Goal: Contribute content: Contribute content

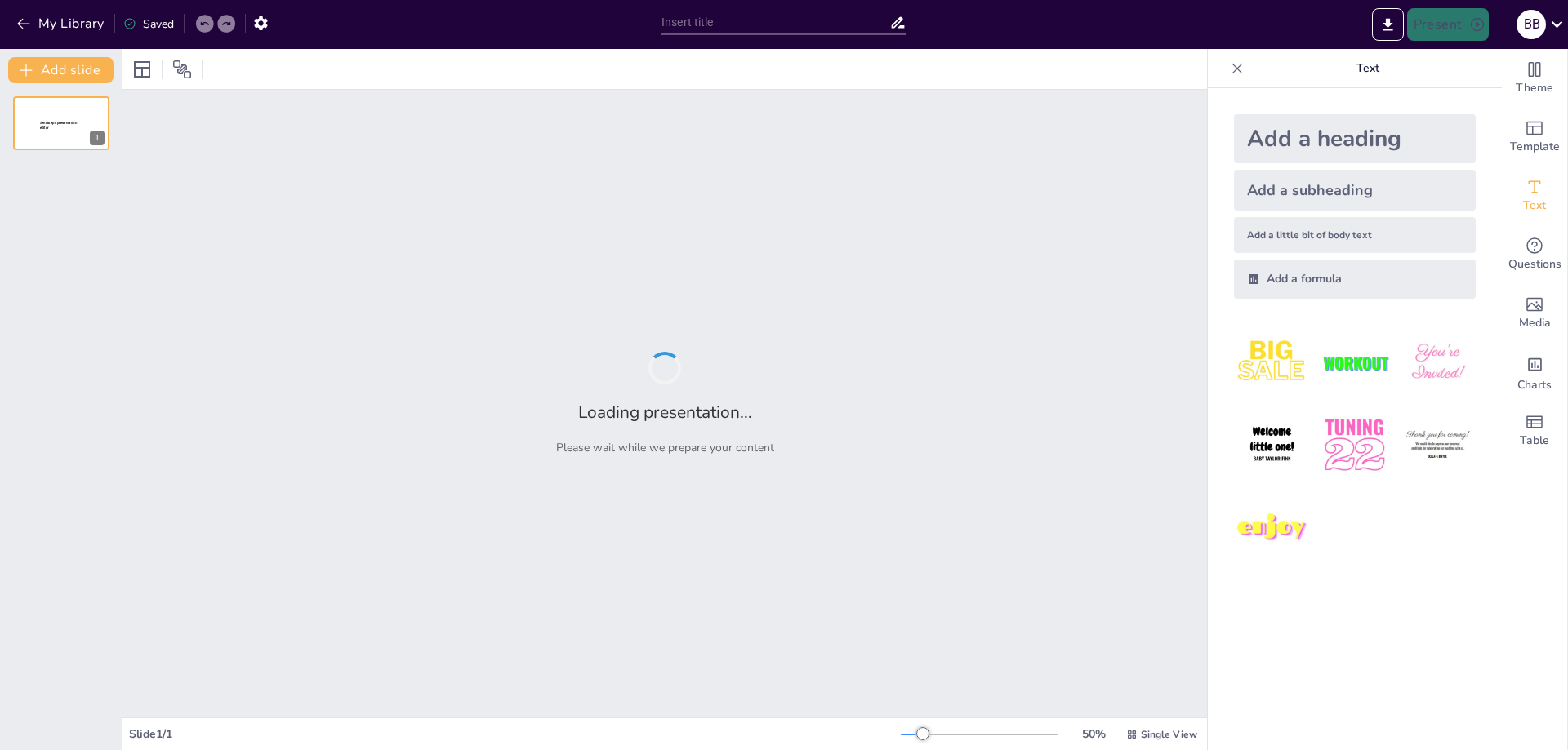
type input "Системний підхід у створенні комп'ютерних систем: основи та принципи"
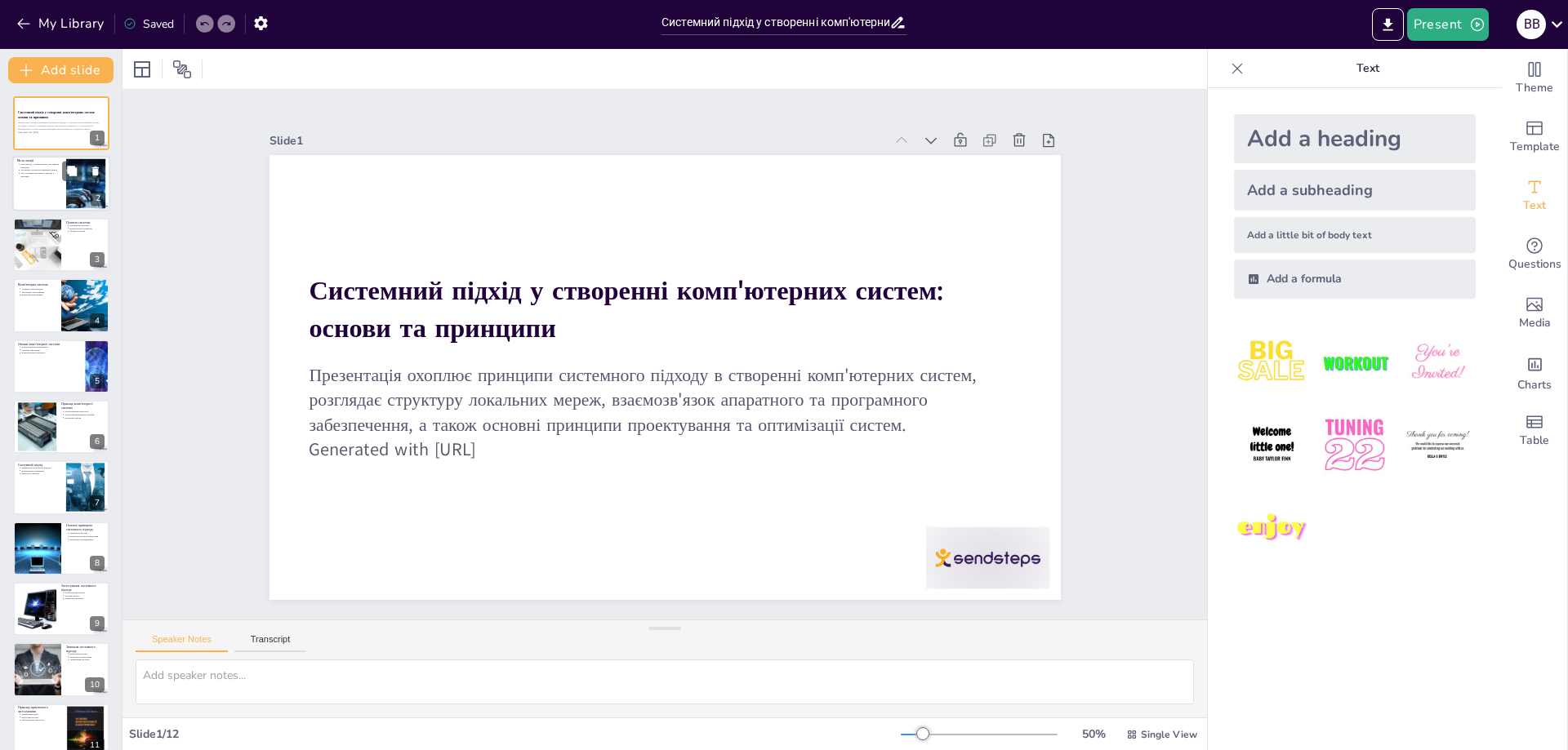
click at [34, 189] on div at bounding box center [61, 184] width 98 height 55
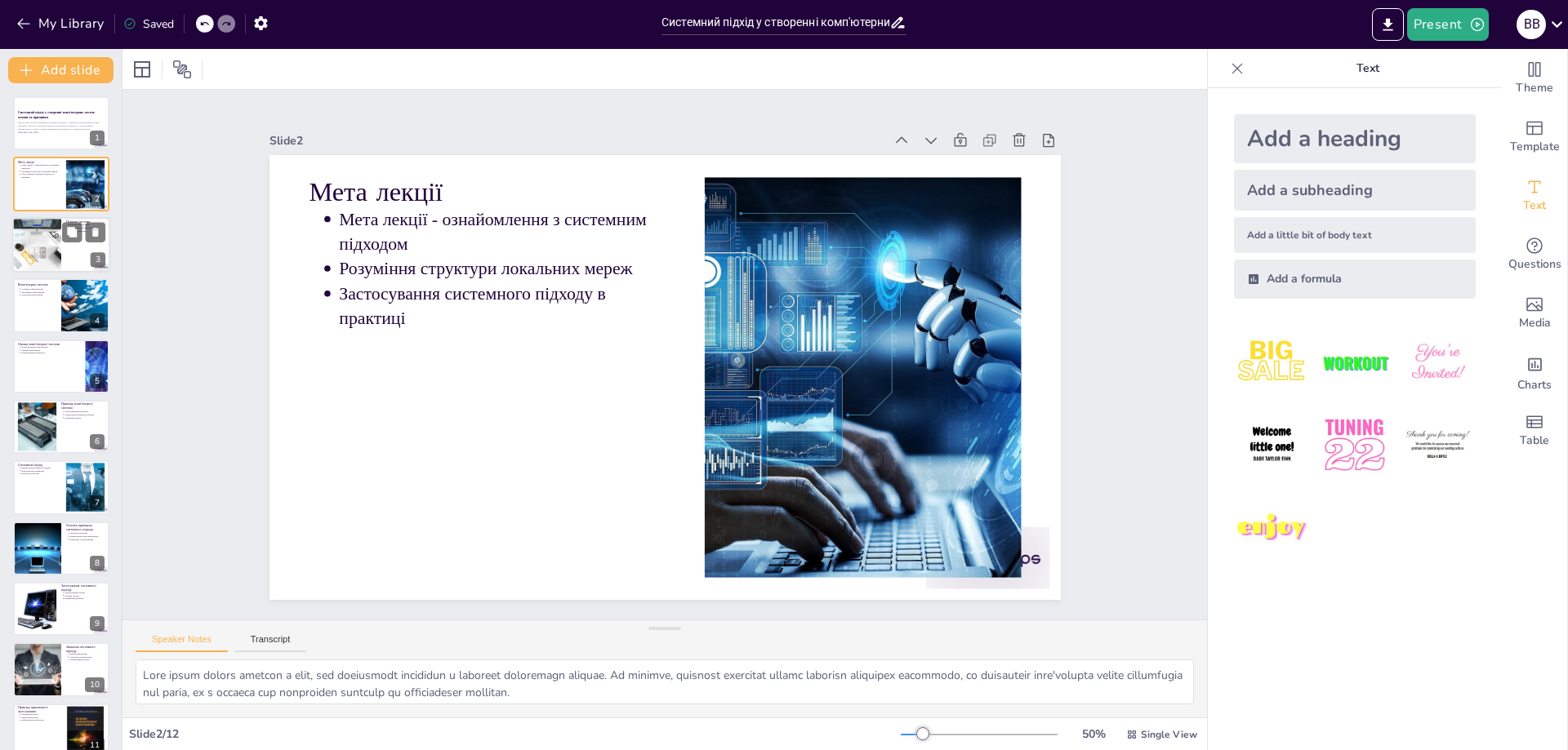
click at [37, 254] on div at bounding box center [36, 245] width 83 height 55
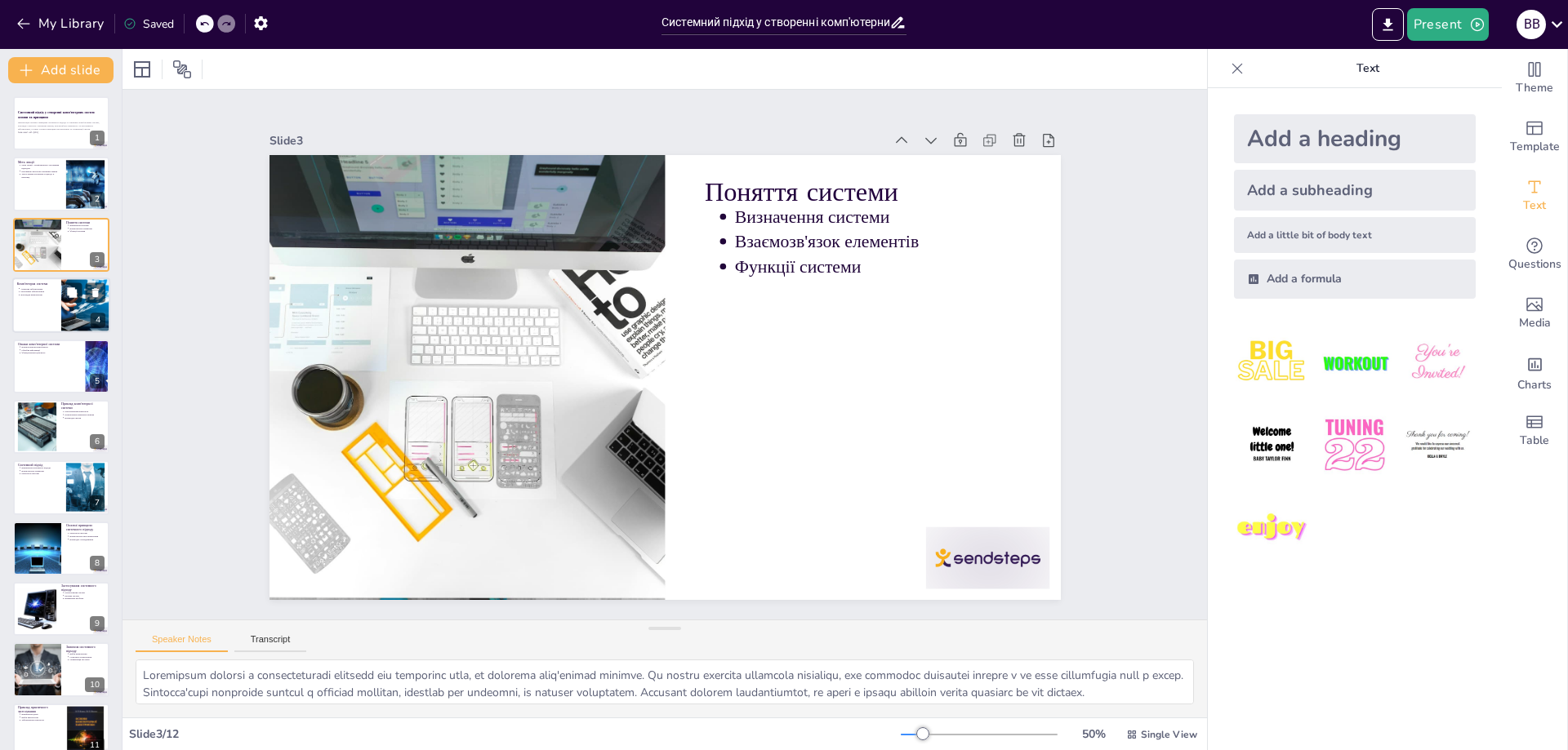
click at [21, 302] on div at bounding box center [61, 305] width 98 height 55
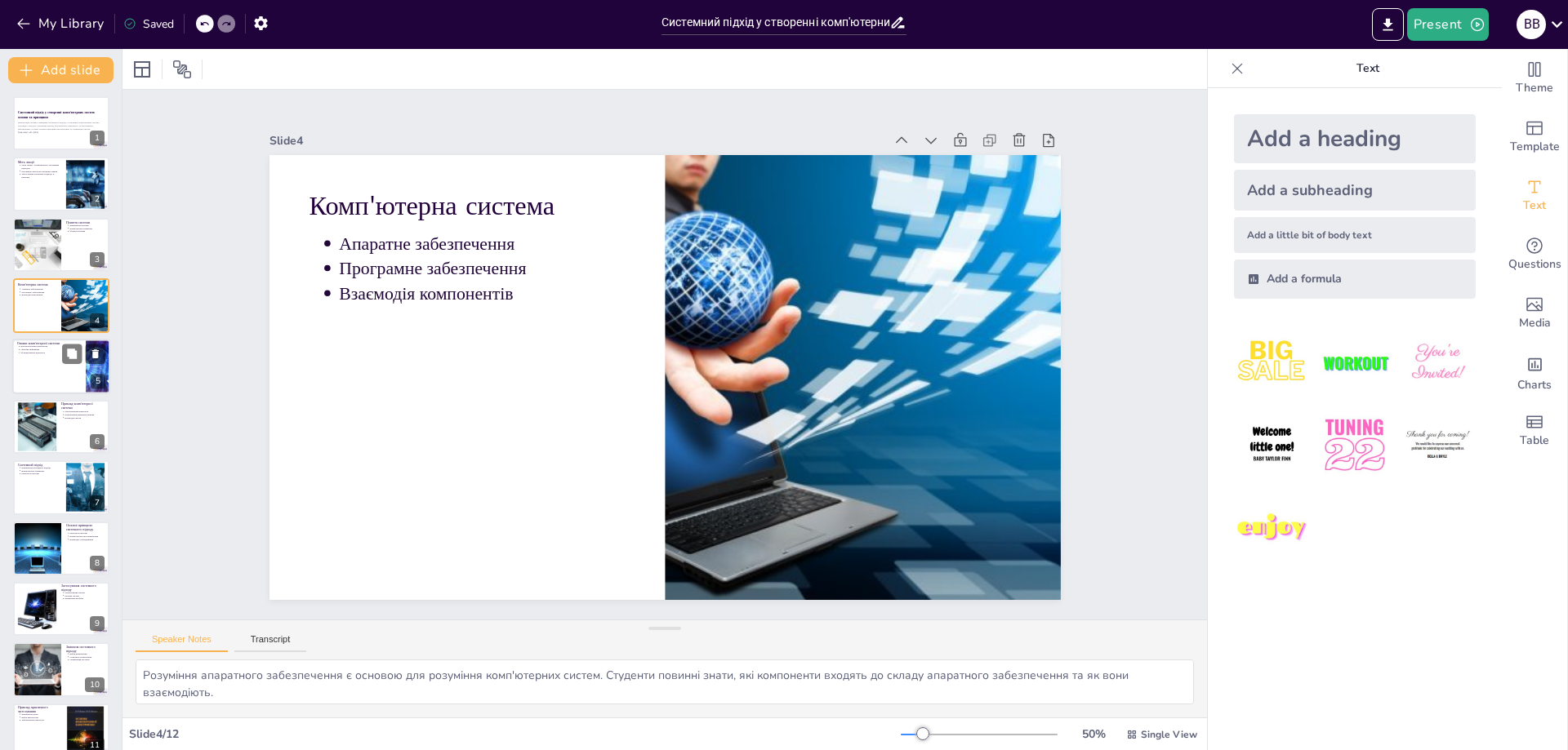
click at [44, 369] on div at bounding box center [61, 366] width 98 height 55
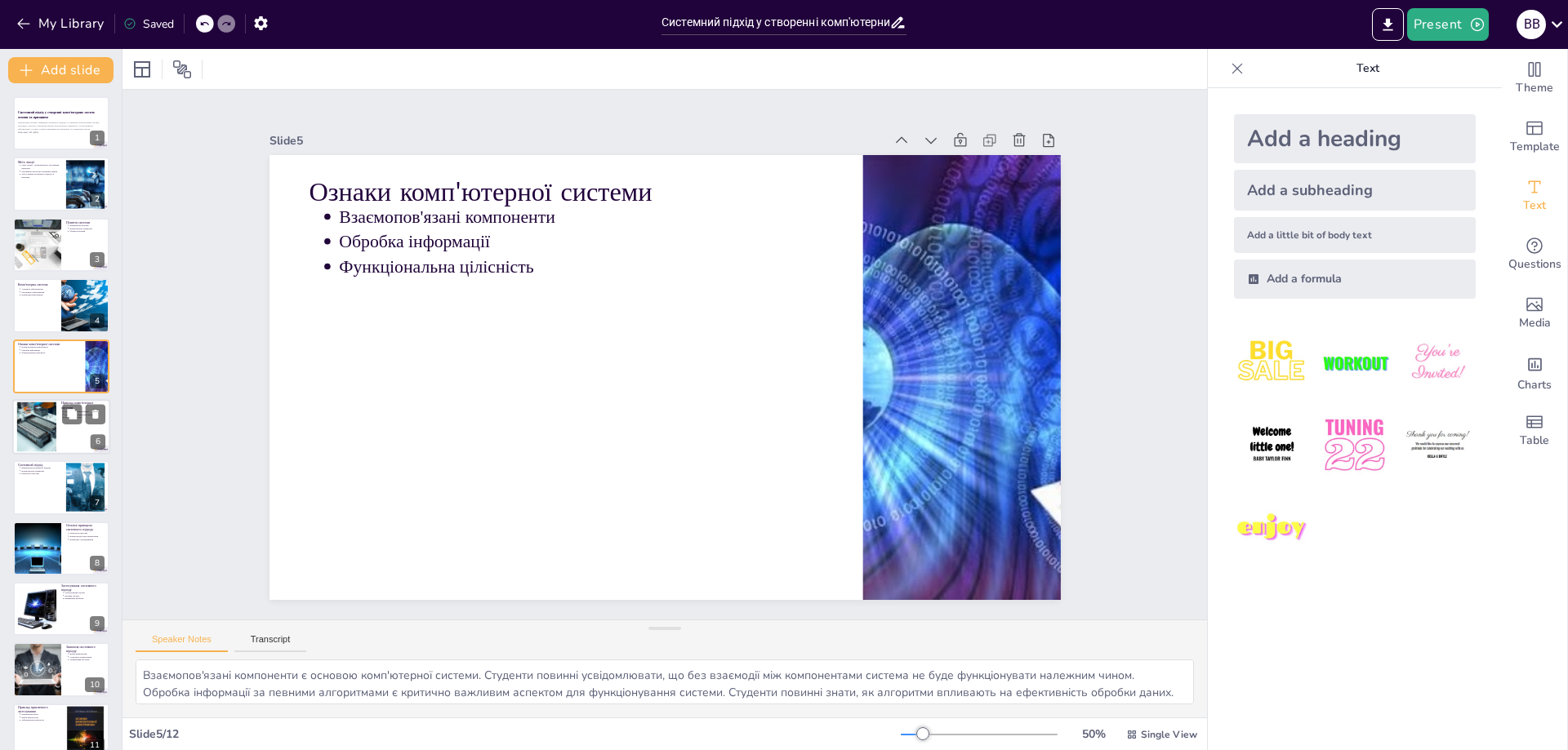
click at [33, 424] on div at bounding box center [36, 427] width 88 height 49
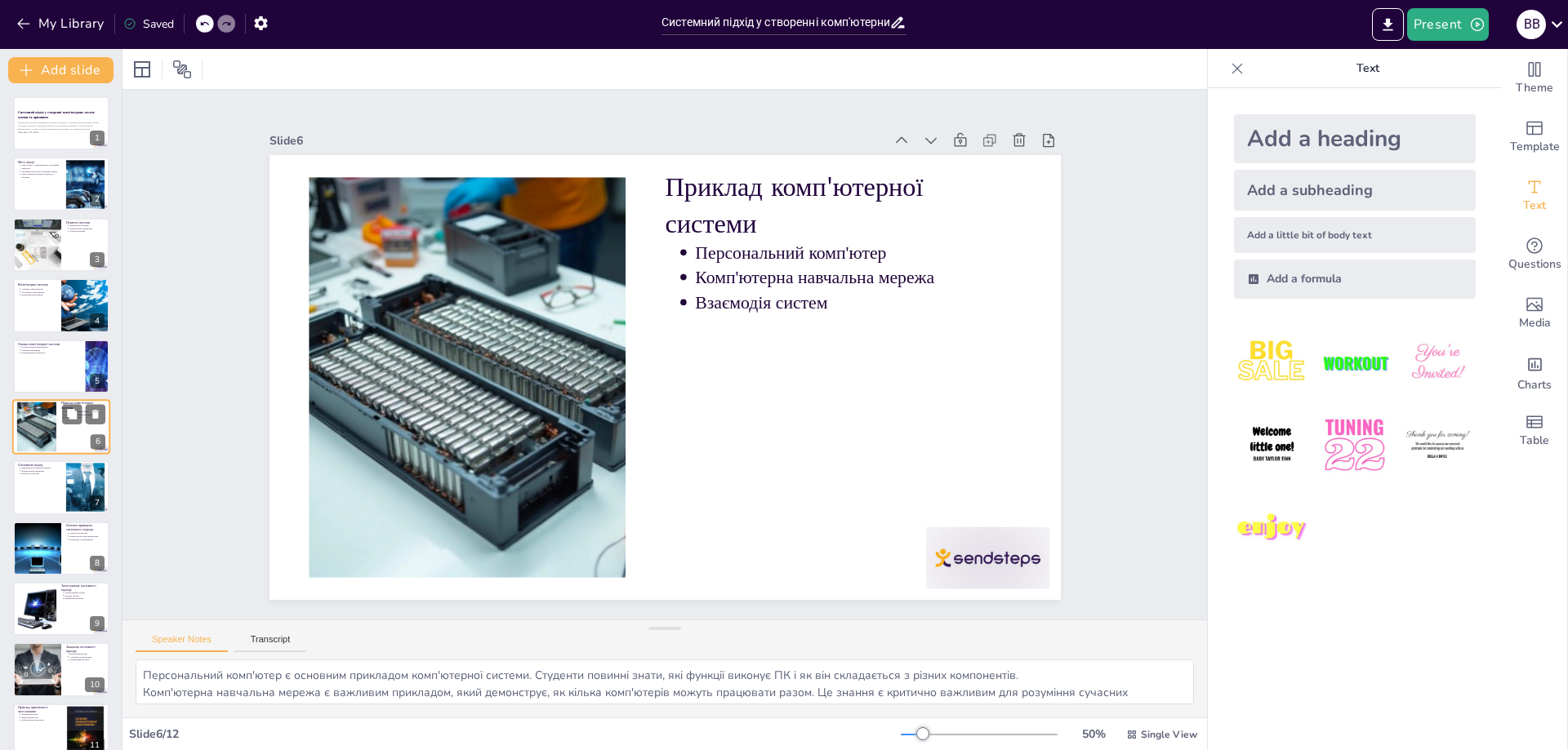
scroll to position [10, 0]
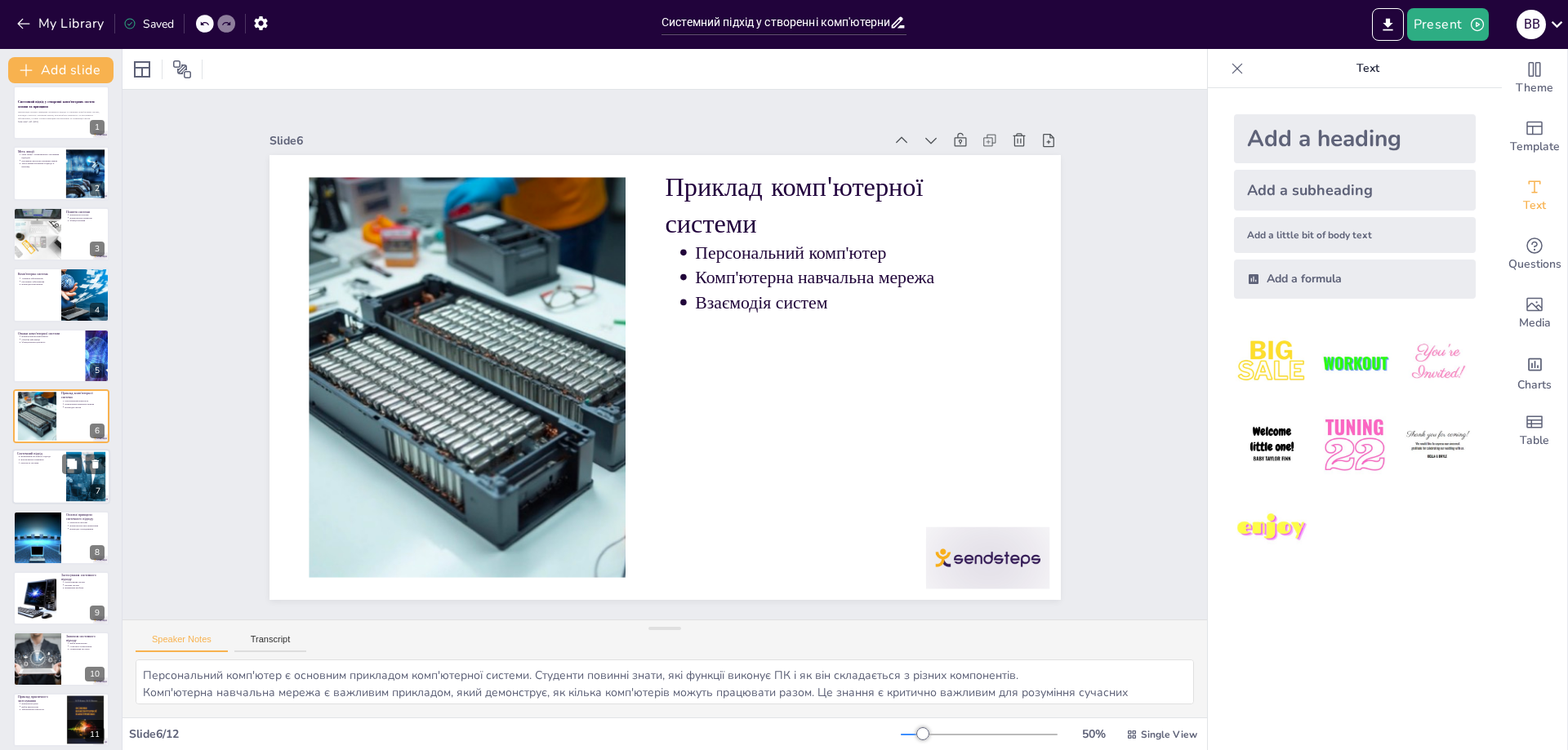
click at [44, 468] on div at bounding box center [61, 477] width 98 height 55
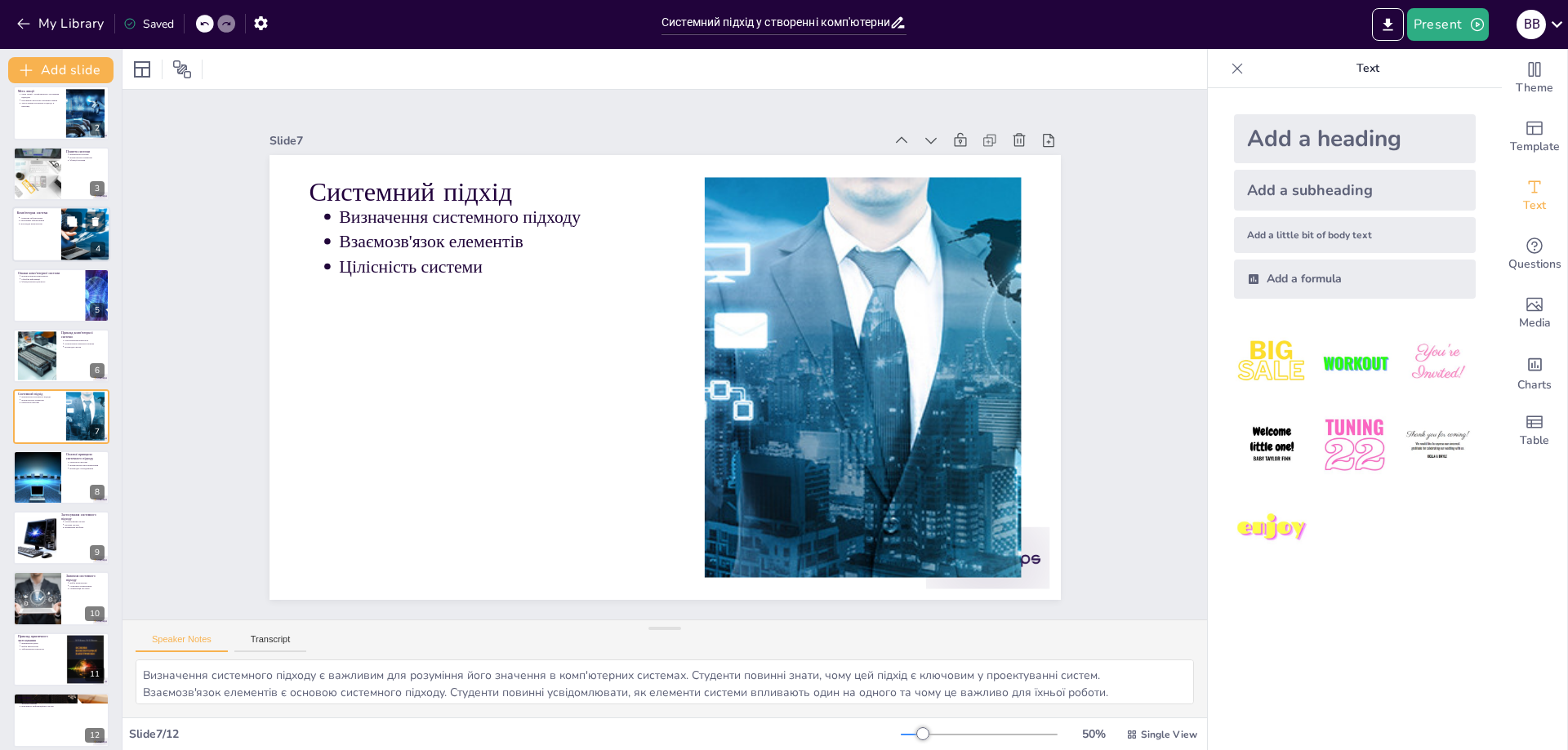
click at [50, 296] on div at bounding box center [61, 295] width 96 height 54
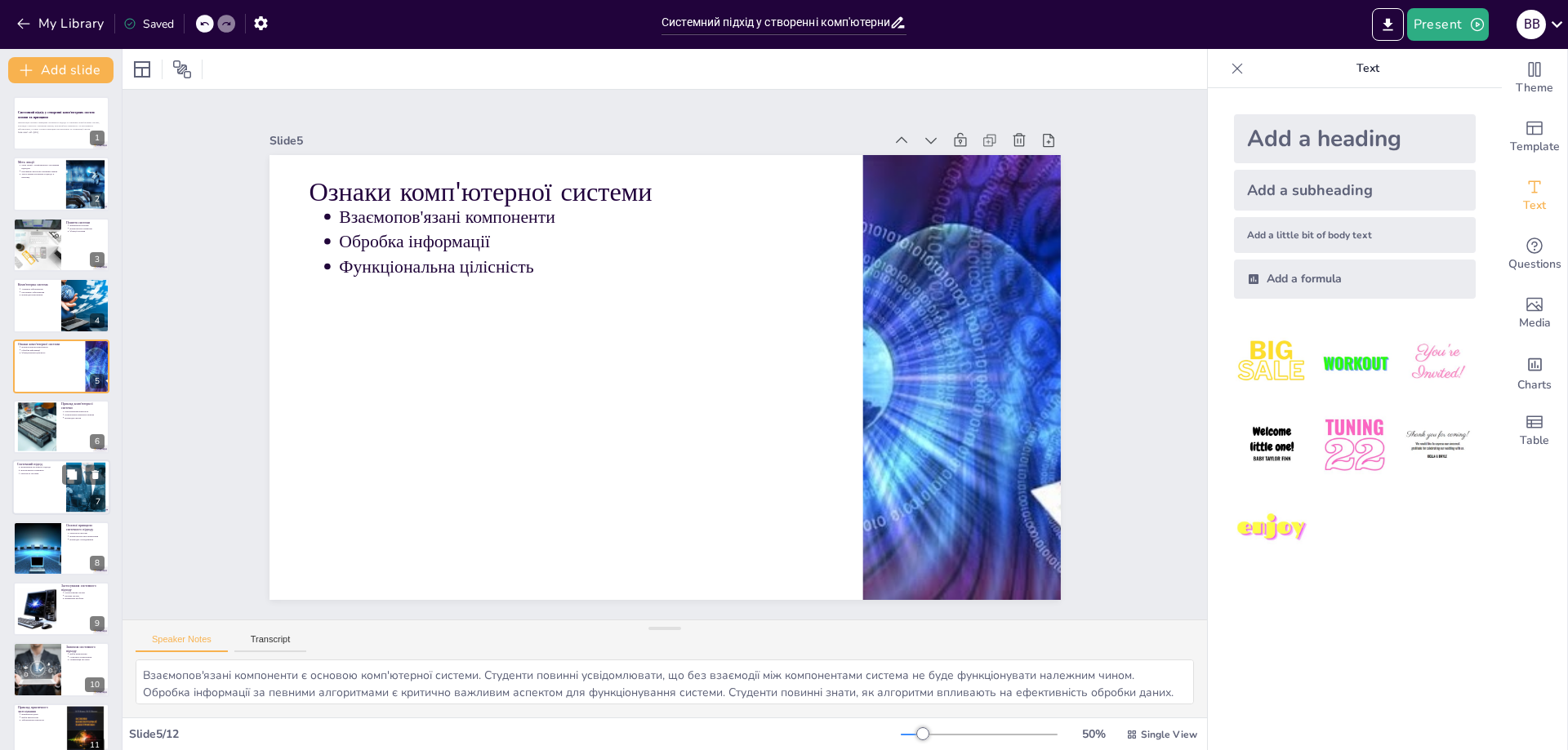
click at [20, 496] on div at bounding box center [61, 488] width 98 height 55
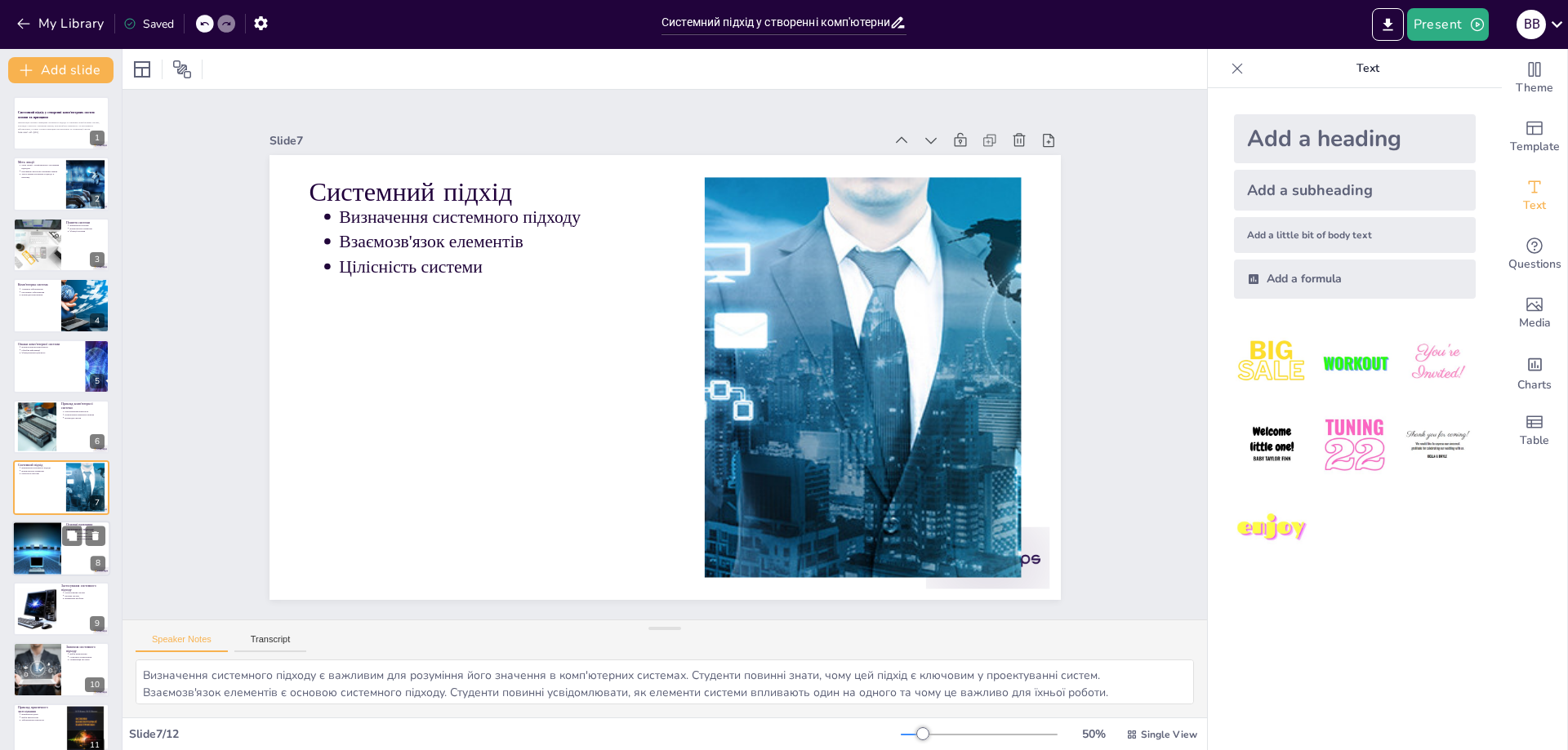
scroll to position [71, 0]
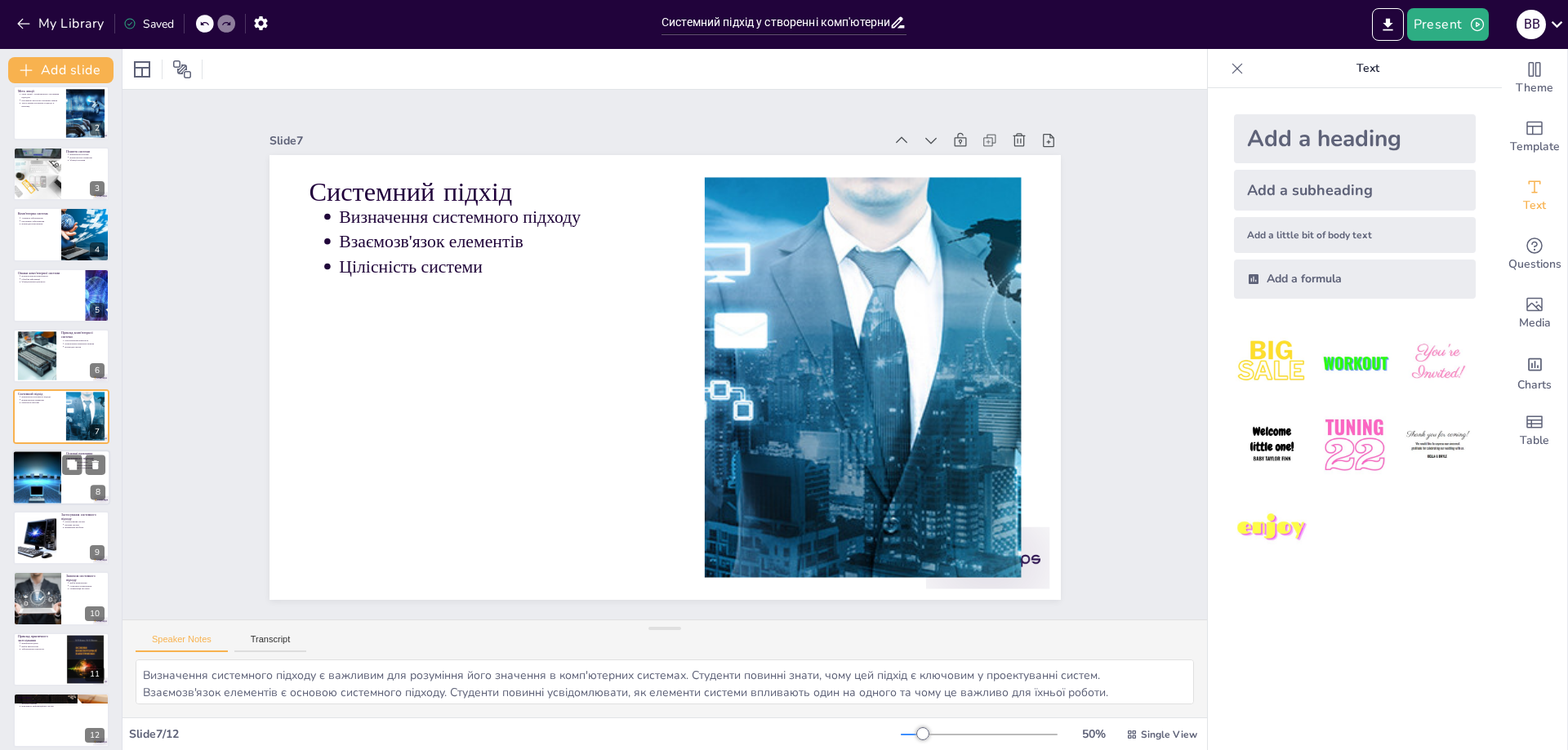
click at [25, 477] on div at bounding box center [37, 477] width 84 height 55
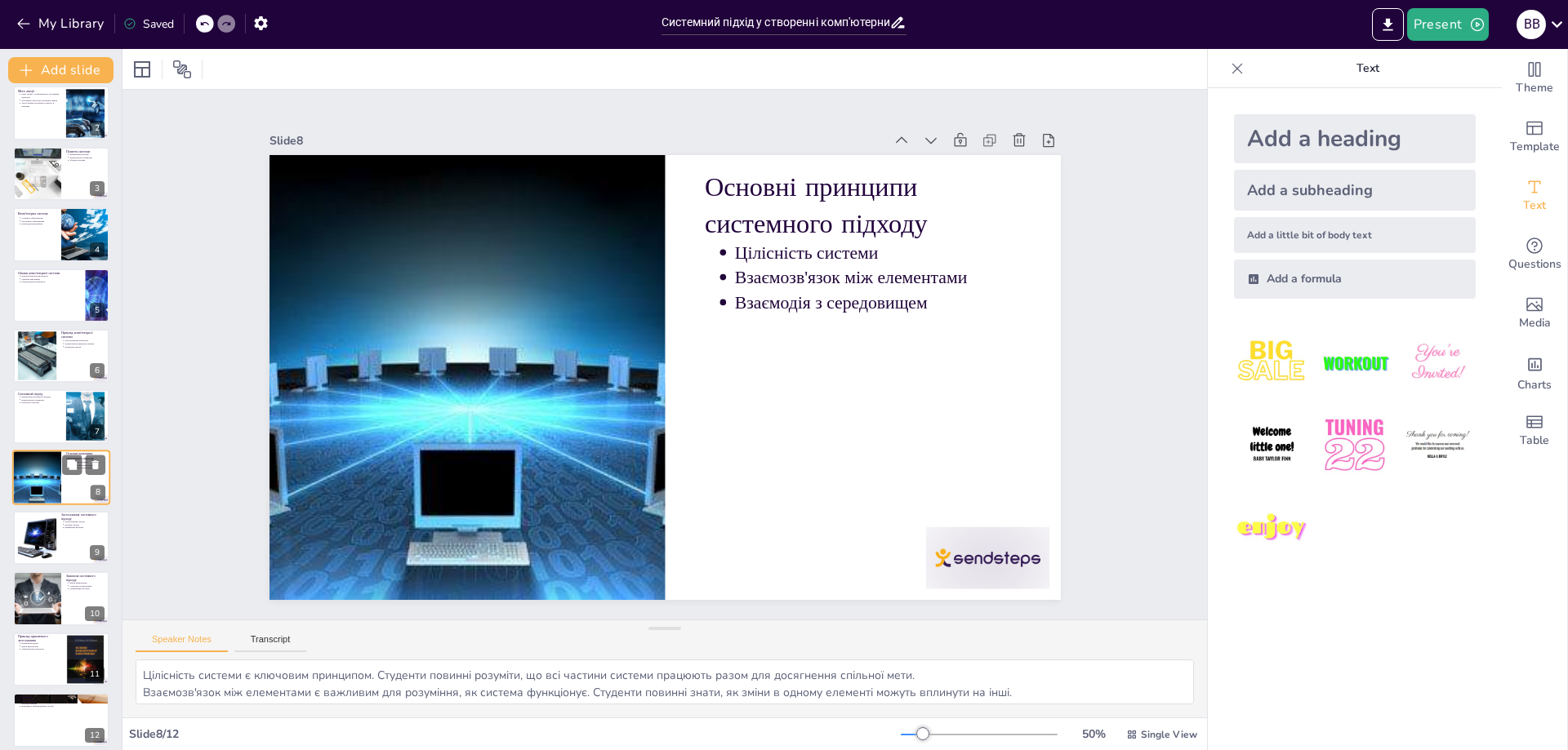
scroll to position [82, 0]
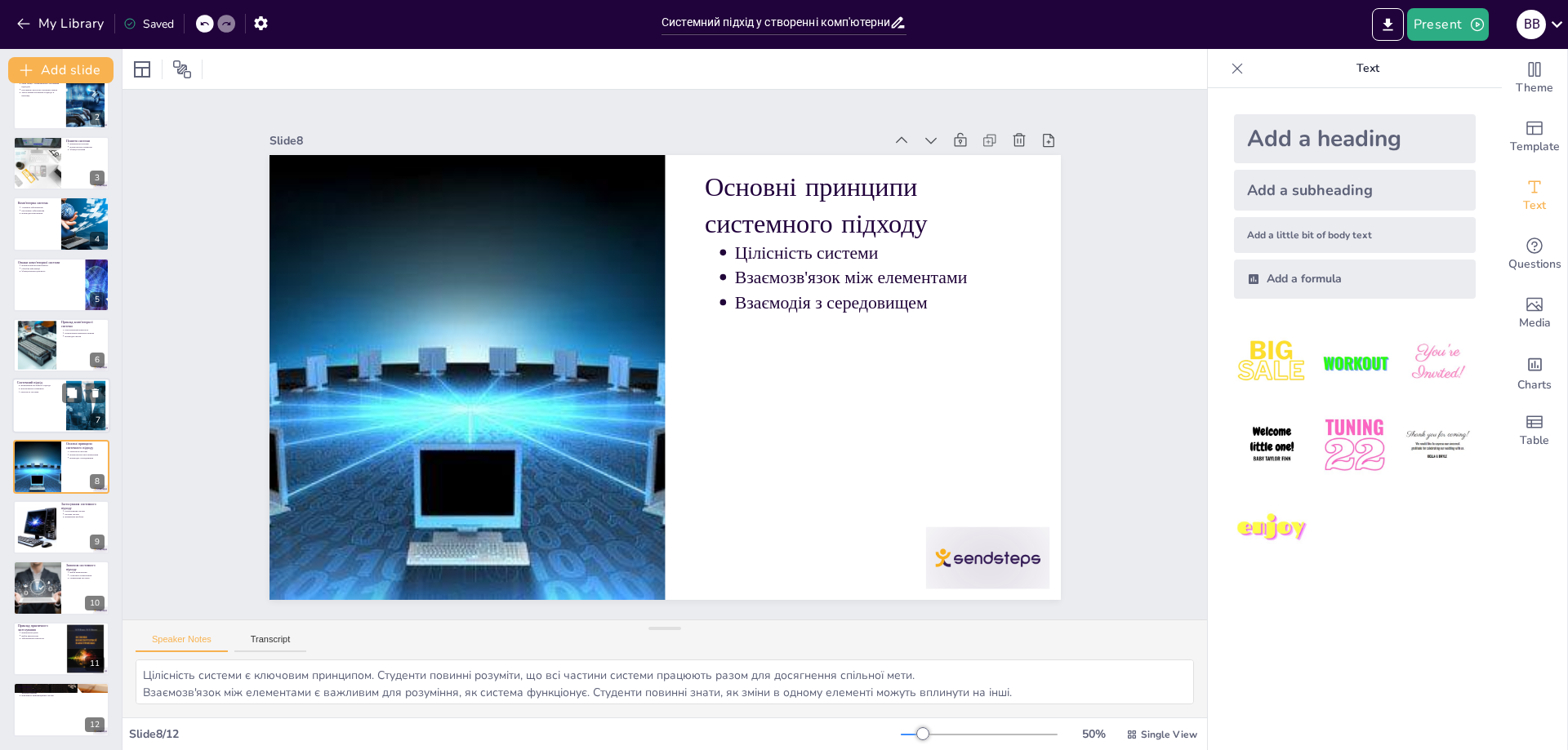
click at [25, 401] on div at bounding box center [61, 406] width 98 height 55
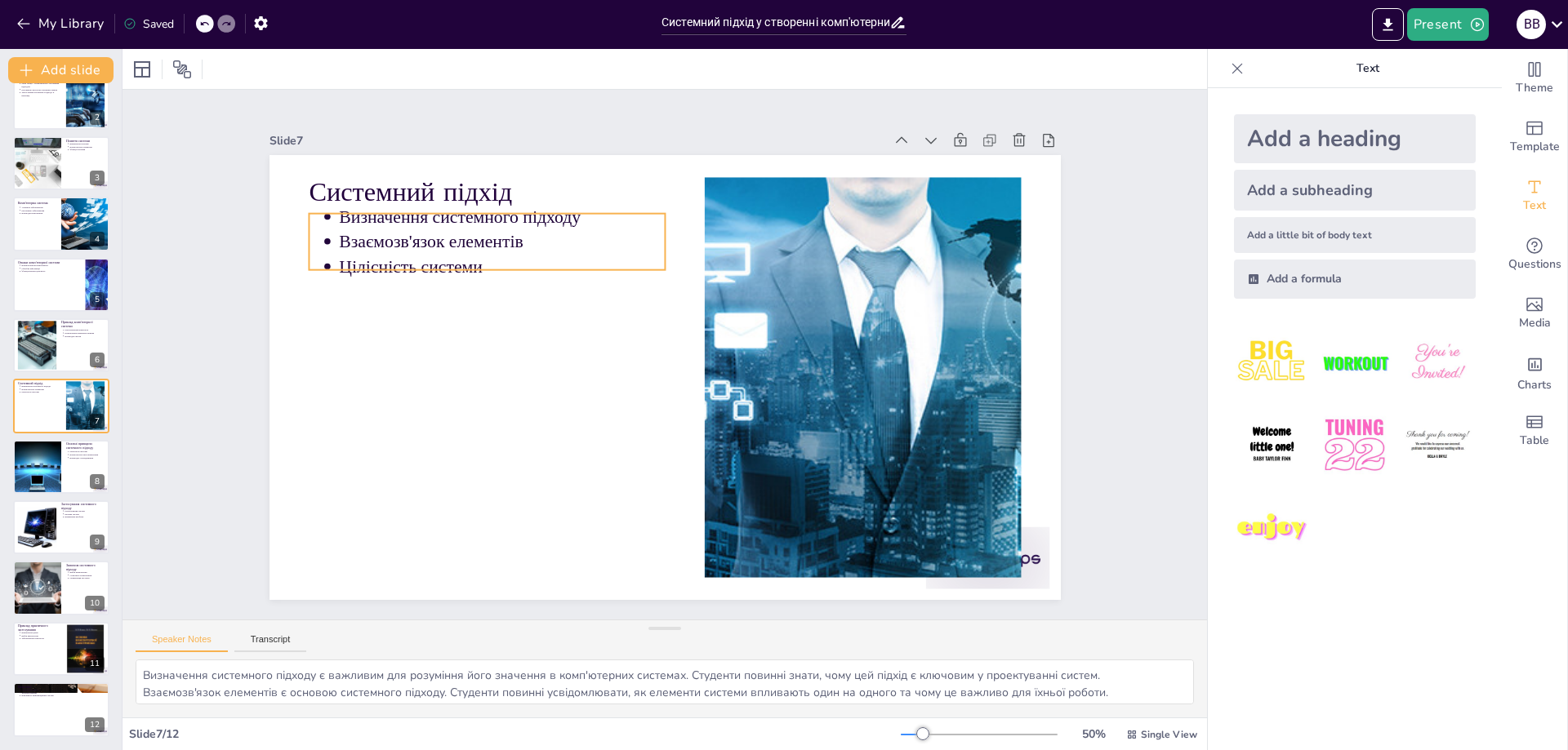
scroll to position [71, 0]
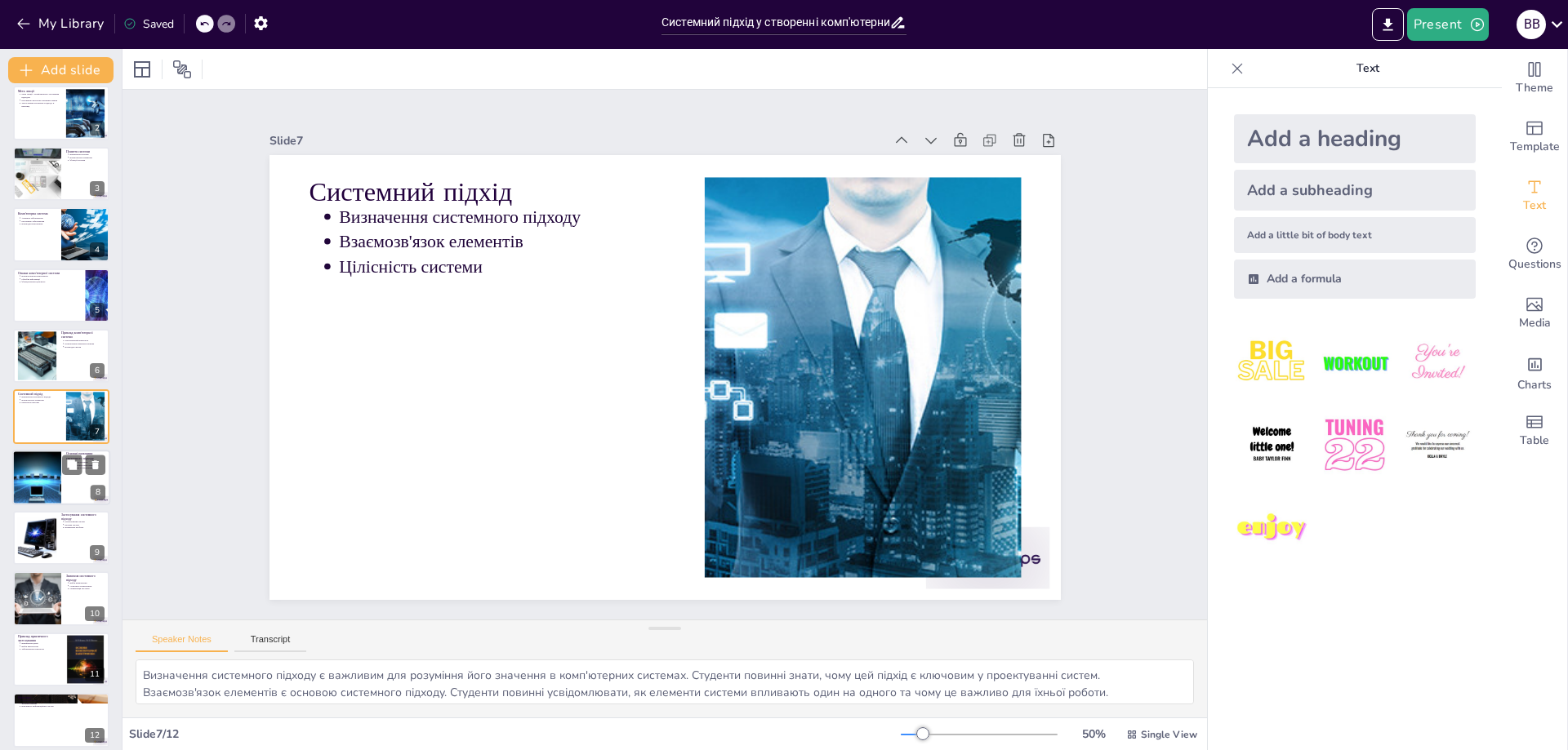
click at [54, 485] on div at bounding box center [37, 477] width 84 height 55
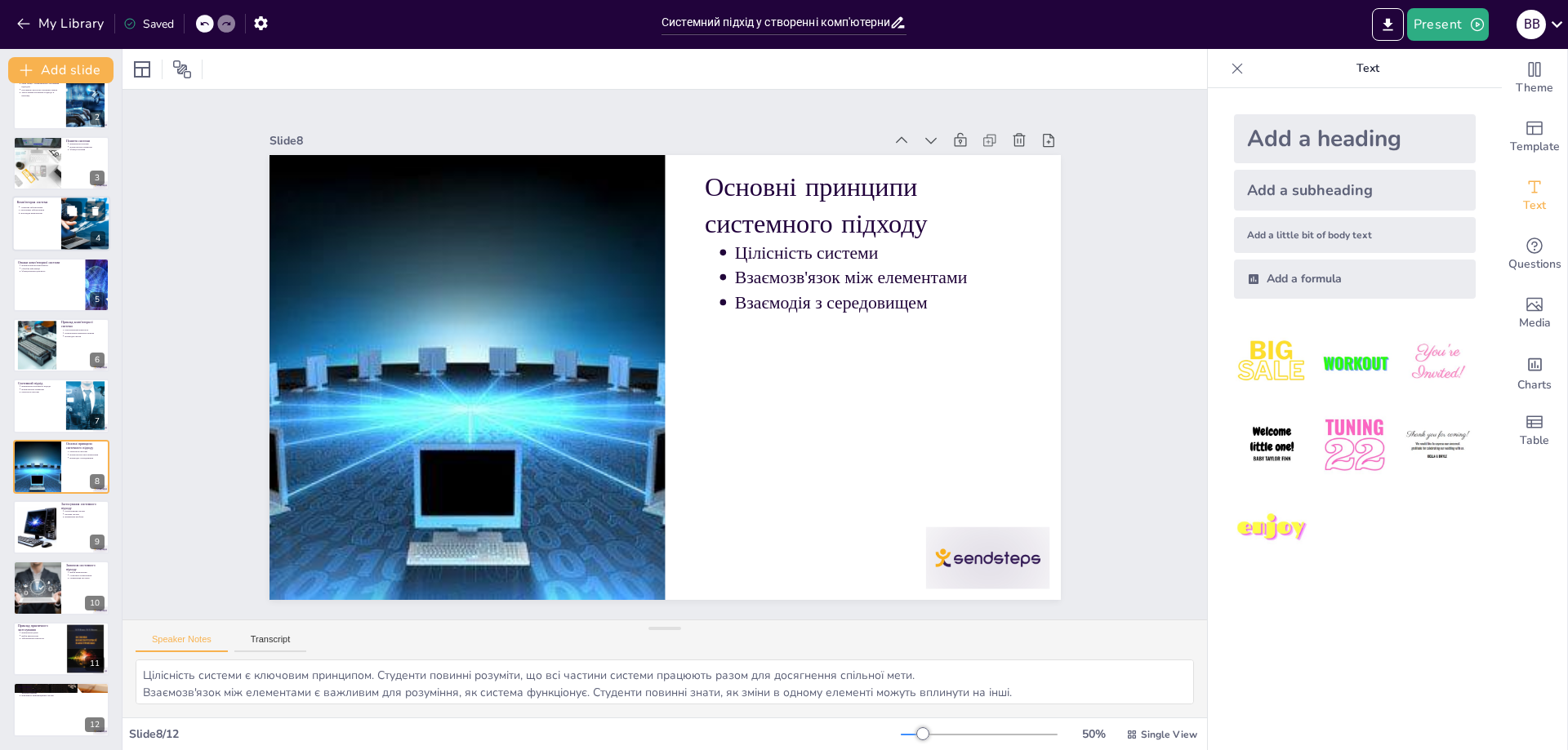
click at [46, 235] on div at bounding box center [61, 224] width 98 height 55
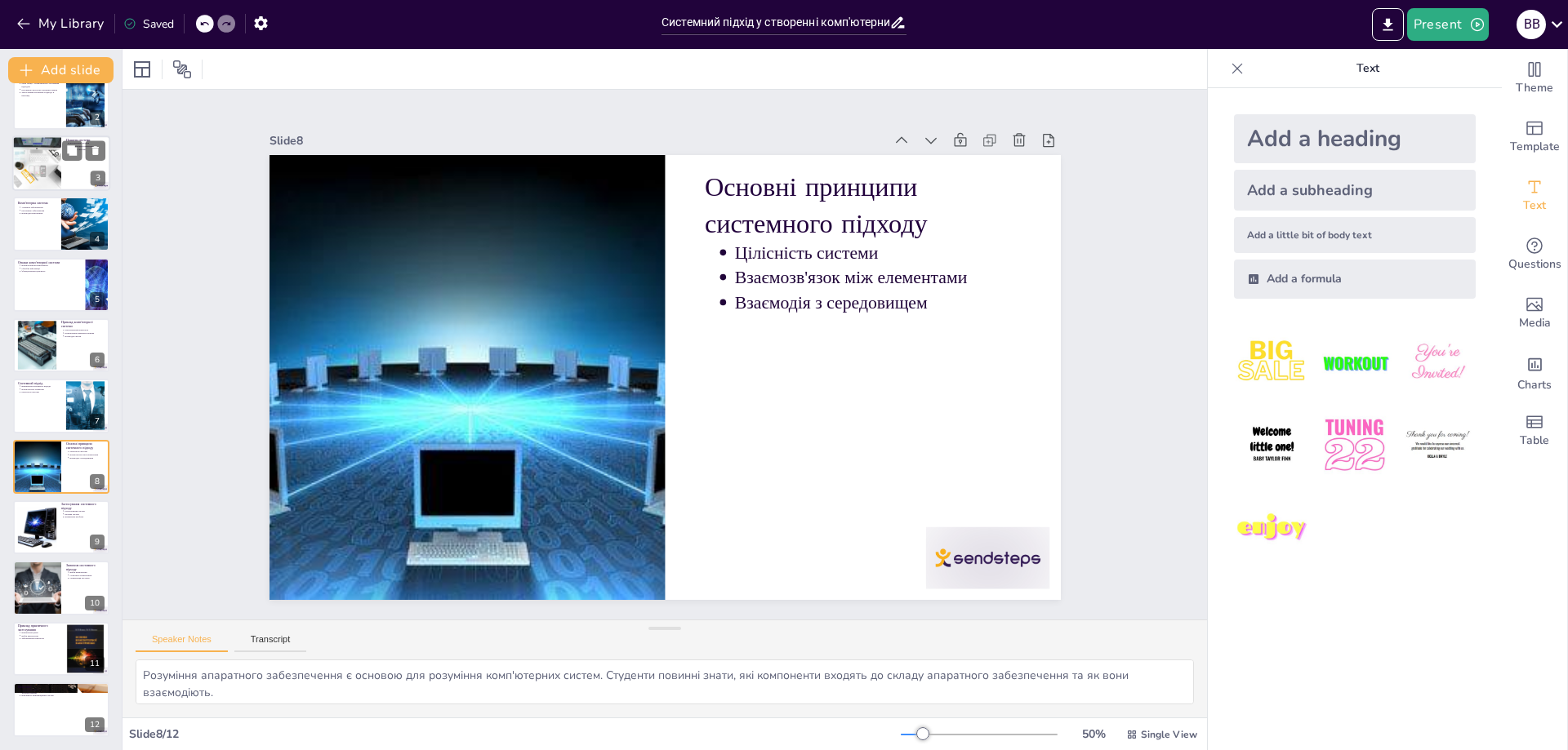
scroll to position [0, 0]
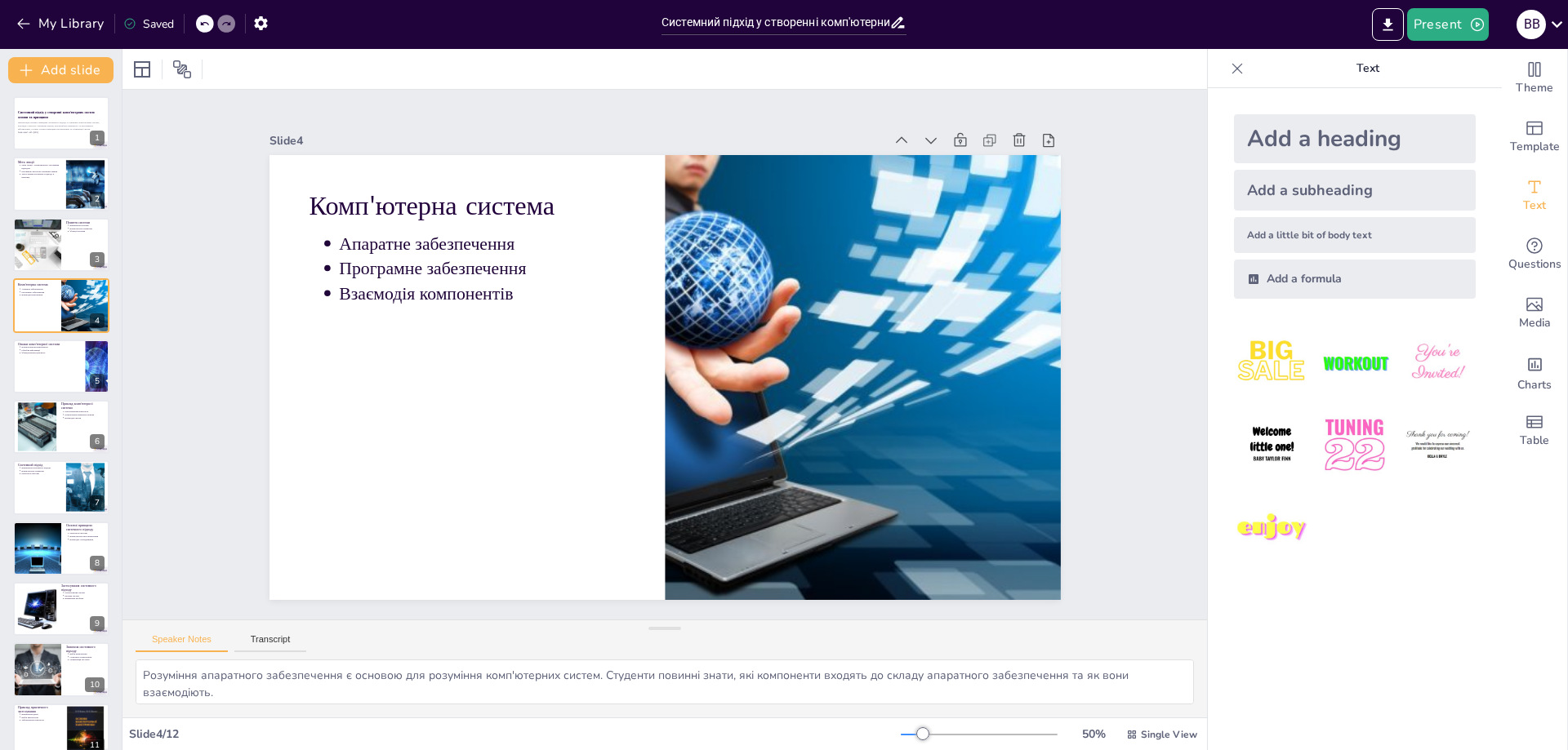
click at [48, 336] on div "Системний підхід у створенні комп'ютерних систем: основи та принципи Презентаці…" at bounding box center [61, 457] width 122 height 723
click at [46, 360] on div at bounding box center [61, 366] width 98 height 55
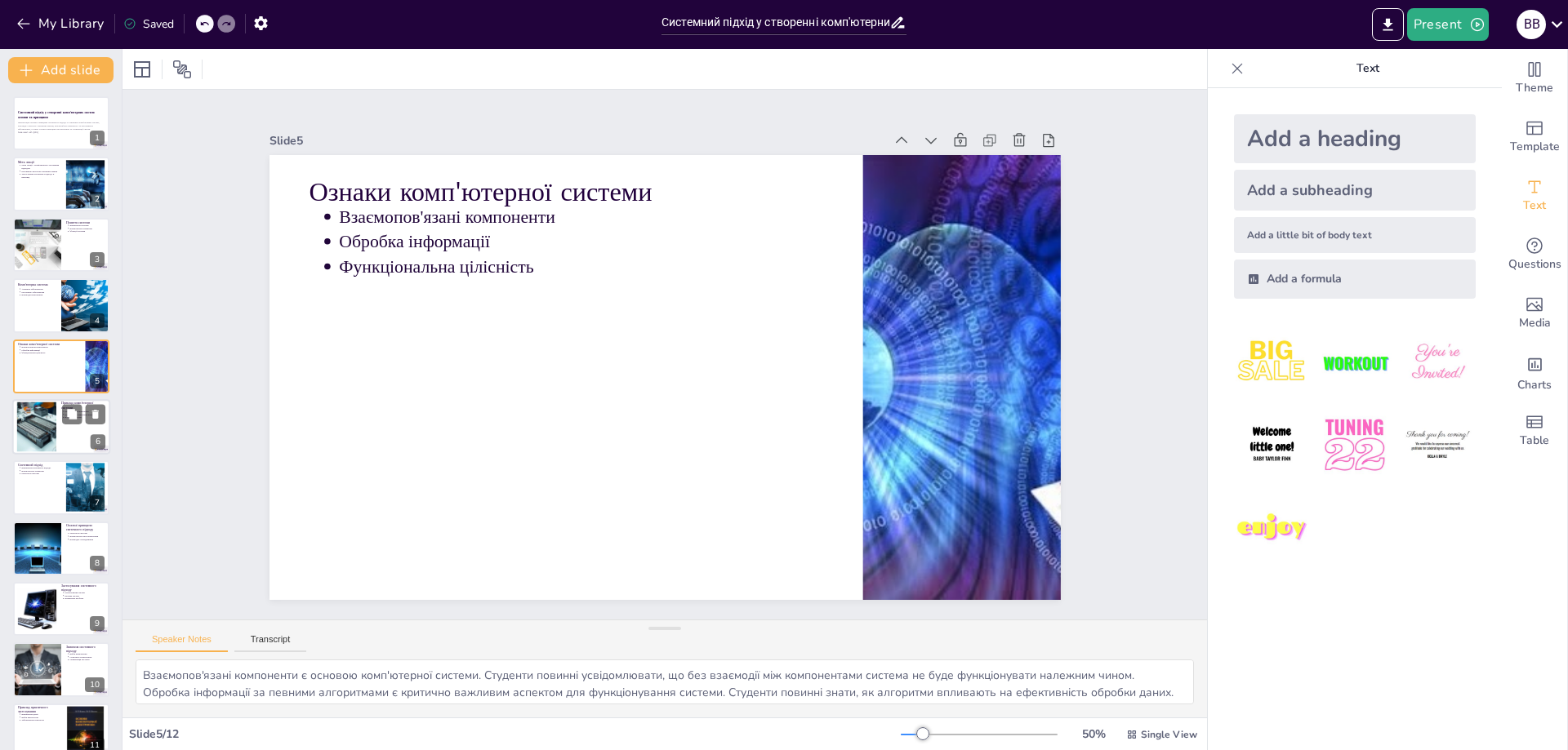
click at [44, 433] on div at bounding box center [36, 427] width 88 height 49
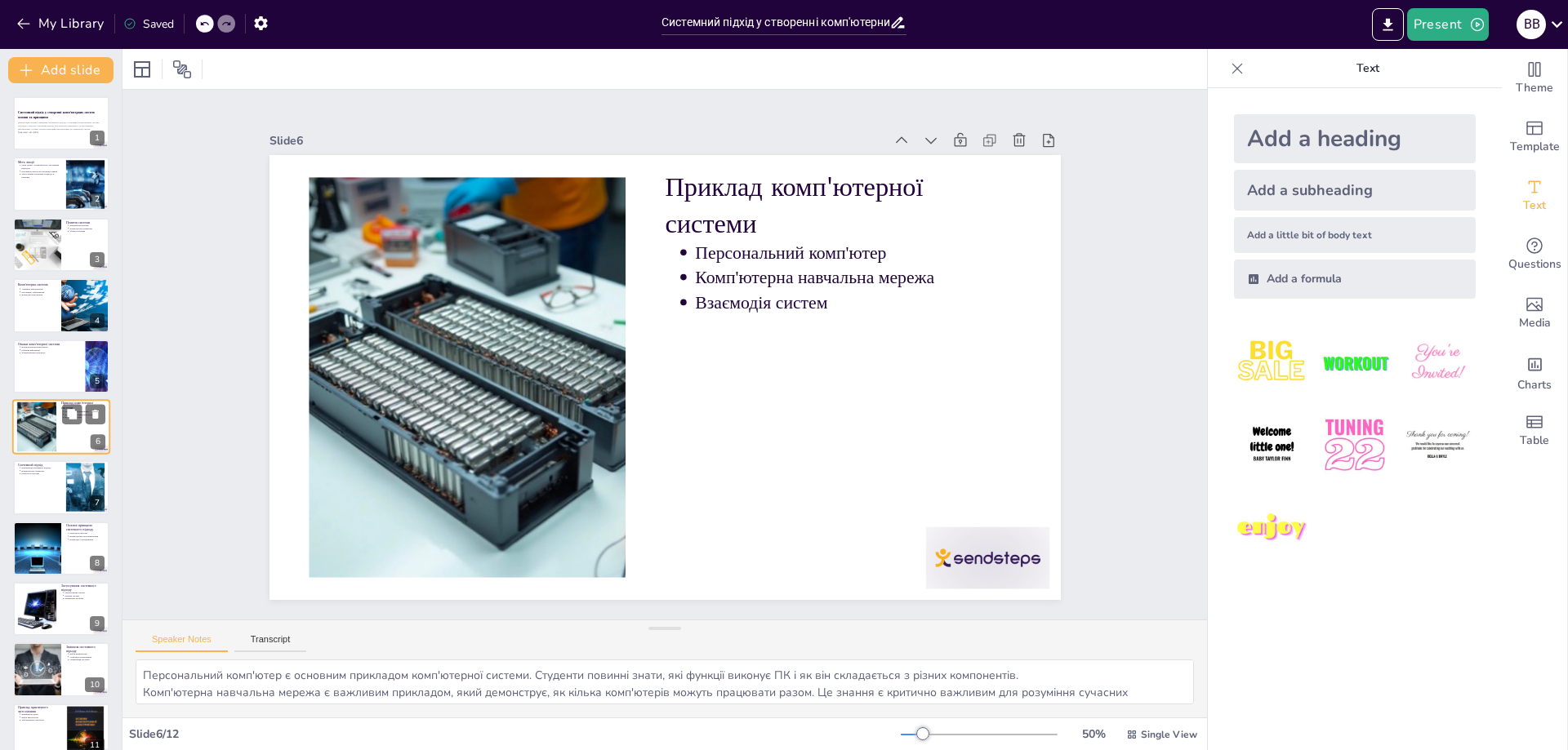
scroll to position [10, 0]
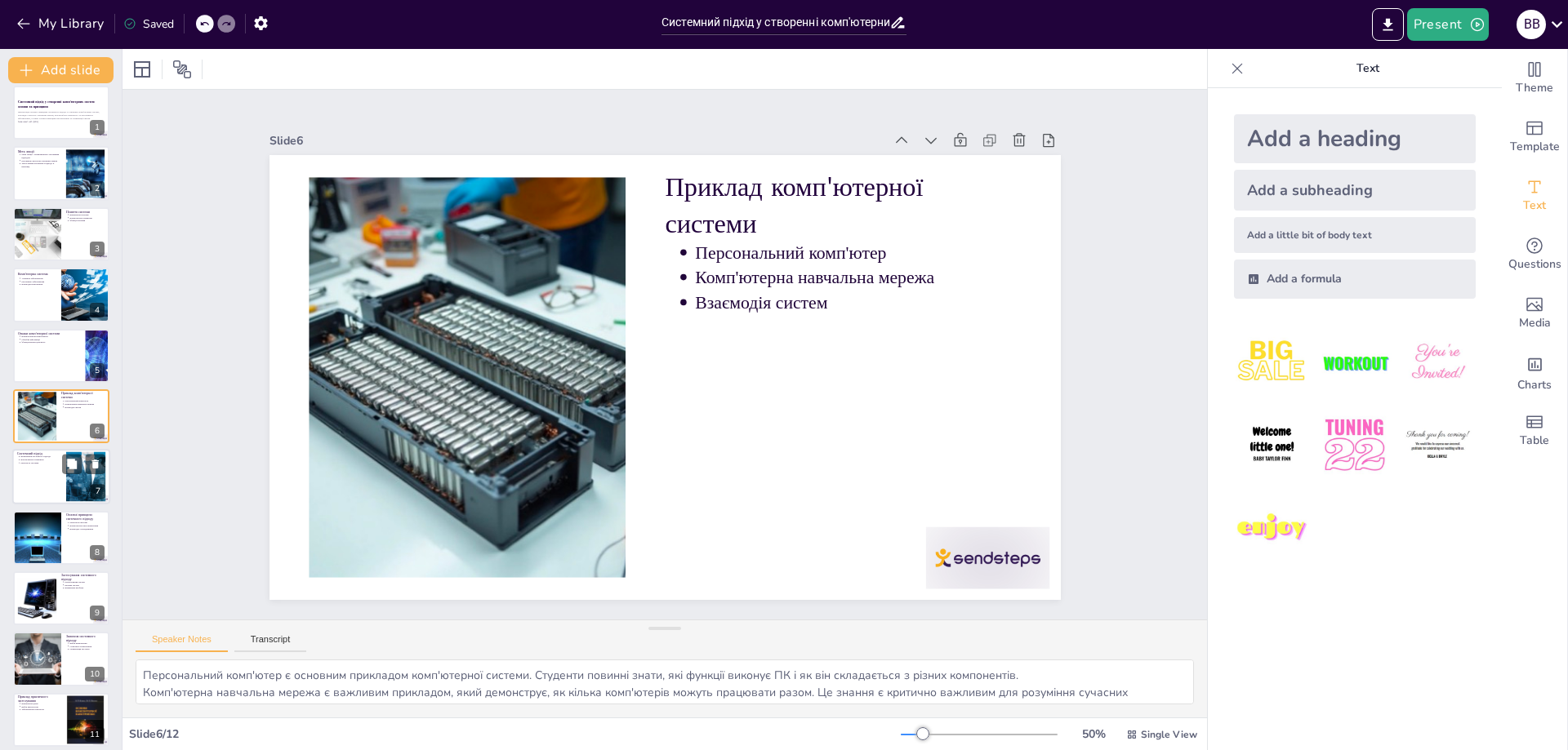
click at [54, 476] on div at bounding box center [61, 477] width 98 height 55
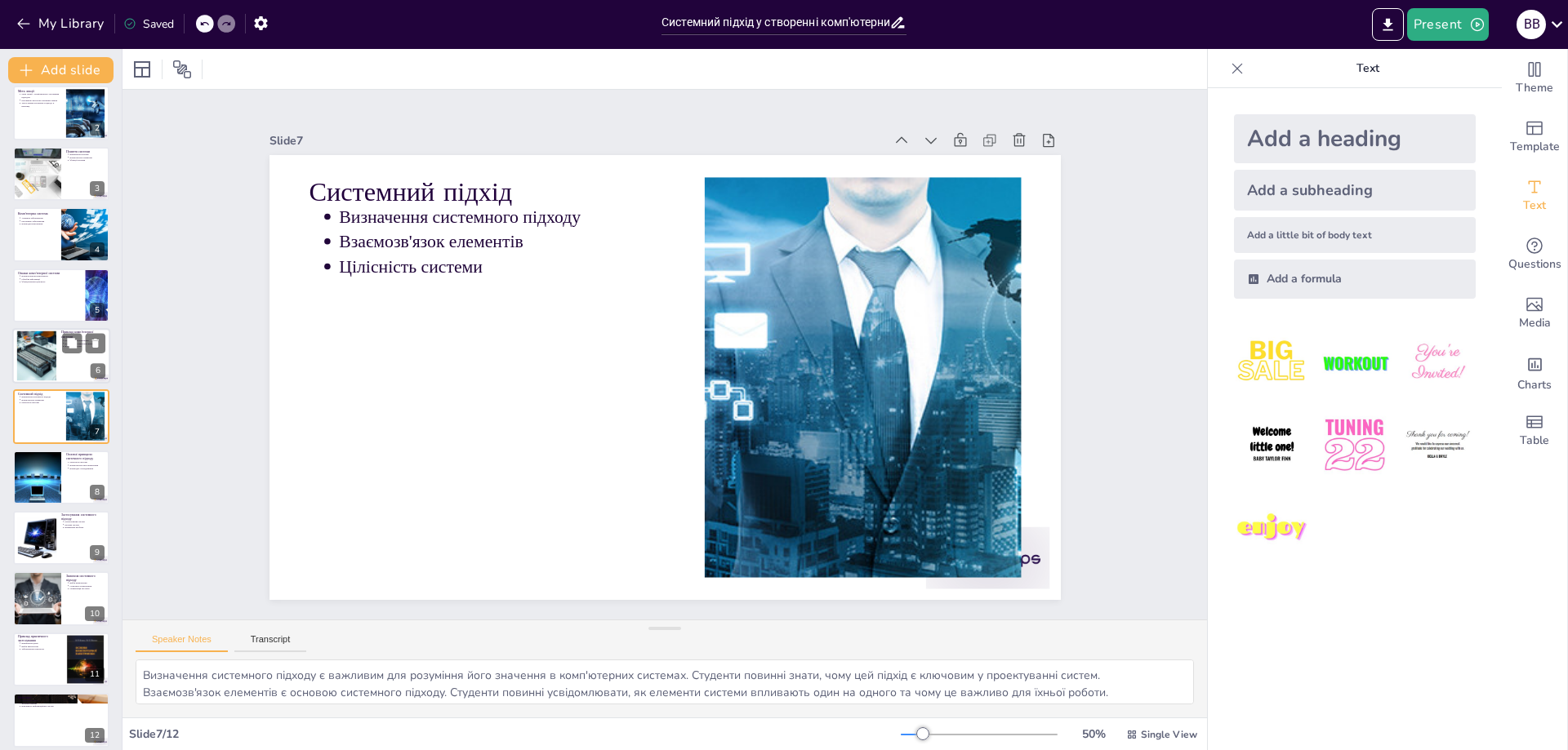
click at [42, 379] on div at bounding box center [36, 357] width 88 height 49
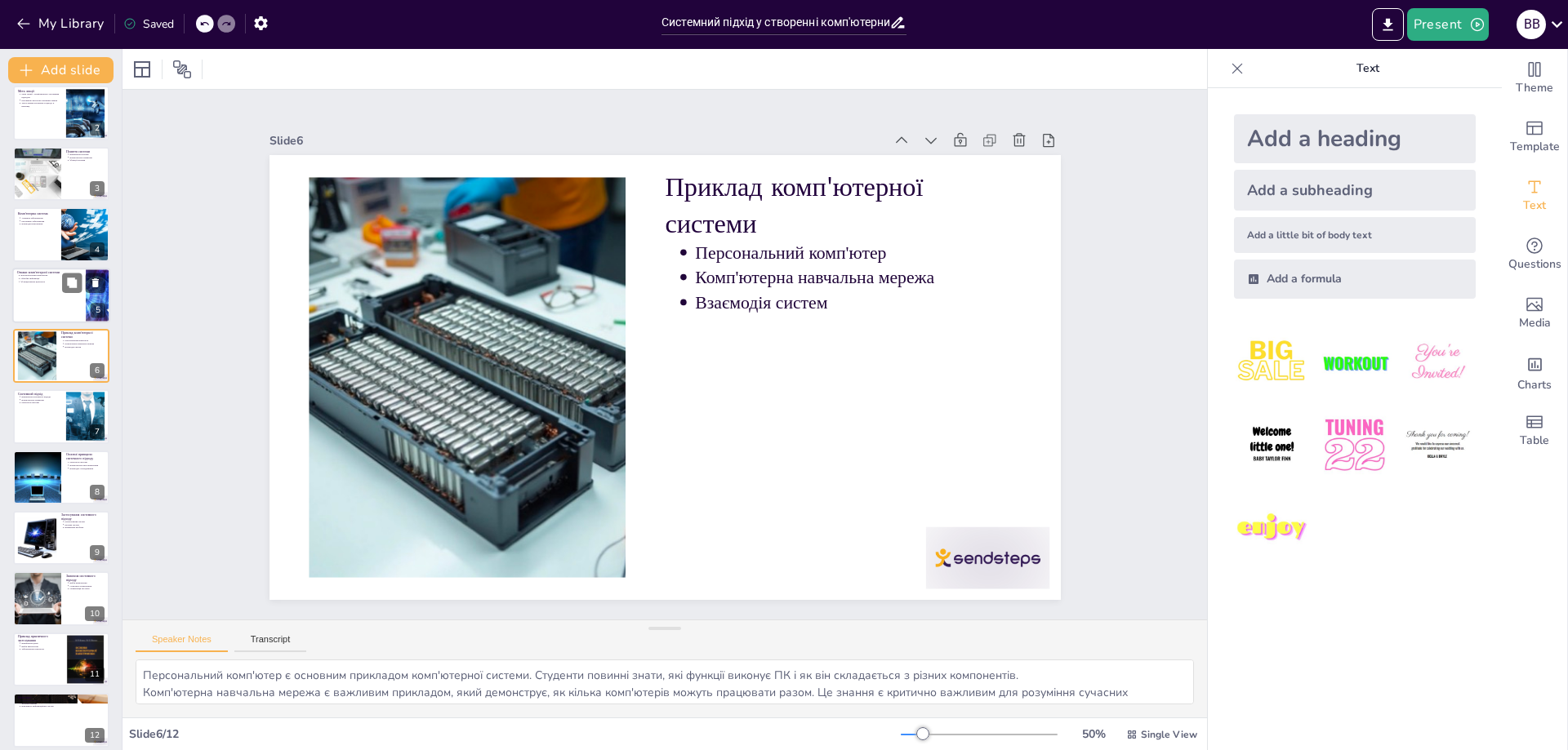
scroll to position [10, 0]
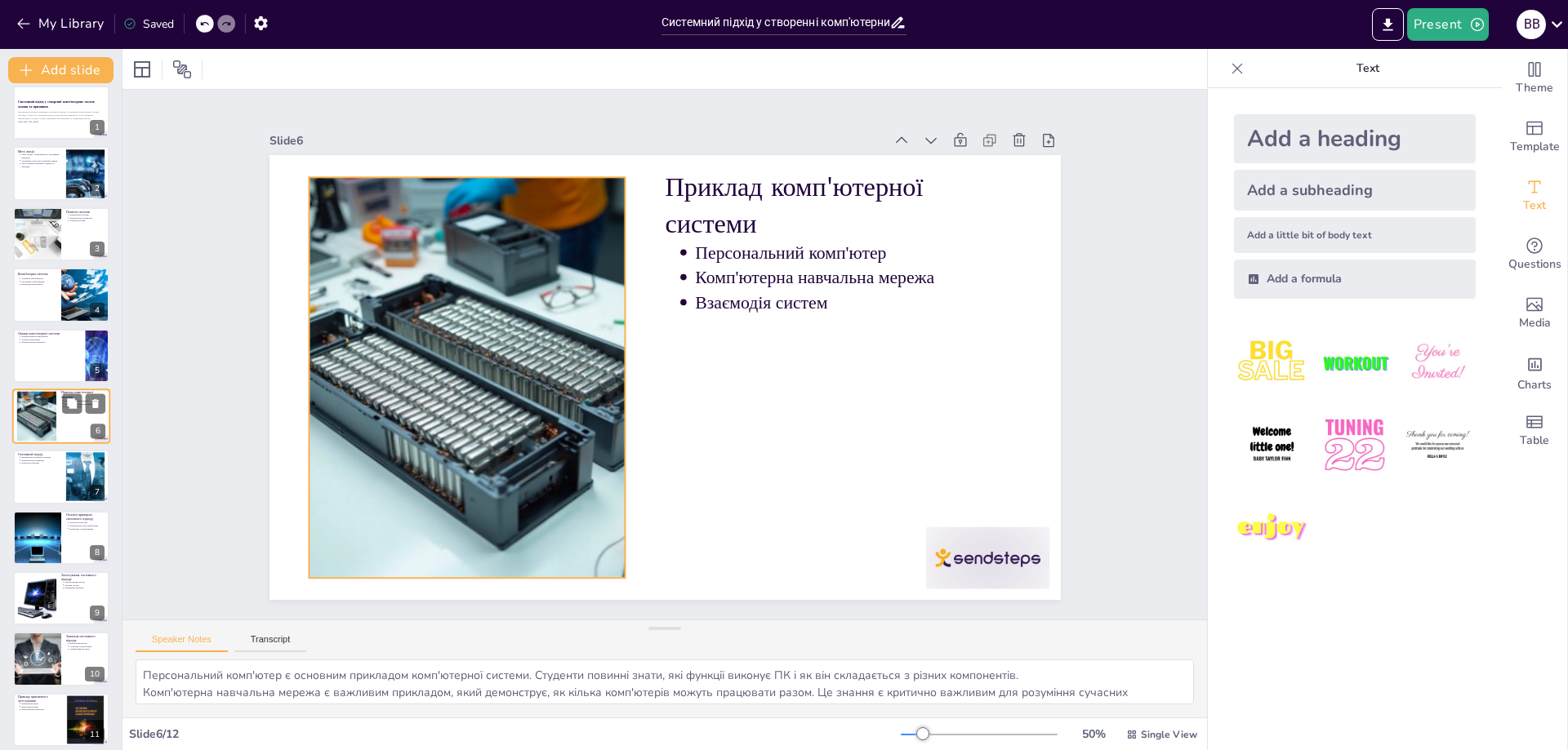
click at [36, 433] on div at bounding box center [36, 416] width 88 height 49
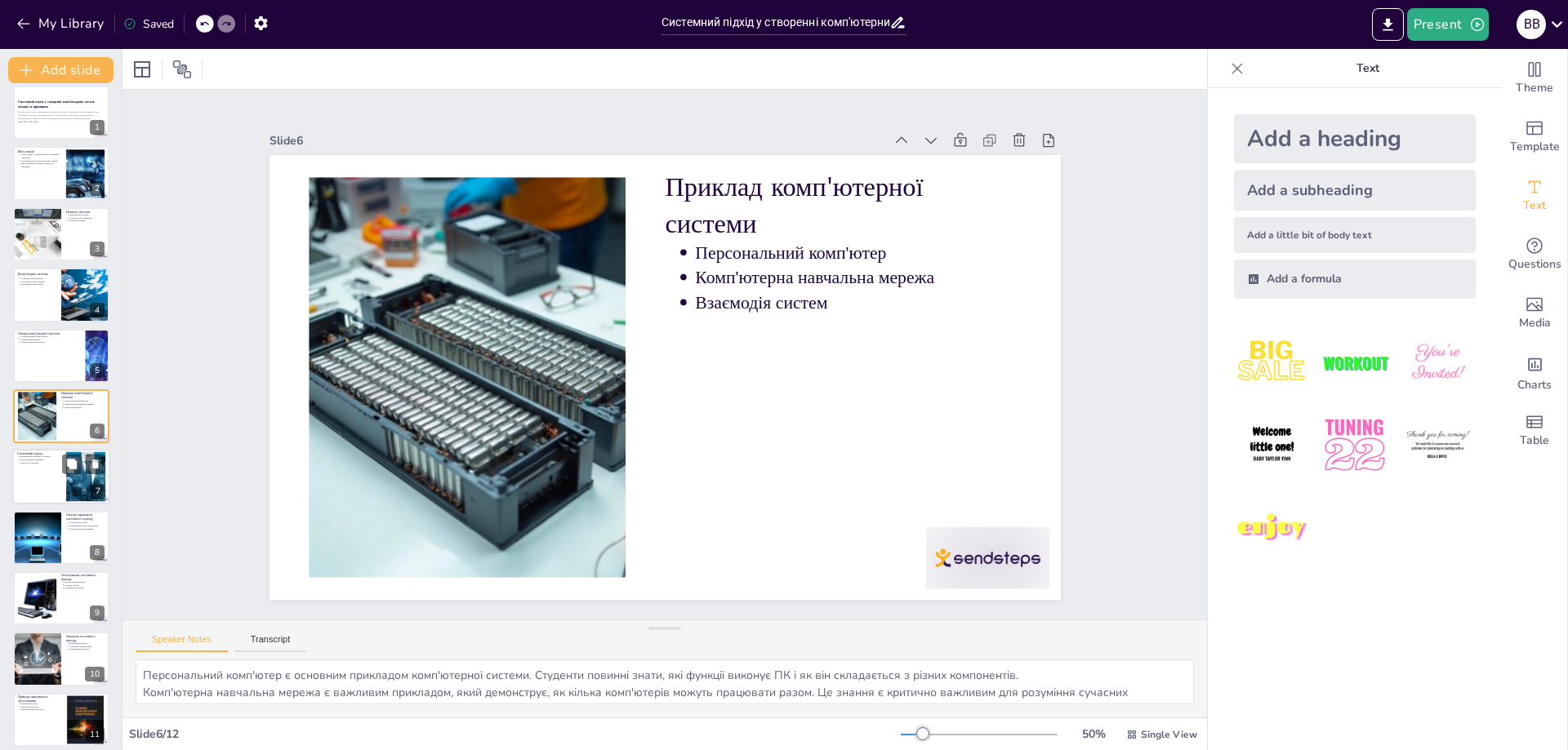
click at [31, 469] on div at bounding box center [61, 477] width 98 height 55
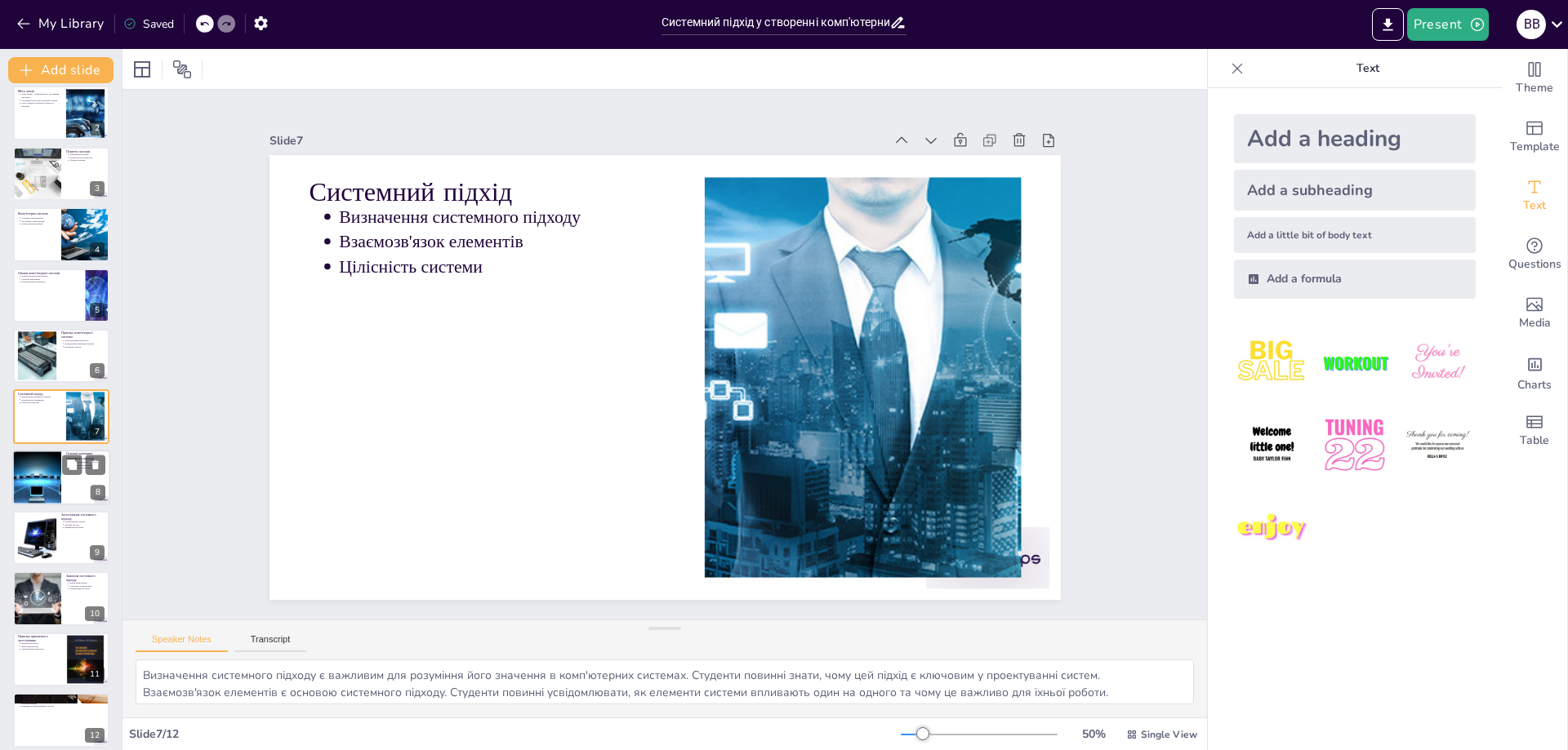
click at [41, 475] on div at bounding box center [37, 477] width 84 height 55
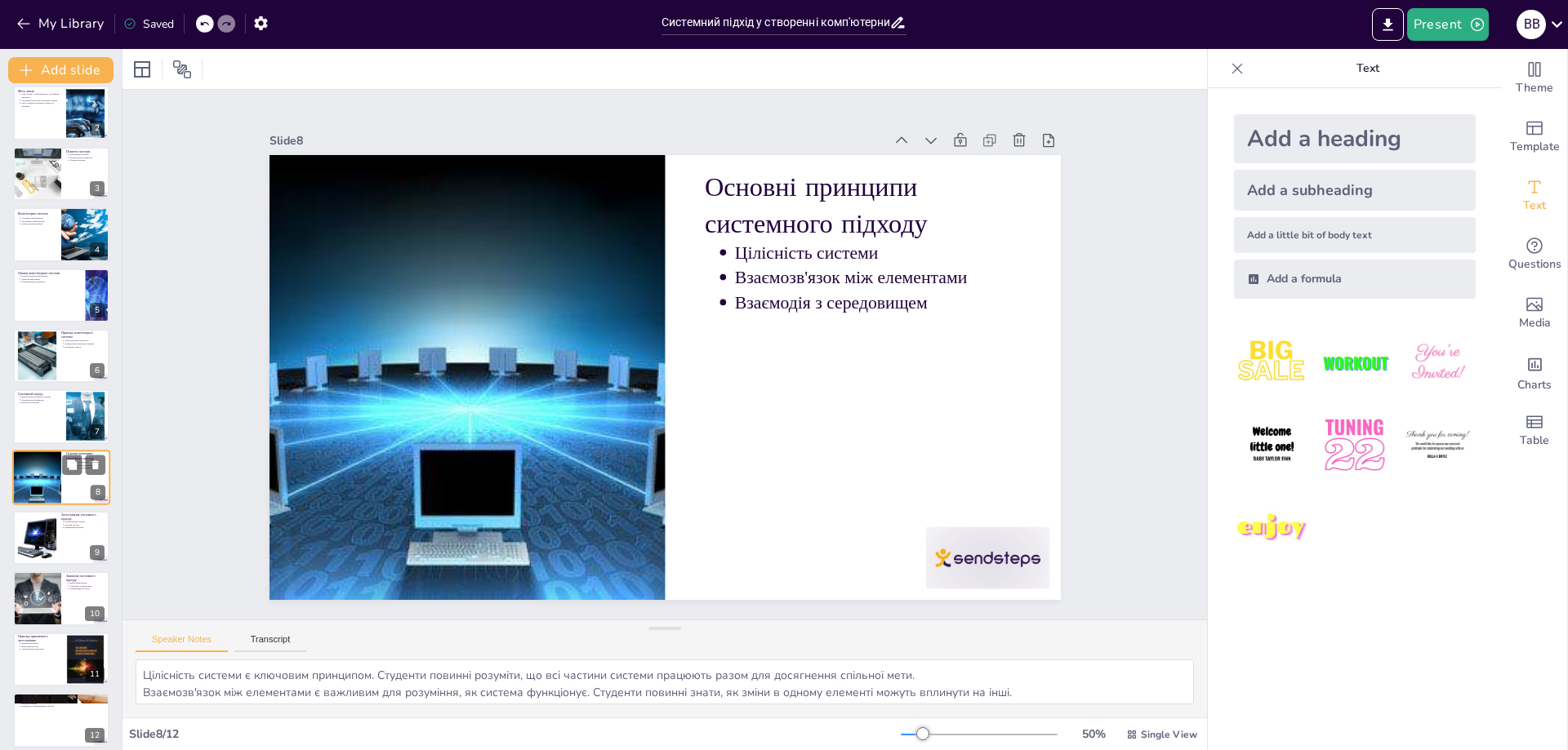
scroll to position [82, 0]
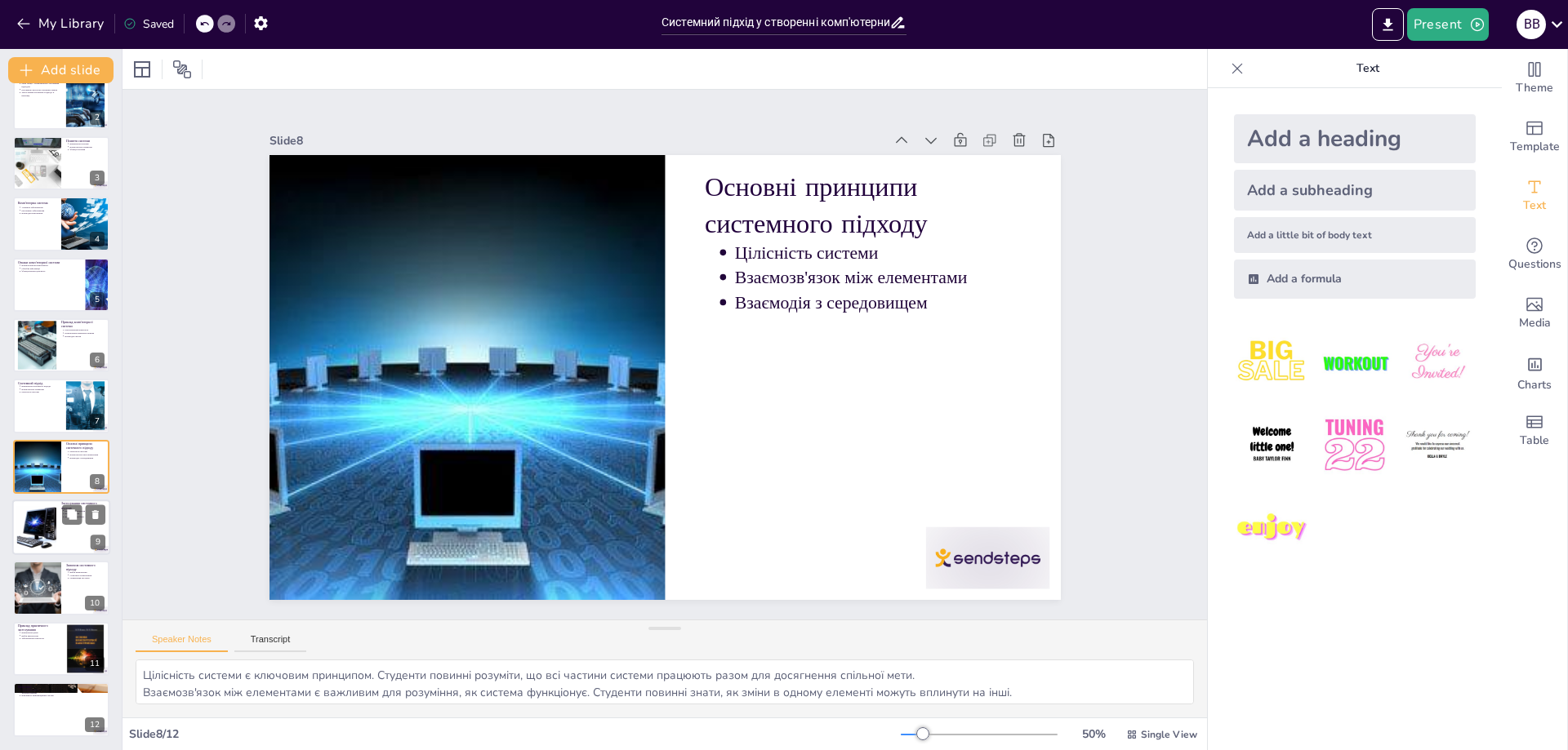
click at [36, 521] on div at bounding box center [37, 527] width 67 height 49
type textarea "Проєктування систем є важливим аспектом застосування системного підходу. Студен…"
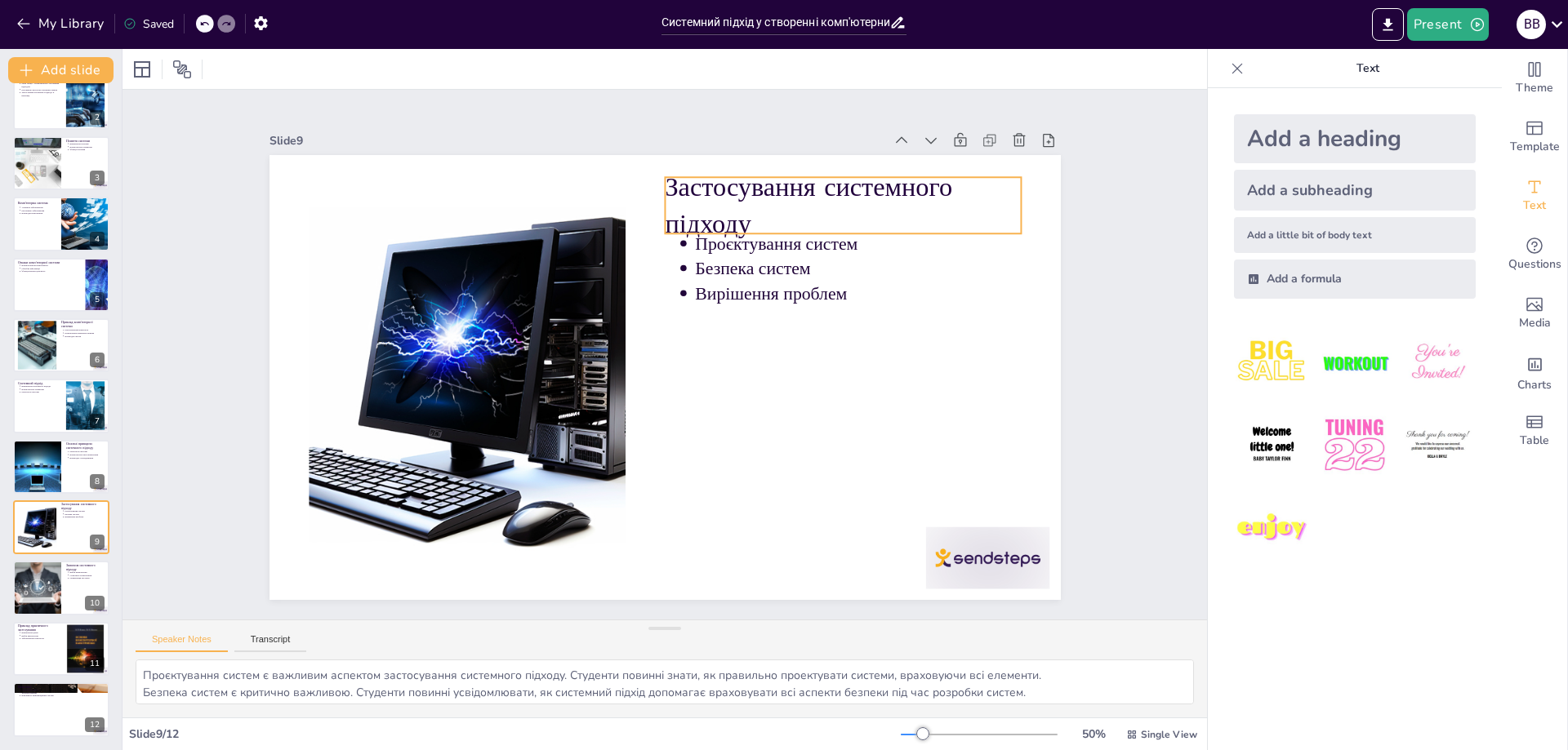
click at [746, 224] on p "Застосування системного підходу" at bounding box center [880, 268] width 362 height 180
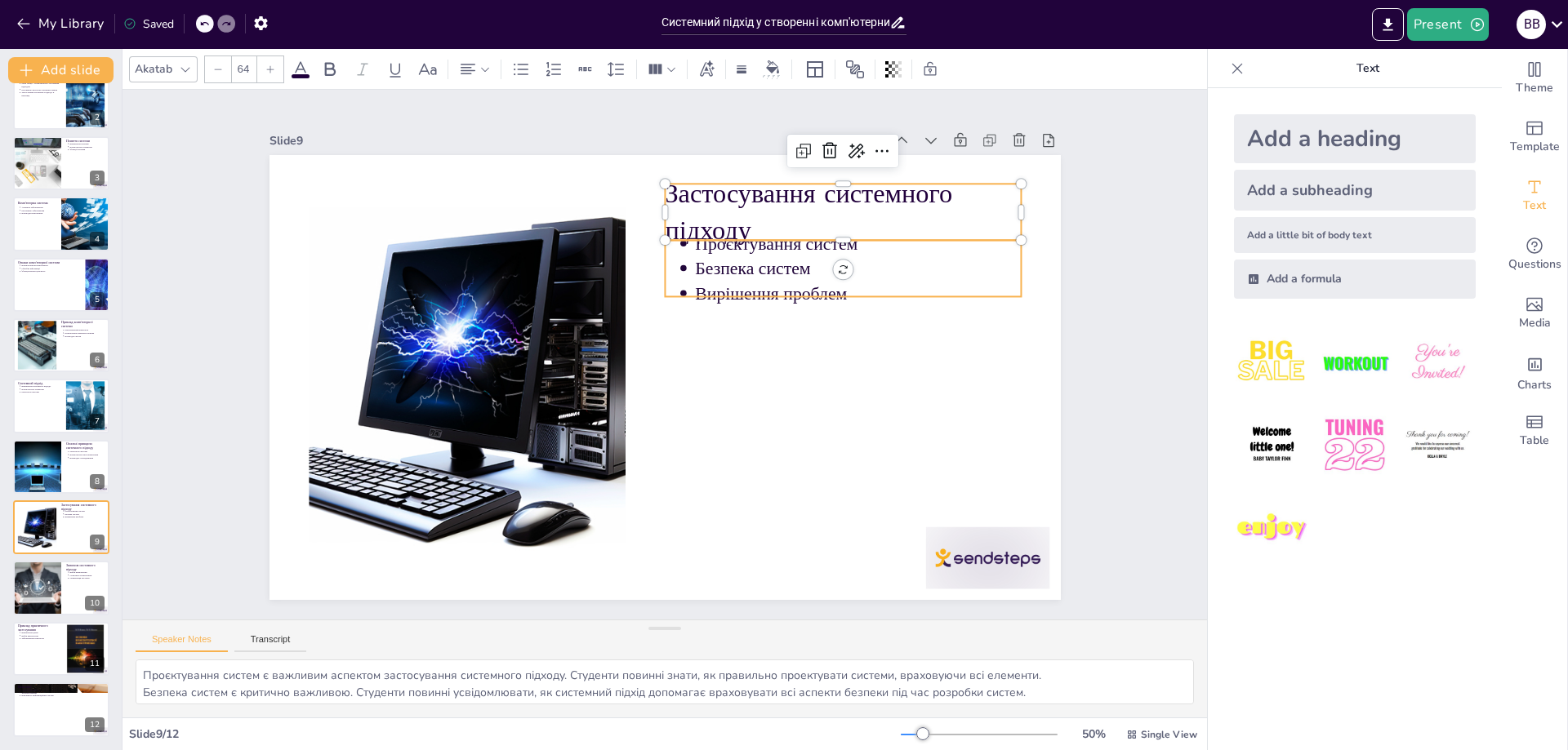
type input "43"
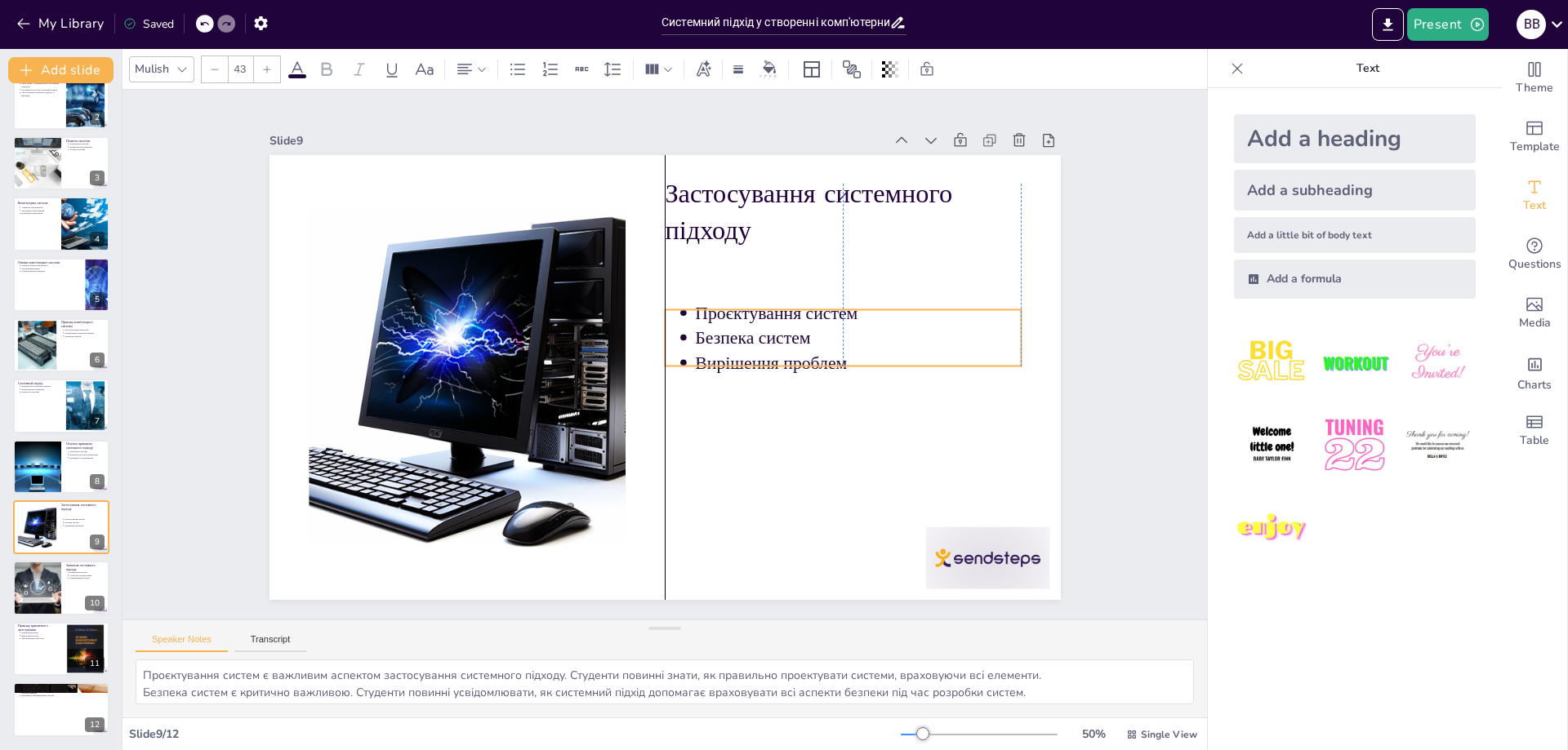
drag, startPoint x: 743, startPoint y: 270, endPoint x: 743, endPoint y: 339, distance: 69.0
click at [743, 339] on p "Безпека систем" at bounding box center [858, 358] width 327 height 59
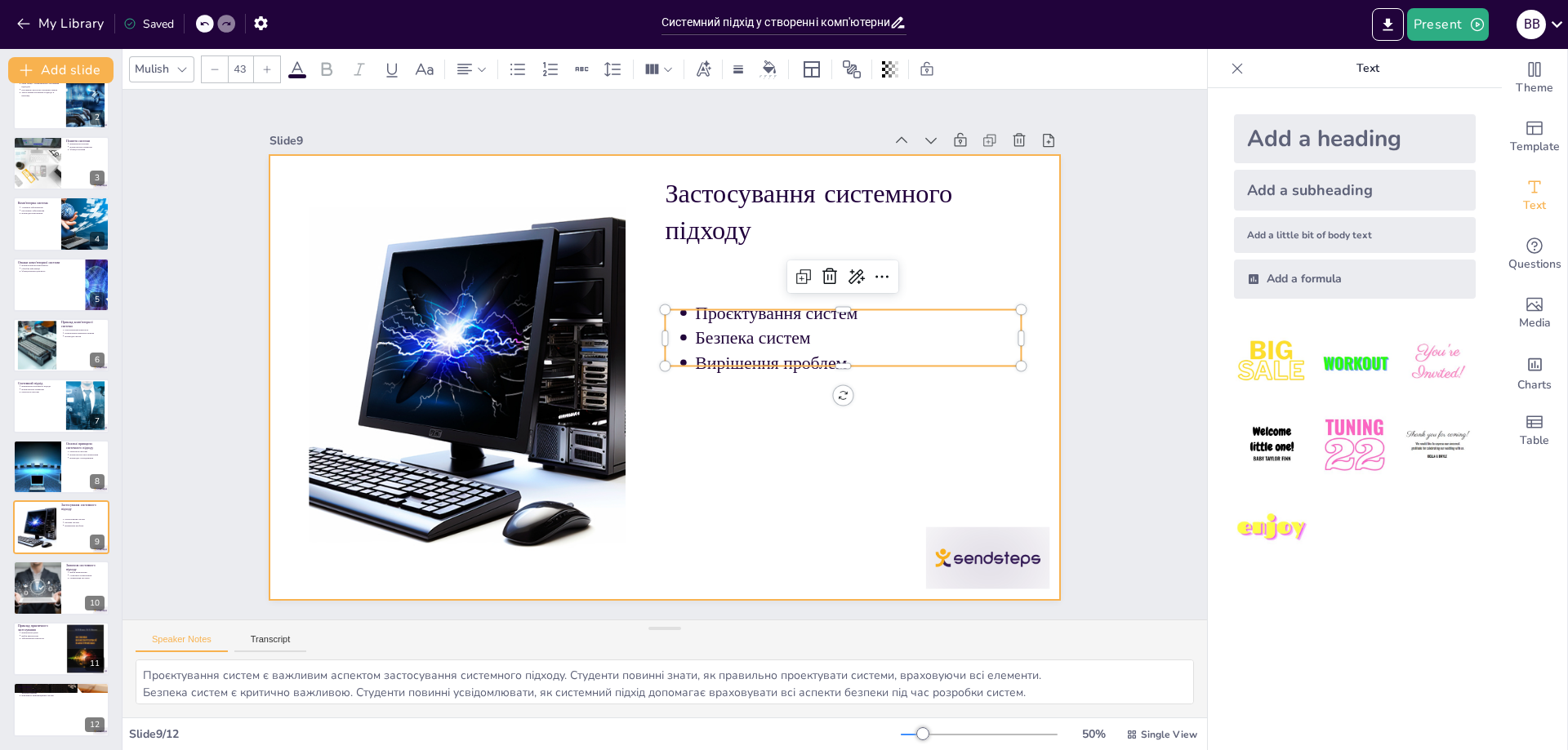
click at [746, 503] on div at bounding box center [685, 344] width 782 height 908
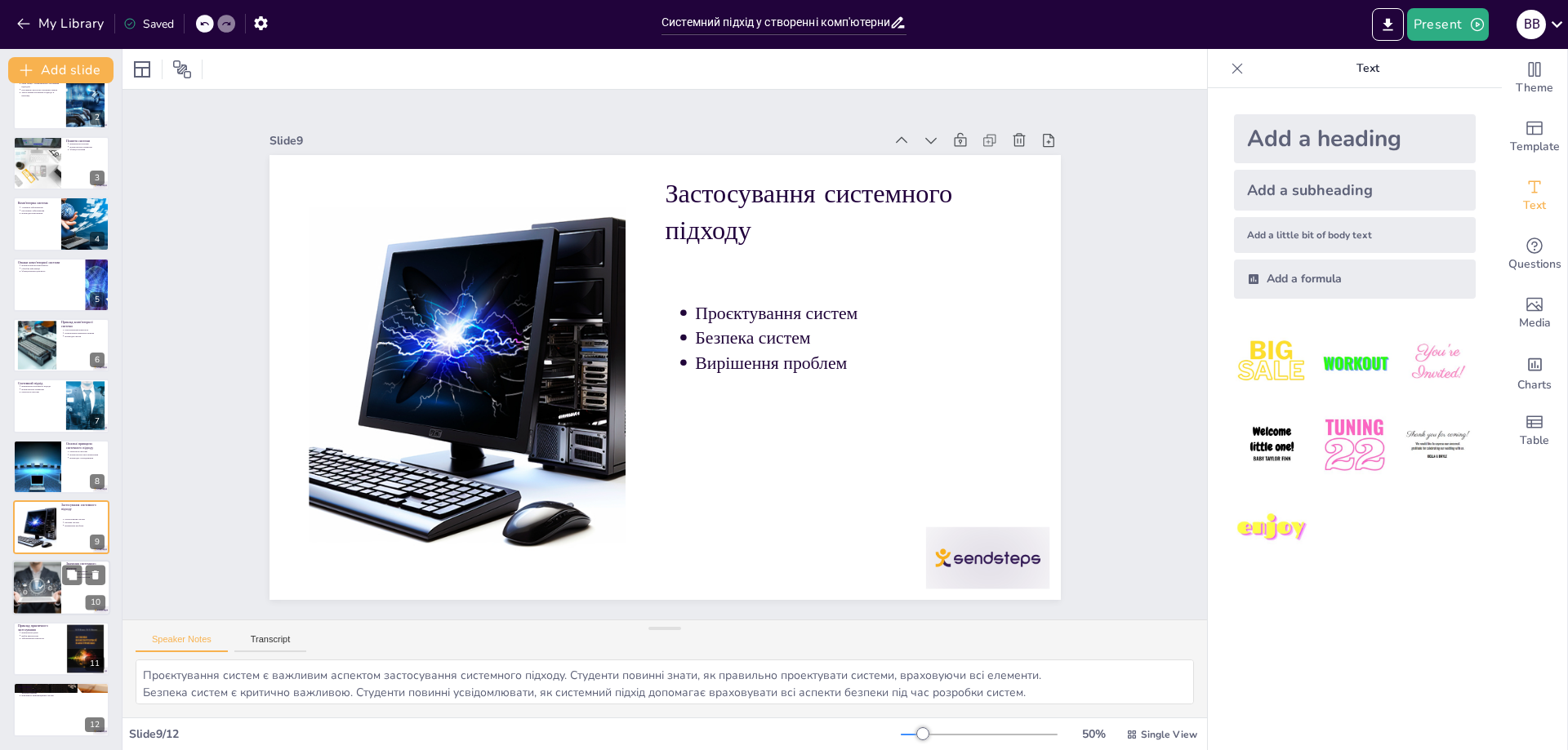
click at [47, 585] on div at bounding box center [37, 588] width 84 height 55
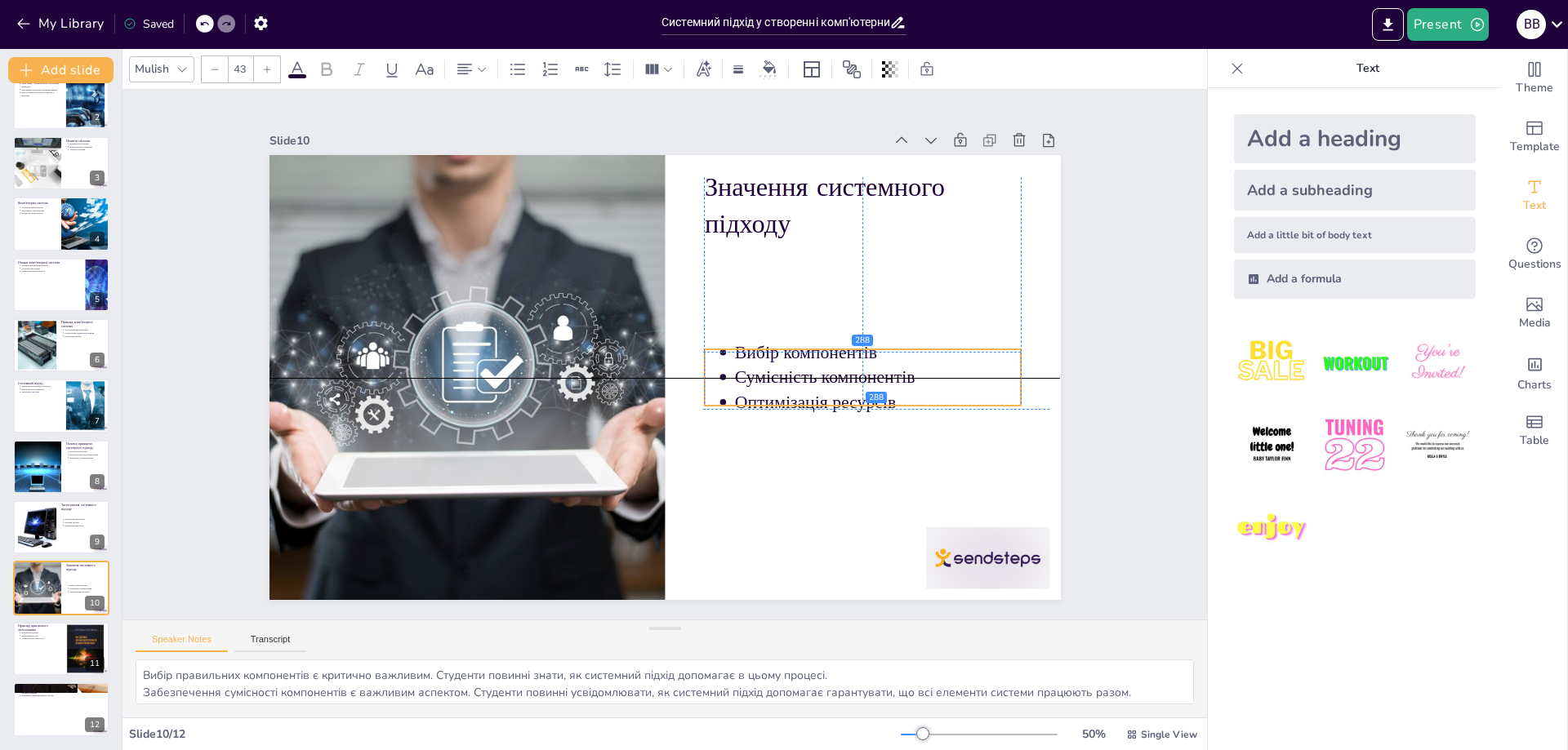
drag, startPoint x: 777, startPoint y: 248, endPoint x: 784, endPoint y: 353, distance: 105.2
click at [784, 384] on p "Вибір компонентів" at bounding box center [838, 478] width 247 height 189
click at [68, 639] on icon at bounding box center [72, 636] width 11 height 11
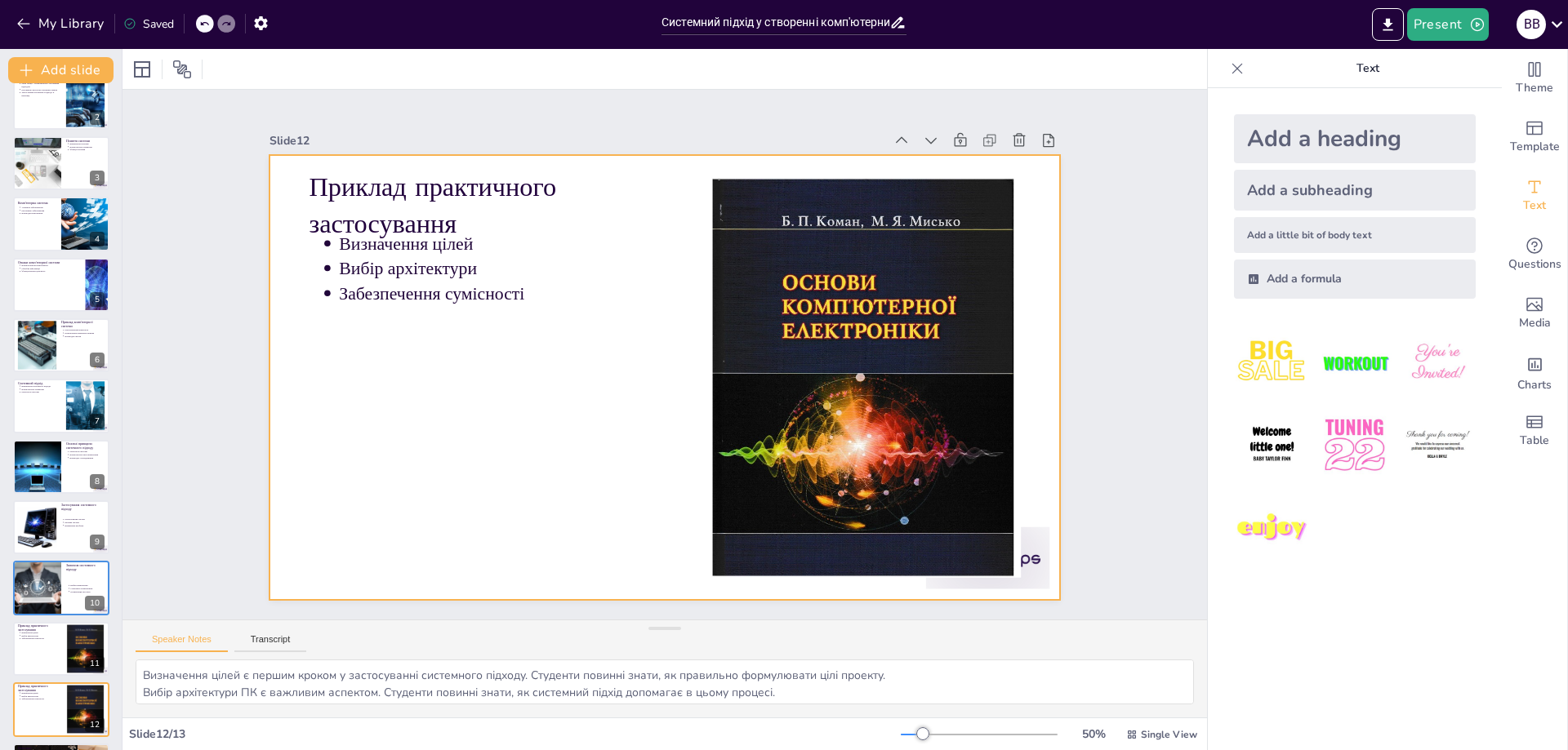
scroll to position [142, 0]
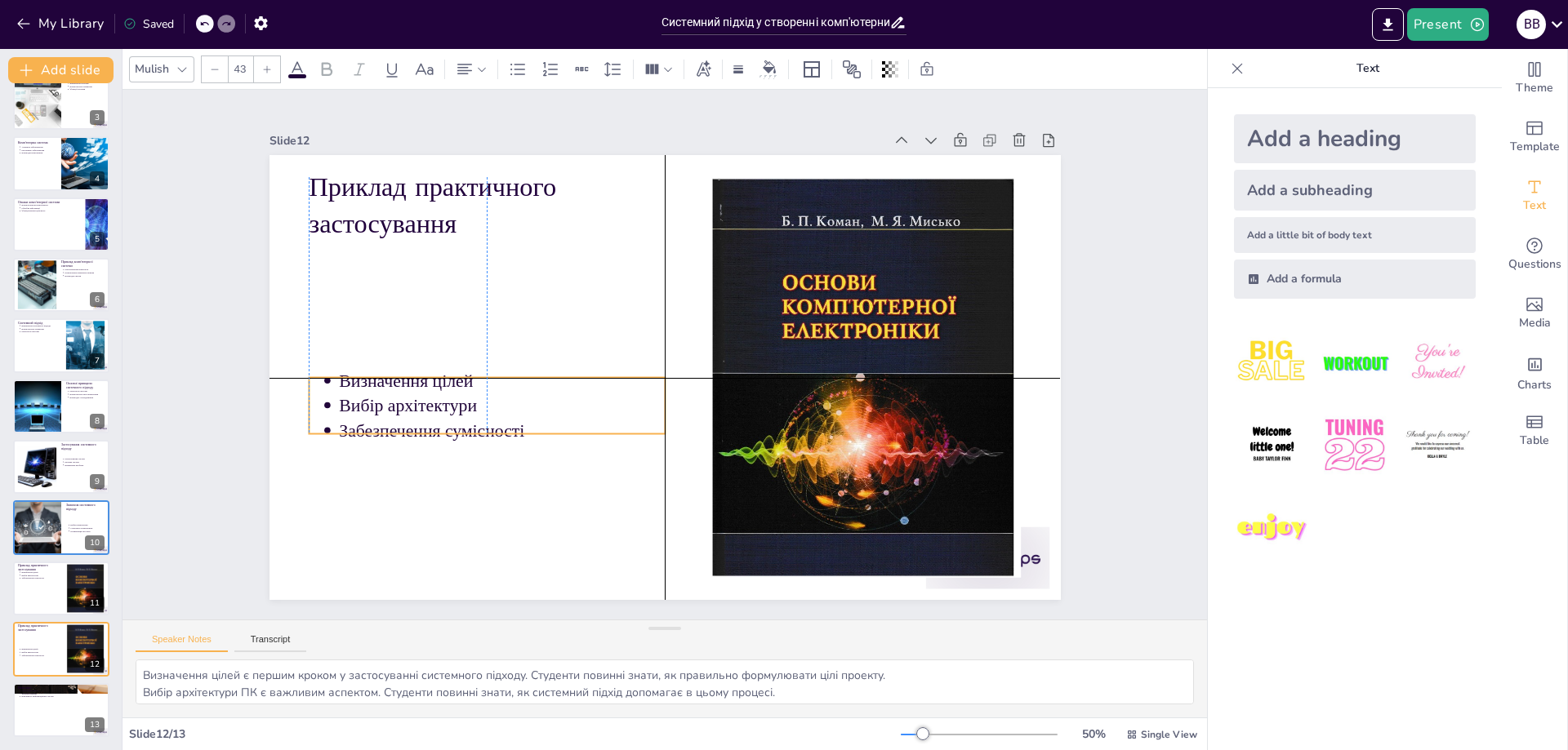
drag, startPoint x: 377, startPoint y: 270, endPoint x: 379, endPoint y: 406, distance: 136.0
click at [379, 406] on p "Вибір архітектури" at bounding box center [494, 371] width 324 height 92
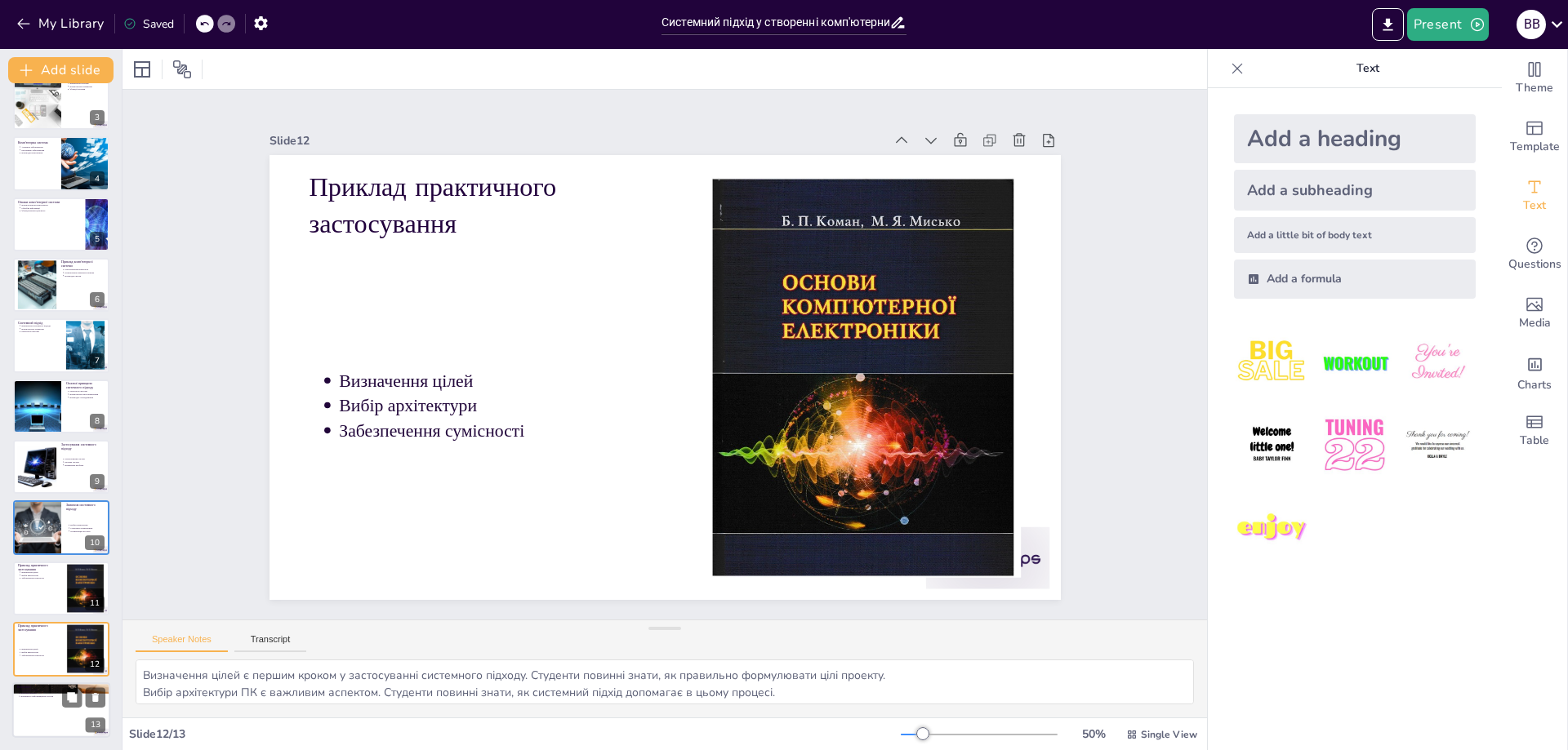
click at [48, 710] on div at bounding box center [61, 710] width 98 height 55
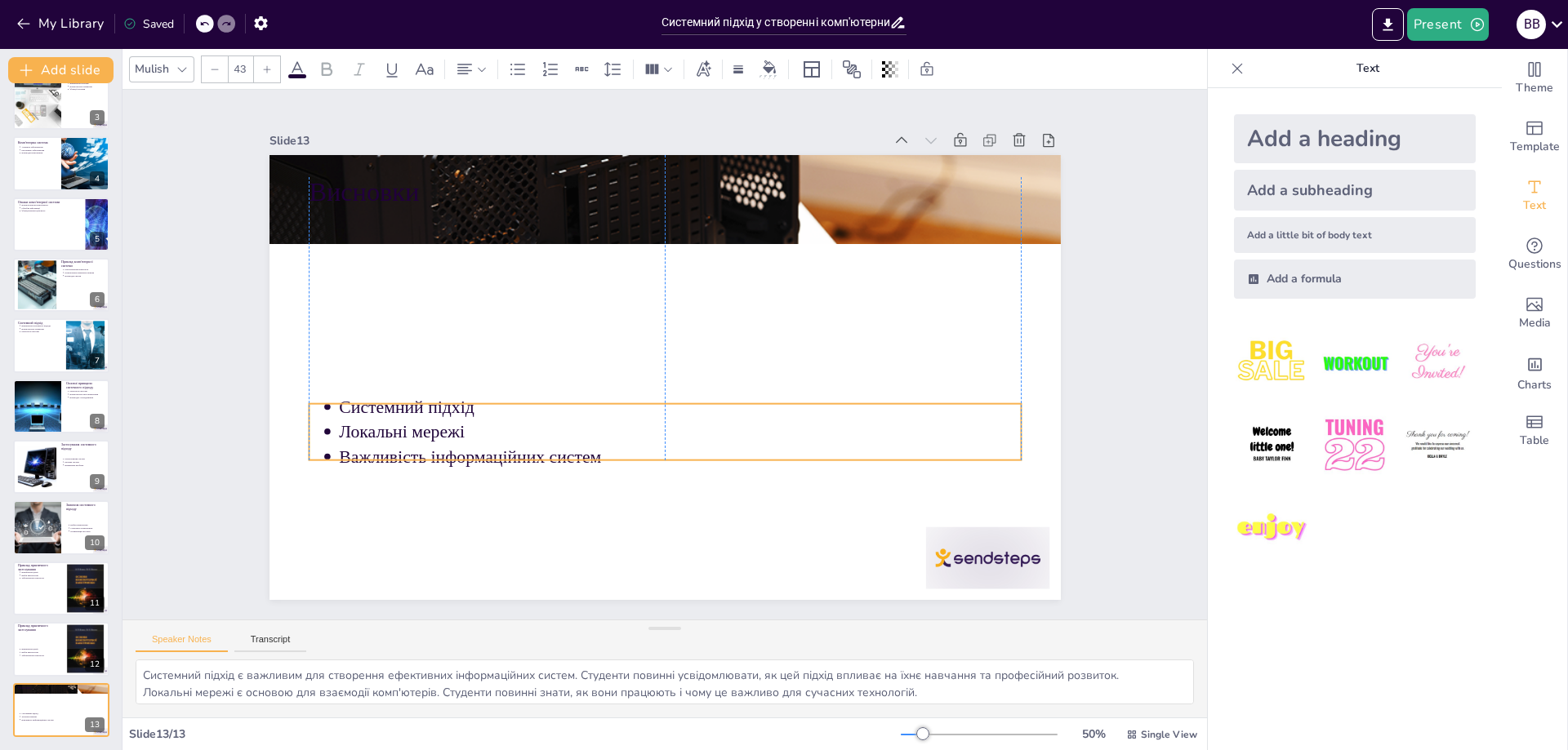
drag, startPoint x: 540, startPoint y: 199, endPoint x: 536, endPoint y: 389, distance: 190.0
click at [536, 389] on p "Системний підхід" at bounding box center [688, 305] width 523 height 474
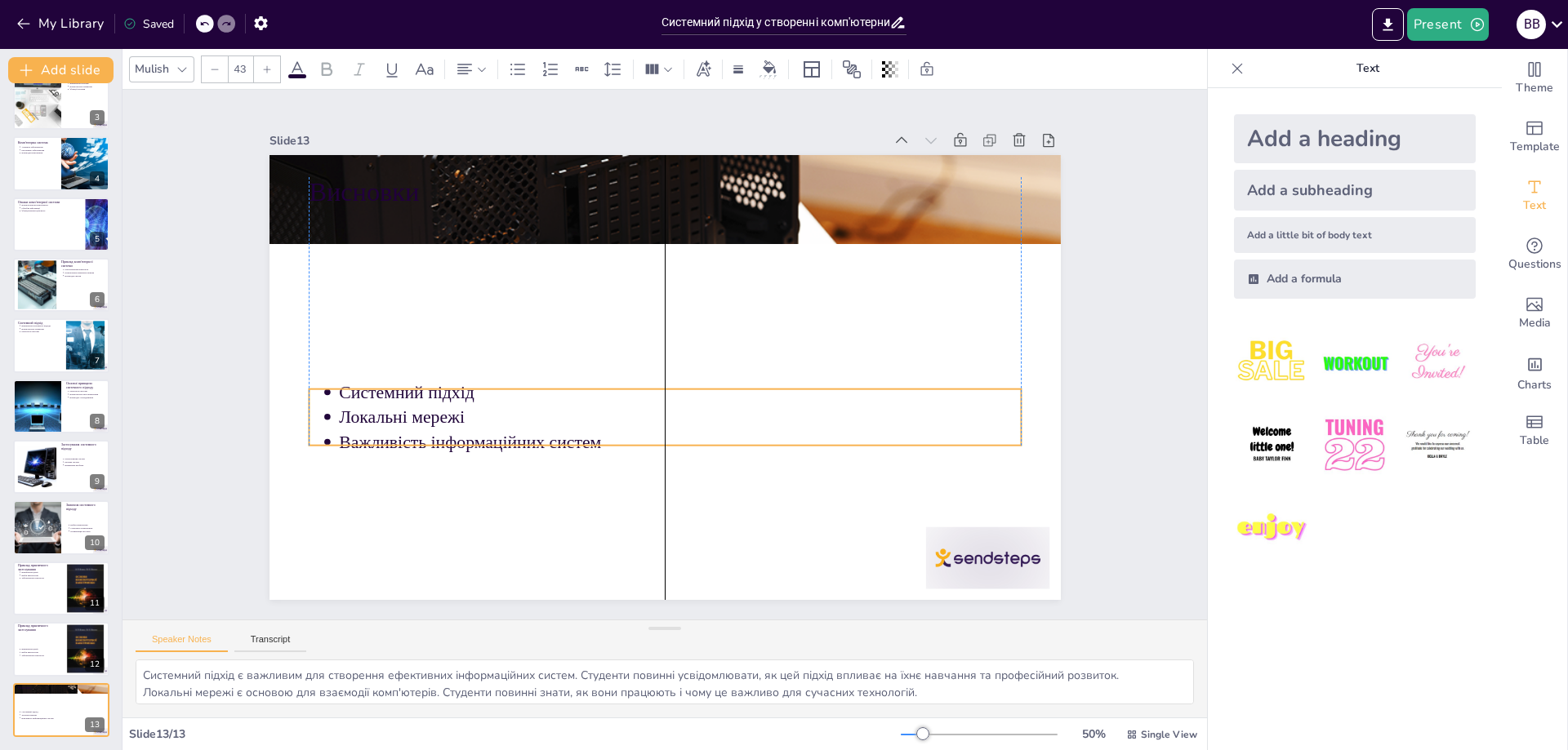
drag, startPoint x: 520, startPoint y: 419, endPoint x: 519, endPoint y: 404, distance: 15.0
click at [566, 404] on p "Локальні мережі" at bounding box center [716, 316] width 300 height 633
click at [41, 642] on div at bounding box center [61, 648] width 98 height 55
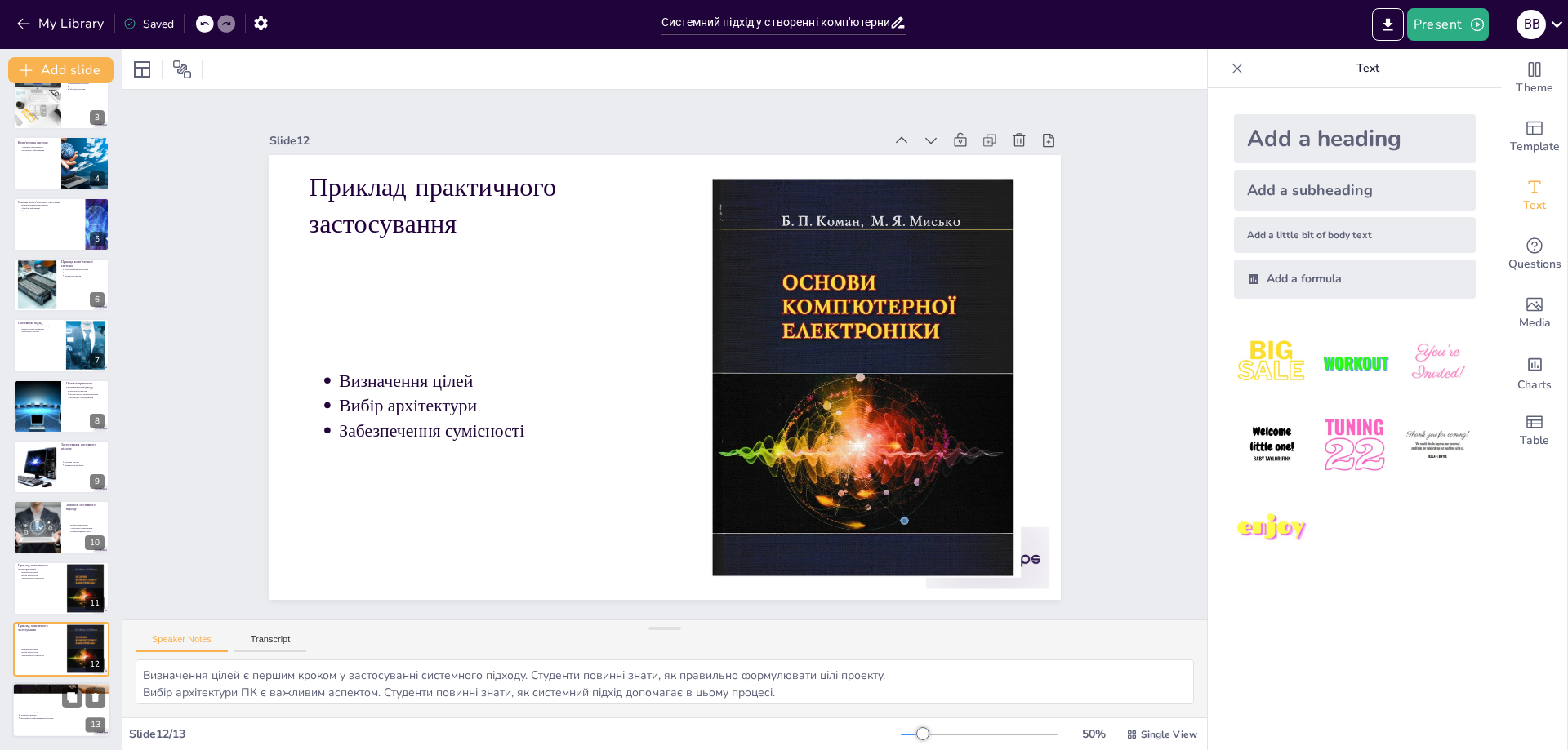
click at [42, 697] on div at bounding box center [61, 710] width 98 height 55
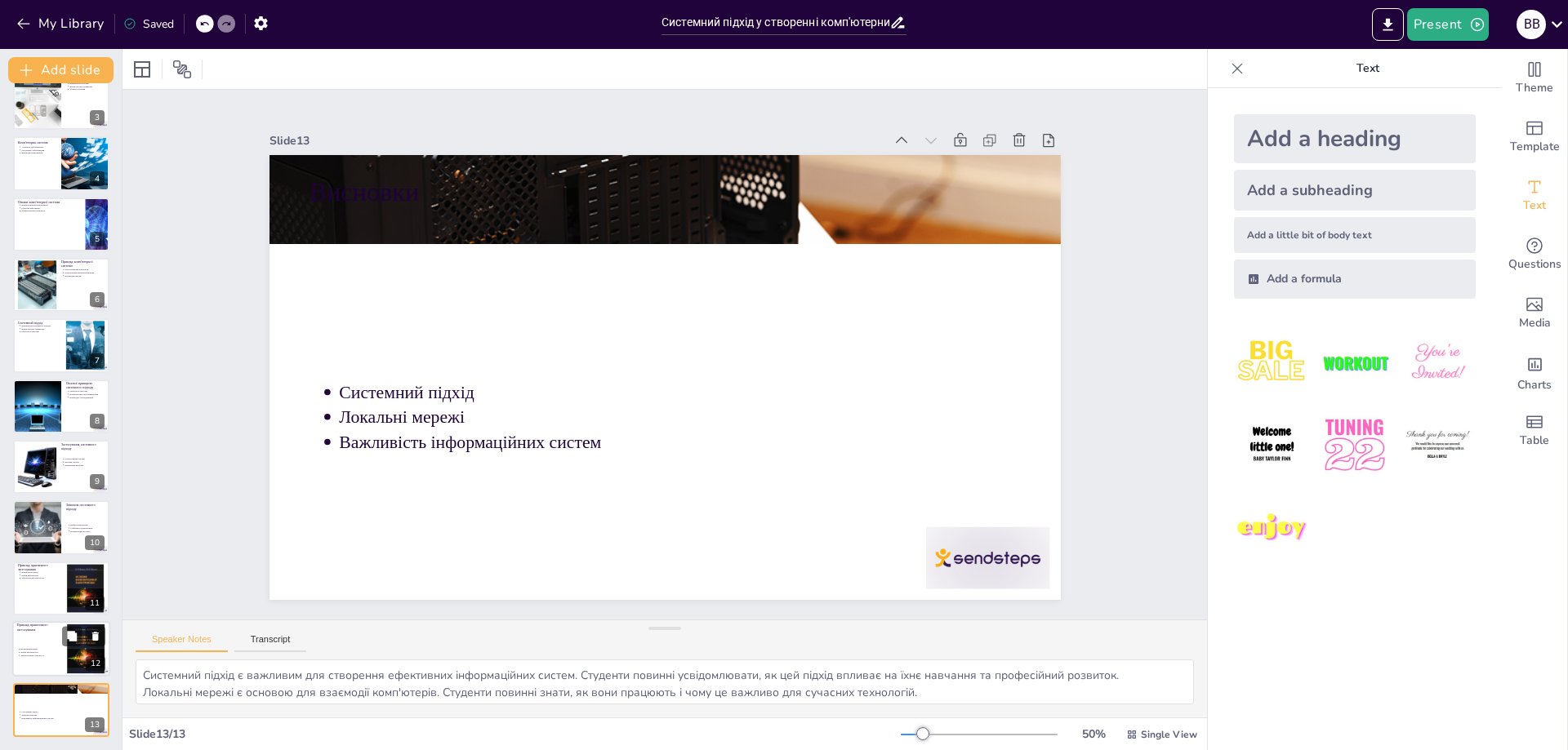
click at [26, 646] on div at bounding box center [61, 648] width 98 height 55
type textarea "Визначення цілей є першим кроком у застосуванні системного підходу. Студенти по…"
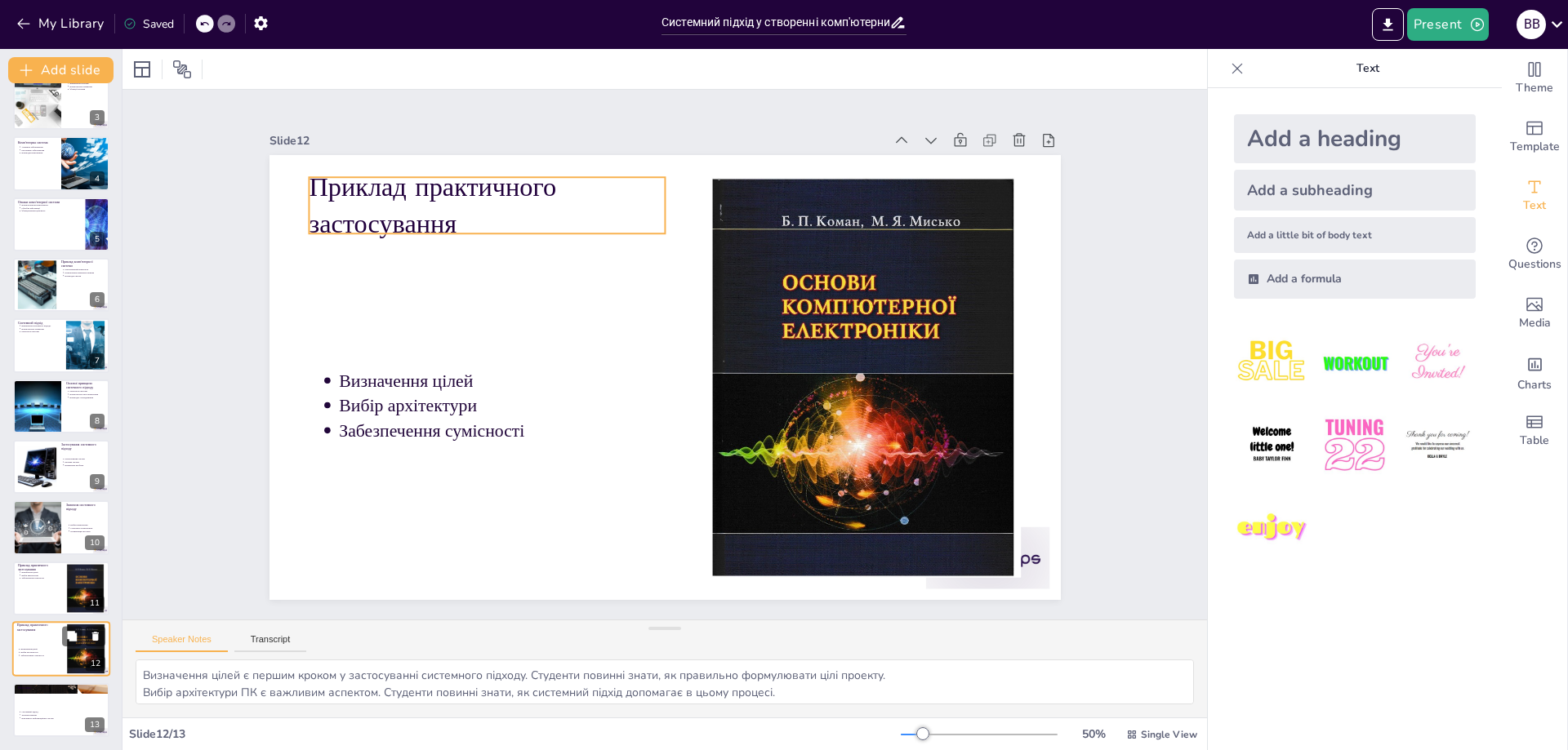
scroll to position [0, 0]
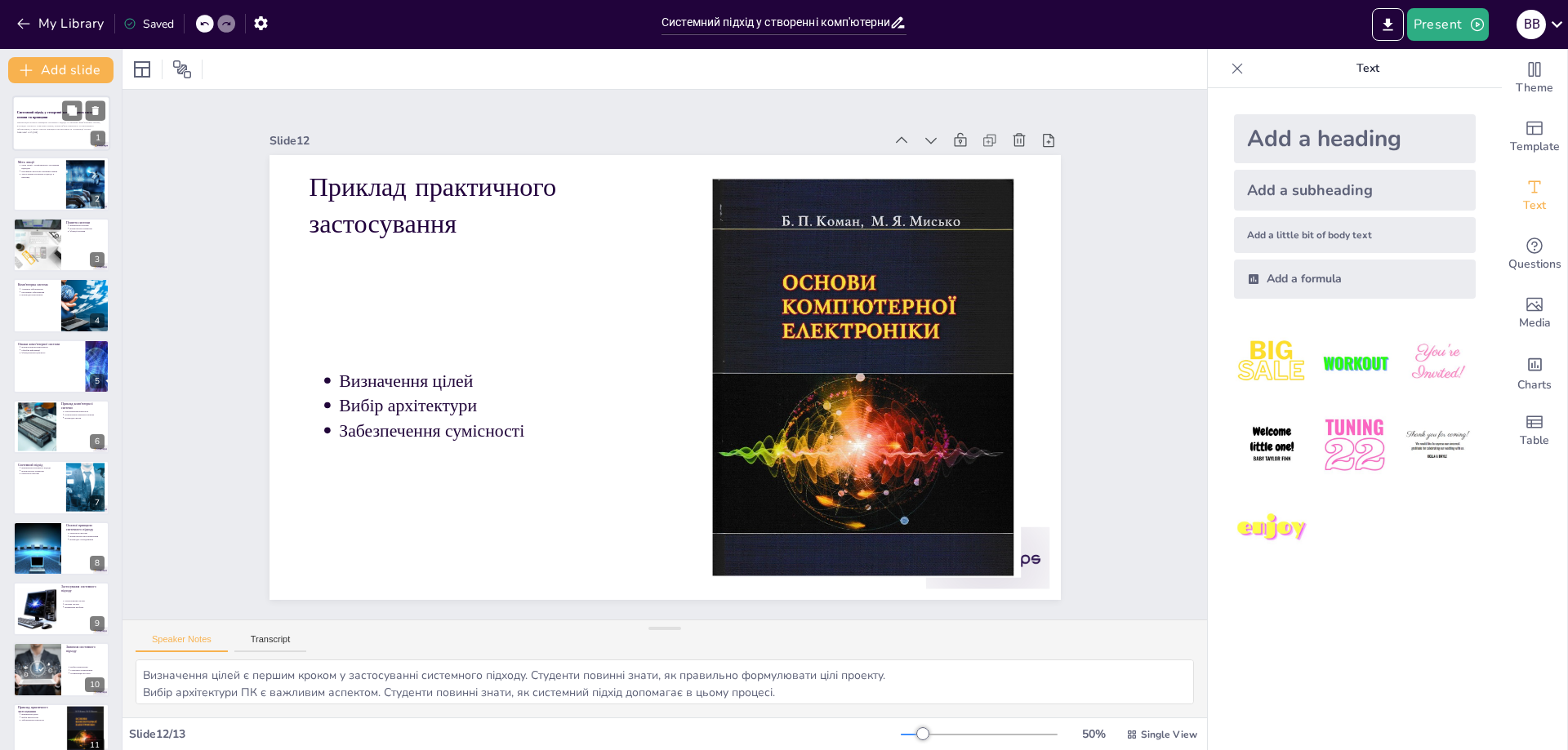
click at [67, 123] on p "Презентація охоплює принципи системного підходу в створенні комп'ютерних систем…" at bounding box center [61, 126] width 88 height 9
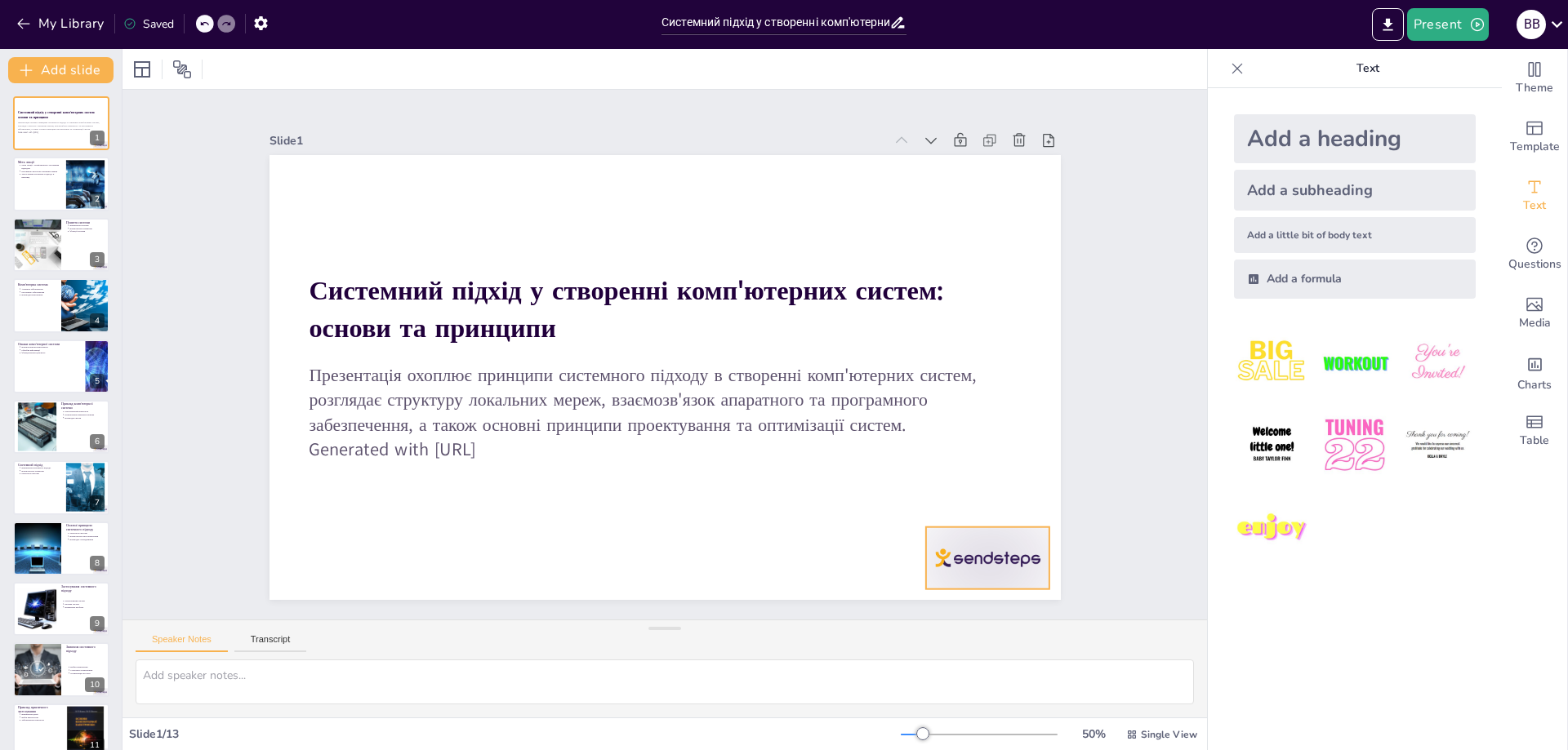
click at [946, 618] on div at bounding box center [877, 671] width 138 height 107
click at [15, 180] on div at bounding box center [61, 184] width 98 height 55
type textarea "Lore ipsum dolors ametcon a elit, sed doeiusmodt incididun u laboreet doloremag…"
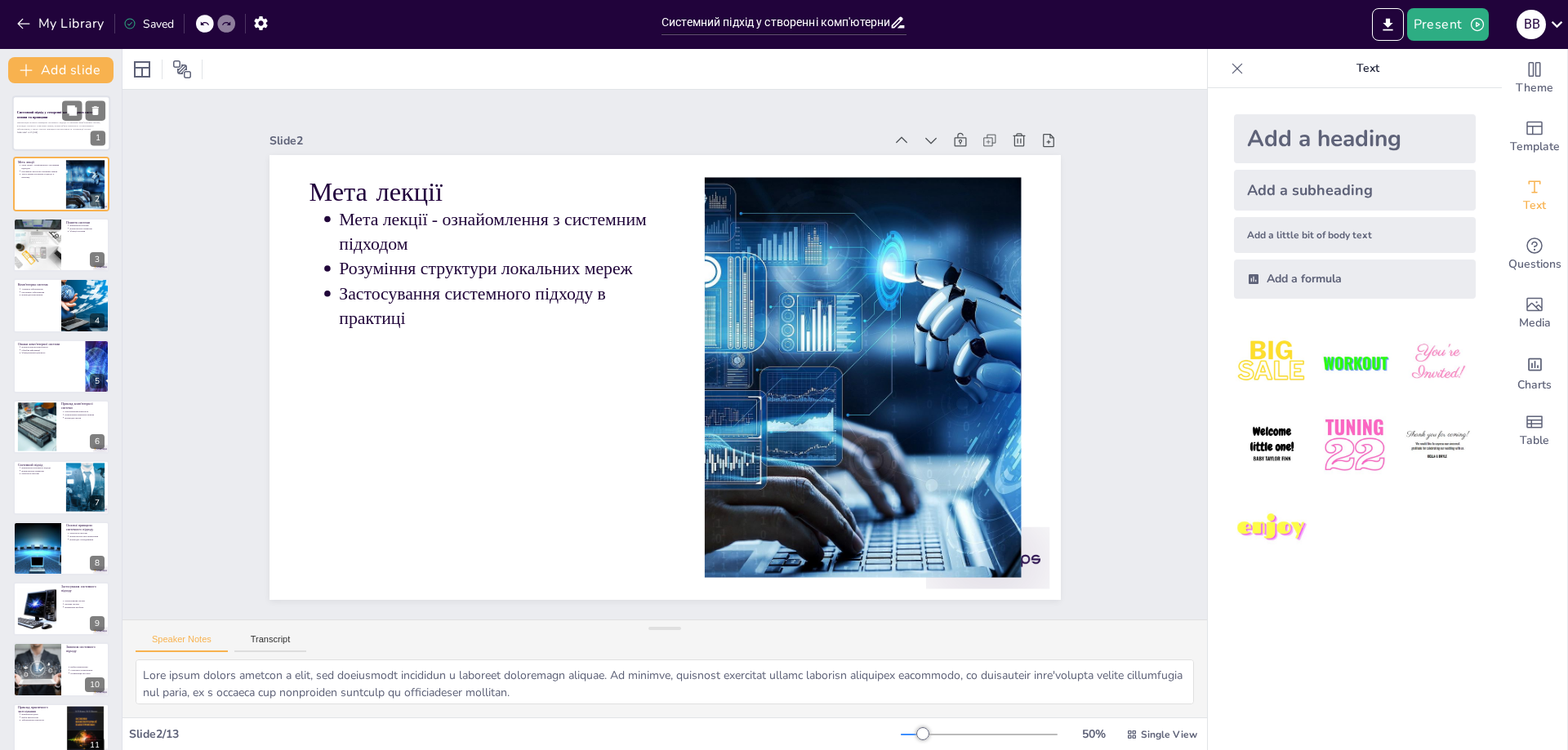
click at [38, 115] on strong "Системний підхід у створенні комп'ютерних систем: основи та принципи" at bounding box center [56, 114] width 79 height 9
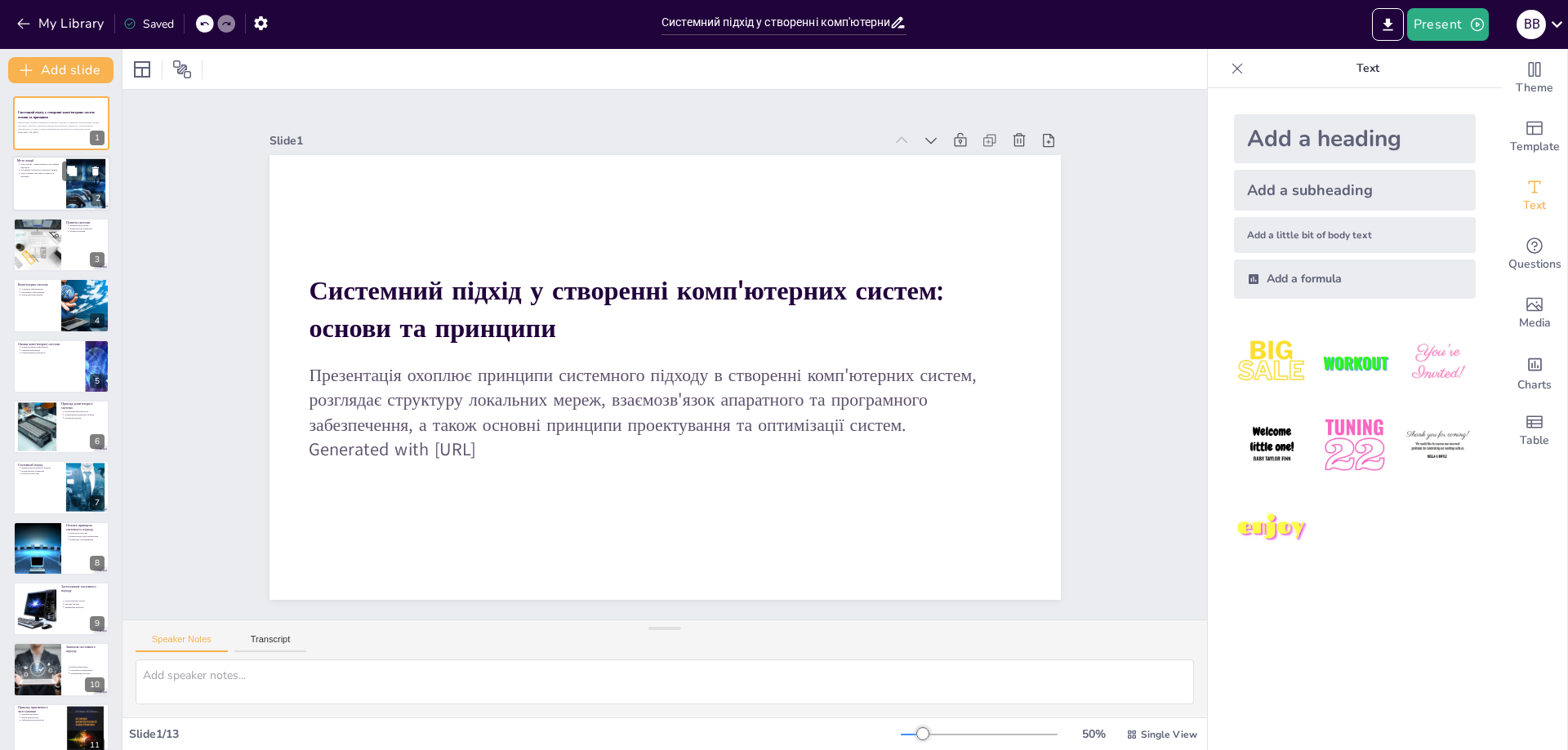
click at [42, 191] on div at bounding box center [61, 184] width 98 height 55
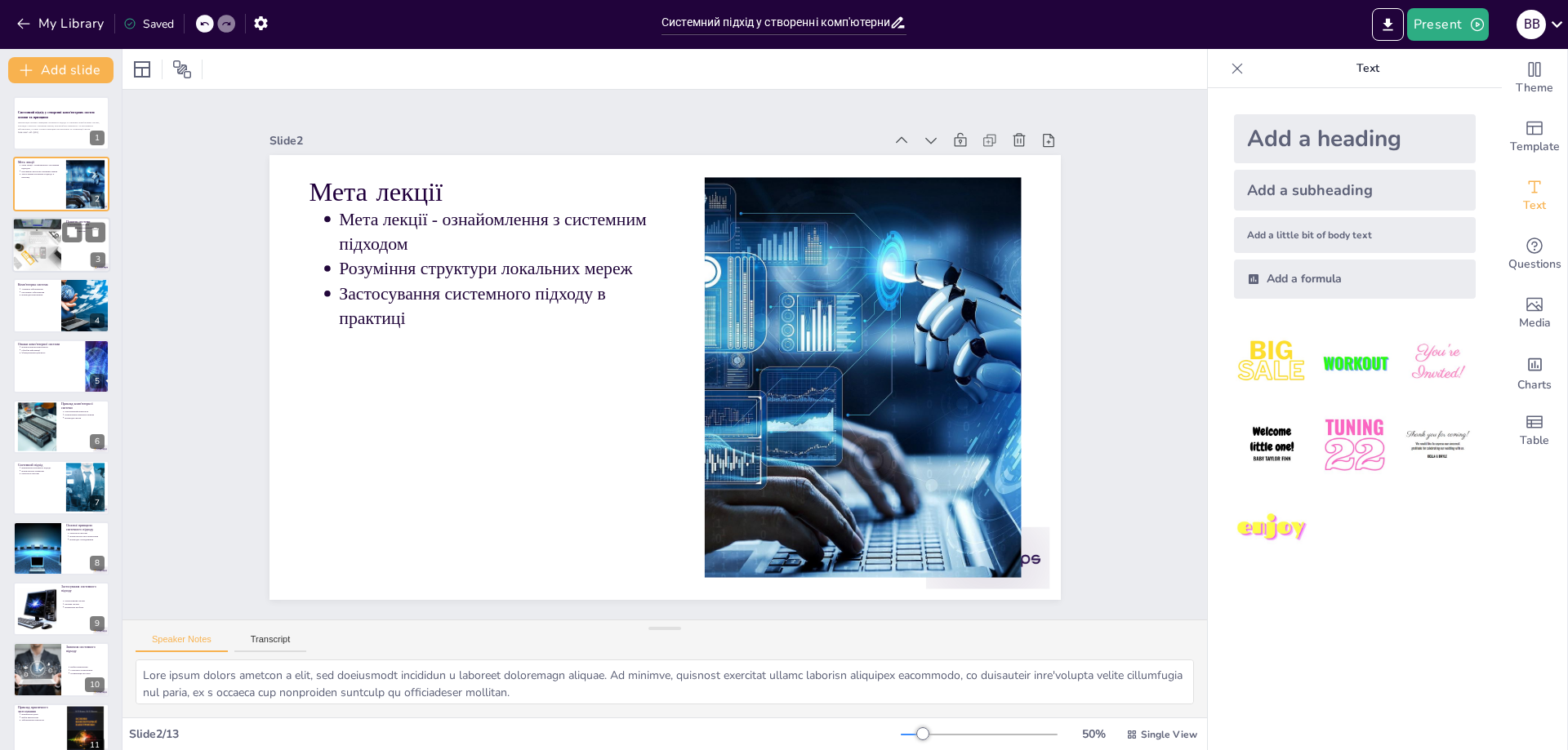
click at [55, 234] on div at bounding box center [36, 245] width 83 height 55
type textarea "Loremipsum dolorsi a consecteturadi elitsedd eiu temporinc utla, et dolorema al…"
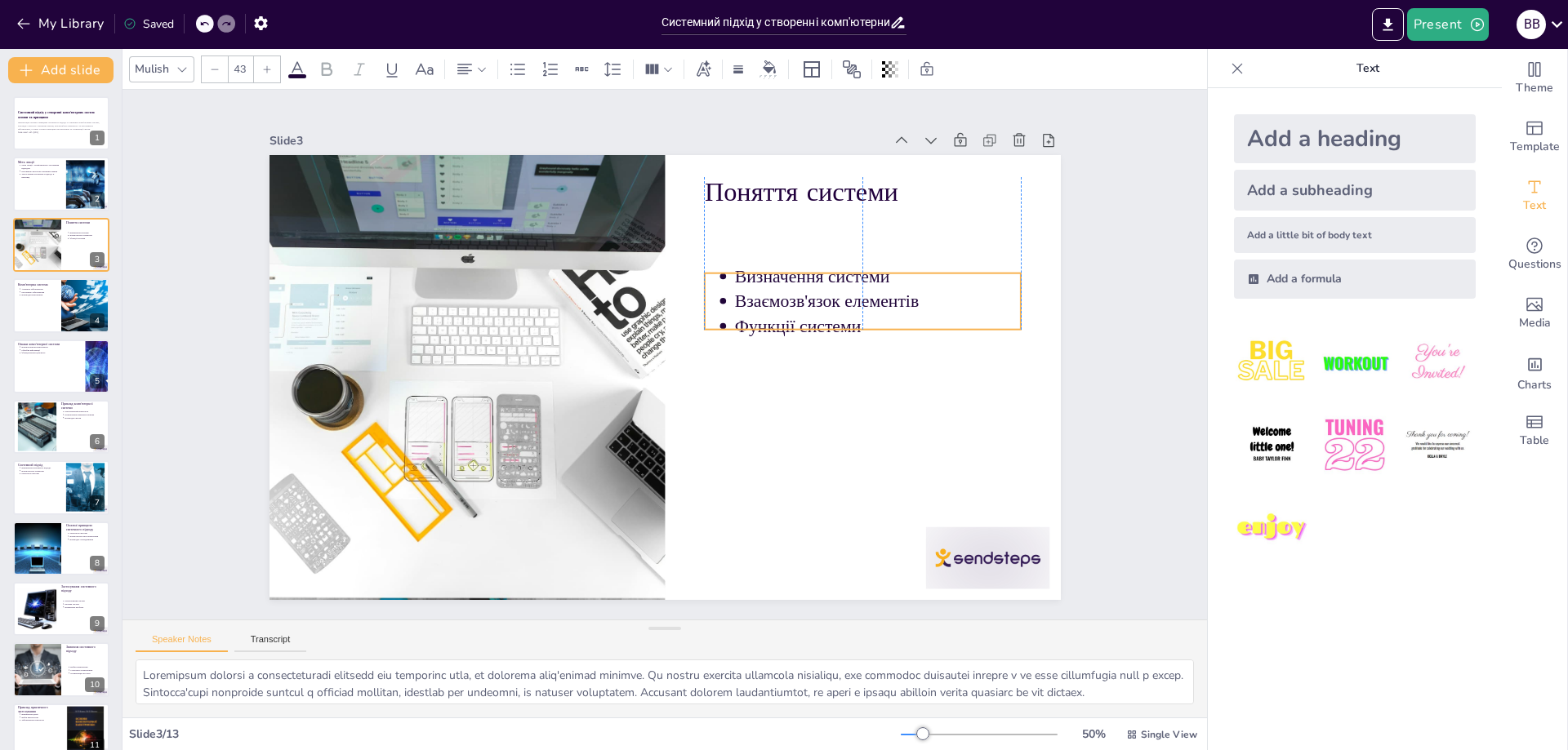
drag, startPoint x: 751, startPoint y: 227, endPoint x: 756, endPoint y: 287, distance: 60.2
click at [756, 323] on p "Взаємозв'язок елементів" at bounding box center [881, 392] width 272 height 139
click at [586, 299] on p "Взаємозв'язок елементів" at bounding box center [446, 340] width 280 height 112
click at [859, 323] on p "Взаємозв'язок елементів" at bounding box center [881, 392] width 272 height 139
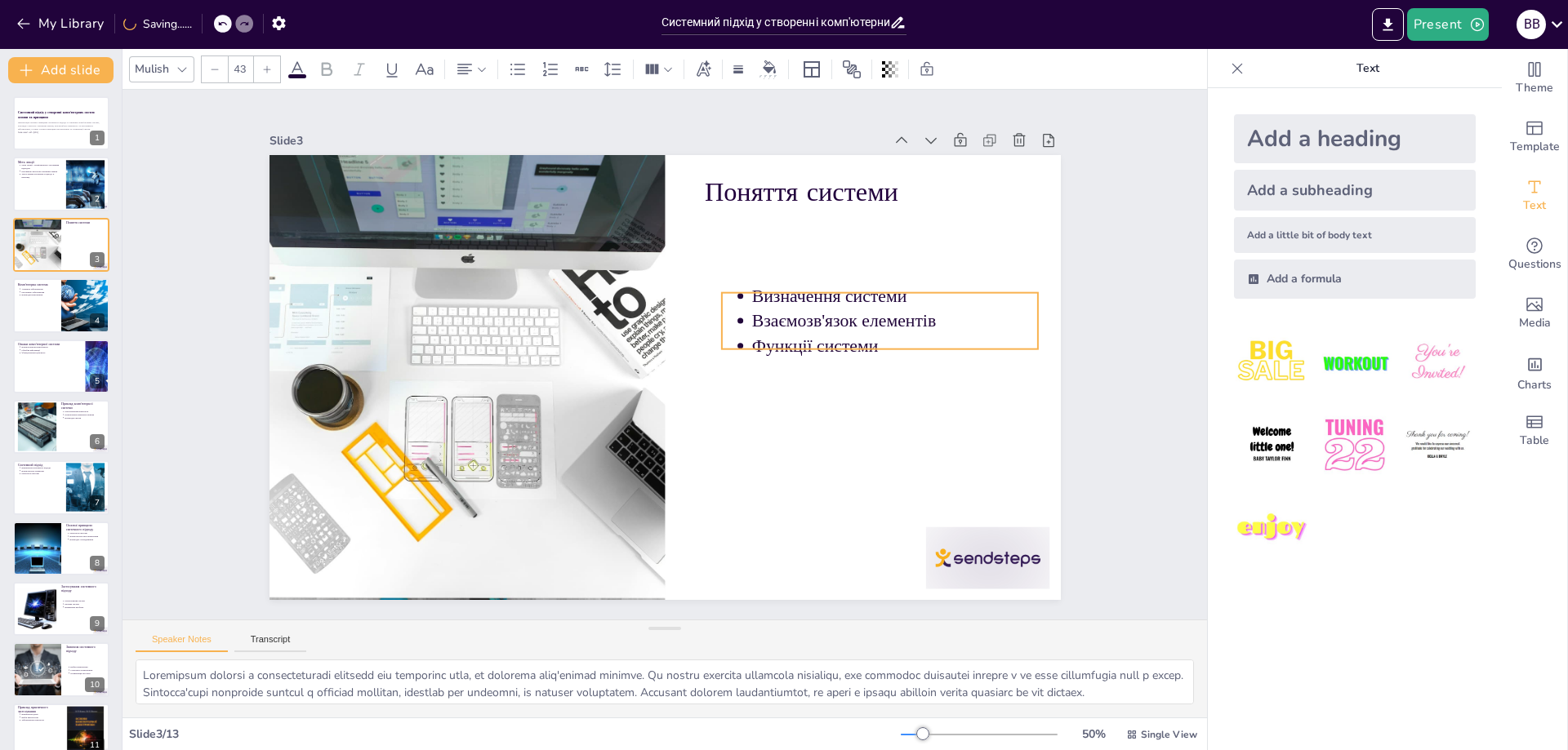
drag, startPoint x: 870, startPoint y: 312, endPoint x: 887, endPoint y: 332, distance: 26.2
click at [887, 370] on p "Функції системи" at bounding box center [878, 439] width 272 height 139
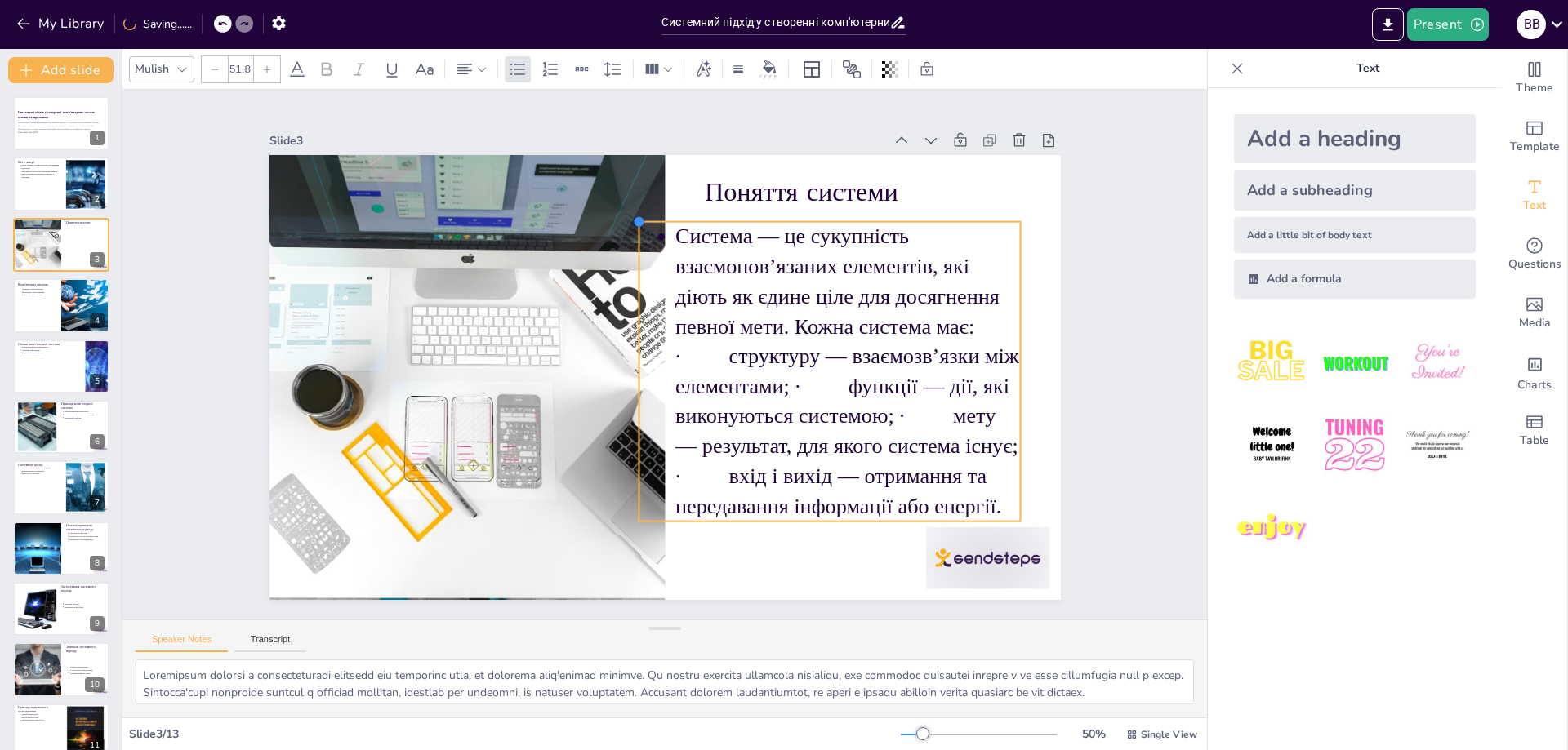
drag, startPoint x: 692, startPoint y: 270, endPoint x: 718, endPoint y: 220, distance: 56.4
click at [718, 220] on div "Поняття системи Система — це сукупність взаємопов’язаних елементів, які діють я…" at bounding box center [646, 368] width 825 height 901
type input "51.6"
click at [813, 545] on div "Поняття системи Система — це сукупність взаємопов’язаних елементів, які діють я…" at bounding box center [655, 375] width 904 height 729
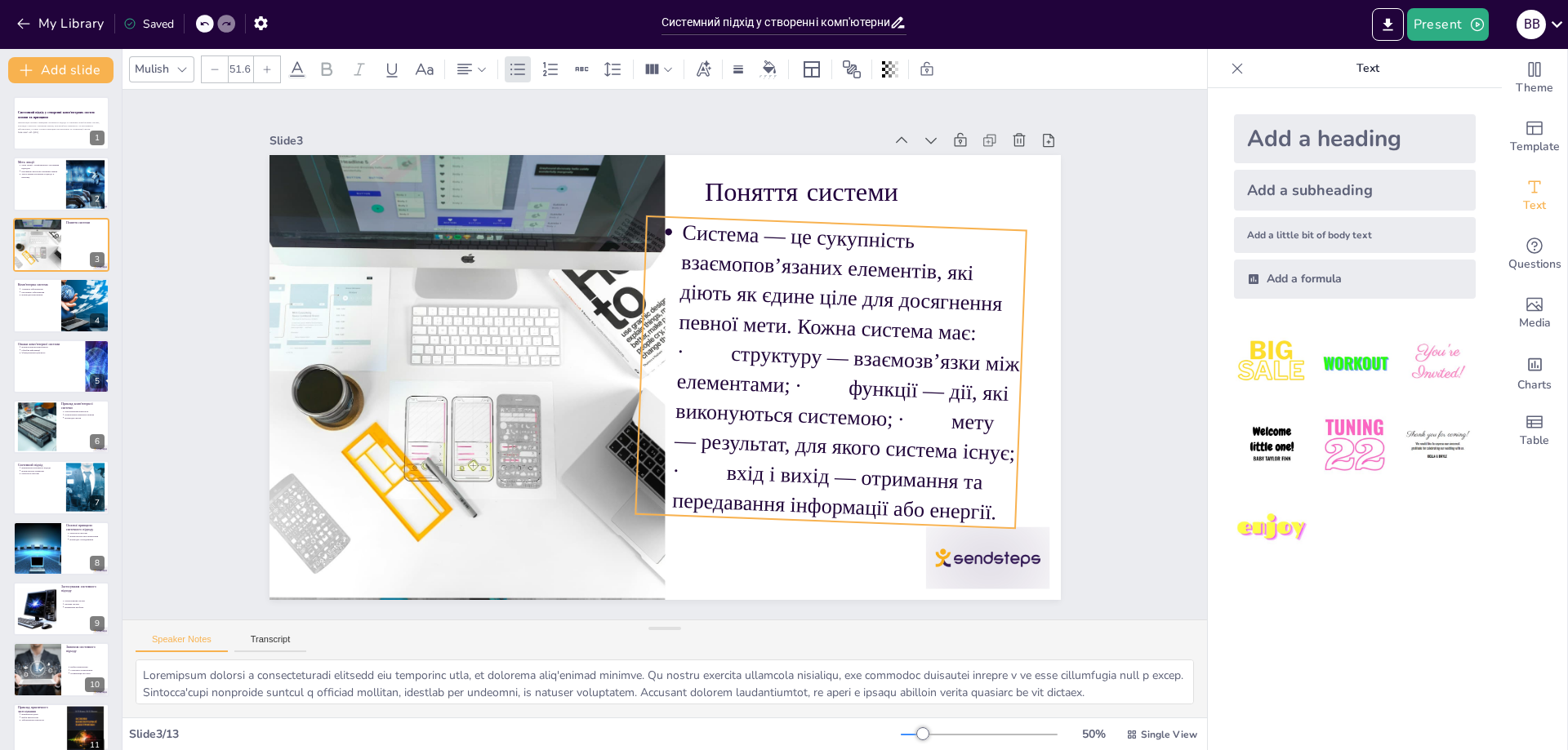
click at [812, 546] on div "Поняття системи 2 ° Система — це сукупність взаємопов’язаних елементів, які дію…" at bounding box center [642, 352] width 525 height 834
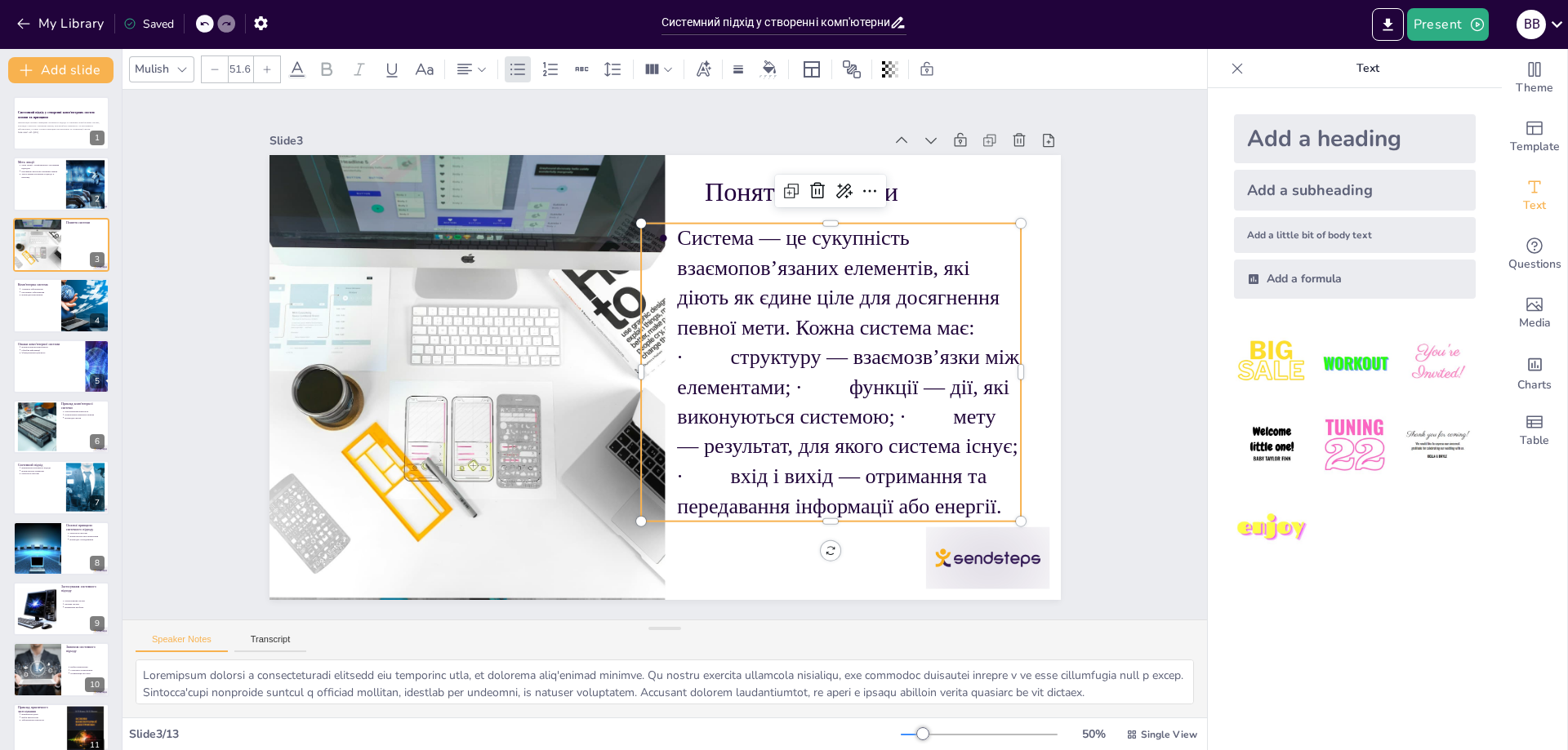
click at [812, 547] on div "Поняття системи Система — це сукупність взаємопов’язаних елементів, які діють я…" at bounding box center [650, 373] width 901 height 825
drag, startPoint x: 818, startPoint y: 519, endPoint x: 895, endPoint y: 522, distance: 77.1
click at [616, 522] on div at bounding box center [551, 567] width 130 height 366
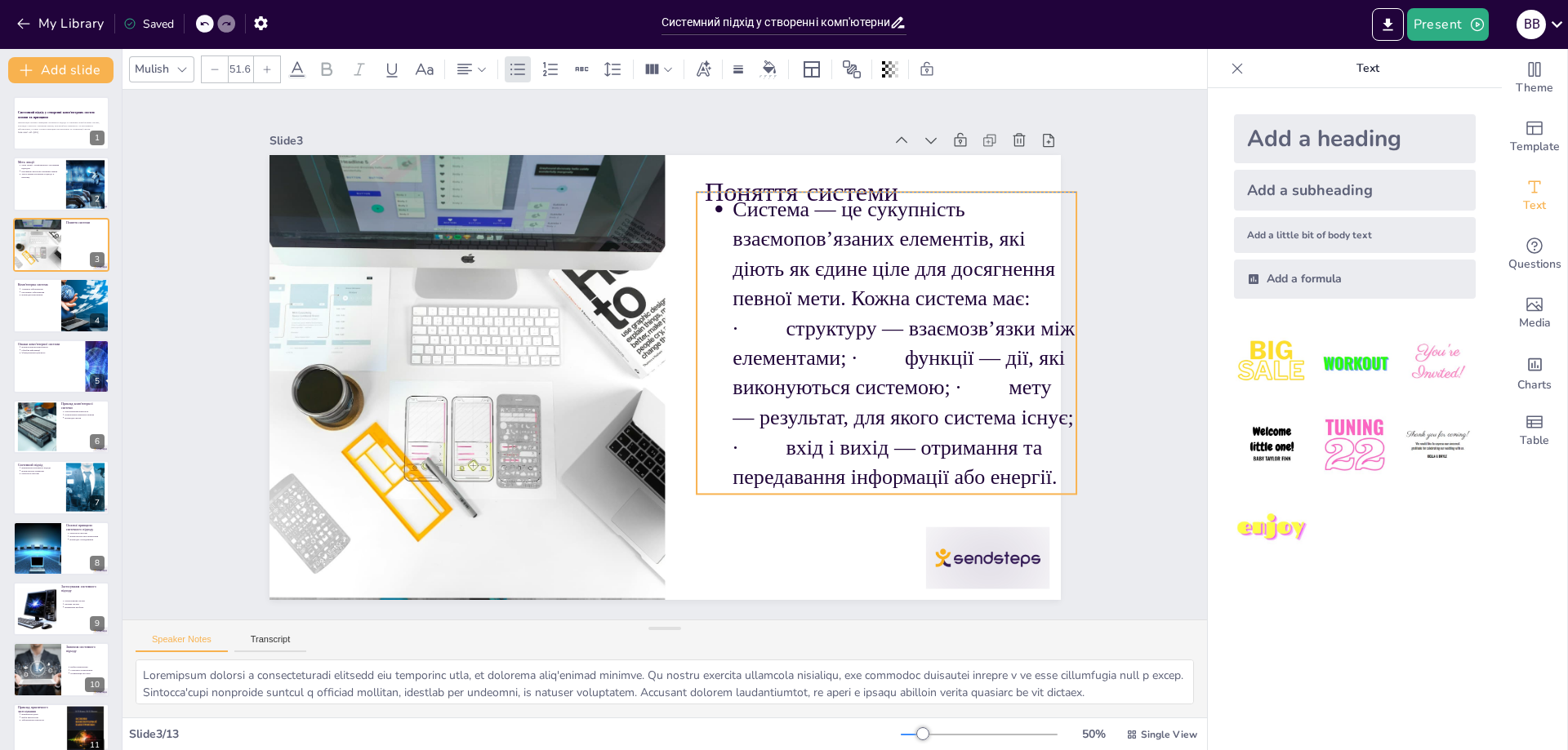
drag, startPoint x: 999, startPoint y: 494, endPoint x: 1054, endPoint y: 464, distance: 62.6
click at [704, 464] on p "Система — це сукупність взаємопов’язаних елементів, які діють як єдине ціле для…" at bounding box center [477, 505] width 453 height 444
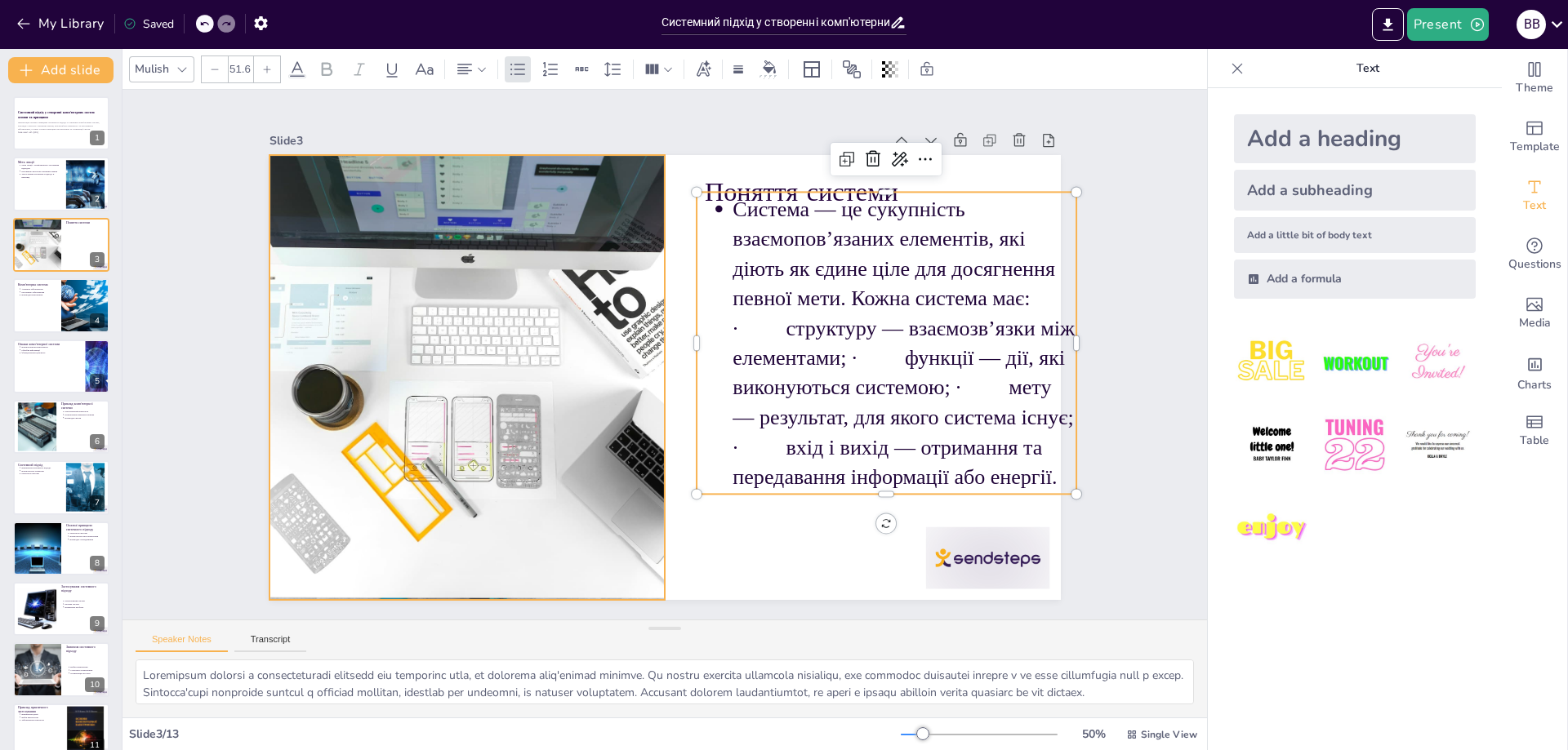
click at [546, 406] on div at bounding box center [814, 486] width 778 height 794
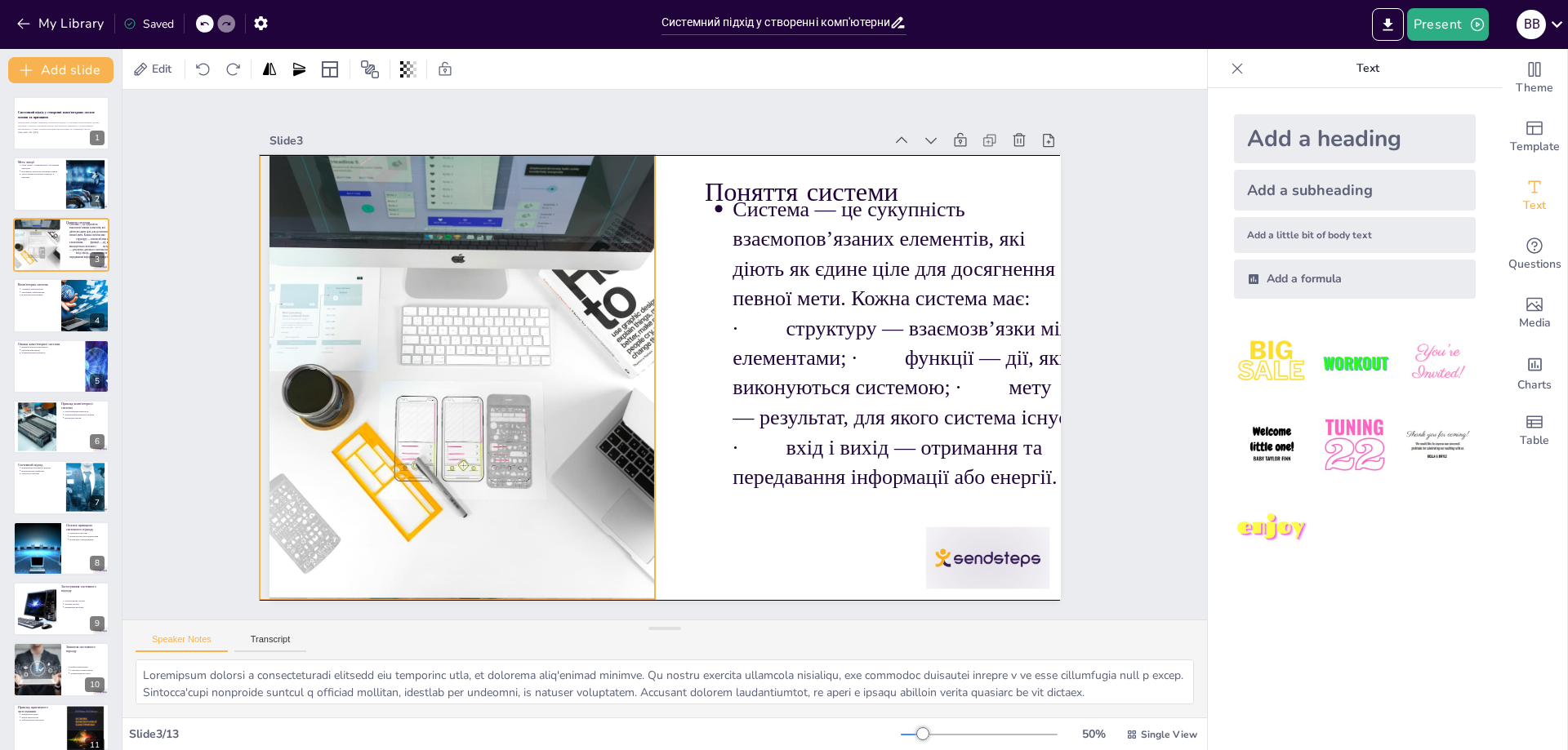
drag, startPoint x: 652, startPoint y: 369, endPoint x: 641, endPoint y: 370, distance: 11.0
click at [641, 370] on div at bounding box center [872, 375] width 745 height 574
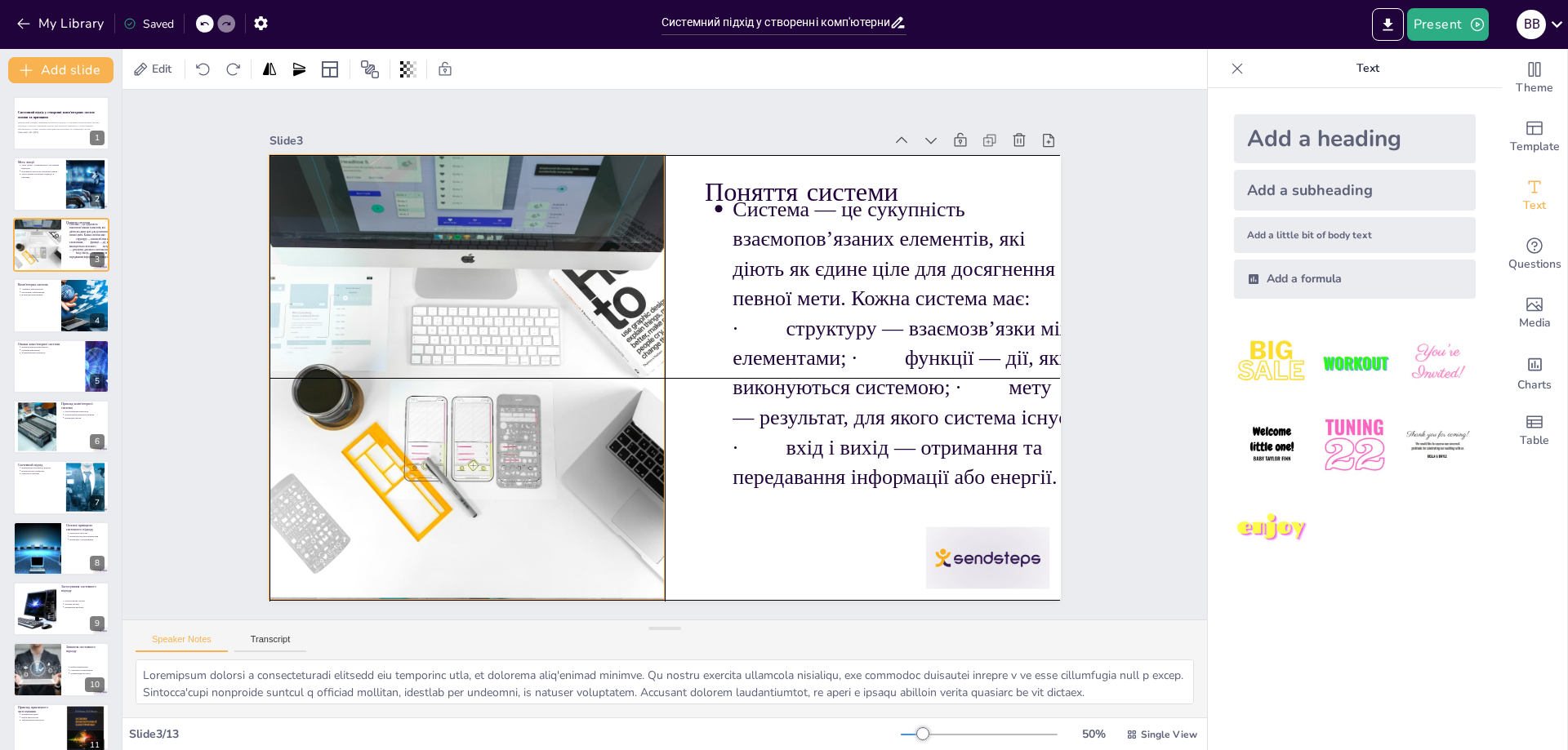
drag, startPoint x: 639, startPoint y: 371, endPoint x: 654, endPoint y: 373, distance: 15.1
click at [822, 373] on div "Поняття системи Система — це сукупність взаємопов’язаних елементів, які діють я…" at bounding box center [864, 334] width 84 height 787
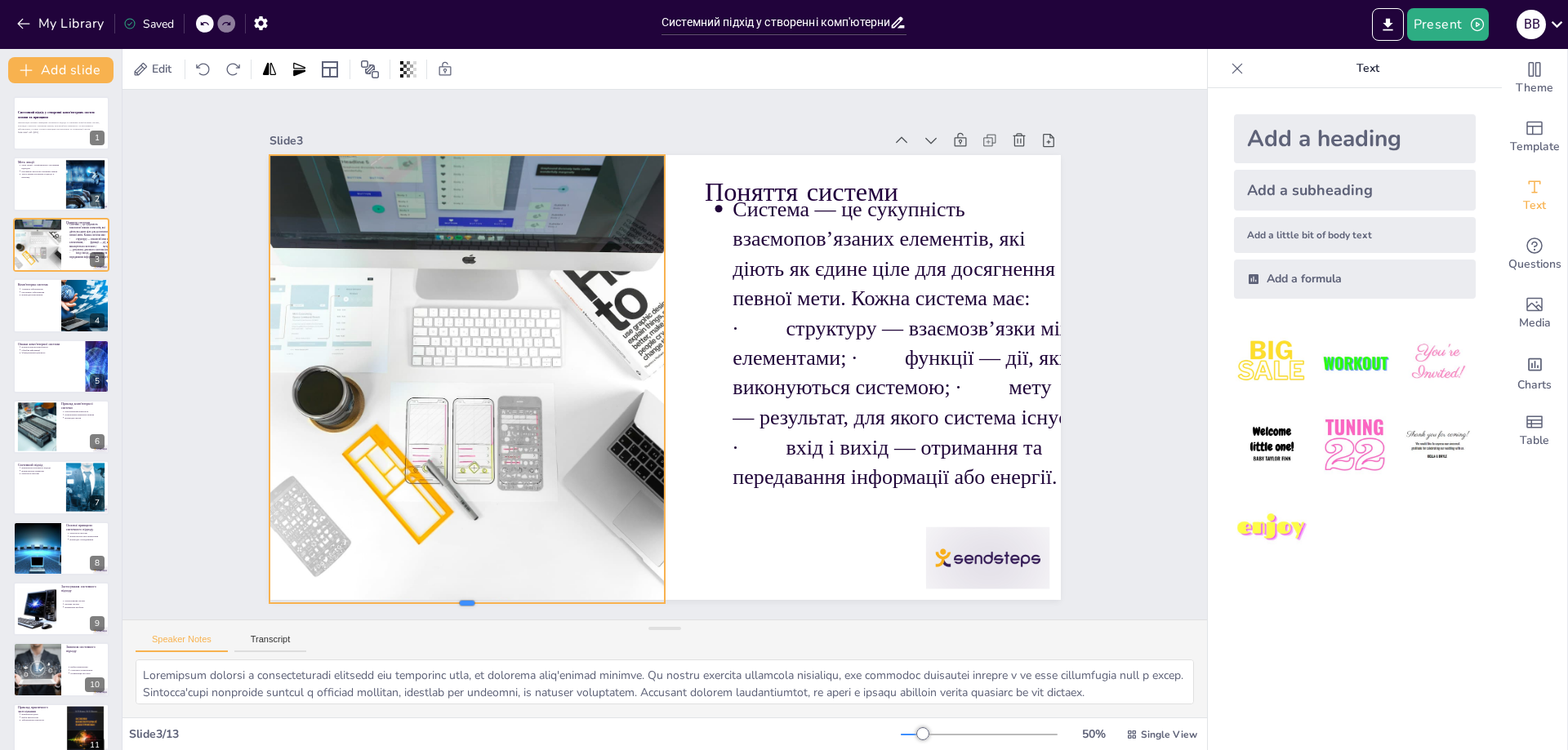
drag, startPoint x: 452, startPoint y: 596, endPoint x: 506, endPoint y: 598, distance: 54.0
click at [428, 436] on div at bounding box center [362, 246] width 135 height 381
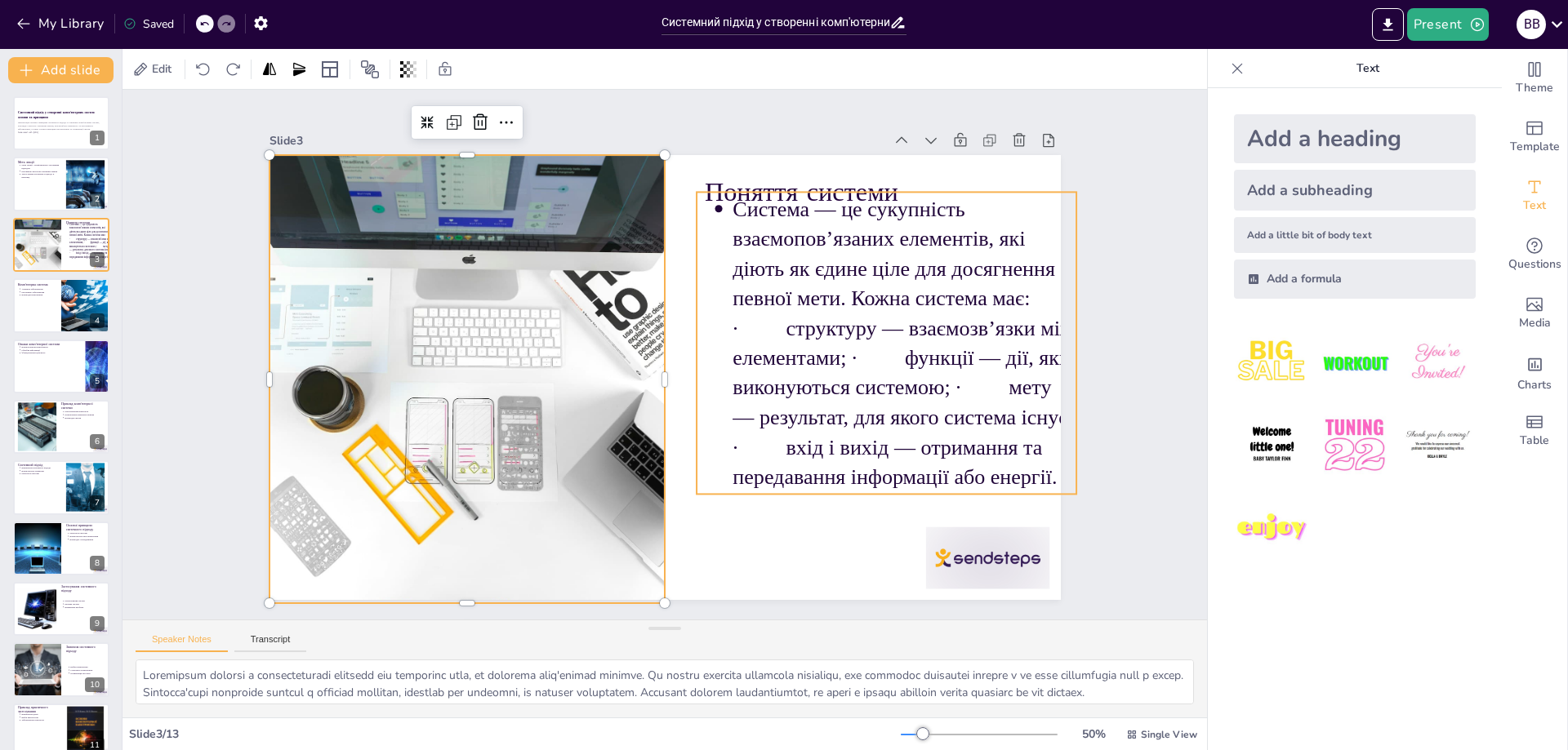
click at [805, 408] on p "Система — це сукупність взаємопов’язаних елементів, які діють як єдине ціле для…" at bounding box center [650, 594] width 332 height 373
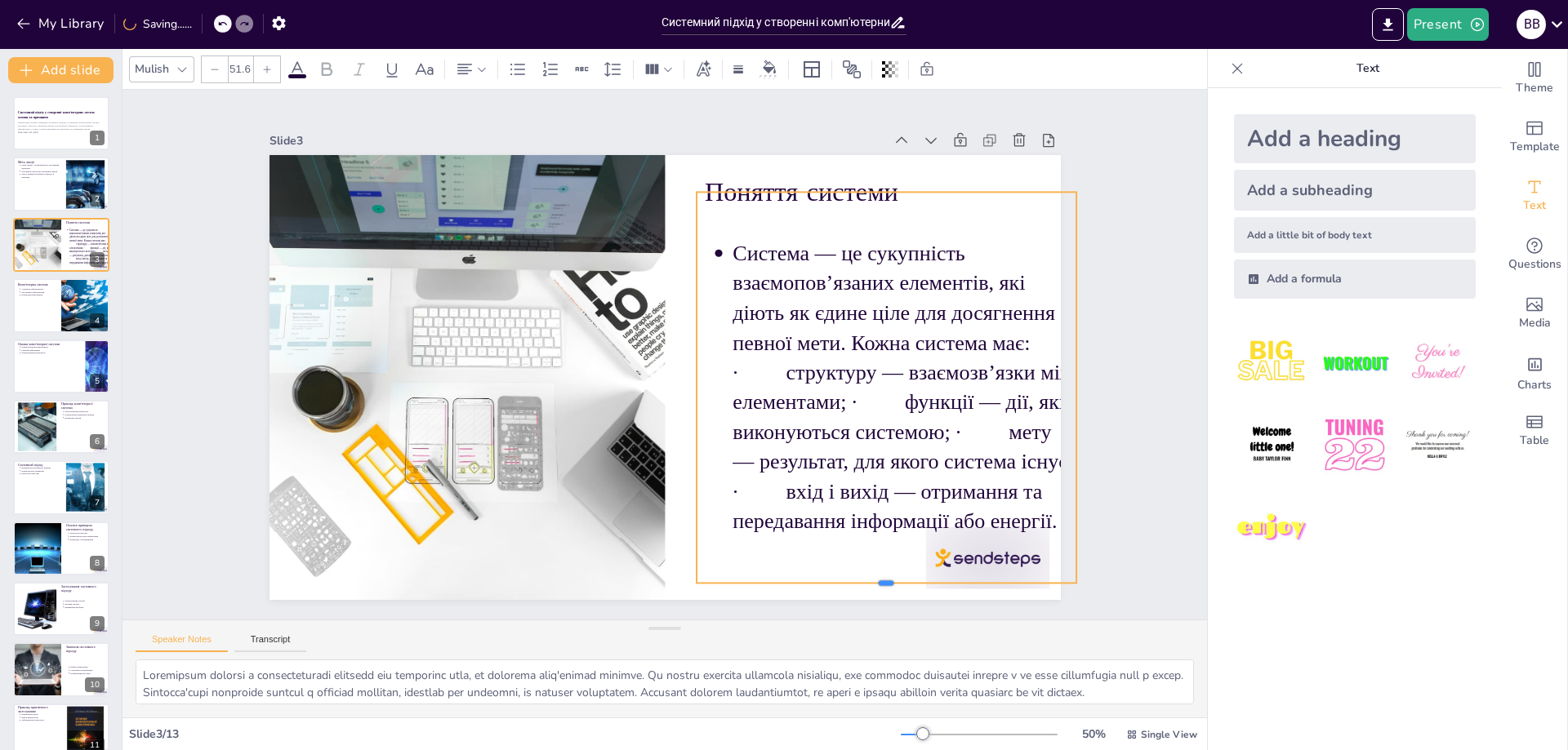
drag, startPoint x: 877, startPoint y: 491, endPoint x: 889, endPoint y: 579, distance: 88.8
click at [889, 581] on div at bounding box center [802, 646] width 366 height 130
click at [1001, 341] on p "Система — це сукупність взаємопов’язаних елементів, які діють як єдине ціле для…" at bounding box center [780, 567] width 444 height 453
click at [1024, 340] on p "Система — це сукупність взаємопов’язаних елементів, які діють як єдине ціле для…" at bounding box center [883, 460] width 419 height 389
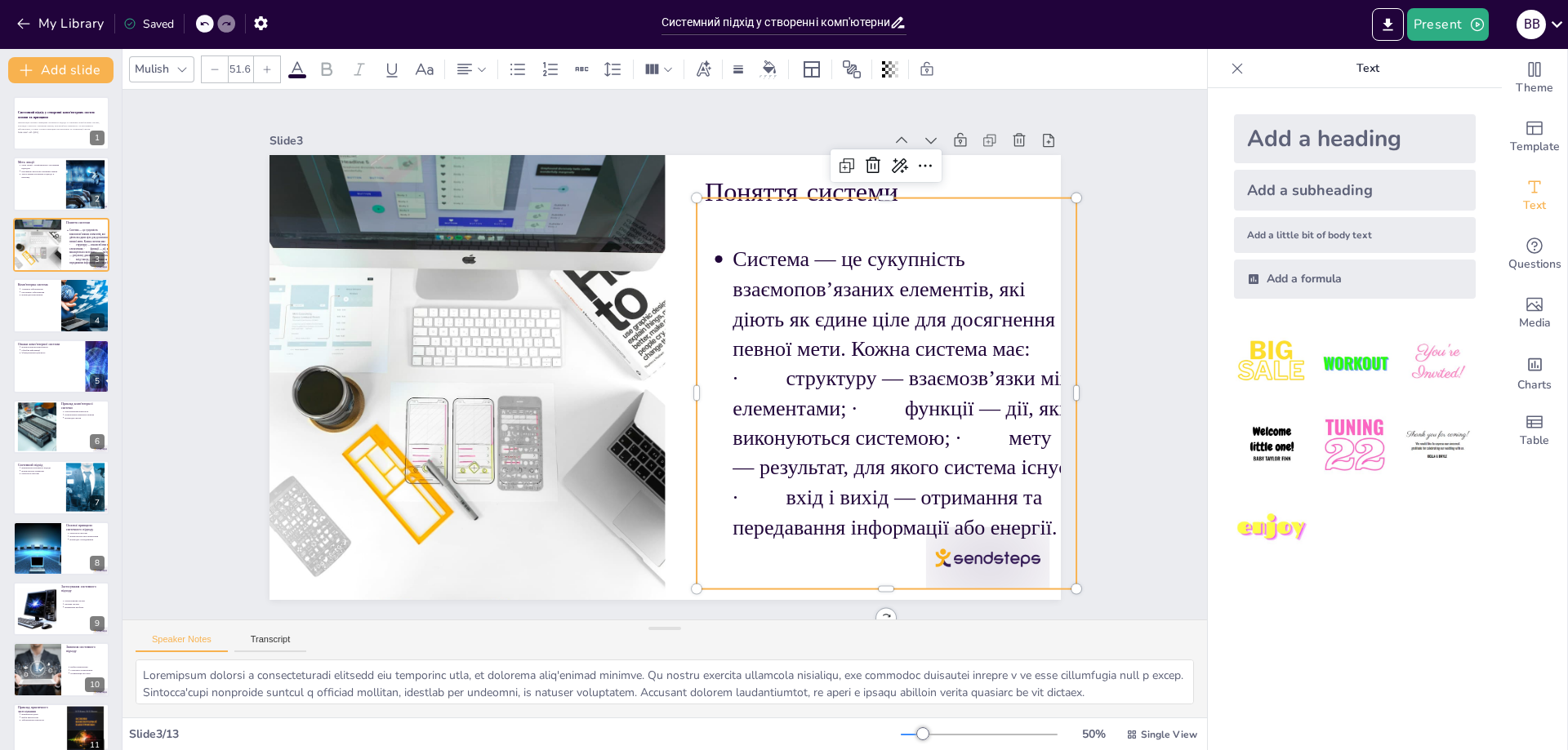
click at [1024, 340] on p "Система — це сукупність взаємопов’язаних елементів, які діють як єдине ціле для…" at bounding box center [906, 368] width 373 height 332
click at [1023, 346] on p "Система — це сукупність взаємопов’язаних елементів, які діють як єдине ціле для…" at bounding box center [881, 466] width 419 height 389
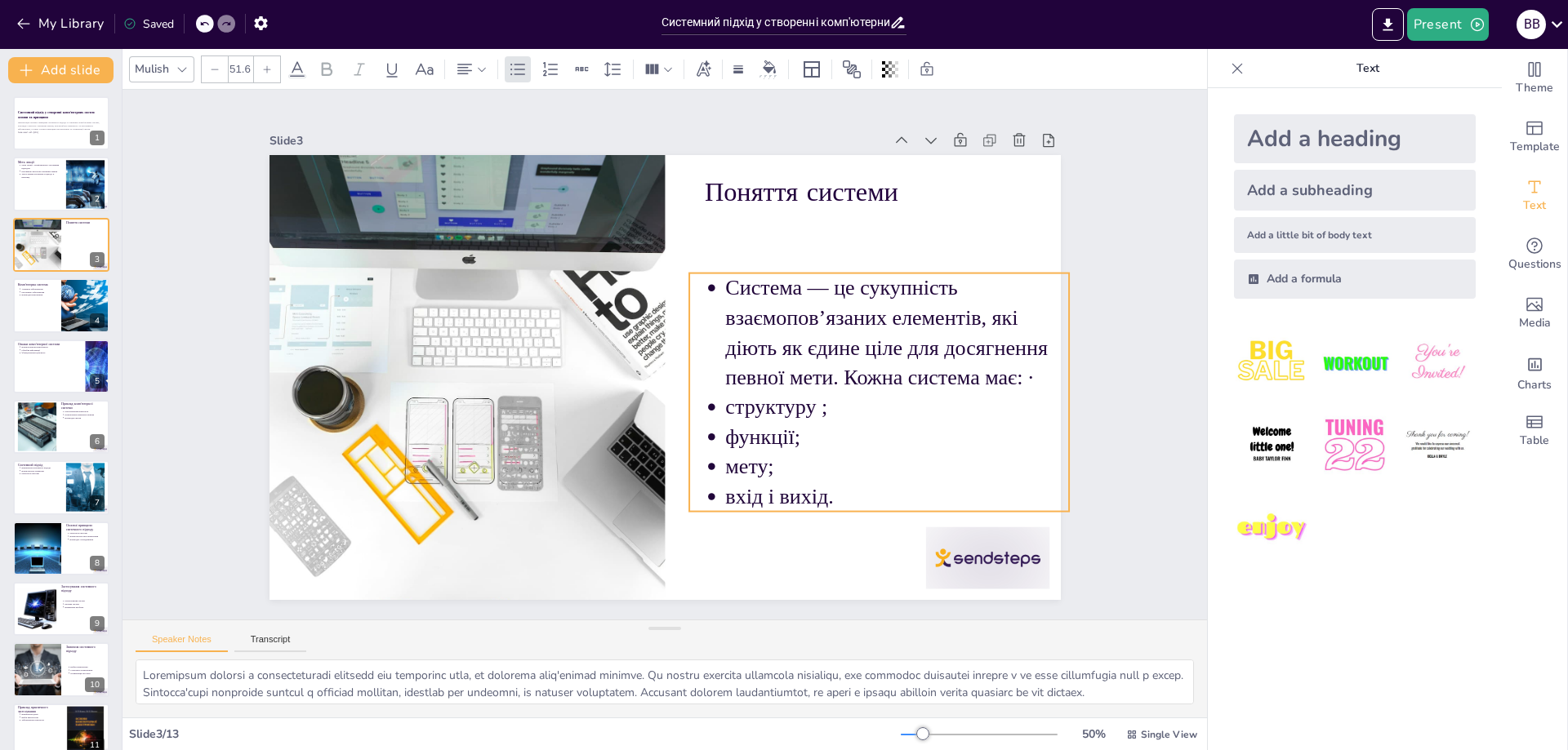
drag, startPoint x: 1016, startPoint y: 195, endPoint x: 1007, endPoint y: 270, distance: 75.5
click at [1009, 270] on p "Система — це сукупність взаємопов’язаних елементів, які діють як єдине ціле для…" at bounding box center [854, 220] width 358 height 275
click at [979, 578] on div at bounding box center [938, 621] width 134 height 86
click at [788, 408] on p "Система — це сукупність взаємопов’язаних елементів, які діють як єдине ціле для…" at bounding box center [711, 584] width 154 height 354
click at [36, 296] on p "Взаємодія компонентів" at bounding box center [38, 296] width 36 height 3
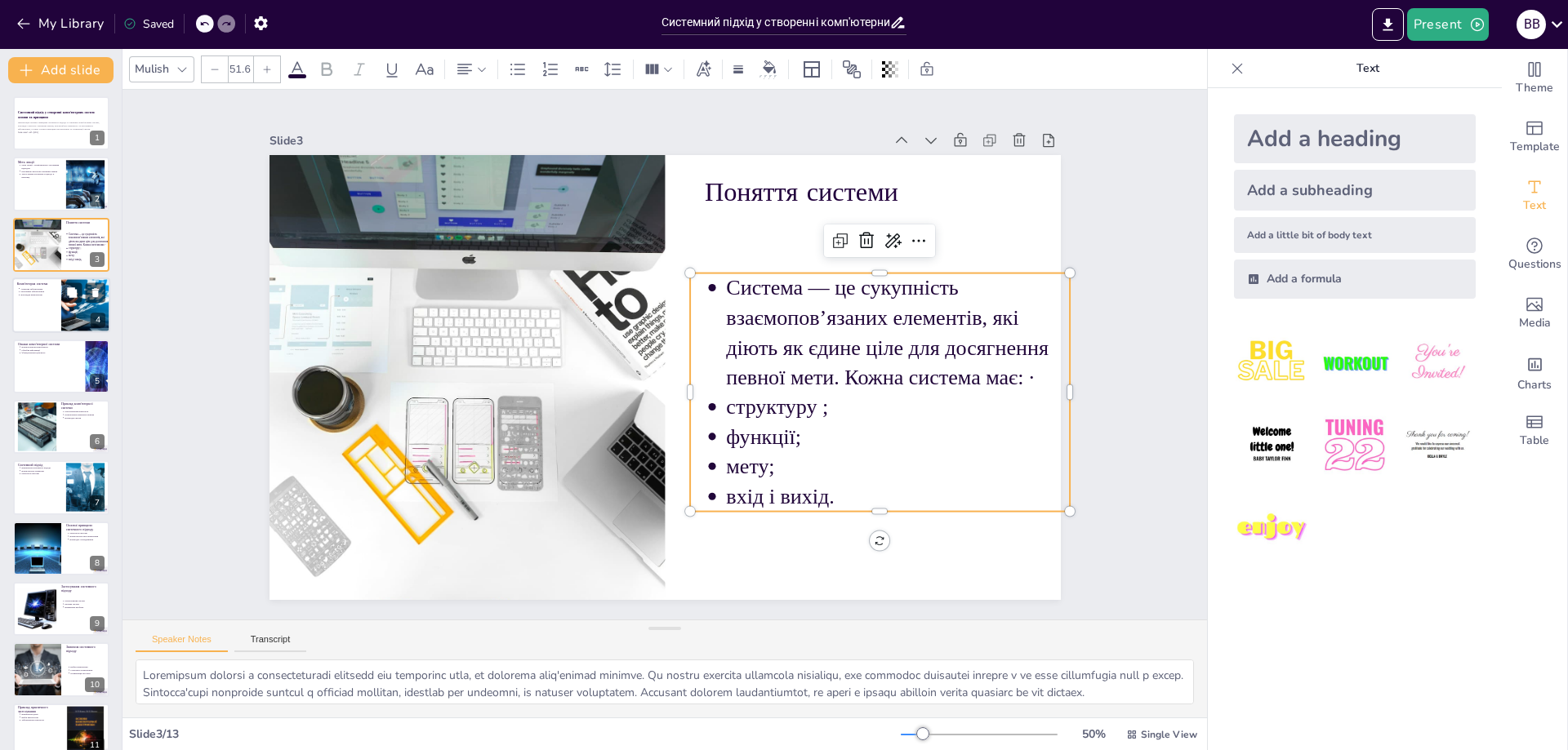
type textarea "Розуміння апаратного забезпечення є основою для розуміння комп'ютерних систем. …"
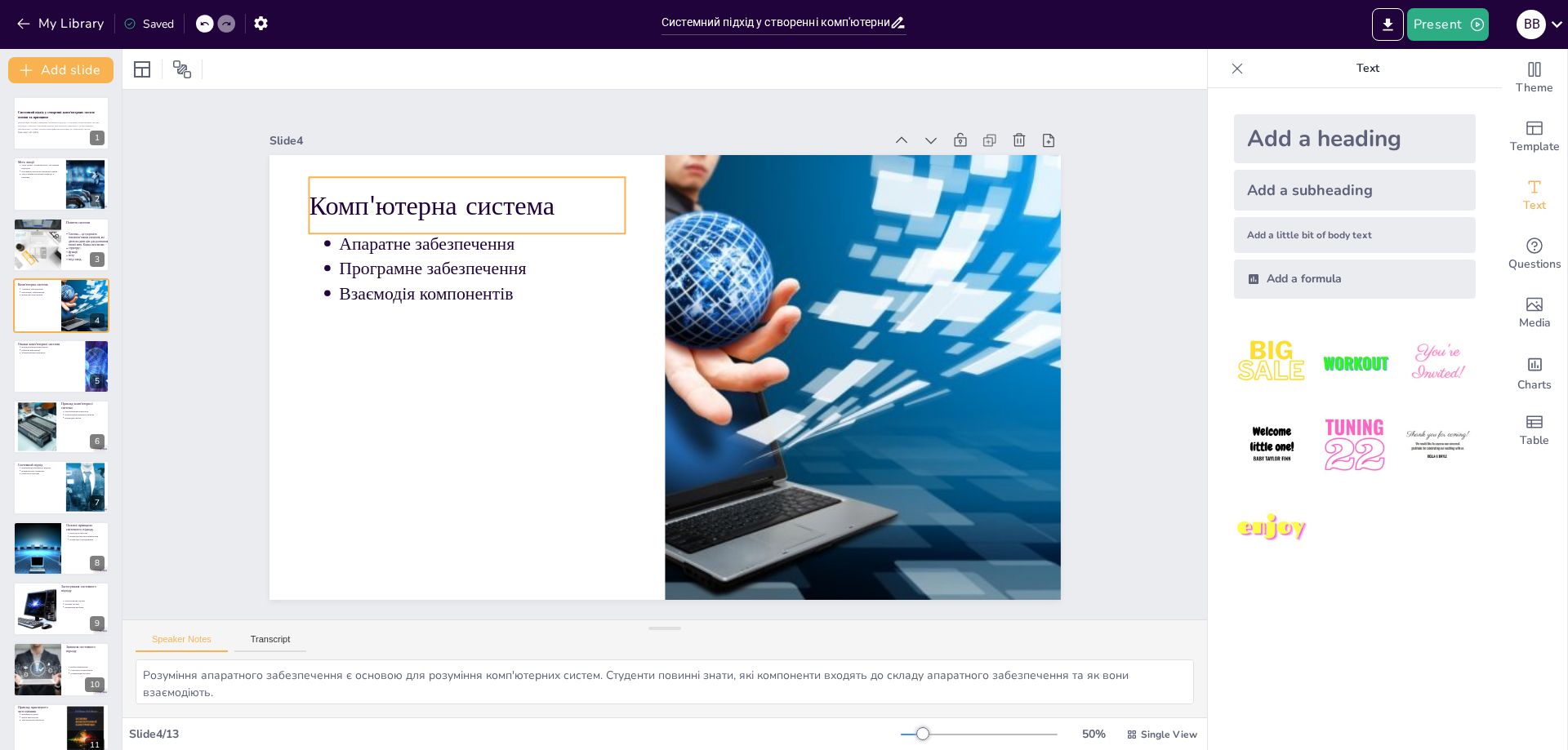
click at [572, 208] on p "Комп'ютерна система" at bounding box center [568, 126] width 293 height 190
click at [572, 208] on p "Комп'ютерна система" at bounding box center [643, 108] width 239 height 259
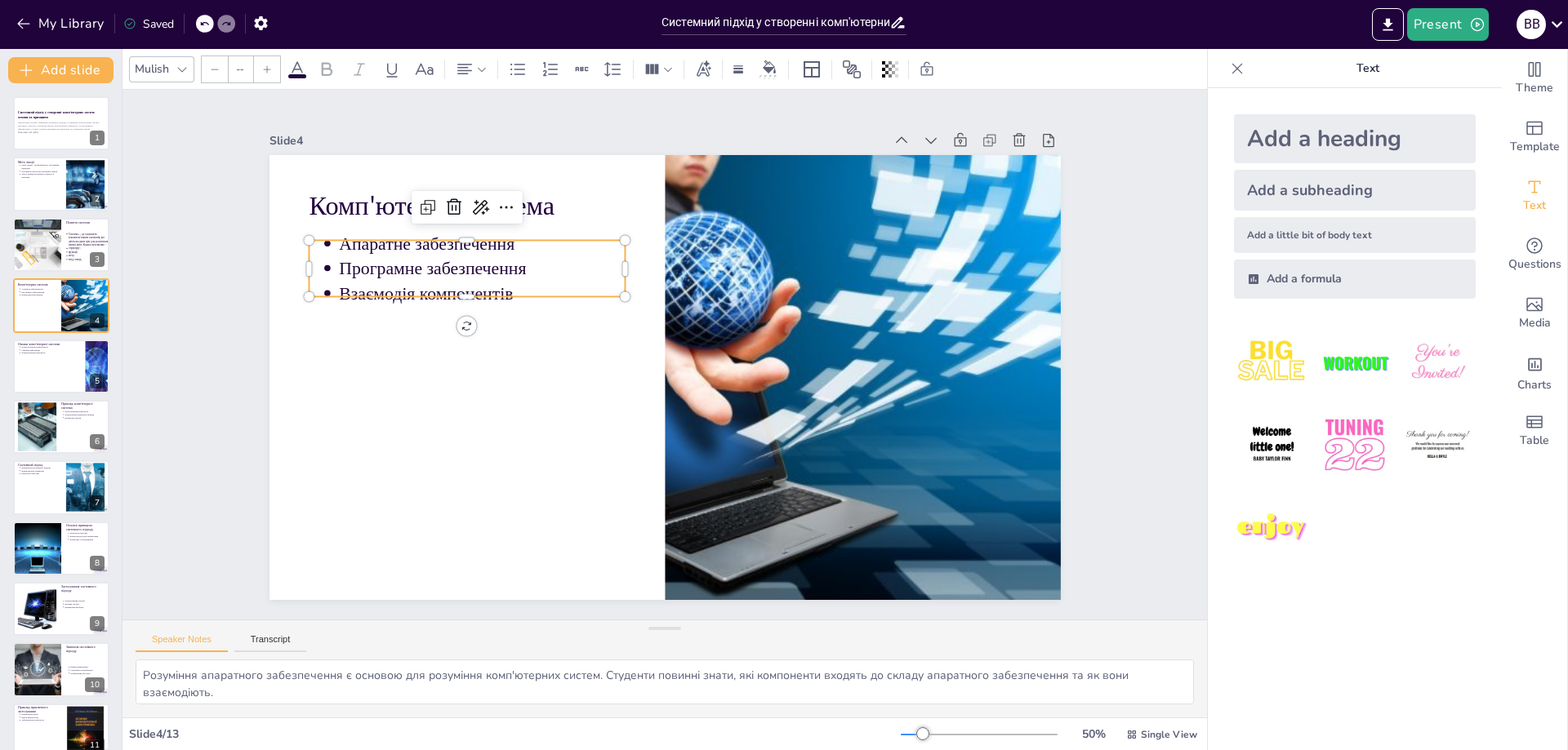
type input "43"
click at [388, 267] on p "Програмне забезпечення" at bounding box center [504, 233] width 285 height 84
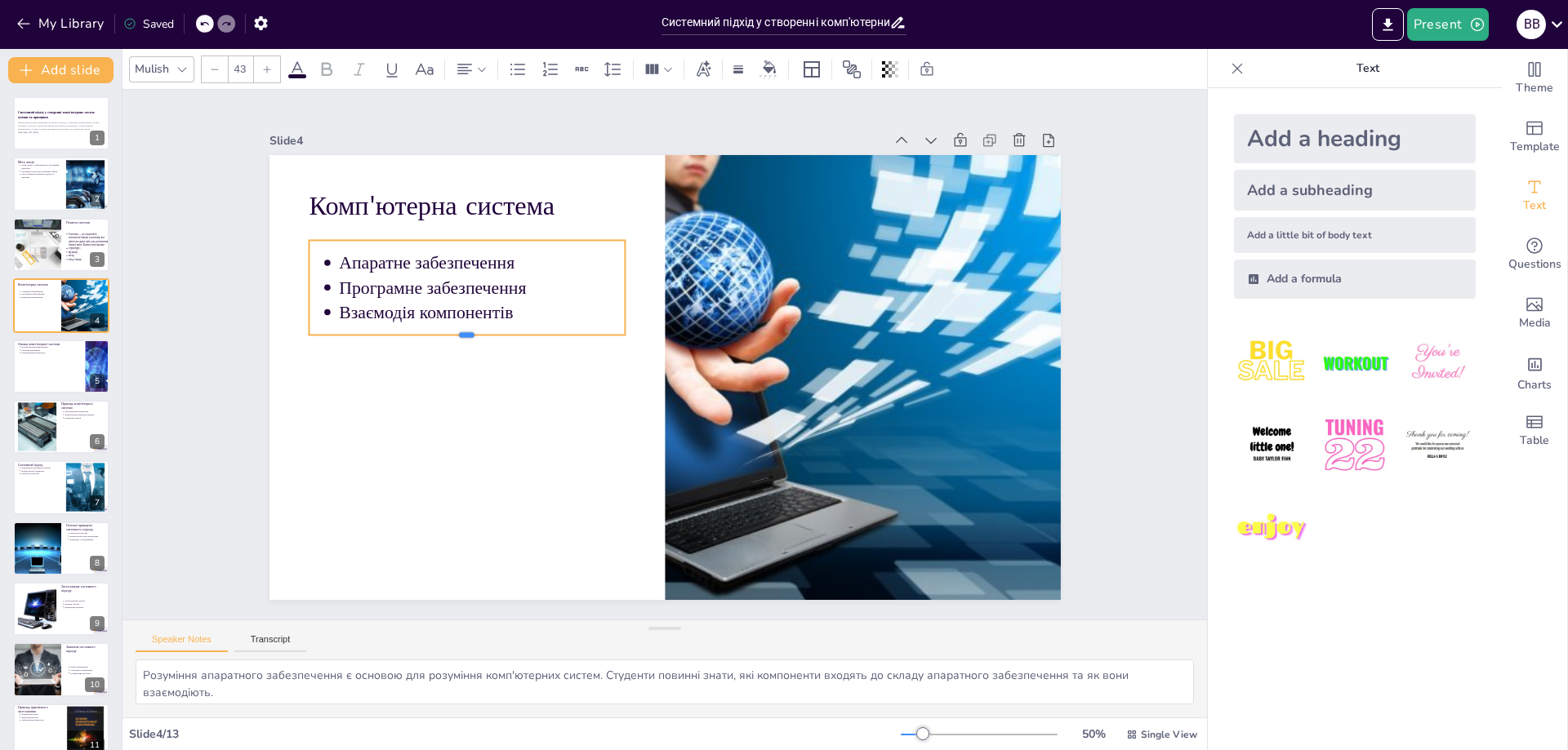
drag, startPoint x: 460, startPoint y: 293, endPoint x: 495, endPoint y: 325, distance: 47.4
click at [460, 331] on div at bounding box center [474, 300] width 312 height 78
click at [524, 396] on div at bounding box center [644, 347] width 668 height 890
click at [493, 308] on p "Взаємодія компонентів" at bounding box center [515, 241] width 272 height 139
drag, startPoint x: 455, startPoint y: 362, endPoint x: 465, endPoint y: 350, distance: 15.6
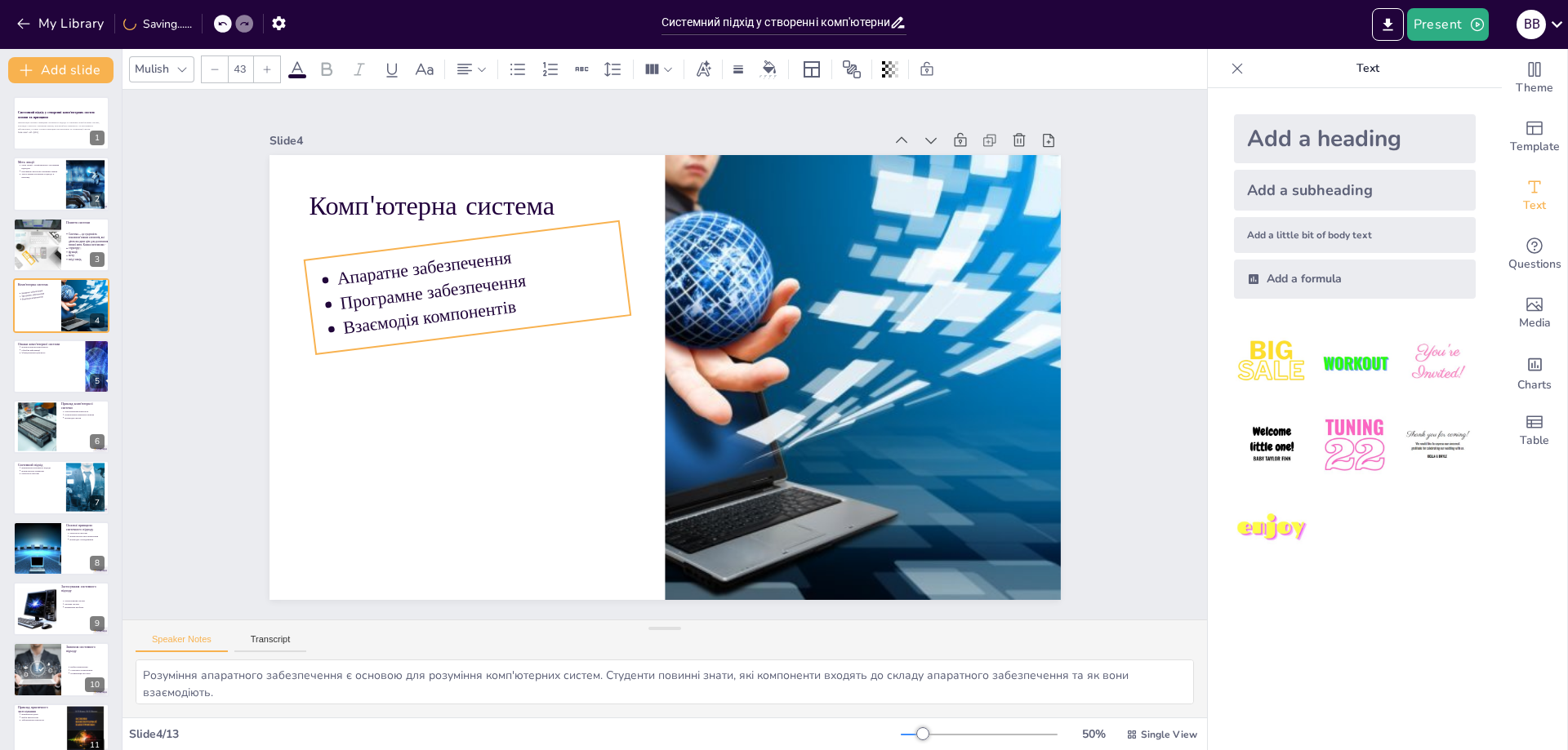
click at [463, 350] on div "Комп'ютерна система Апаратне забезпечення Програмне забезпечення Взаємодія комп…" at bounding box center [642, 357] width 525 height 834
click at [469, 366] on div "Комп'ютерна система Апаратне забезпечення Програмне забезпечення Взаємодія комп…" at bounding box center [669, 332] width 866 height 599
drag, startPoint x: 468, startPoint y: 359, endPoint x: 454, endPoint y: 372, distance: 19.1
click at [454, 372] on div "Комп'ютерна система Апаратне забезпечення Програмне забезпечення Взаємодія комп…" at bounding box center [653, 375] width 908 height 781
click at [457, 362] on div "Комп'ютерна система Апаратне забезпечення Програмне забезпечення Взаємодія комп…" at bounding box center [657, 376] width 890 height 667
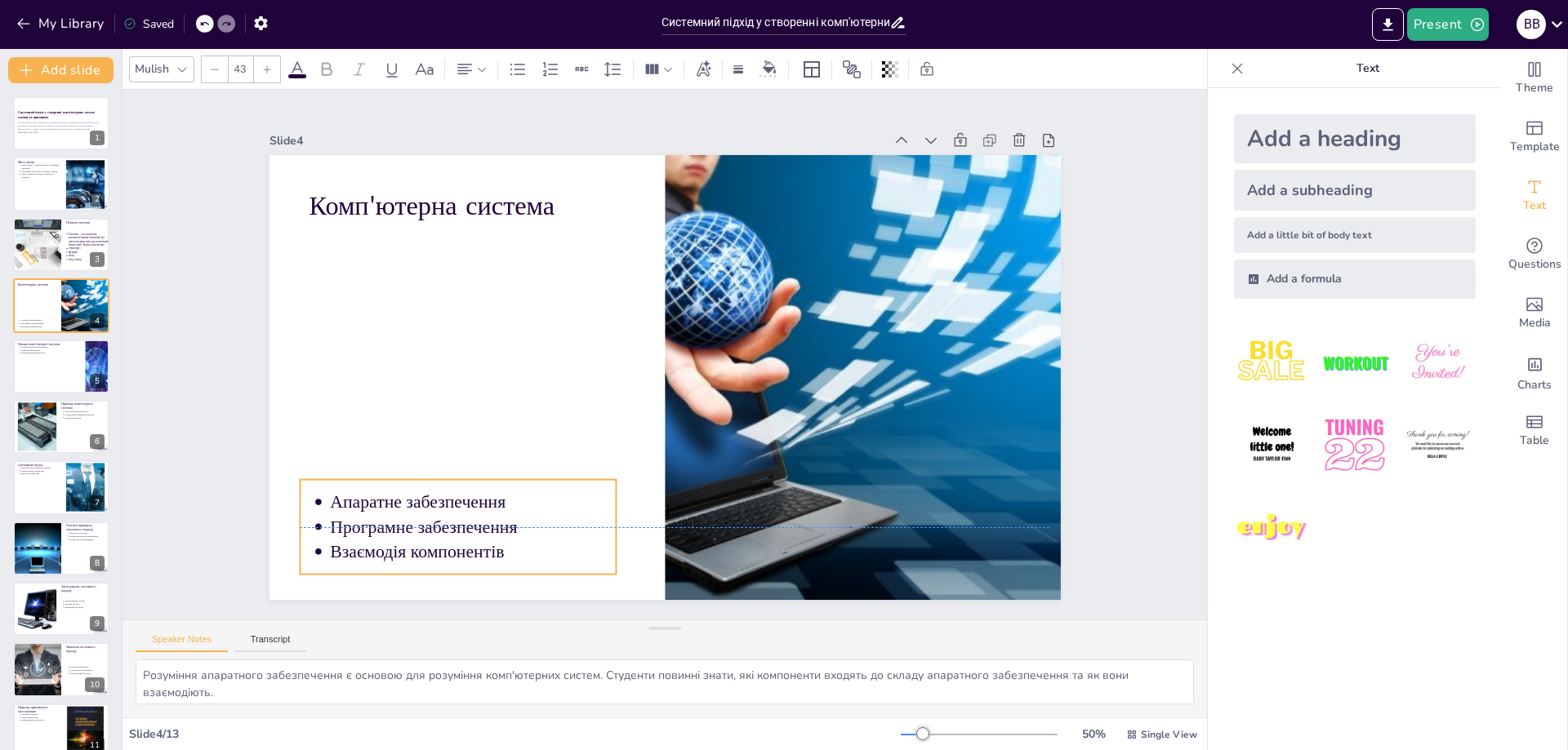
drag, startPoint x: 531, startPoint y: 235, endPoint x: 522, endPoint y: 472, distance: 237.2
click at [522, 472] on div "Комп'ютерна система Апаратне забезпечення Програмне забезпечення Взаємодія комп…" at bounding box center [475, 292] width 244 height 752
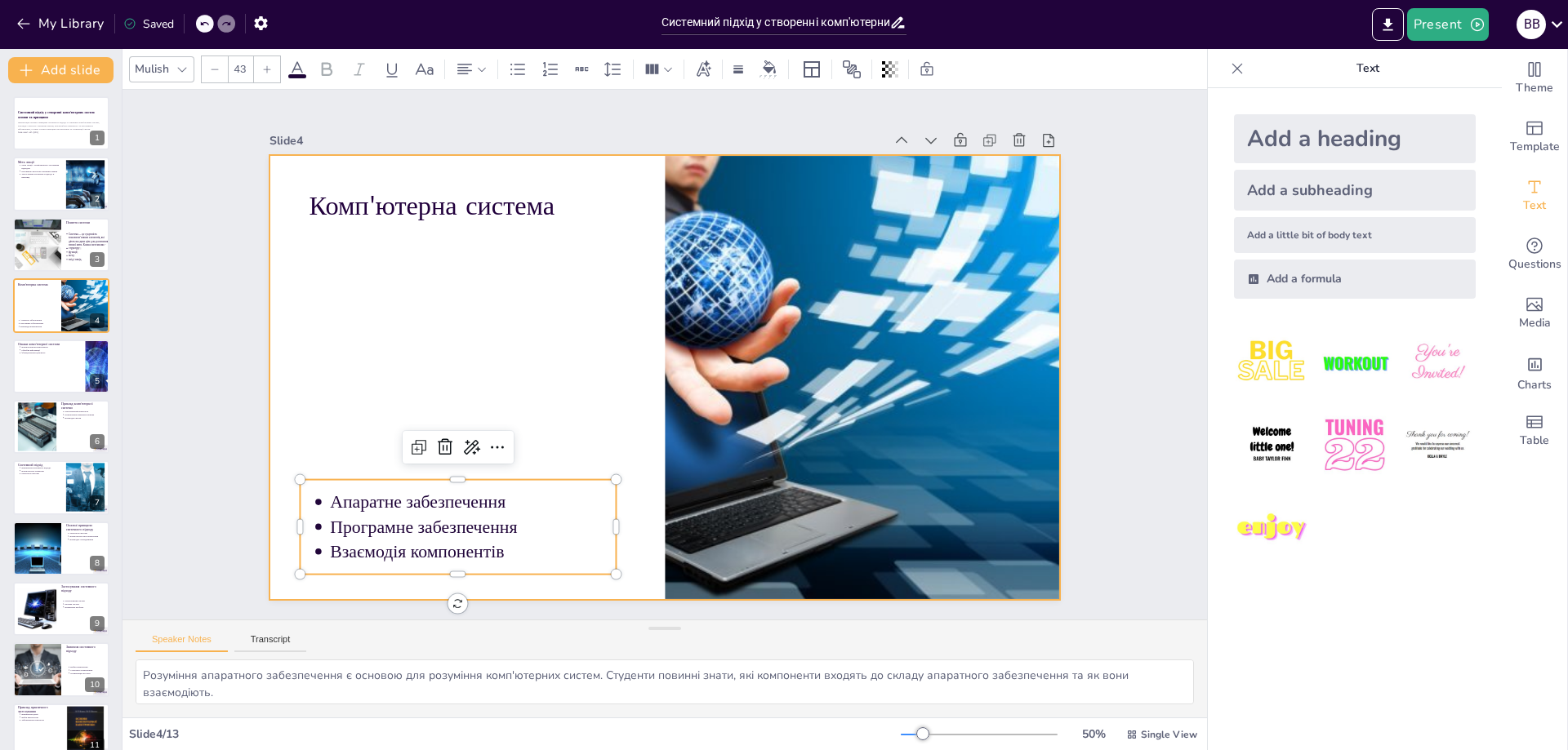
click at [423, 258] on div at bounding box center [660, 377] width 866 height 599
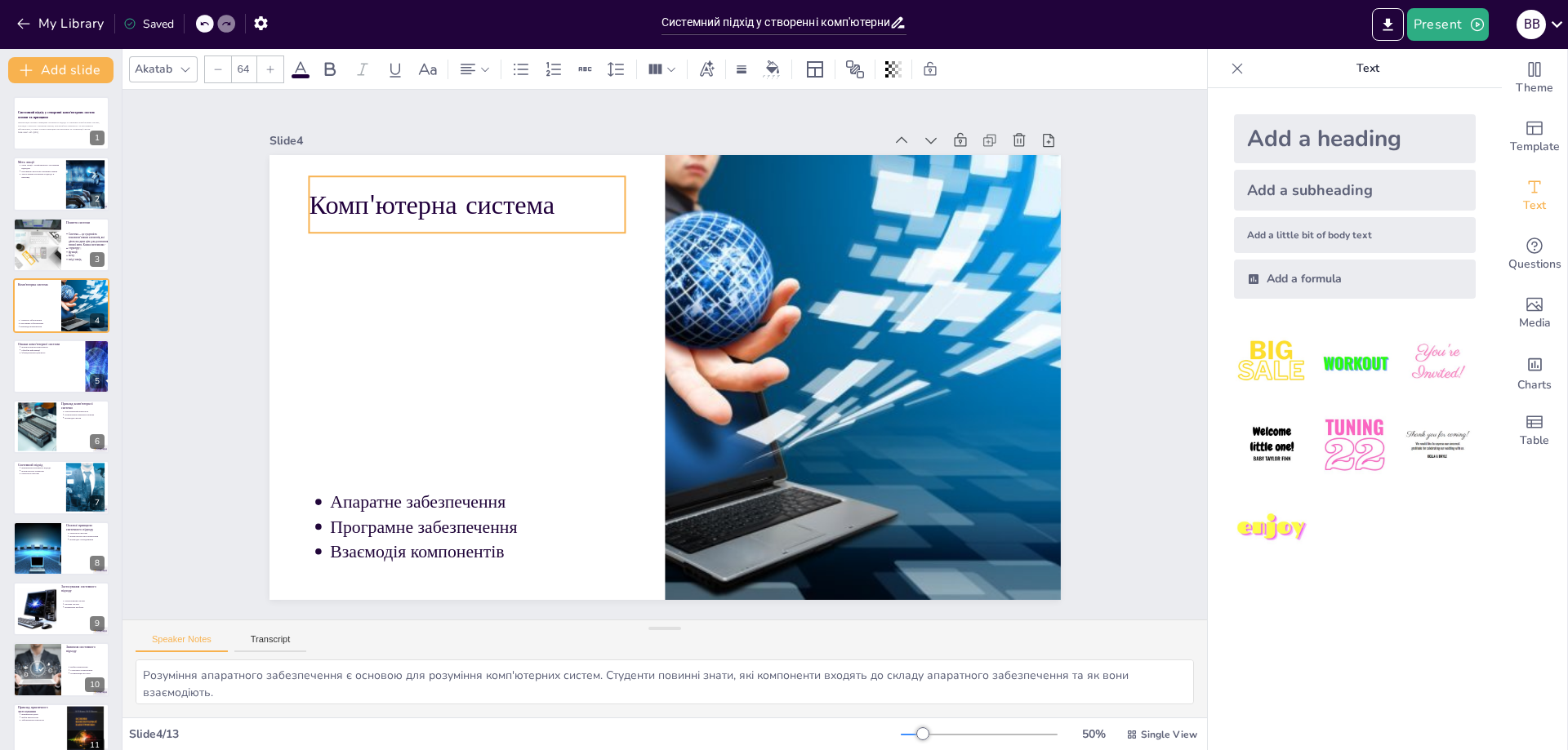
click at [755, 330] on p "Комп'ютерна система" at bounding box center [906, 411] width 304 height 162
click at [800, 199] on p "Комп'ютерна система" at bounding box center [835, 173] width 70 height 318
click at [559, 199] on p "Комп'ютерна система" at bounding box center [568, 125] width 293 height 190
click at [562, 199] on p "Комп'ютерна система" at bounding box center [669, 107] width 216 height 277
click at [558, 199] on p "Комп'ютерна система" at bounding box center [467, 204] width 317 height 37
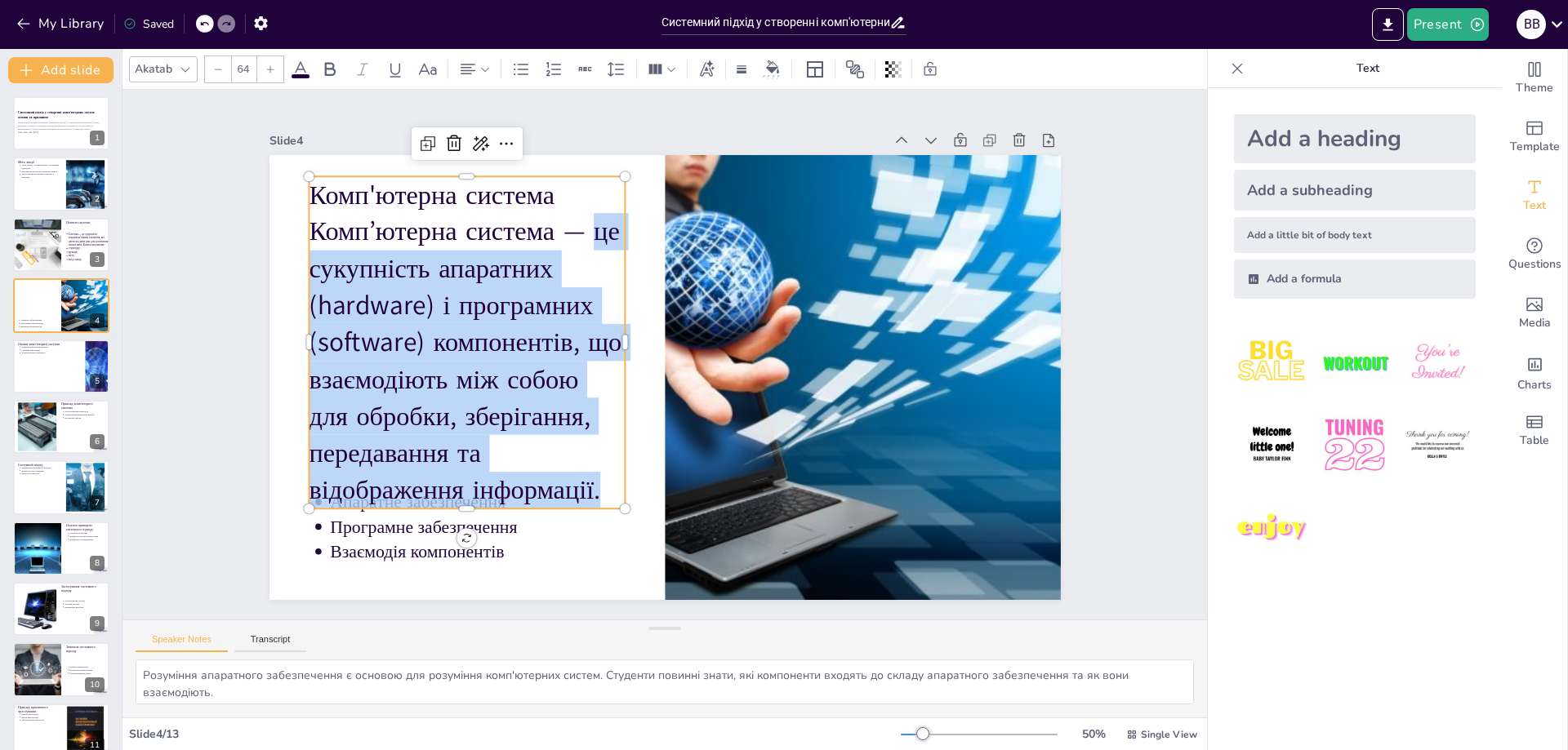
click at [224, 70] on div at bounding box center [218, 69] width 26 height 26
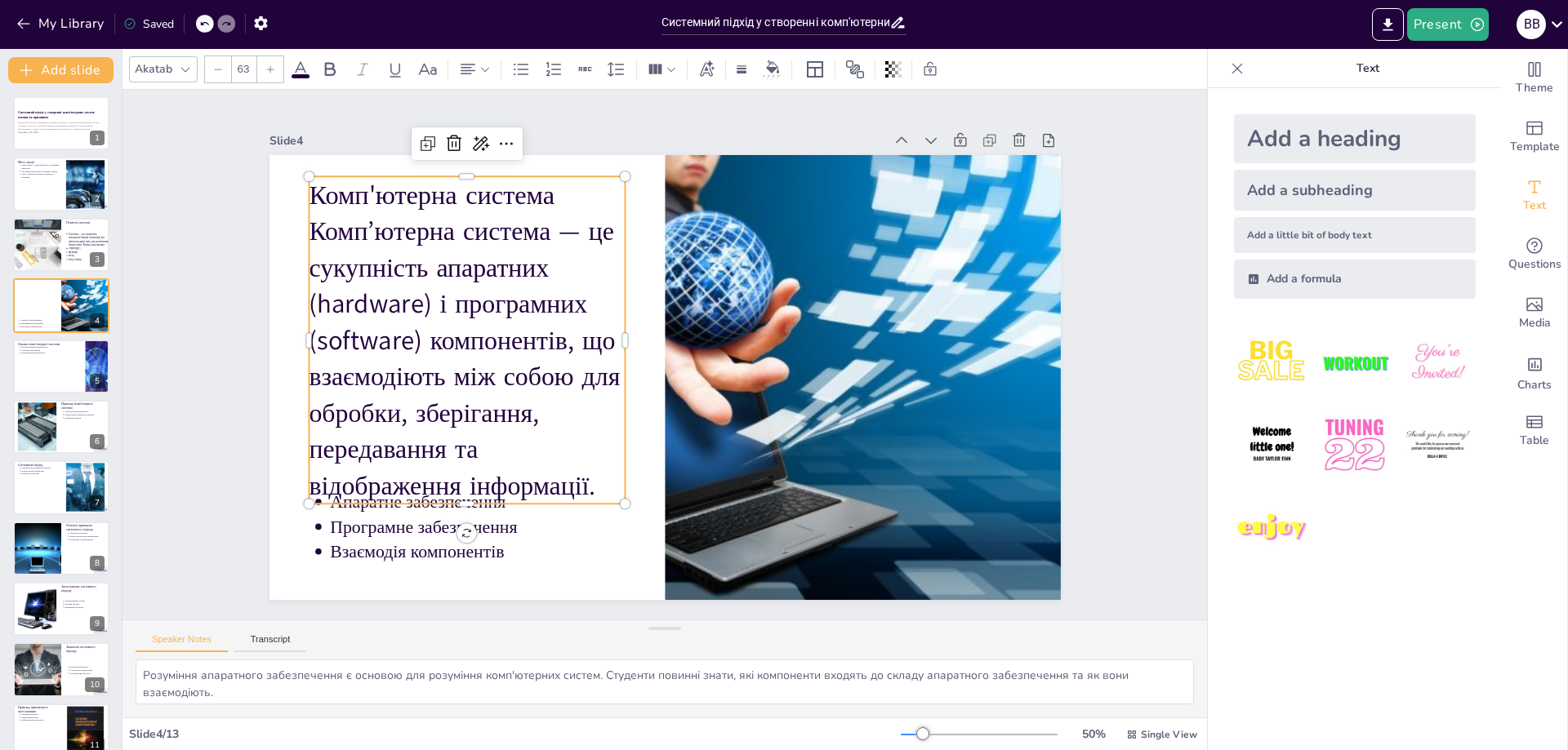
click at [224, 70] on div at bounding box center [218, 69] width 26 height 26
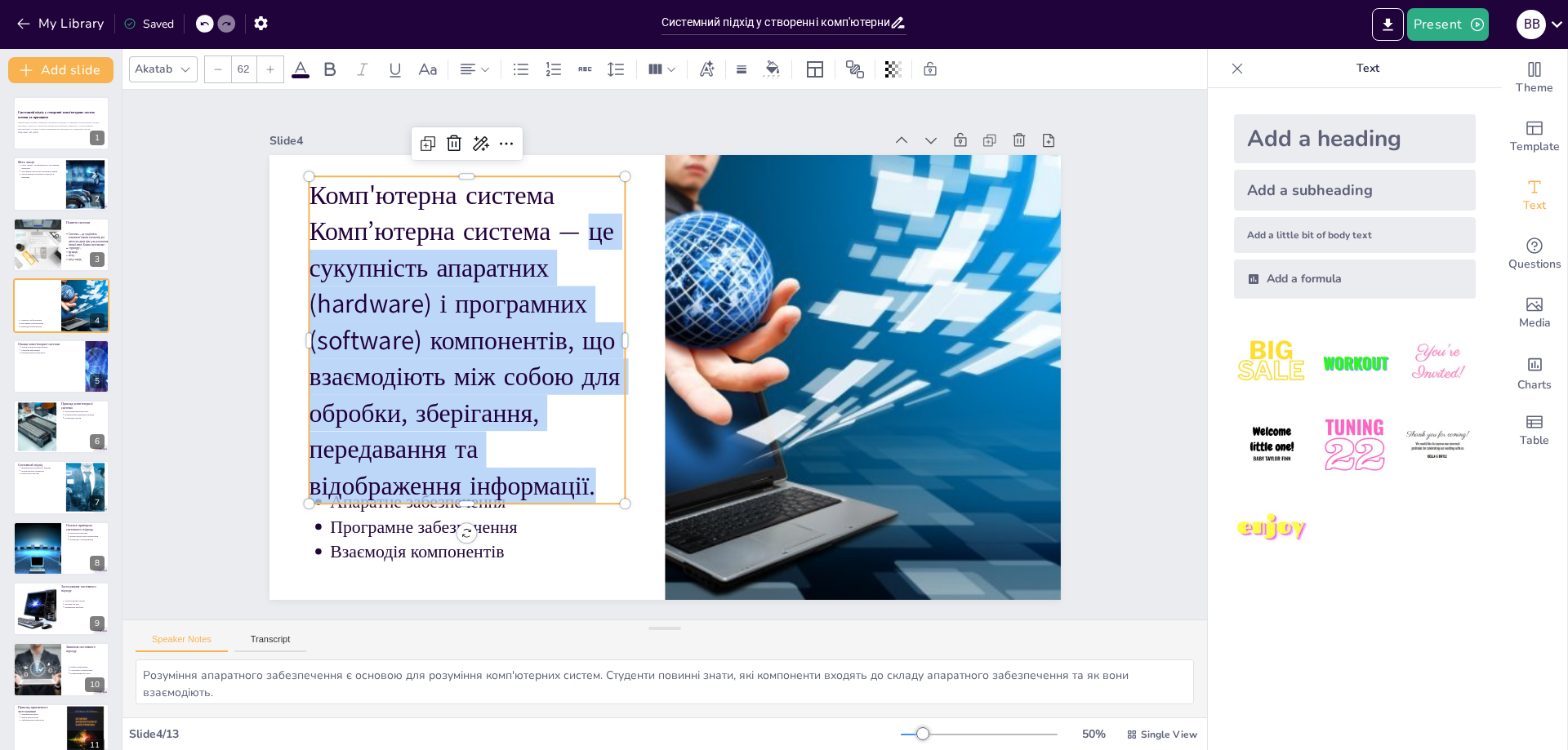
click at [224, 71] on div at bounding box center [218, 69] width 26 height 26
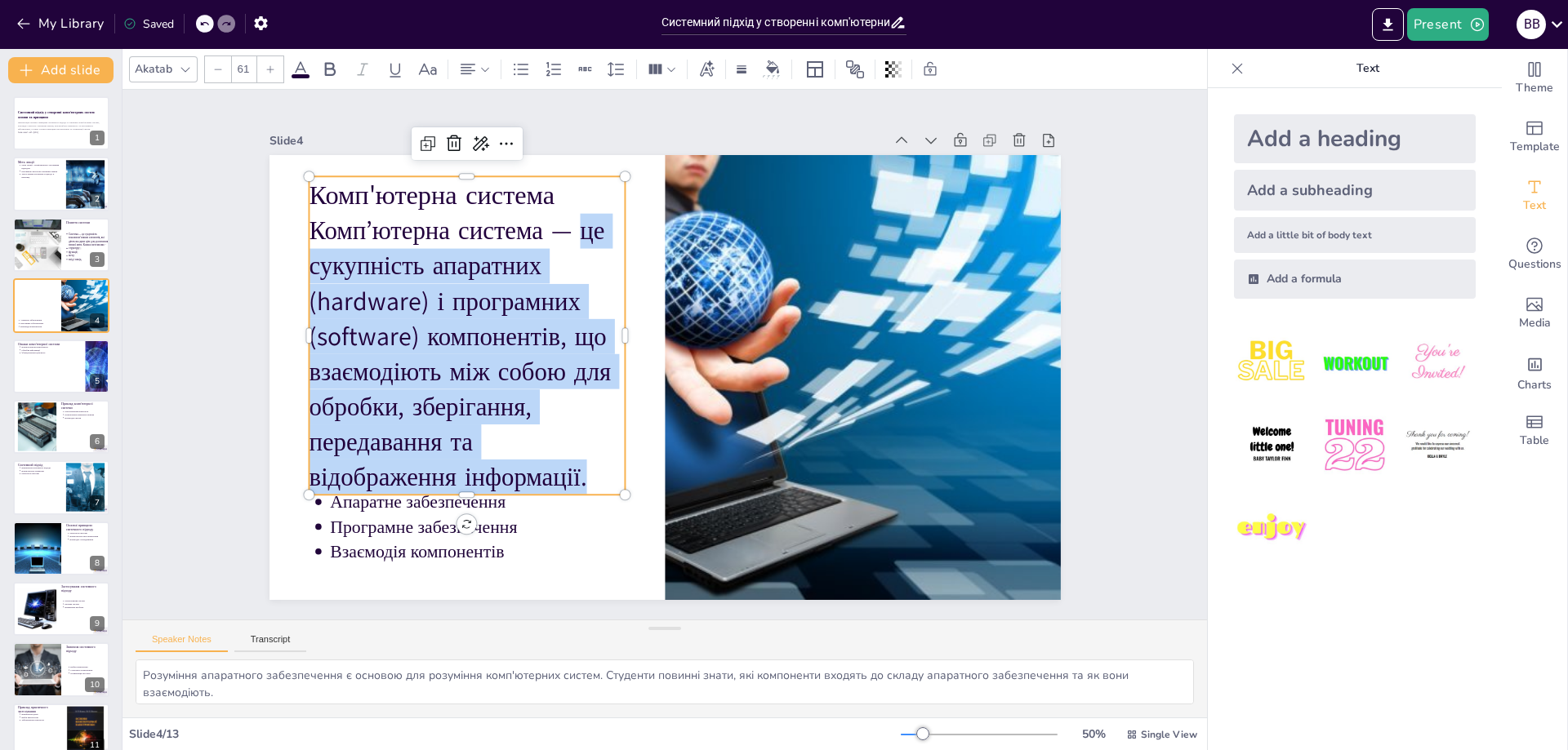
click at [224, 71] on div at bounding box center [218, 69] width 26 height 26
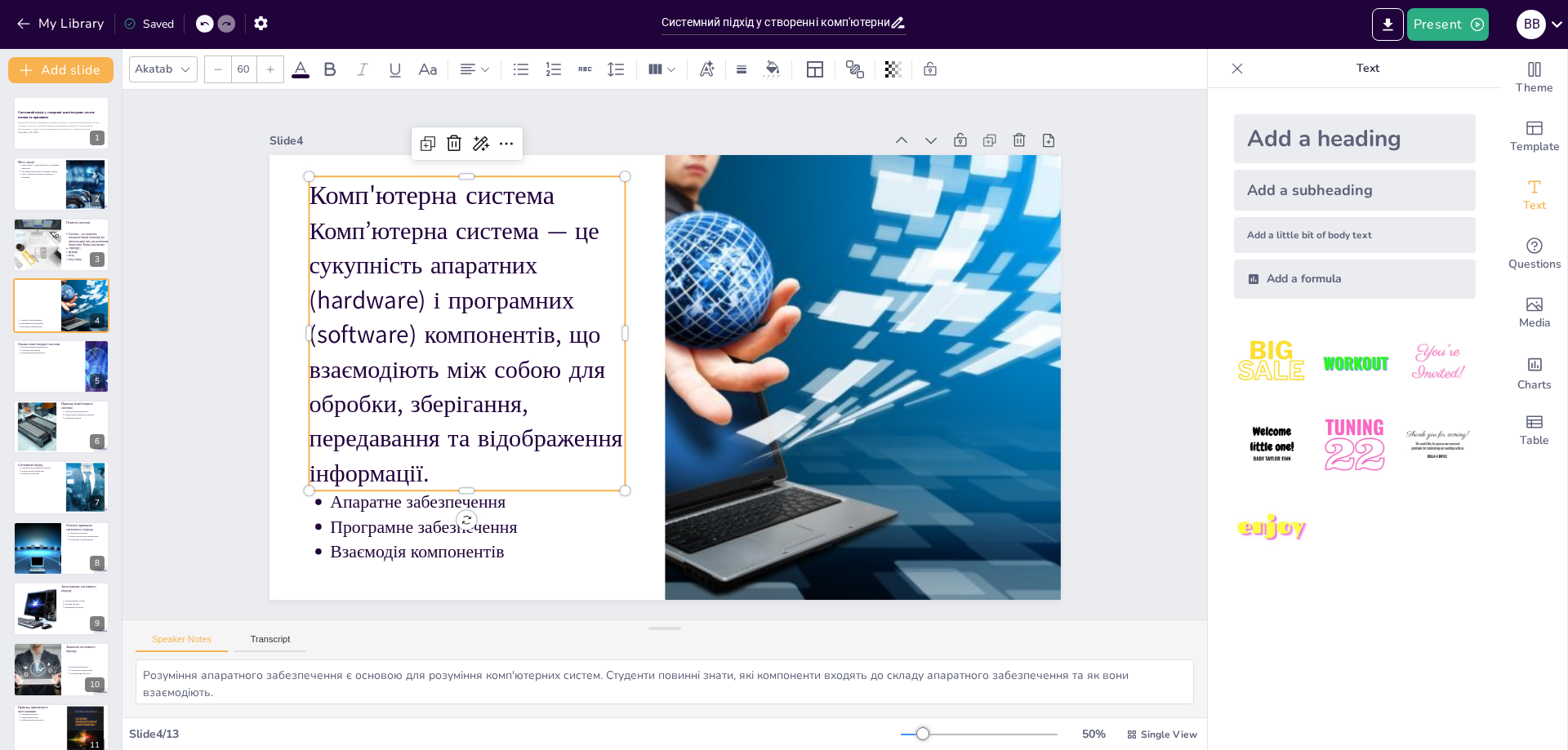
click at [224, 71] on div at bounding box center [218, 69] width 26 height 26
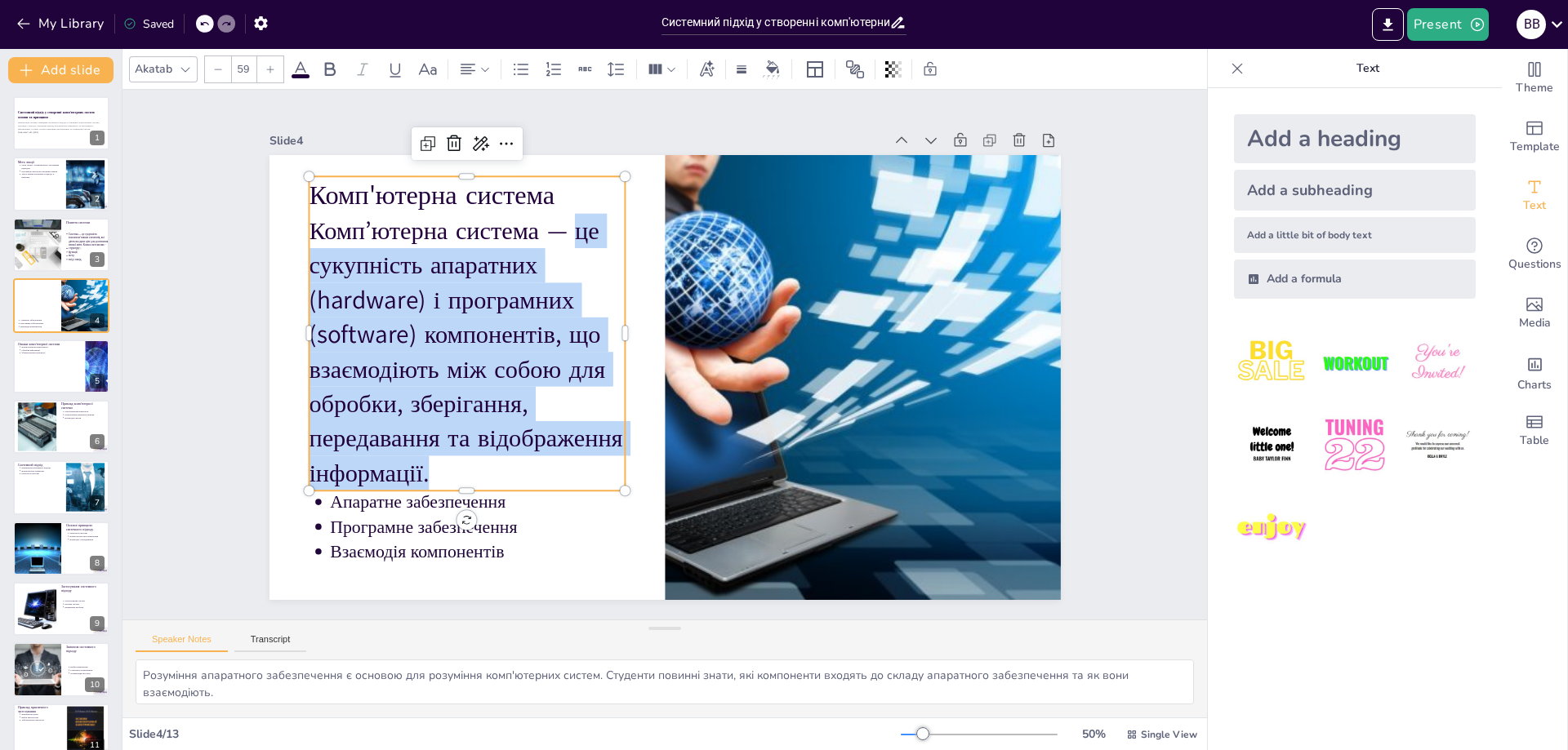
click at [224, 71] on div at bounding box center [218, 69] width 26 height 26
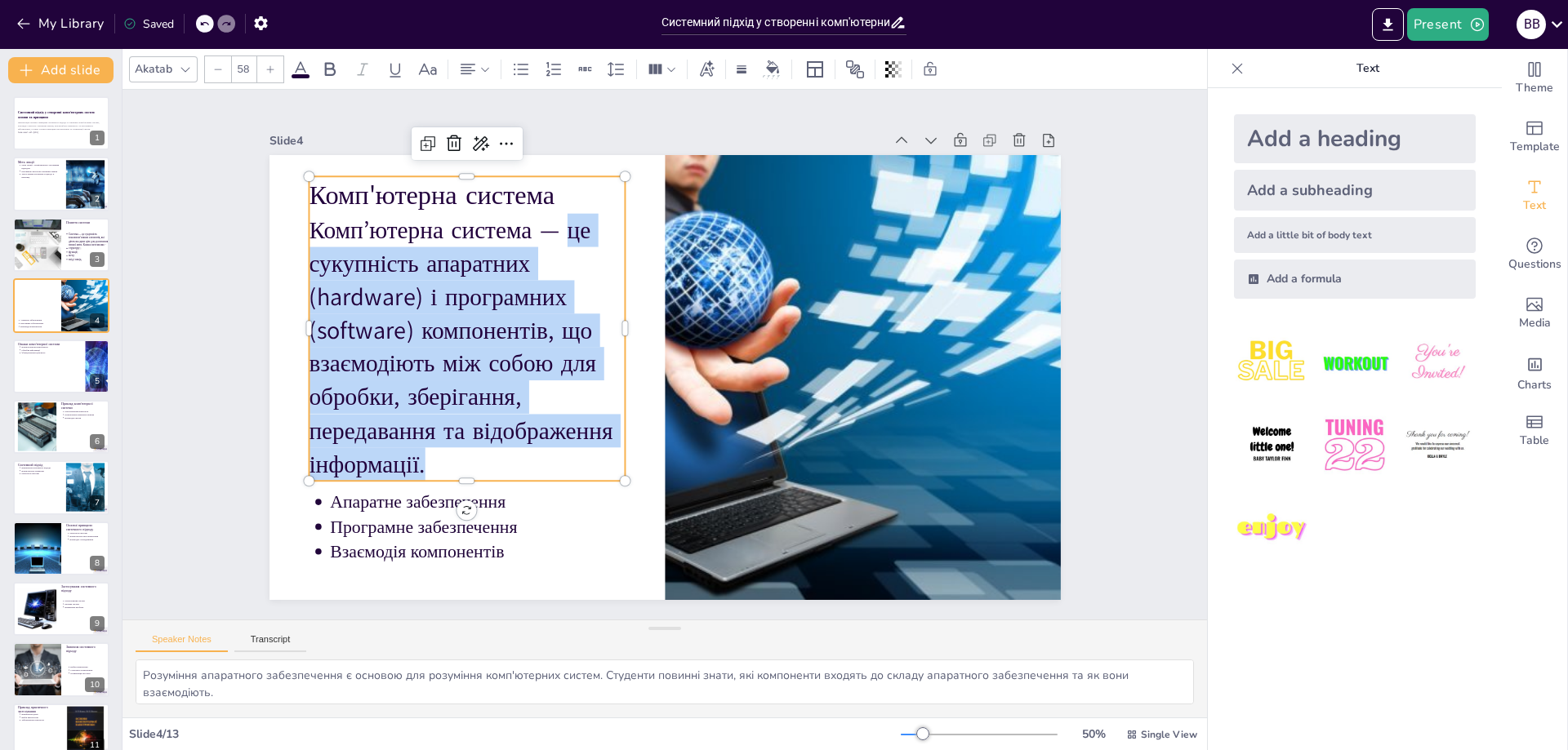
click at [223, 71] on div at bounding box center [218, 69] width 26 height 26
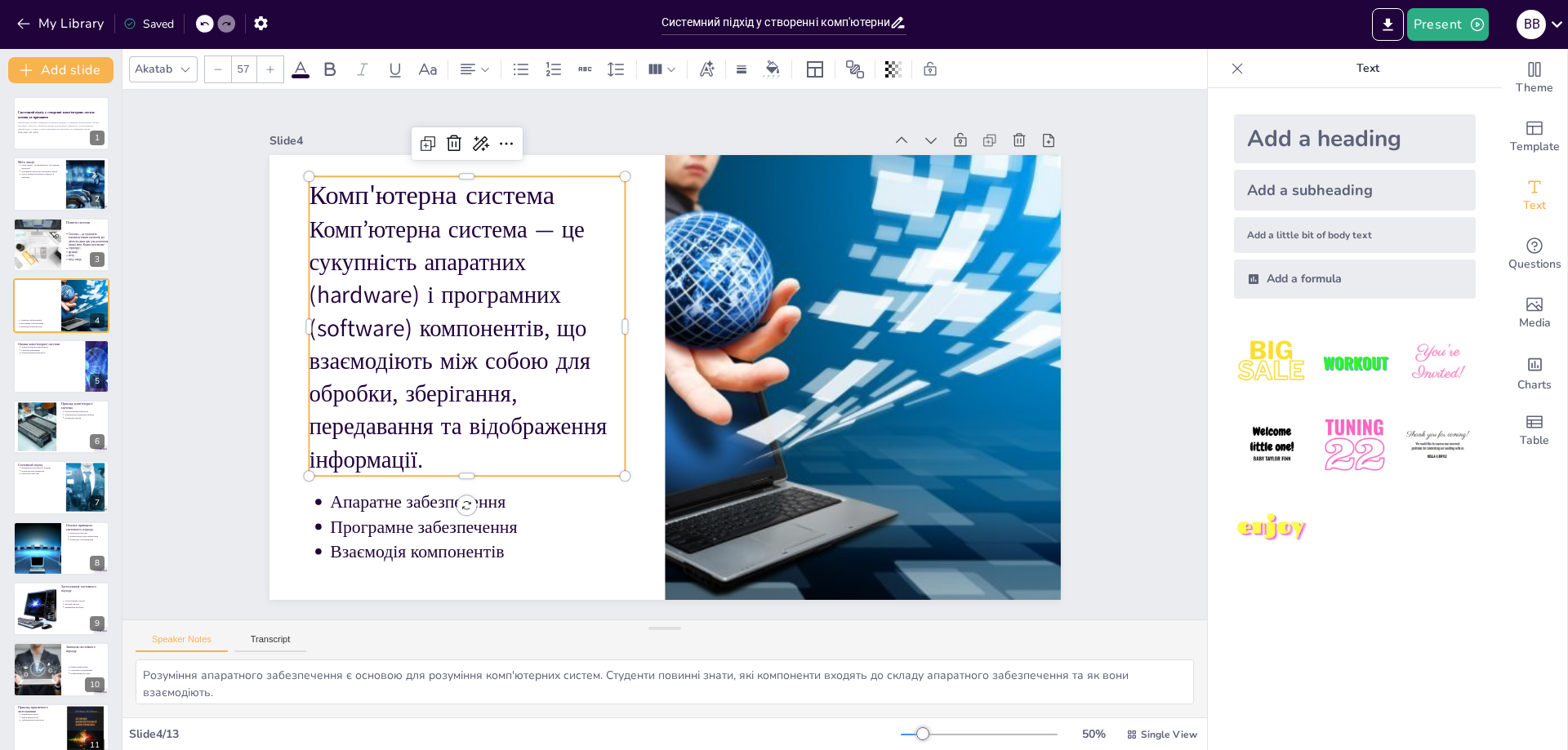
click at [223, 71] on div at bounding box center [218, 69] width 26 height 26
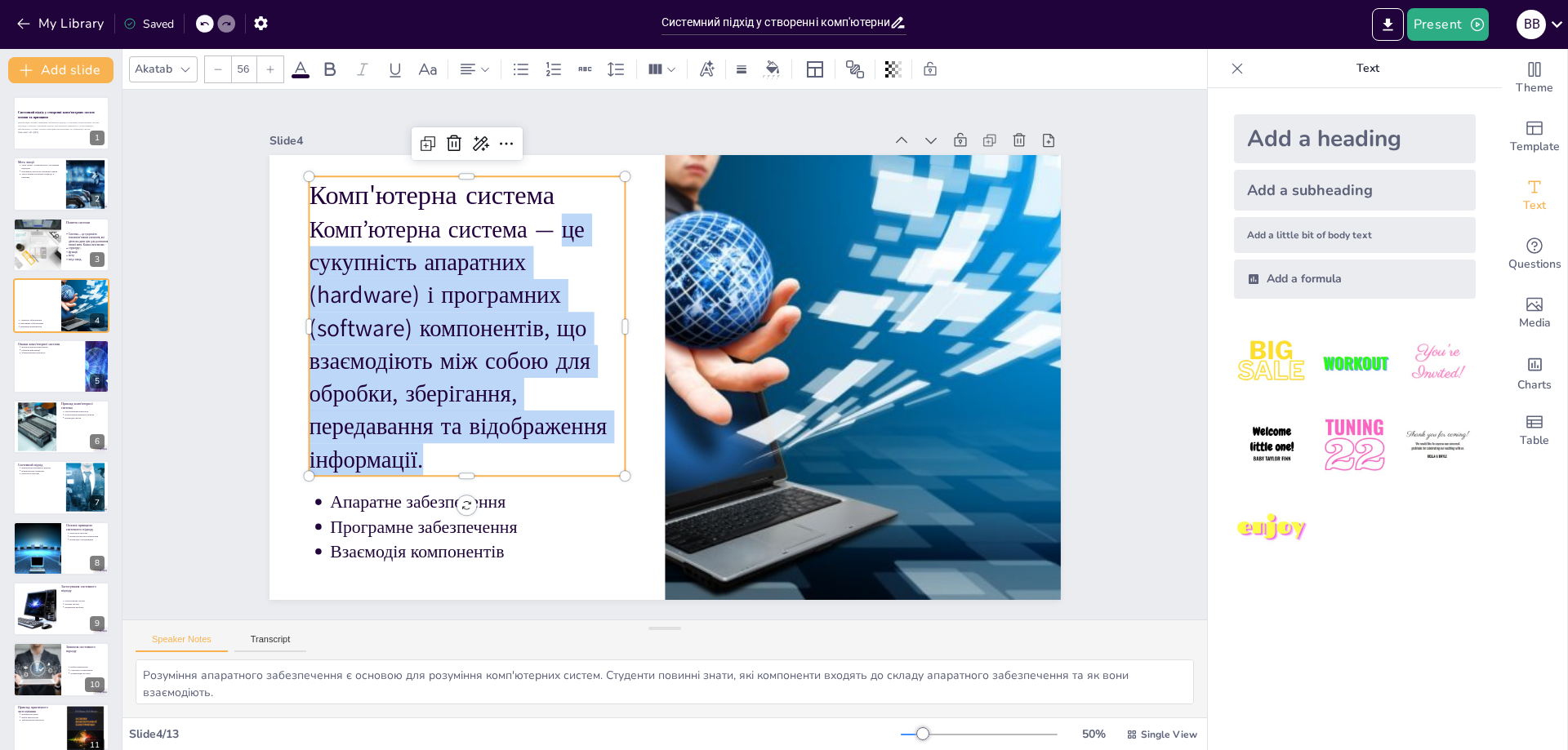
click at [222, 71] on icon at bounding box center [218, 69] width 9 height 9
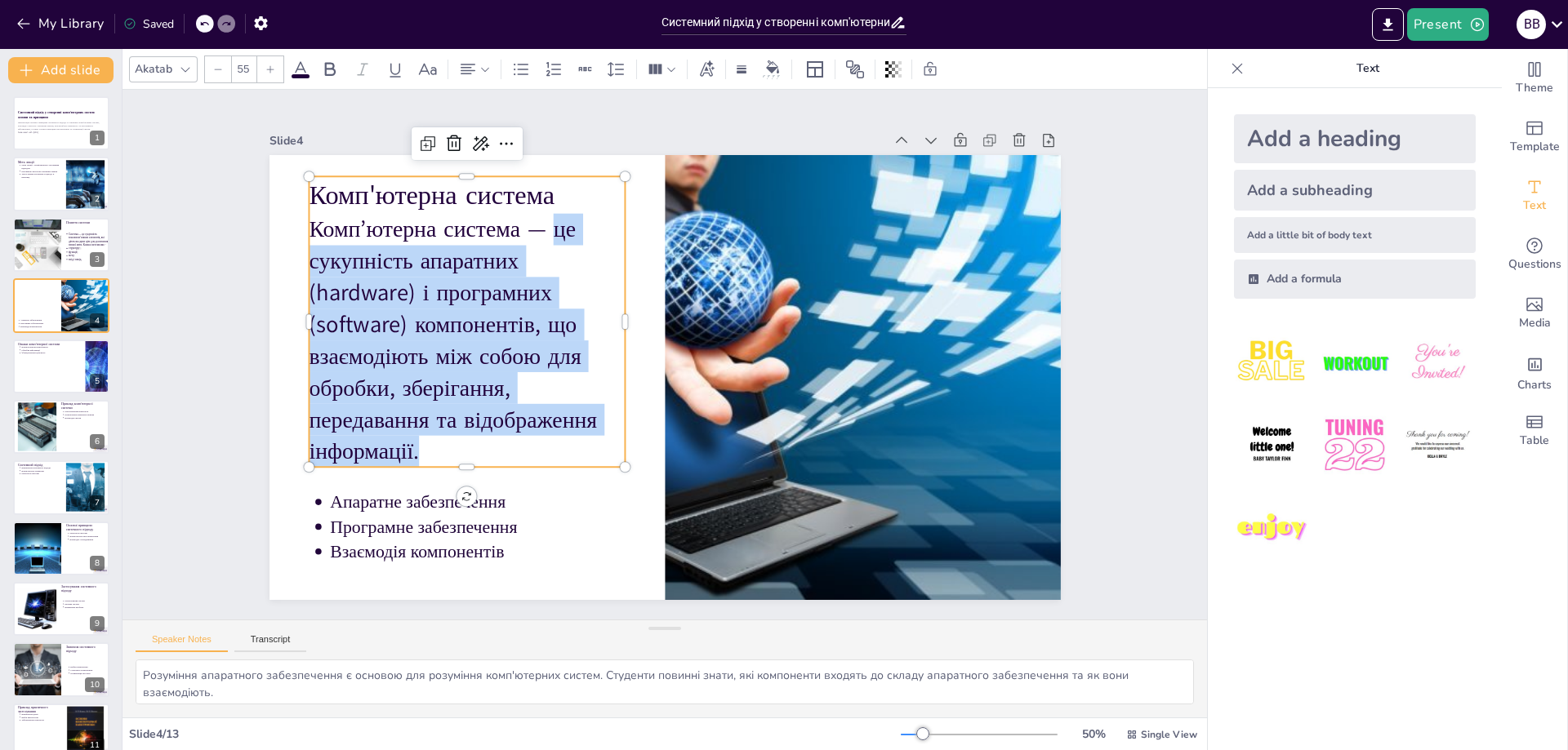
click at [221, 70] on icon at bounding box center [218, 69] width 9 height 9
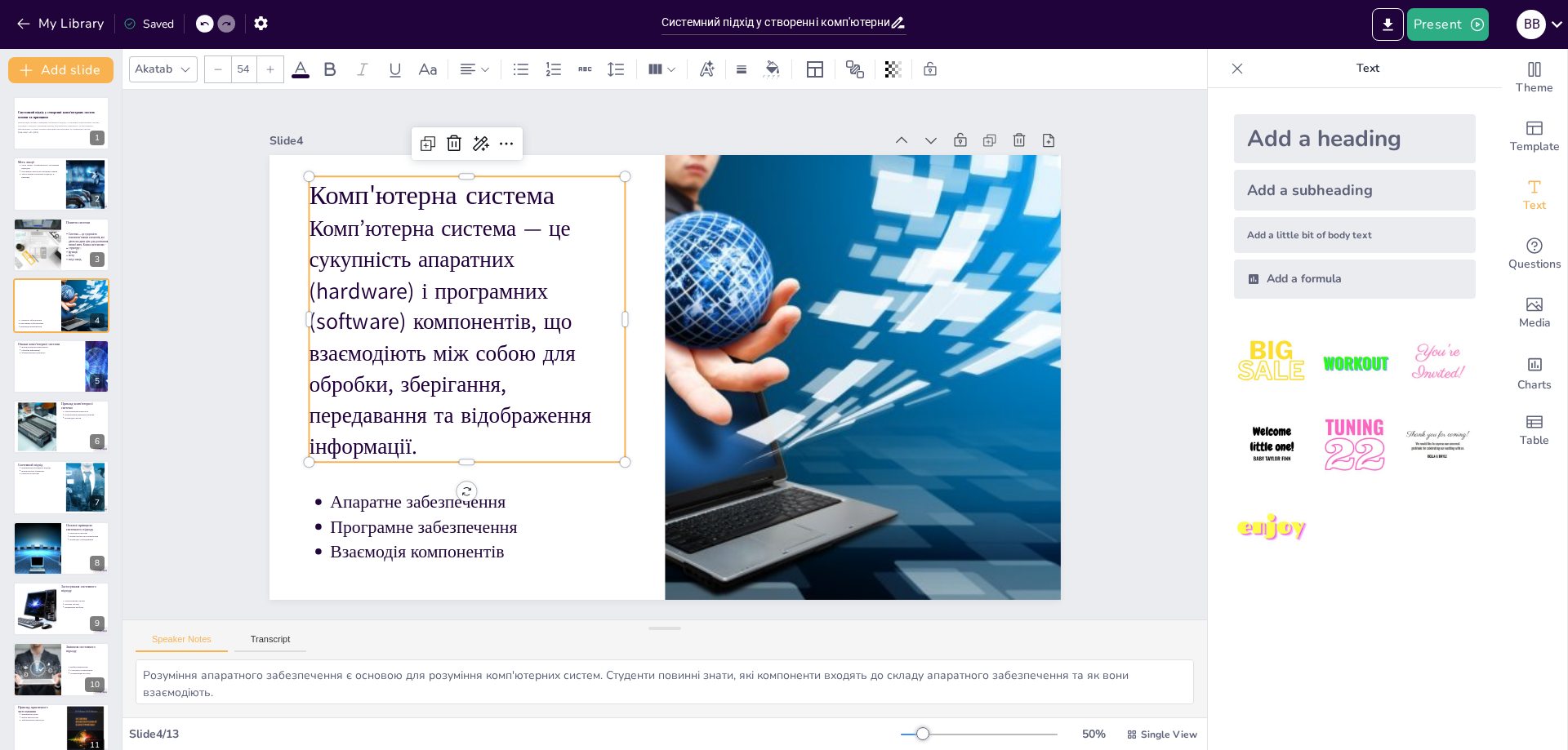
click at [221, 70] on icon at bounding box center [218, 69] width 9 height 9
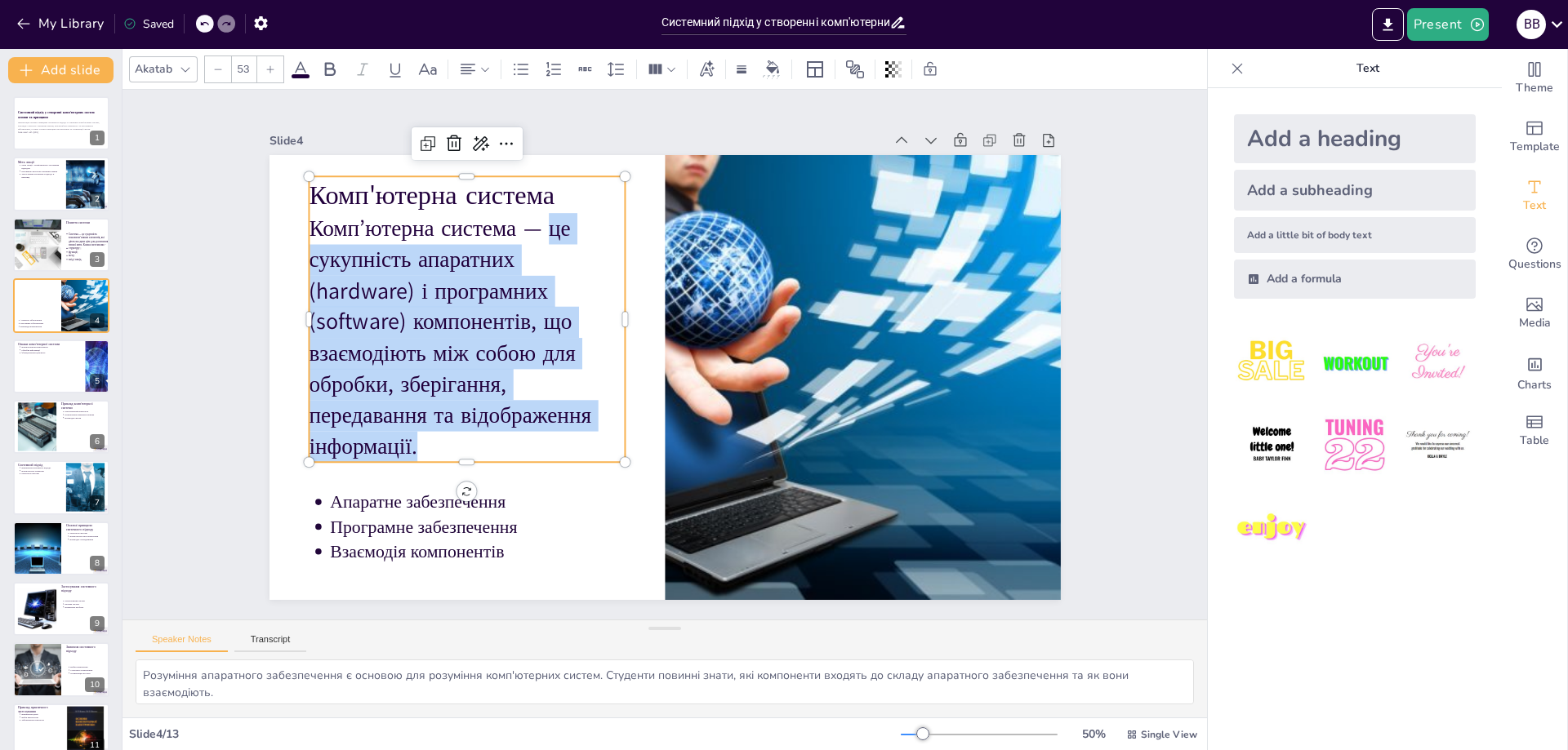
click at [221, 70] on icon at bounding box center [218, 69] width 9 height 9
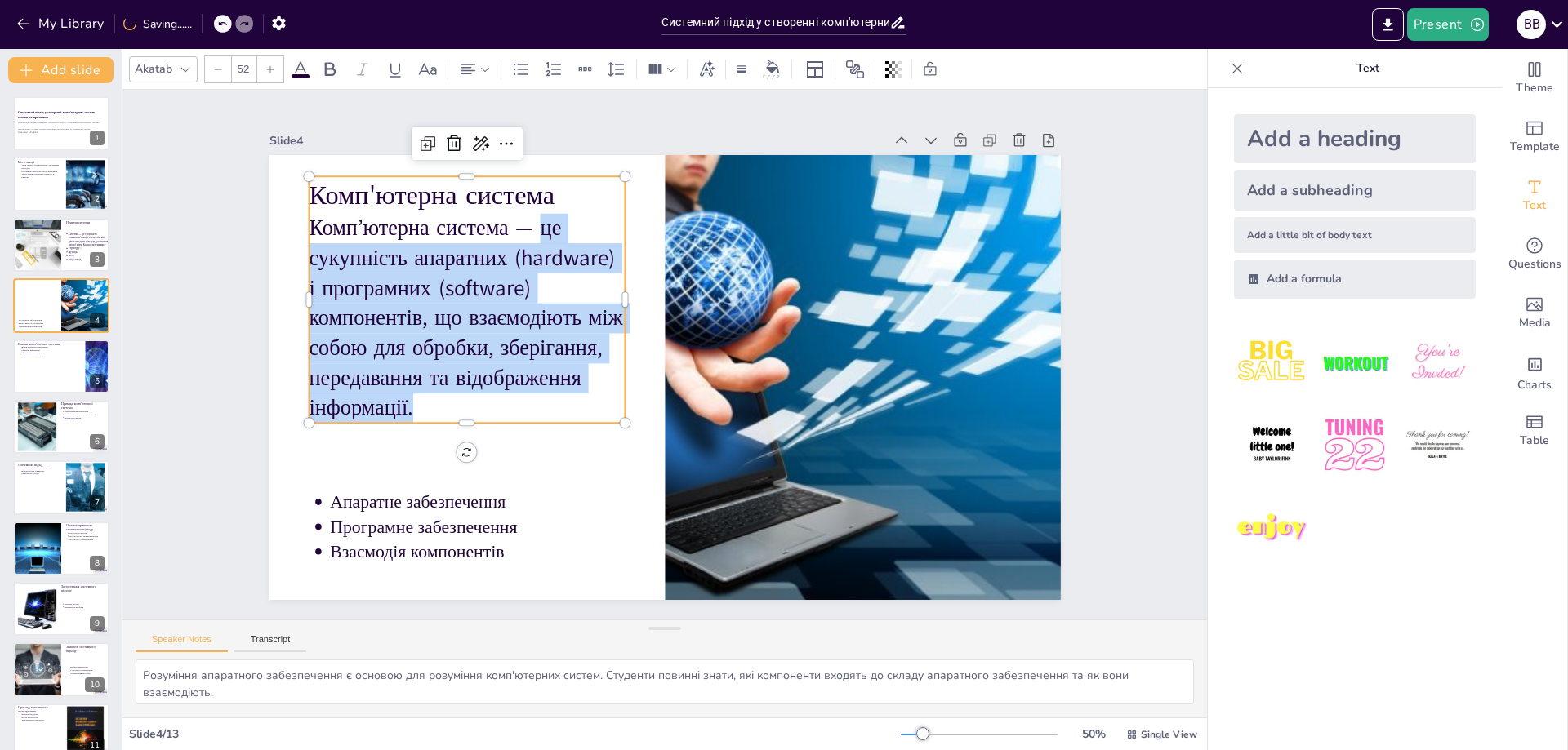
click at [221, 70] on icon at bounding box center [218, 69] width 9 height 9
type input "51"
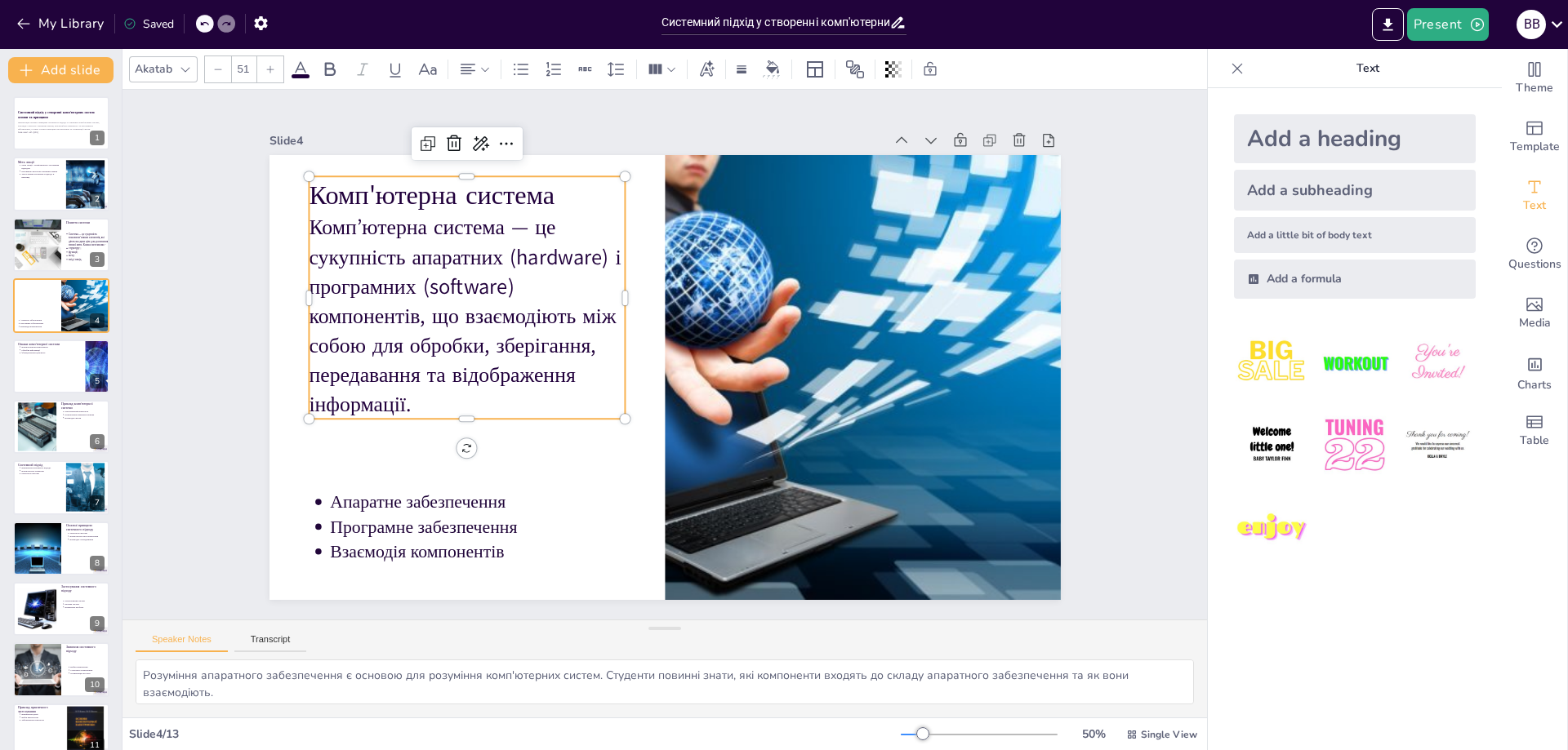
click at [595, 441] on div at bounding box center [657, 376] width 890 height 667
click at [648, 502] on p "Комп'ютерна система" at bounding box center [804, 568] width 313 height 133
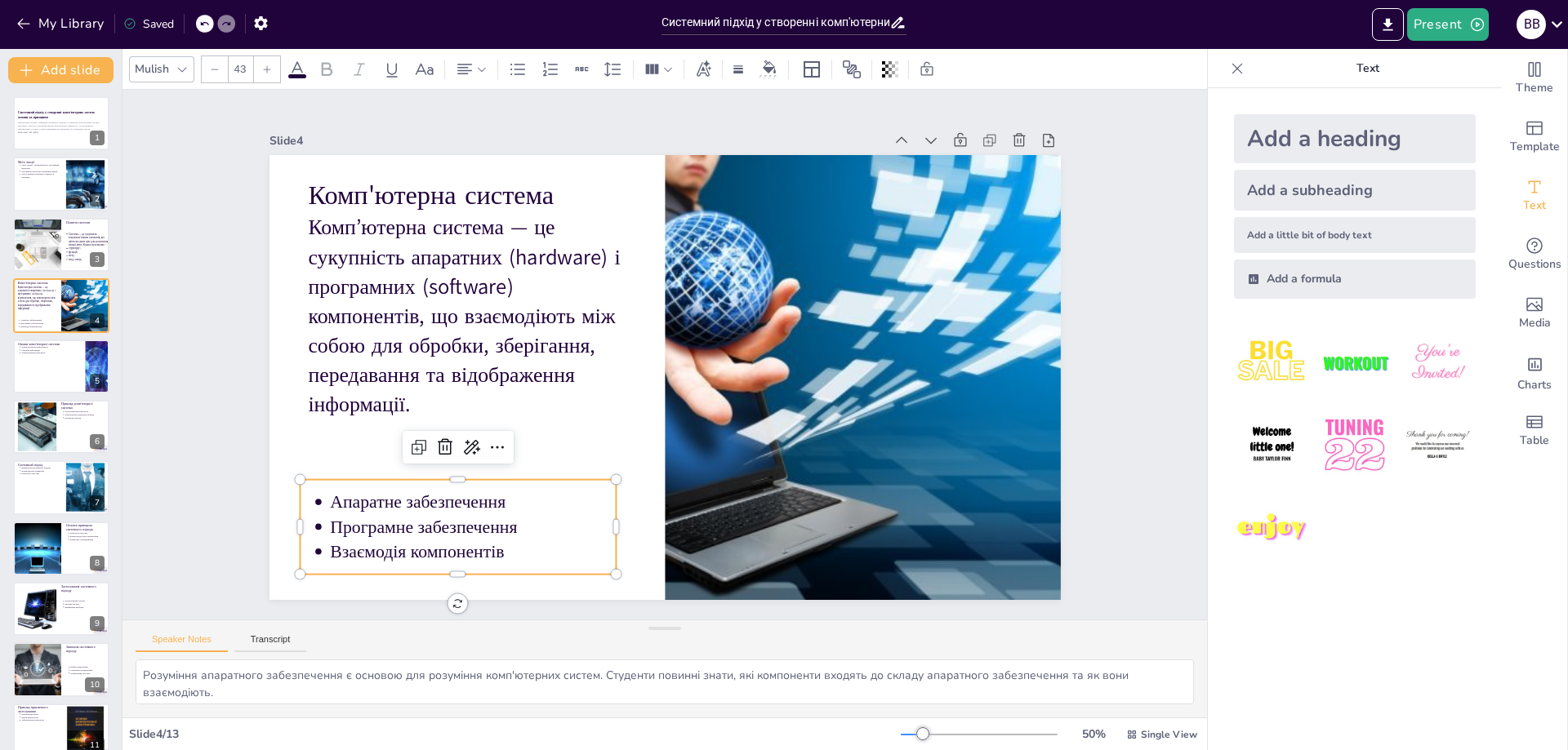
click at [470, 323] on p "Апаратне забезпечення" at bounding box center [498, 179] width 55 height 288
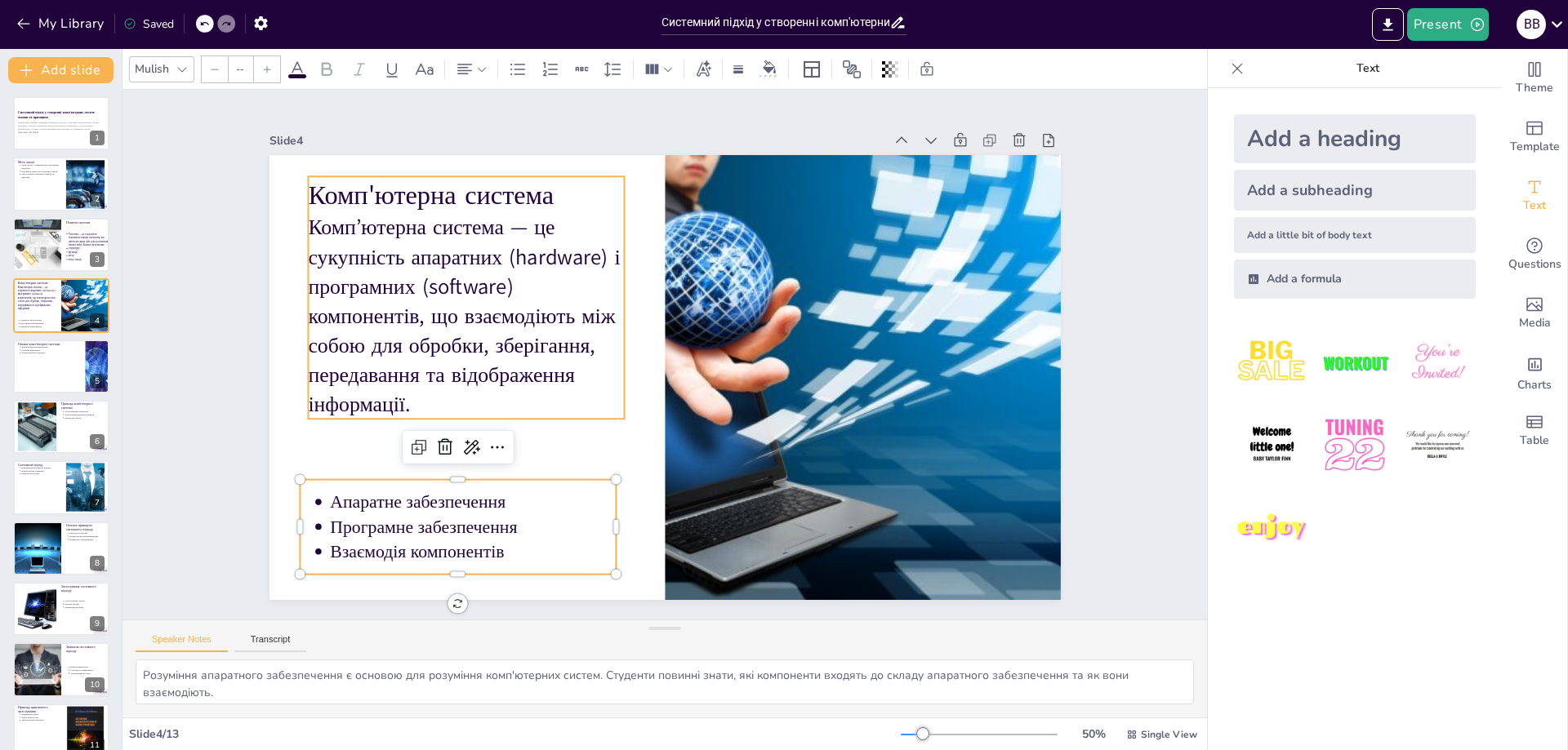
click at [461, 345] on p "Комп’ютерна система — це сукупність апаратних (hardware) і програмних (software…" at bounding box center [619, 158] width 317 height 373
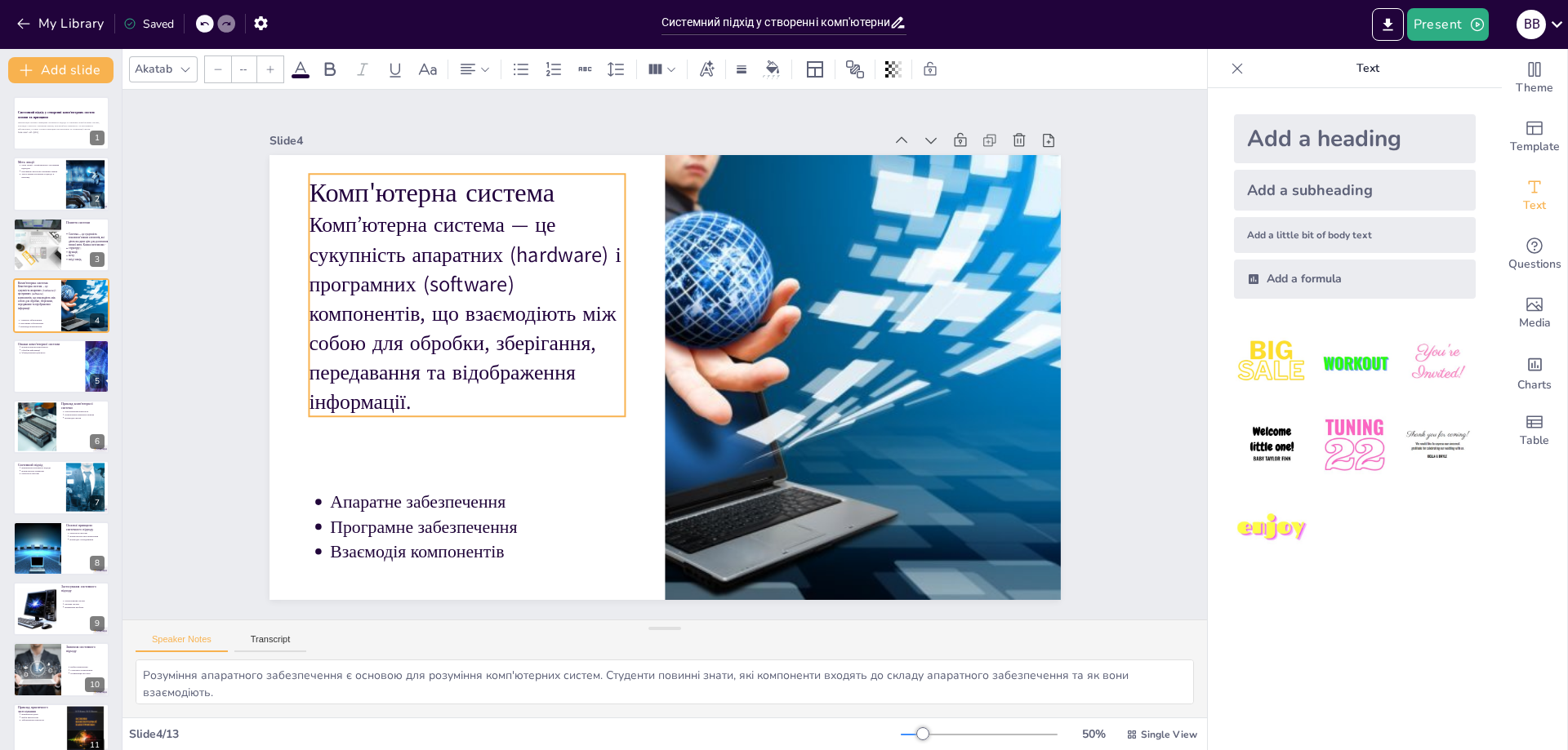
click at [463, 345] on p "Комп’ютерна система — це сукупність апаратних (hardware) і програмних (software…" at bounding box center [621, 158] width 317 height 373
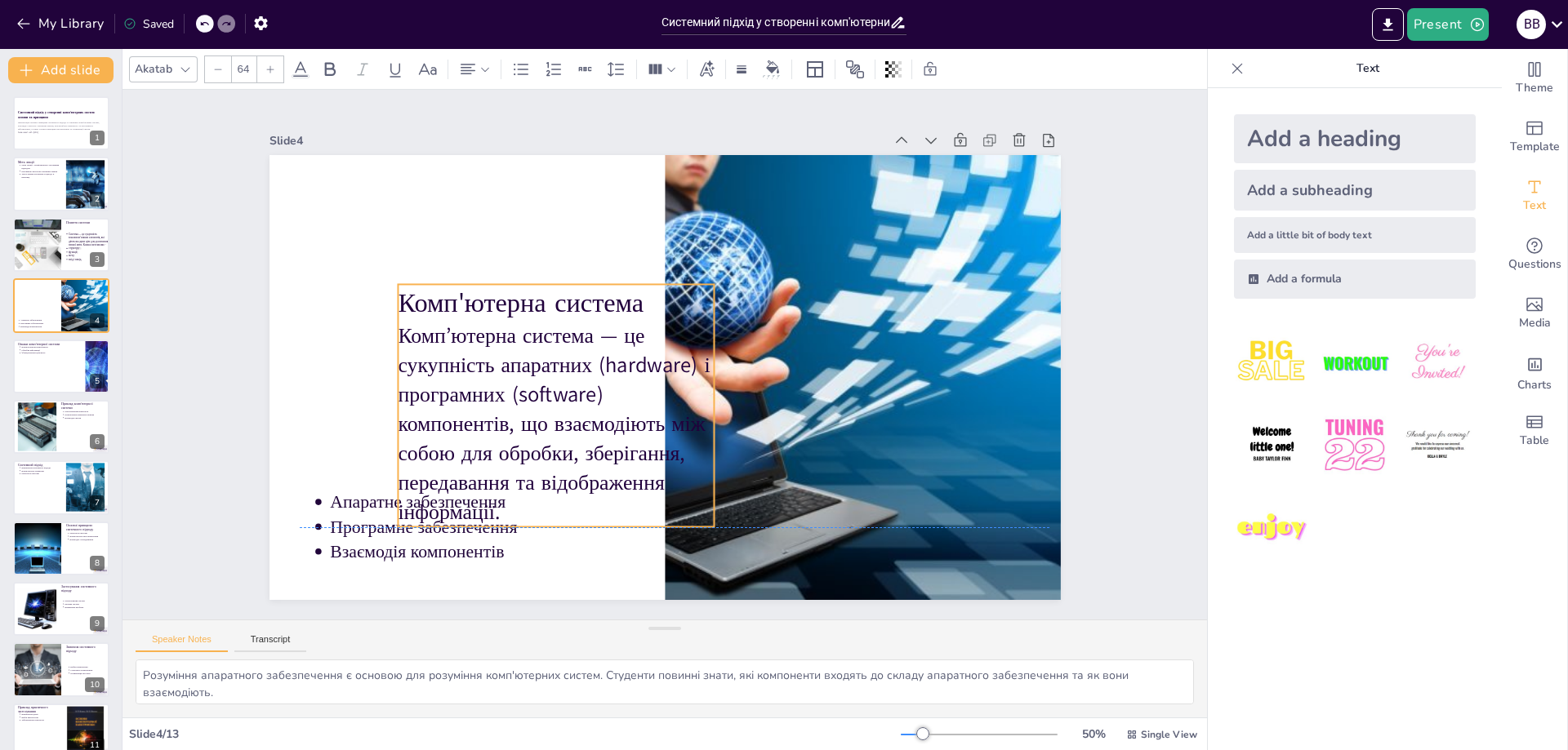
type input "51"
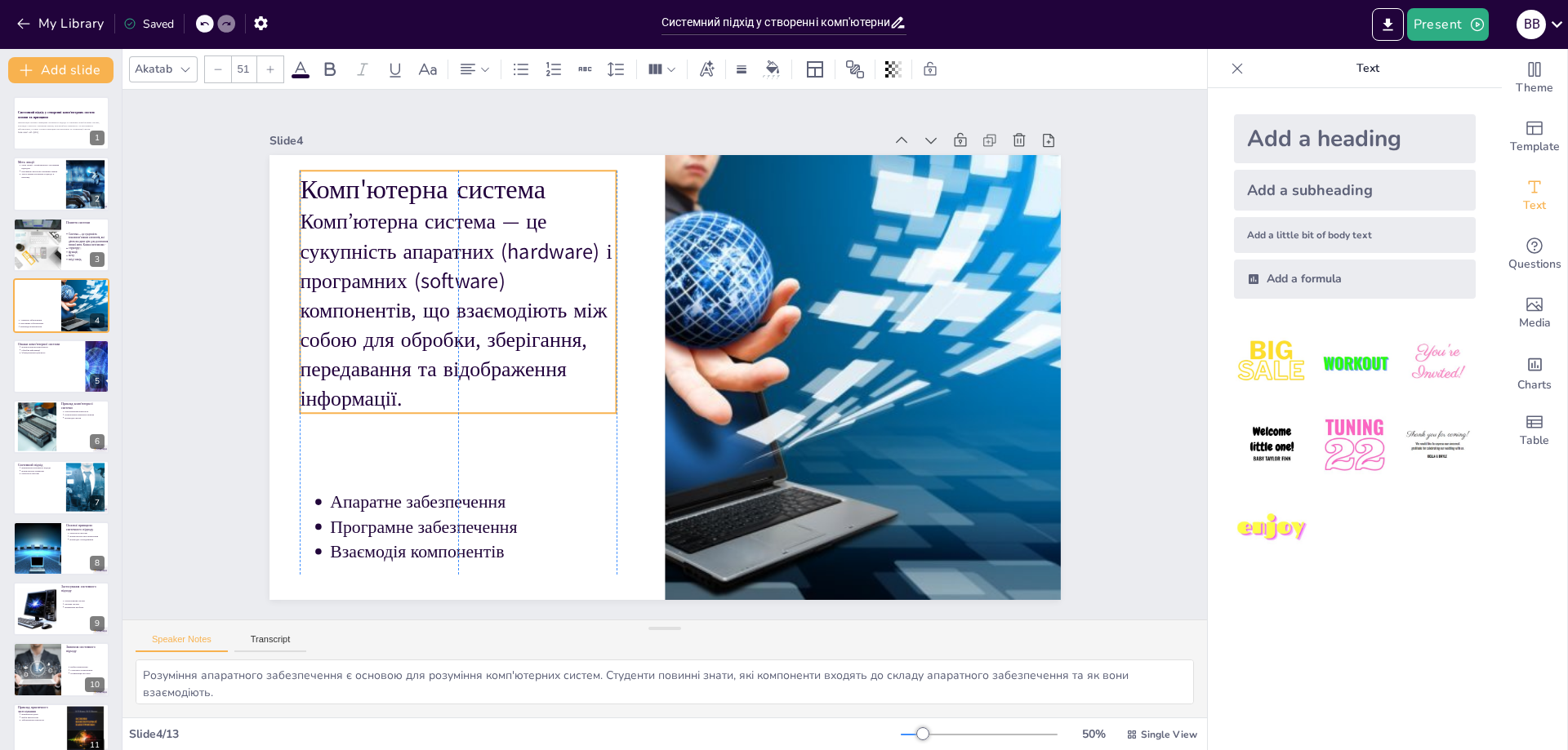
click at [654, 215] on p "Комп’ютерна система — це сукупність апаратних (hardware) і програмних (software…" at bounding box center [836, 230] width 365 height 373
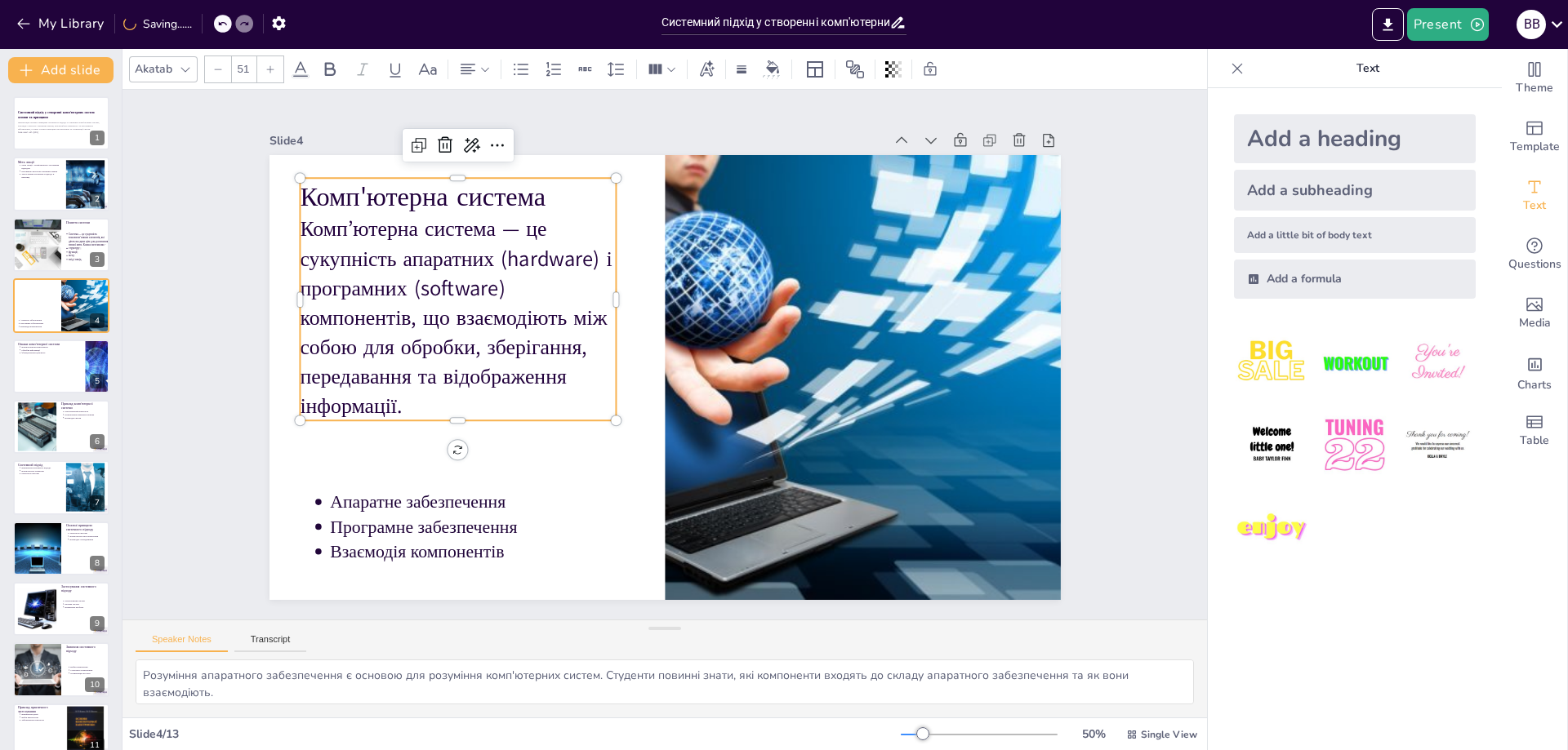
click at [399, 354] on p "Комп’ютерна система — це сукупність апаратних (hardware) і програмних (software…" at bounding box center [573, 166] width 353 height 377
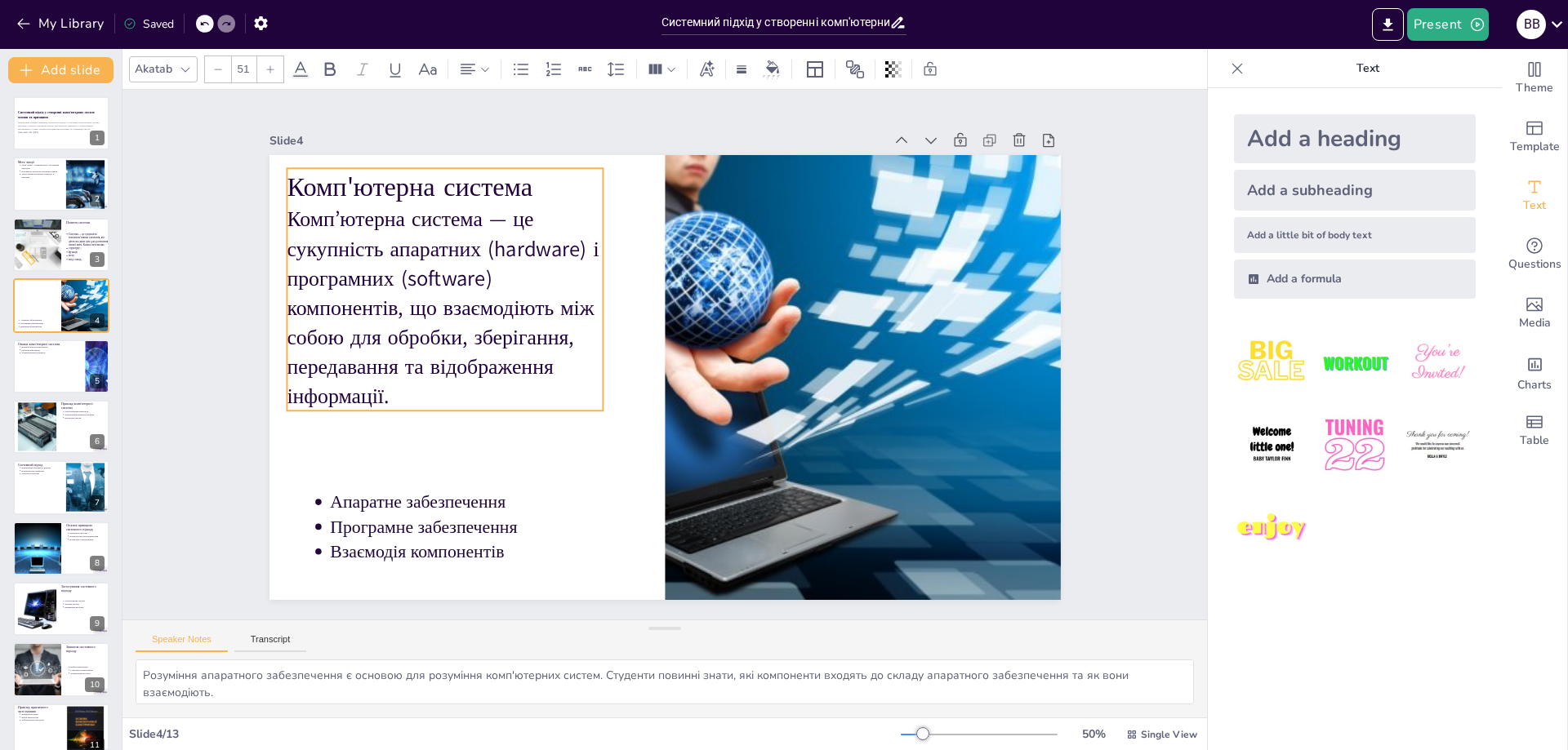
drag, startPoint x: 370, startPoint y: 395, endPoint x: 427, endPoint y: 417, distance: 61.1
click at [418, 381] on p "Комп’ютерна система — це сукупність апаратних (hardware) і програмних (software…" at bounding box center [482, 223] width 373 height 317
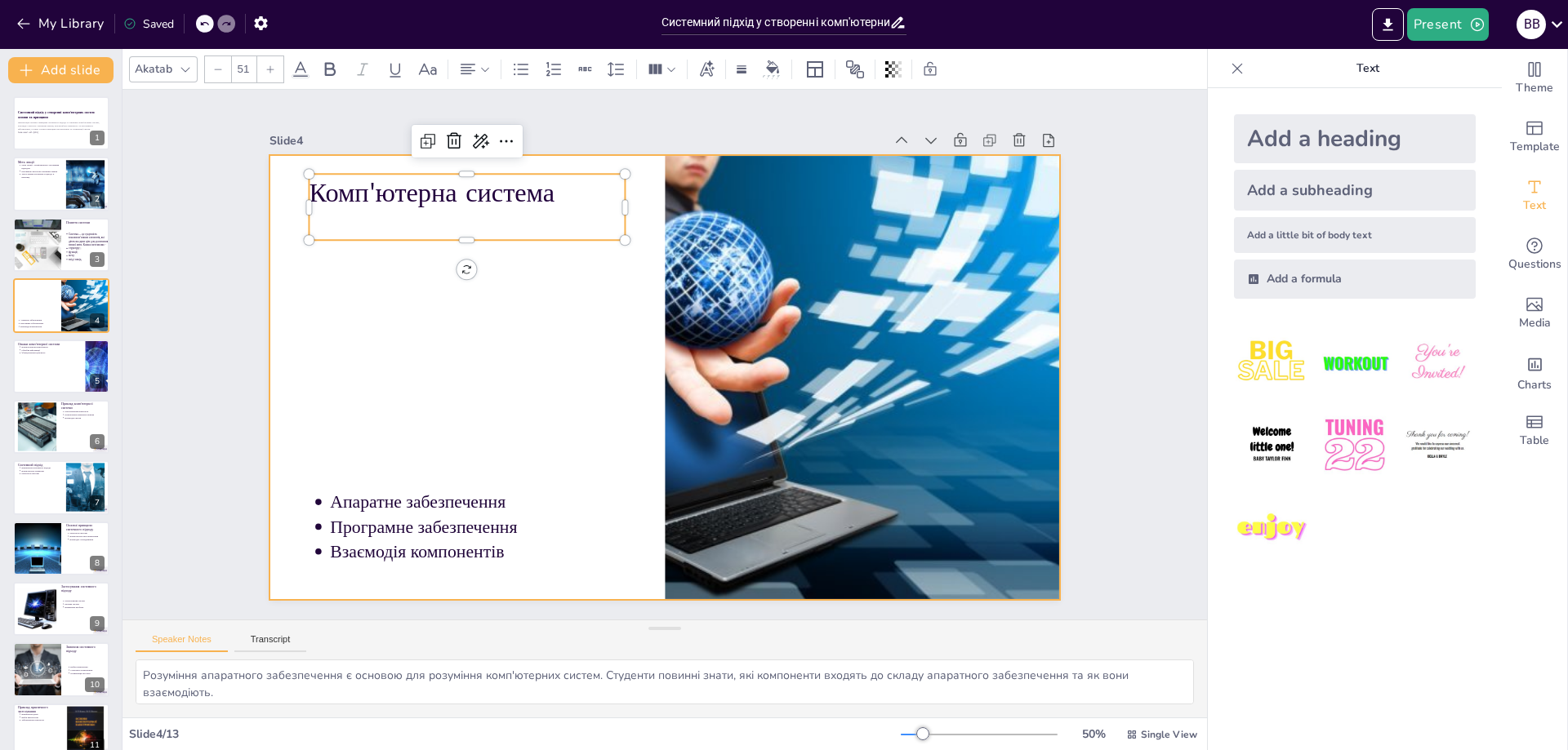
click at [525, 396] on div at bounding box center [683, 368] width 825 height 901
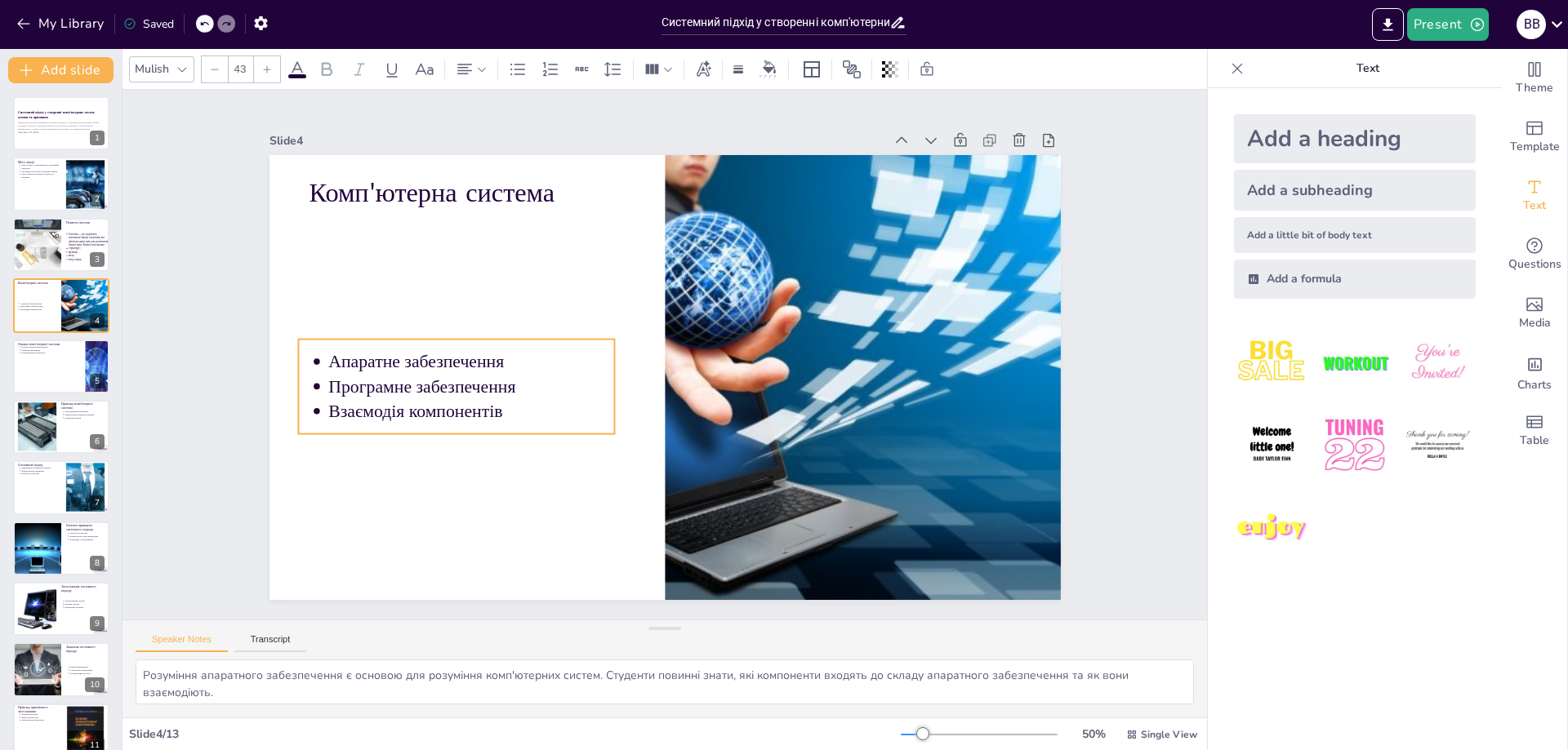
drag, startPoint x: 406, startPoint y: 501, endPoint x: 409, endPoint y: 359, distance: 142.0
click at [405, 352] on p "Апаратне забезпечення" at bounding box center [486, 282] width 272 height 139
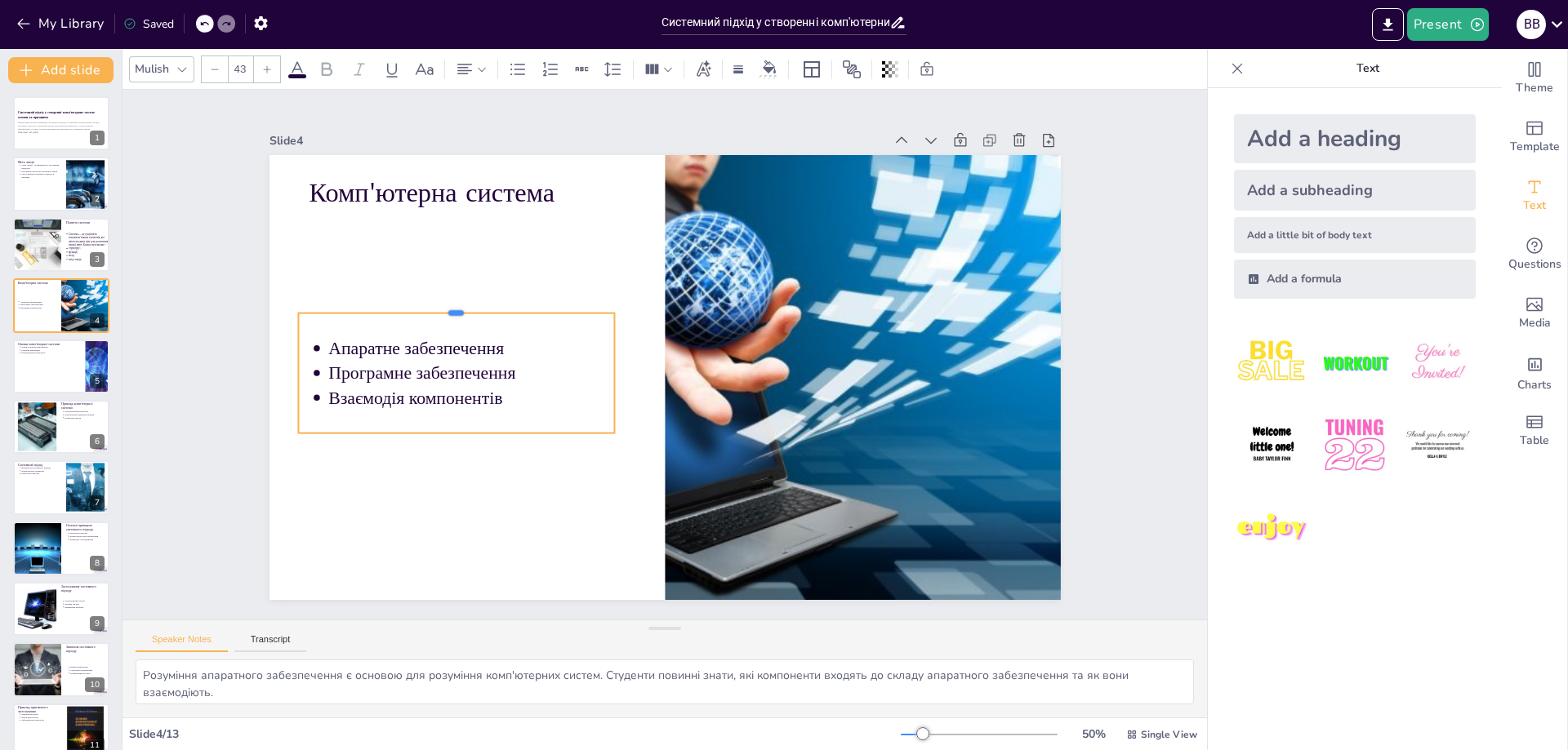
drag, startPoint x: 493, startPoint y: 331, endPoint x: 510, endPoint y: 305, distance: 31.1
click at [554, 293] on div at bounding box center [624, 144] width 141 height 294
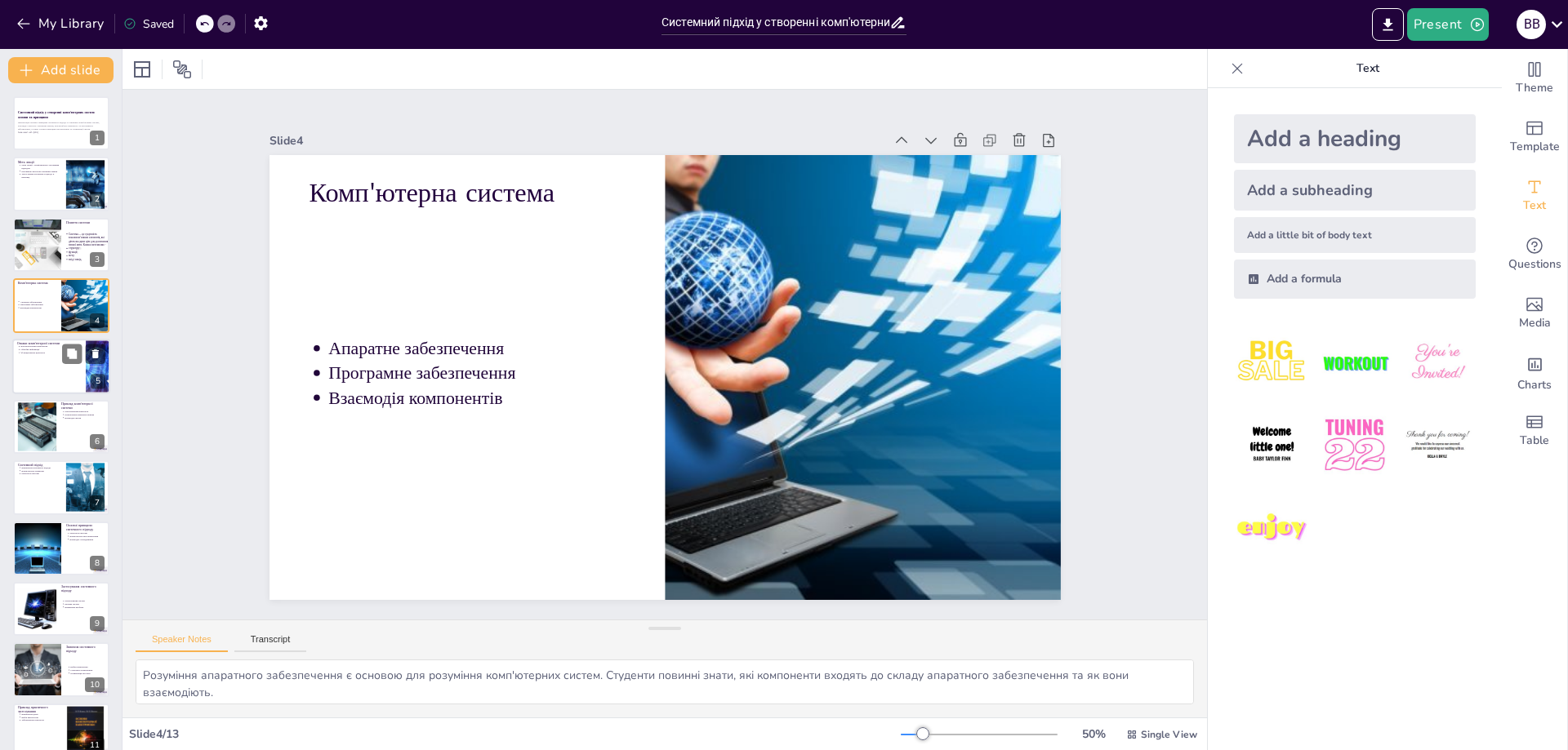
click at [26, 361] on div at bounding box center [61, 366] width 98 height 55
type textarea "Взаємопов'язані компоненти є основою комп'ютерної системи. Студенти повинні усв…"
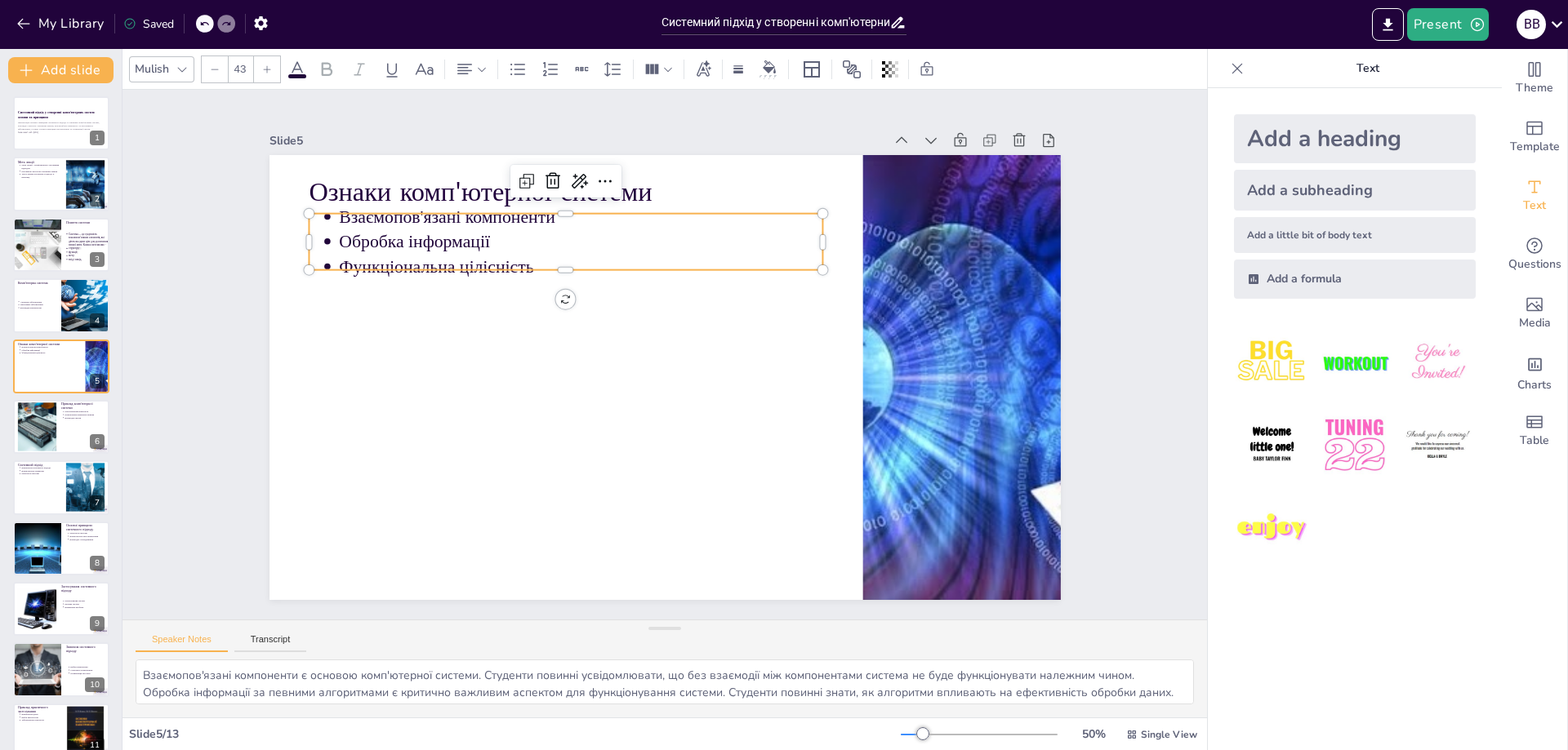
click at [624, 243] on p "Обробка інформації" at bounding box center [733, 232] width 219 height 452
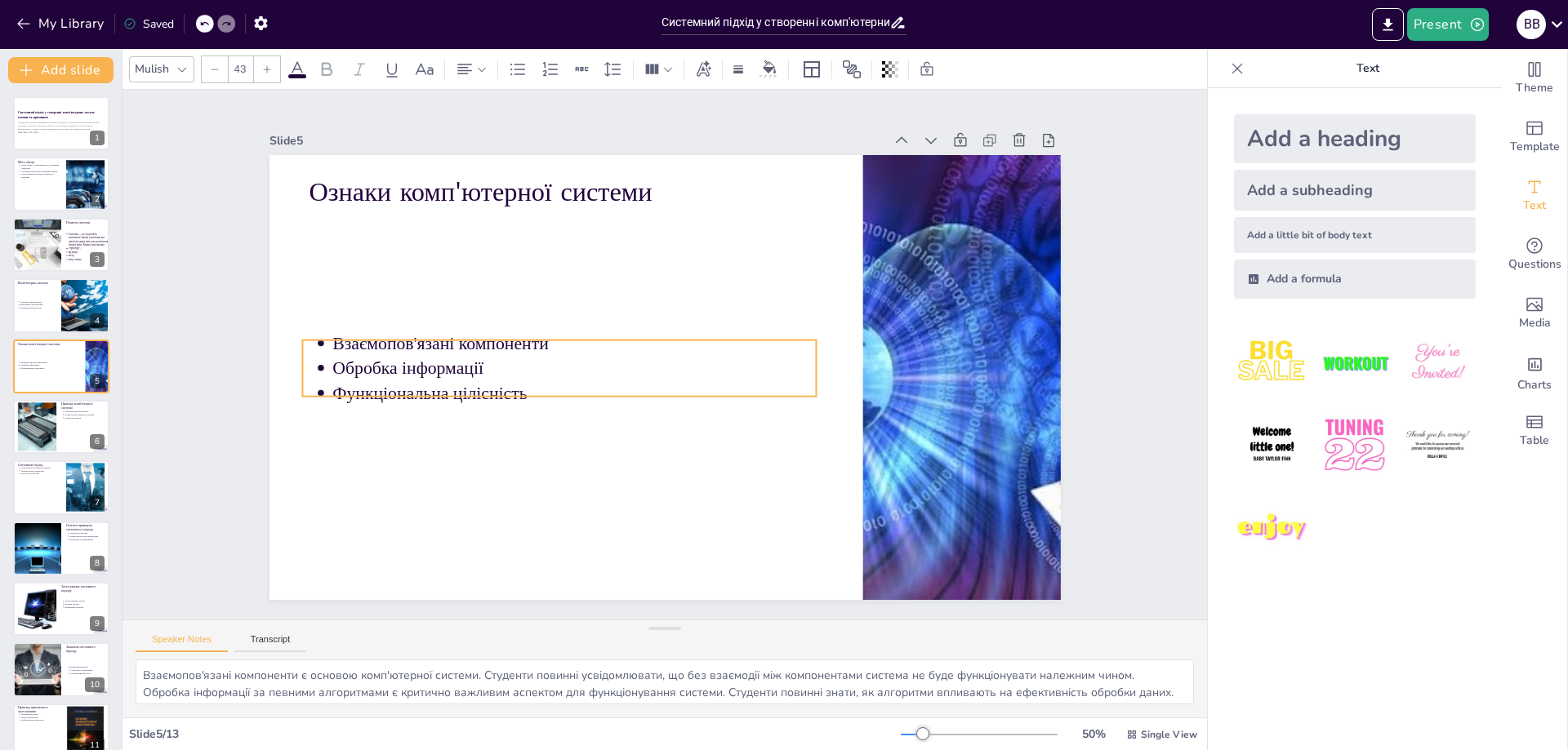
drag, startPoint x: 654, startPoint y: 248, endPoint x: 644, endPoint y: 359, distance: 111.4
click at [644, 359] on p "Обробка інформації" at bounding box center [640, 443] width 219 height 452
click at [563, 369] on p "Обробка інформації" at bounding box center [577, 329] width 452 height 219
click at [650, 369] on p "Обробка інформації" at bounding box center [688, 442] width 75 height 484
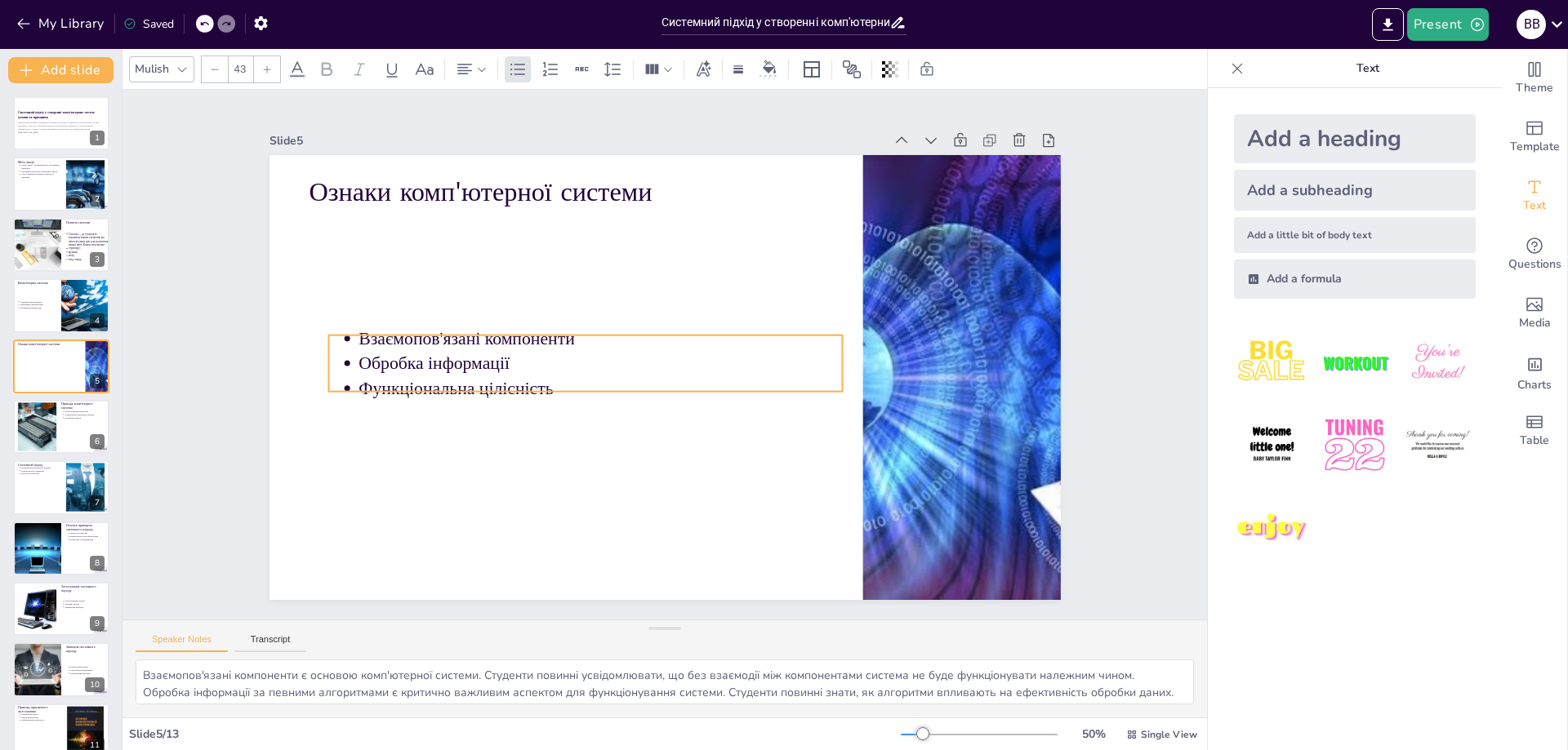
drag, startPoint x: 526, startPoint y: 388, endPoint x: 556, endPoint y: 379, distance: 31.3
click at [556, 379] on p "Функціональна цілісність" at bounding box center [599, 323] width 305 height 407
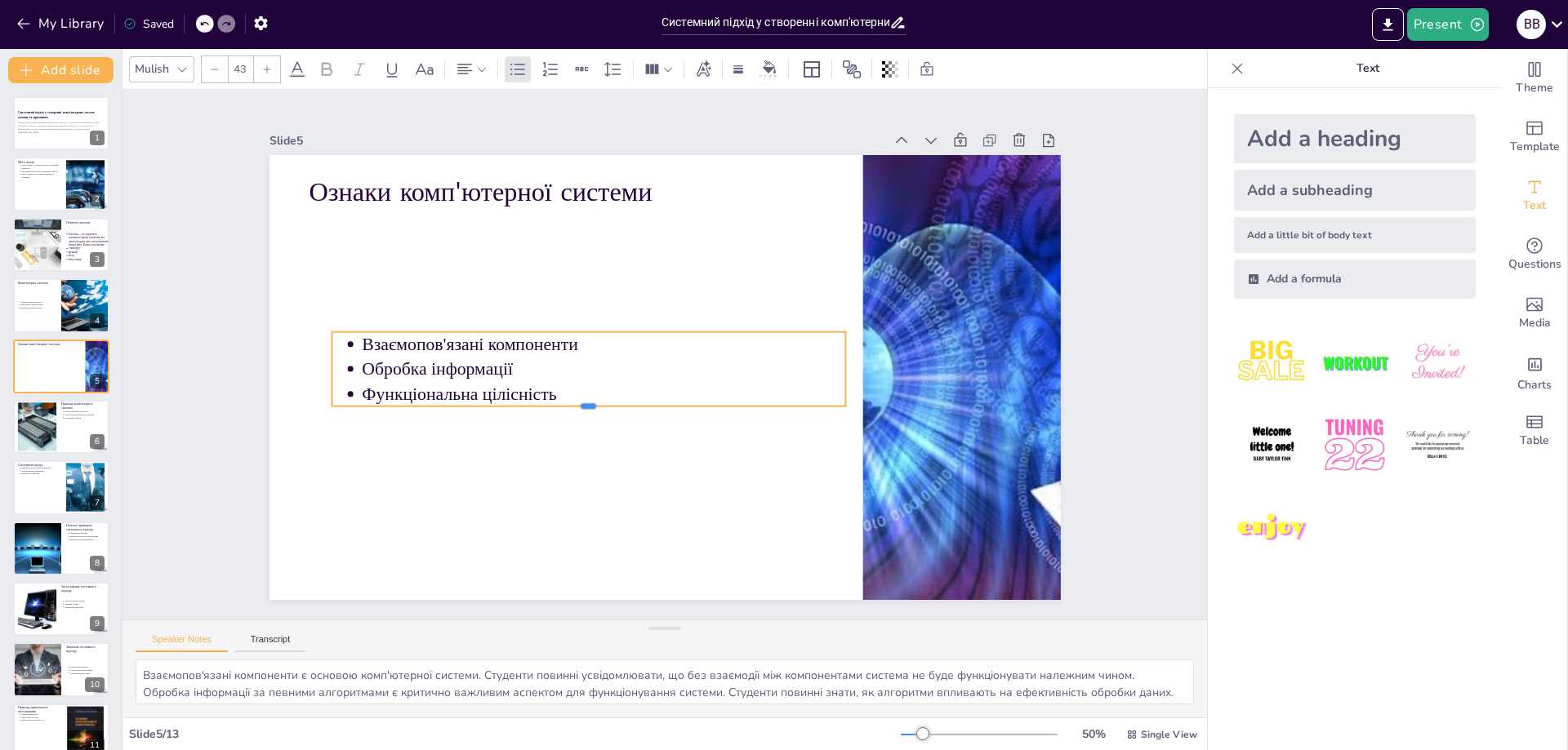
drag, startPoint x: 465, startPoint y: 382, endPoint x: 461, endPoint y: 399, distance: 17.5
click at [461, 399] on div "Ознаки комп'ютерної системи Взаємопов'язані компоненти Обробка інформації Функц…" at bounding box center [650, 373] width 901 height 825
click at [703, 331] on div at bounding box center [662, 276] width 172 height 493
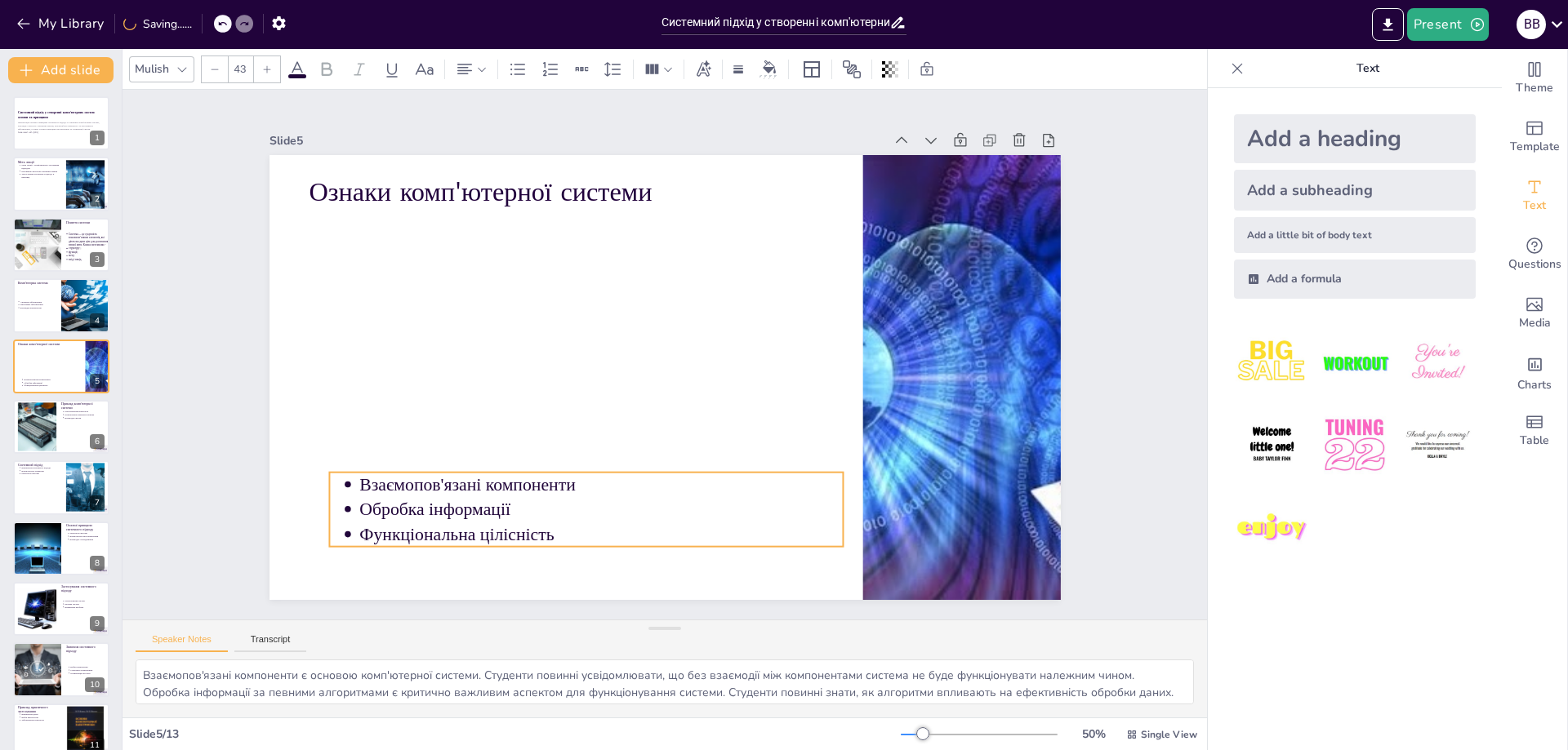
drag, startPoint x: 732, startPoint y: 344, endPoint x: 736, endPoint y: 476, distance: 132.1
click at [736, 380] on div "Ознаки комп'ютерної системи Взаємопов'язані компоненти Обробка інформації Функц…" at bounding box center [765, 182] width 685 height 395
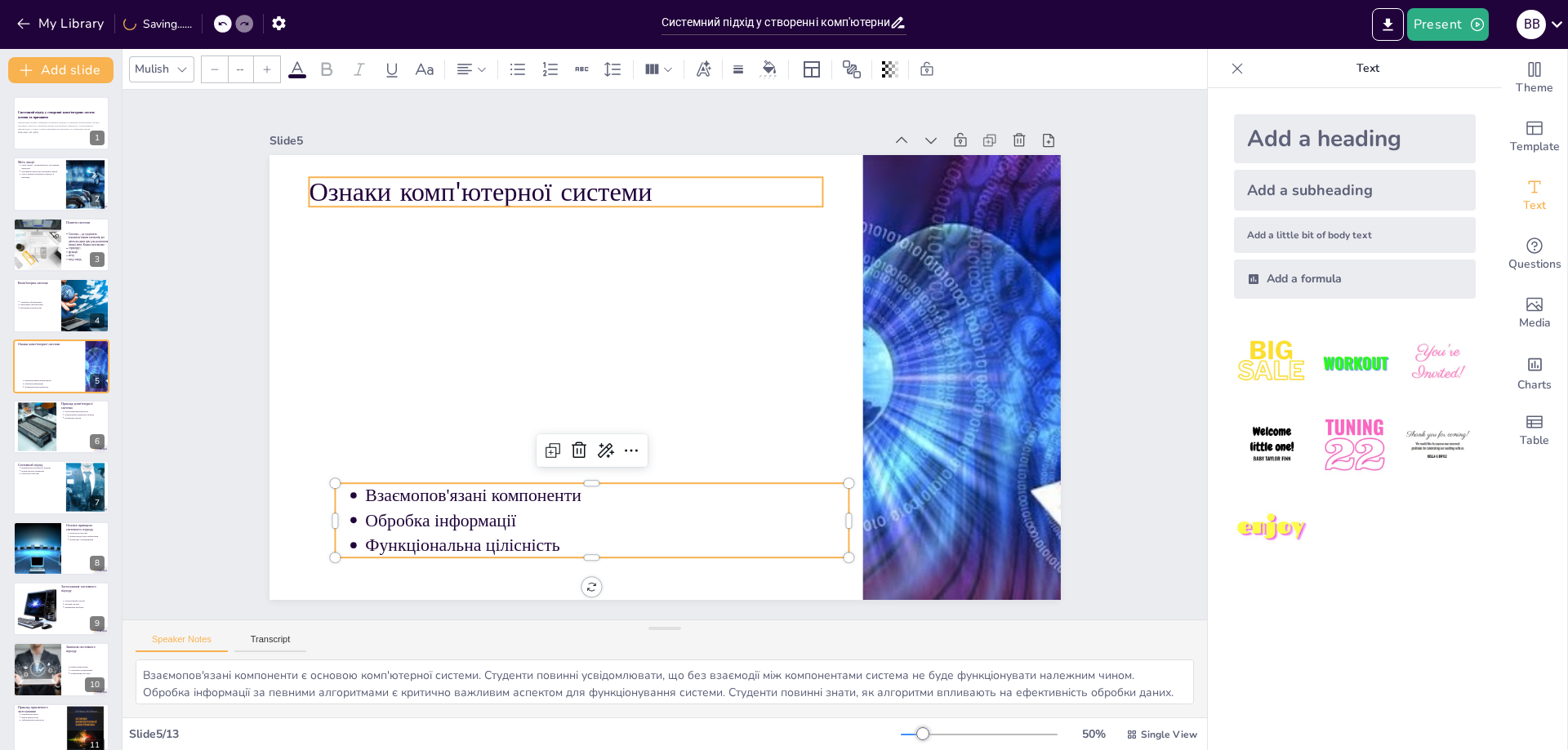
type input "64"
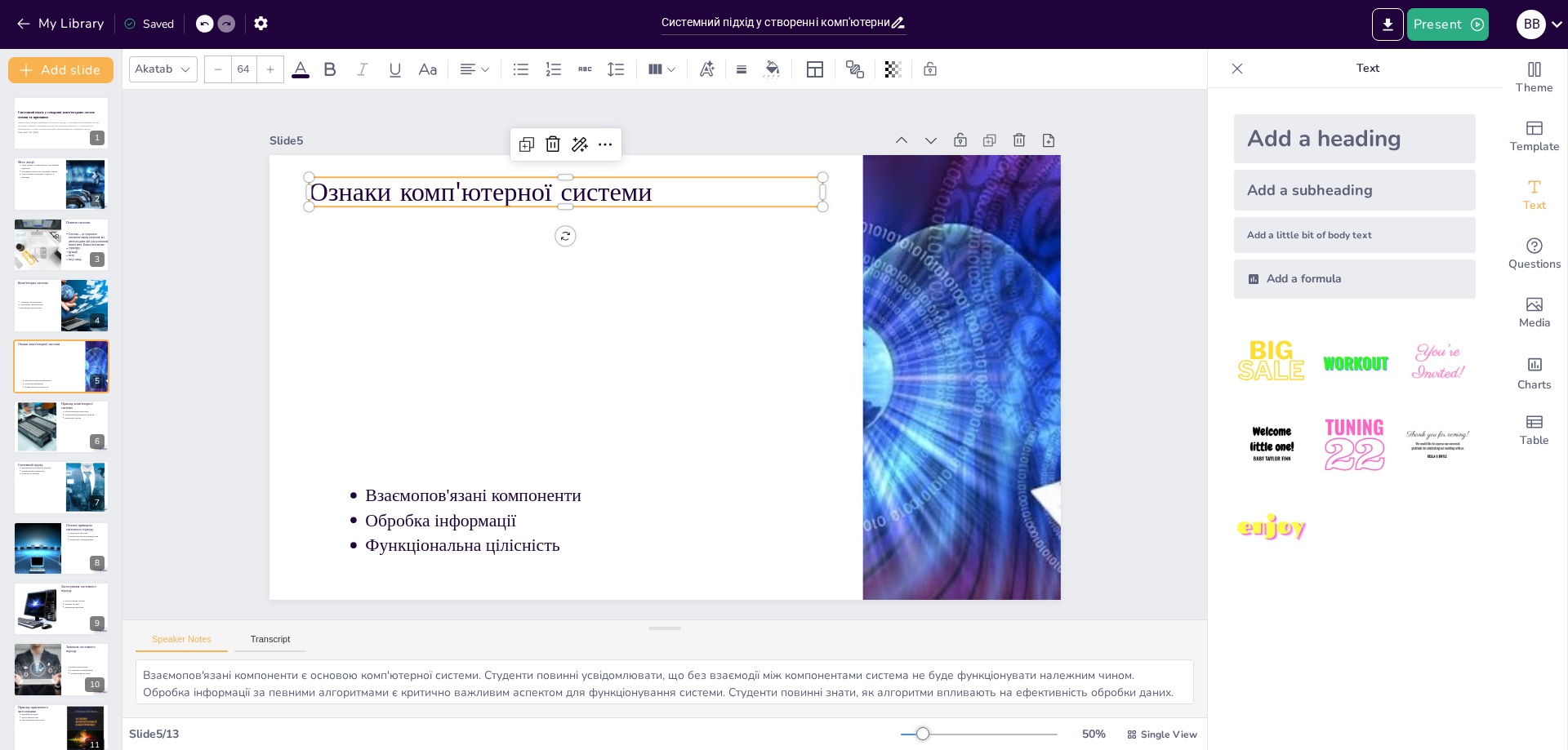
click at [663, 224] on p "Ознаки комп'ютерної системи" at bounding box center [847, 409] width 407 height 371
click at [673, 193] on p "Ознаки комп'ютерної системи" at bounding box center [620, 169] width 501 height 194
click at [673, 193] on p "Ознаки комп'ютерної системи" at bounding box center [639, 166] width 485 height 242
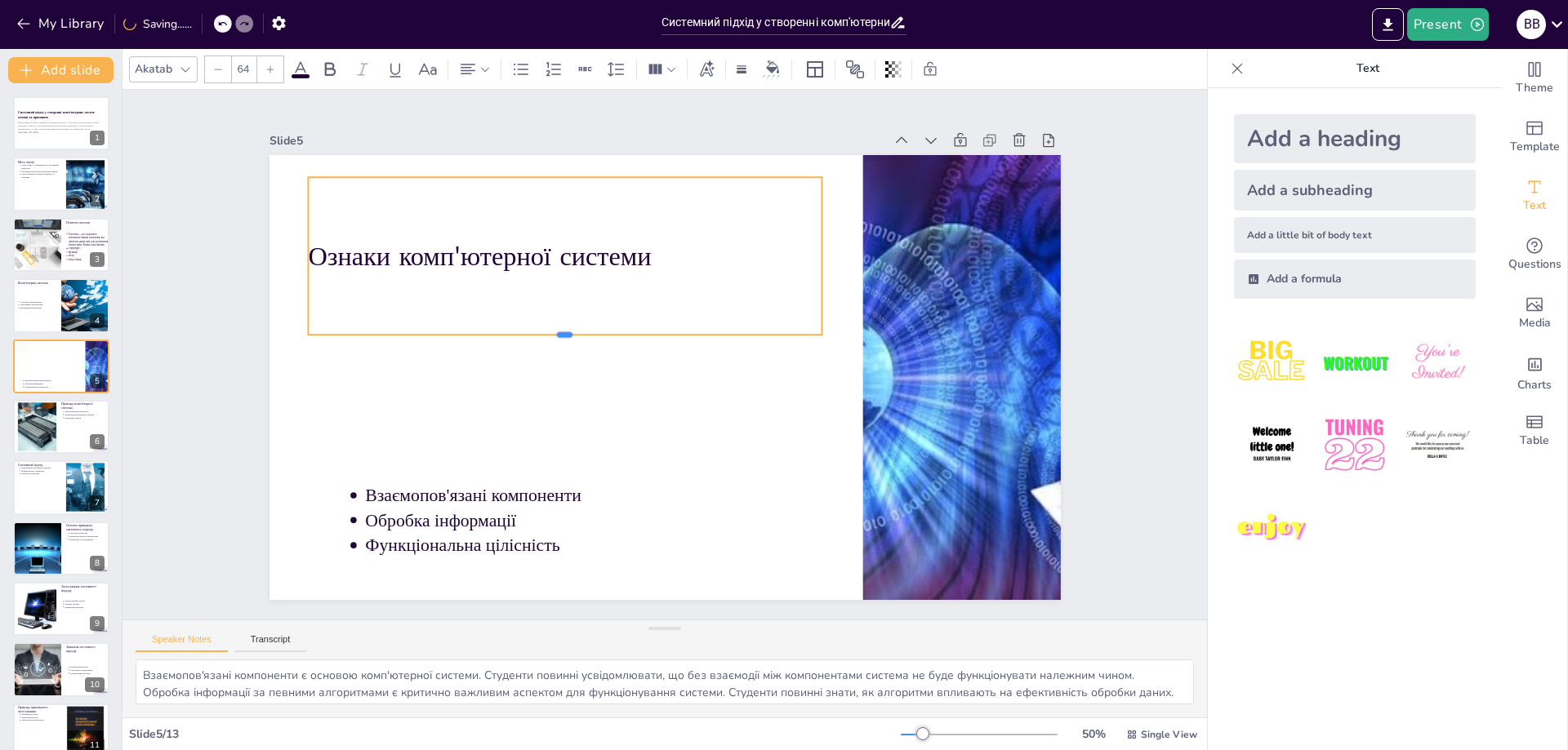
drag, startPoint x: 552, startPoint y: 201, endPoint x: 569, endPoint y: 336, distance: 136.1
click at [562, 339] on div "Взаємопов'язані компоненти Обробка інформації Функціональна цілісність Ознаки к…" at bounding box center [643, 361] width 668 height 890
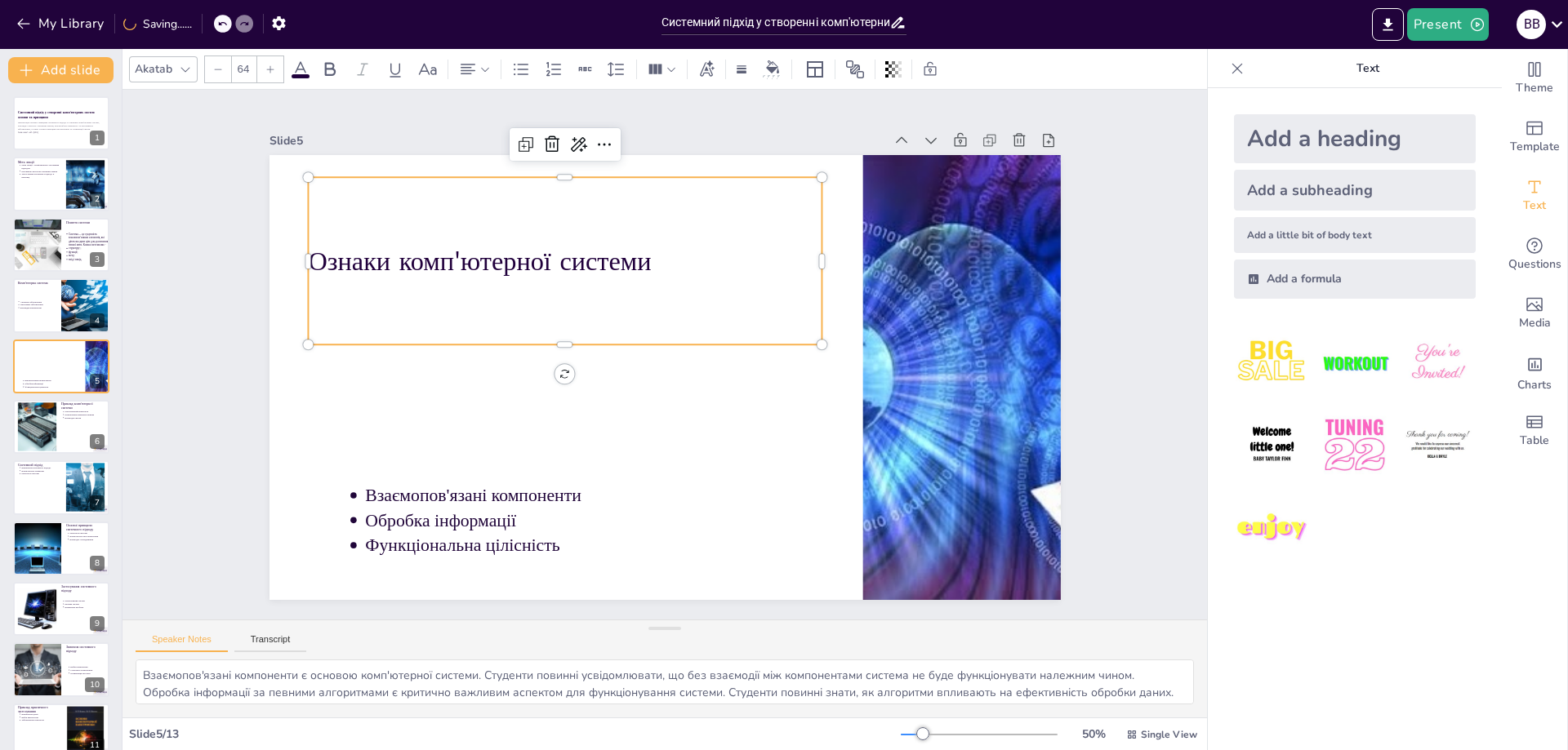
click at [669, 256] on p "Ознаки комп'ютерної системи" at bounding box center [625, 224] width 464 height 289
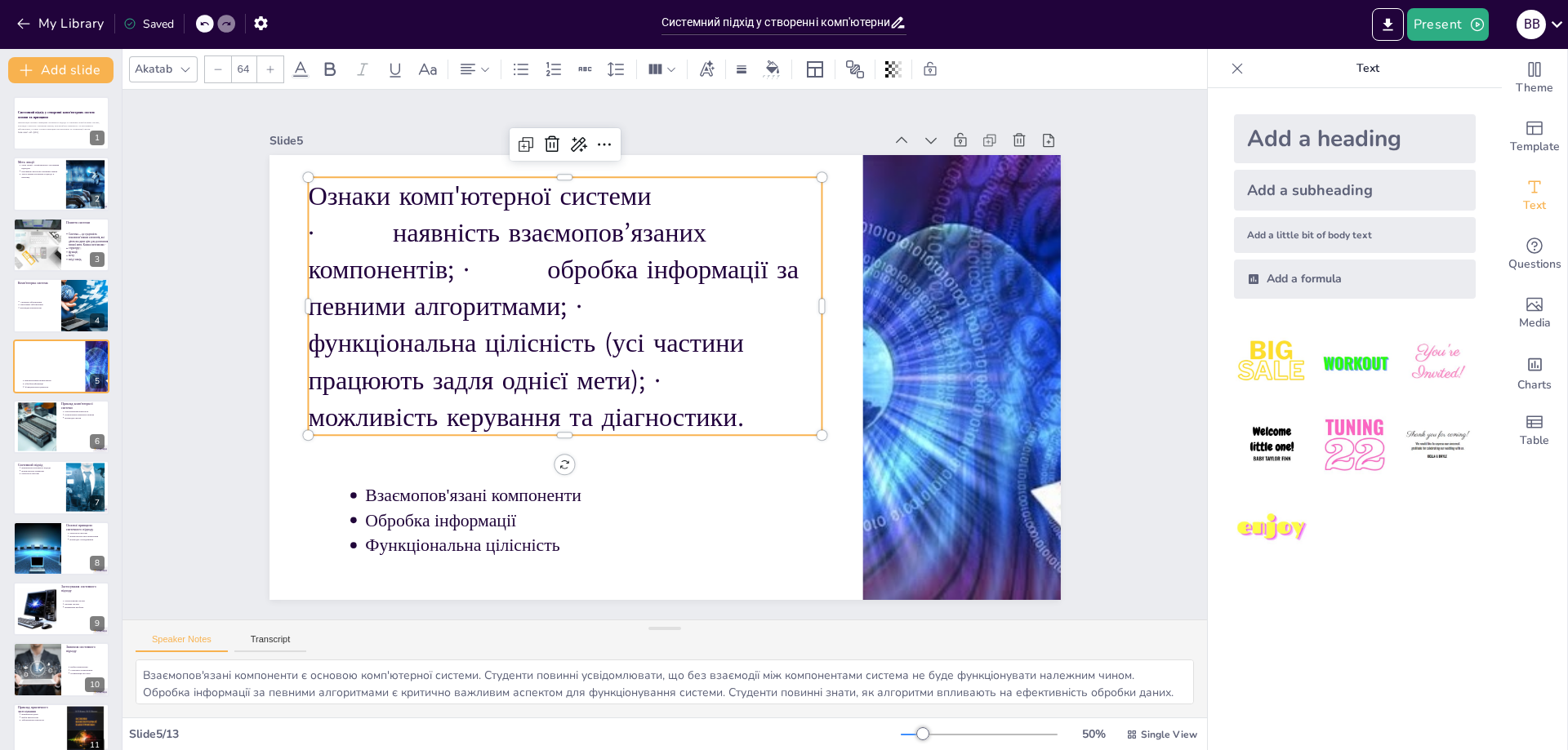
click at [681, 196] on p "Ознаки комп'ютерної системи" at bounding box center [697, 170] width 407 height 371
click at [389, 229] on p "· наявність взаємопов’язаних компонентів; · обробка інформації за певними алгор…" at bounding box center [630, 257] width 482 height 546
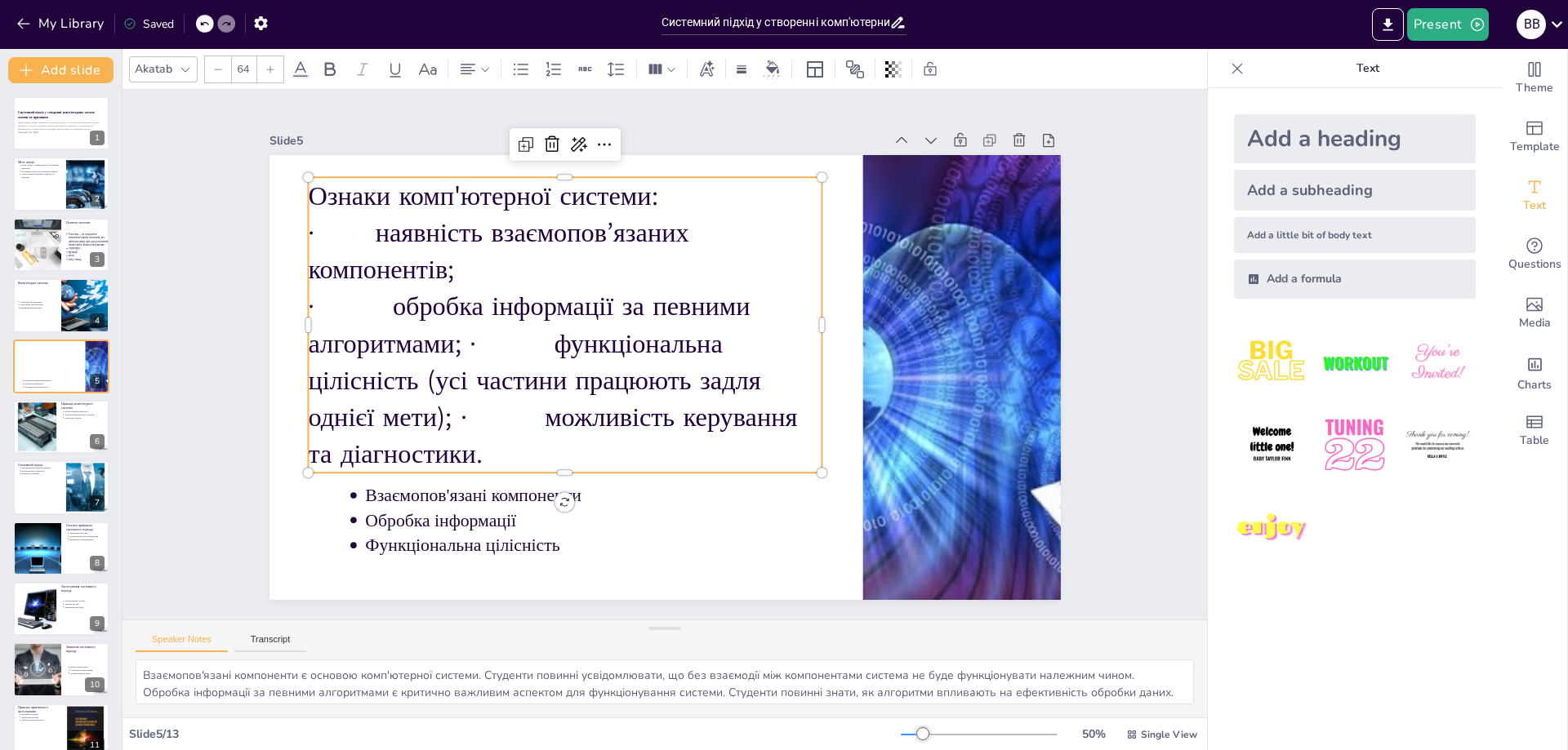
click at [693, 225] on p "· наявність взаємопов’язаних компонентів;" at bounding box center [756, 245] width 127 height 520
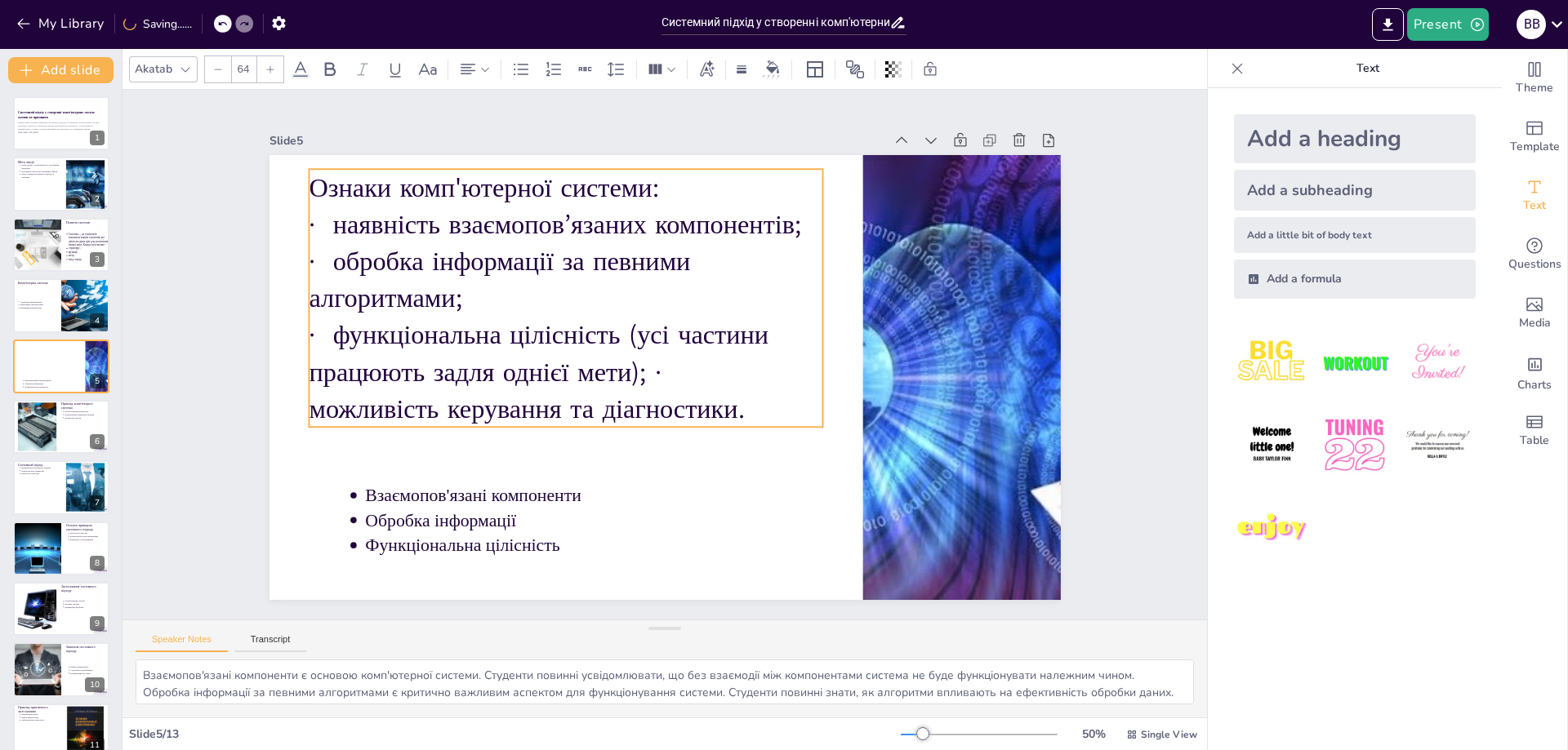
drag, startPoint x: 732, startPoint y: 414, endPoint x: 693, endPoint y: 346, distance: 78.4
click at [746, 404] on p "· функціональна цілісність (усі частини працюють задля однієї мети); · можливіс…" at bounding box center [690, 257] width 311 height 515
click at [669, 182] on p "Ознаки комп'ютерної системи:" at bounding box center [722, 169] width 371 height 407
click at [749, 402] on p "· функціональна цілісність (усі частини працюють задля однієї мети); · можливіс…" at bounding box center [563, 363] width 522 height 164
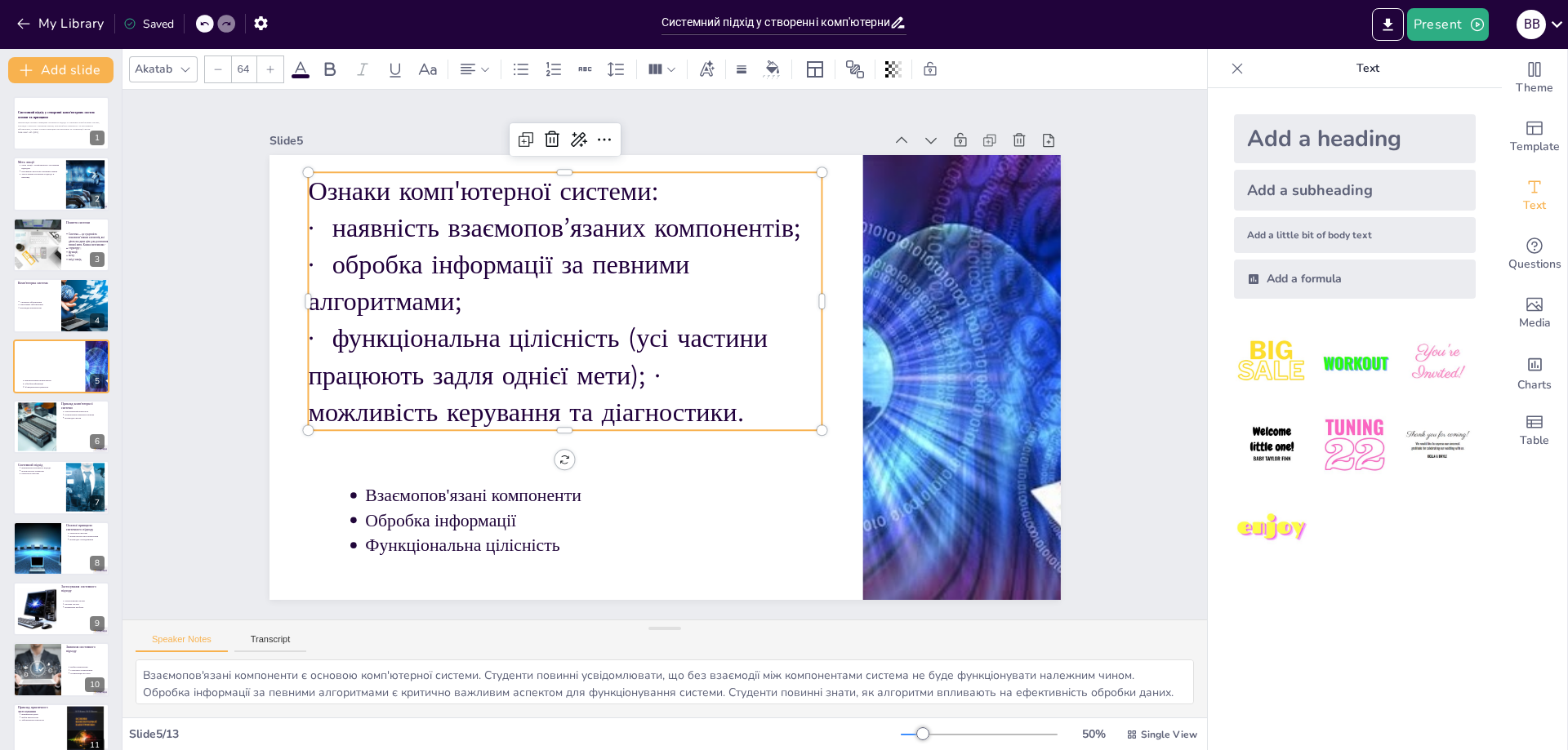
click at [219, 68] on icon at bounding box center [218, 69] width 9 height 9
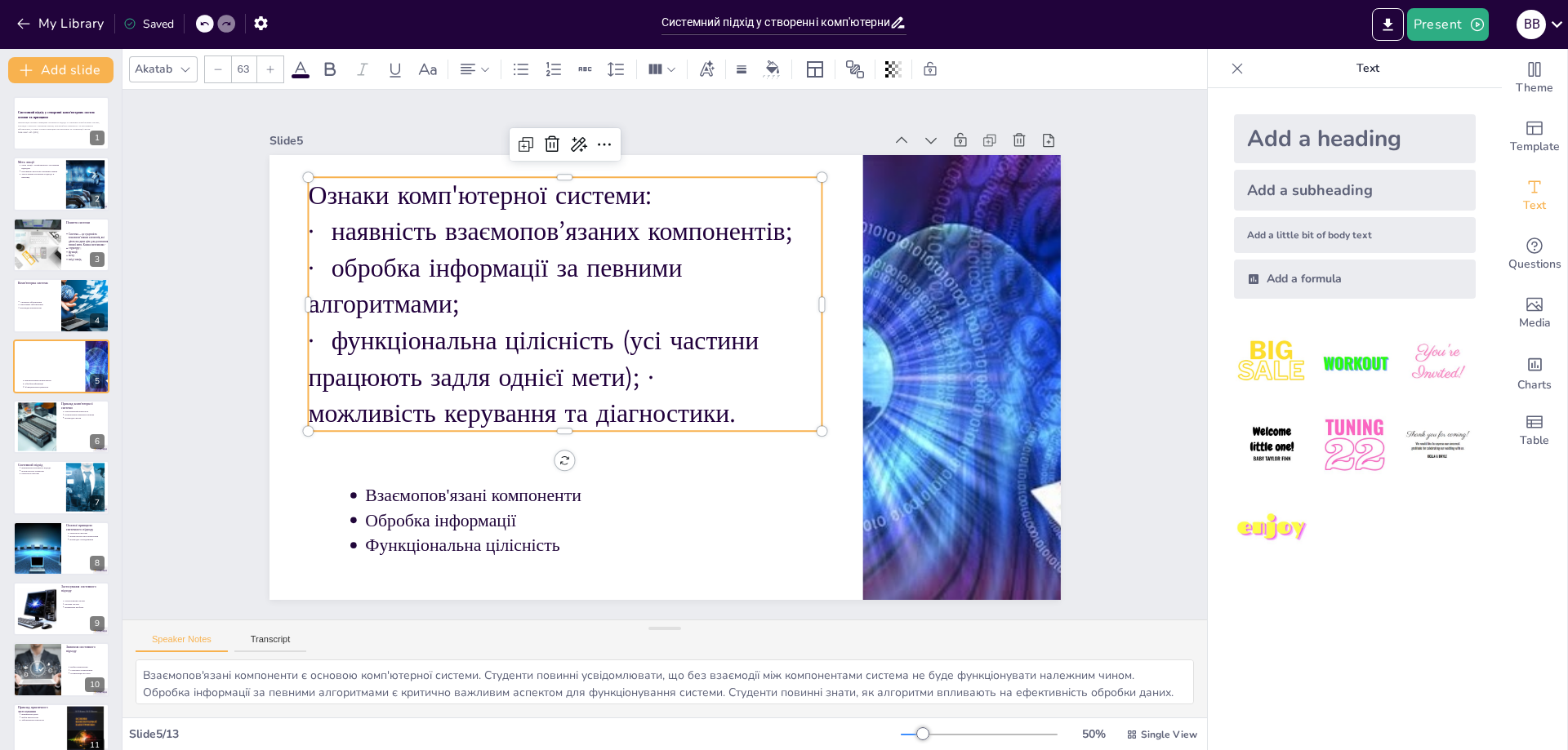
click at [218, 68] on icon at bounding box center [218, 69] width 9 height 9
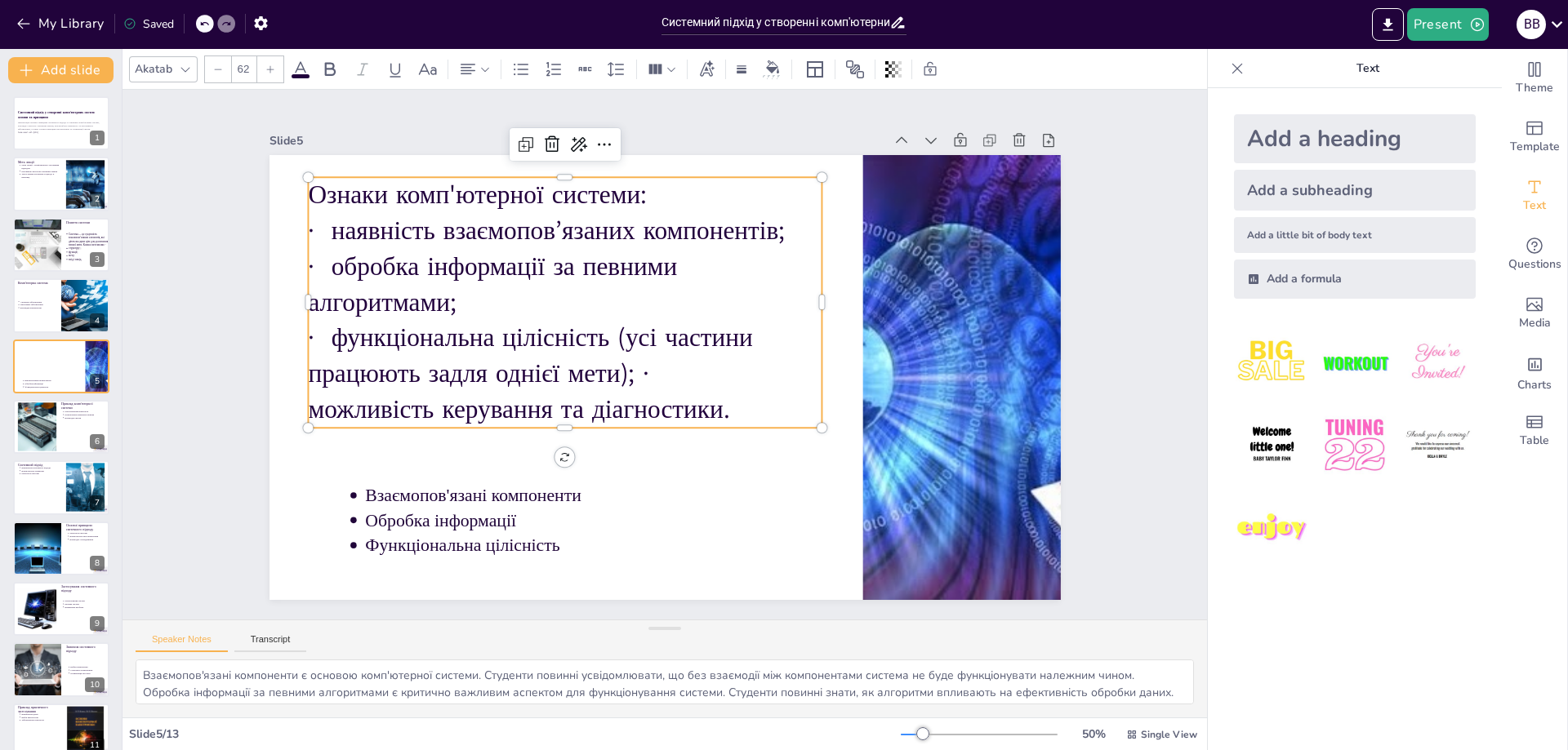
click at [218, 69] on icon at bounding box center [218, 69] width 9 height 9
click at [215, 71] on icon at bounding box center [218, 69] width 9 height 9
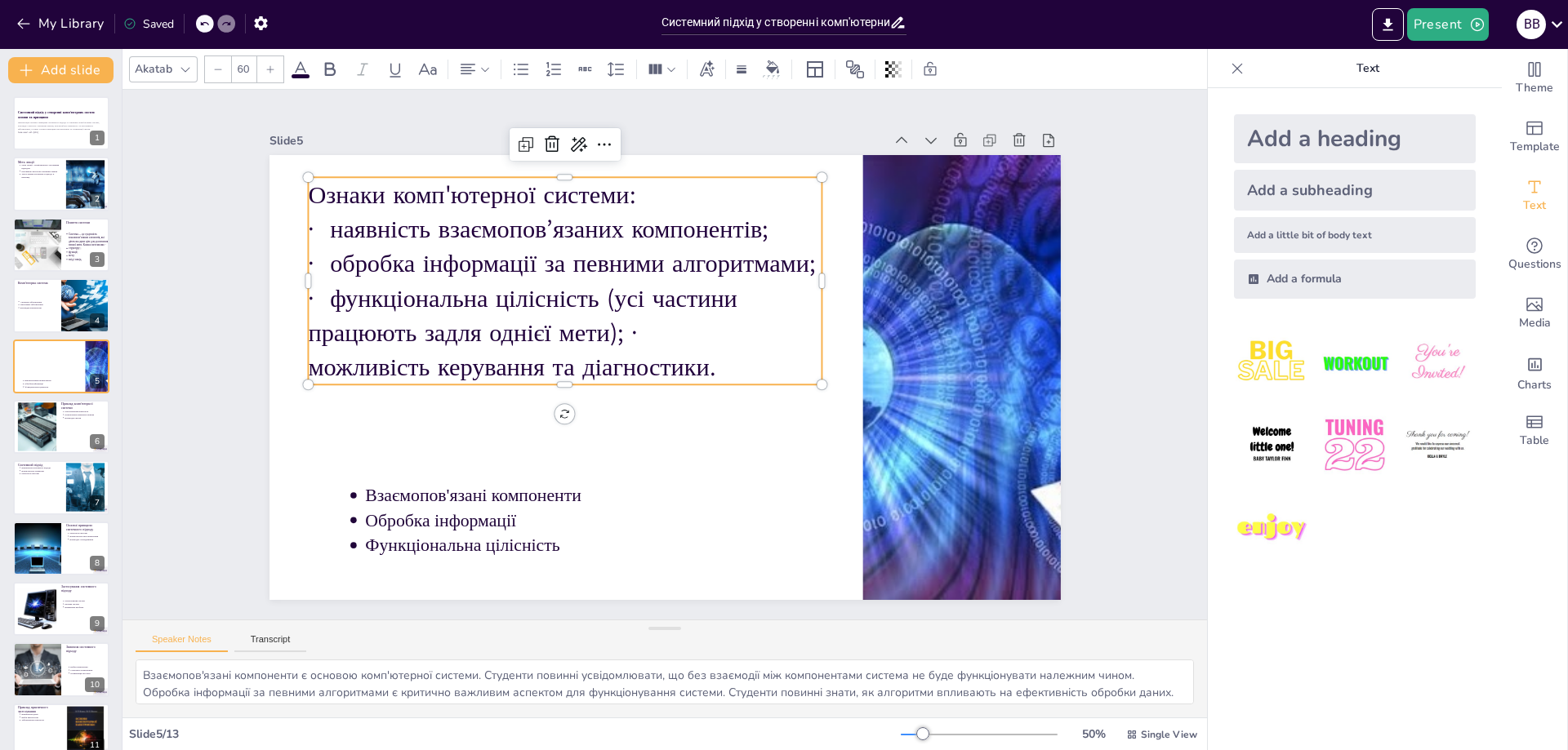
click at [215, 71] on icon at bounding box center [218, 69] width 9 height 9
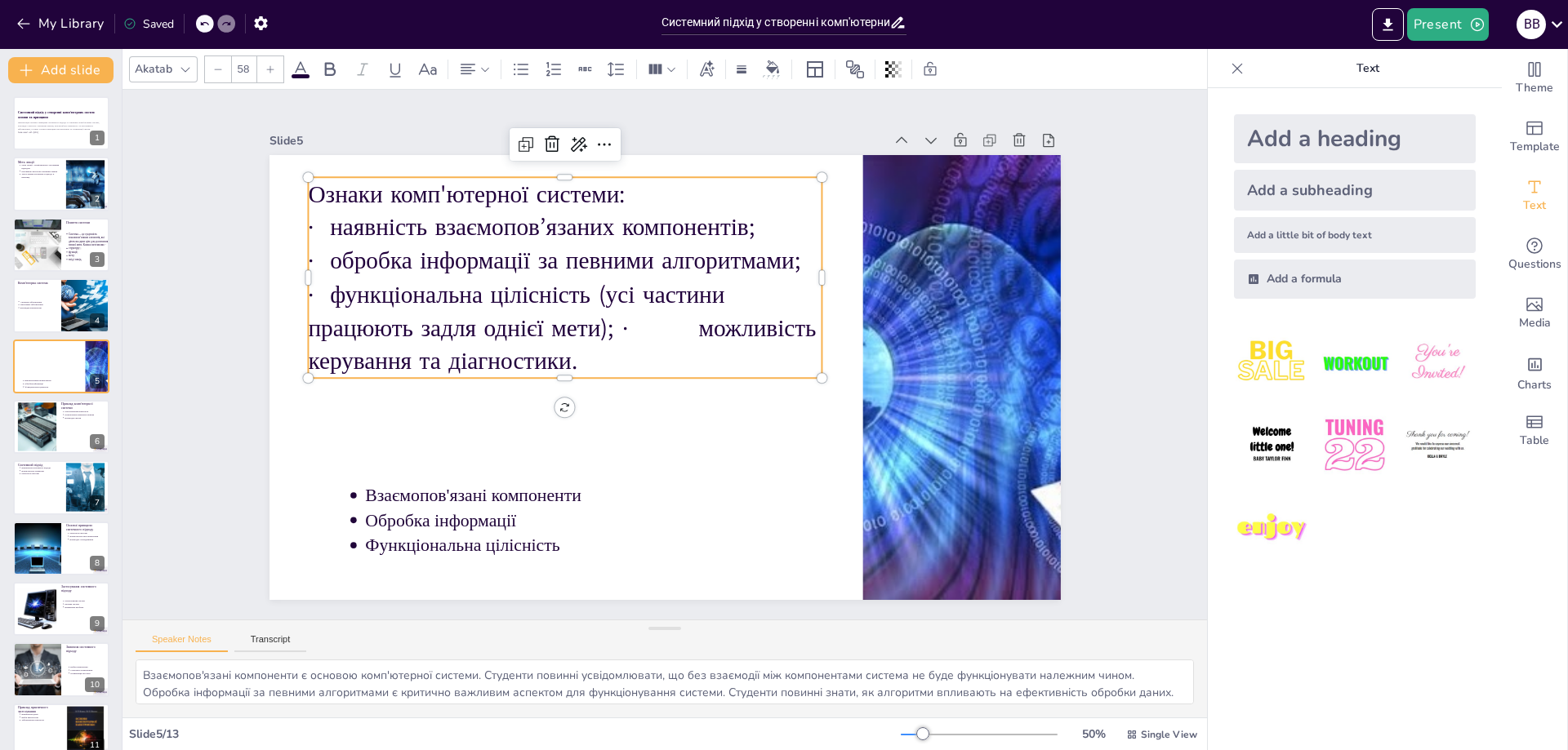
click at [214, 71] on icon at bounding box center [218, 69] width 9 height 9
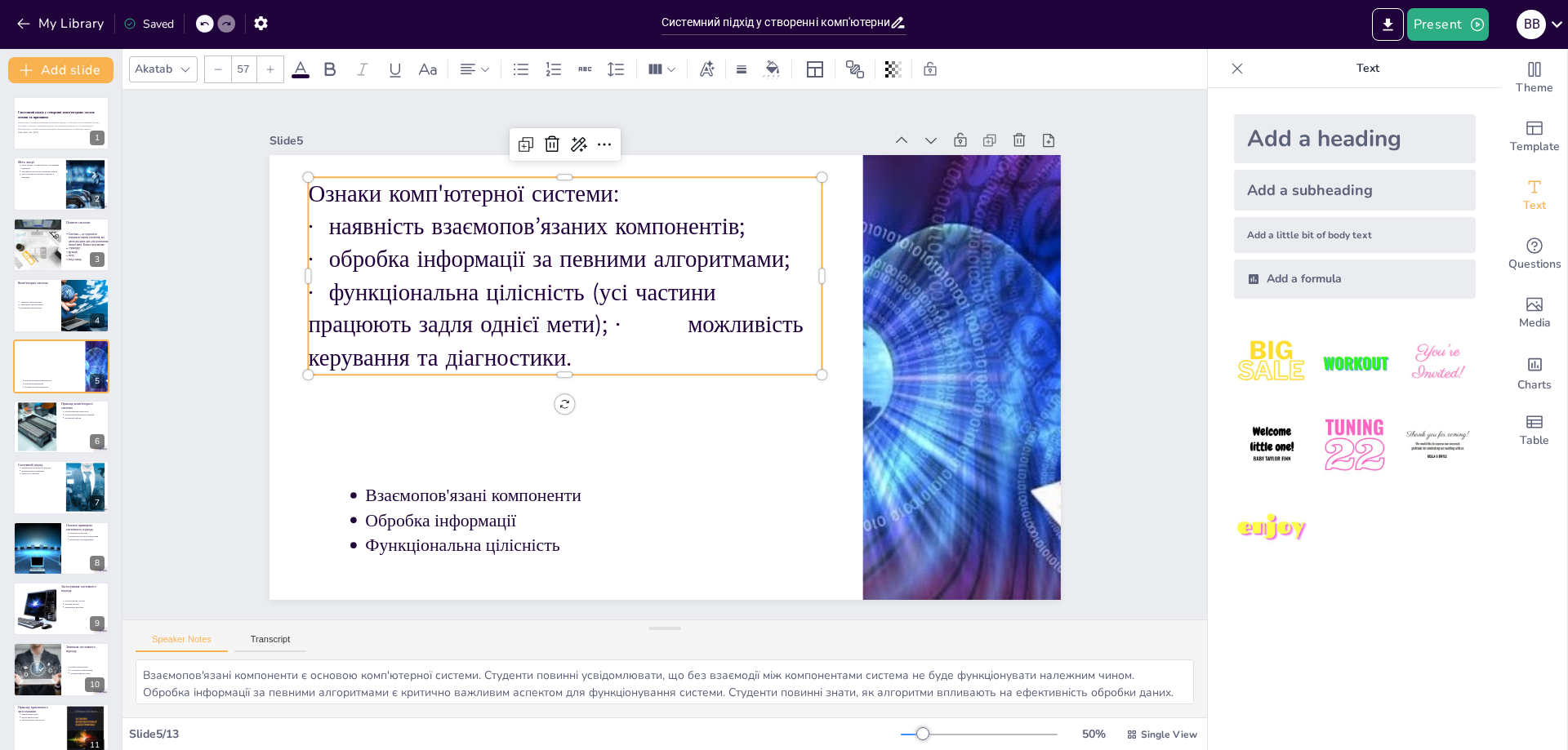
click at [214, 71] on icon at bounding box center [218, 69] width 9 height 9
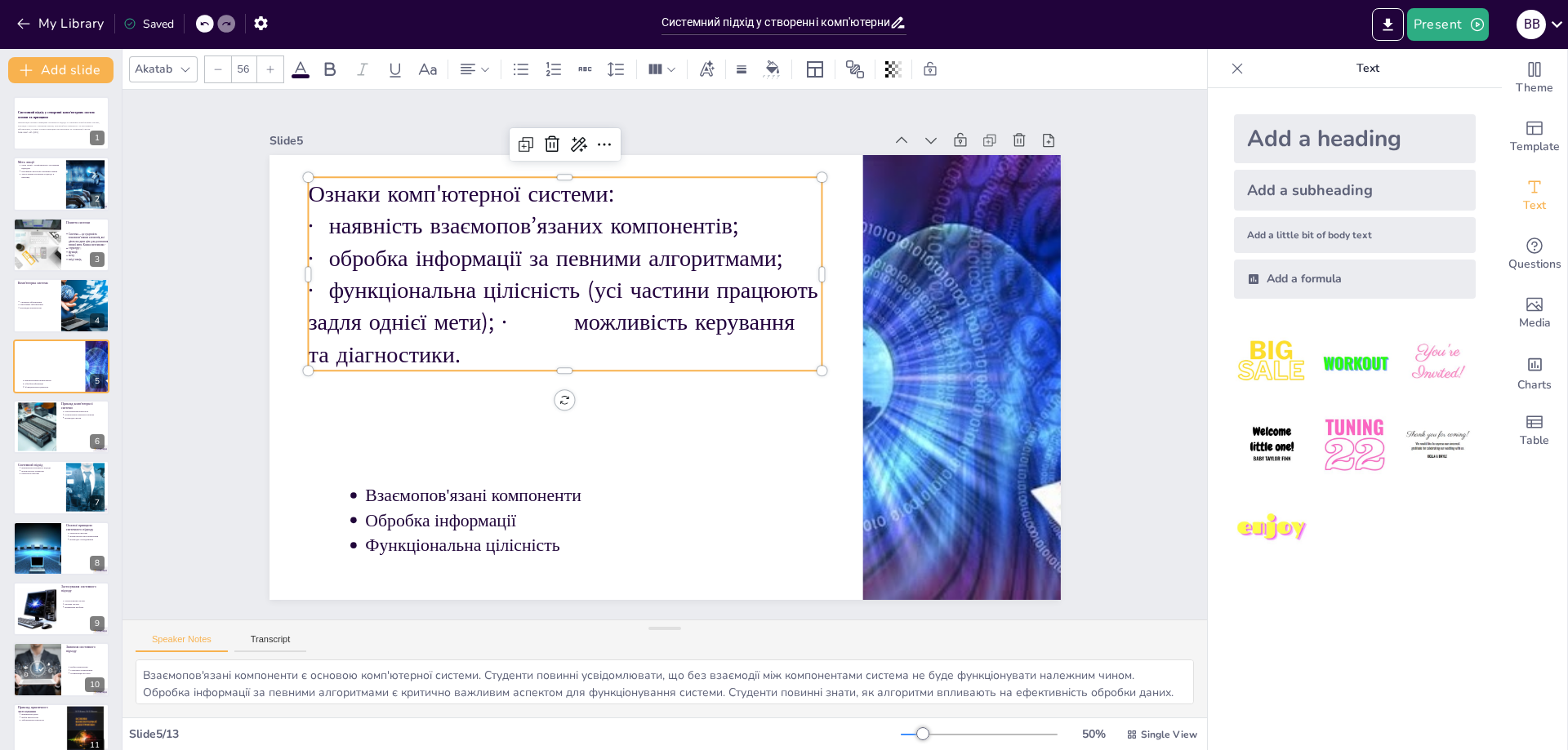
click at [214, 71] on icon at bounding box center [218, 69] width 9 height 9
click at [545, 321] on p "· функціональна цілісність (усі частини працюють задля однієї мети); · можливіс…" at bounding box center [614, 262] width 446 height 415
click at [507, 322] on p "· функціональна цілісність (усі частини працюють задля однієї мети); · можливіс…" at bounding box center [655, 253] width 296 height 509
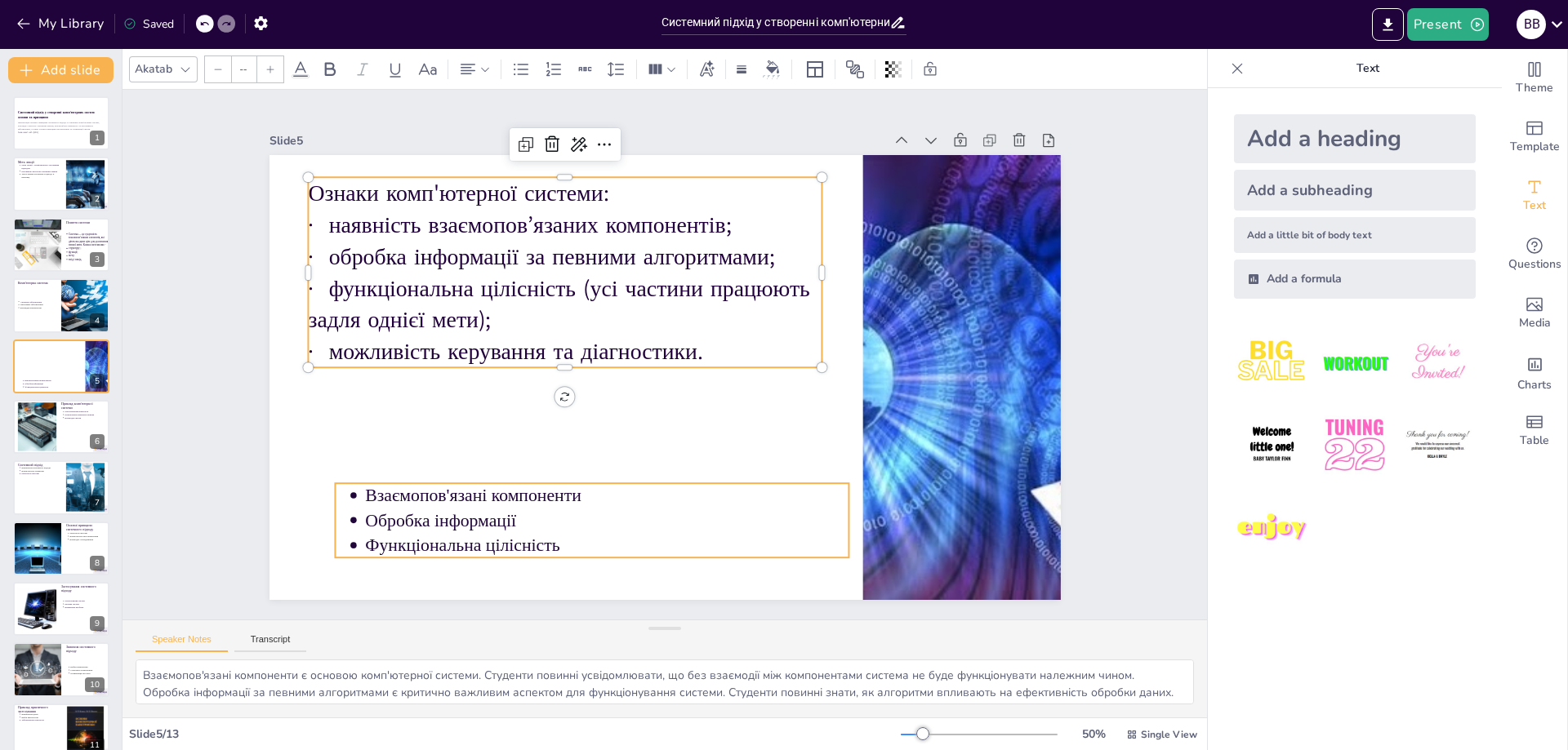
type input "43"
click at [458, 312] on ul "Взаємопов'язані компоненти Обробка інформації Функціональна цілісність" at bounding box center [664, 173] width 500 height 276
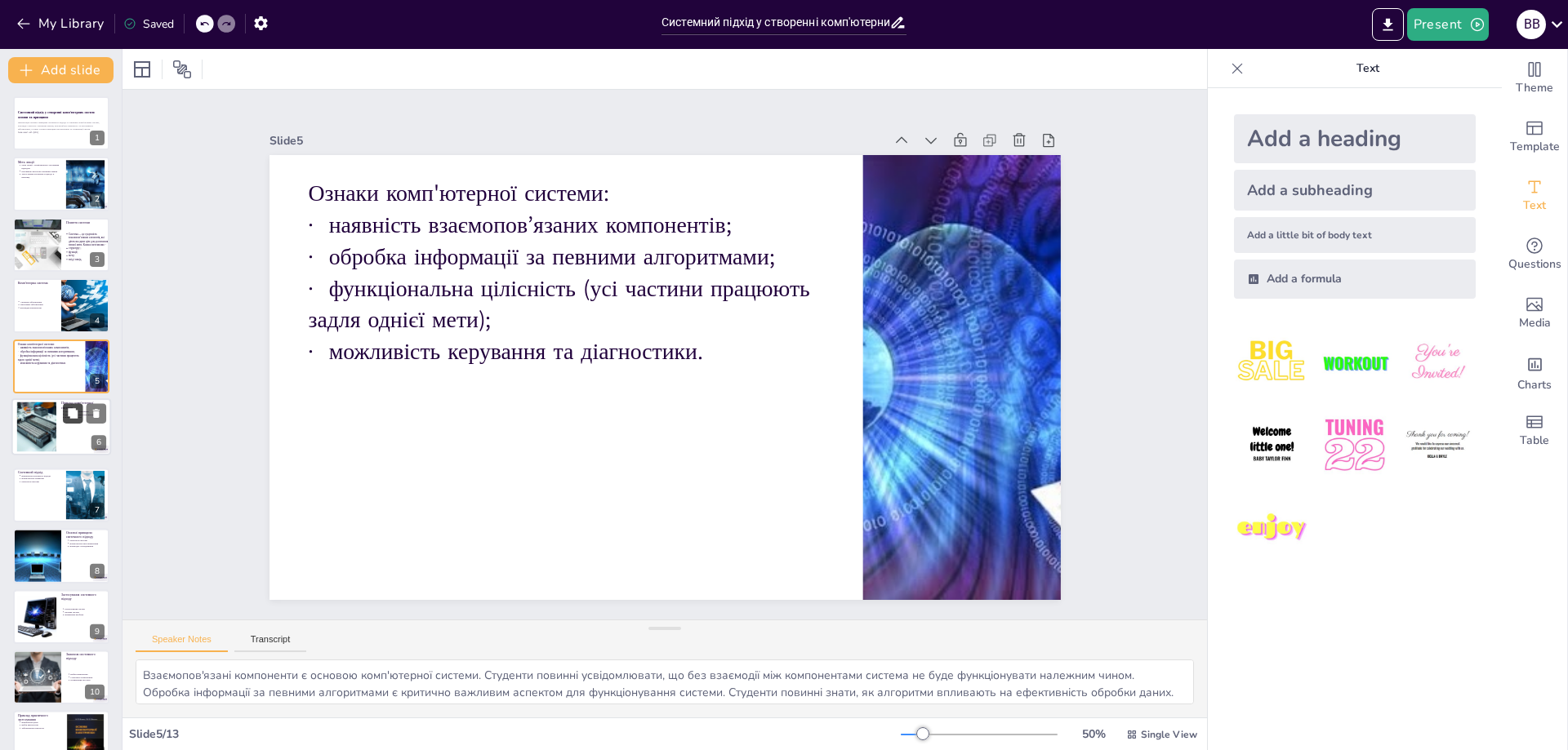
click at [64, 422] on div at bounding box center [61, 427] width 98 height 55
type textarea "Персональний комп'ютер є основним прикладом комп'ютерної системи. Студенти пови…"
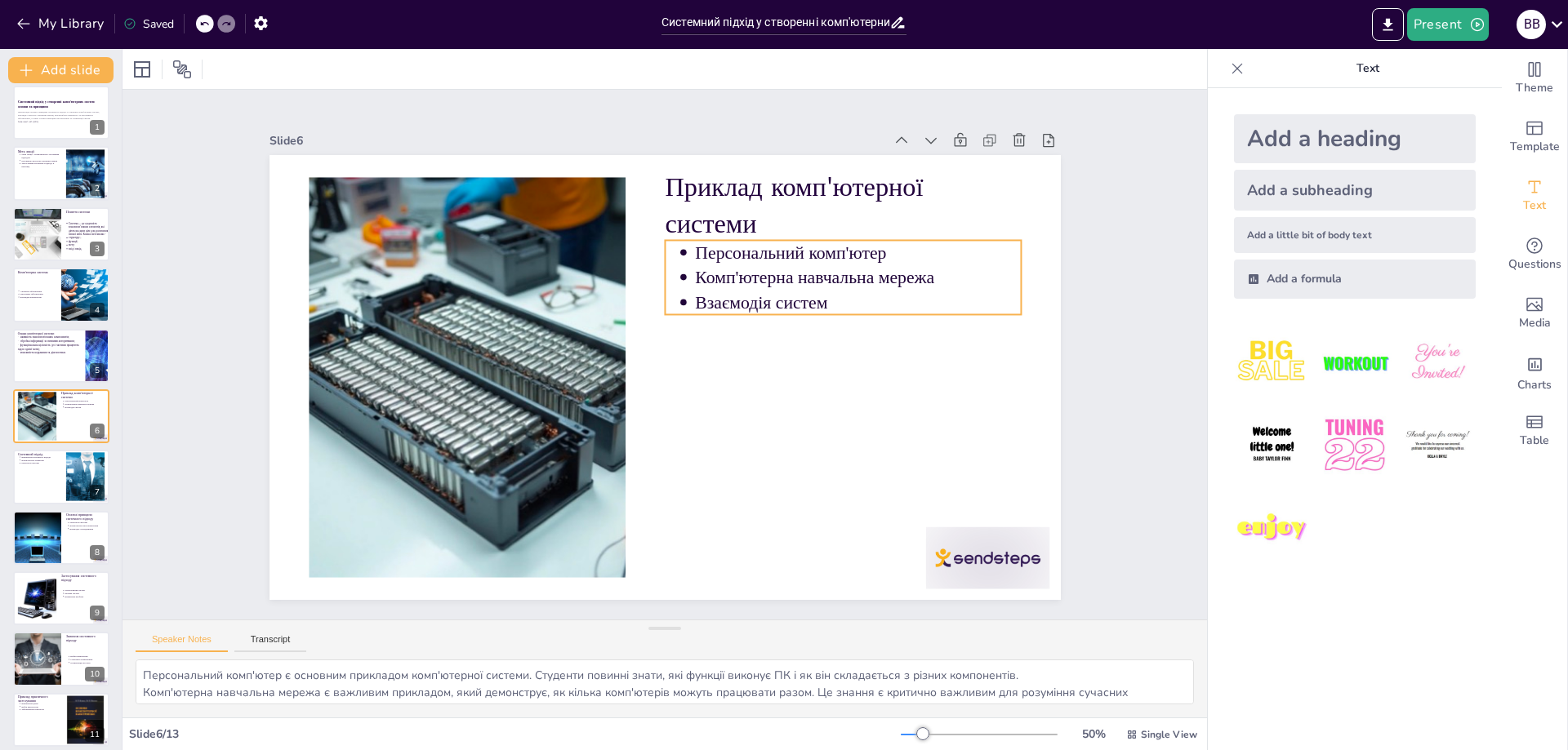
click at [816, 266] on p "Комп'ютерна навчальна мережа" at bounding box center [737, 159] width 237 height 259
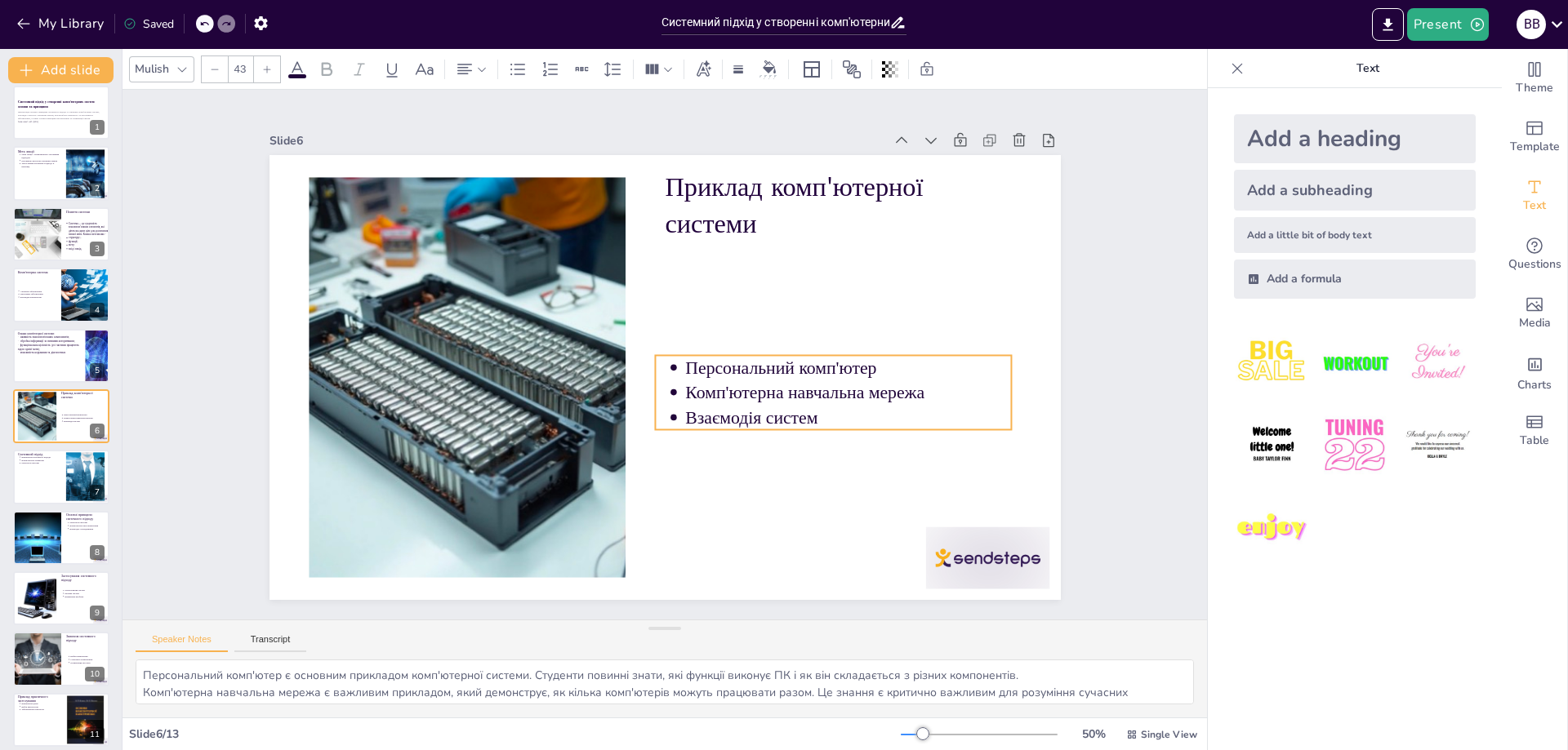
drag, startPoint x: 984, startPoint y: 271, endPoint x: 975, endPoint y: 387, distance: 116.3
click at [638, 387] on p "Комп'ютерна навчальна мережа" at bounding box center [627, 538] width 25 height 326
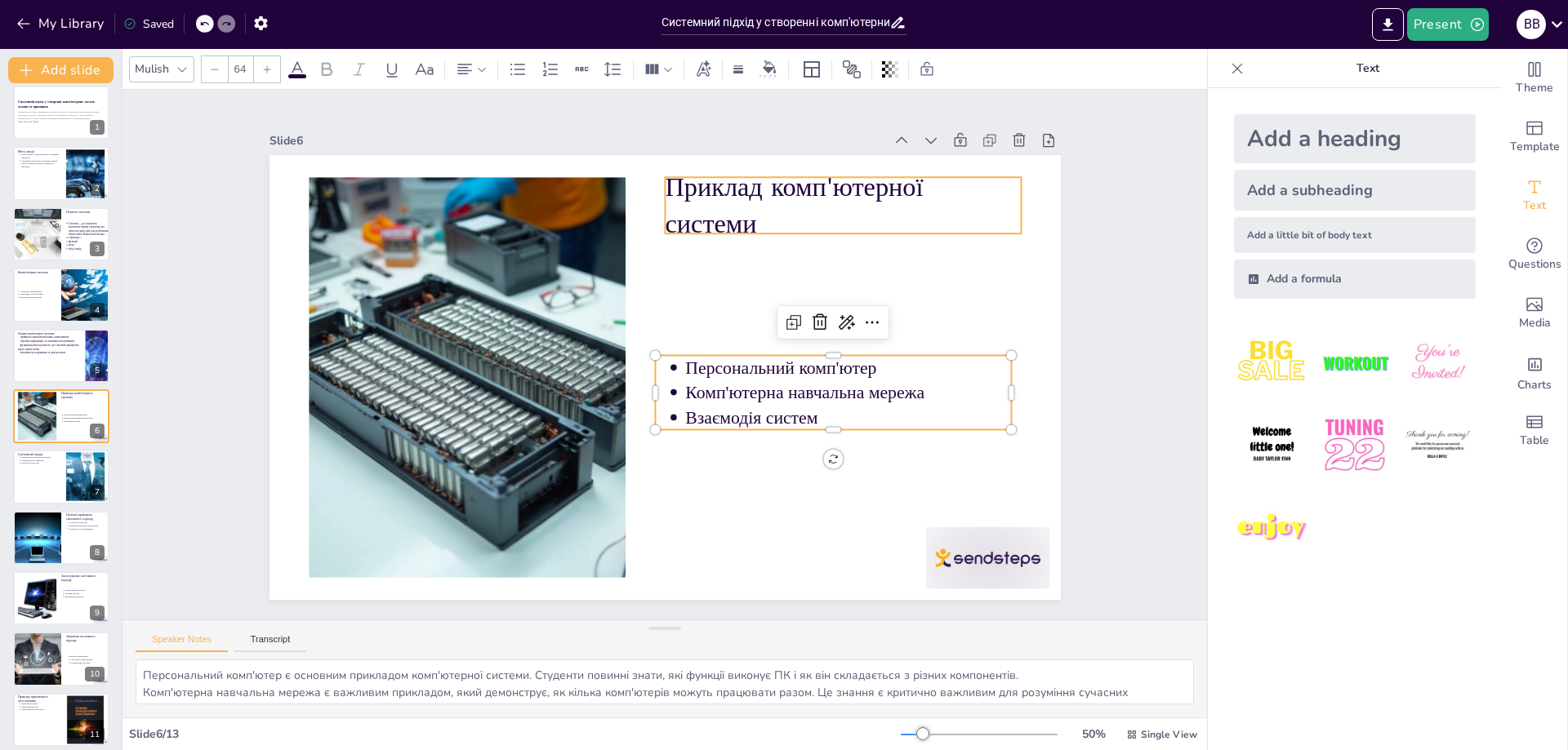
click at [800, 218] on p "Приклад комп'ютерної системи" at bounding box center [894, 314] width 346 height 241
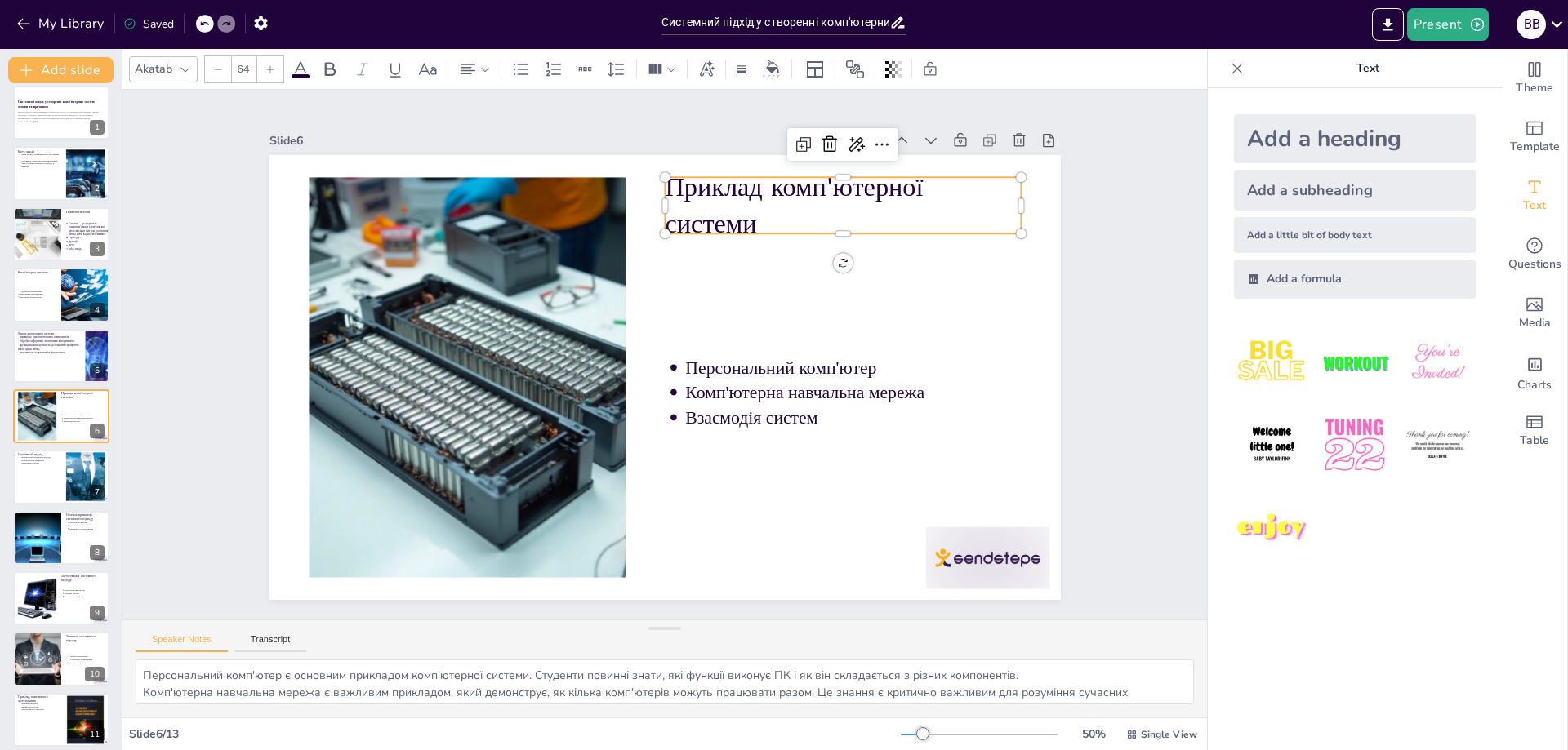
click at [801, 230] on p "Приклад комп'ютерної системи" at bounding box center [895, 387] width 294 height 314
type input "43"
click at [733, 373] on p "Персональний комп'ютер" at bounding box center [827, 442] width 308 height 155
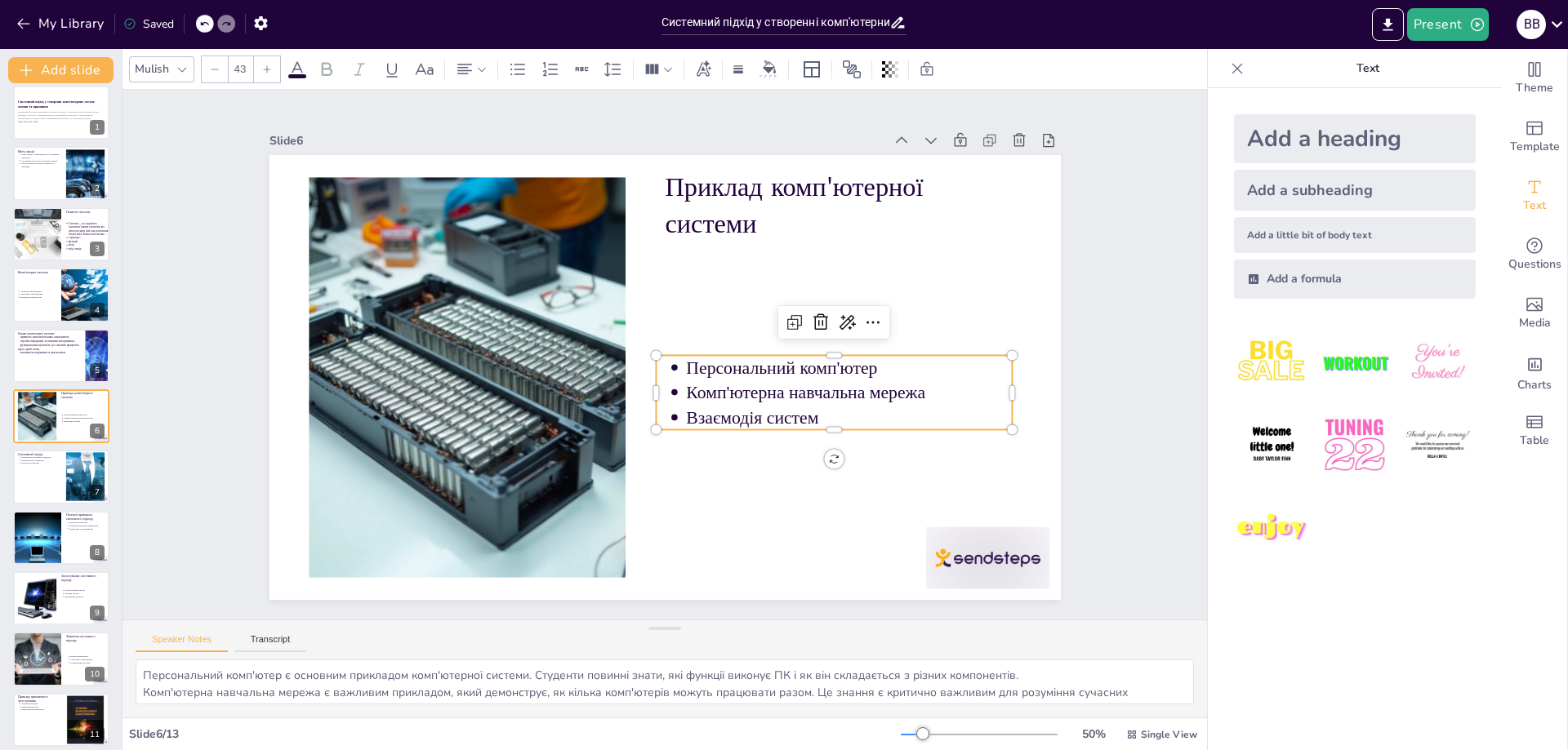
click at [708, 305] on p "Взаємодія систем" at bounding box center [589, 176] width 237 height 259
click at [832, 405] on p "Взаємодія систем" at bounding box center [742, 533] width 237 height 259
click at [616, 413] on p "Взаємодія систем" at bounding box center [486, 432] width 259 height 237
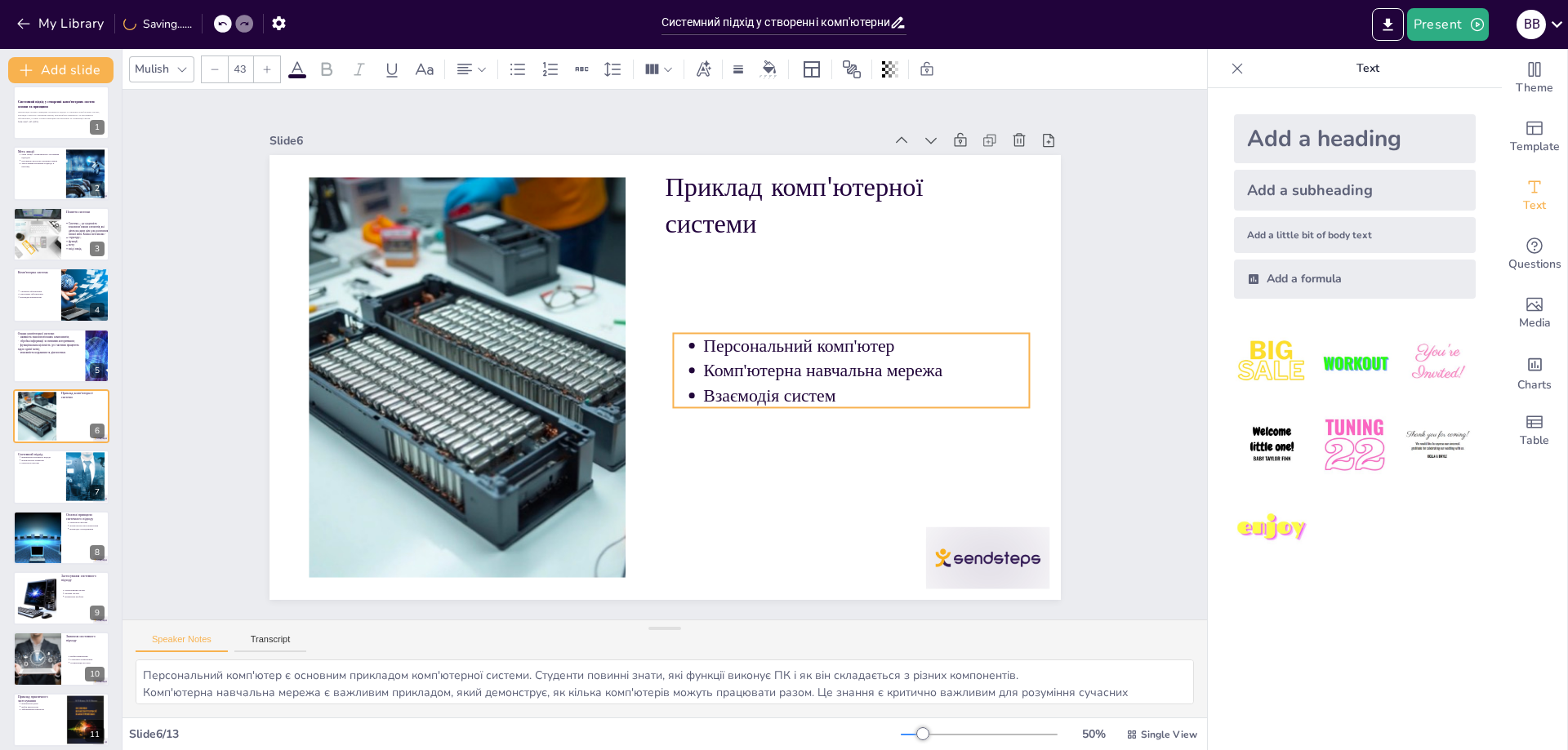
drag, startPoint x: 775, startPoint y: 408, endPoint x: 844, endPoint y: 390, distance: 71.3
click at [844, 403] on p "Взаємодія систем" at bounding box center [750, 542] width 212 height 278
click at [825, 382] on p "Взаємодія систем" at bounding box center [823, 426] width 324 height 92
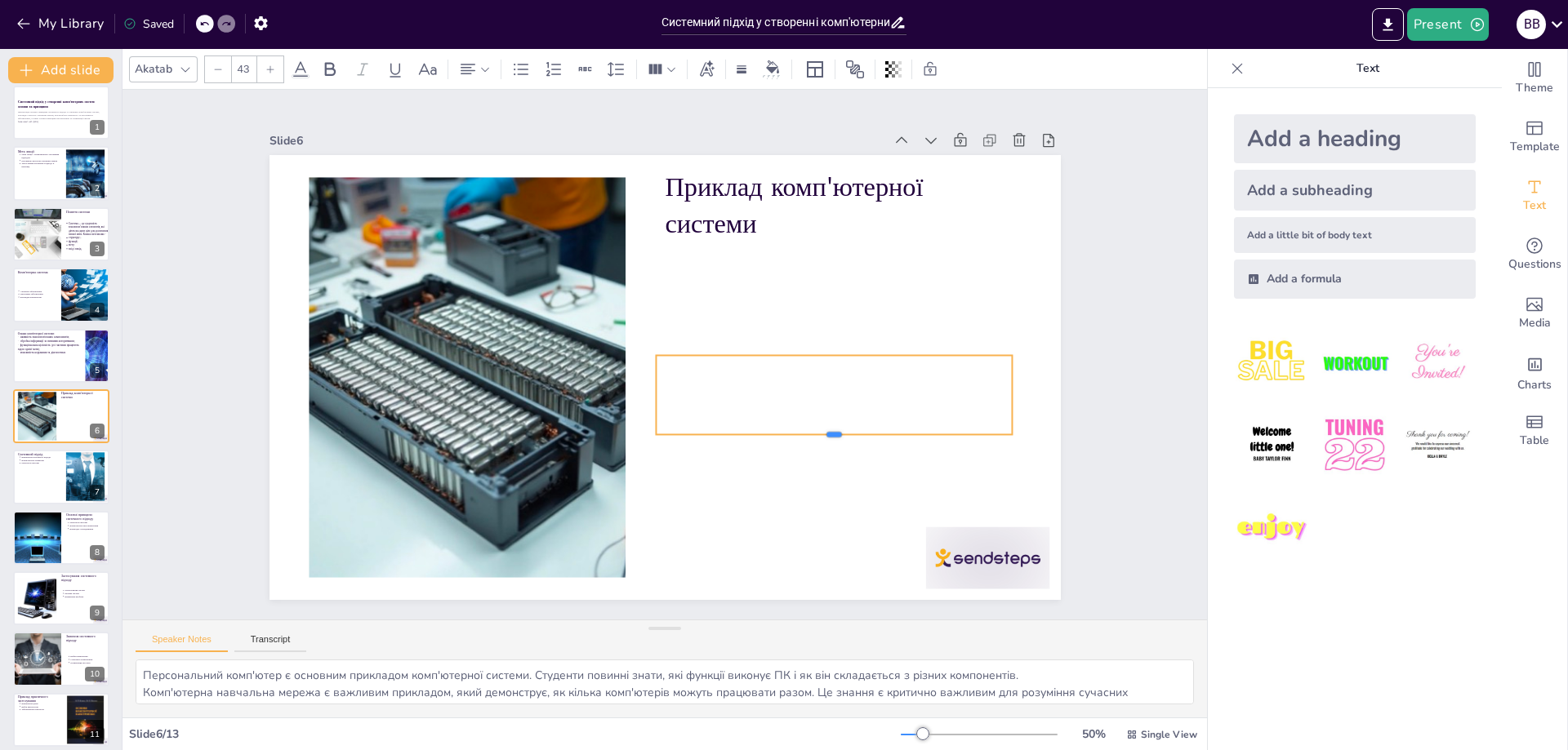
drag, startPoint x: 819, startPoint y: 377, endPoint x: 755, endPoint y: 409, distance: 71.6
click at [618, 439] on div at bounding box center [481, 403] width 274 height 248
click at [730, 392] on p at bounding box center [775, 490] width 303 height 230
click at [720, 376] on div at bounding box center [802, 462] width 361 height 224
click at [671, 376] on div at bounding box center [557, 492] width 224 height 361
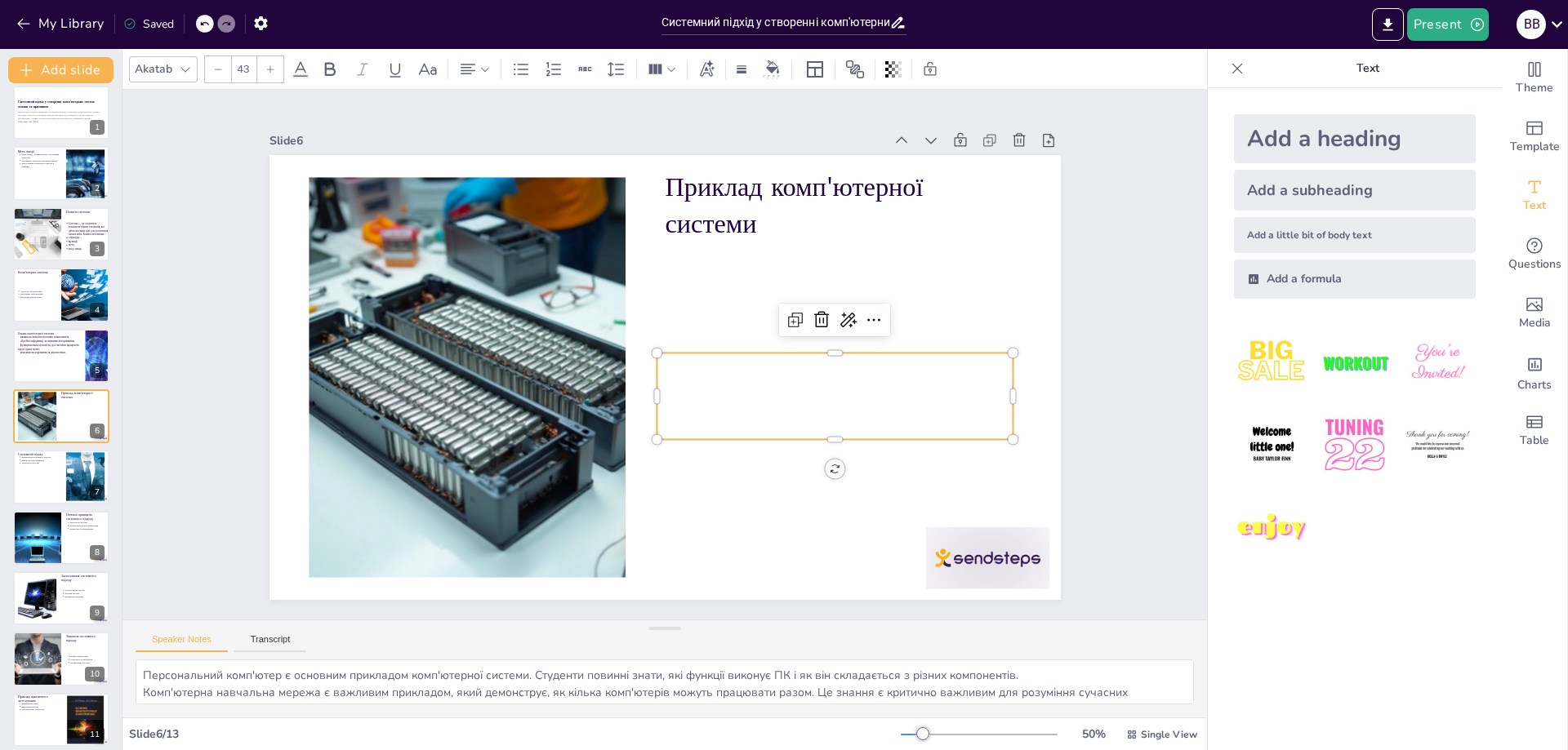
click at [673, 326] on p at bounding box center [494, 313] width 356 height 26
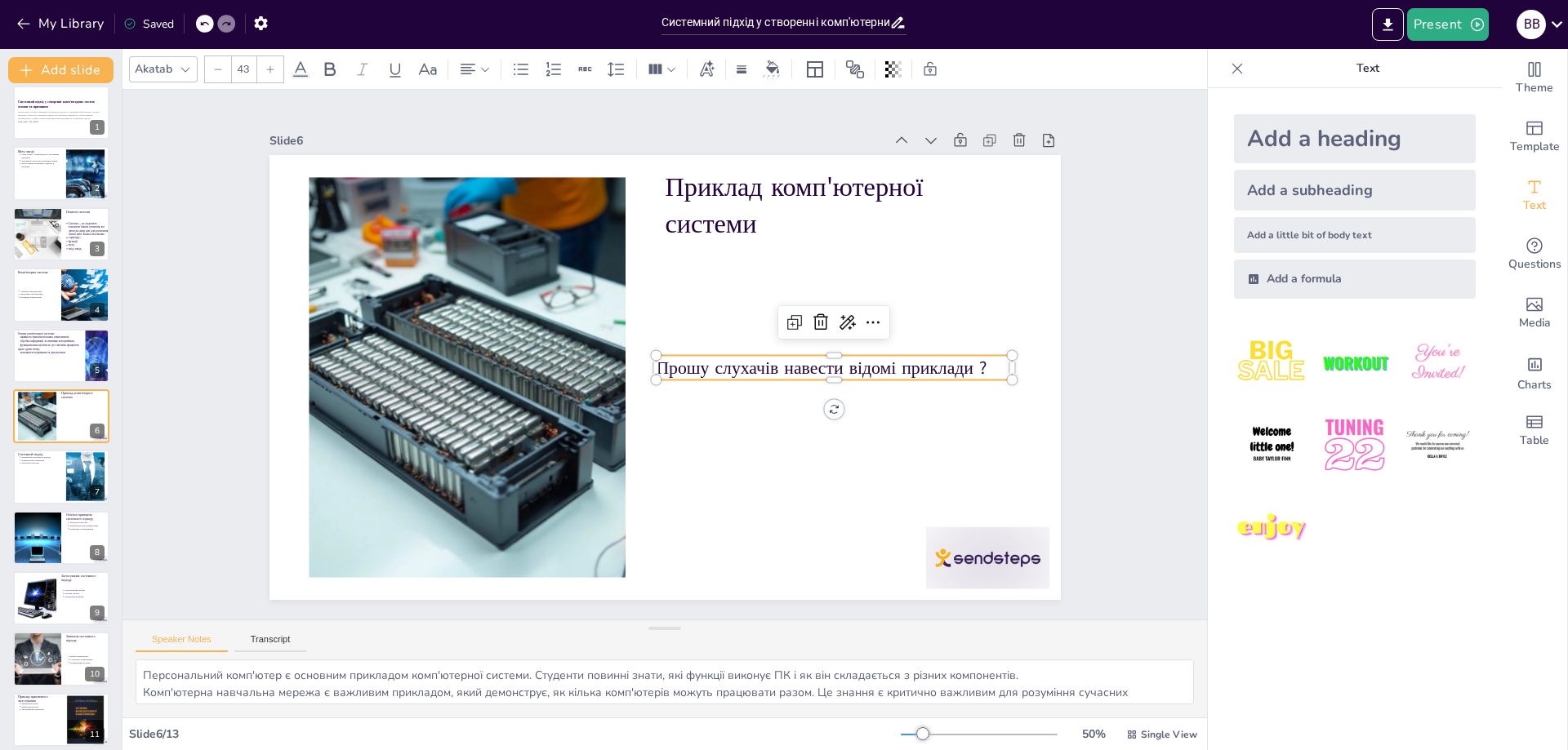
click at [278, 71] on div at bounding box center [270, 69] width 26 height 26
click at [277, 71] on div at bounding box center [270, 69] width 26 height 26
click at [277, 70] on div at bounding box center [270, 69] width 26 height 26
click at [277, 69] on div at bounding box center [270, 69] width 26 height 26
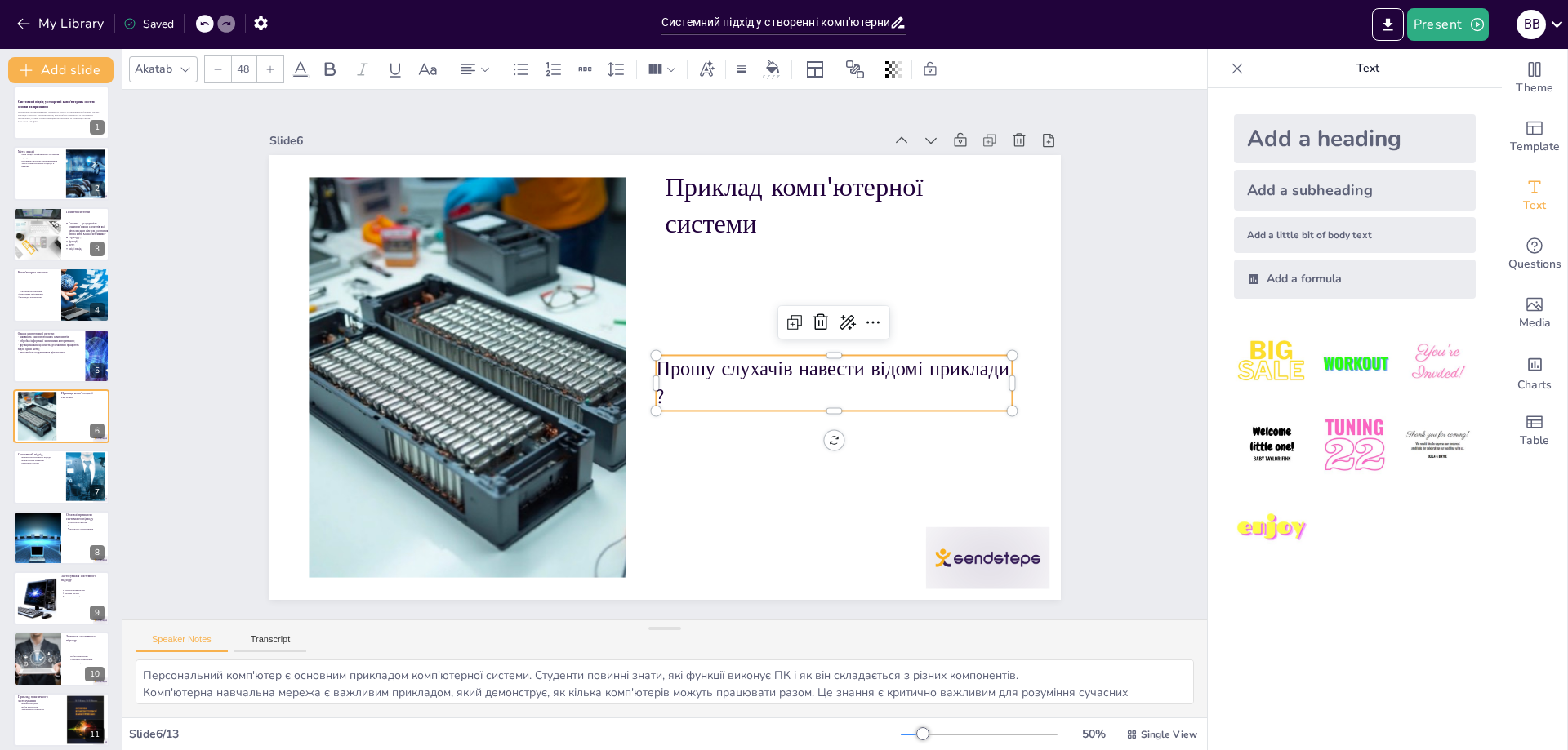
click at [278, 67] on div at bounding box center [270, 69] width 26 height 26
click at [283, 67] on div at bounding box center [270, 69] width 26 height 26
type input "52"
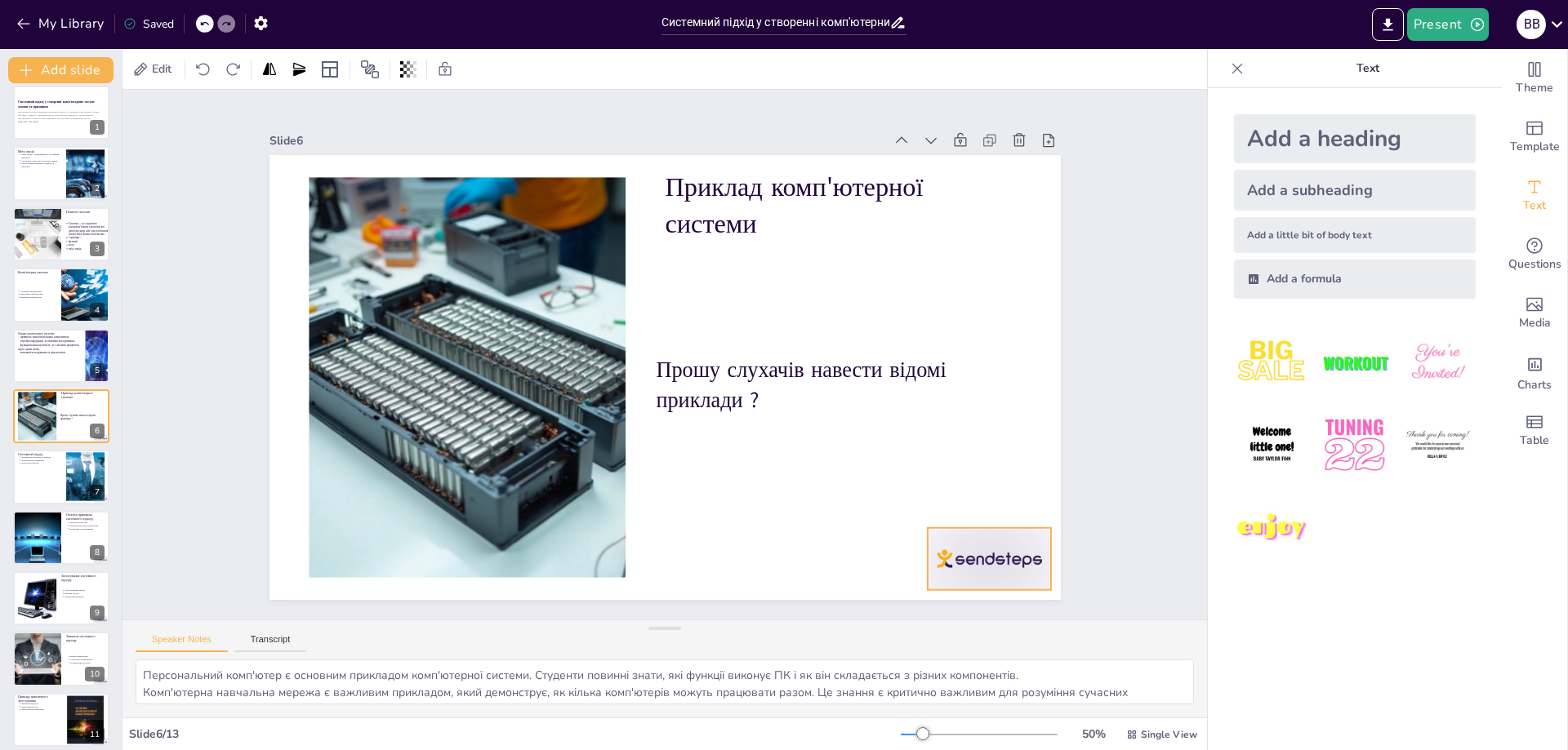
click at [465, 591] on div at bounding box center [427, 655] width 74 height 129
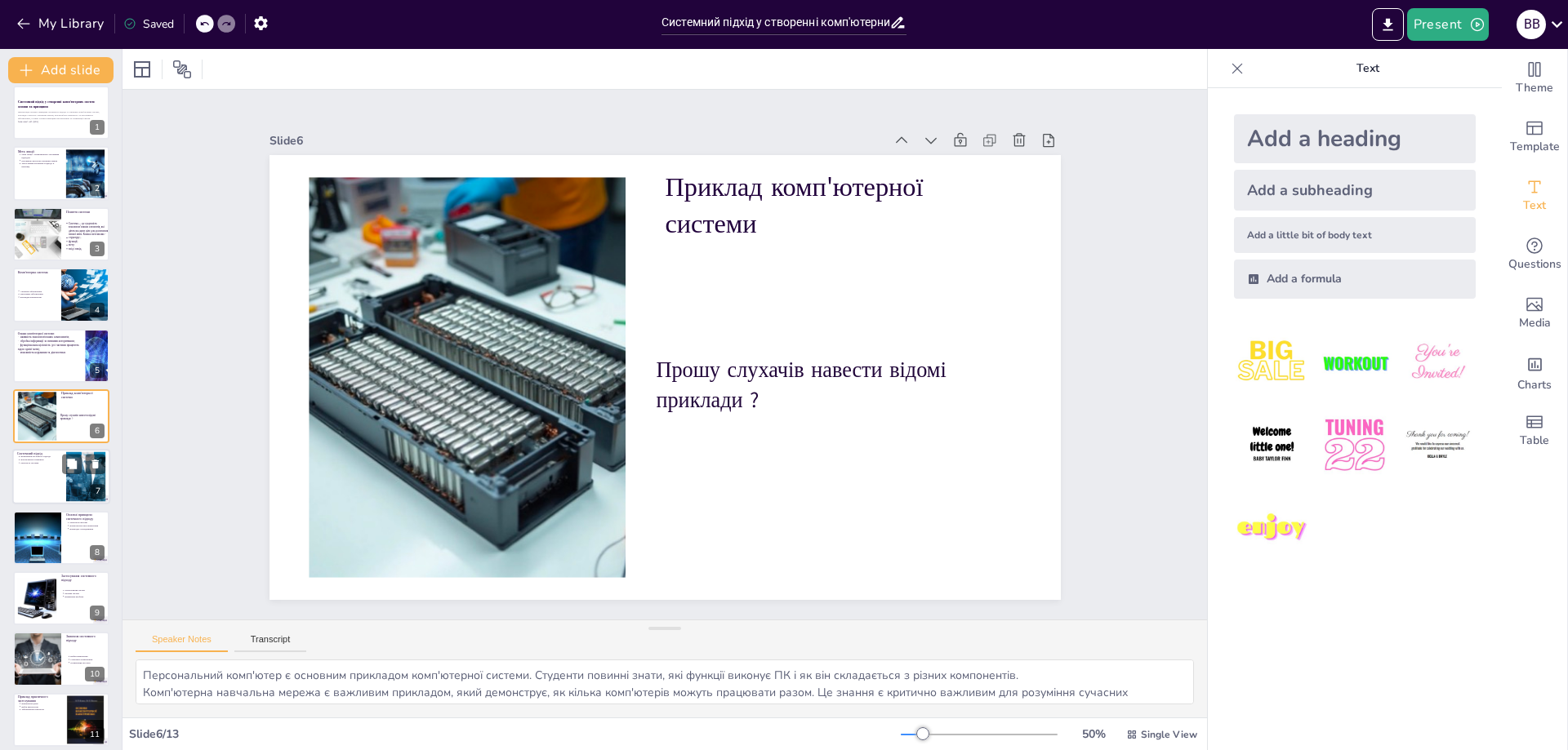
click at [48, 470] on div at bounding box center [61, 477] width 98 height 55
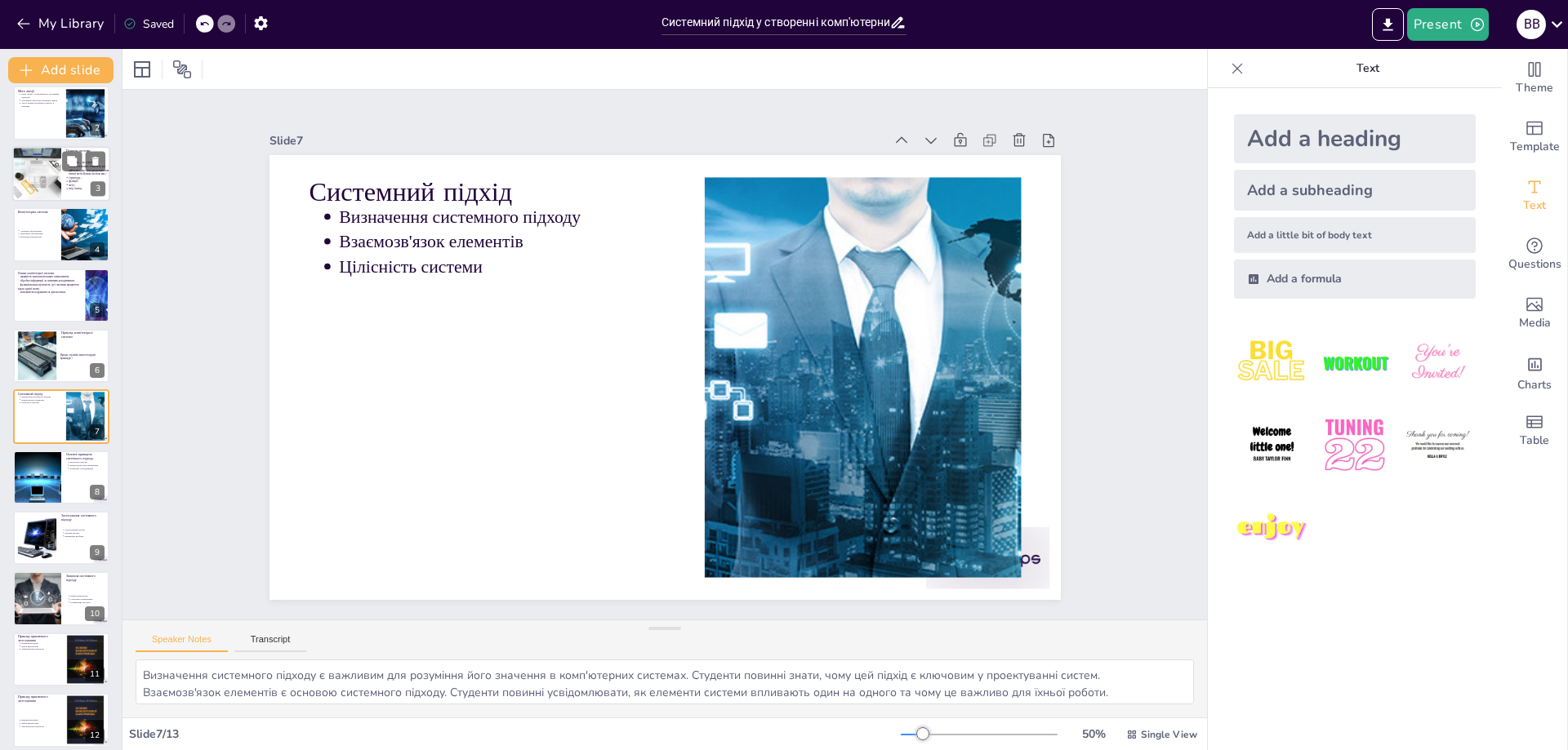
click at [55, 207] on div "Комп'ютерна система Апаратне забезпечення Програмне забезпечення Взаємодія комп…" at bounding box center [61, 207] width 96 height 0
type textarea "Розуміння апаратного забезпечення є основою для розуміння комп'ютерних систем. …"
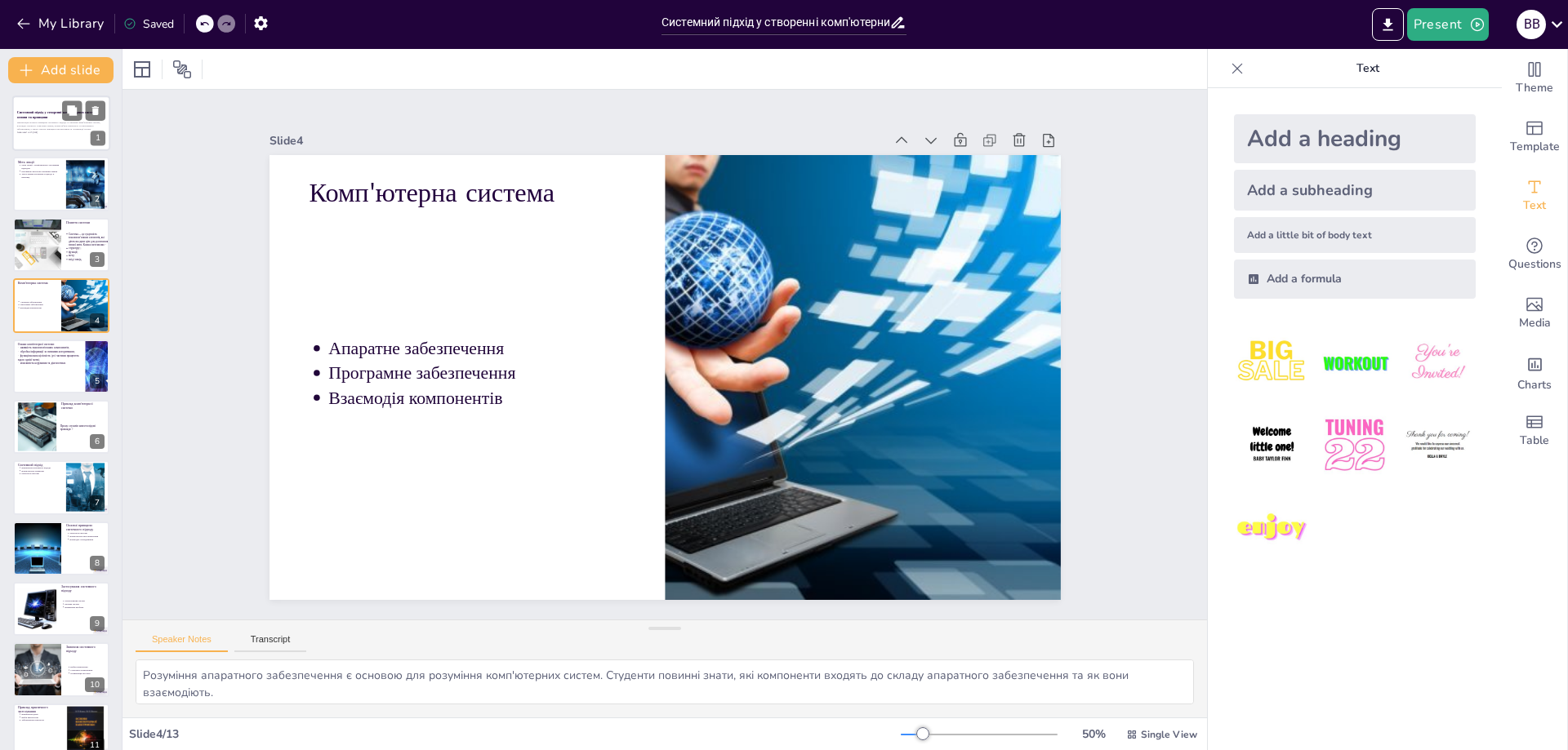
click at [58, 136] on div "Презентація охоплює принципи системного підходу в створенні комп'ютерних систем…" at bounding box center [61, 128] width 88 height 17
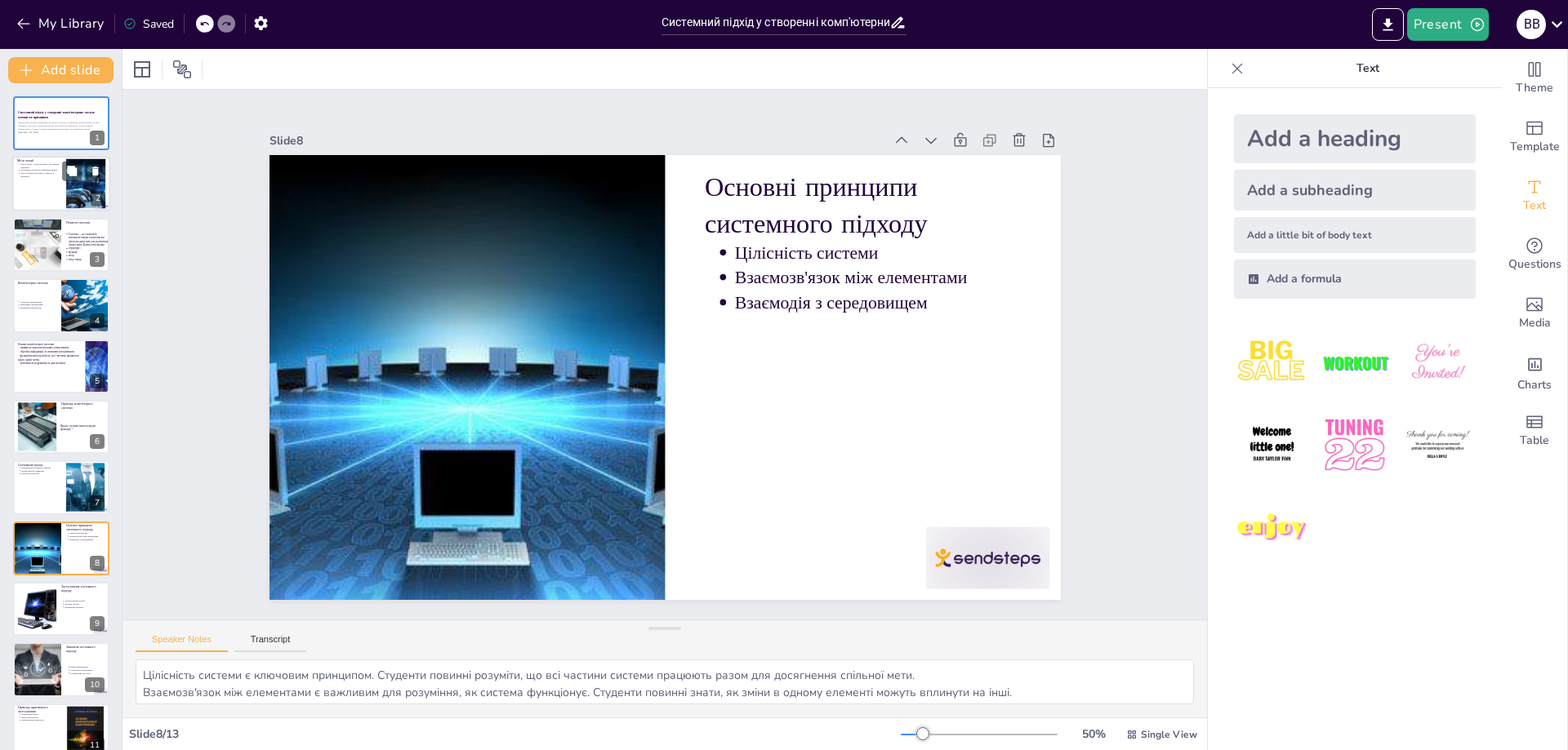
click at [46, 193] on div at bounding box center [61, 184] width 98 height 55
type textarea "Lore ipsum dolors ametcon a elit, sed doeiusmodt incididun u laboreet doloremag…"
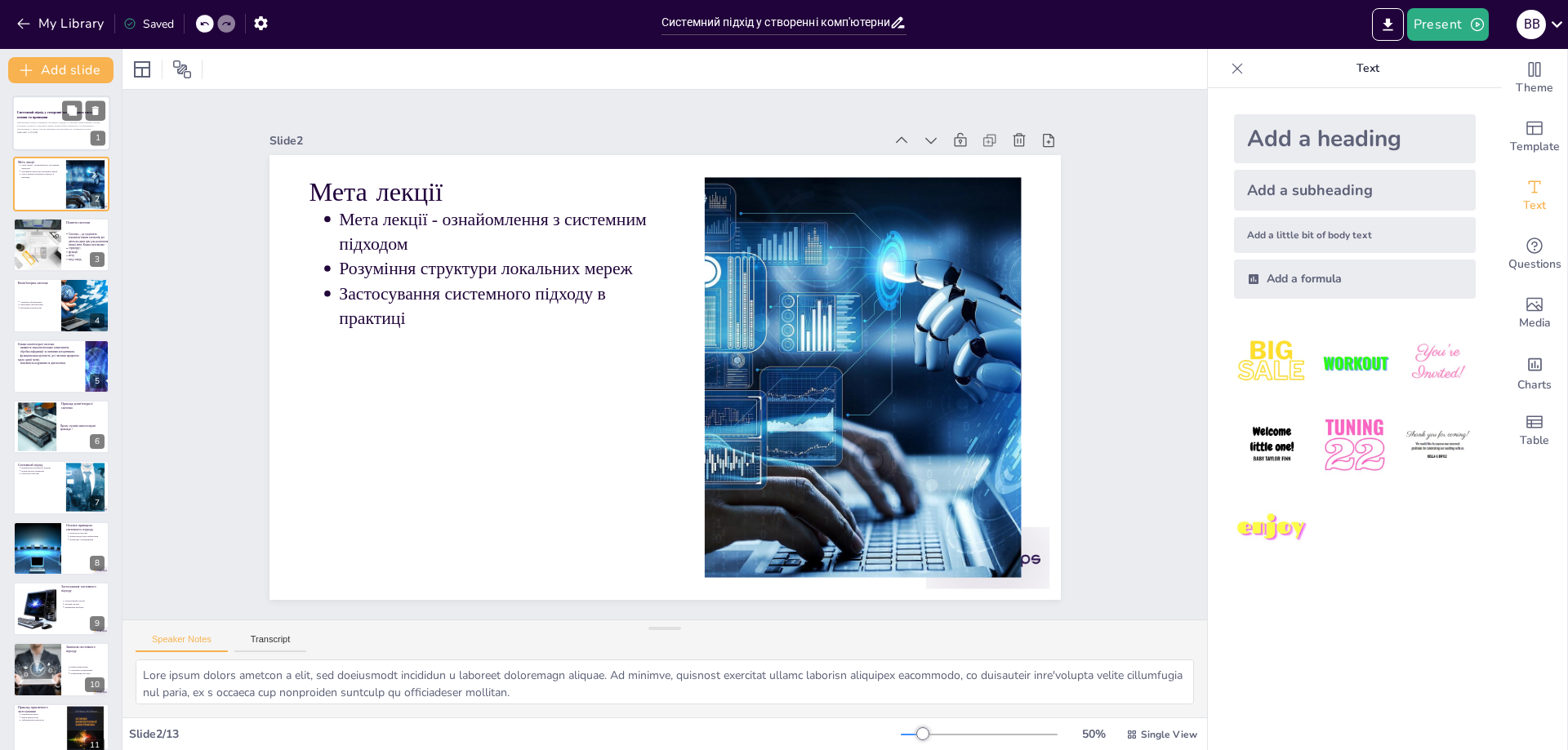
click at [26, 113] on strong "Системний підхід у створенні комп'ютерних систем: основи та принципи" at bounding box center [56, 114] width 79 height 9
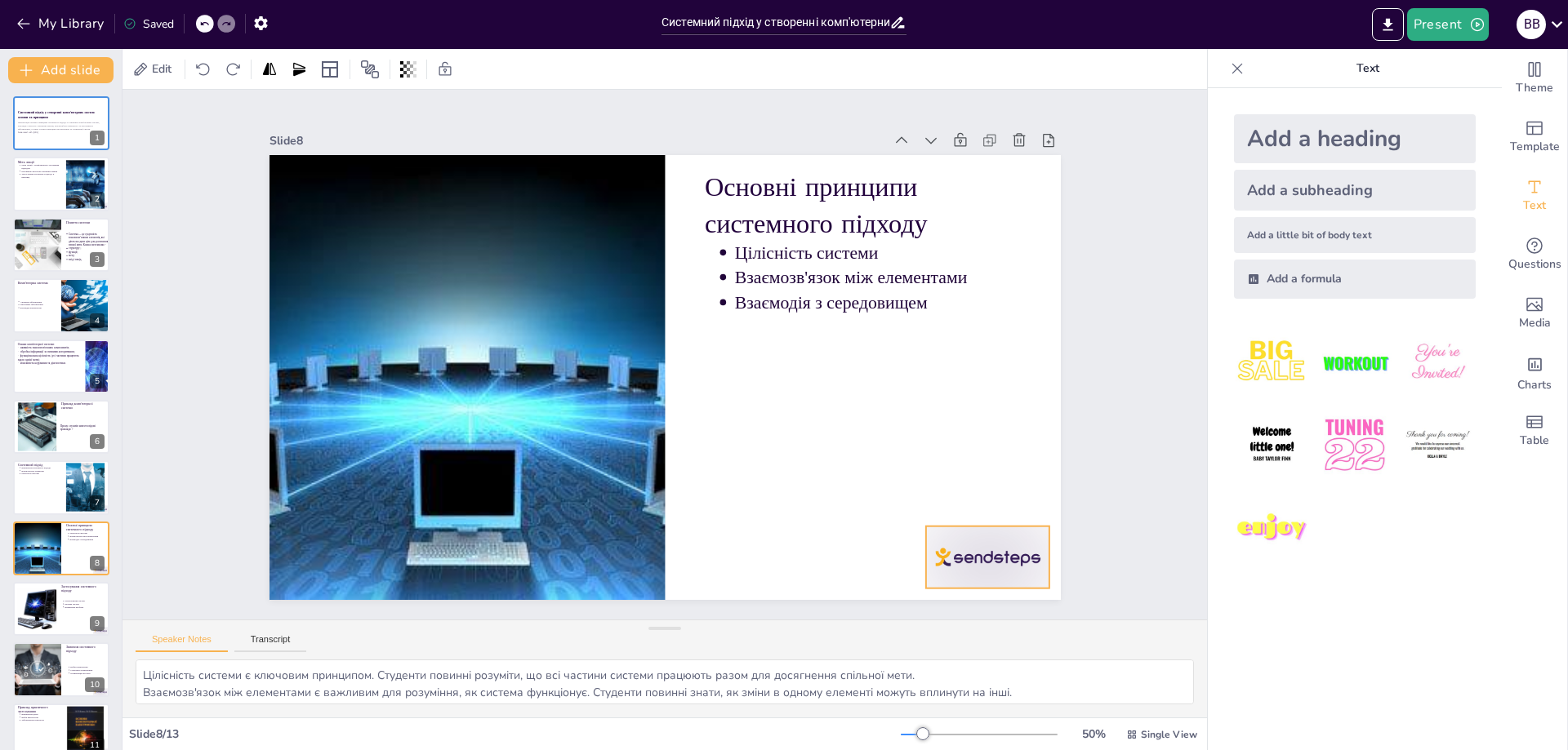
click at [977, 598] on div at bounding box center [909, 647] width 137 height 97
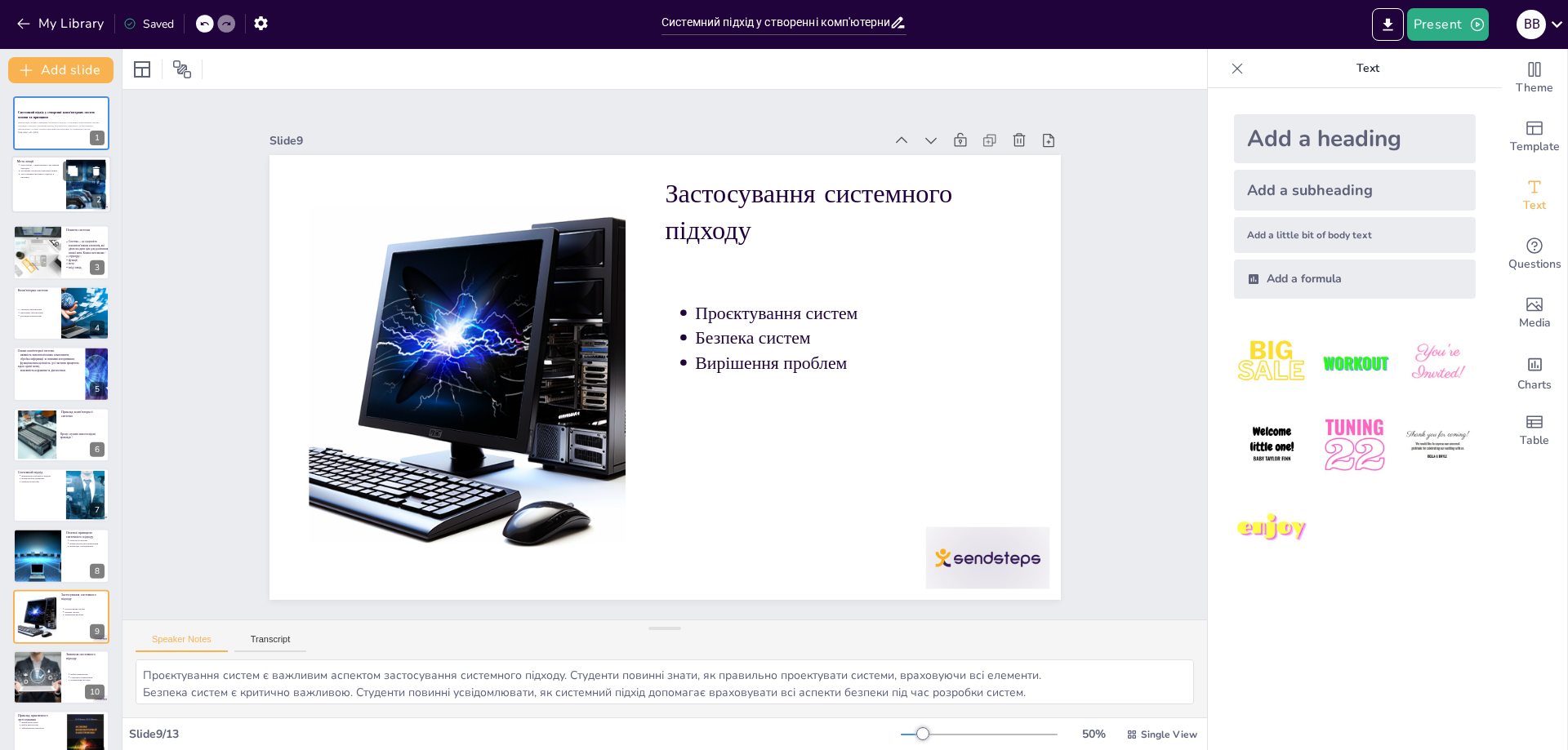
click at [92, 185] on div at bounding box center [85, 184] width 88 height 49
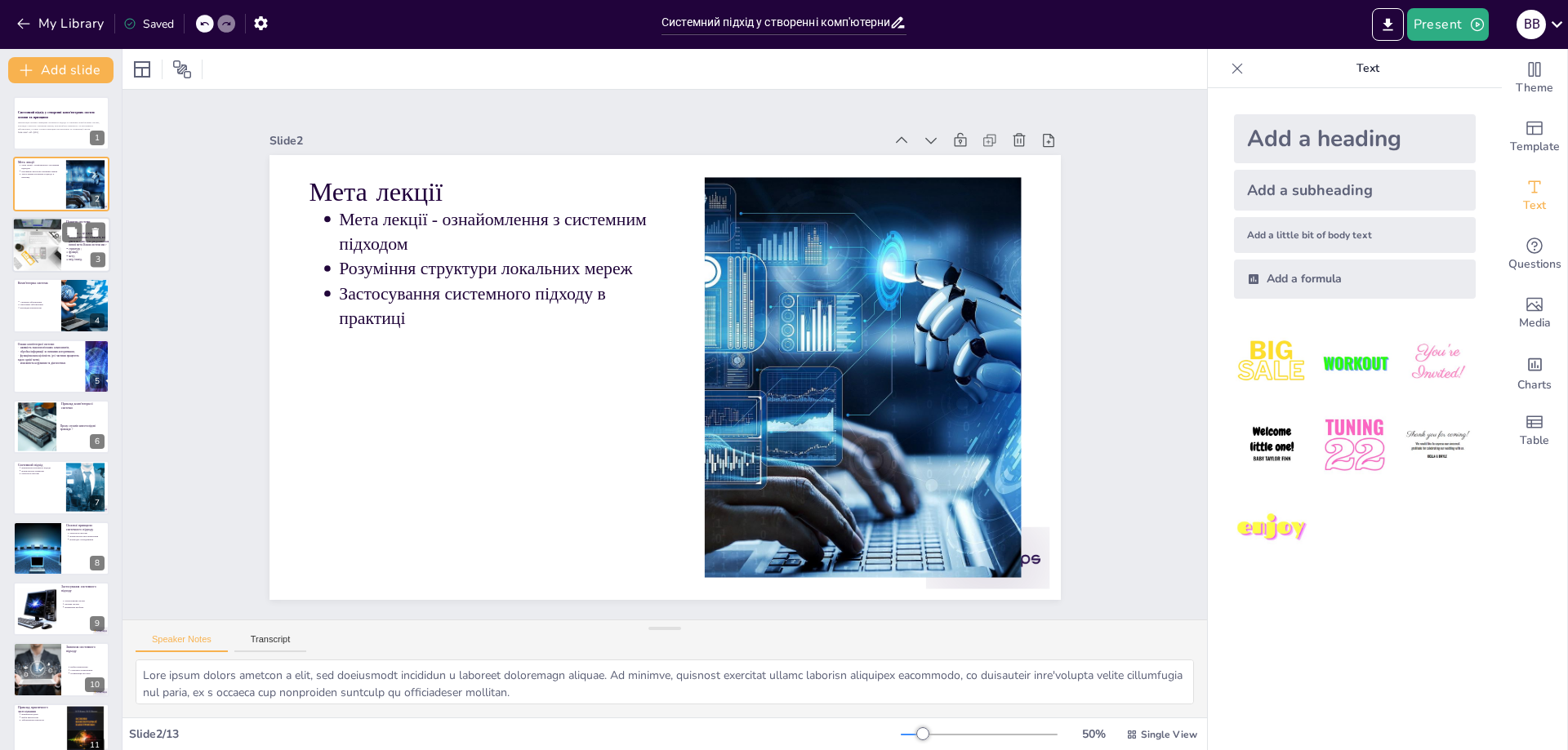
click at [33, 247] on div at bounding box center [37, 245] width 84 height 55
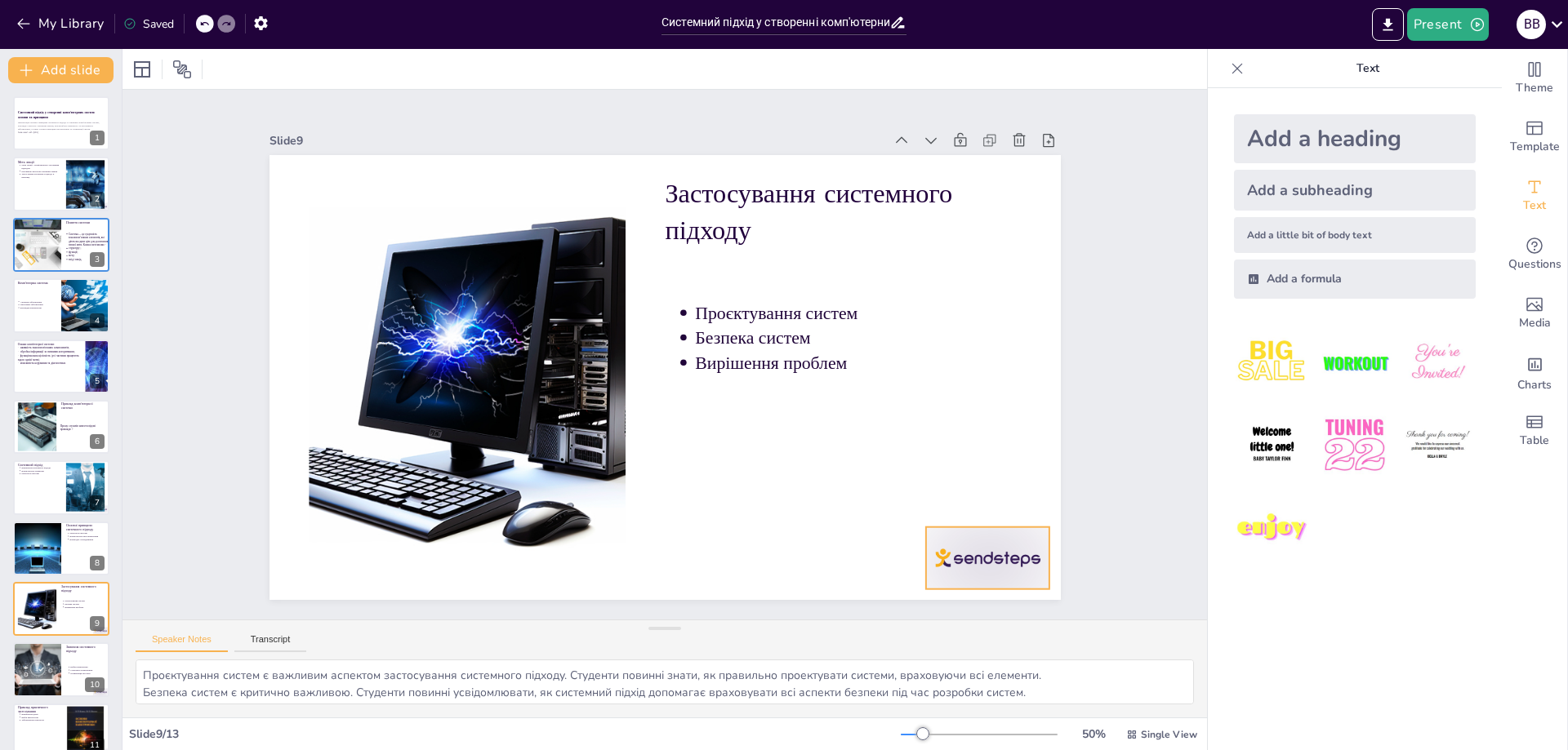
click at [945, 578] on div at bounding box center [938, 620] width 134 height 85
click at [55, 308] on p "Взаємодія компонентів" at bounding box center [38, 309] width 36 height 3
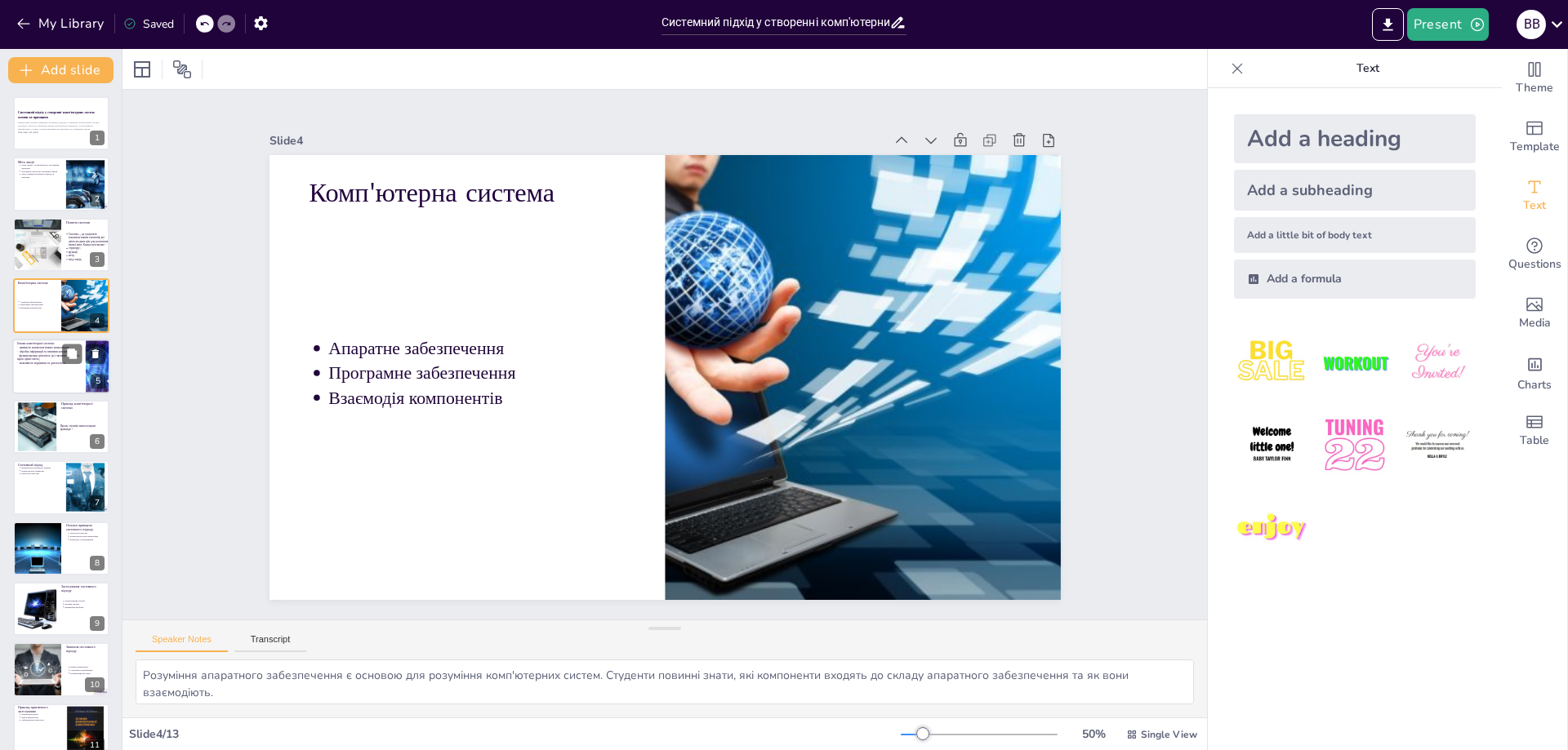
click at [32, 369] on div at bounding box center [61, 366] width 98 height 55
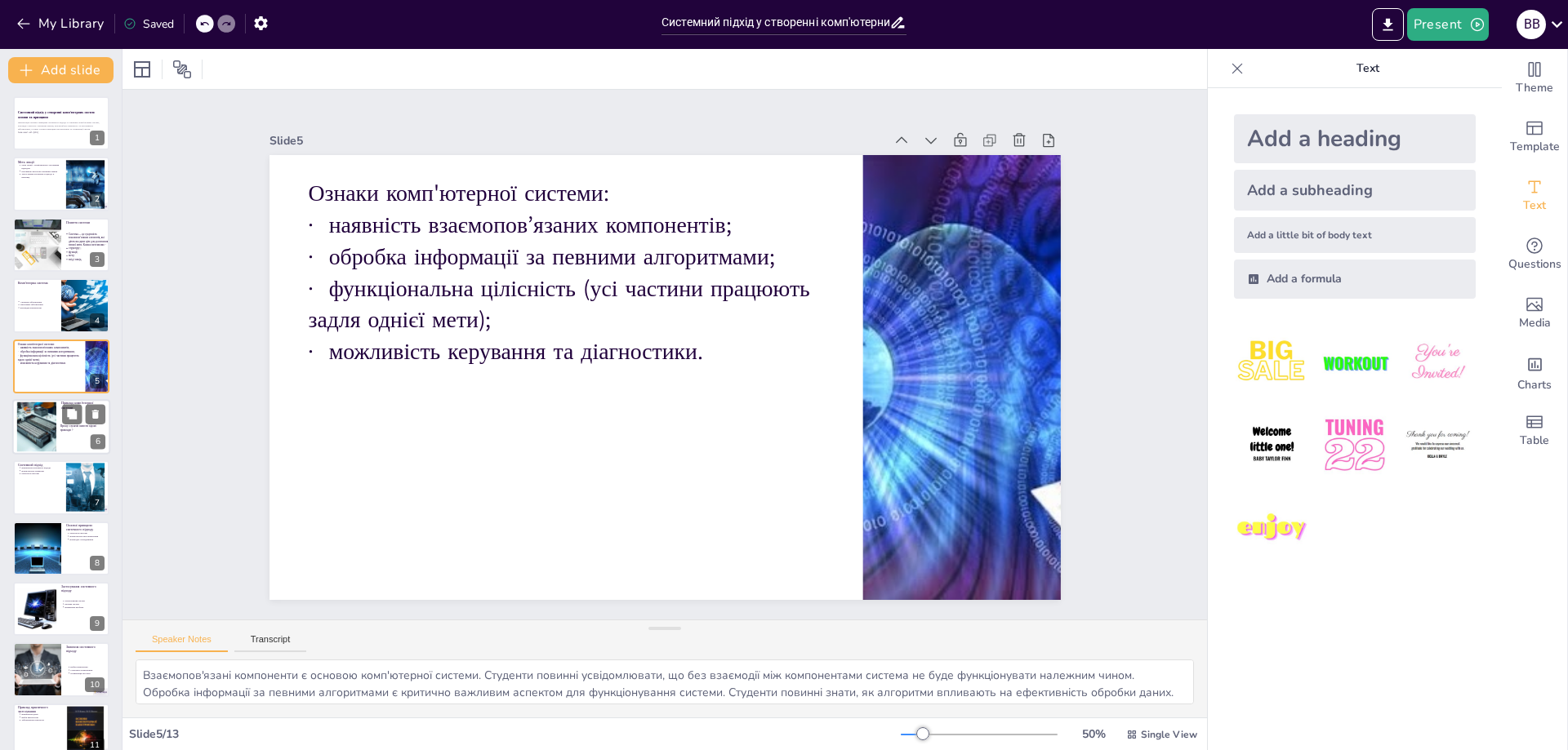
click at [56, 399] on div "Приклад комп'ютерної системи Прошу слухачів навести відомі приклади ?" at bounding box center [61, 399] width 98 height 0
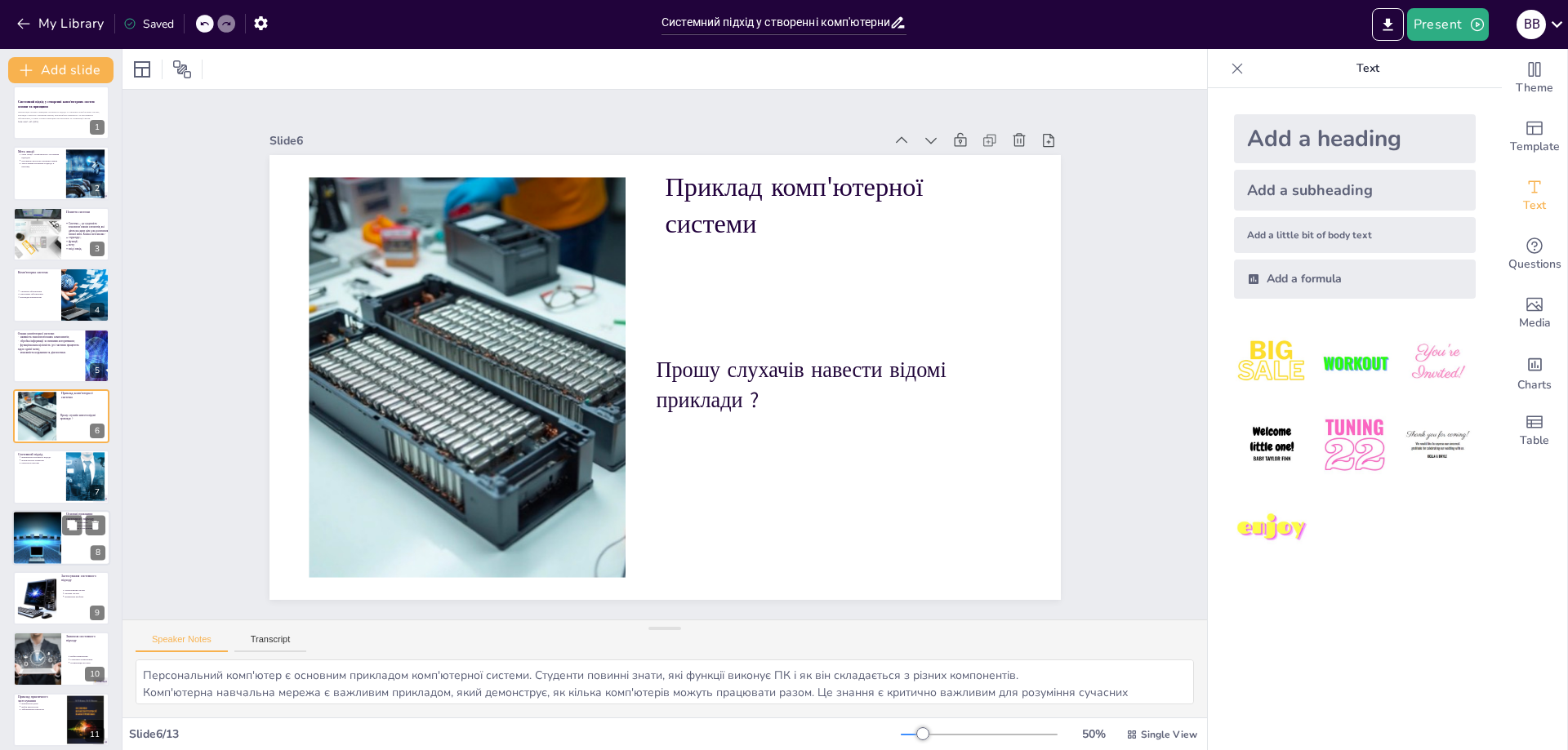
click at [57, 480] on div at bounding box center [61, 476] width 96 height 54
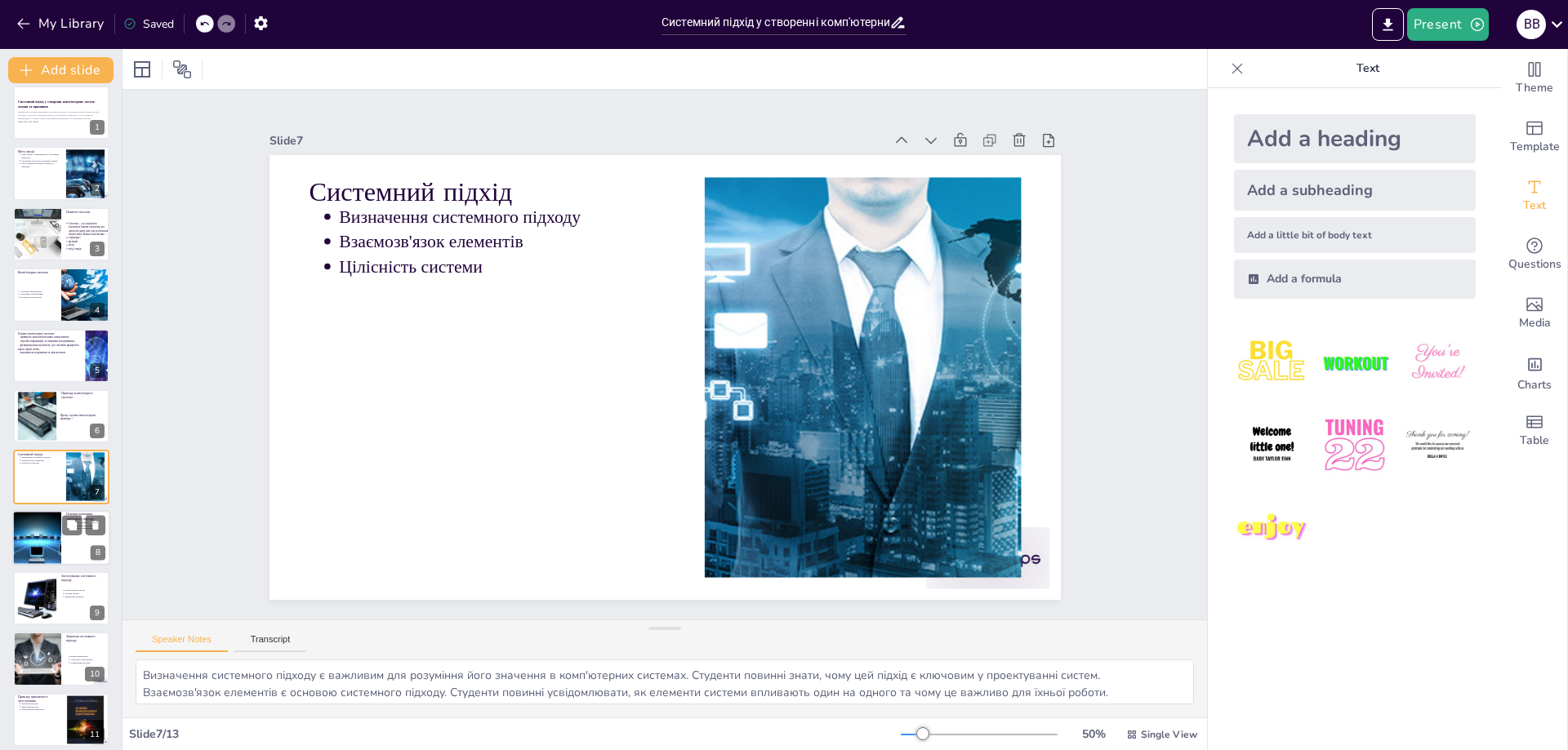
scroll to position [71, 0]
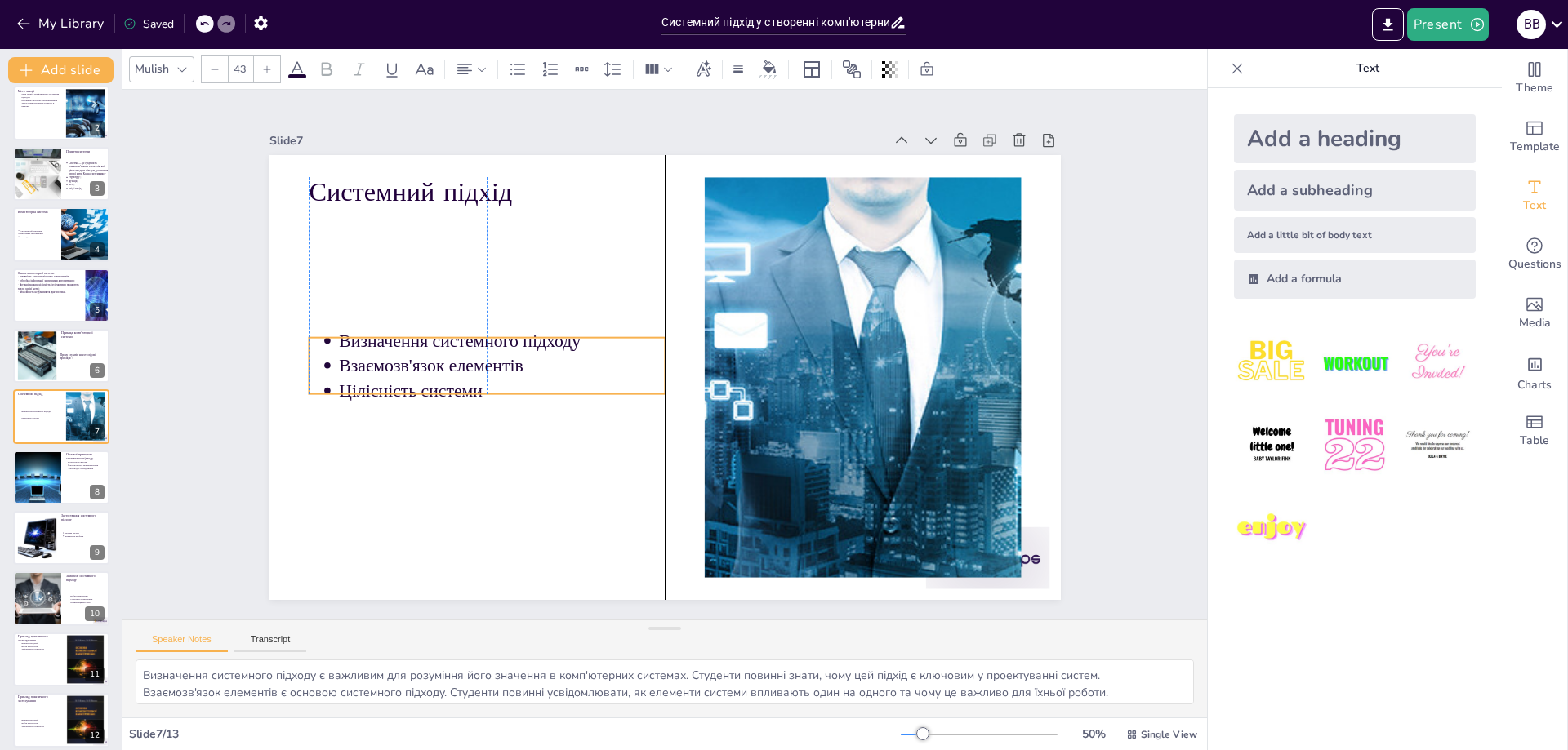
drag, startPoint x: 438, startPoint y: 239, endPoint x: 474, endPoint y: 381, distance: 146.5
click at [445, 363] on p "Взаємозв'язок елементів" at bounding box center [507, 315] width 318 height 124
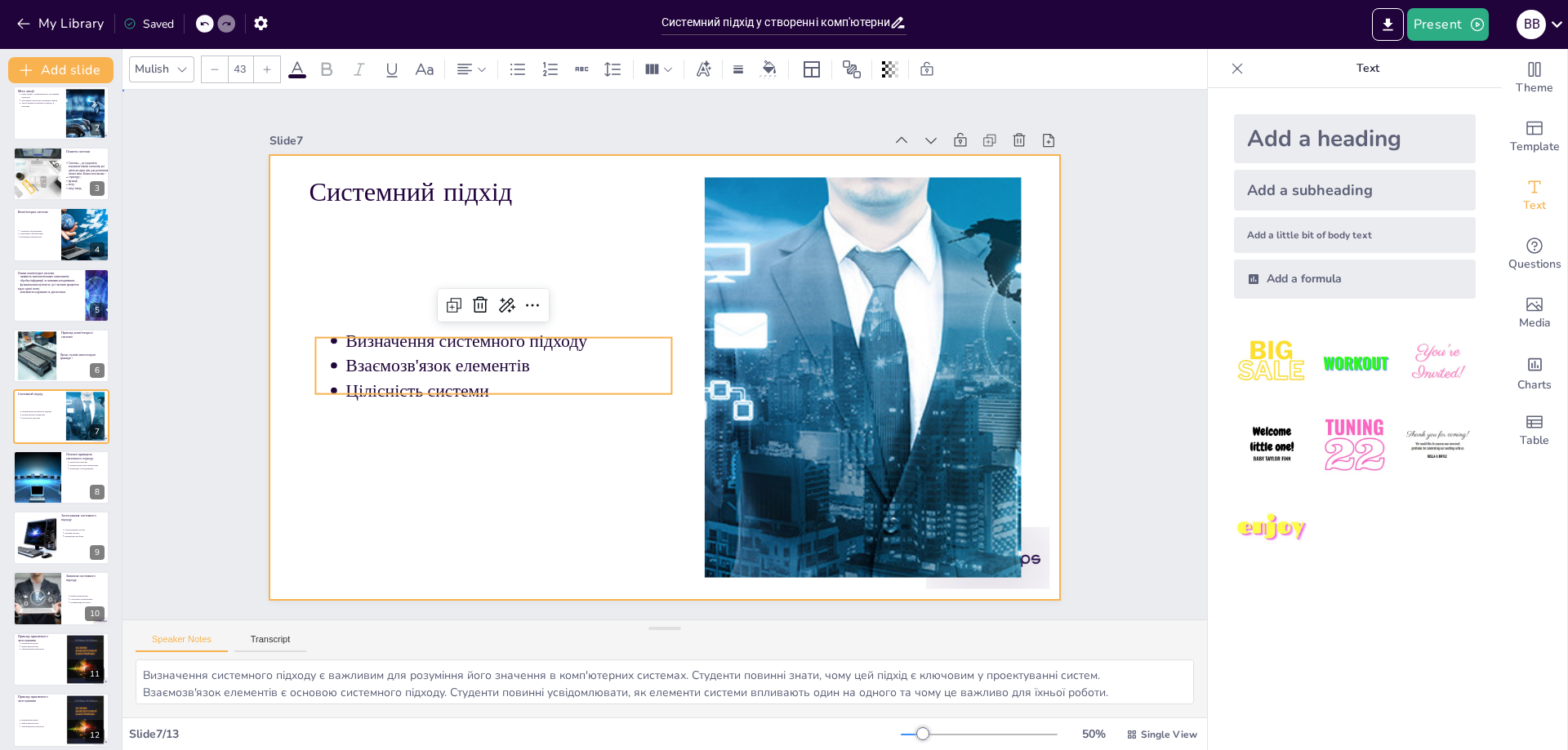
click at [418, 482] on div at bounding box center [655, 375] width 904 height 729
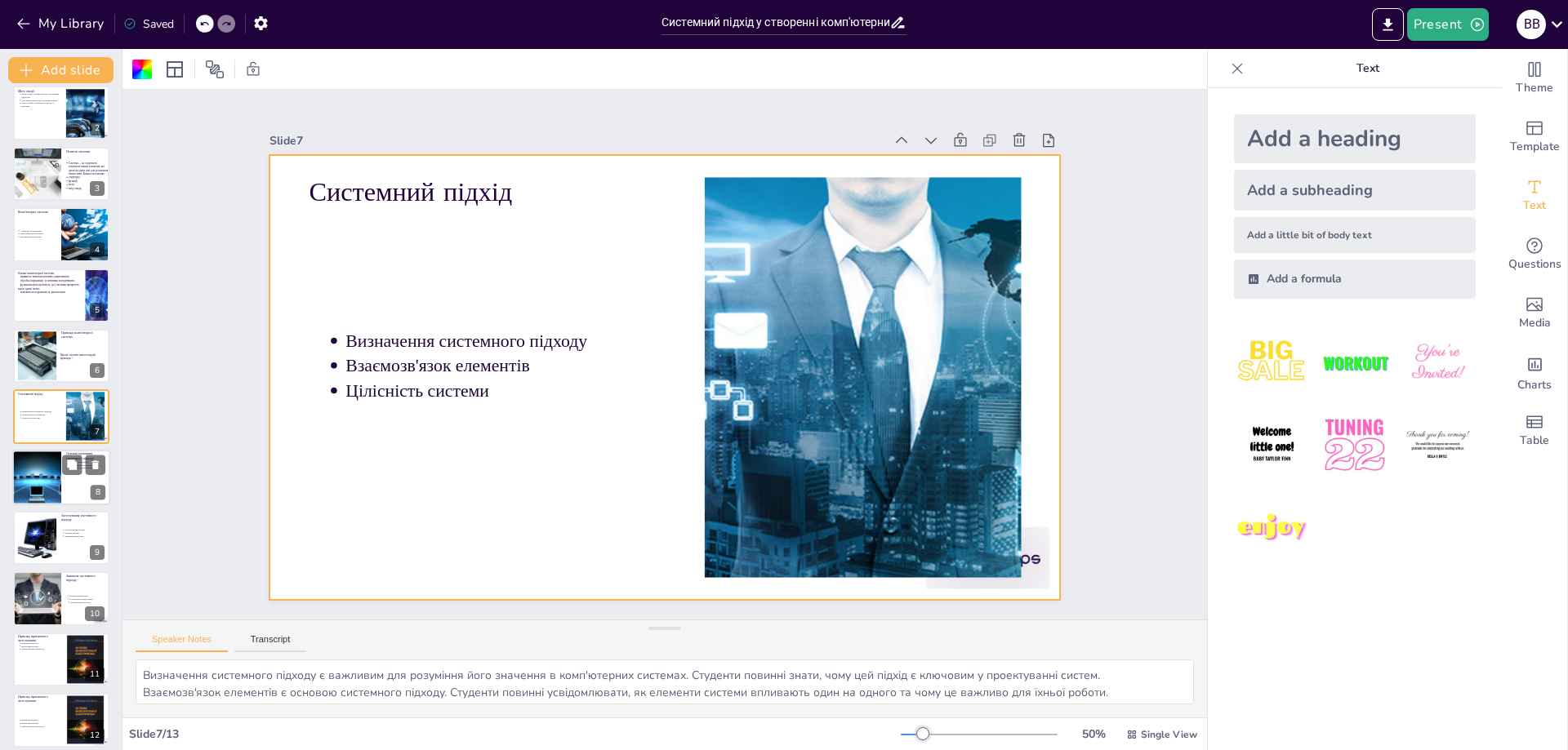
click at [44, 480] on div at bounding box center [37, 477] width 84 height 55
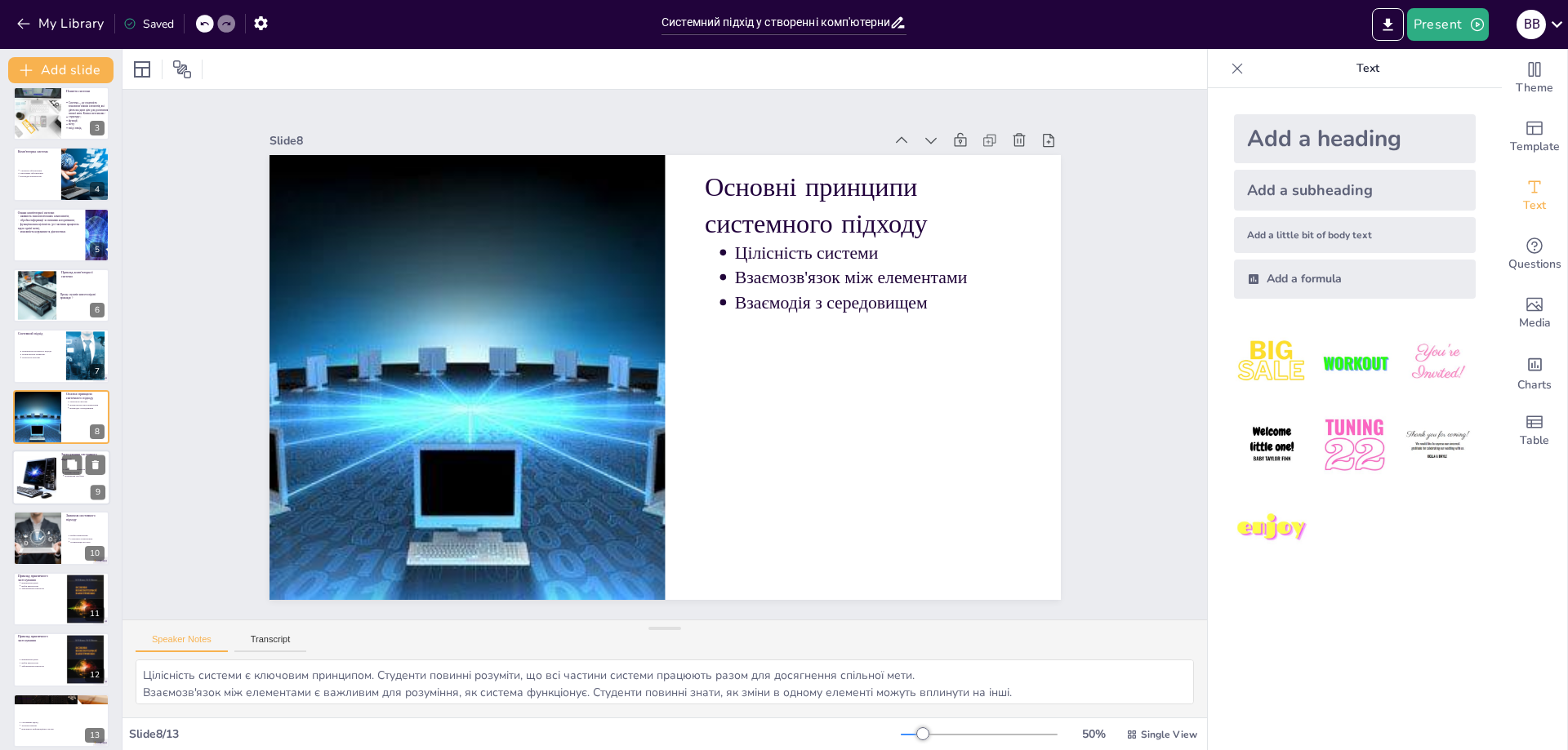
click at [40, 466] on div at bounding box center [37, 478] width 67 height 49
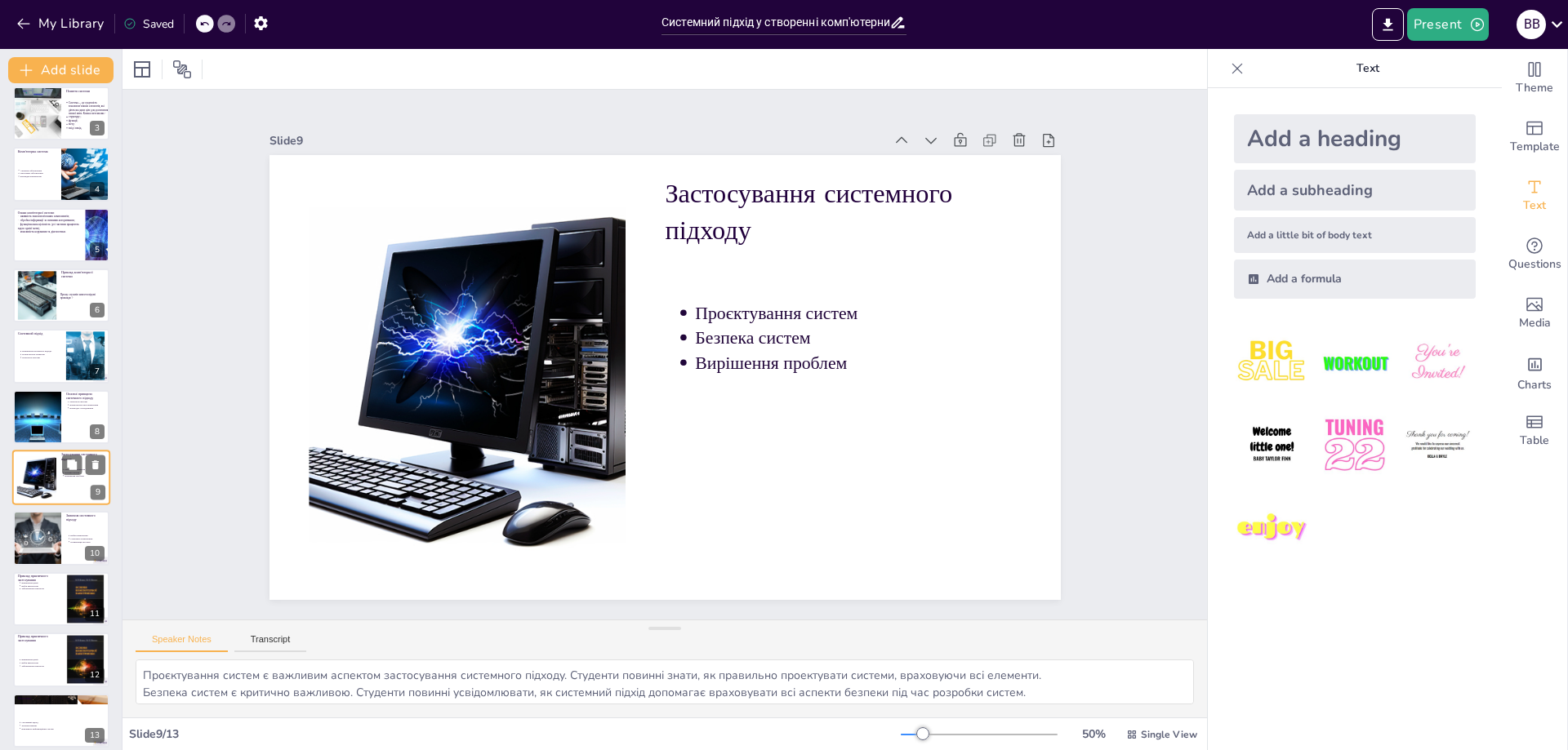
scroll to position [142, 0]
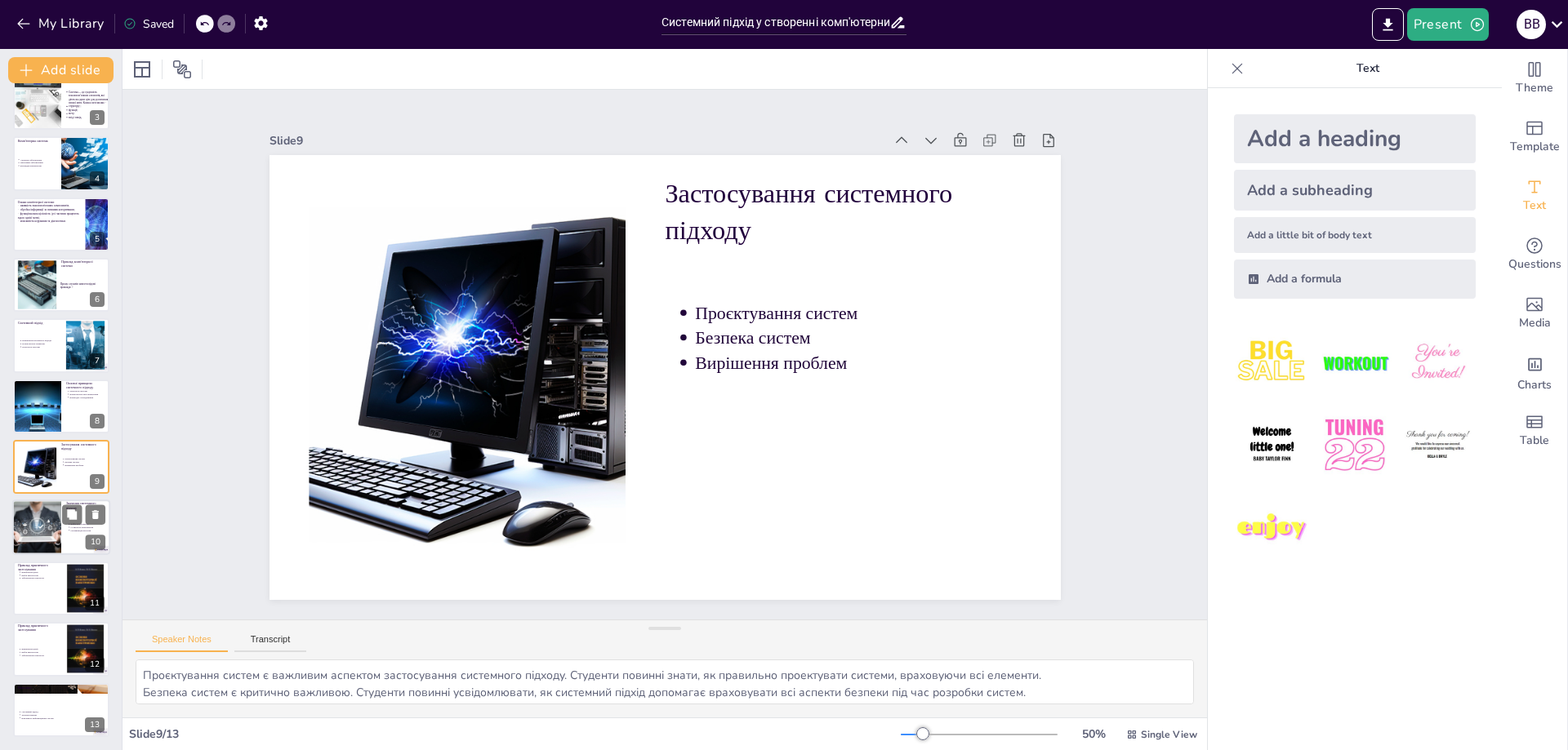
click at [27, 527] on div at bounding box center [37, 528] width 84 height 55
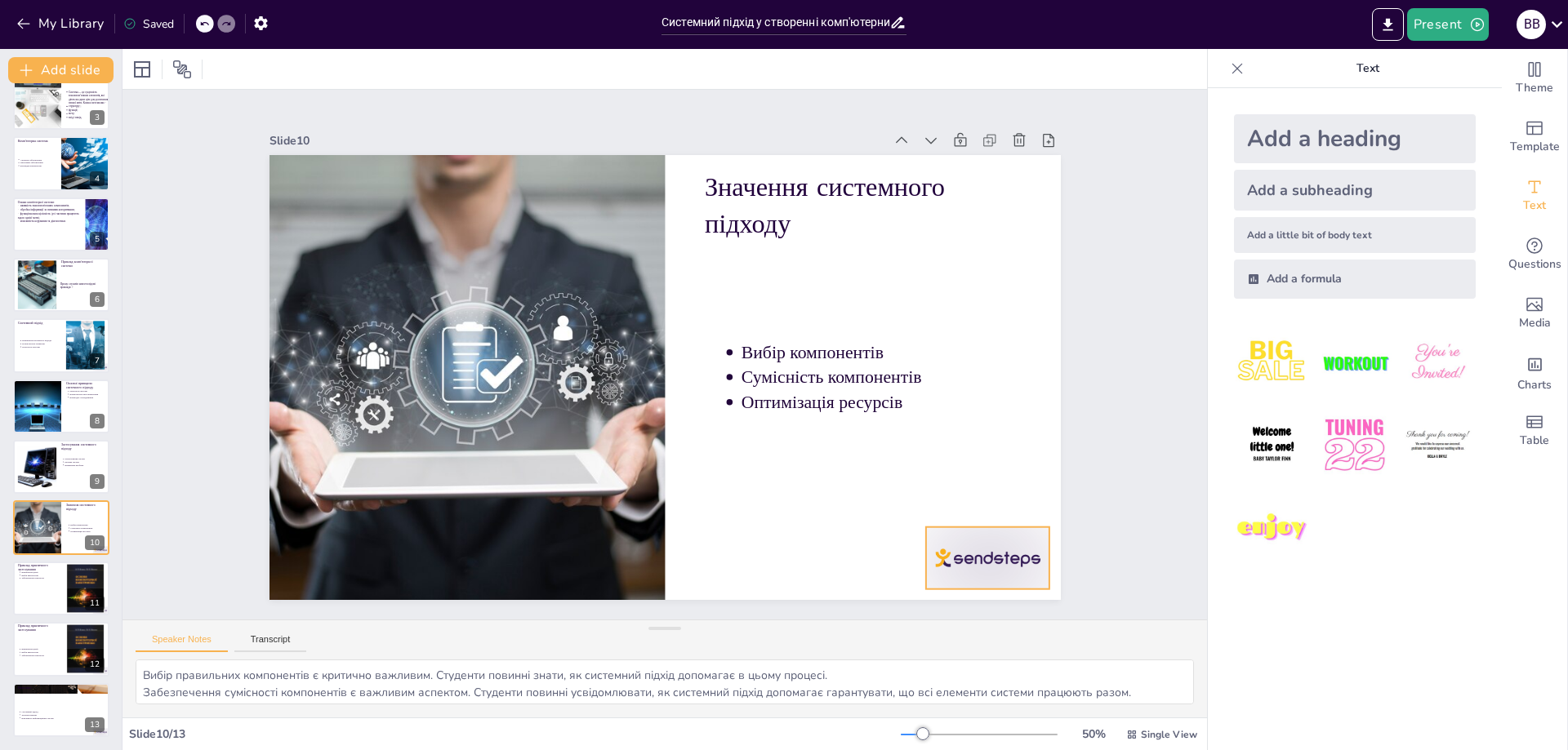
click at [875, 648] on div at bounding box center [807, 709] width 137 height 123
click at [3, 580] on div "Системний підхід у створенні комп'ютерних систем: основи та принципи Презентаці…" at bounding box center [61, 346] width 122 height 783
click at [38, 586] on div at bounding box center [61, 588] width 98 height 55
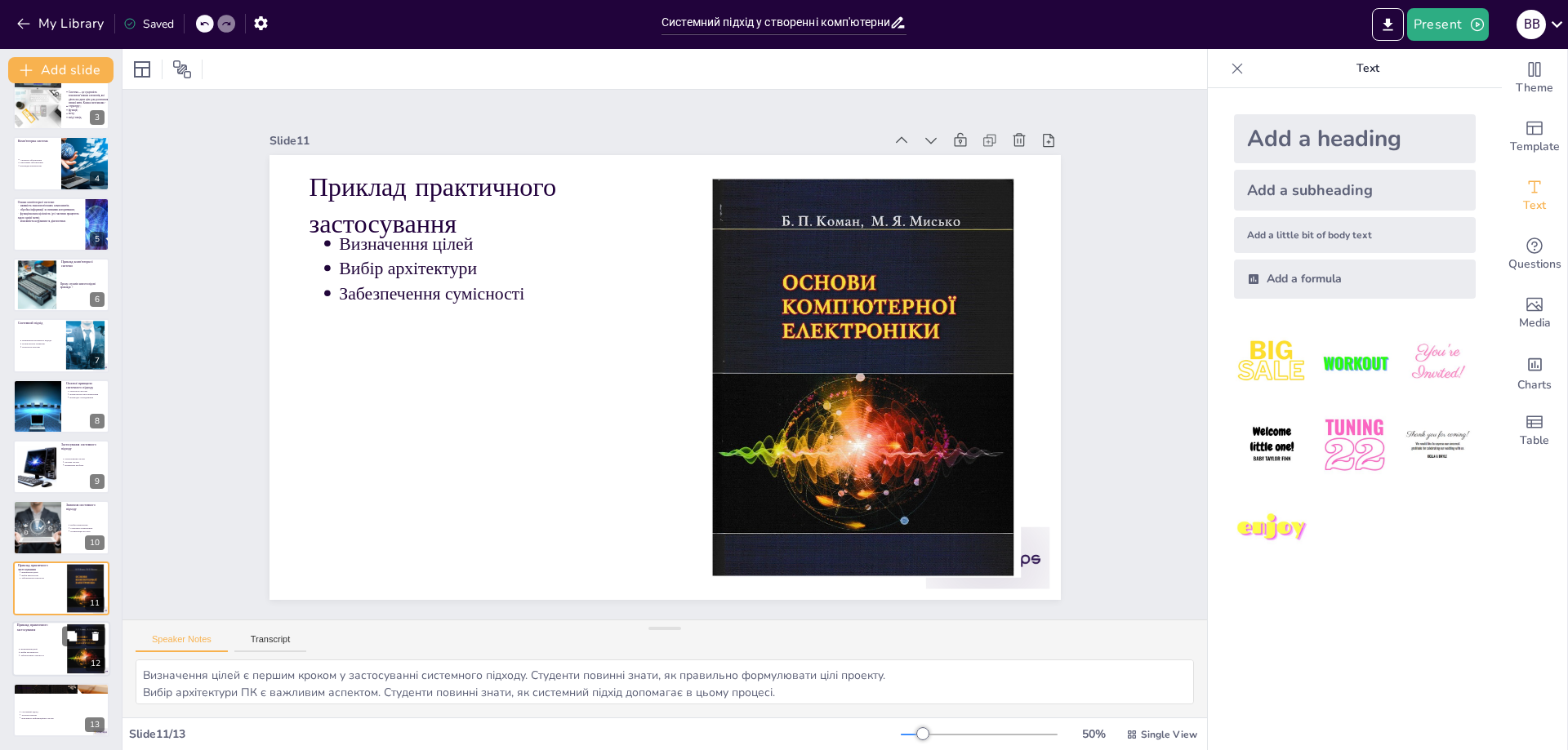
click at [29, 649] on p "Визначення цілей" at bounding box center [41, 650] width 41 height 3
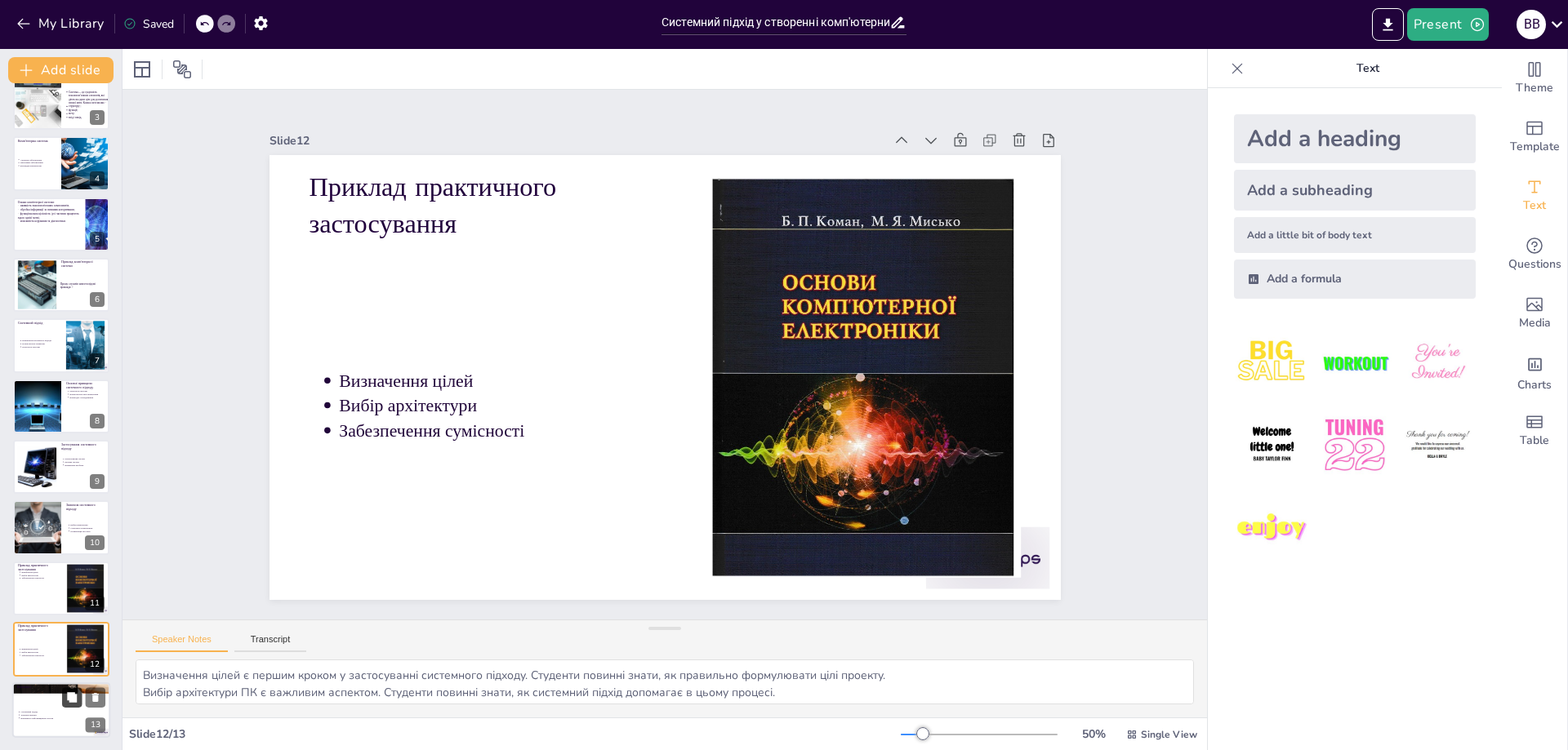
drag, startPoint x: 52, startPoint y: 699, endPoint x: 65, endPoint y: 702, distance: 13.3
click at [55, 699] on div at bounding box center [61, 710] width 98 height 55
type textarea "Системний підхід є важливим для створення ефективних інформаційних систем. Студ…"
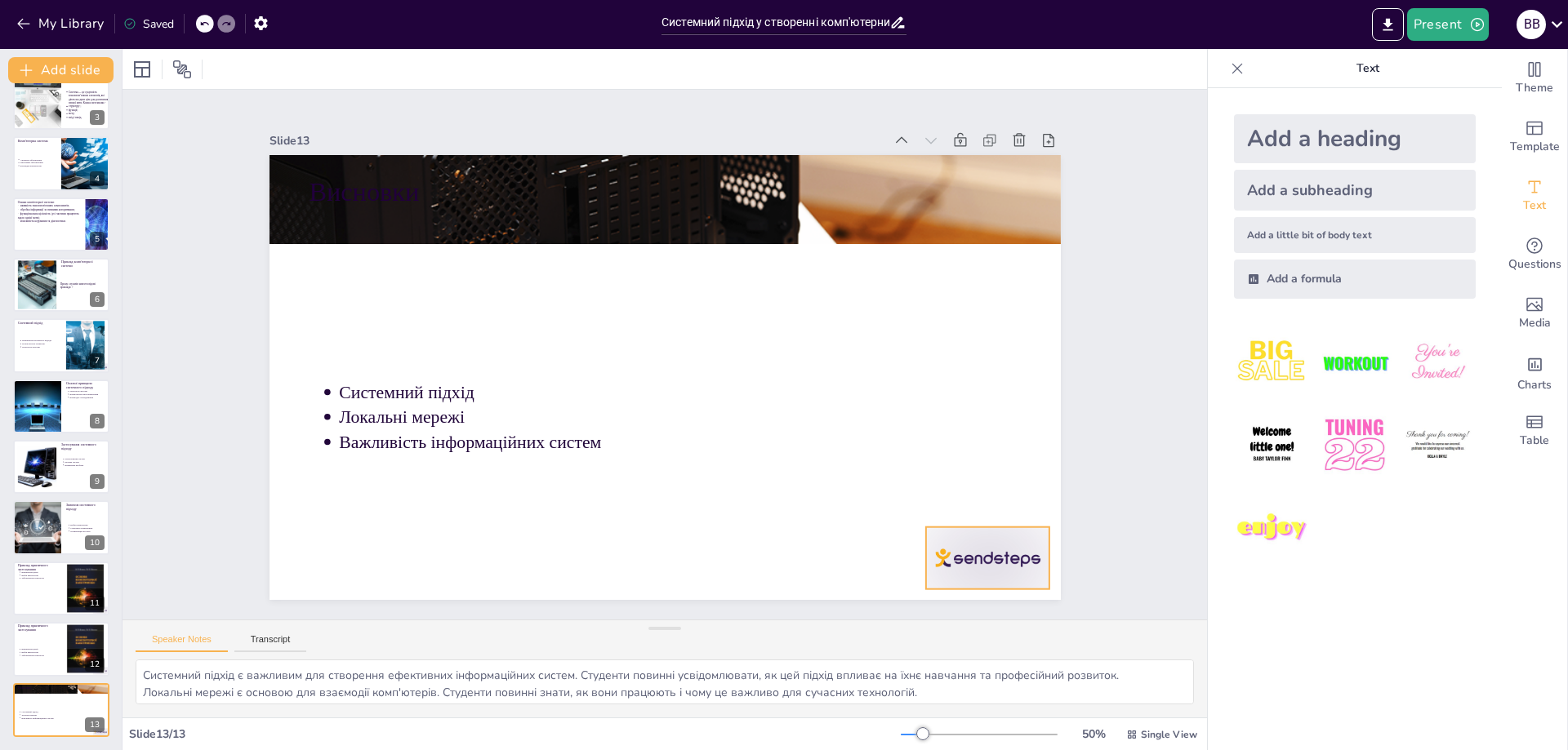
click at [751, 667] on div at bounding box center [691, 735] width 123 height 137
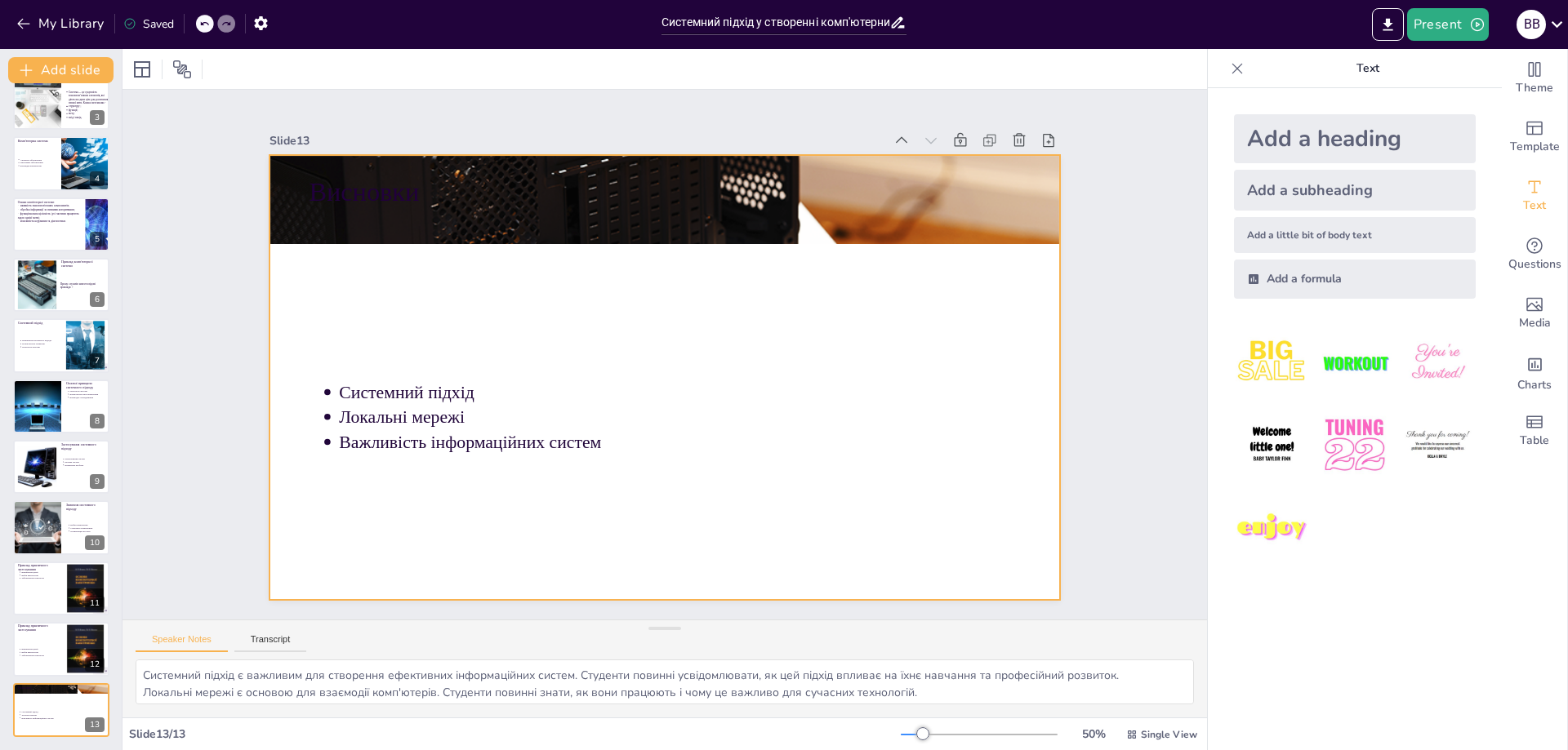
drag, startPoint x: 843, startPoint y: 542, endPoint x: 851, endPoint y: 544, distance: 8.2
click at [846, 543] on div at bounding box center [655, 375] width 904 height 729
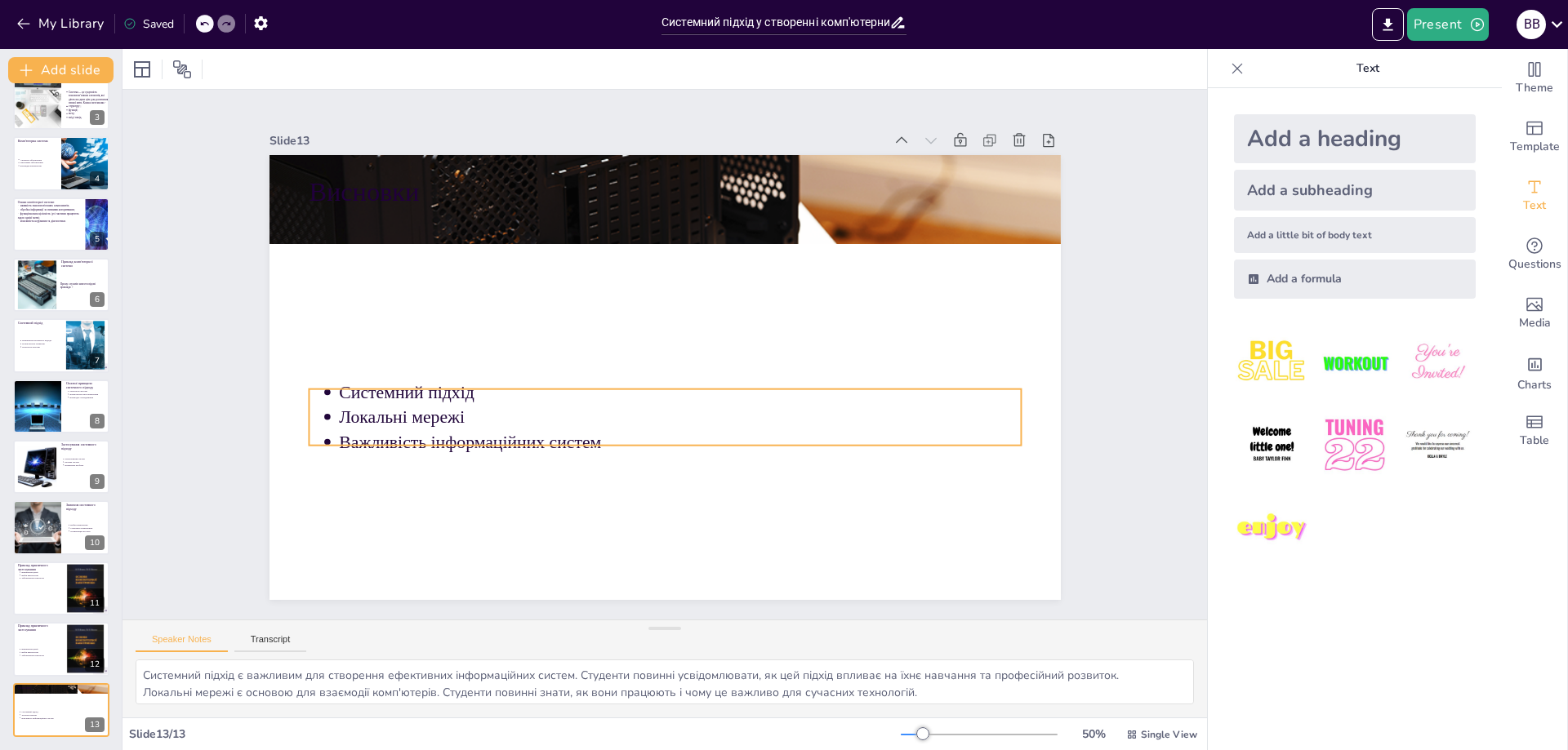
click at [616, 427] on p "Важливість інформаційних систем" at bounding box center [738, 305] width 300 height 633
click at [621, 435] on p "Важливість інформаційних систем" at bounding box center [634, 437] width 603 height 363
click at [621, 437] on p "Важливість інформаційних систем" at bounding box center [740, 401] width 475 height 523
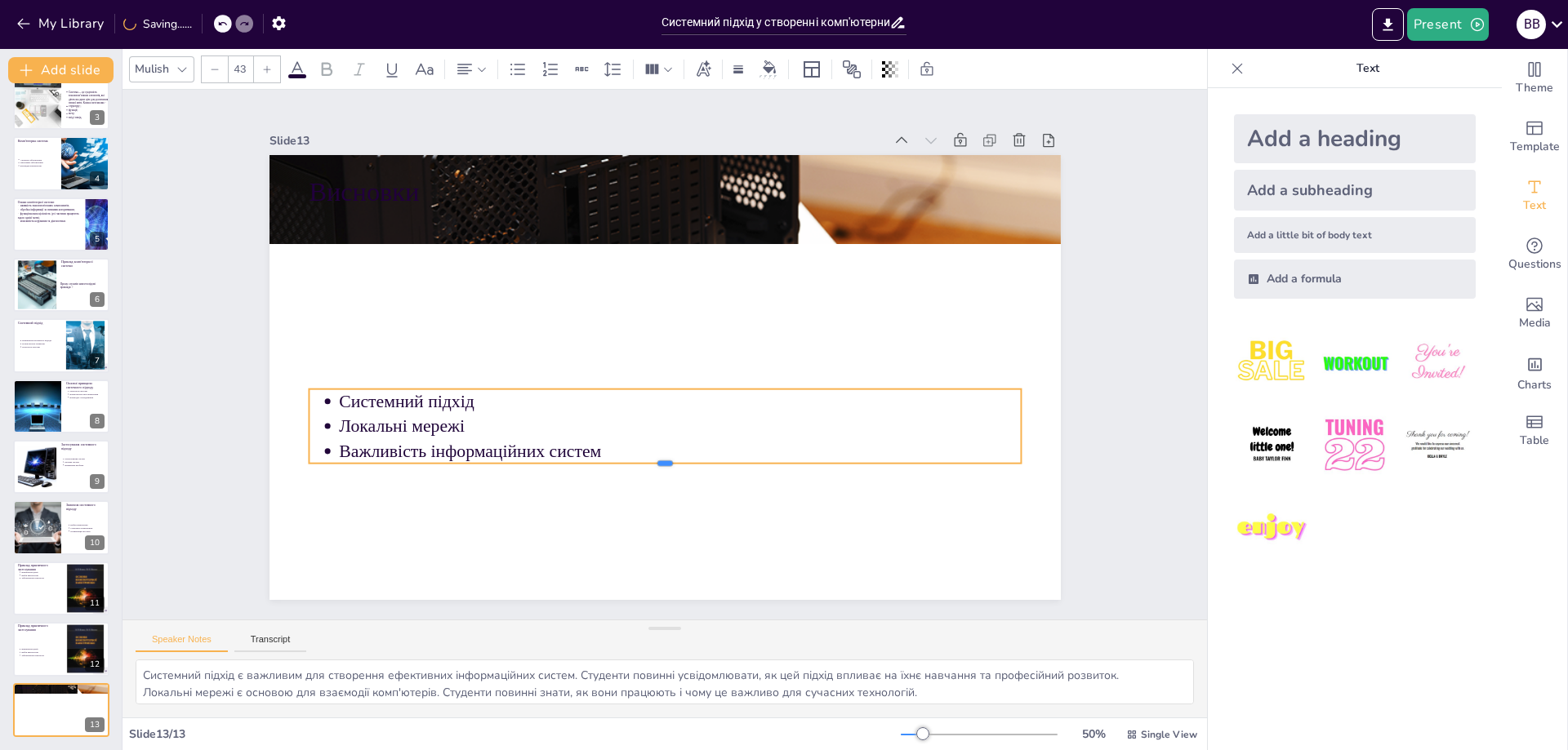
drag, startPoint x: 601, startPoint y: 440, endPoint x: 256, endPoint y: 398, distance: 347.5
click at [248, 397] on div "Slide 1 Системний підхід у створенні комп'ютерних систем: основи та принципи Пр…" at bounding box center [665, 354] width 883 height 491
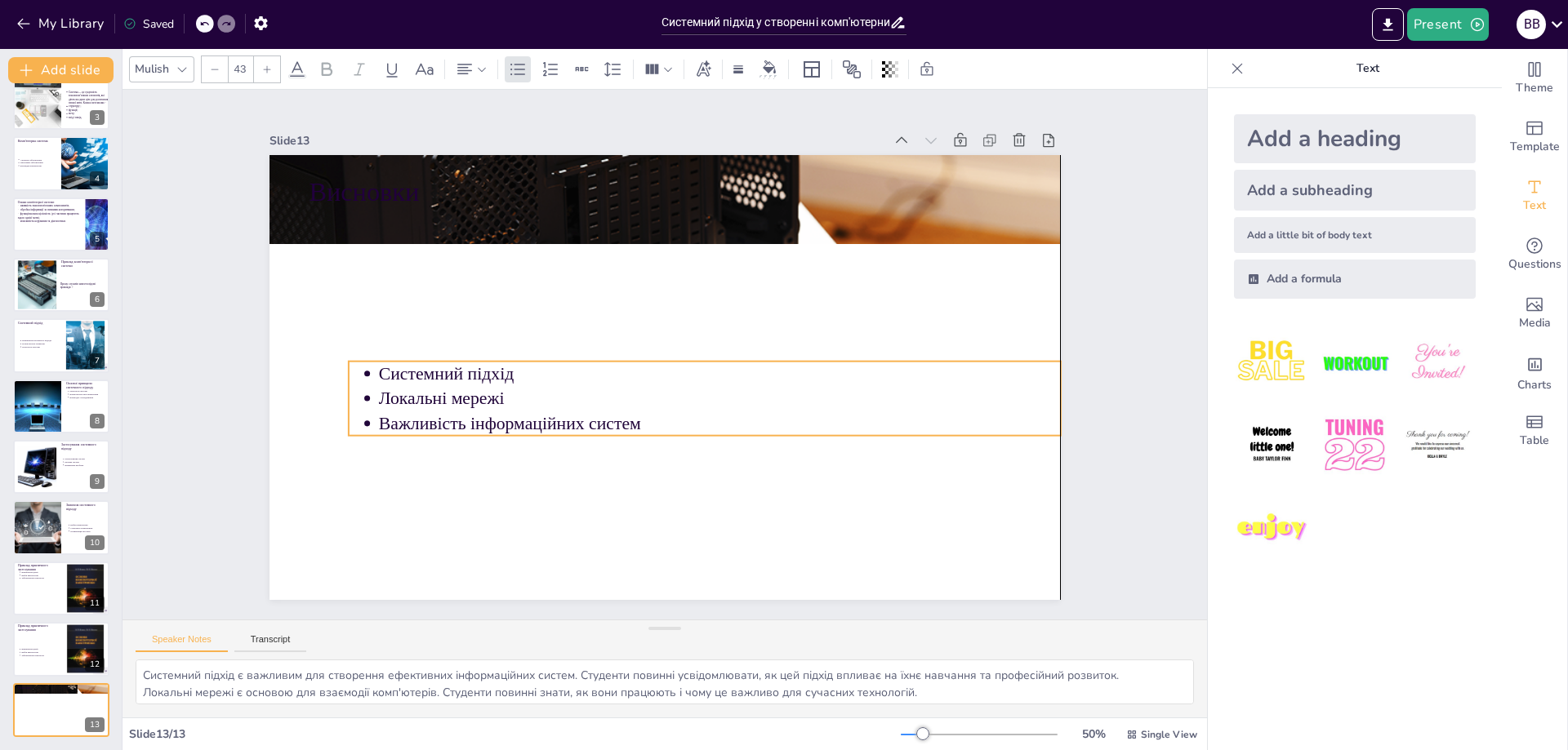
drag, startPoint x: 336, startPoint y: 406, endPoint x: 350, endPoint y: 369, distance: 39.6
click at [350, 369] on ul "Системний підхід Локальні мережі Важливість інформаційних систем" at bounding box center [689, 409] width 700 height 291
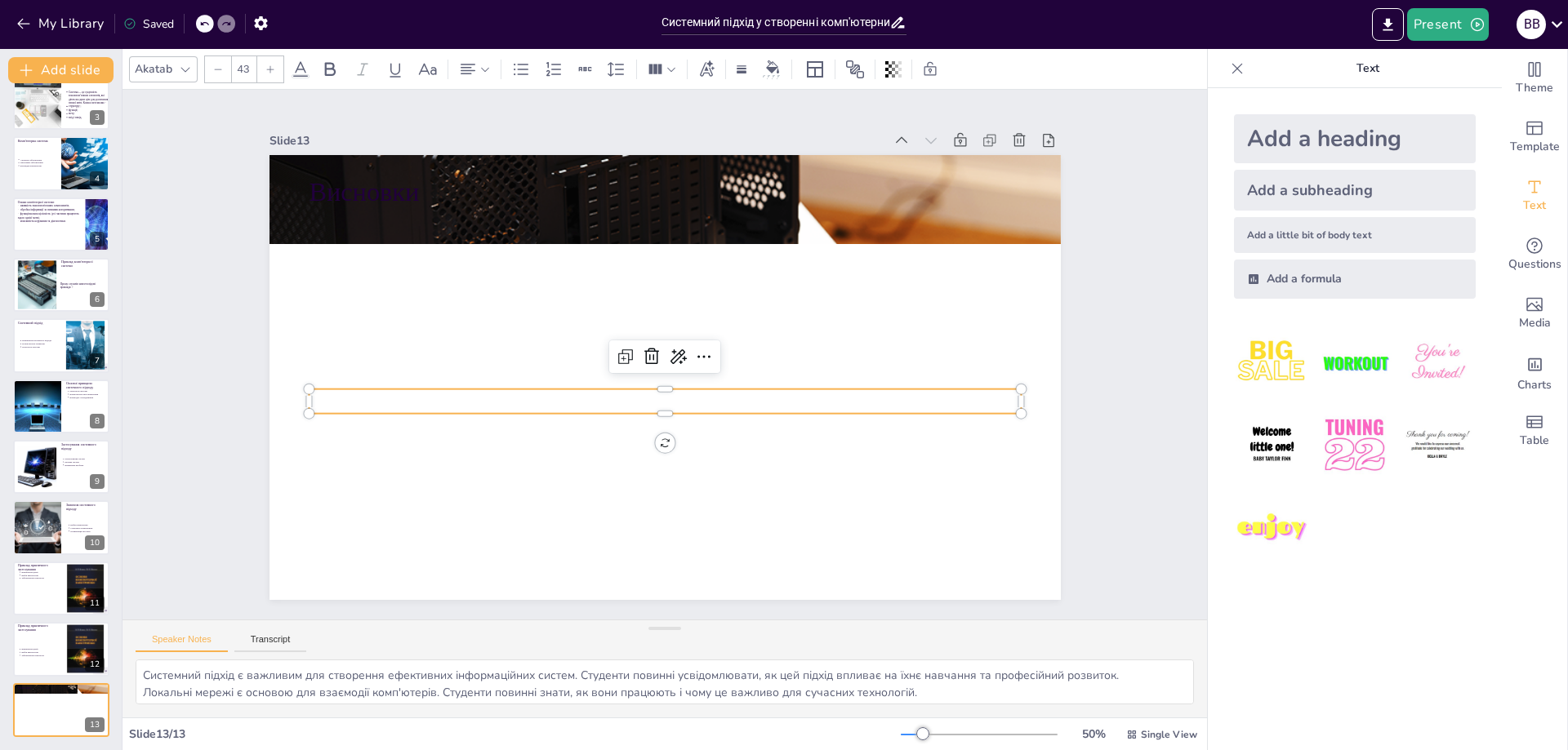
click at [264, 71] on div at bounding box center [270, 69] width 26 height 26
click at [265, 71] on icon at bounding box center [270, 69] width 9 height 9
click at [265, 70] on icon at bounding box center [270, 69] width 9 height 9
drag, startPoint x: 265, startPoint y: 68, endPoint x: 289, endPoint y: 142, distance: 77.8
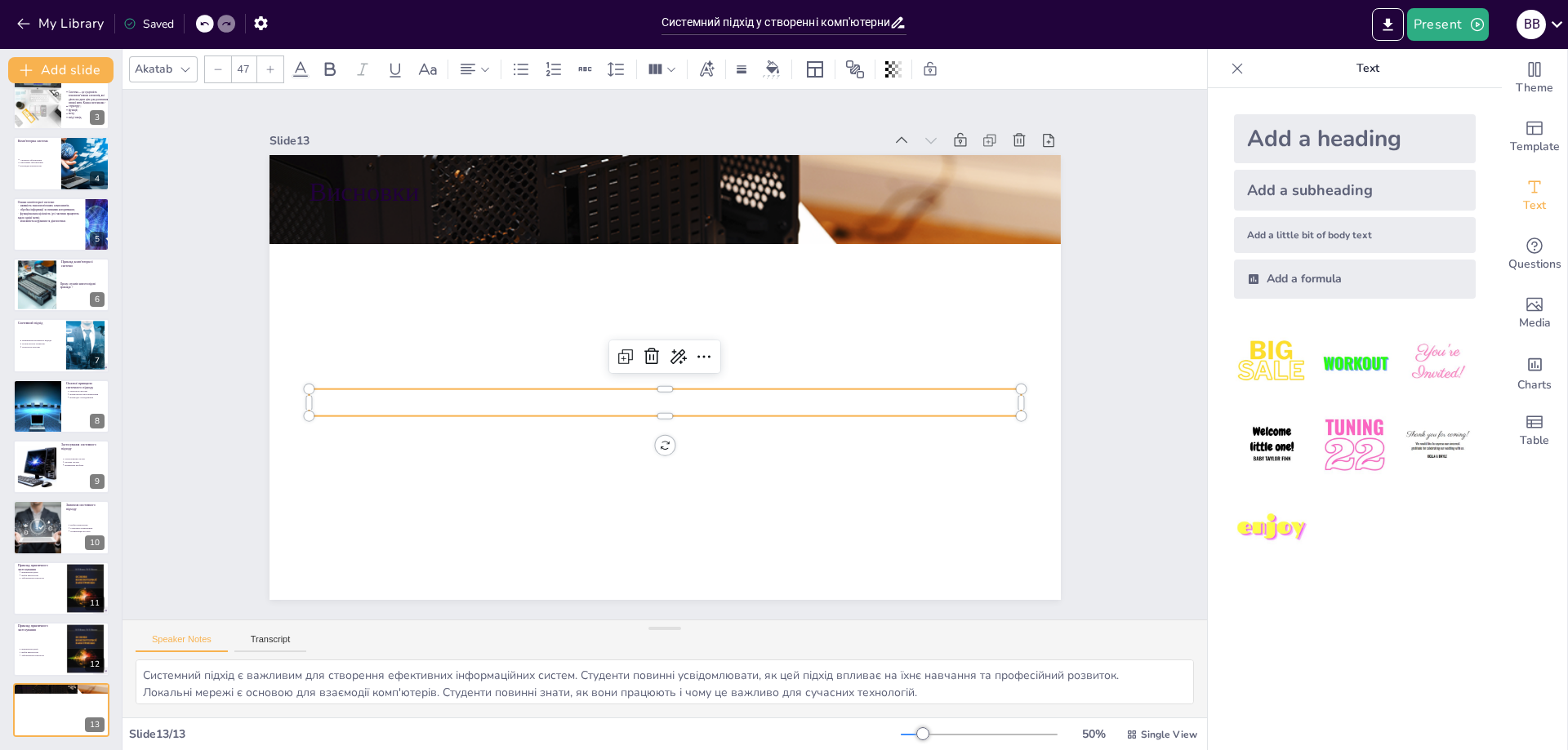
click at [266, 67] on icon at bounding box center [270, 69] width 9 height 9
click at [330, 398] on p at bounding box center [655, 401] width 702 height 175
click at [330, 398] on p at bounding box center [644, 398] width 662 height 314
click at [406, 398] on p at bounding box center [627, 382] width 441 height 593
click at [406, 397] on p at bounding box center [627, 382] width 441 height 593
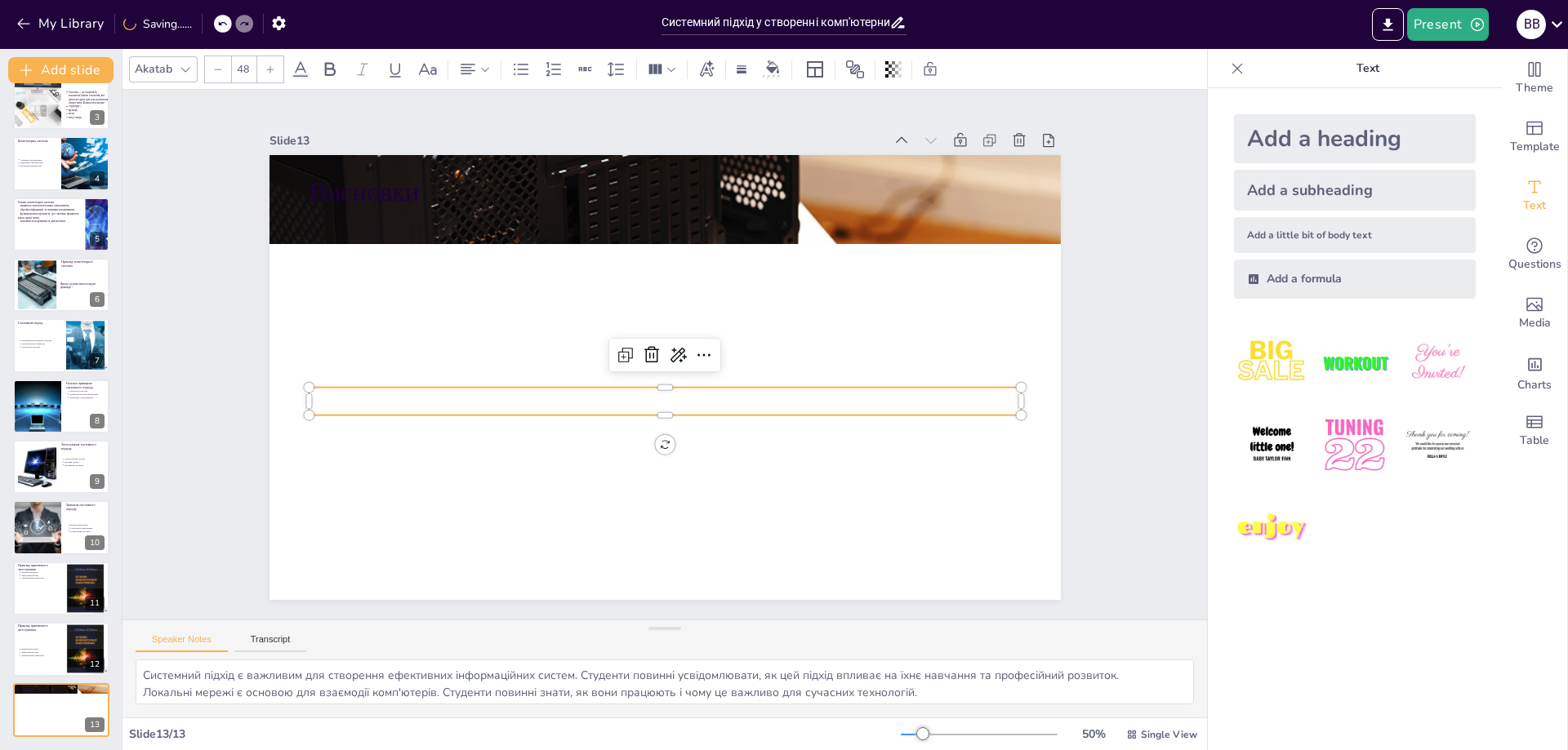
click at [568, 395] on p at bounding box center [619, 360] width 102 height 712
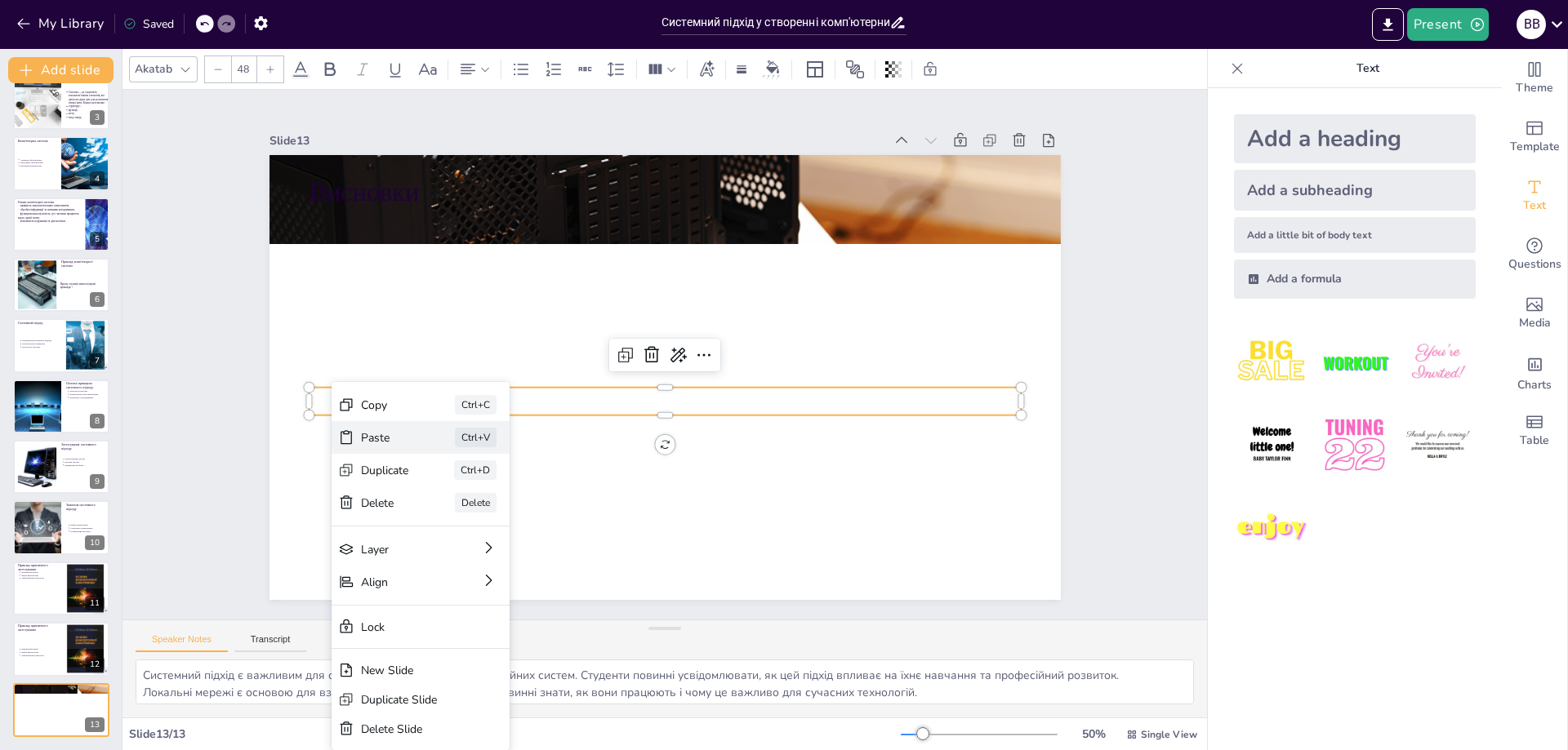
click at [437, 456] on div "Paste" at bounding box center [462, 470] width 50 height 29
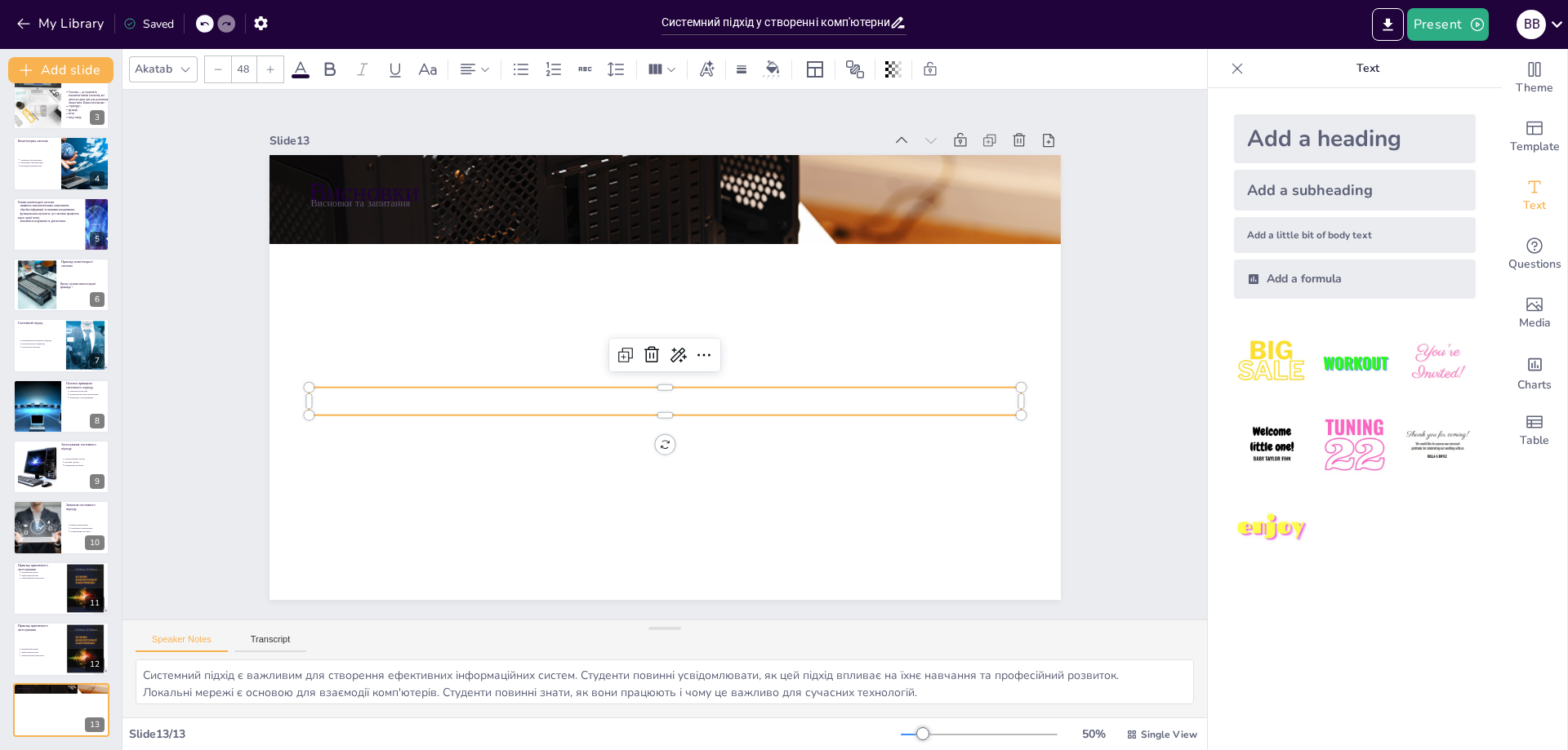
click at [492, 387] on p at bounding box center [630, 386] width 498 height 548
click at [498, 387] on p at bounding box center [621, 369] width 247 height 686
click at [495, 392] on p at bounding box center [635, 391] width 548 height 497
click at [498, 392] on p at bounding box center [656, 401] width 702 height 176
click at [423, 398] on p at bounding box center [653, 398] width 686 height 247
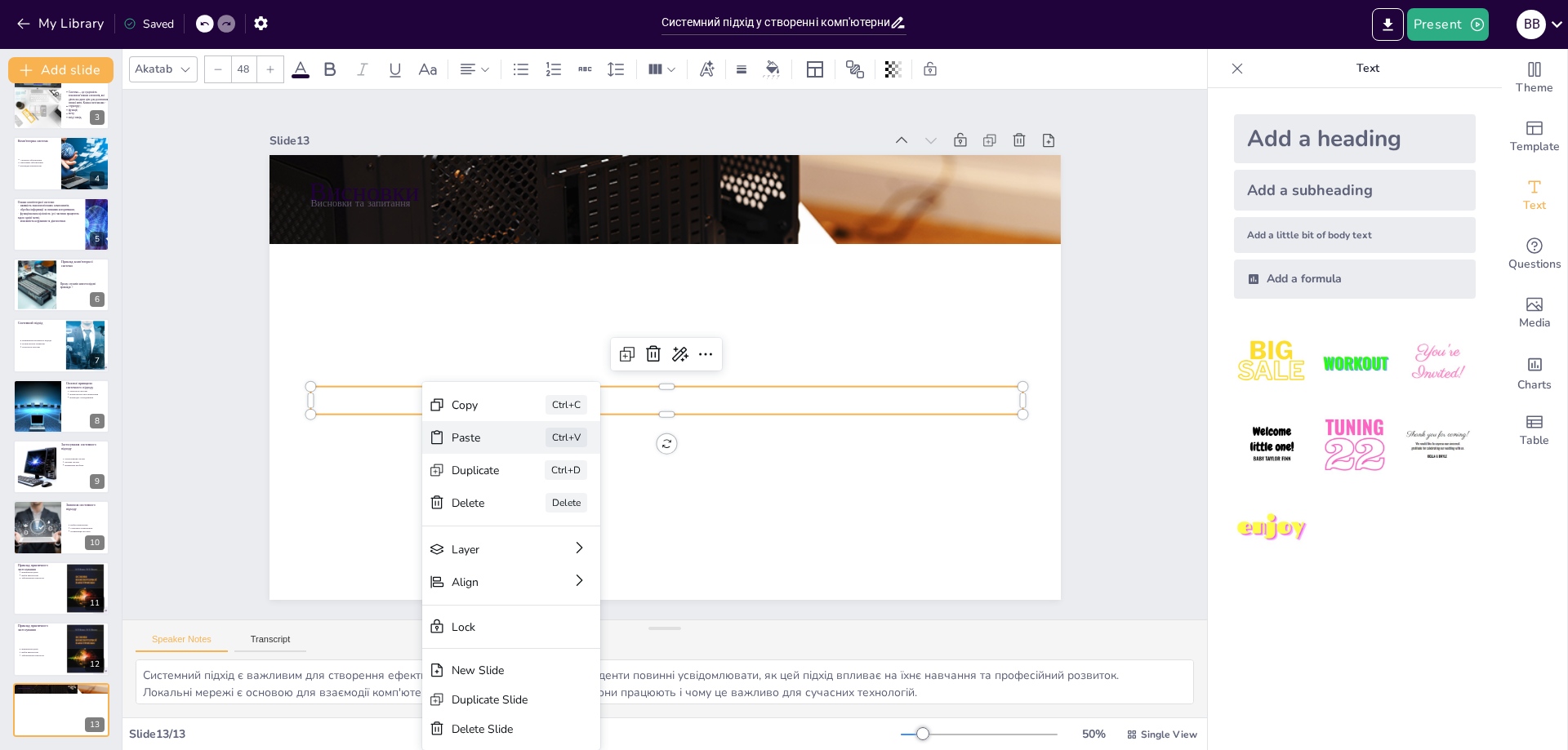
click at [509, 468] on div "Paste" at bounding box center [533, 485] width 50 height 33
type input "24"
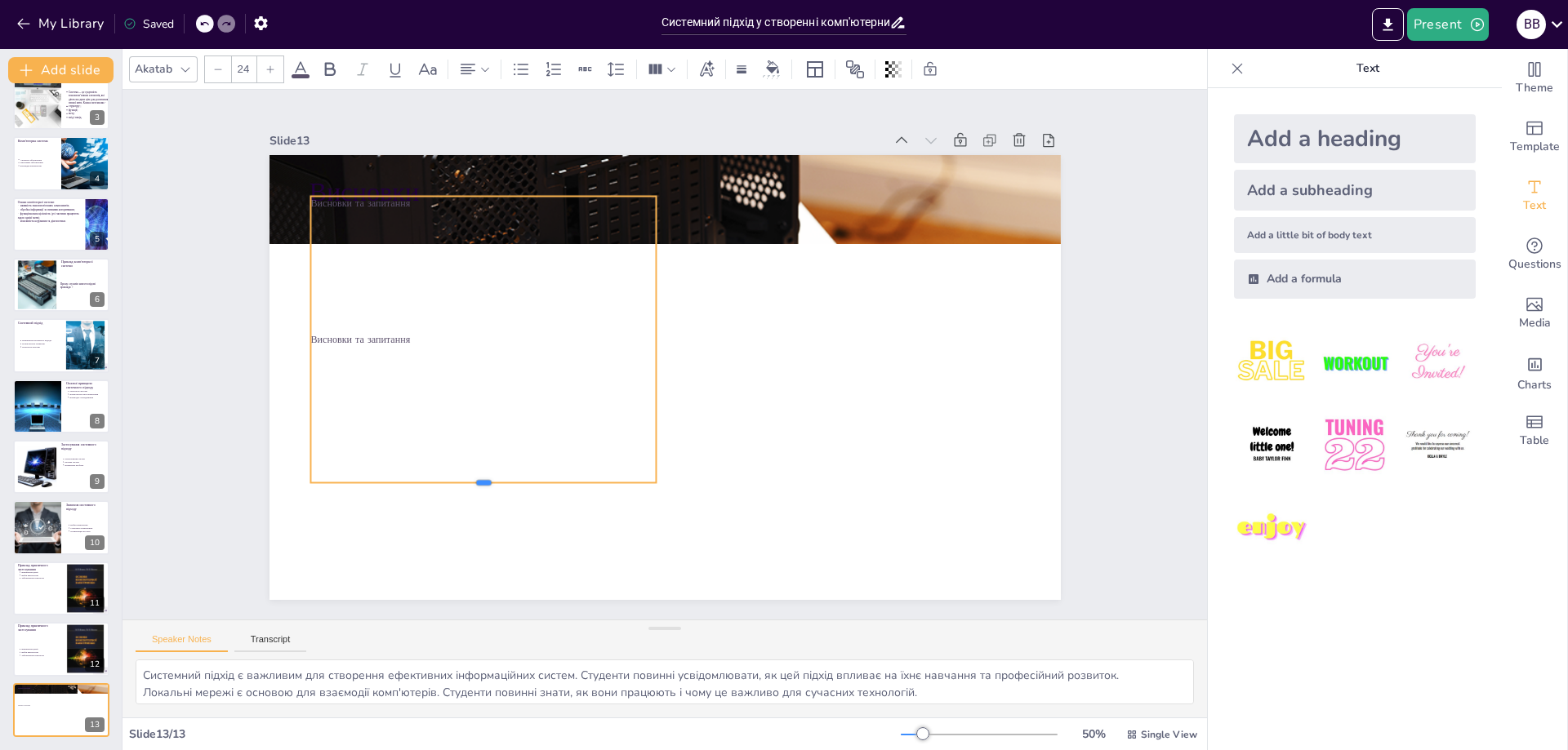
drag, startPoint x: 471, startPoint y: 203, endPoint x: 487, endPoint y: 476, distance: 273.5
click at [487, 473] on div at bounding box center [440, 381] width 306 height 184
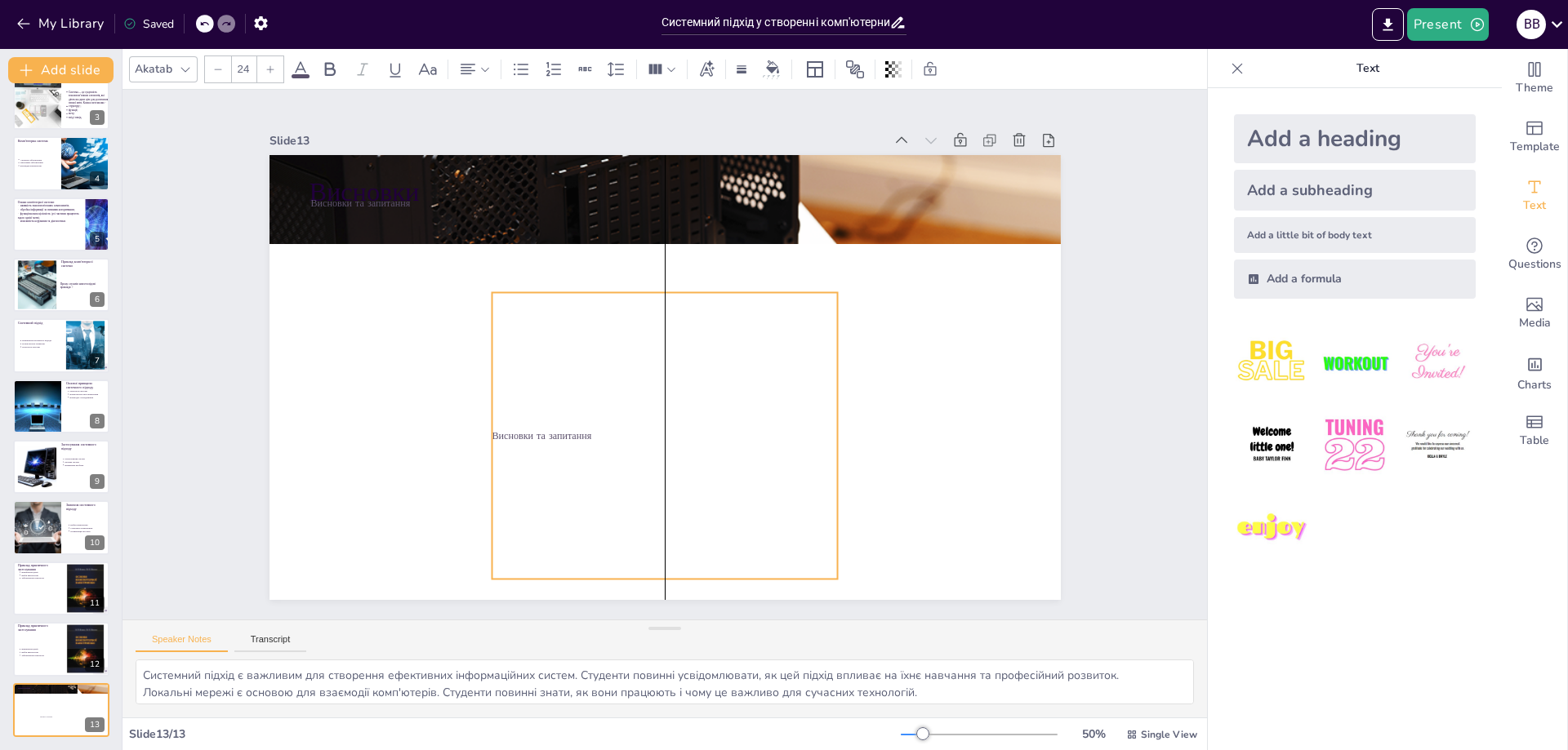
drag, startPoint x: 452, startPoint y: 234, endPoint x: 524, endPoint y: 282, distance: 86.5
click at [525, 282] on div "Висновки та запитання" at bounding box center [611, 415] width 449 height 445
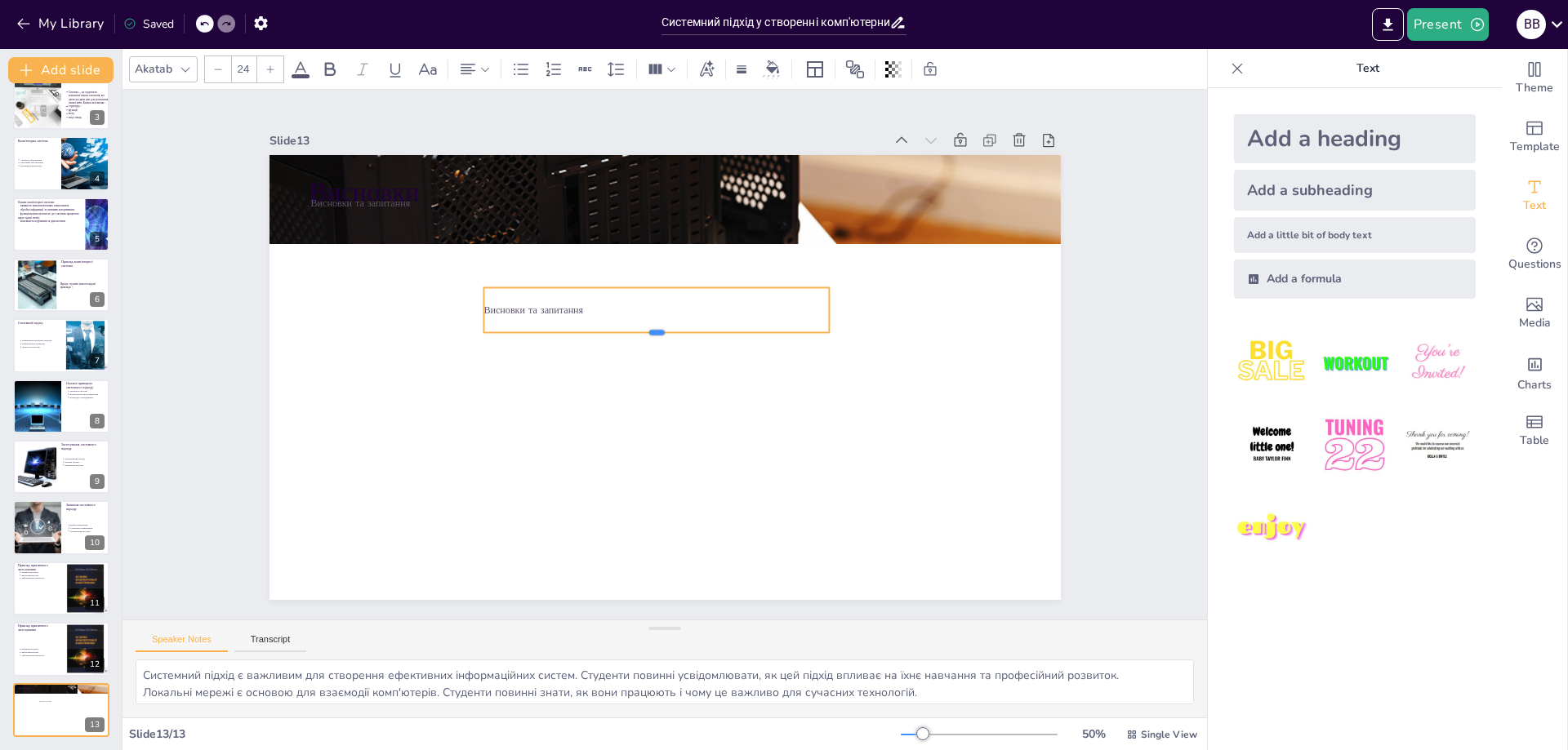
drag, startPoint x: 650, startPoint y: 573, endPoint x: 643, endPoint y: 332, distance: 241.1
click at [643, 332] on div at bounding box center [666, 371] width 322 height 153
drag, startPoint x: 582, startPoint y: 279, endPoint x: 478, endPoint y: 320, distance: 111.8
click at [471, 312] on div "Висновки Висновки та запитання Висновки та запитання" at bounding box center [655, 375] width 904 height 729
click at [28, 668] on div at bounding box center [61, 648] width 98 height 55
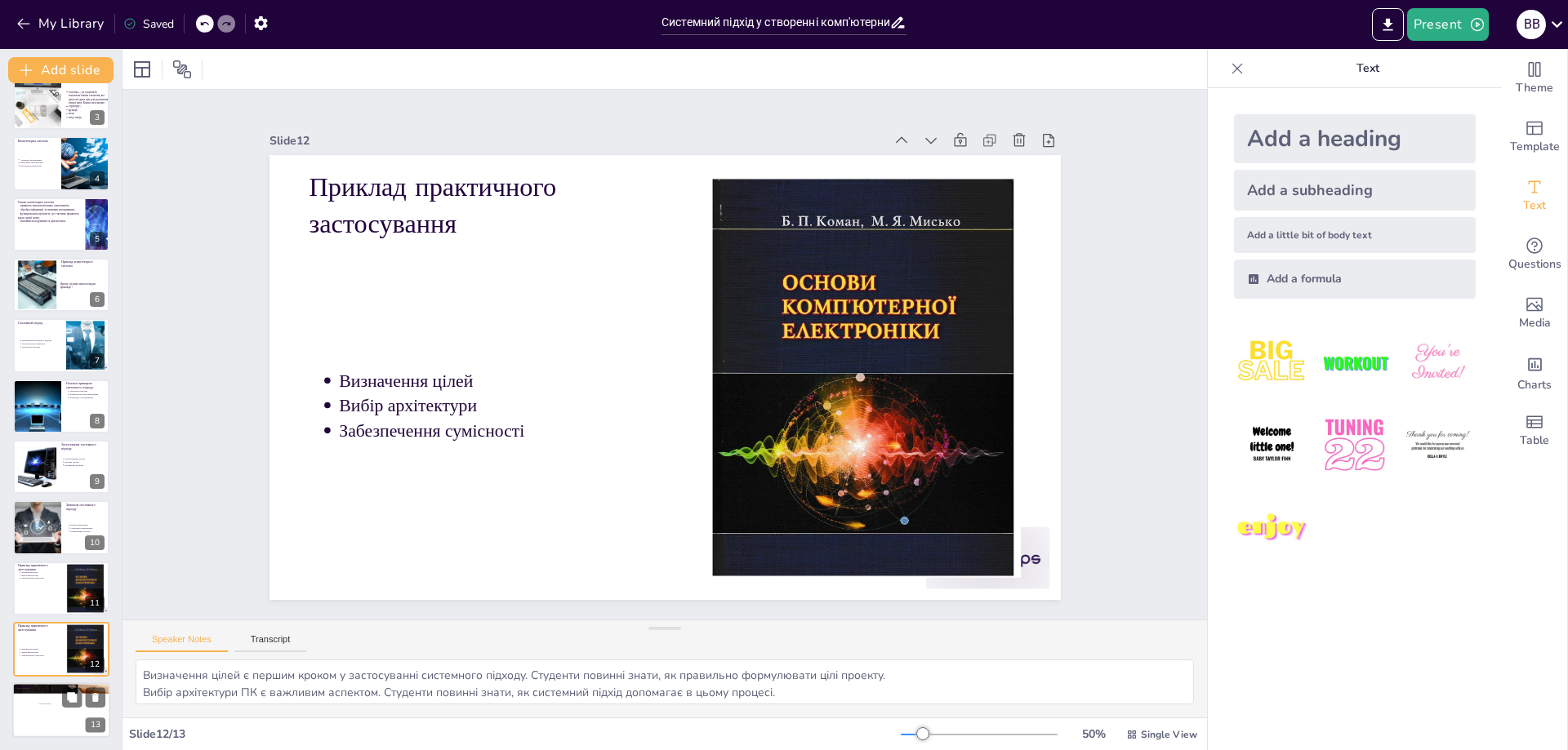
click at [48, 717] on div at bounding box center [61, 710] width 98 height 55
type textarea "Системний підхід є важливим для створення ефективних інформаційних систем. Студ…"
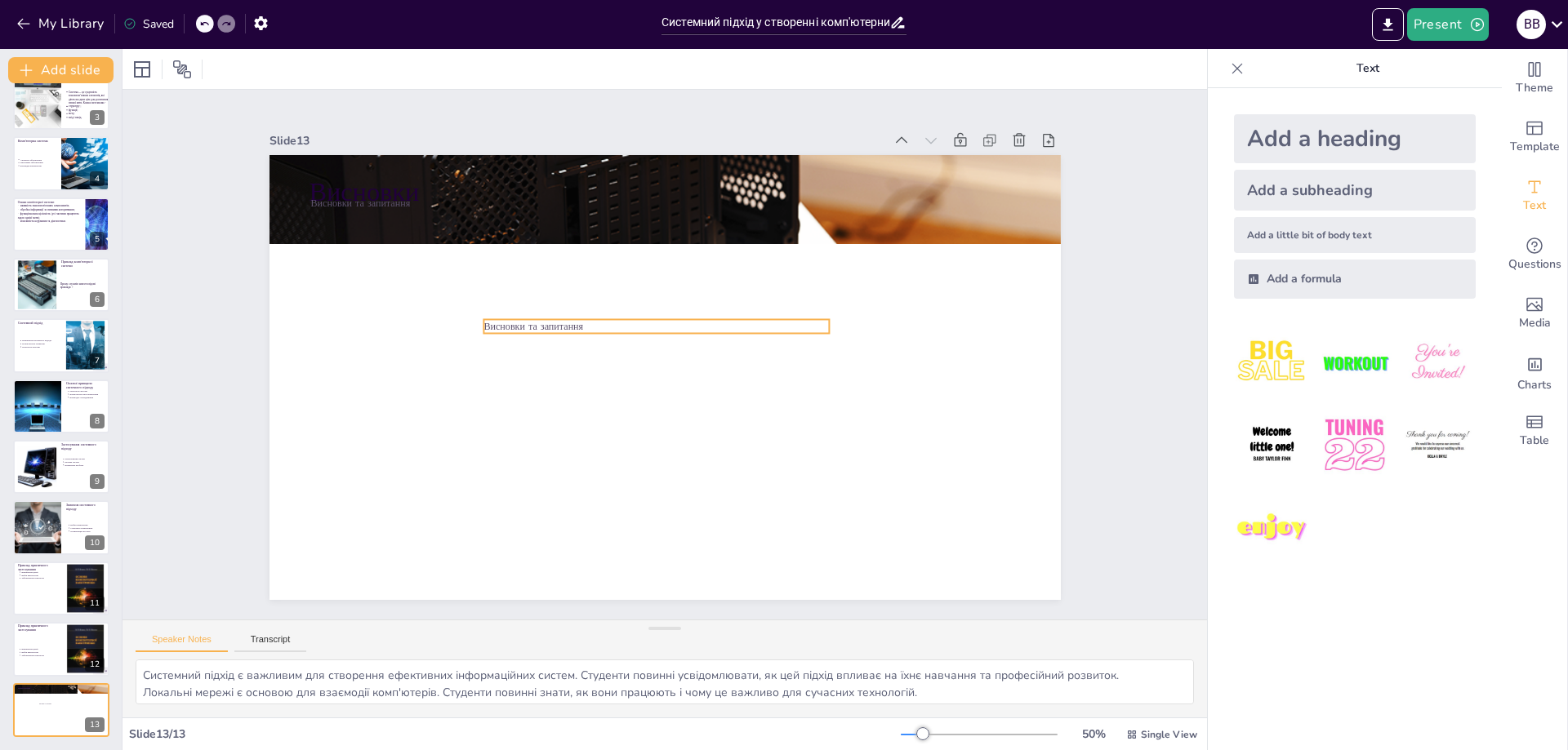
click at [595, 322] on p "Висновки та запитання" at bounding box center [673, 326] width 307 height 185
click at [259, 67] on div at bounding box center [270, 69] width 26 height 26
click at [265, 72] on icon at bounding box center [270, 69] width 9 height 9
click at [267, 72] on icon at bounding box center [270, 69] width 9 height 9
click at [270, 72] on icon at bounding box center [270, 69] width 9 height 9
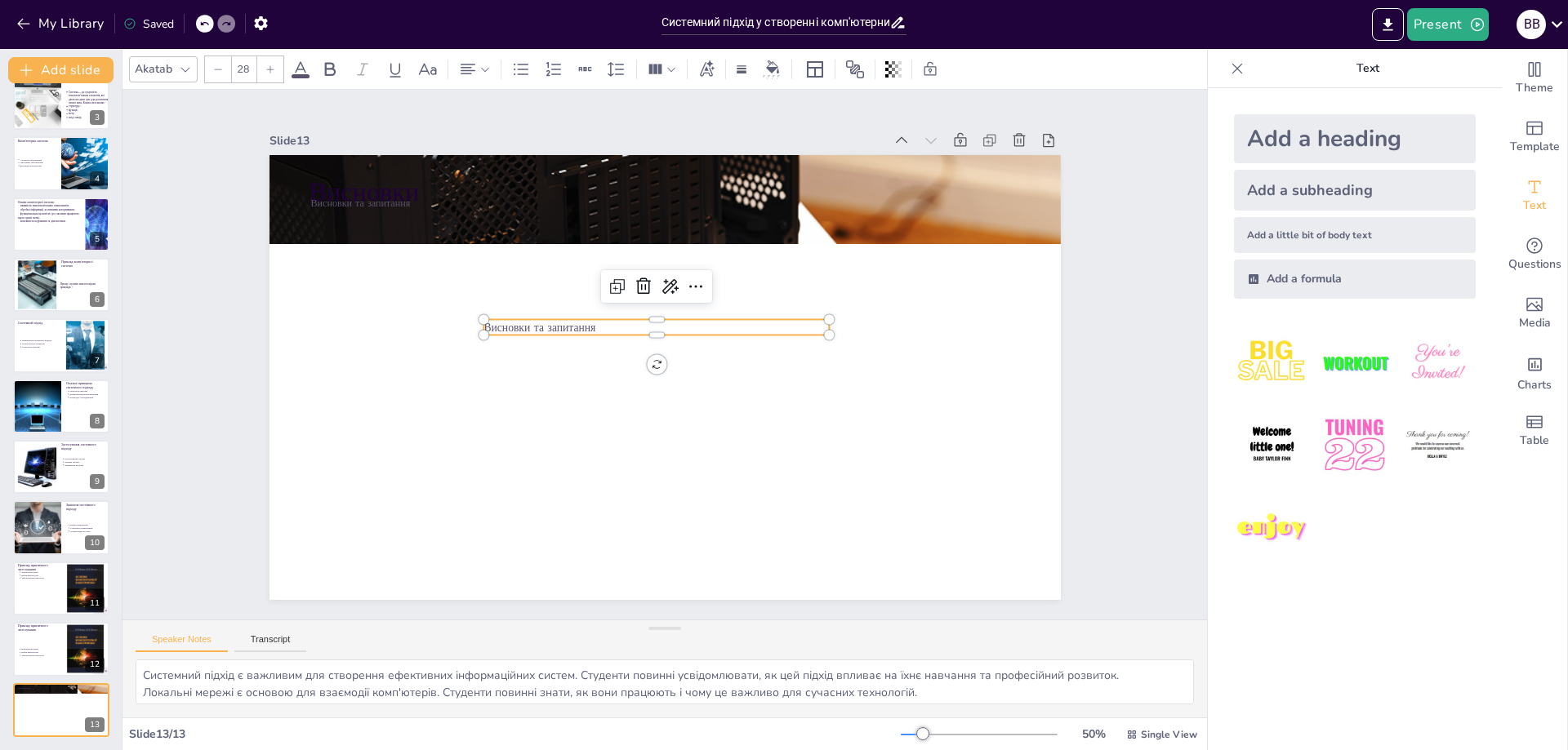
click at [270, 71] on icon at bounding box center [270, 69] width 9 height 9
click at [271, 71] on icon at bounding box center [270, 69] width 9 height 9
click at [275, 72] on icon at bounding box center [270, 69] width 9 height 9
click at [275, 72] on div at bounding box center [270, 69] width 26 height 26
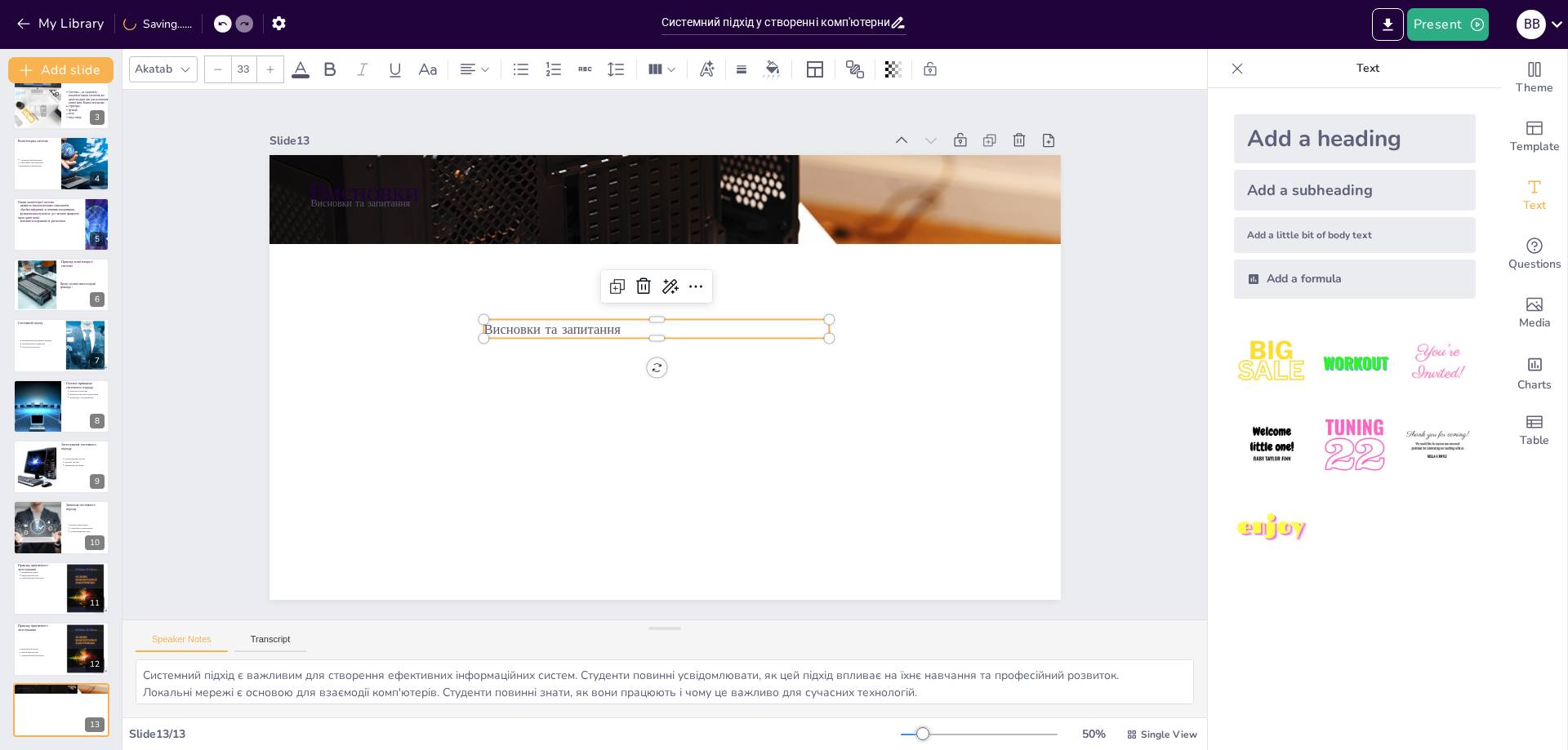
click at [276, 69] on div at bounding box center [270, 69] width 26 height 26
click at [276, 68] on div at bounding box center [270, 69] width 26 height 26
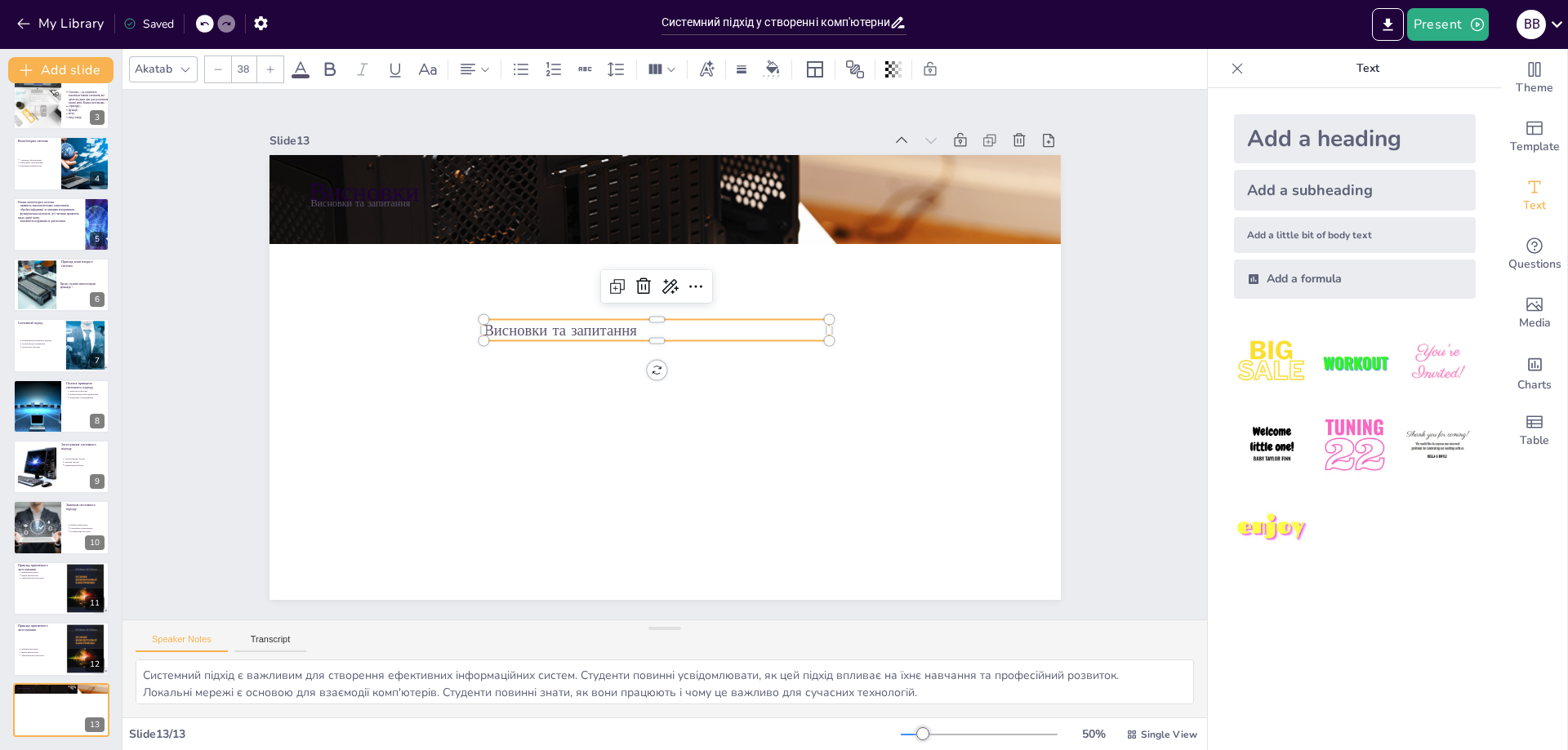
click at [276, 68] on div at bounding box center [270, 69] width 26 height 26
click at [276, 67] on div at bounding box center [270, 69] width 26 height 26
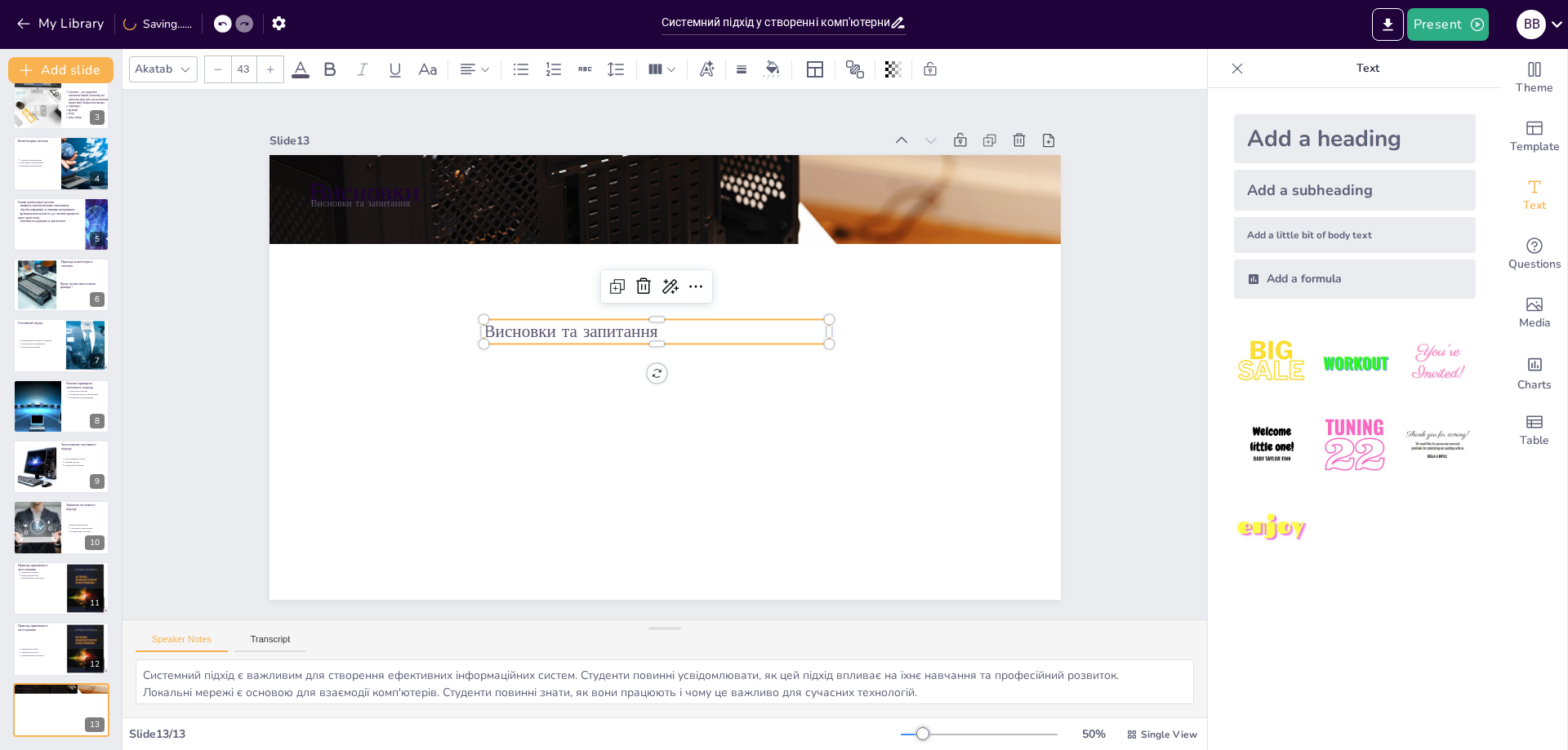
click at [276, 67] on div at bounding box center [270, 69] width 26 height 26
click at [276, 68] on div at bounding box center [270, 69] width 26 height 26
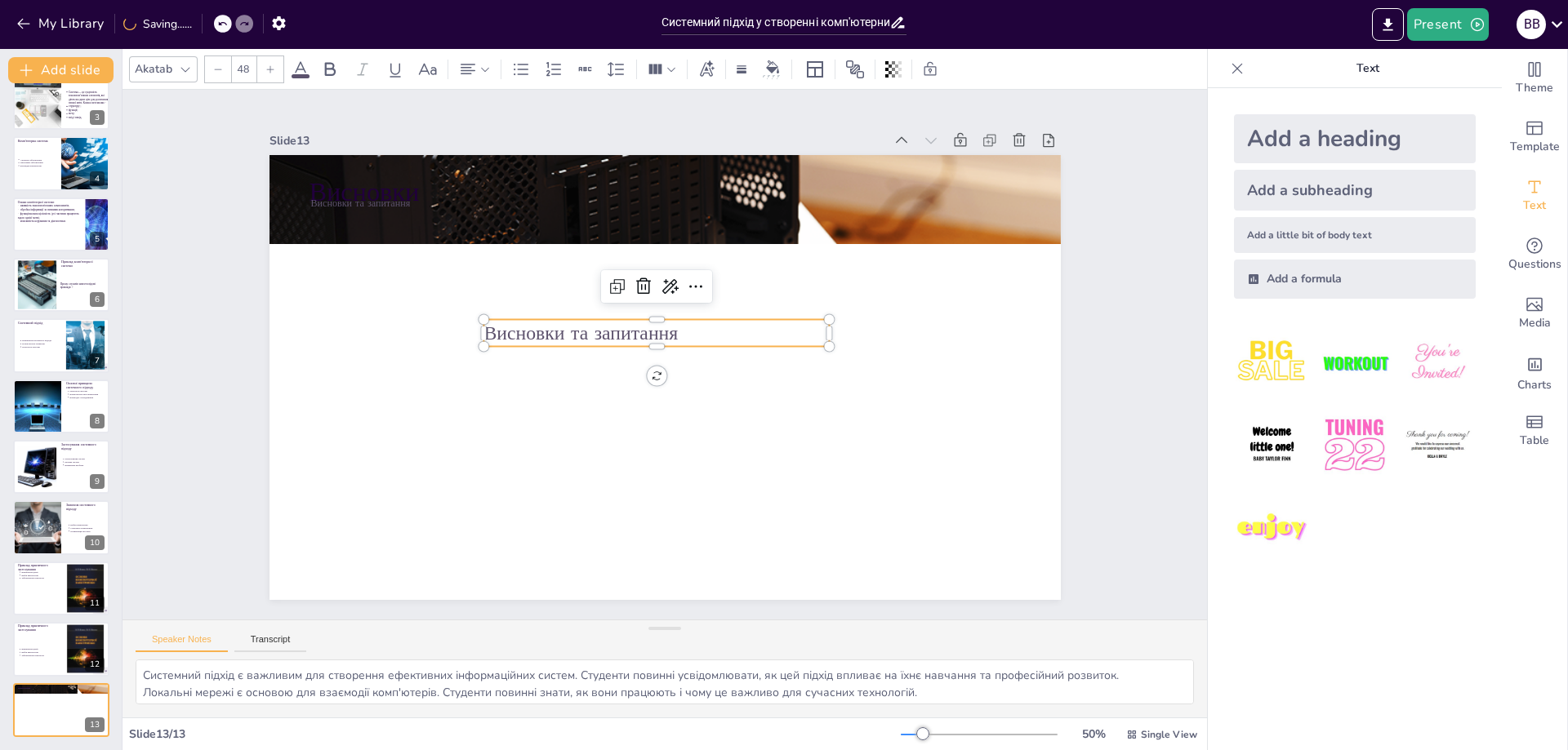
click at [276, 68] on div at bounding box center [270, 69] width 26 height 26
click at [277, 68] on div at bounding box center [270, 69] width 26 height 26
click at [277, 67] on div at bounding box center [270, 69] width 26 height 26
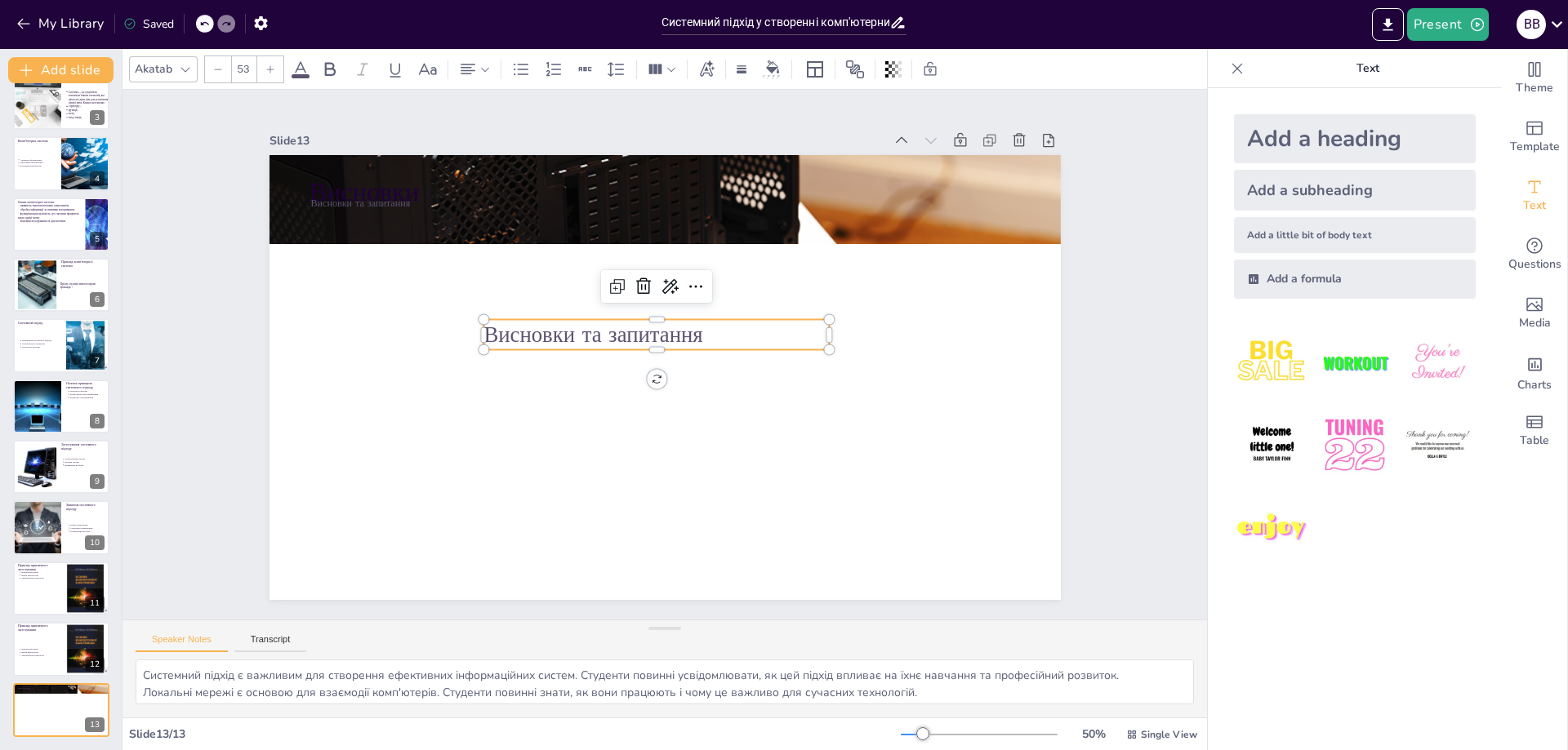
click at [277, 67] on div at bounding box center [270, 69] width 26 height 26
click at [278, 67] on div at bounding box center [270, 69] width 26 height 26
click at [278, 67] on div at bounding box center [270, 69] width 26 height 26
click at [279, 67] on div at bounding box center [270, 69] width 26 height 26
click at [280, 67] on div at bounding box center [270, 69] width 26 height 26
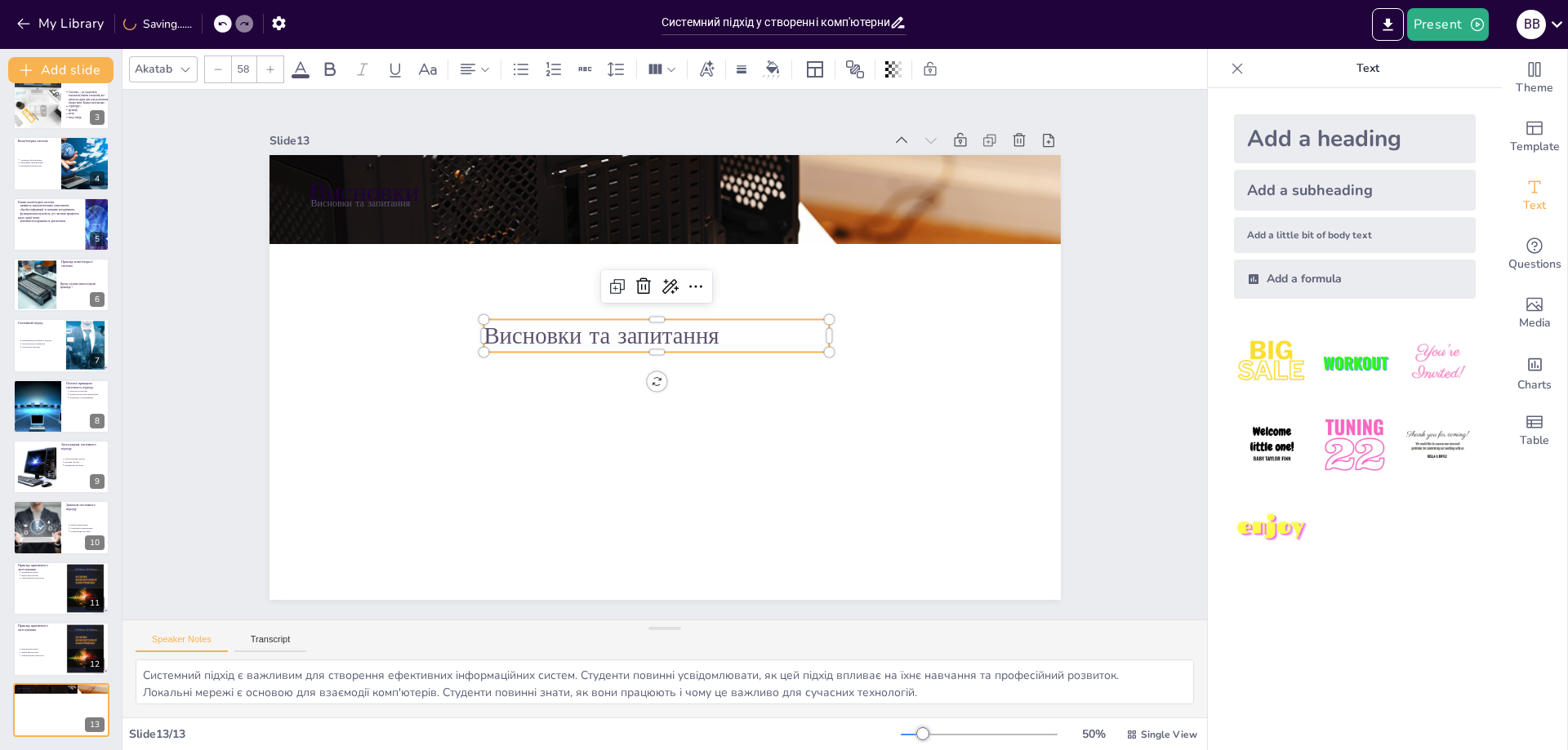
click at [281, 66] on div at bounding box center [270, 69] width 26 height 26
click at [283, 65] on div at bounding box center [270, 69] width 26 height 26
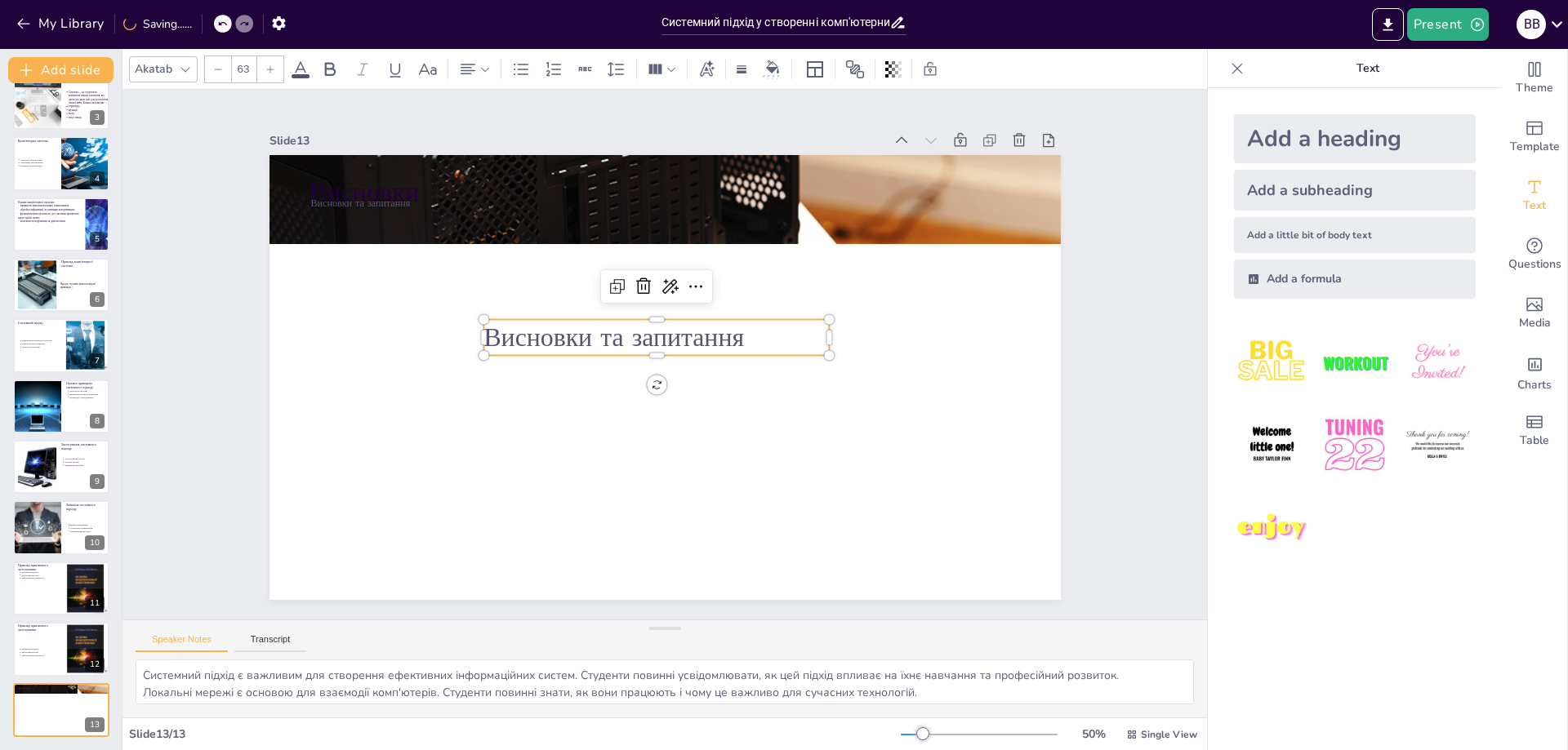
click at [283, 65] on div at bounding box center [270, 69] width 26 height 26
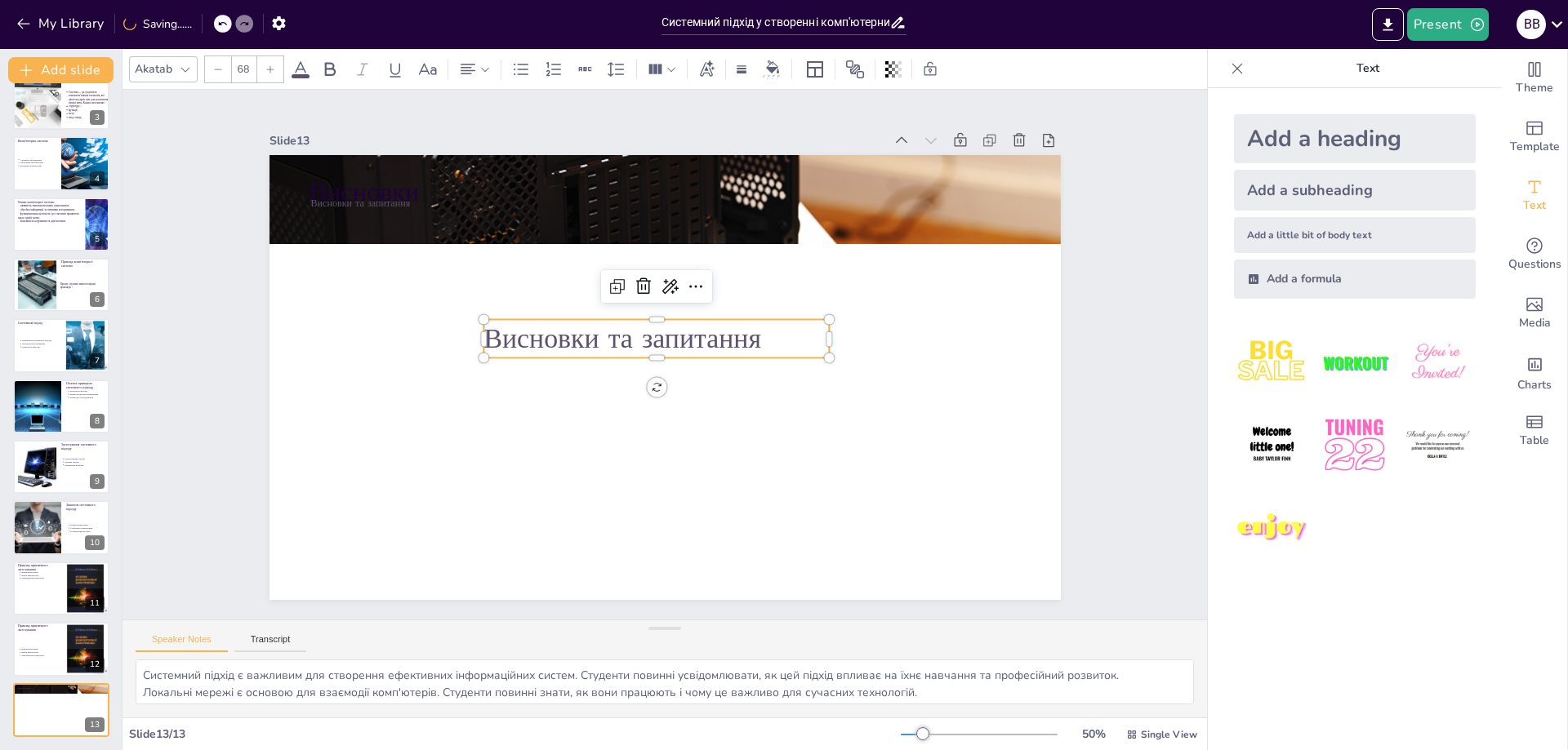
click at [283, 65] on div at bounding box center [270, 69] width 26 height 26
click at [284, 65] on div "Akatab 69" at bounding box center [543, 69] width 829 height 28
click at [286, 65] on div "Akatab 69" at bounding box center [543, 69] width 829 height 28
click at [757, 352] on div at bounding box center [656, 364] width 346 height 49
click at [768, 339] on p "Висновки та запитання" at bounding box center [673, 340] width 207 height 320
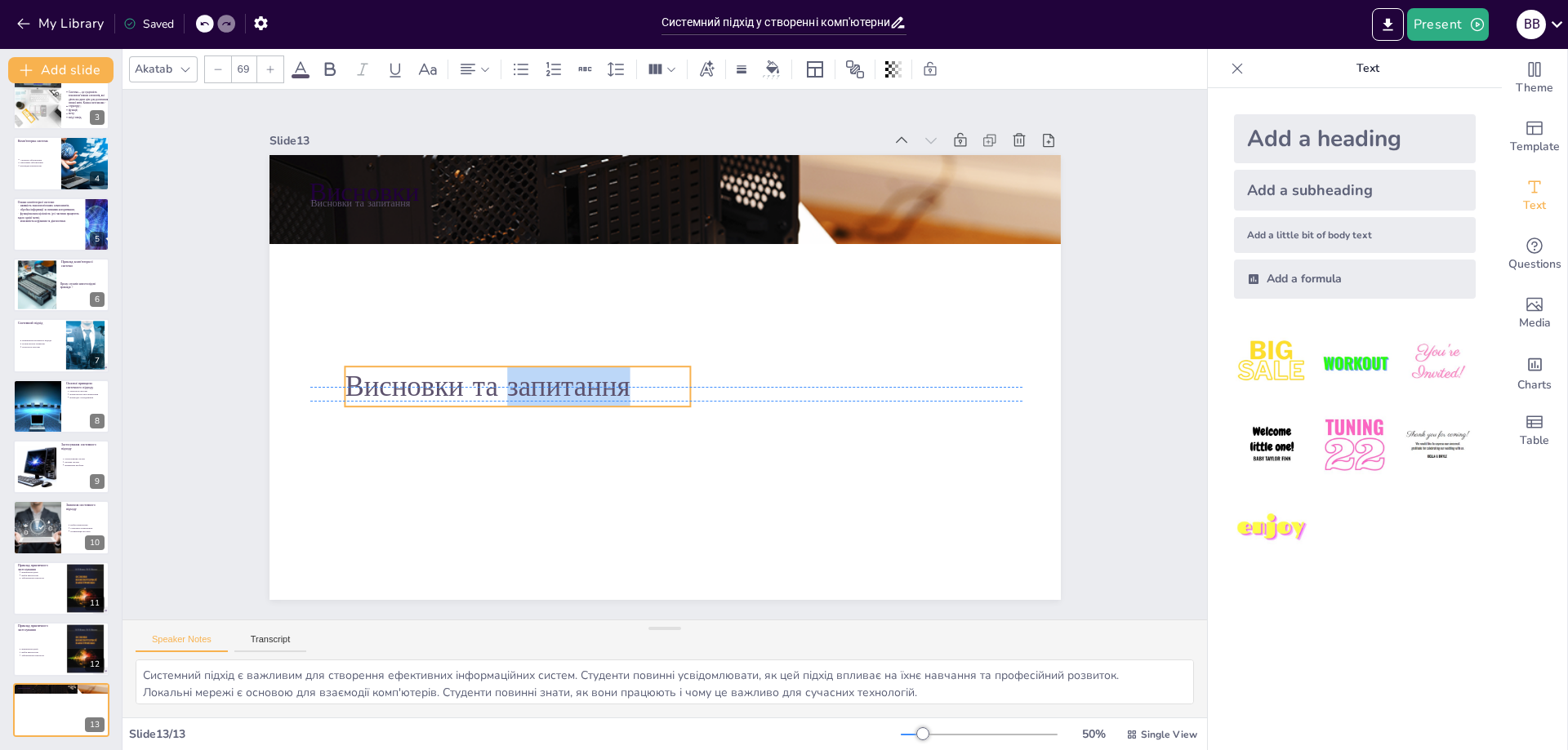
drag, startPoint x: 763, startPoint y: 339, endPoint x: 859, endPoint y: 369, distance: 100.6
click at [863, 361] on p "Висновки та запитання" at bounding box center [766, 242] width 304 height 236
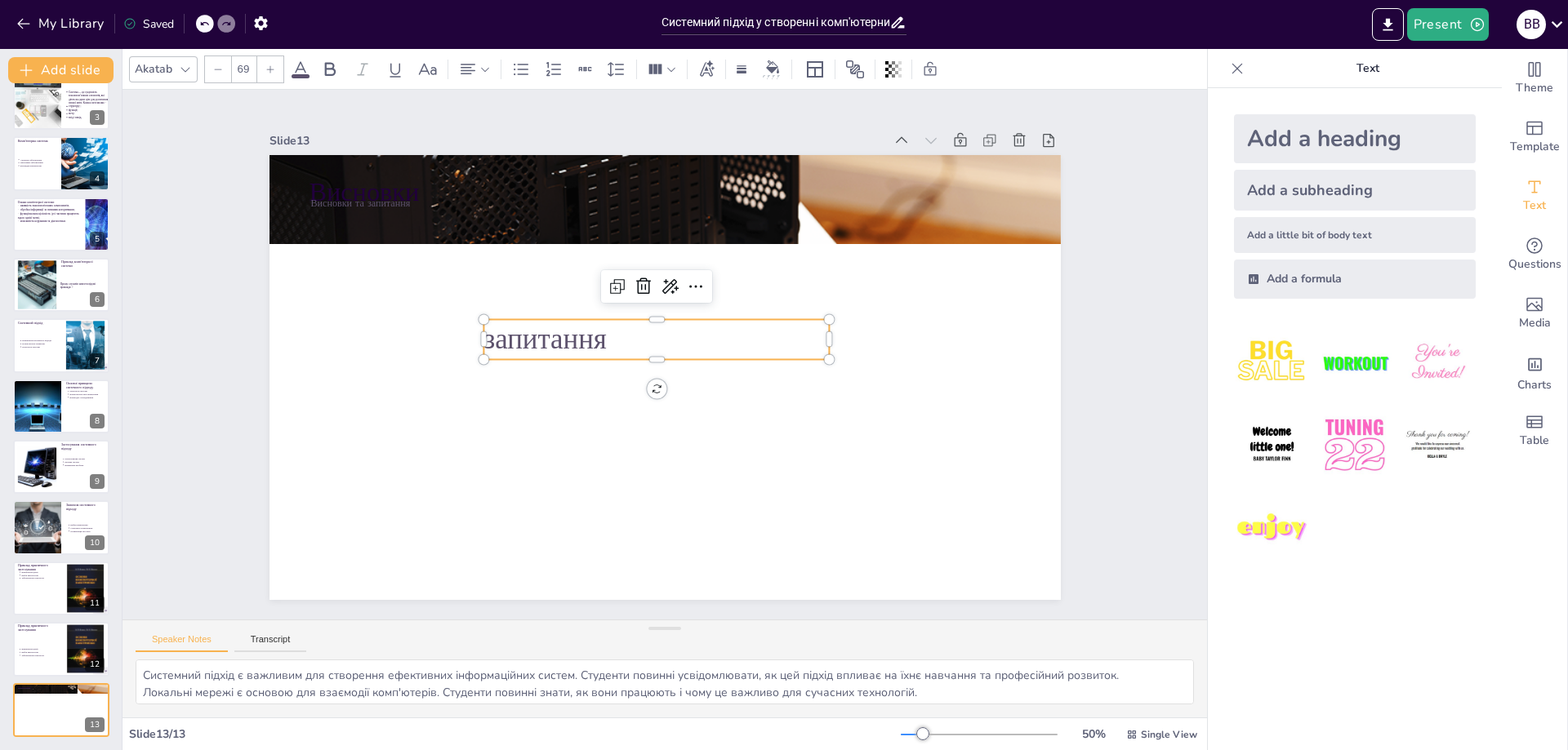
click at [608, 325] on p "запитання" at bounding box center [683, 352] width 178 height 332
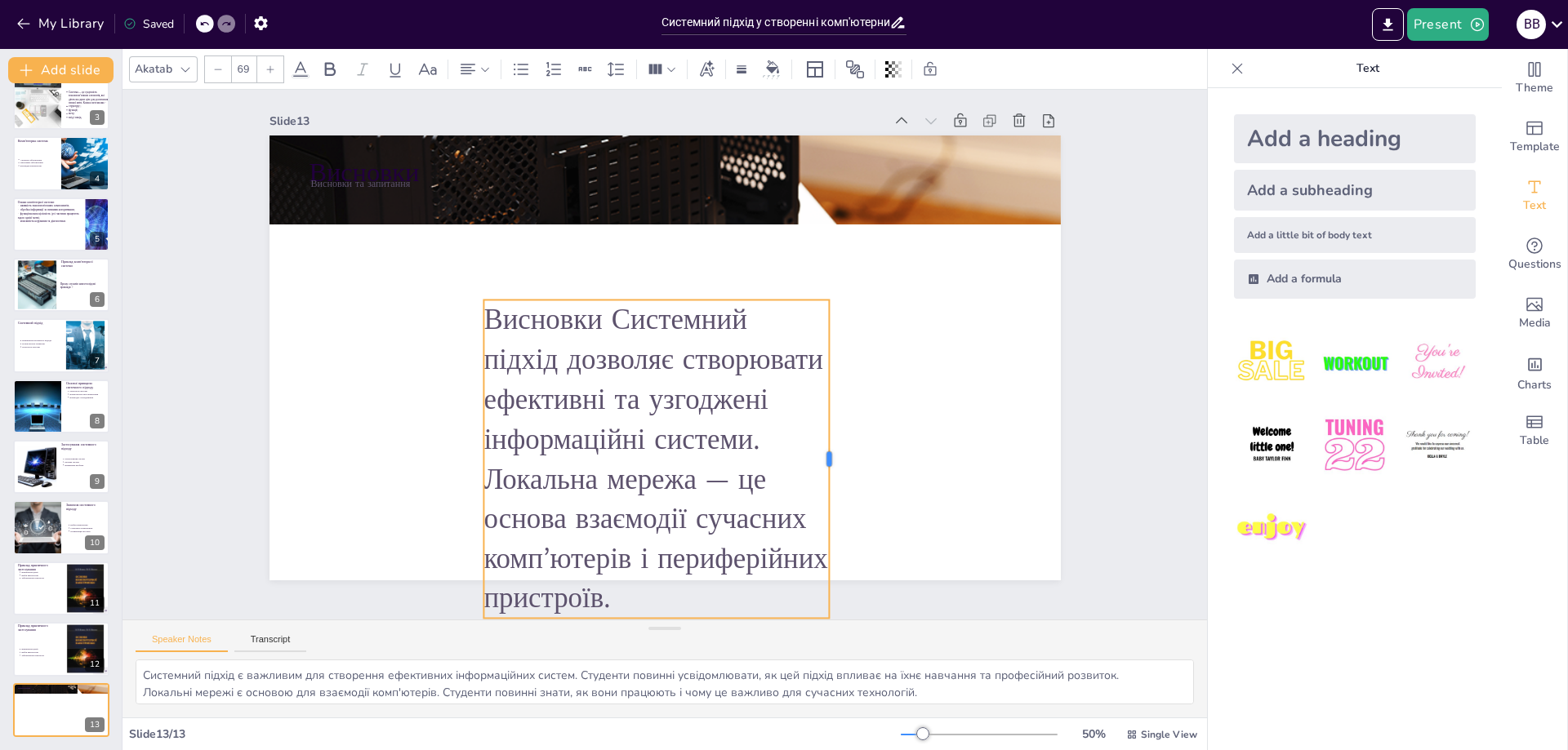
scroll to position [26, 0]
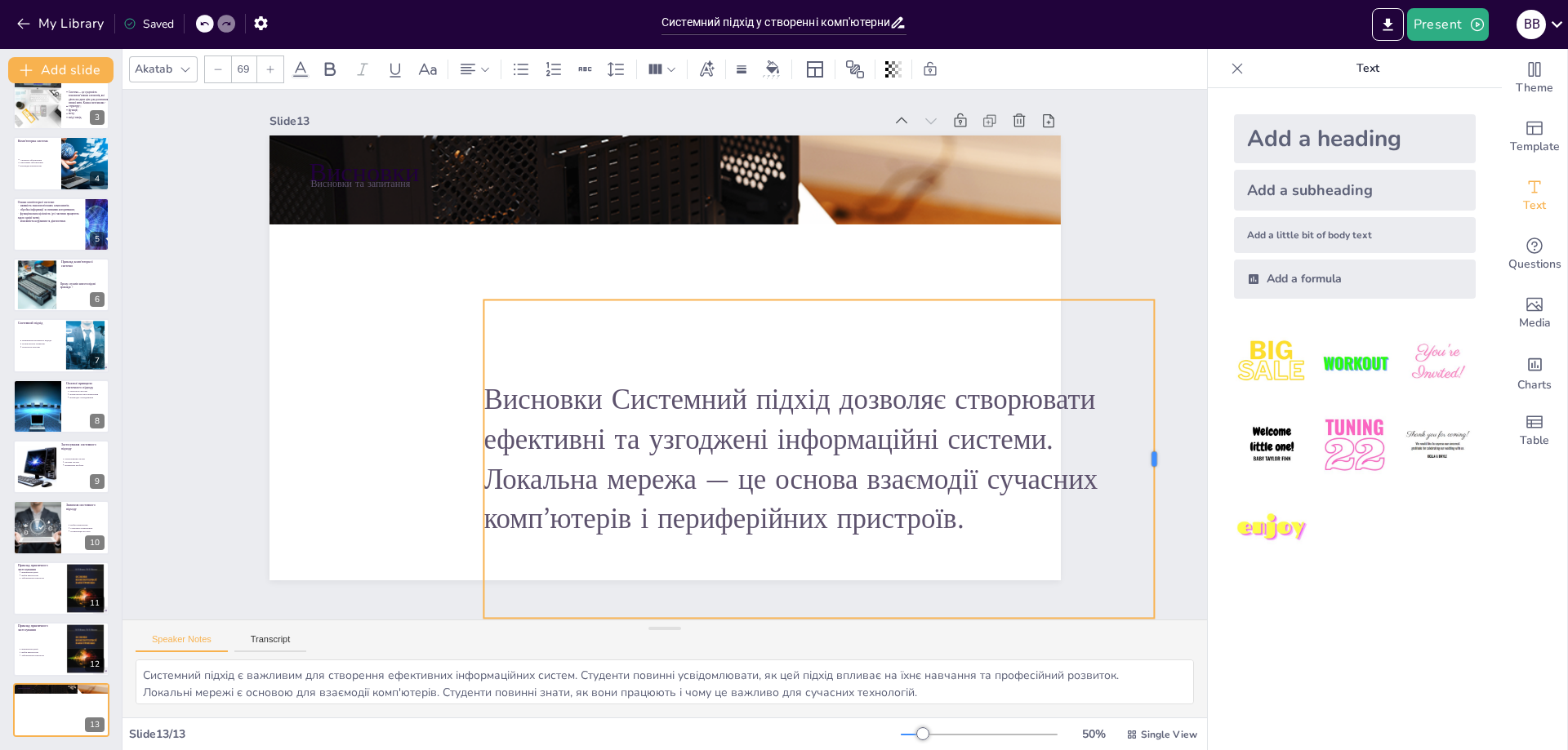
drag, startPoint x: 818, startPoint y: 407, endPoint x: 1164, endPoint y: 358, distance: 349.5
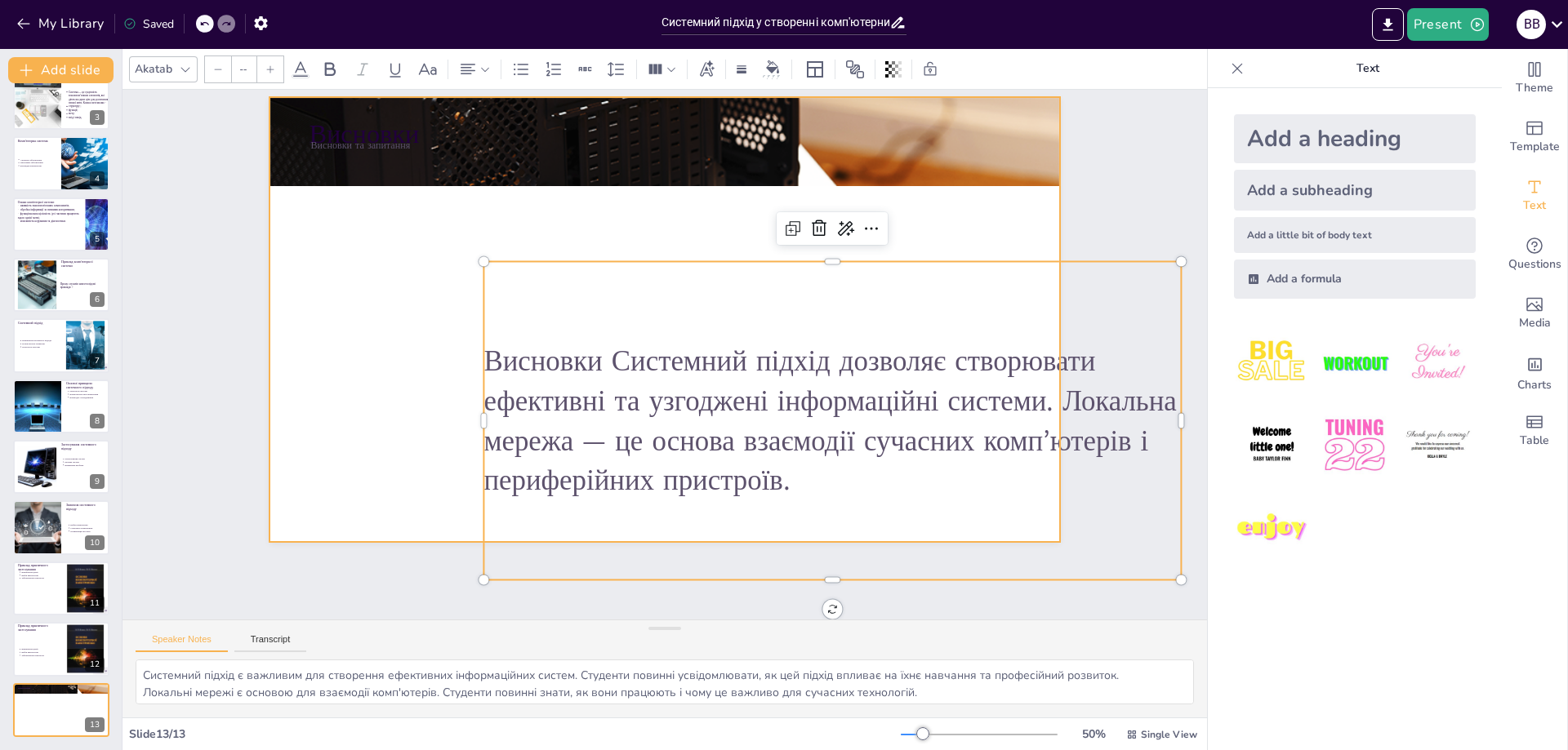
scroll to position [0, 0]
type input "48"
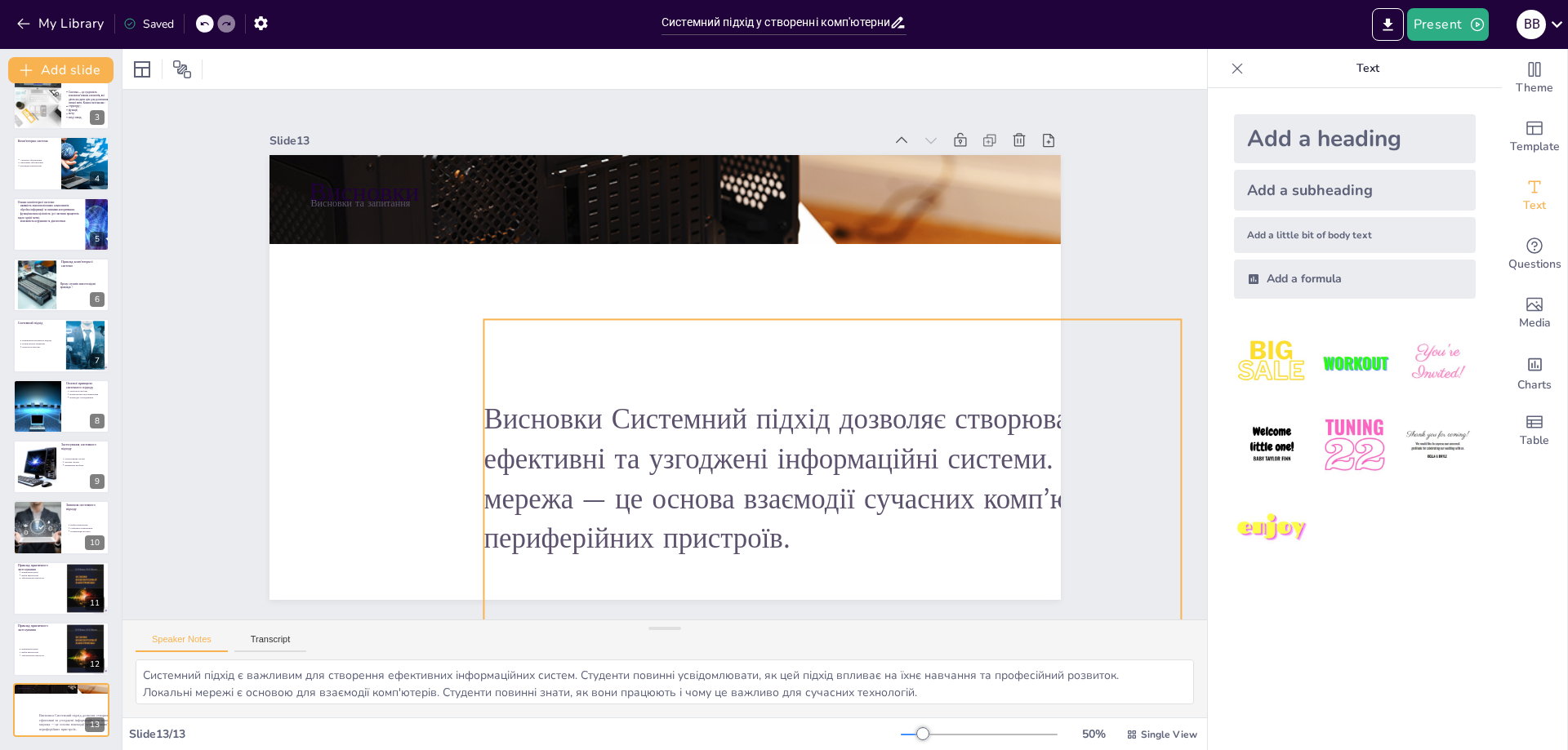
drag, startPoint x: 701, startPoint y: 435, endPoint x: 693, endPoint y: 431, distance: 8.9
click at [701, 434] on p "Висновки Системний підхід дозволяє створювати ефективні та узгоджені інформацій…" at bounding box center [457, 375] width 626 height 585
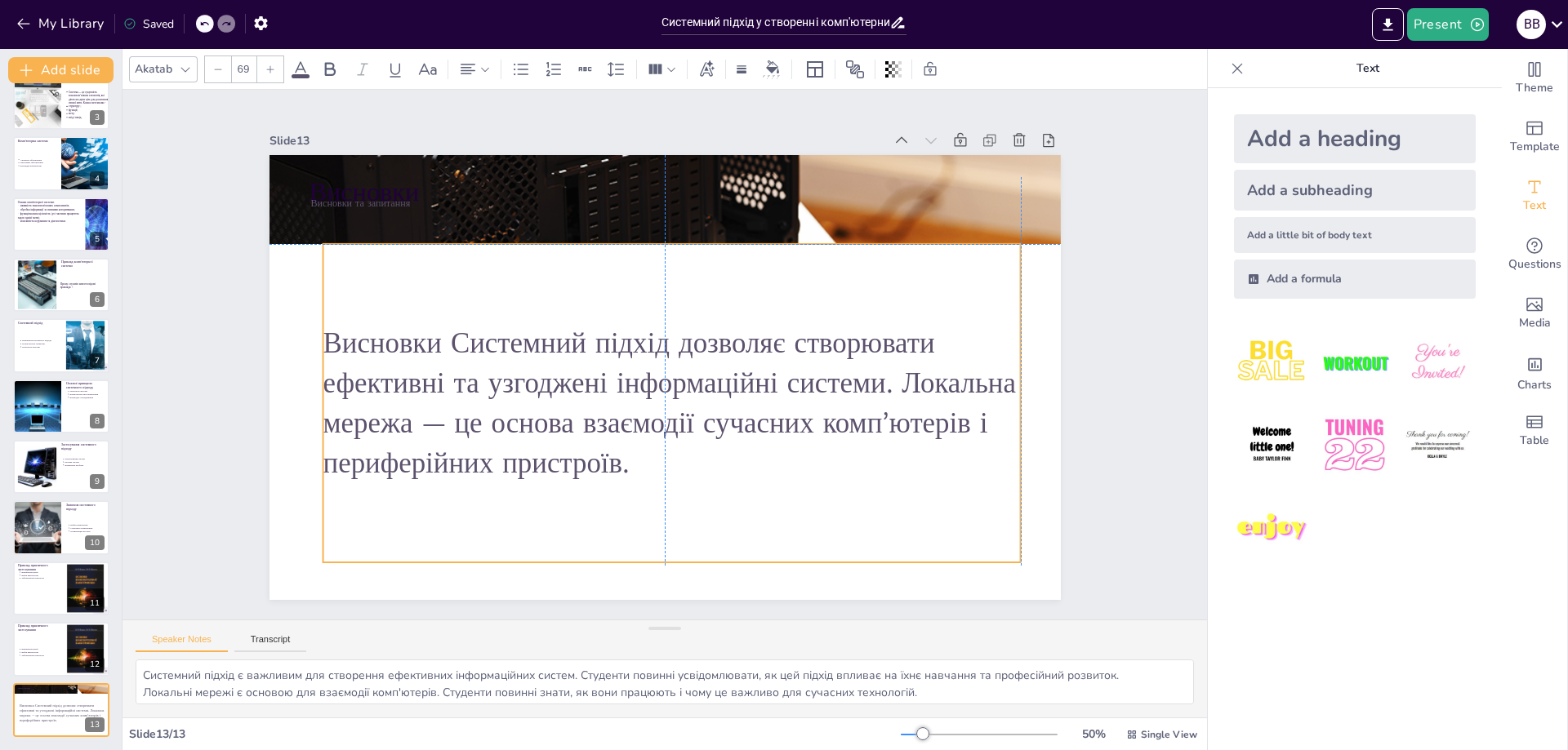
drag, startPoint x: 675, startPoint y: 383, endPoint x: 556, endPoint y: 346, distance: 124.6
click at [562, 352] on p "Висновки Системний підхід дозволяє створювати ефективні та узгоджені інформацій…" at bounding box center [648, 309] width 716 height 301
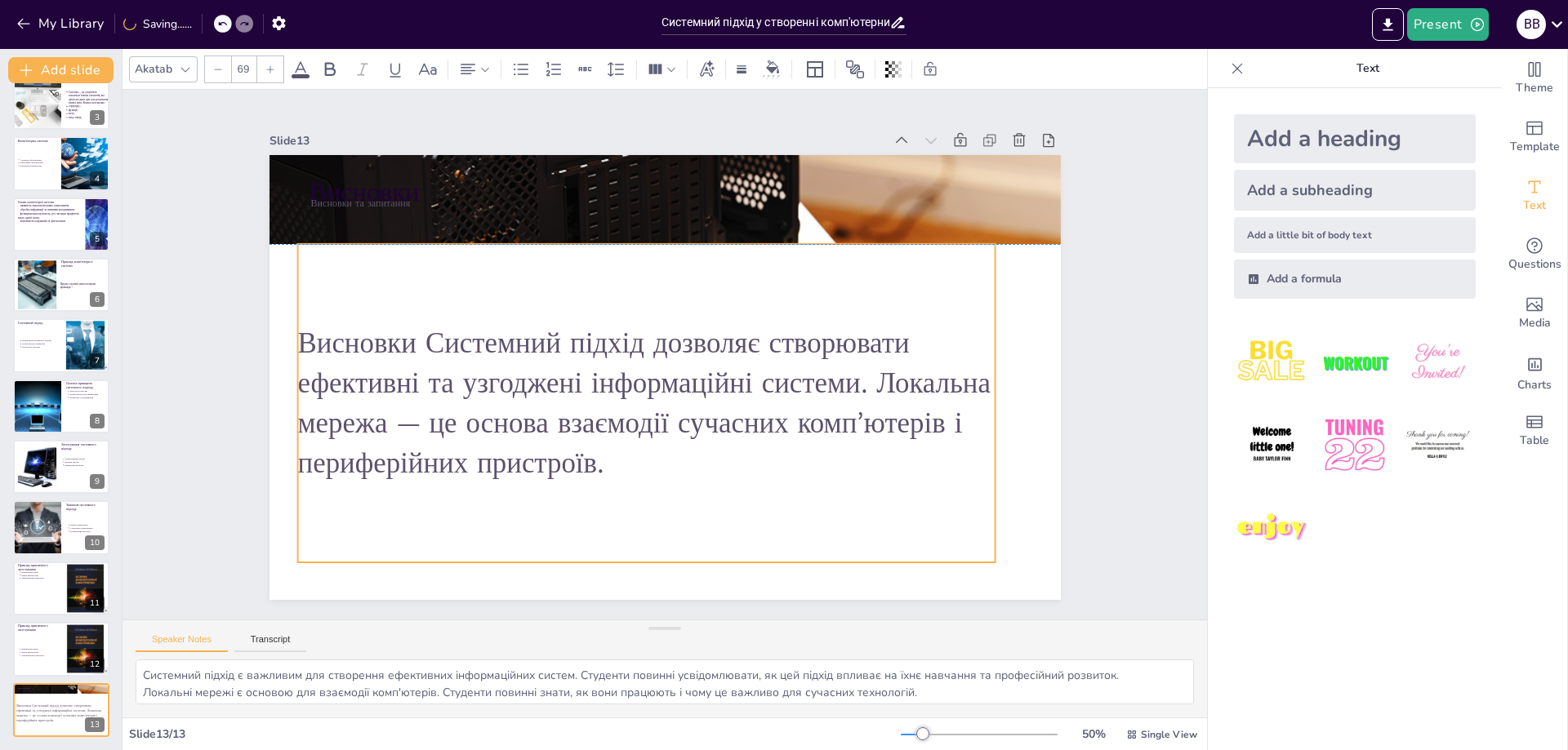
click at [572, 367] on p "Висновки Системний підхід дозволяє створювати ефективні та узгоджені інформацій…" at bounding box center [616, 337] width 160 height 698
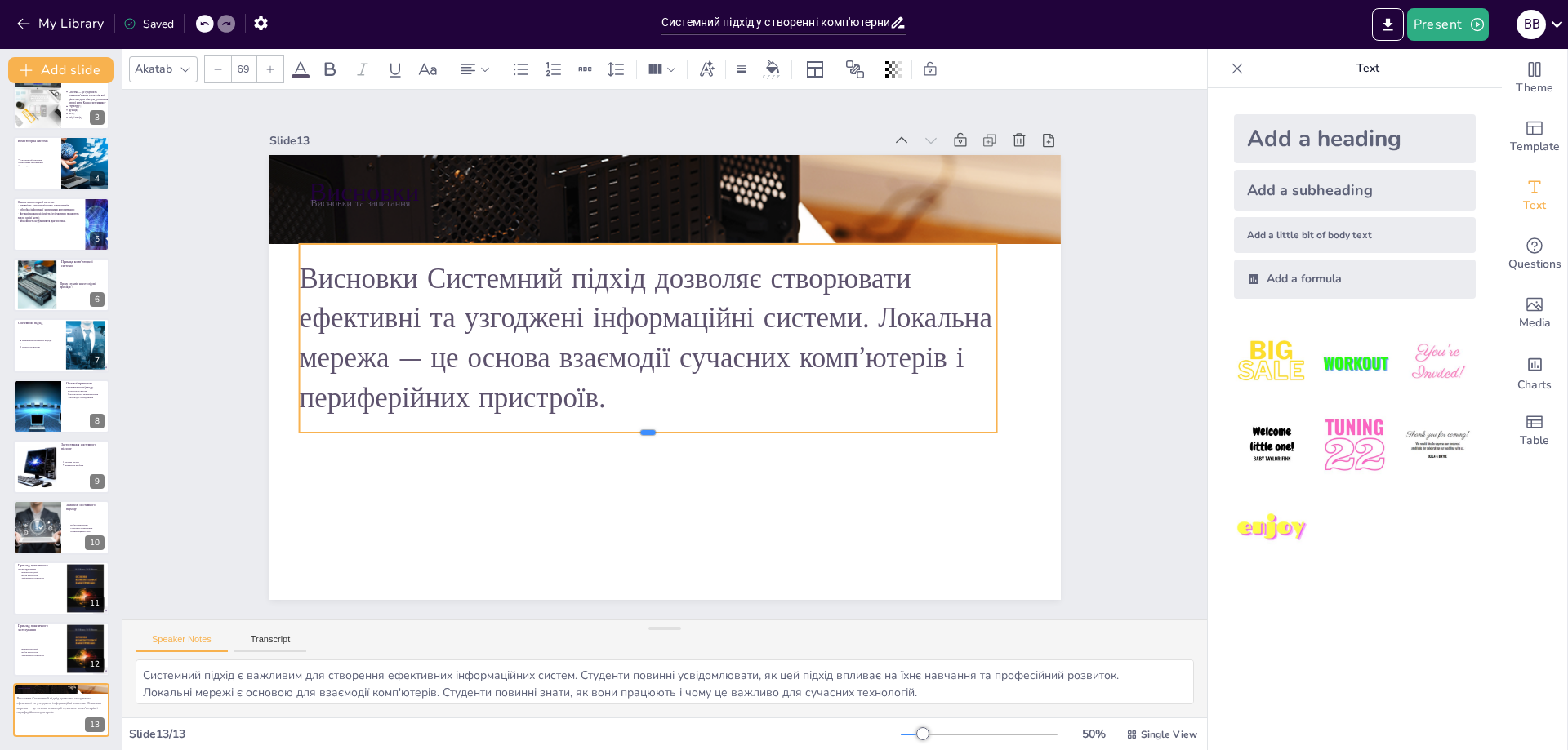
drag, startPoint x: 636, startPoint y: 560, endPoint x: 654, endPoint y: 423, distance: 138.2
click at [641, 425] on div at bounding box center [623, 429] width 668 height 228
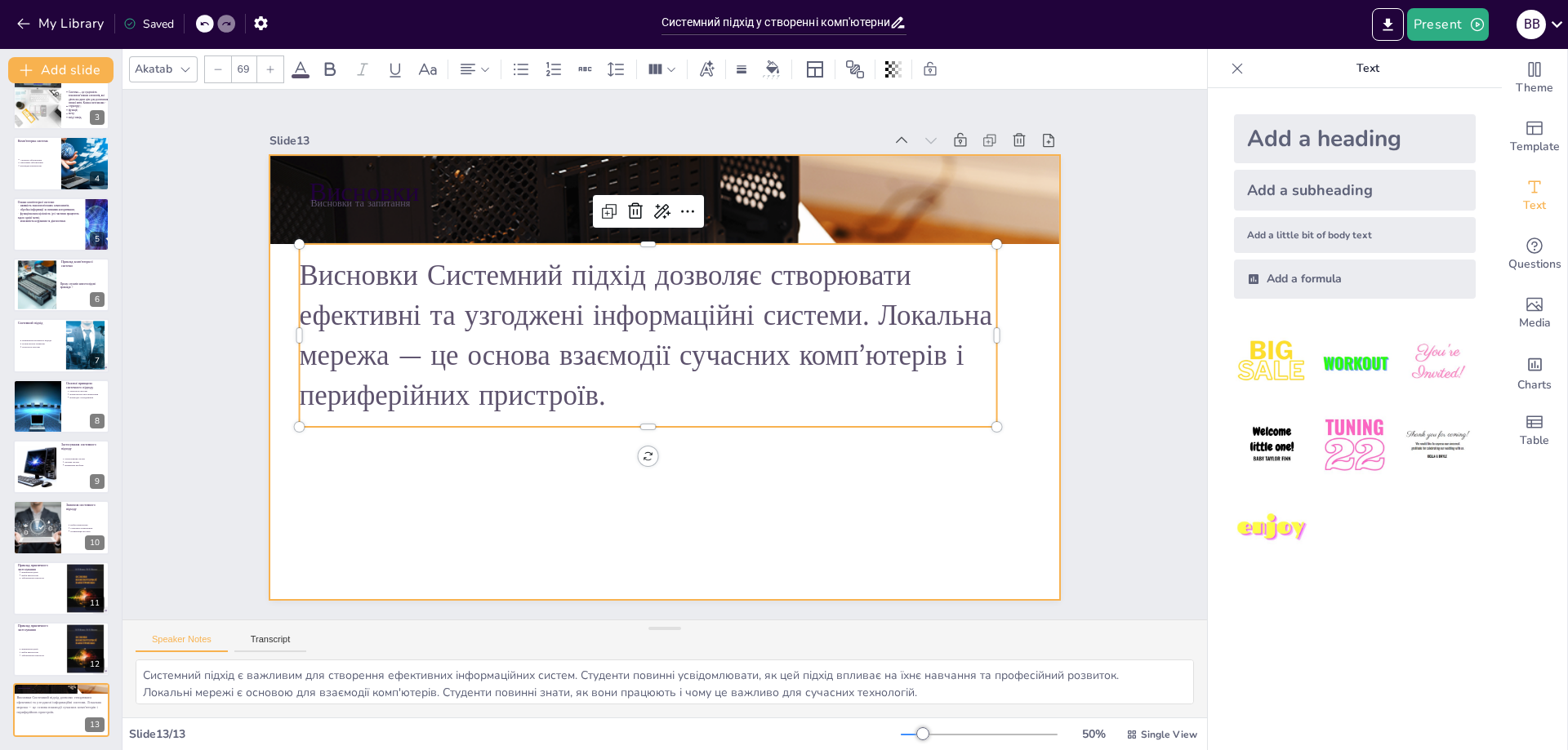
click at [749, 514] on div at bounding box center [660, 377] width 866 height 600
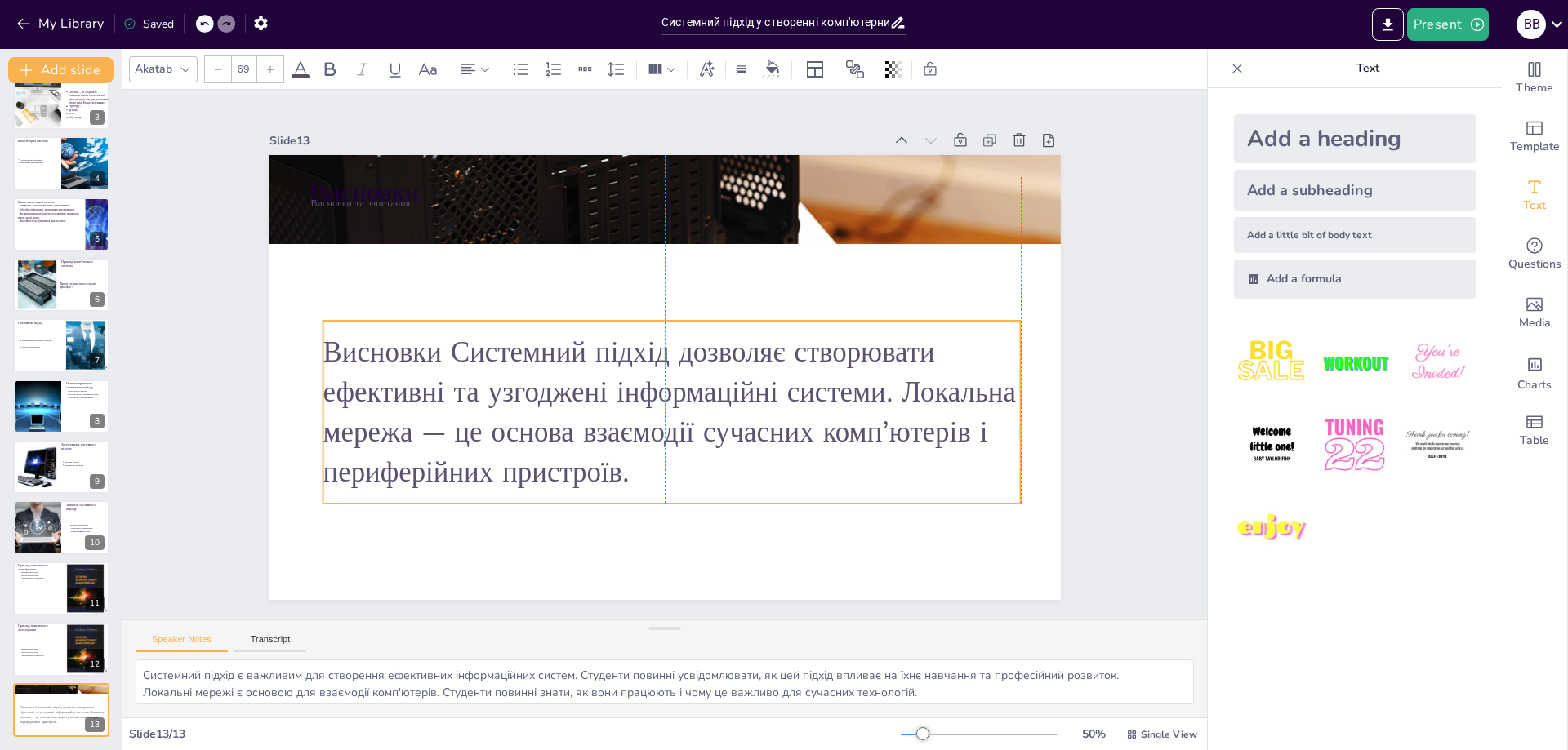
drag, startPoint x: 699, startPoint y: 340, endPoint x: 720, endPoint y: 421, distance: 83.7
click at [720, 417] on p "Висновки Системний підхід дозволяє створювати ефективні та узгоджені інформацій…" at bounding box center [647, 410] width 702 height 429
click at [528, 352] on p "Висновки Системний підхід дозволяє створювати ефективні та узгоджені інформацій…" at bounding box center [607, 362] width 160 height 698
click at [438, 344] on p "Висновки Системний підхід дозволяє створювати ефективні та узгоджені інформацій…" at bounding box center [626, 398] width 586 height 625
click at [438, 343] on p "Висновки Системний підхід дозволяє створювати ефективні та узгоджені інформацій…" at bounding box center [642, 408] width 685 height 486
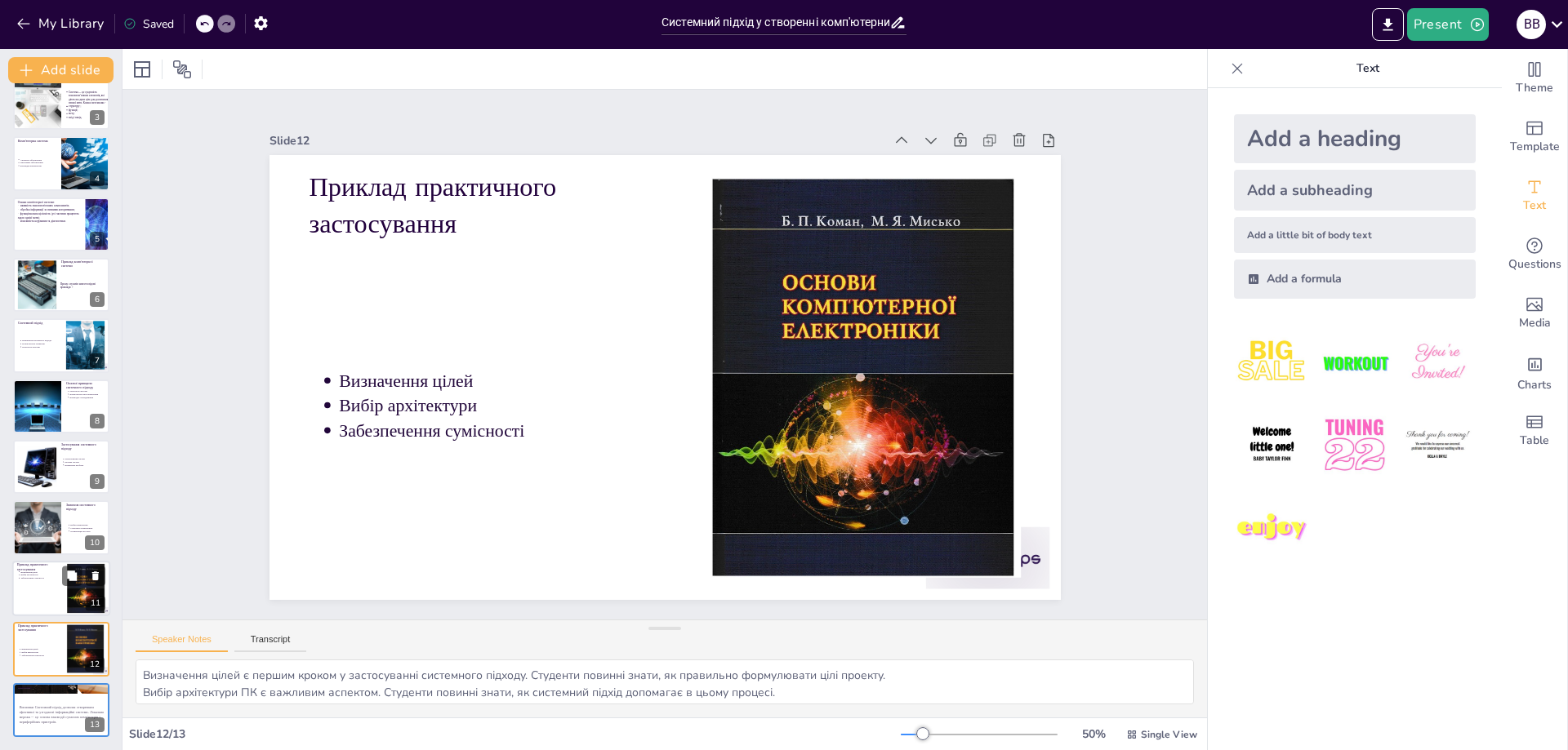
click at [50, 590] on div at bounding box center [61, 588] width 98 height 55
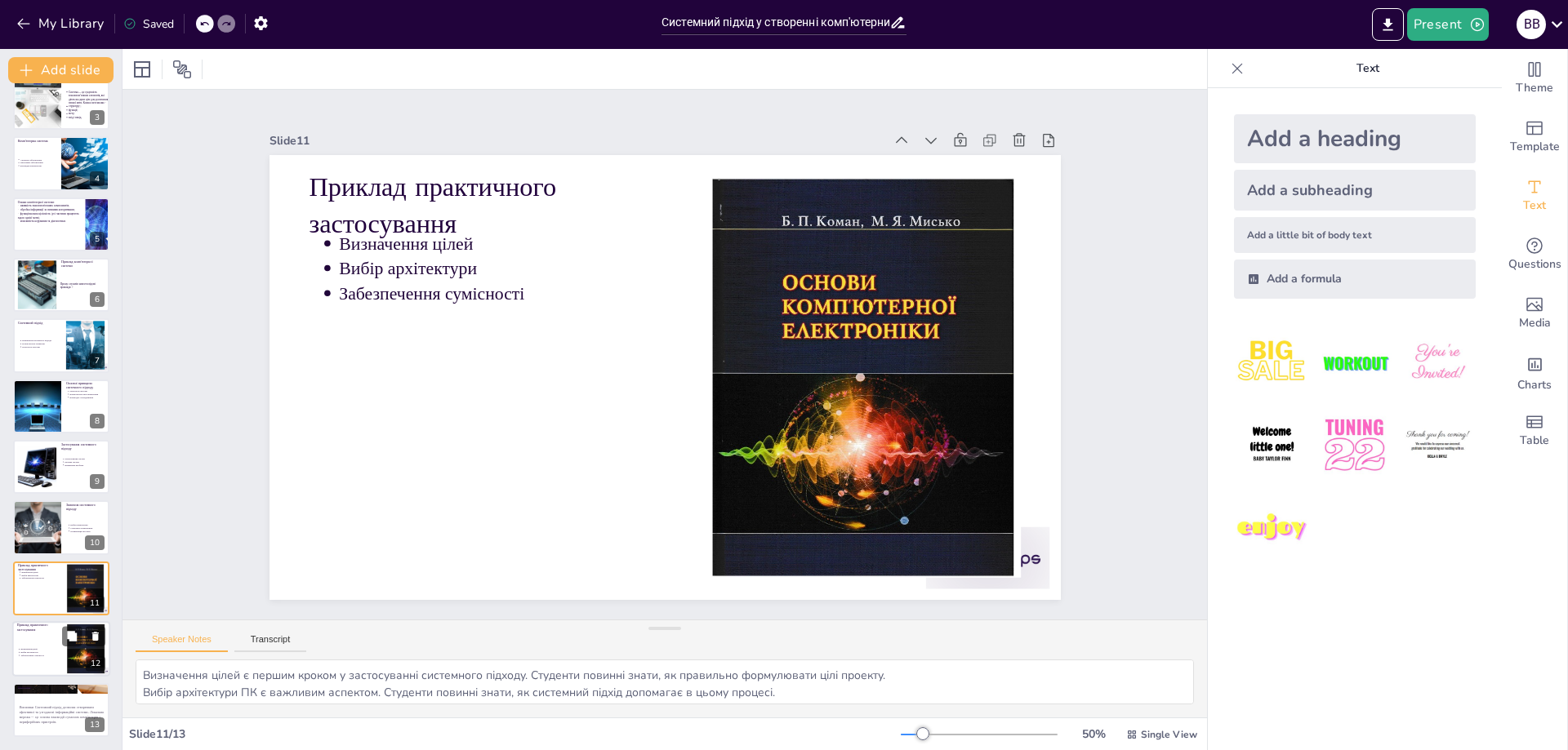
click at [53, 621] on div "Приклад практичного застосування Визначення цілей Вибір архітектури Забезпеченн…" at bounding box center [61, 621] width 98 height 0
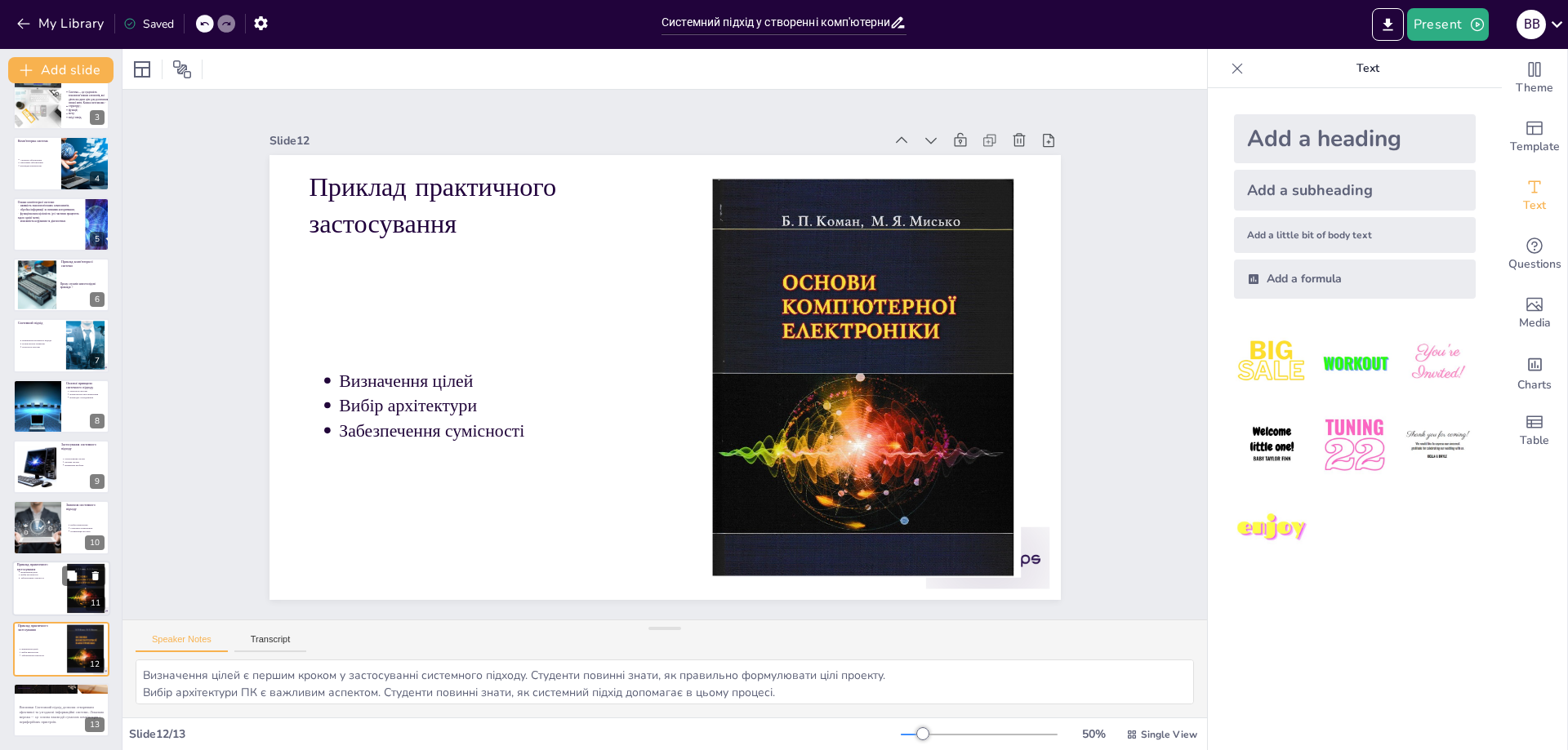
click at [54, 572] on ul "Визначення цілей Вибір архітектури Забезпечення сумісності" at bounding box center [39, 575] width 44 height 9
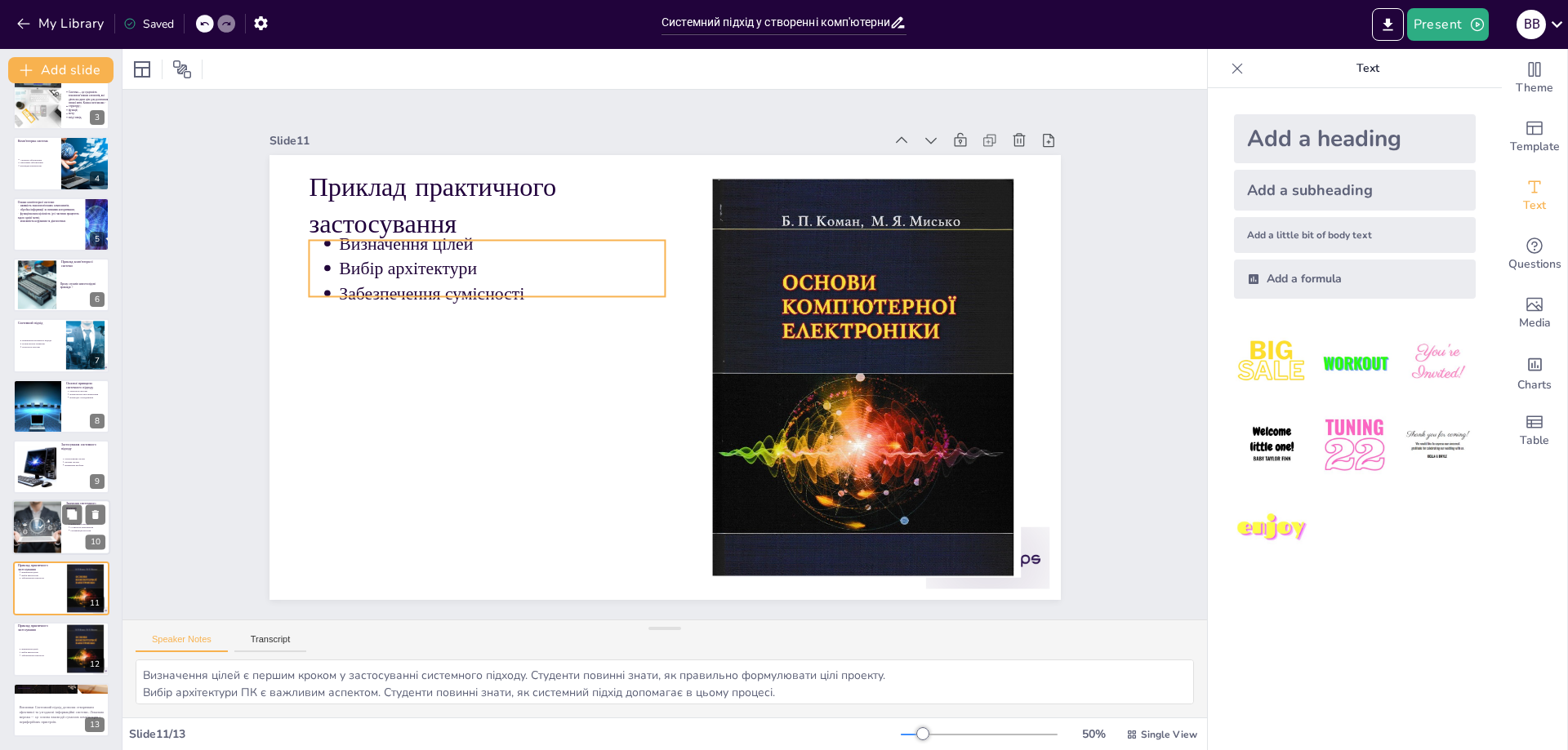
scroll to position [142, 0]
click at [38, 522] on div at bounding box center [37, 528] width 84 height 55
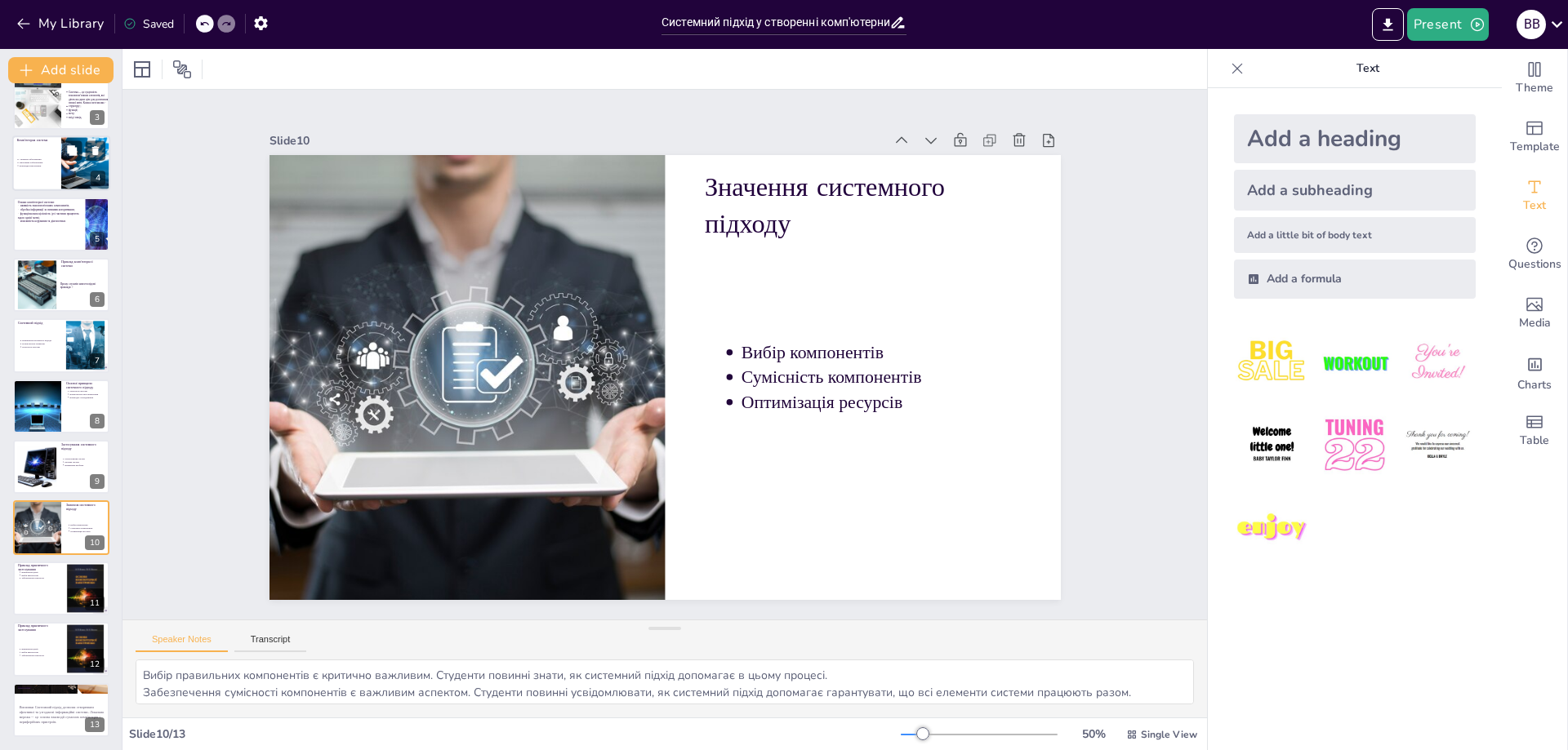
click at [47, 176] on div at bounding box center [61, 163] width 98 height 55
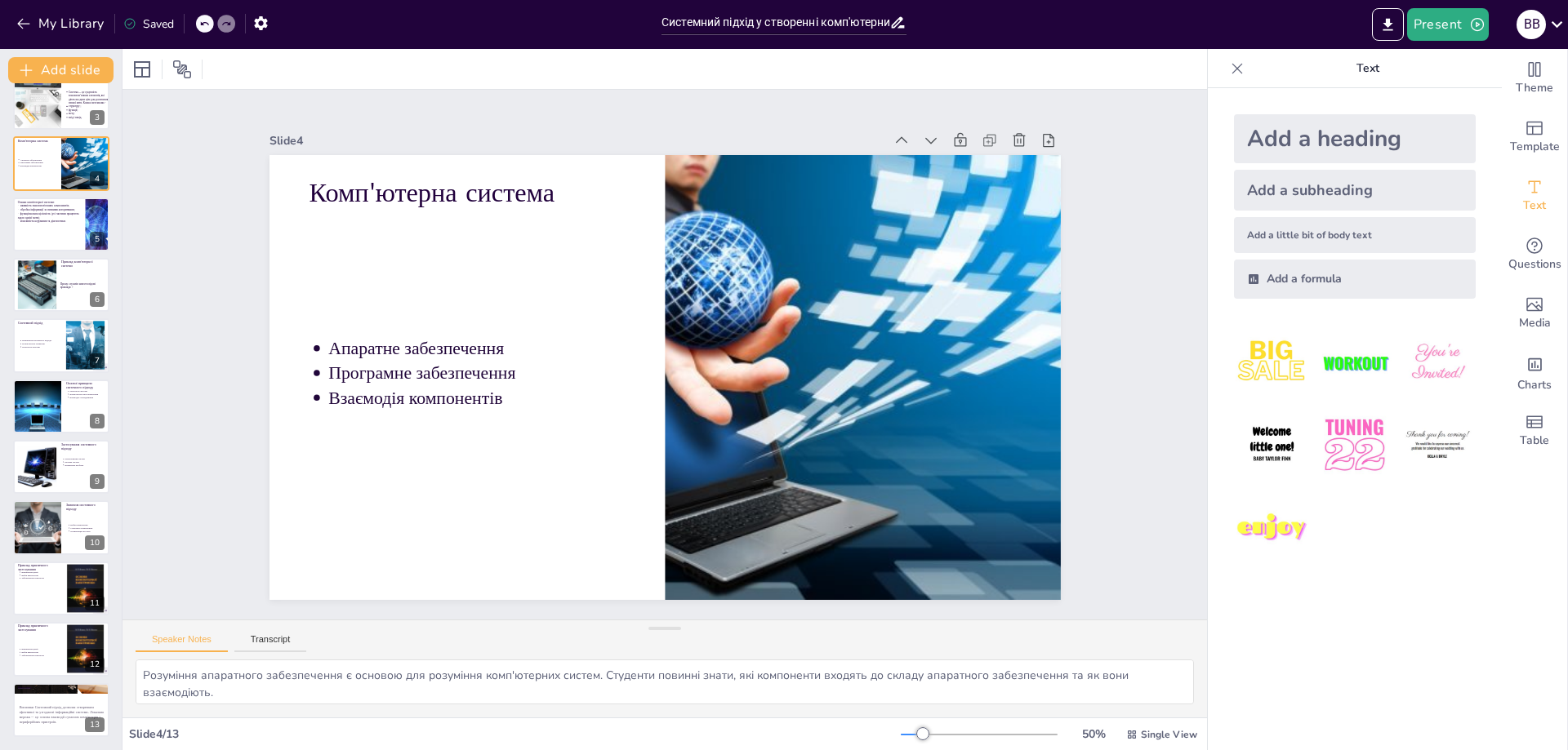
scroll to position [0, 0]
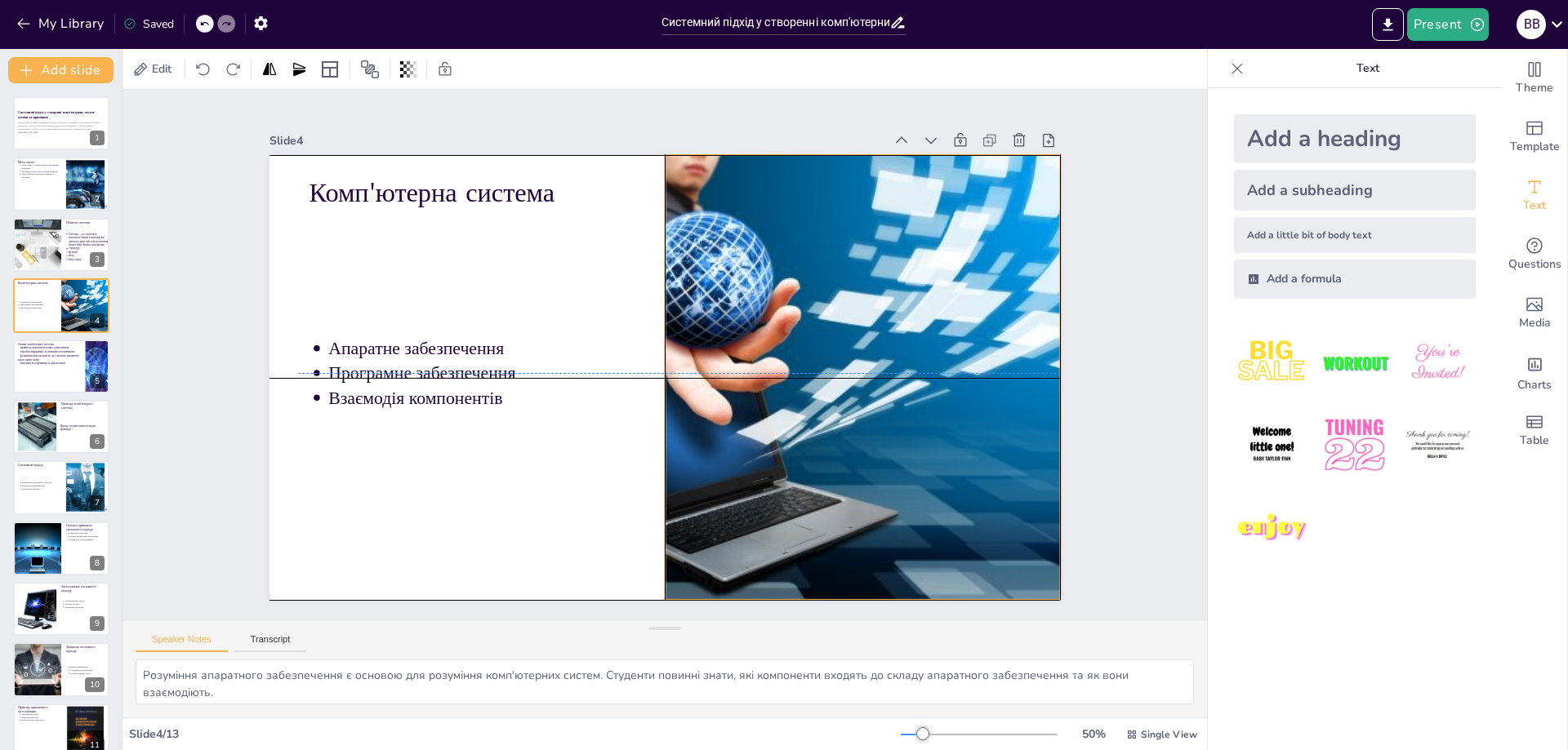
click at [876, 328] on div at bounding box center [825, 474] width 801 height 719
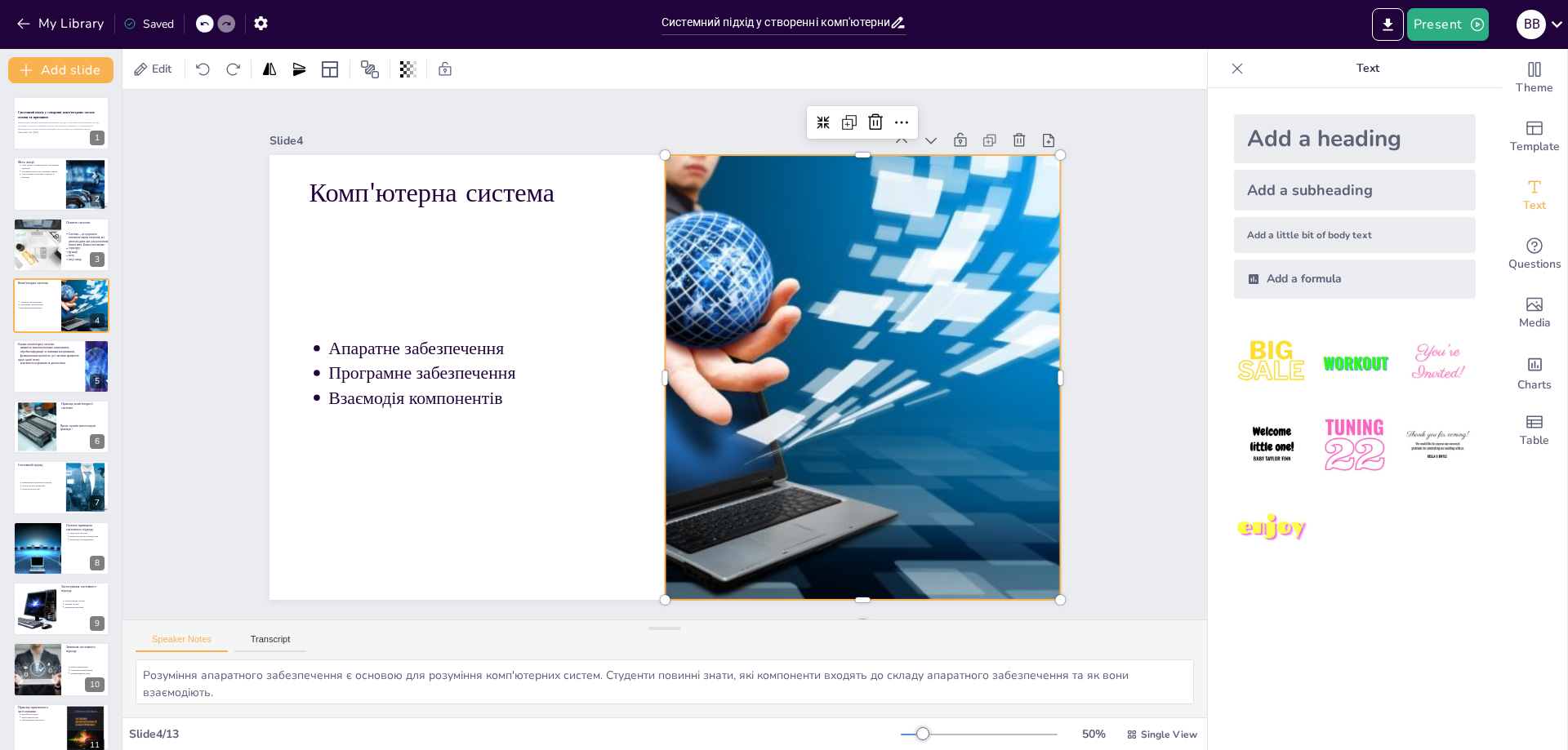
click at [895, 285] on div at bounding box center [836, 456] width 790 height 677
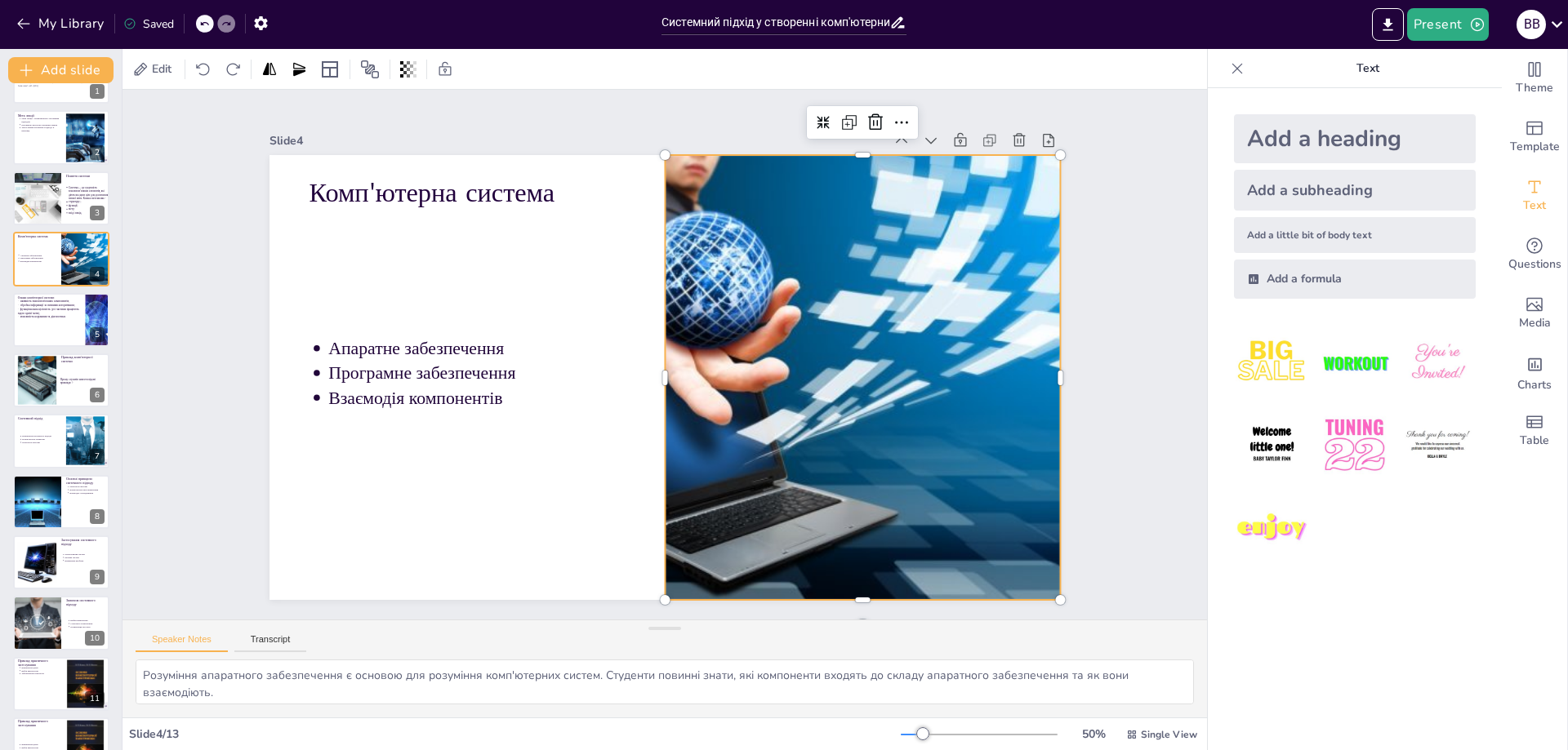
scroll to position [142, 0]
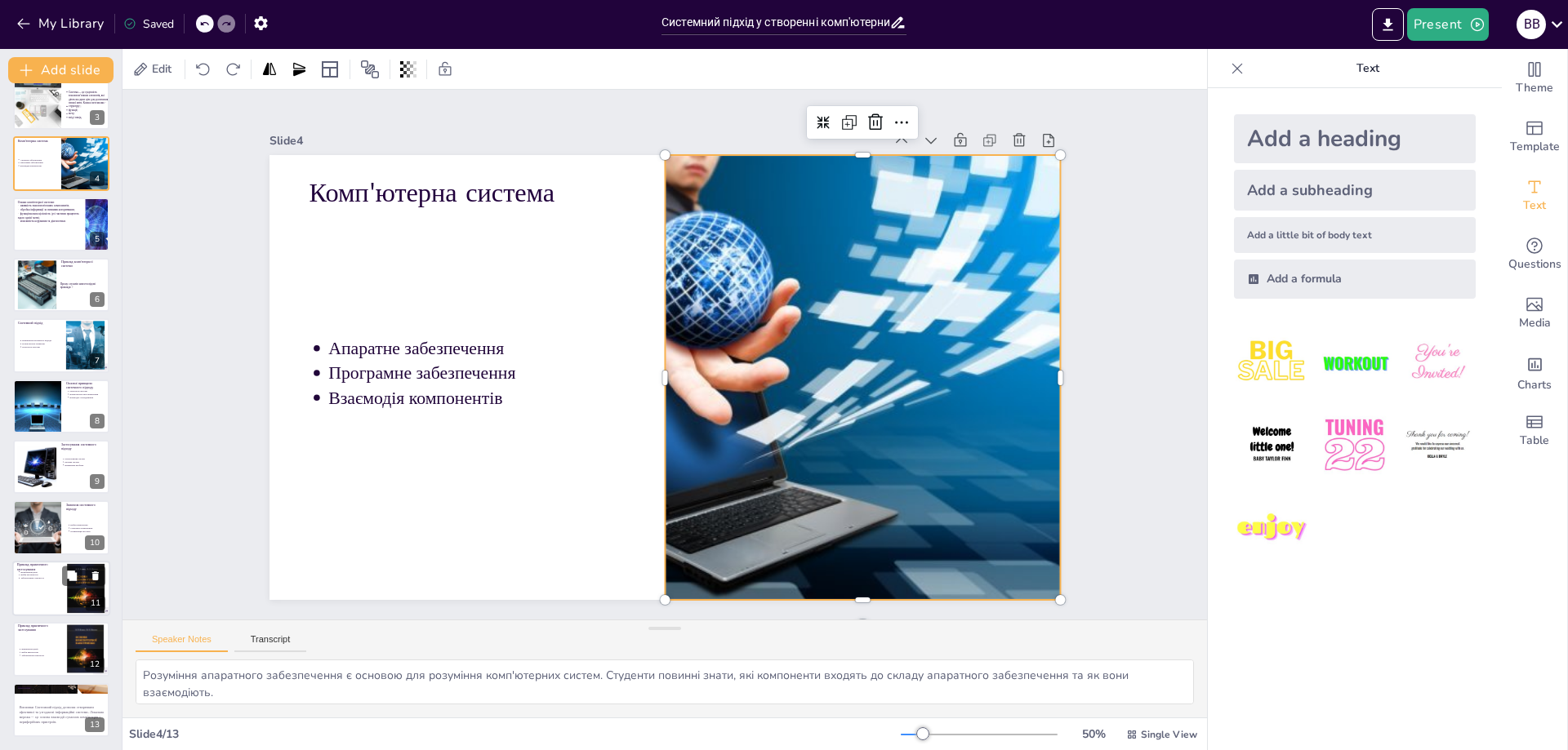
click at [38, 588] on div at bounding box center [61, 588] width 98 height 55
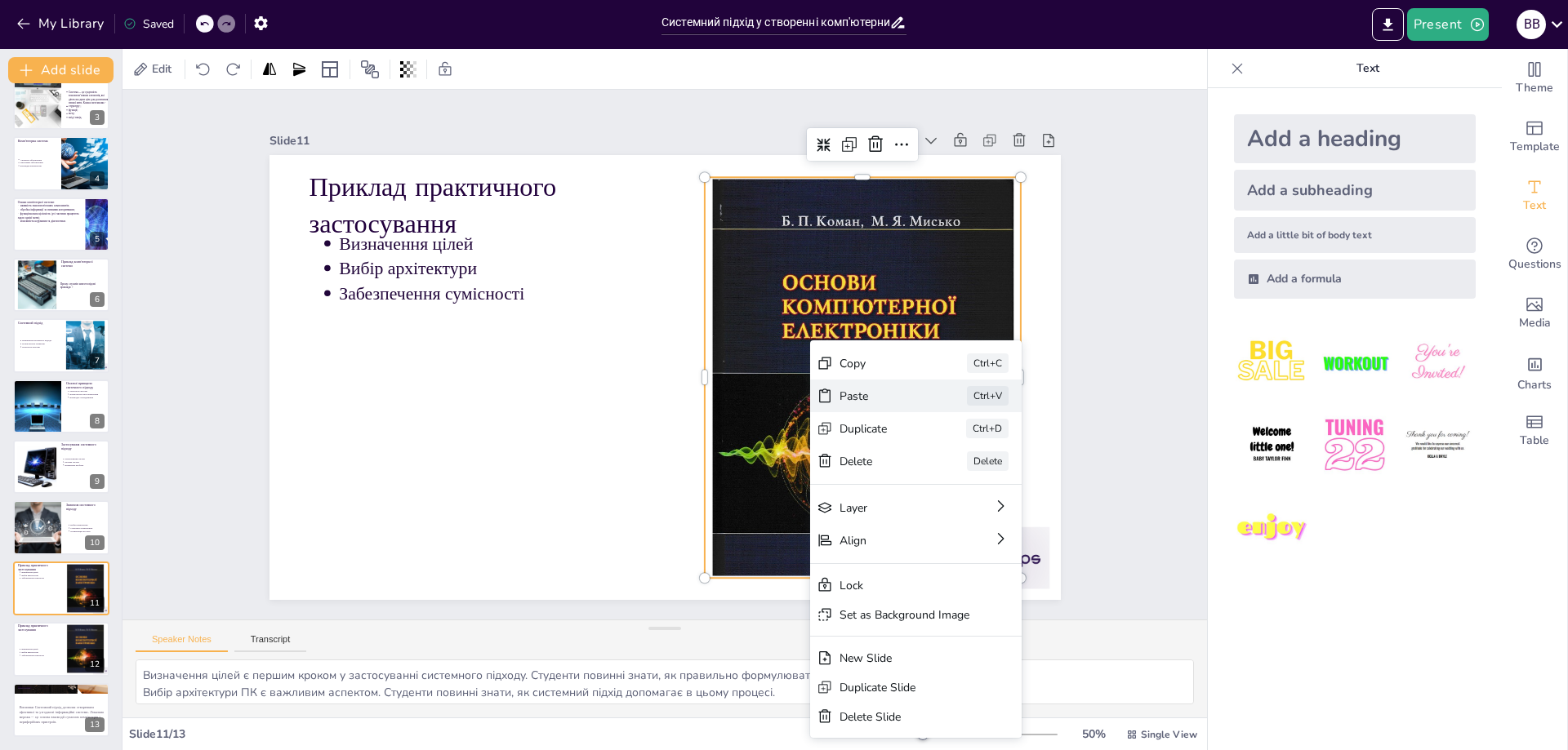
click at [541, 653] on div "Paste" at bounding box center [533, 694] width 15 height 82
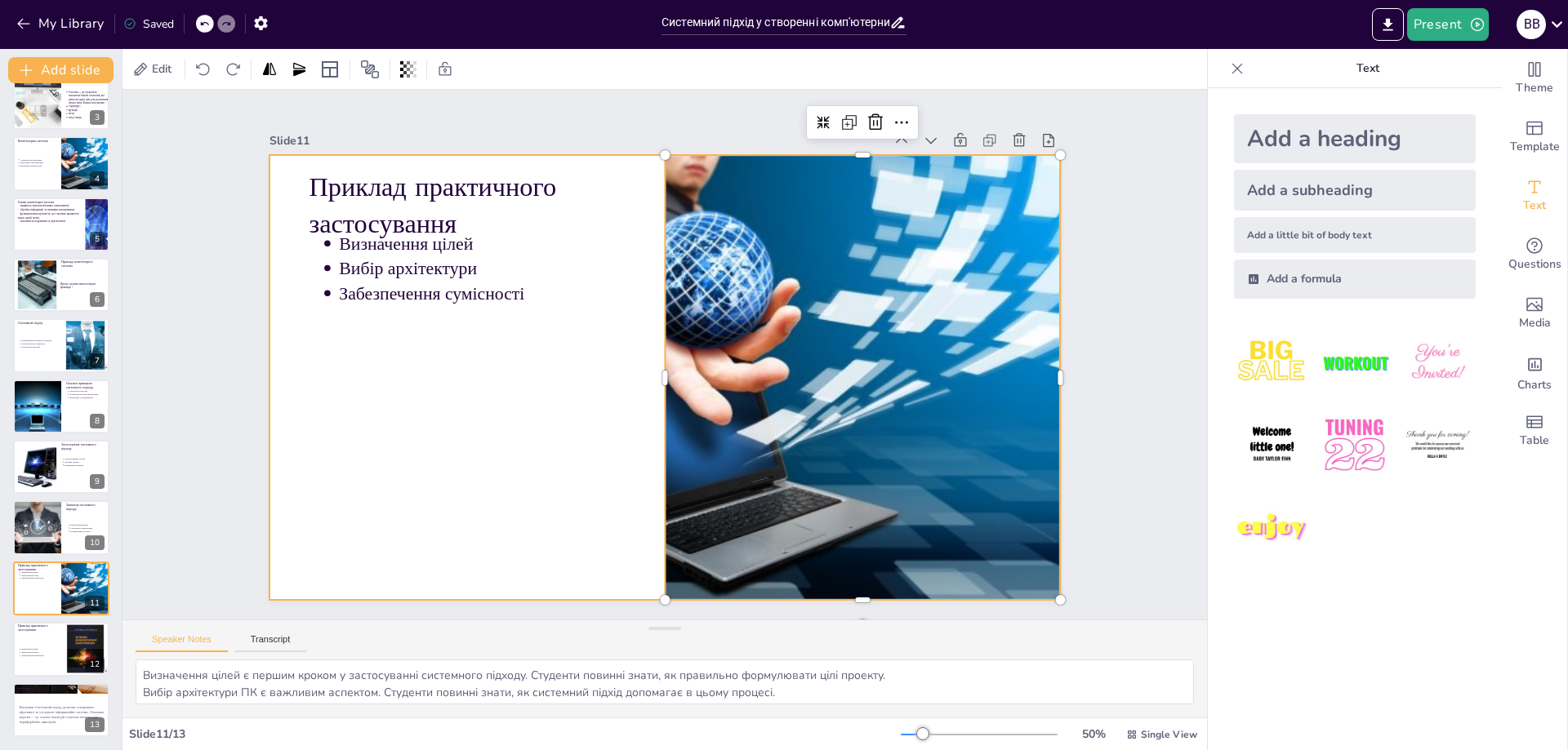
click at [438, 439] on div at bounding box center [657, 376] width 890 height 668
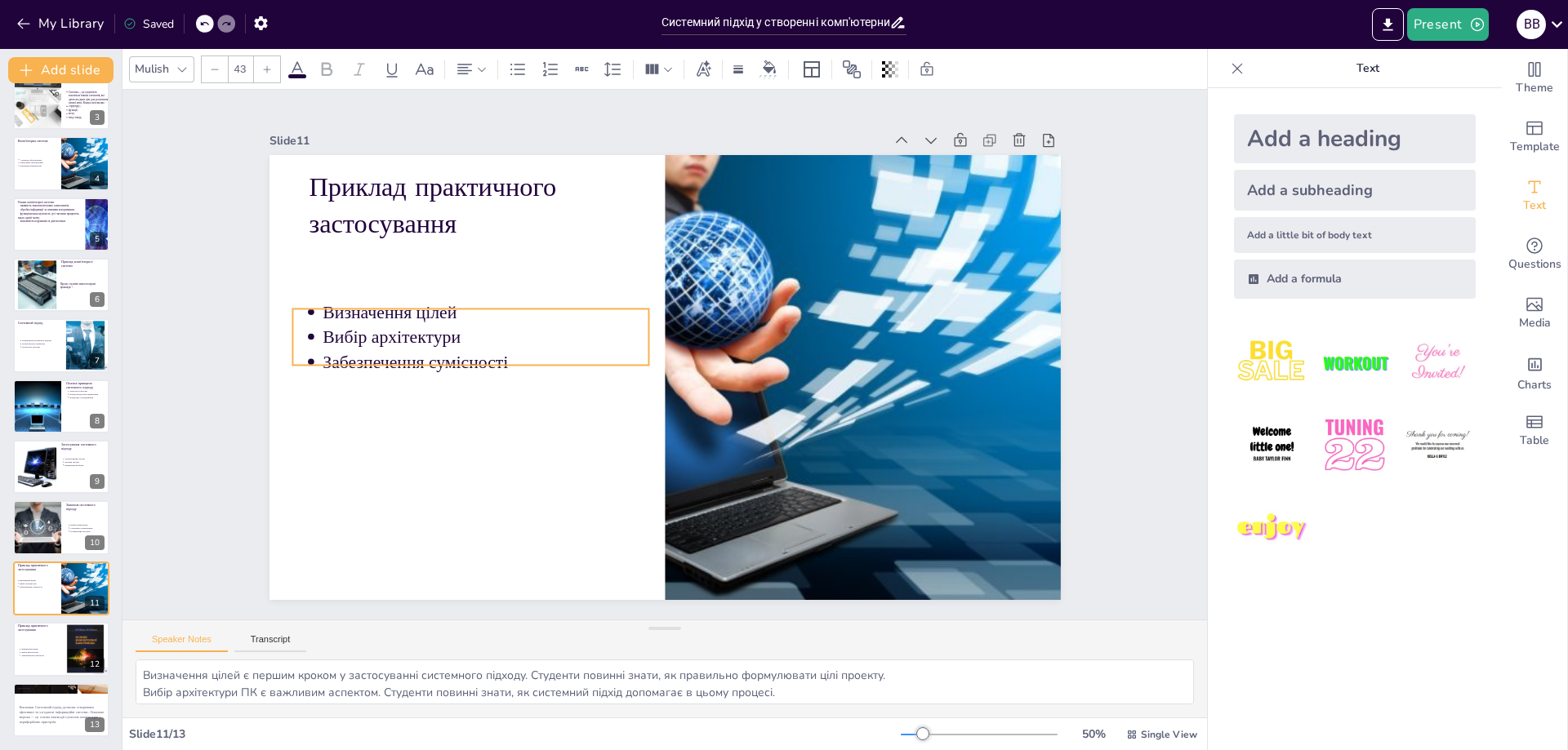
drag, startPoint x: 376, startPoint y: 271, endPoint x: 359, endPoint y: 340, distance: 71.1
click at [390, 340] on p "Вибір архітектури" at bounding box center [529, 235] width 278 height 212
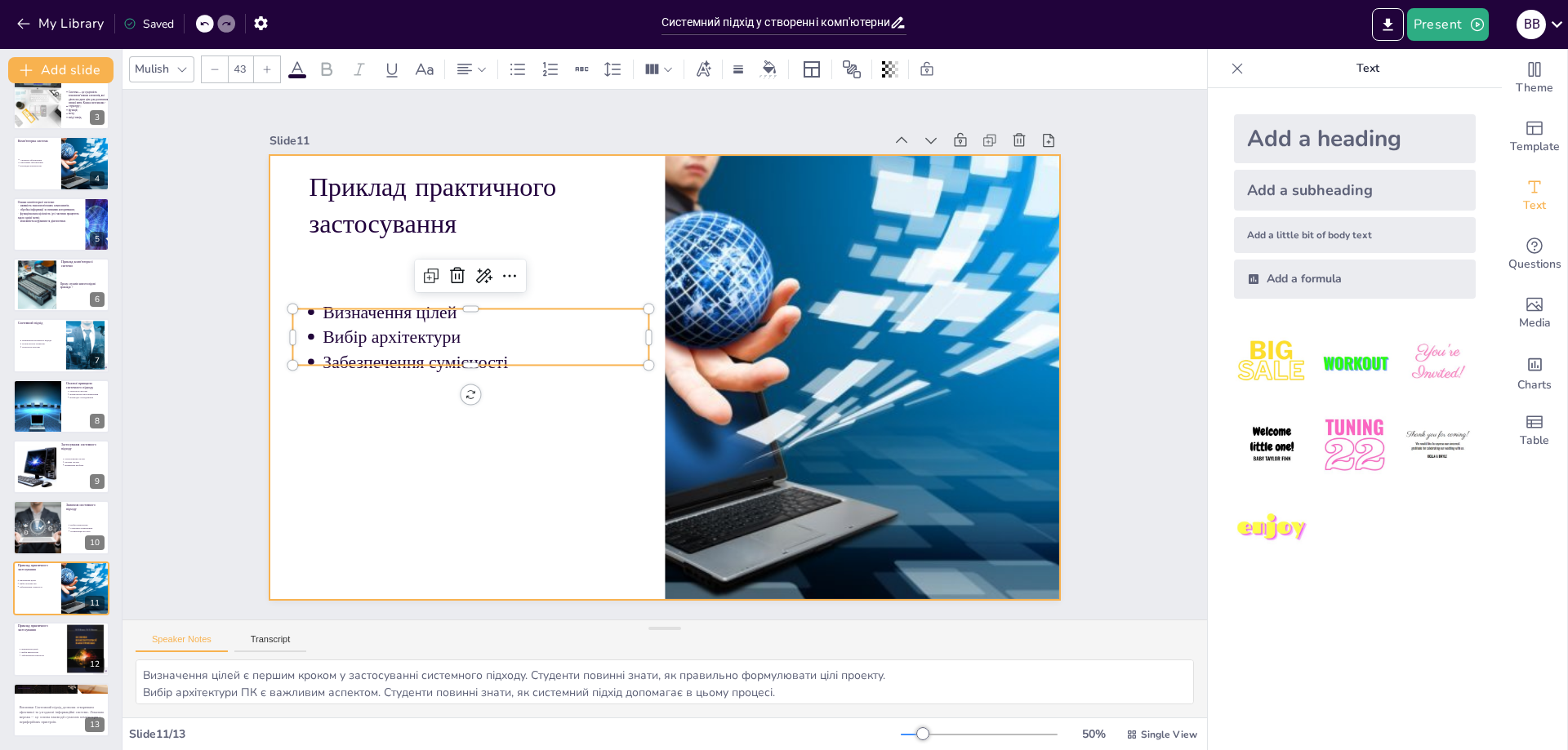
click at [434, 467] on div at bounding box center [683, 368] width 825 height 901
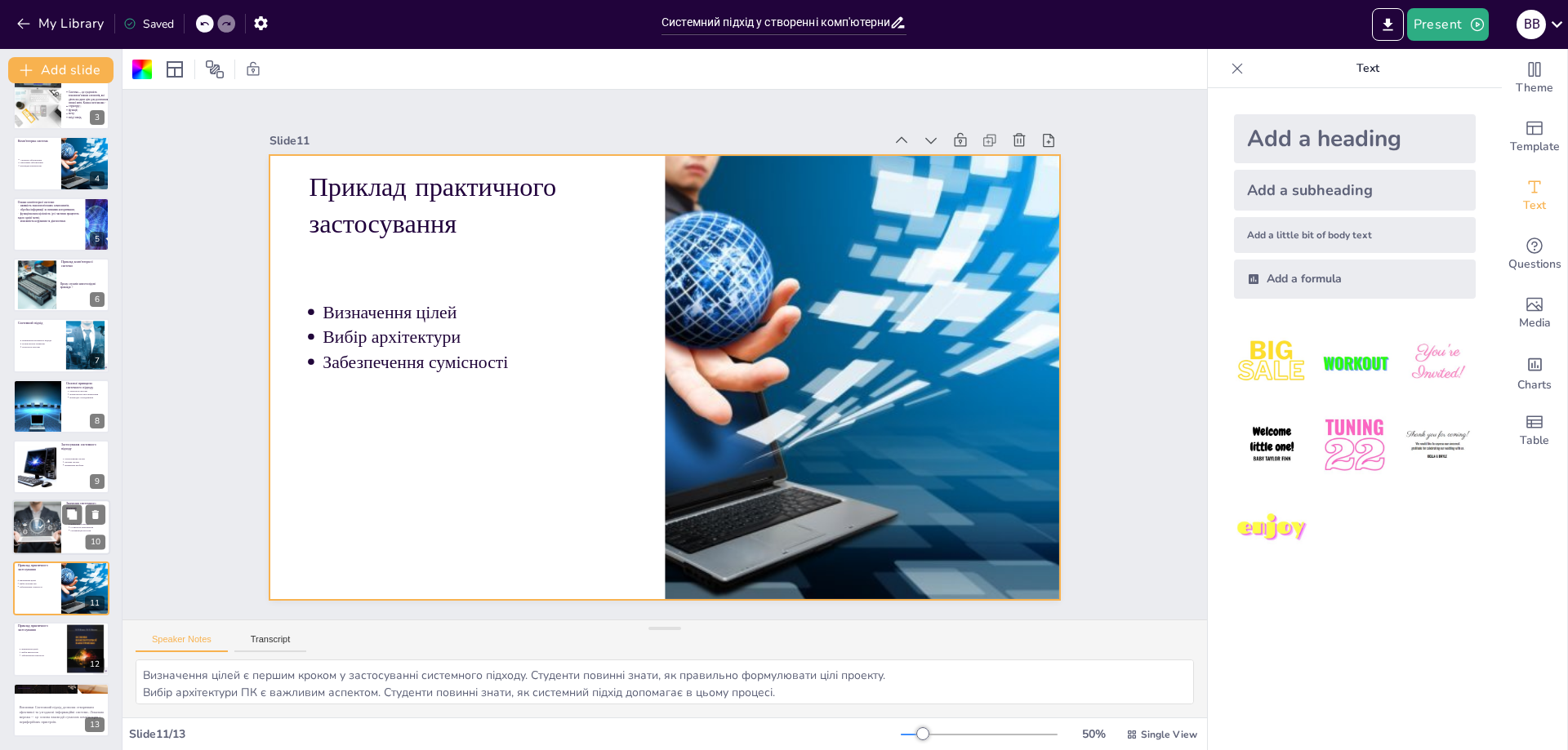
click at [30, 528] on div at bounding box center [37, 528] width 84 height 55
type textarea "Вибір правильних компонентів є критично важливим. Студенти повинні знати, як си…"
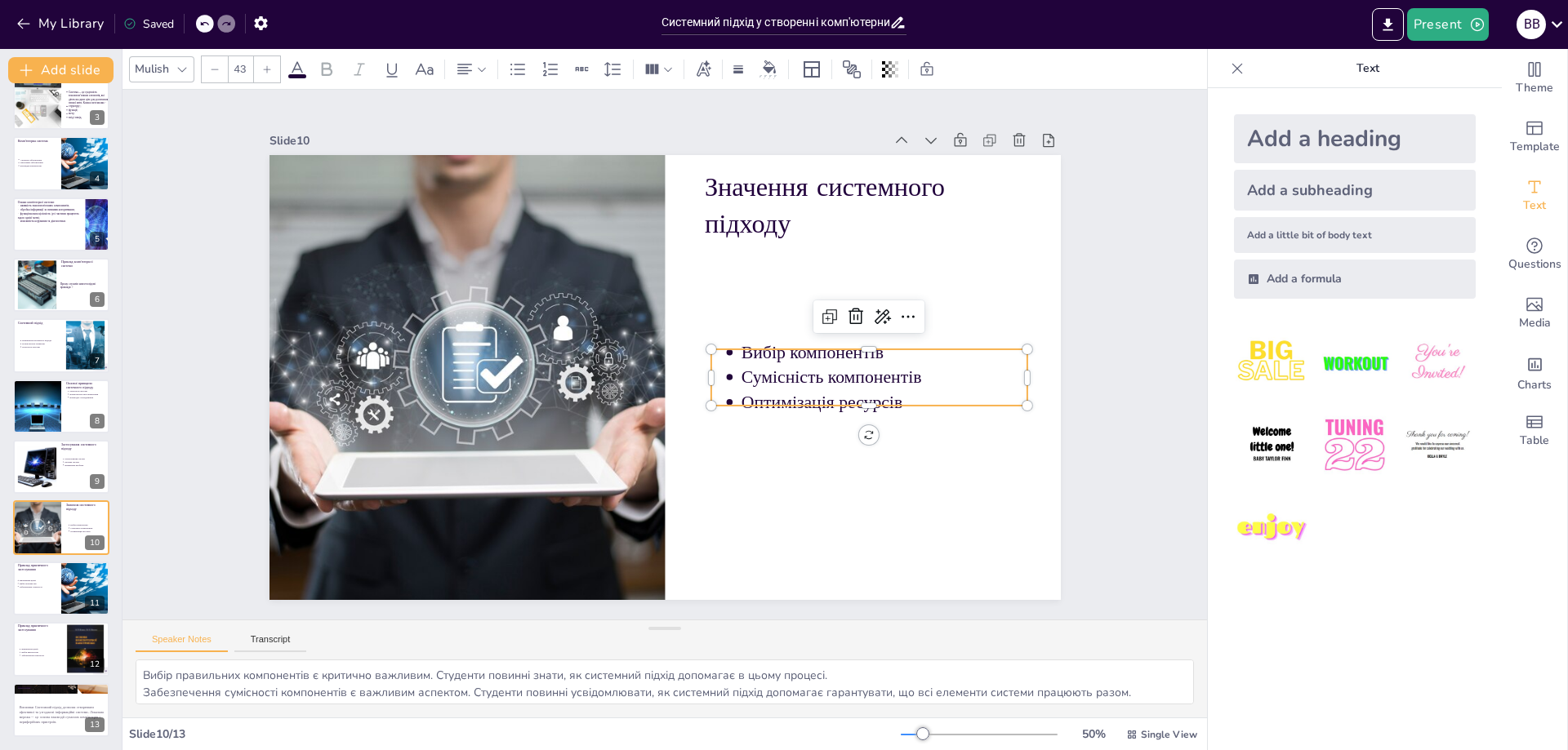
click at [871, 432] on p "Оптимізація ресурсів" at bounding box center [796, 537] width 230 height 210
click at [871, 405] on p "Оптимізація ресурсів" at bounding box center [870, 447] width 285 height 84
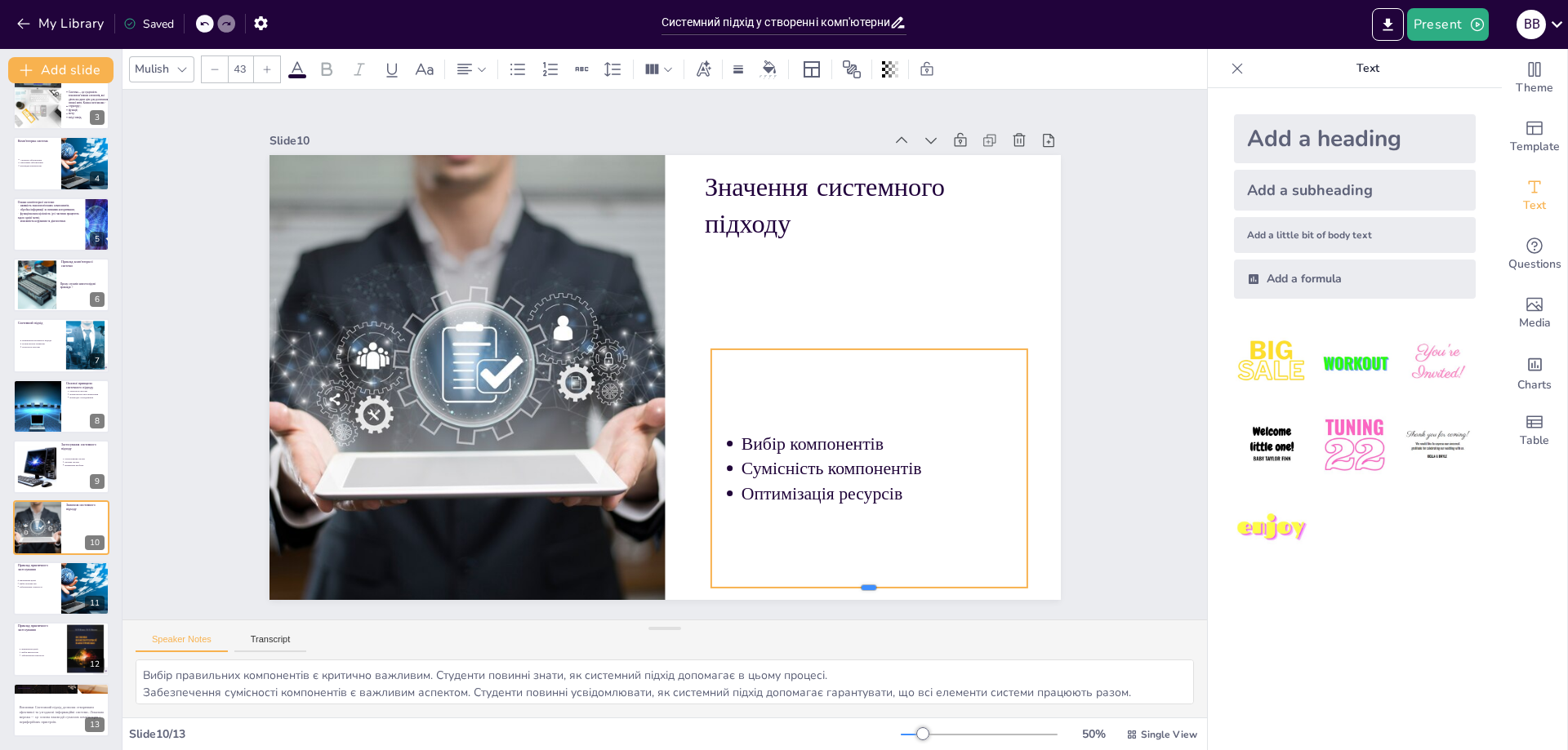
drag, startPoint x: 857, startPoint y: 404, endPoint x: 866, endPoint y: 556, distance: 152.3
click at [866, 591] on div at bounding box center [843, 614] width 316 height 46
click at [900, 488] on p "Оптимізація ресурсів" at bounding box center [868, 515] width 288 height 55
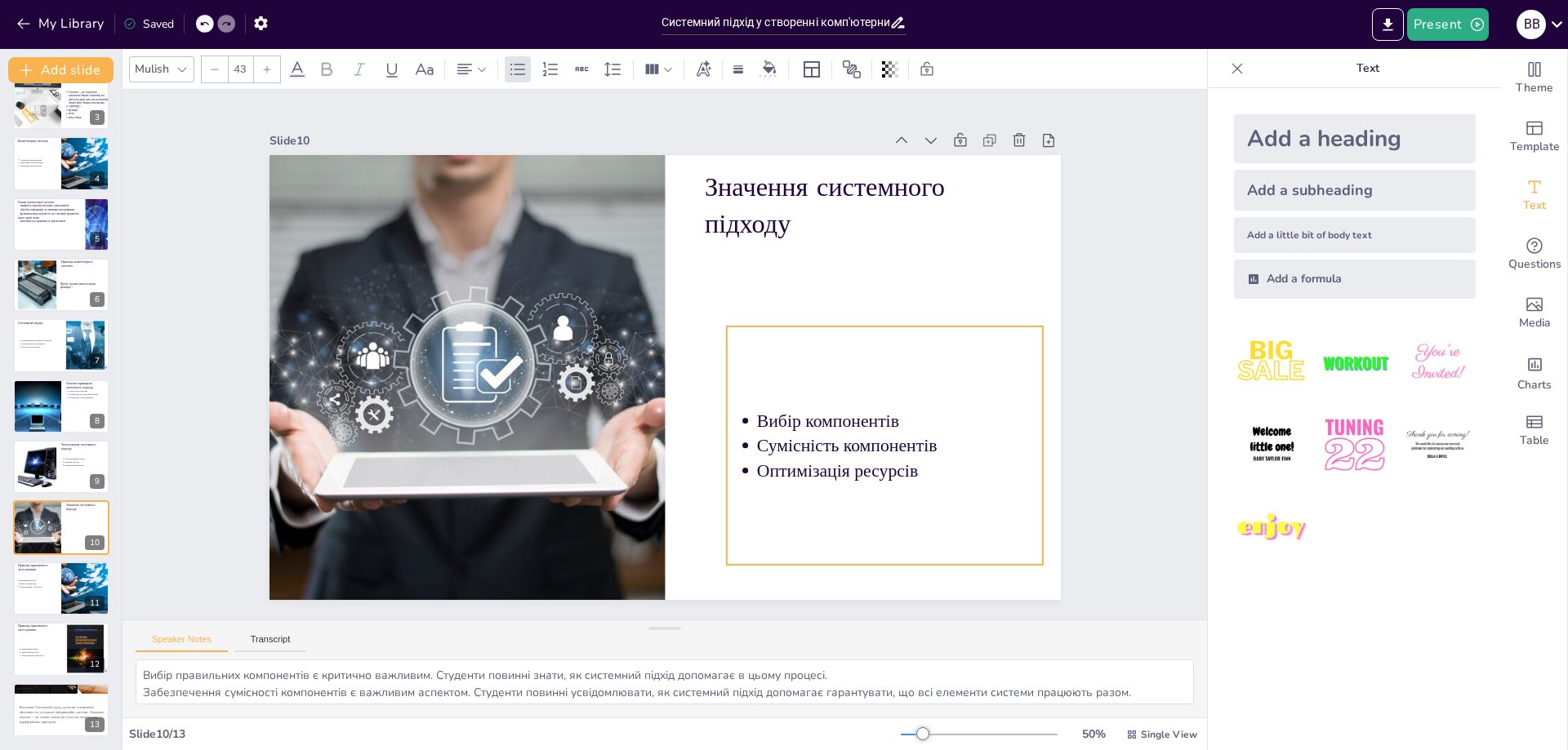
drag, startPoint x: 896, startPoint y: 484, endPoint x: 920, endPoint y: 462, distance: 32.6
click at [920, 486] on p "Оптимізація ресурсів" at bounding box center [832, 555] width 272 height 139
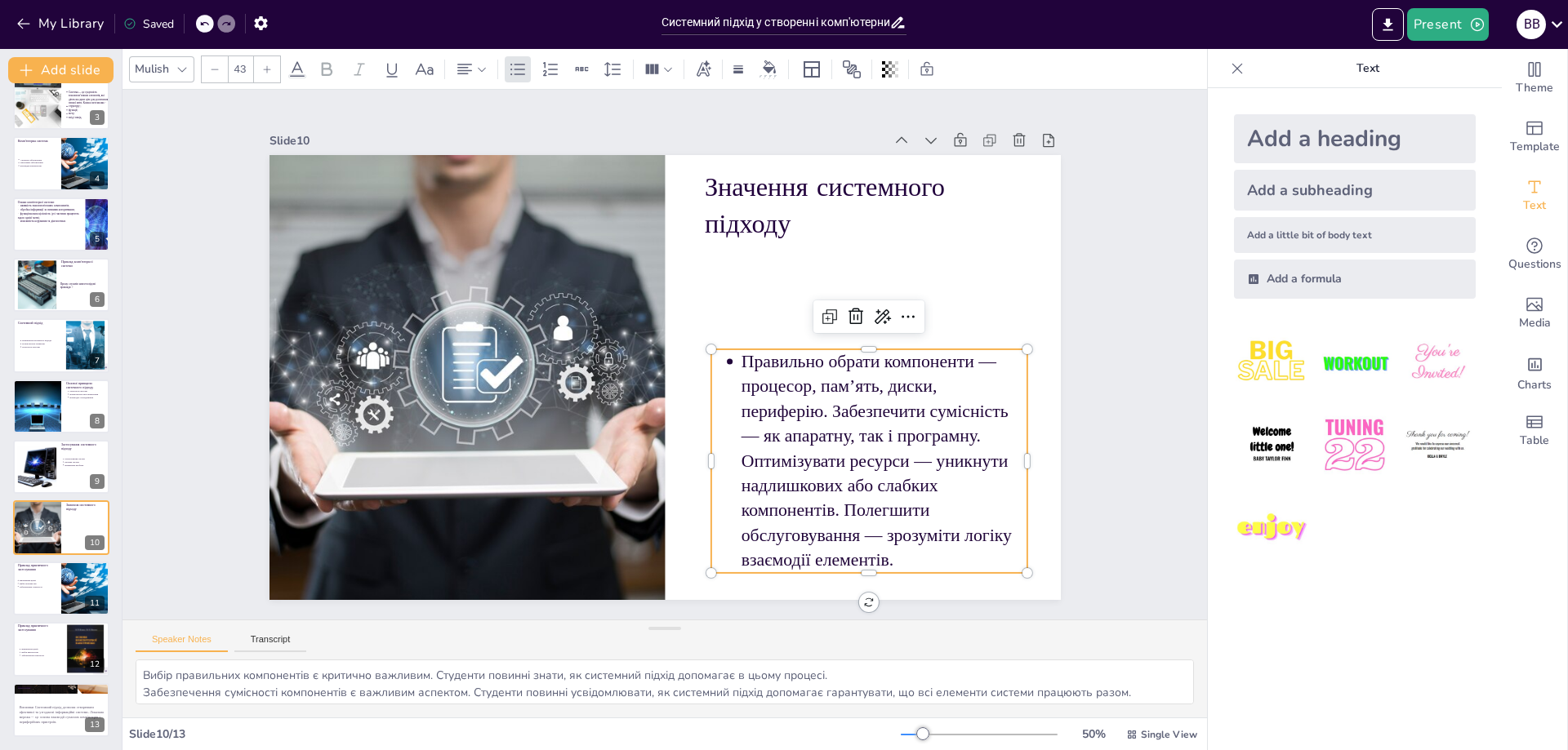
drag, startPoint x: 813, startPoint y: 410, endPoint x: 839, endPoint y: 419, distance: 27.5
click at [813, 410] on p "Правильно обрати компоненти — процесор, пам’ять, диски, периферію. Забезпечити …" at bounding box center [779, 569] width 363 height 349
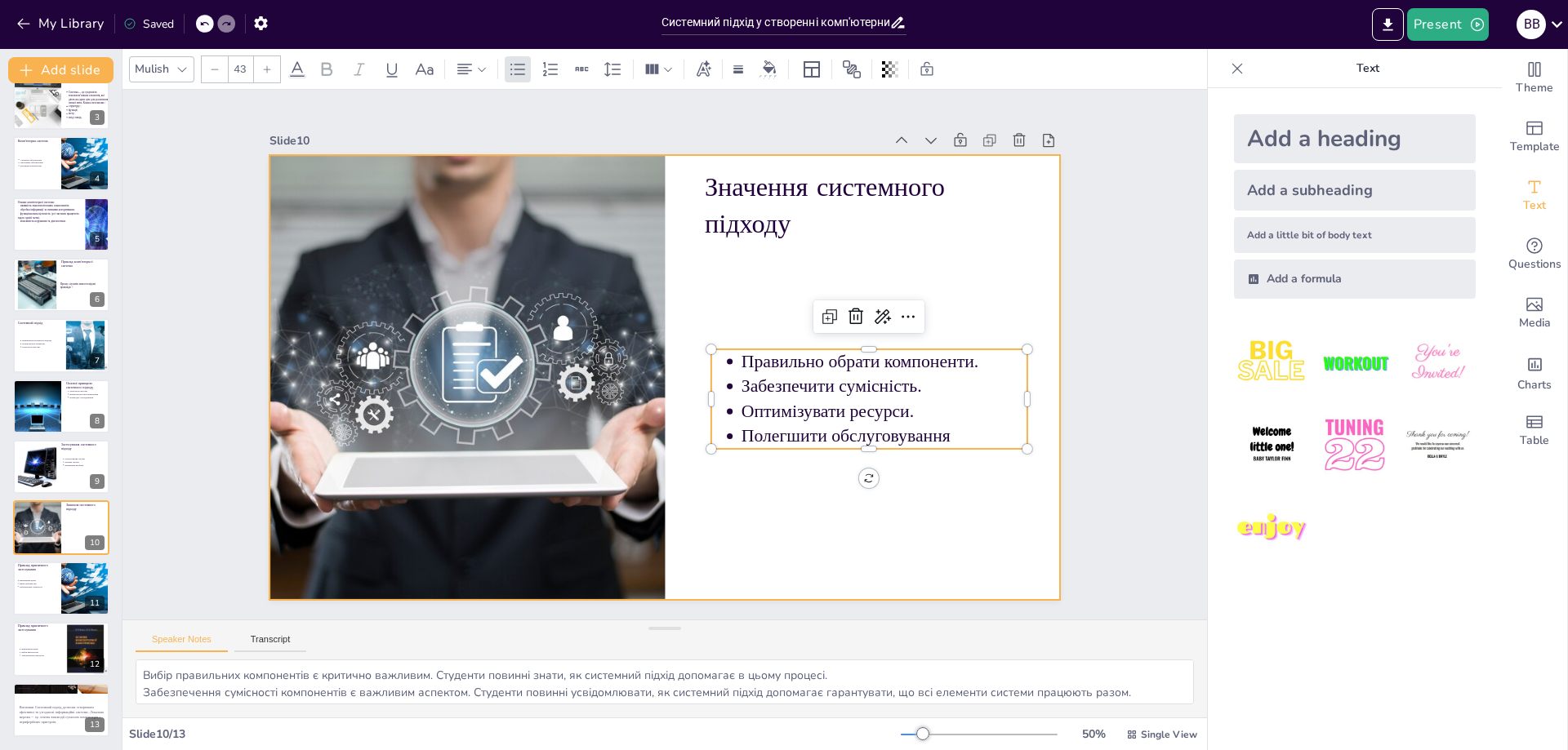
click at [957, 248] on div at bounding box center [662, 378] width 834 height 526
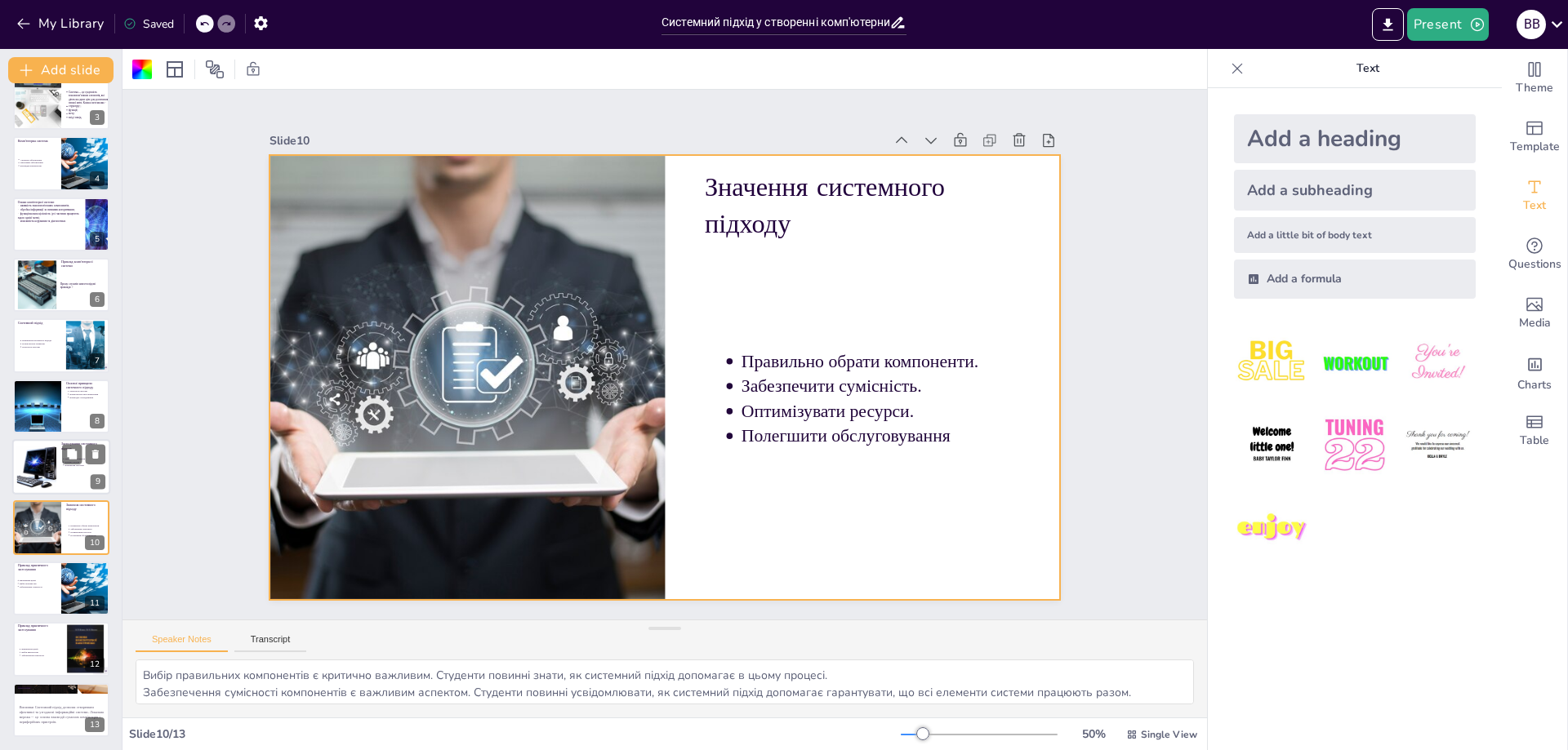
click at [13, 462] on div at bounding box center [61, 467] width 98 height 55
type textarea "Проєктування систем є важливим аспектом застосування системного підходу. Студен…"
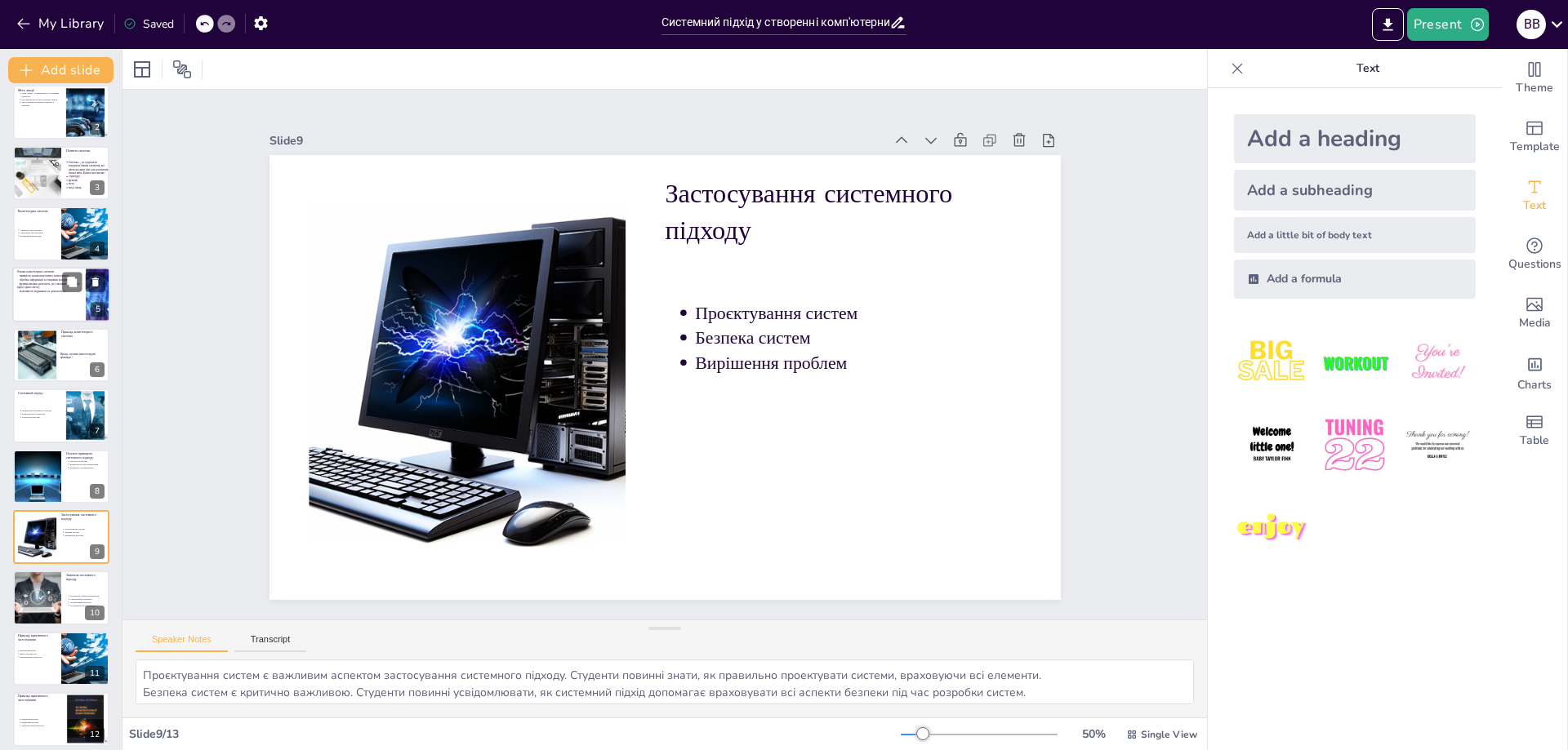
scroll to position [0, 0]
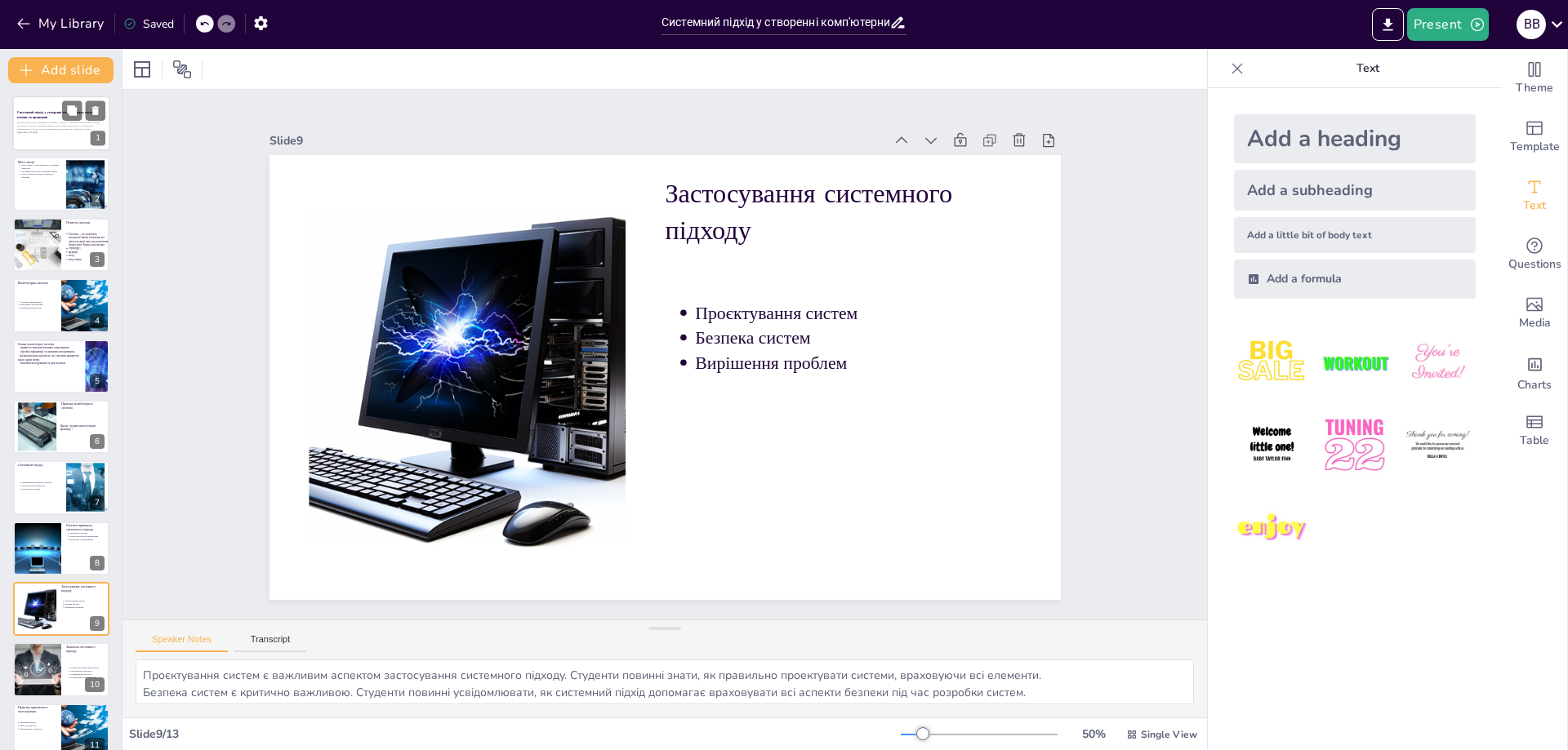
click at [49, 114] on strong "Системний підхід у створенні комп'ютерних систем: основи та принципи" at bounding box center [56, 114] width 79 height 9
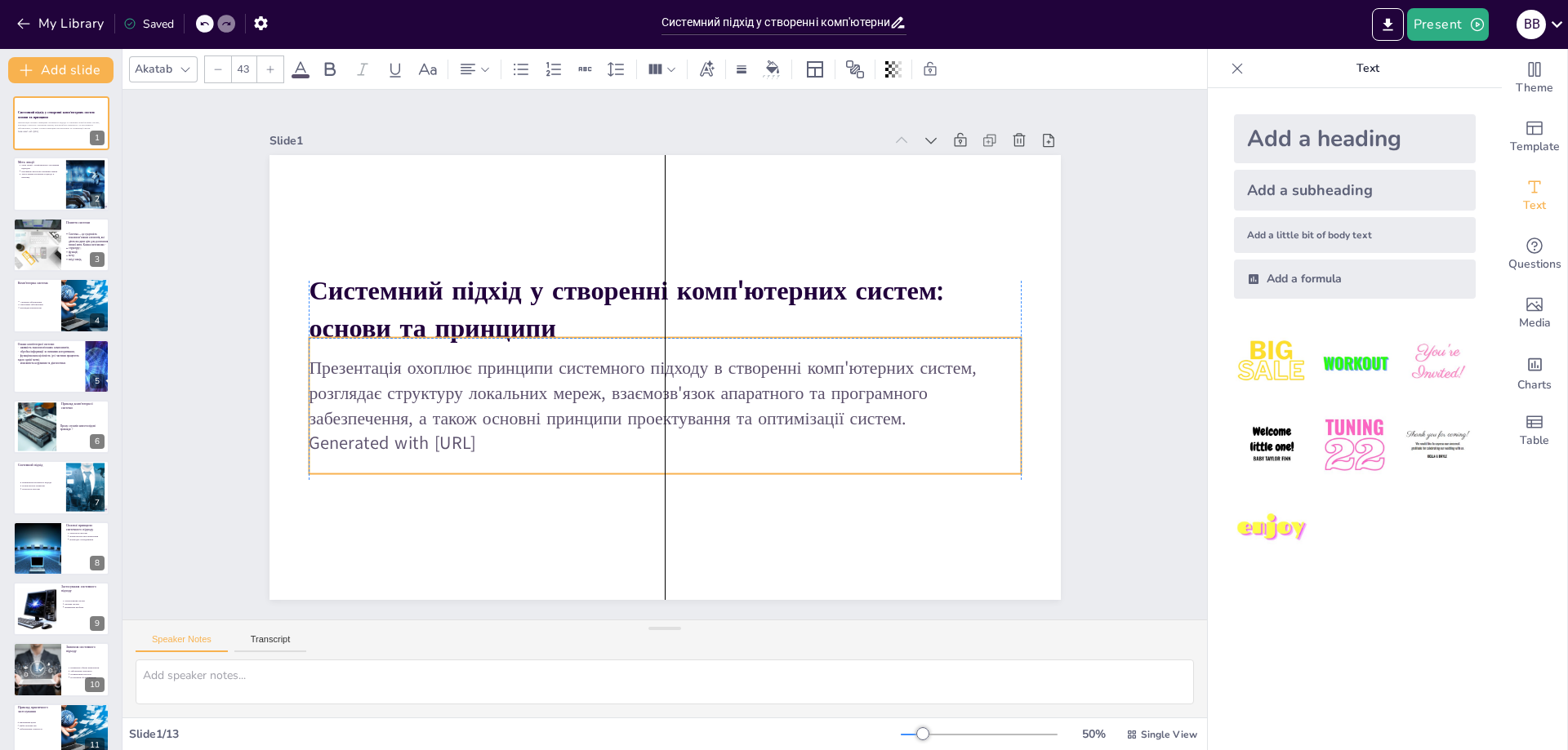
click at [528, 444] on p "Generated with Sendsteps.ai" at bounding box center [613, 426] width 591 height 439
click at [528, 439] on p "Generated with Sendsteps.ai" at bounding box center [646, 441] width 702 height 172
click at [526, 439] on p "Generated with Sendsteps.ai" at bounding box center [646, 441] width 702 height 172
click at [527, 440] on p "Generated with Sendsteps.ai" at bounding box center [646, 441] width 702 height 172
click at [527, 440] on p "Generated with Sendsteps.ai" at bounding box center [637, 438] width 685 height 243
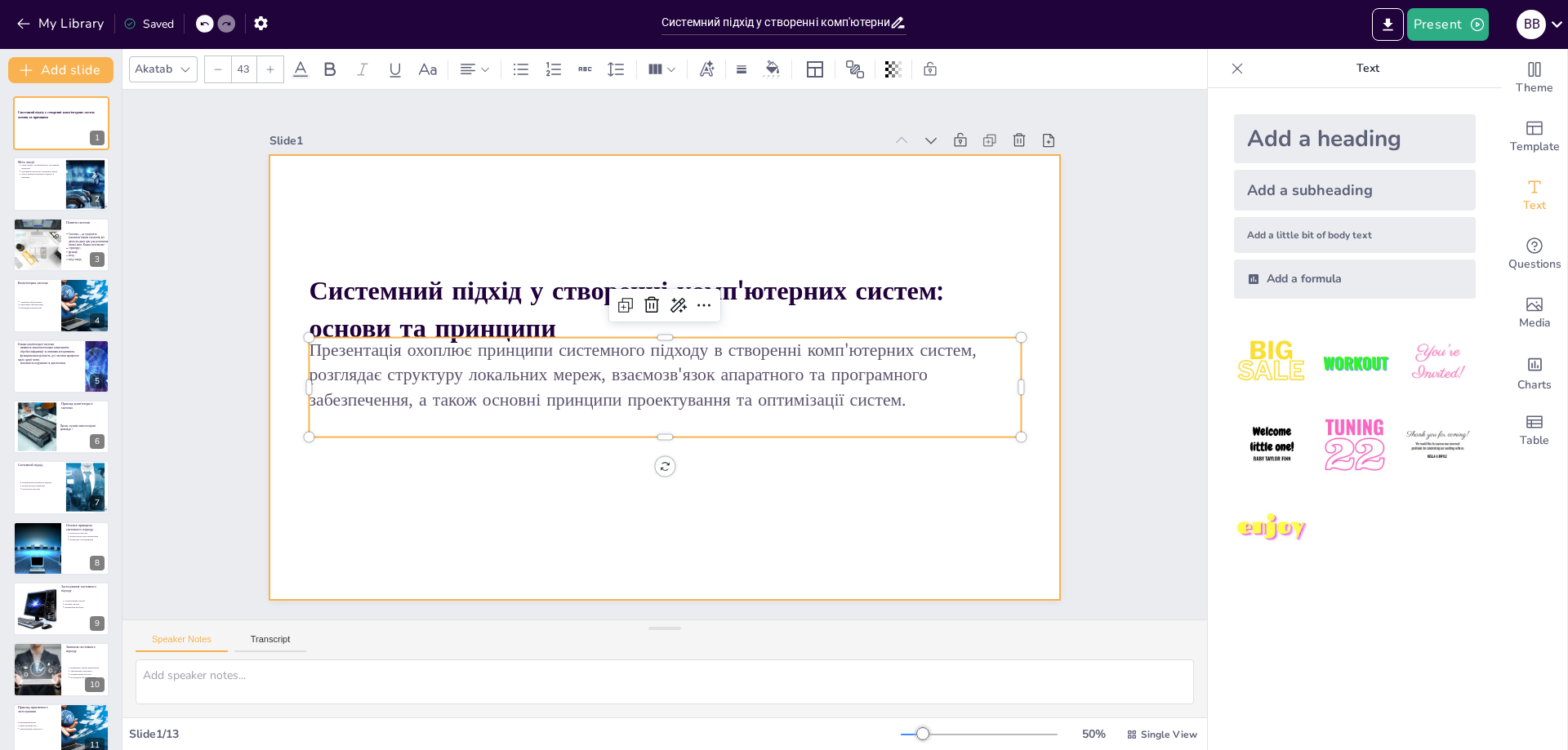
click at [557, 490] on div at bounding box center [649, 339] width 860 height 886
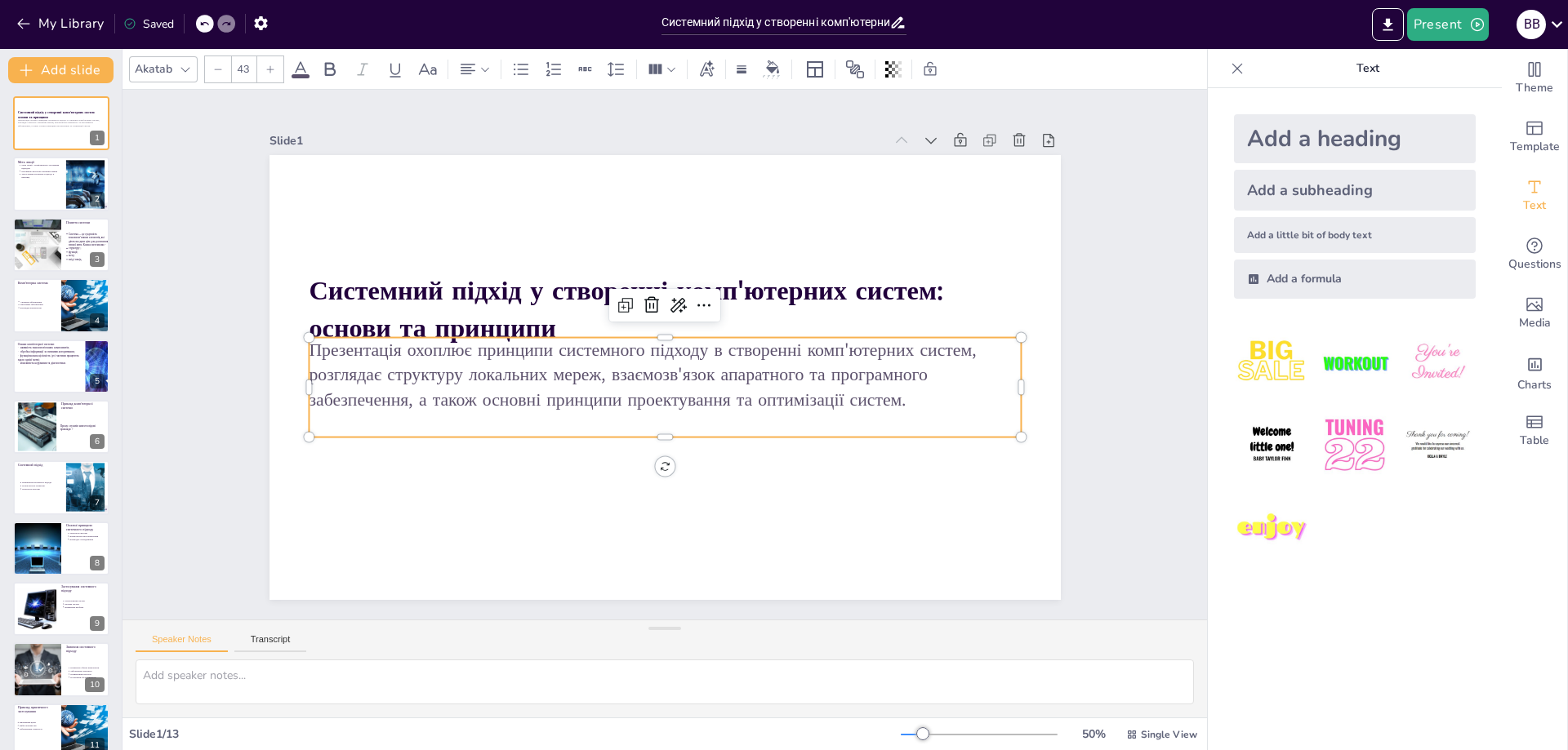
click at [594, 387] on p "Презентація охоплює принципи системного підходу в створенні комп'ютерних систем…" at bounding box center [661, 375] width 712 height 220
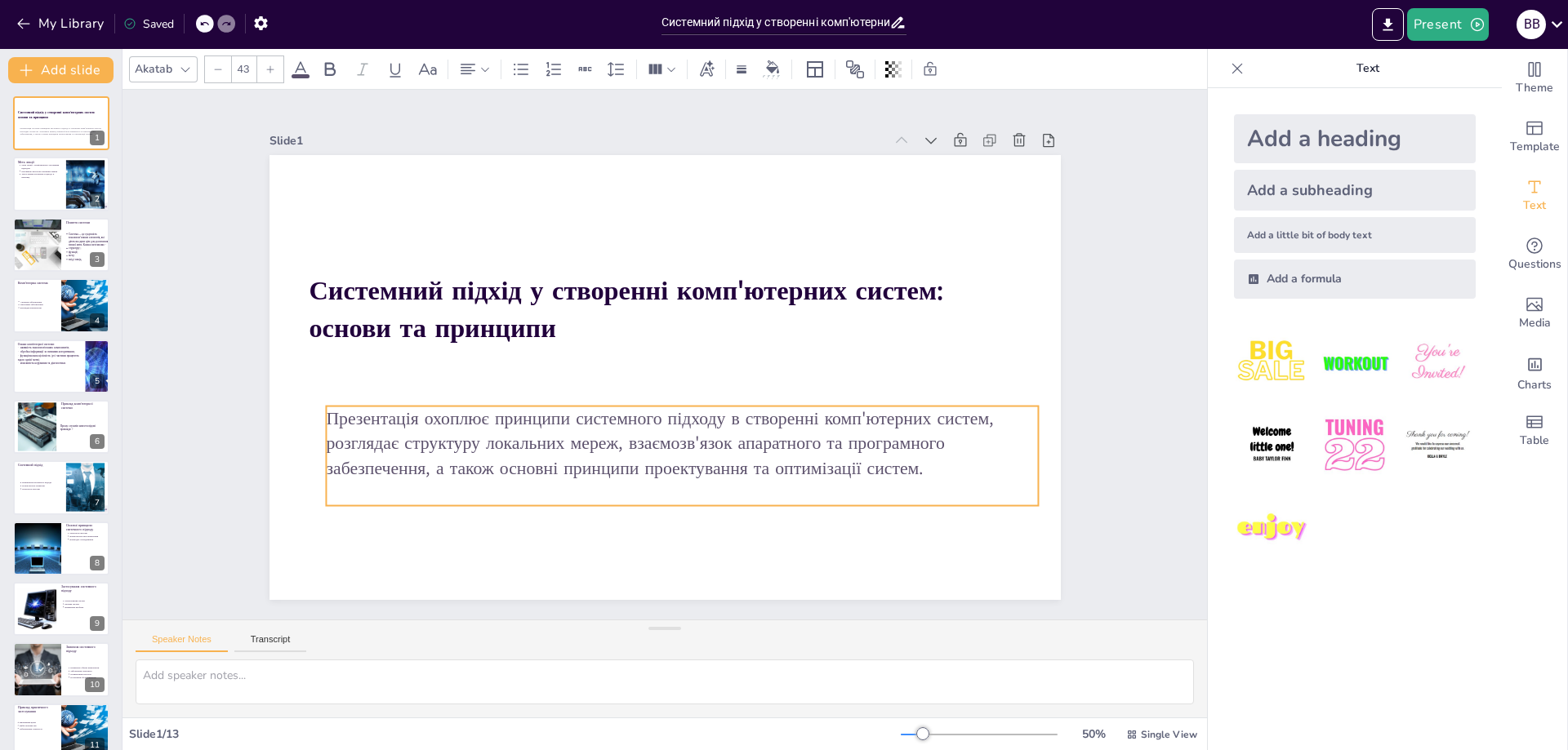
drag, startPoint x: 594, startPoint y: 387, endPoint x: 611, endPoint y: 456, distance: 71.1
click at [611, 456] on p "Презентація охоплює принципи системного підходу в створенні комп'ютерних систем…" at bounding box center [592, 299] width 579 height 532
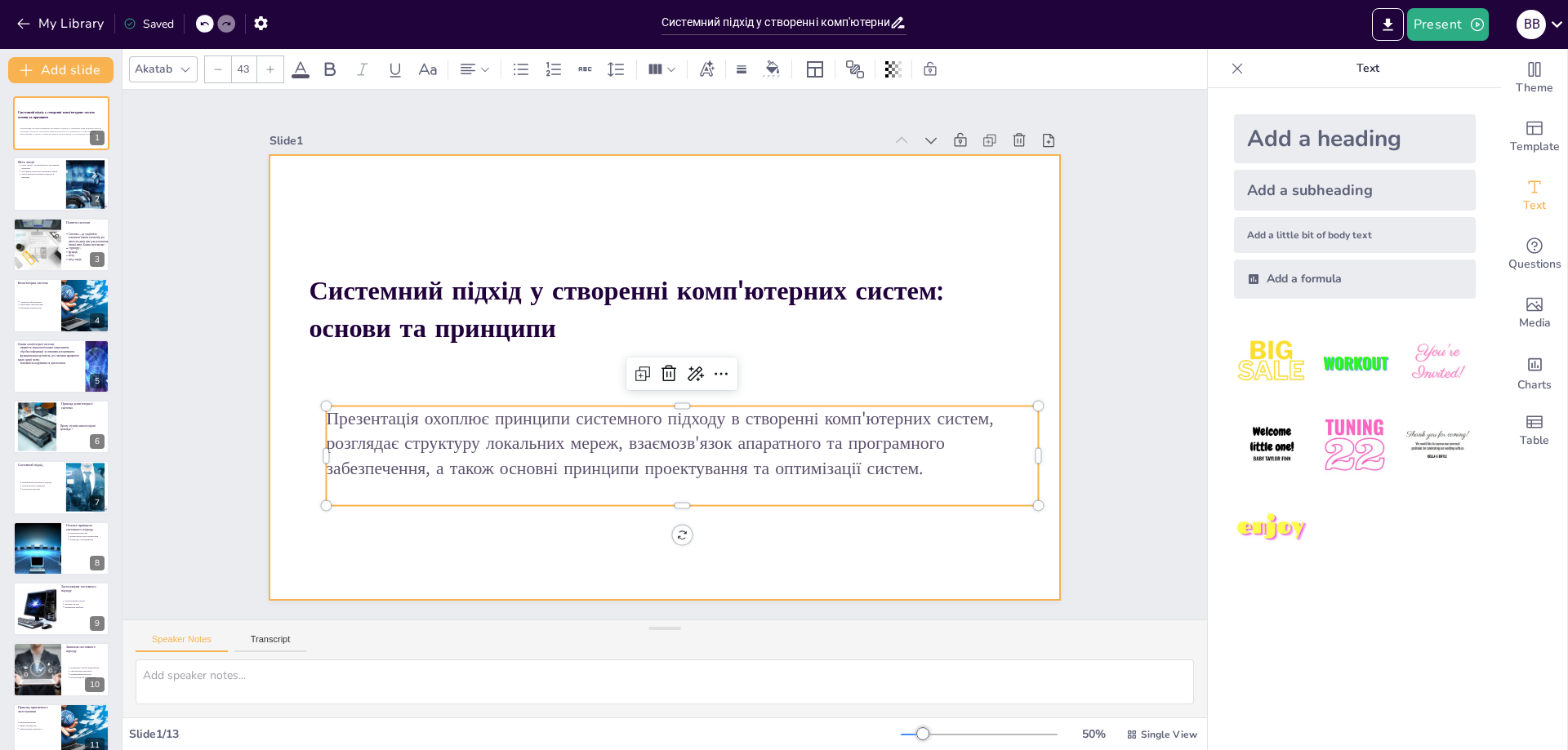
click at [790, 213] on div at bounding box center [650, 372] width 886 height 860
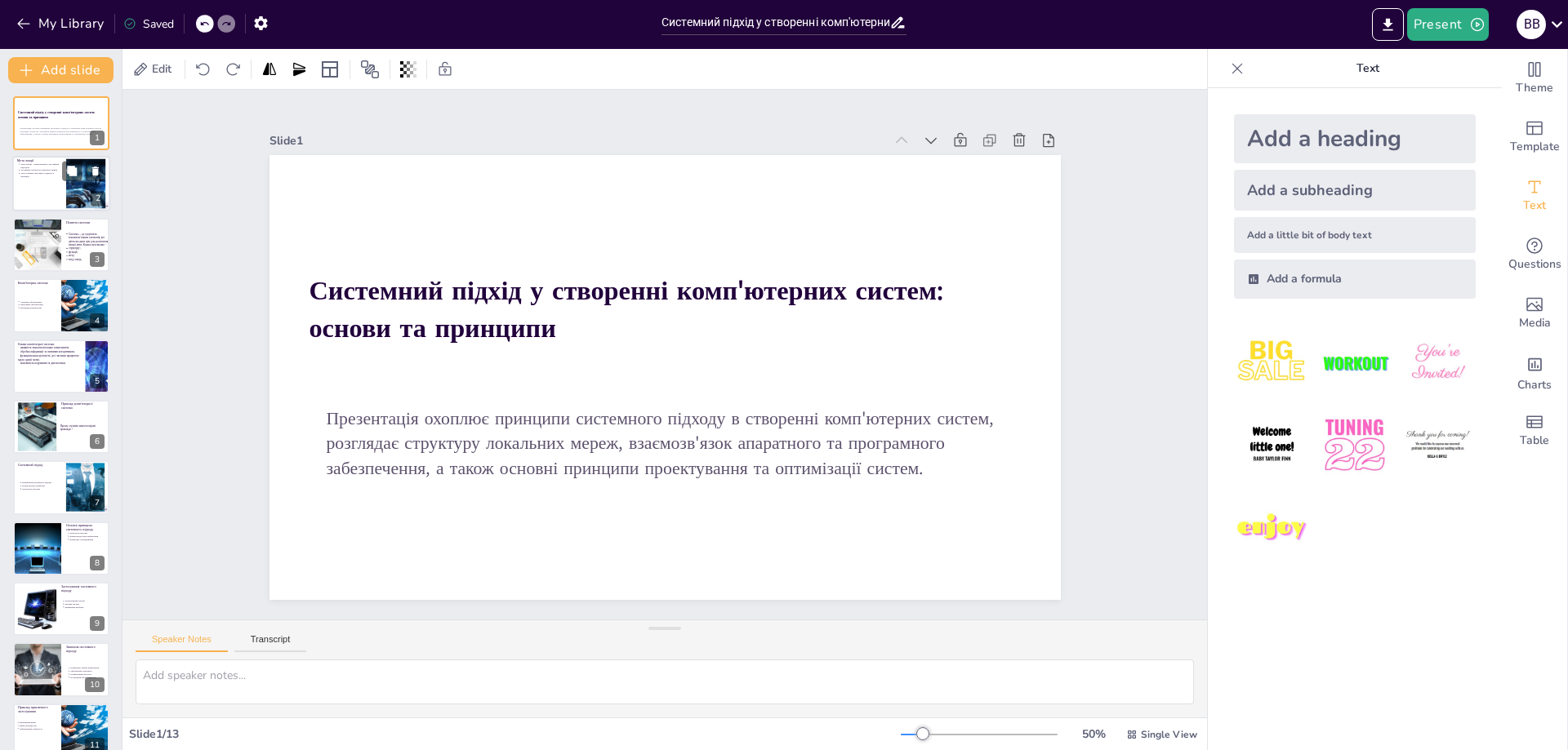
click at [49, 194] on div at bounding box center [61, 184] width 98 height 55
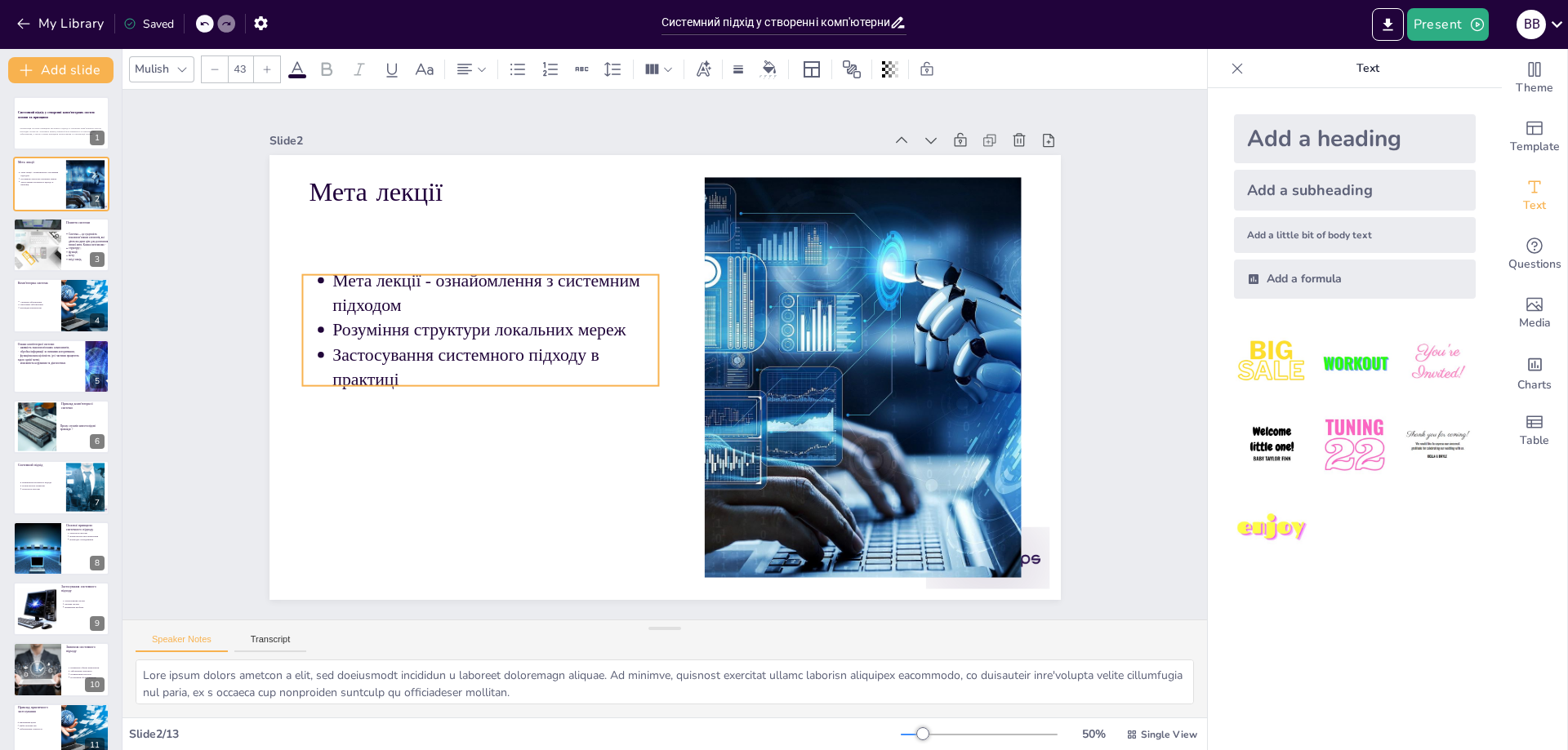
drag, startPoint x: 440, startPoint y: 241, endPoint x: 434, endPoint y: 303, distance: 62.3
click at [434, 303] on p "Мета лекції - ознайомлення з системним підходом" at bounding box center [549, 216] width 307 height 206
click at [443, 282] on p "Мета лекції - ознайомлення з системним підходом" at bounding box center [580, 195] width 275 height 255
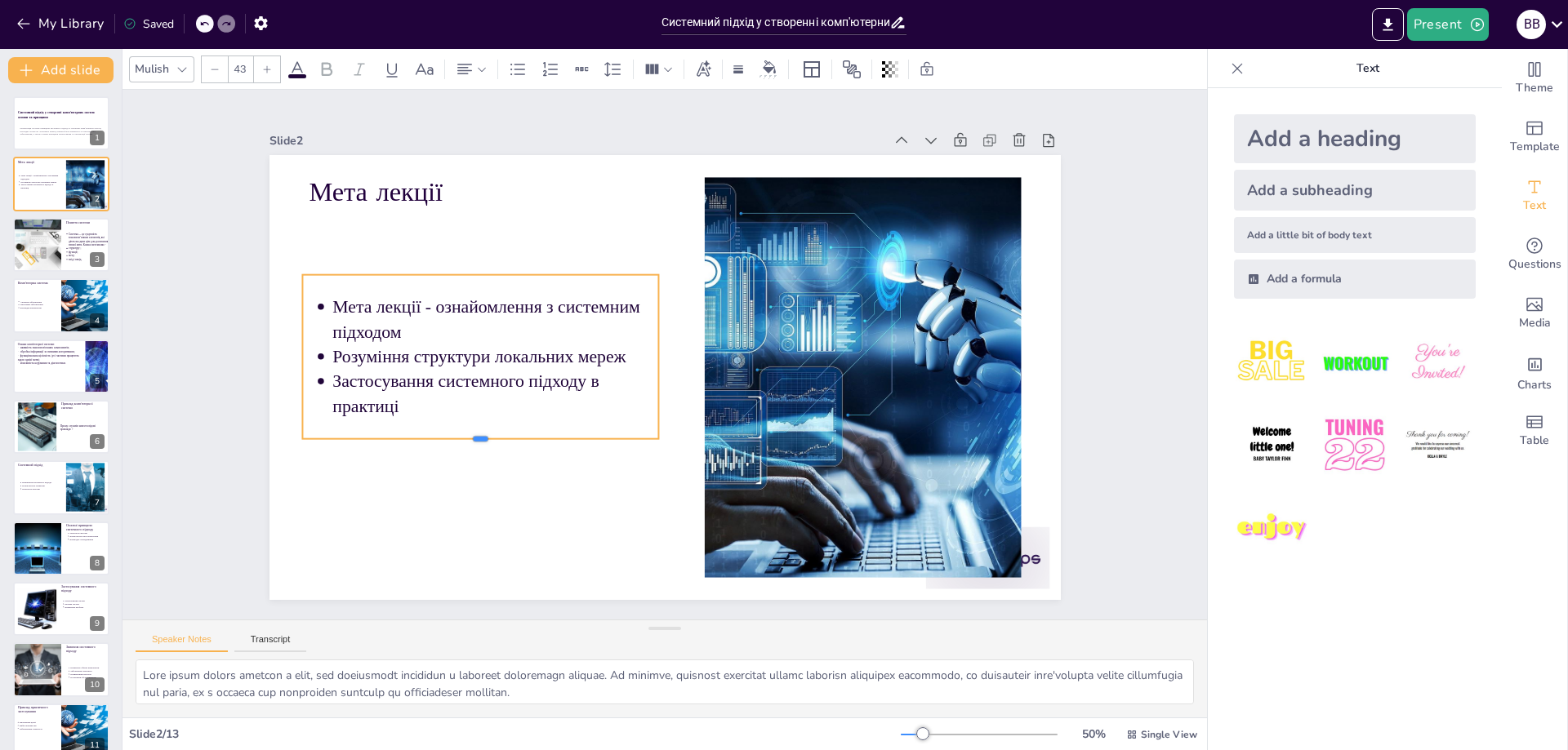
drag, startPoint x: 466, startPoint y: 381, endPoint x: 446, endPoint y: 434, distance: 56.6
click at [446, 434] on div at bounding box center [465, 404] width 351 height 86
click at [80, 253] on p "функції;" at bounding box center [90, 253] width 43 height 4
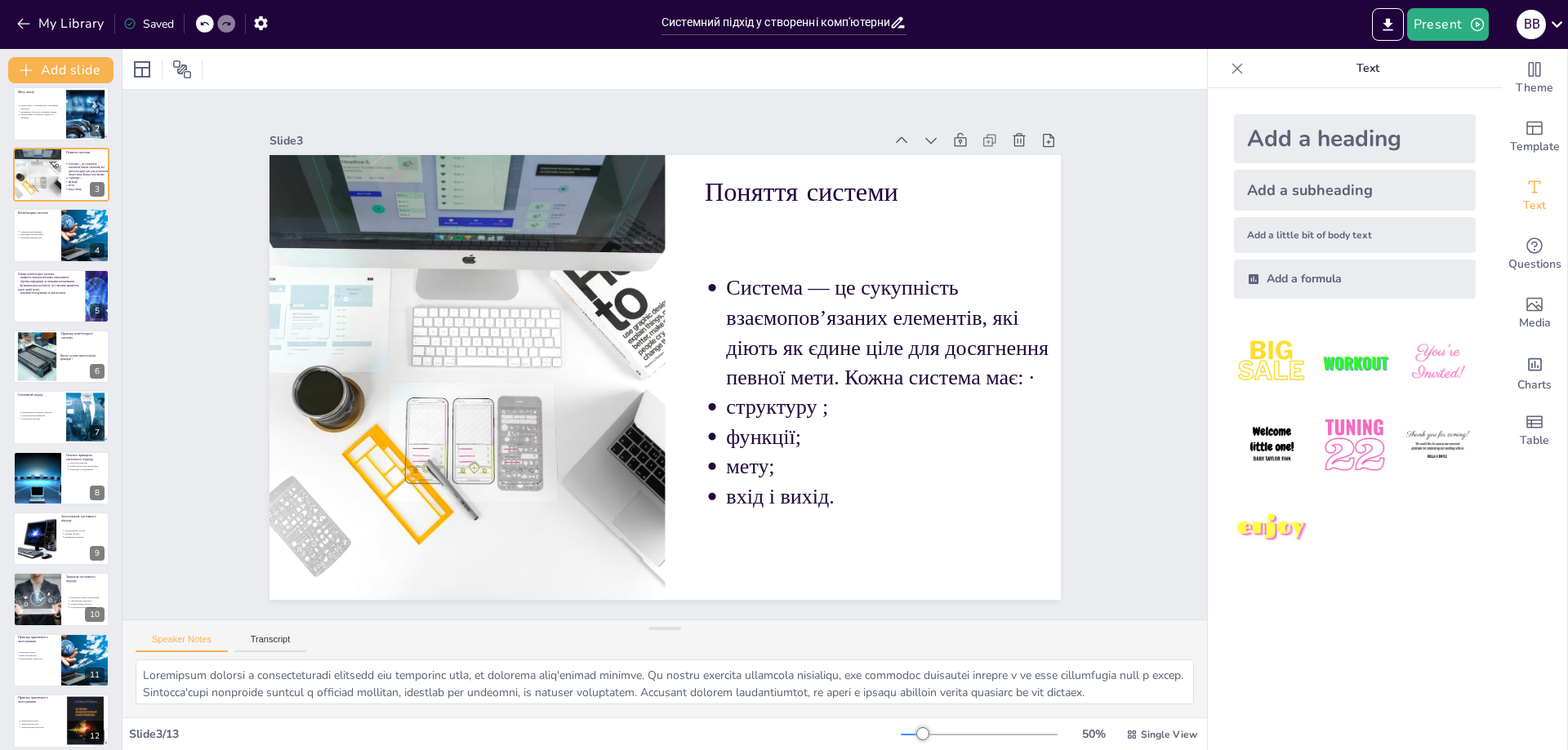
scroll to position [142, 0]
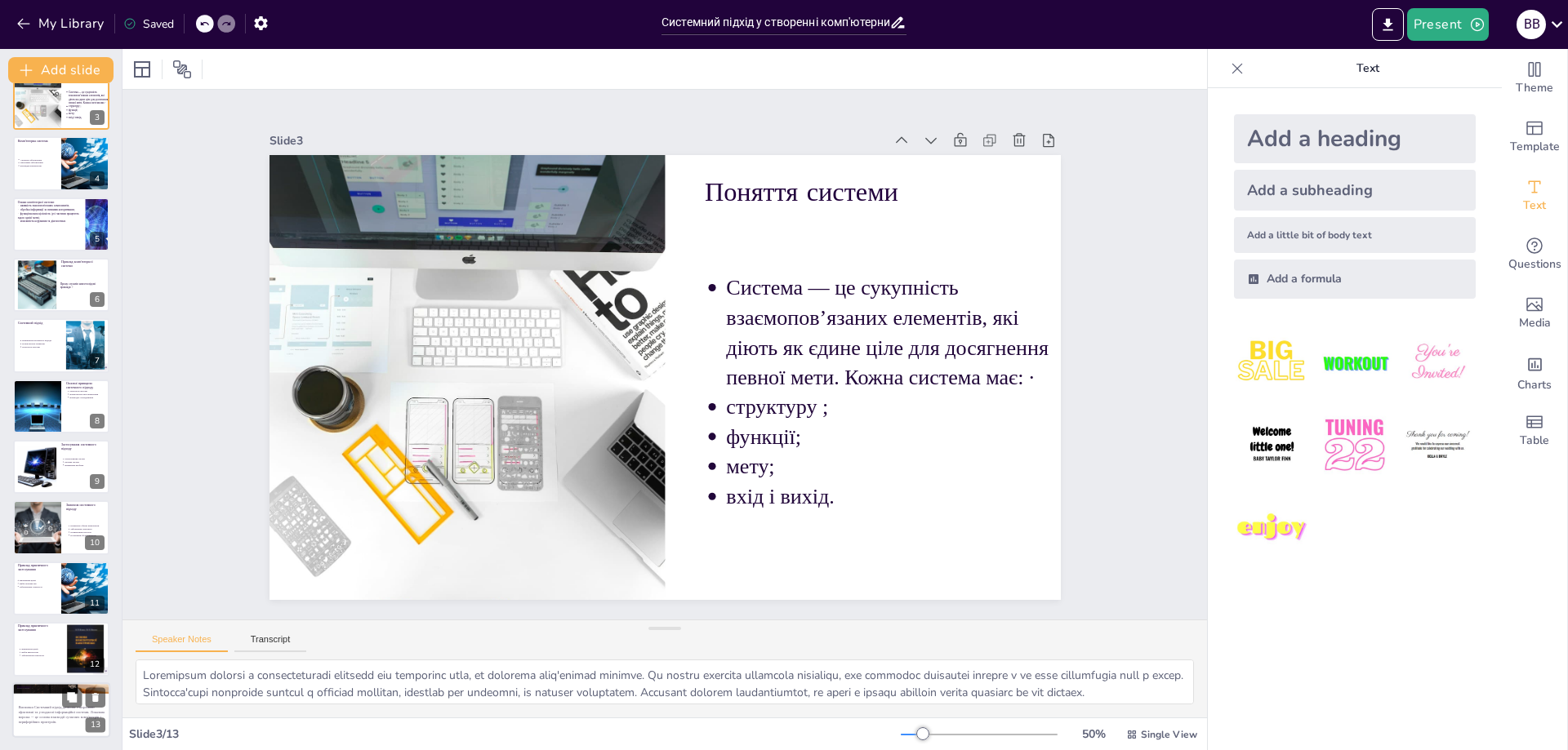
click at [42, 713] on p "Висновки Системний підхід дозволяє створювати ефективні та узгоджені інформацій…" at bounding box center [61, 714] width 86 height 20
type textarea "Системний підхід є важливим для створення ефективних інформаційних систем. Студ…"
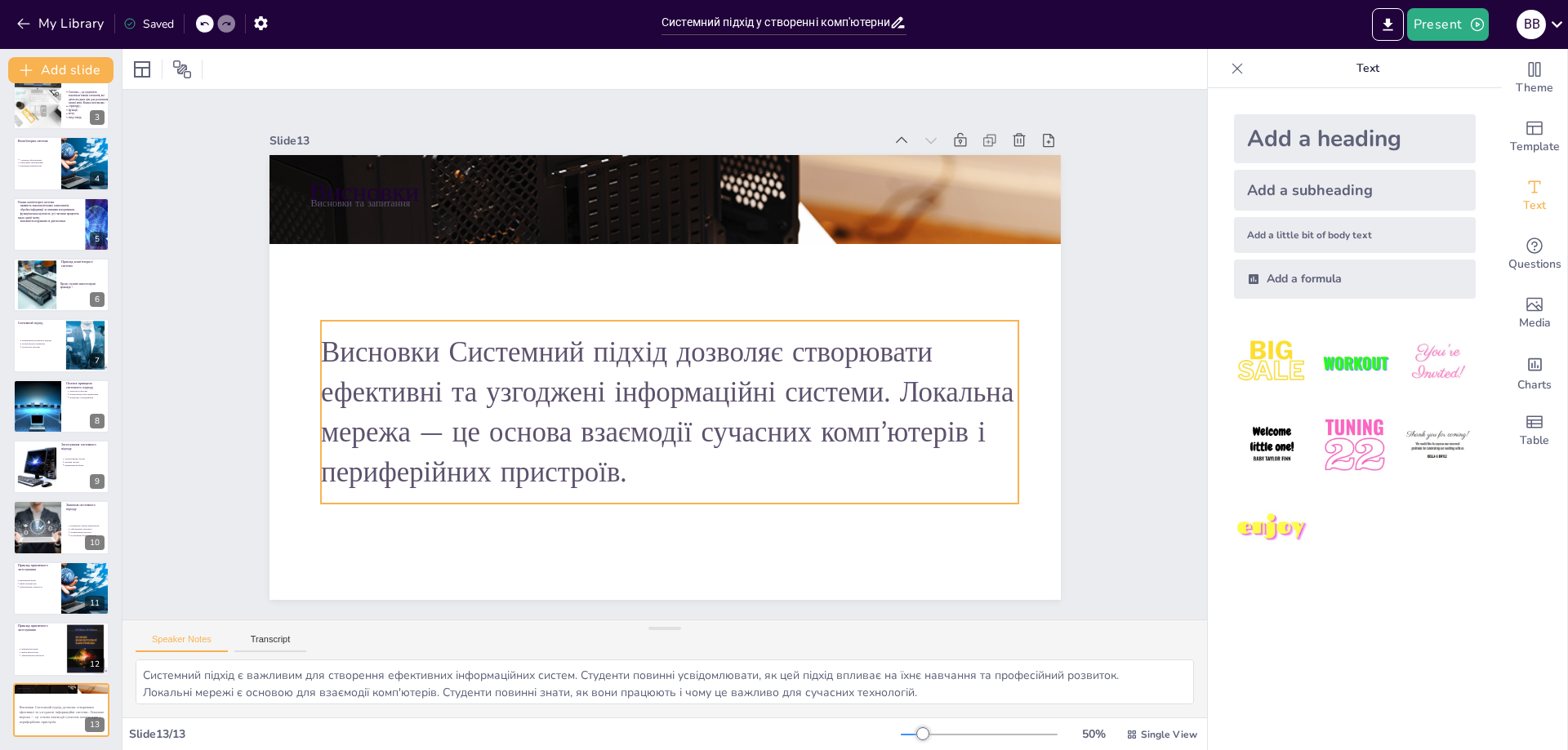
click at [427, 341] on p "Висновки Системний підхід дозволяє створювати ефективні та узгоджені інформацій…" at bounding box center [625, 397] width 586 height 625
click at [460, 341] on p "Висновки Системний підхід дозволяє створювати ефективні та узгоджені інформацій…" at bounding box center [610, 373] width 300 height 716
click at [539, 346] on p "Висновки Системний підхід дозволяє створювати ефективні та узгоджені інформацій…" at bounding box center [722, 365] width 368 height 712
click at [428, 351] on p "Висновки Системний підхід дозволяє створювати ефективні та узгоджені інформацій…" at bounding box center [612, 379] width 368 height 712
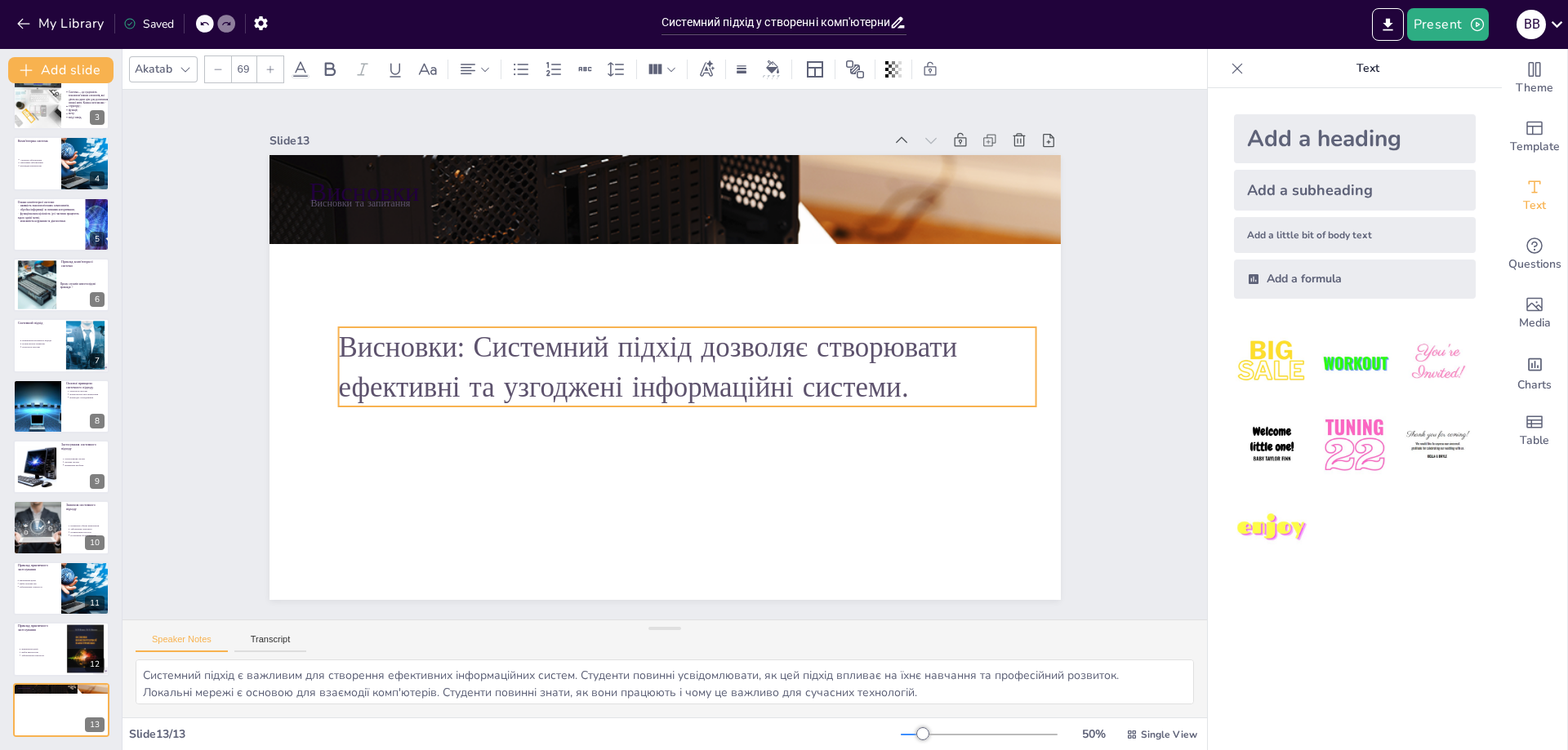
drag, startPoint x: 891, startPoint y: 378, endPoint x: 907, endPoint y: 385, distance: 17.5
click at [907, 385] on p "Висновки: Системний підхід дозволяє створювати ефективні та узгоджені інформаці…" at bounding box center [681, 375] width 671 height 357
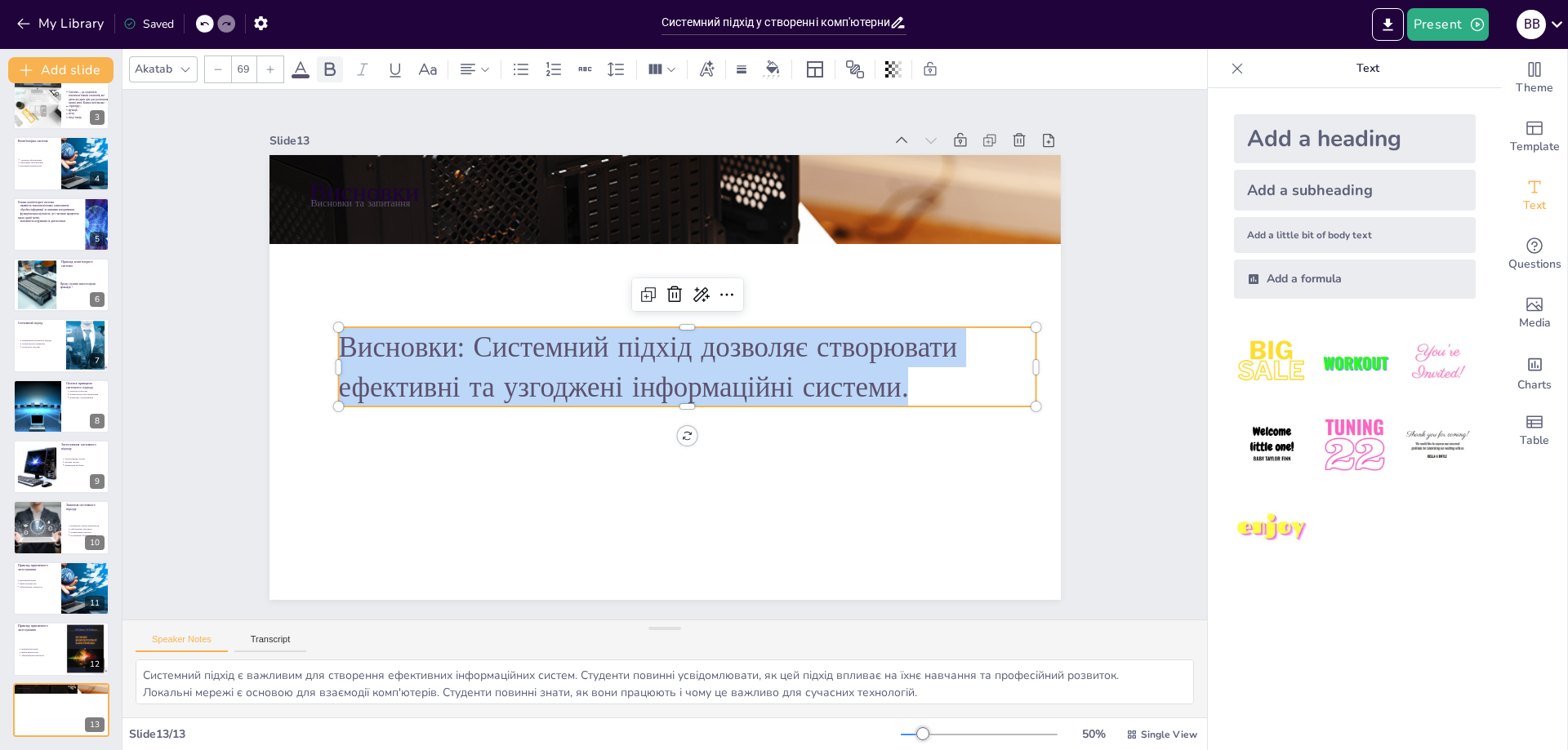
click at [328, 71] on icon at bounding box center [329, 69] width 20 height 20
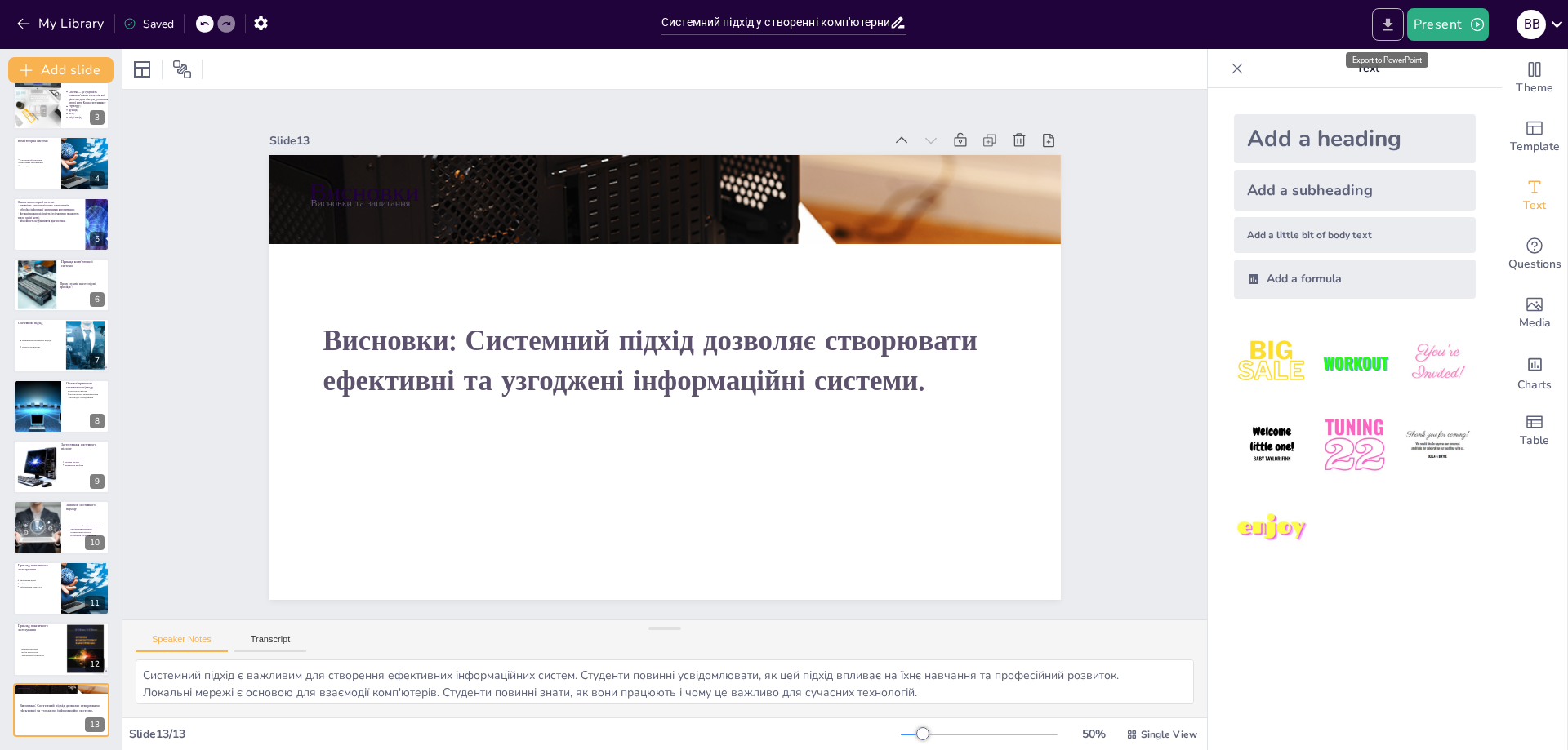
click at [1390, 26] on icon "Export to PowerPoint" at bounding box center [1387, 24] width 9 height 12
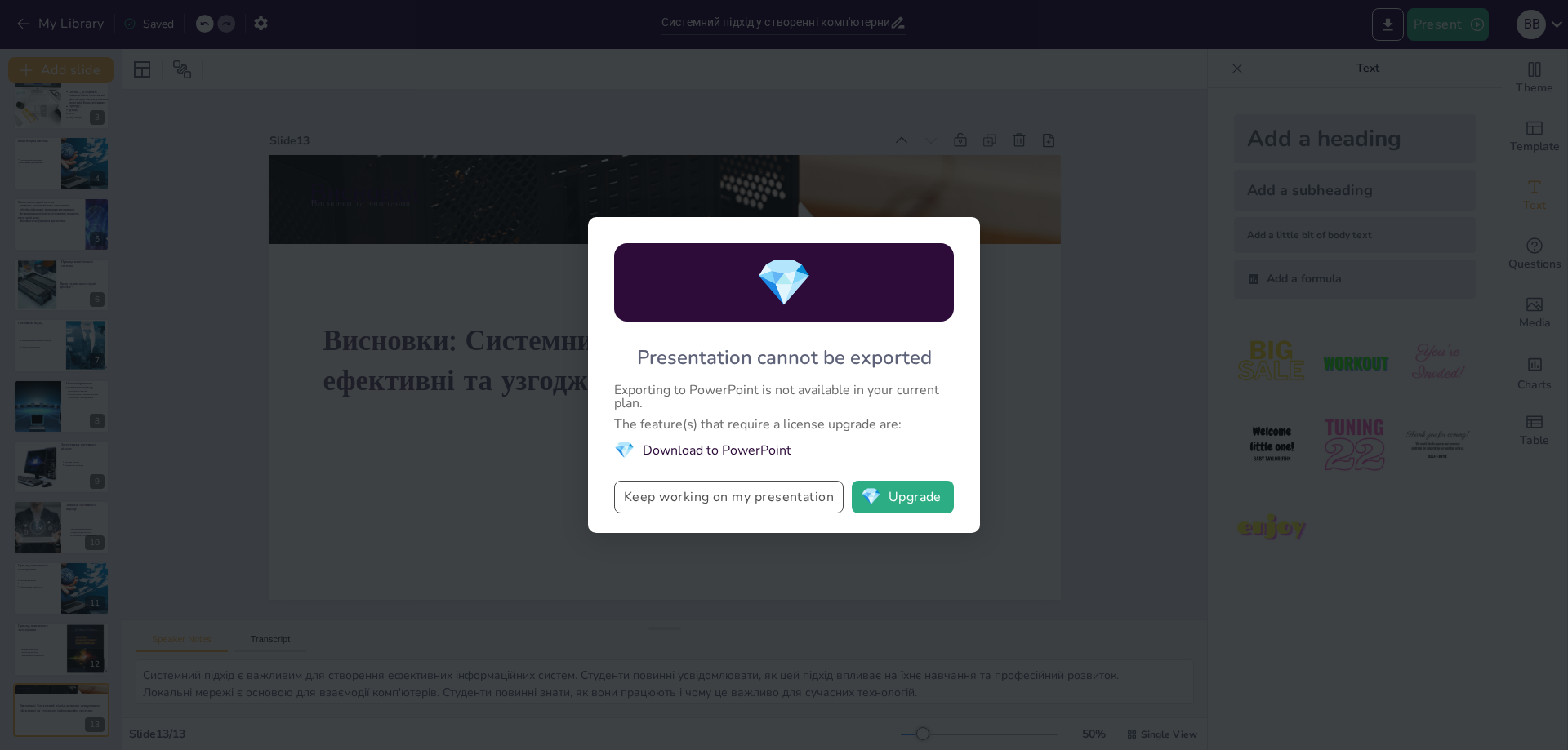
drag, startPoint x: 673, startPoint y: 503, endPoint x: 637, endPoint y: 510, distance: 36.7
click at [673, 503] on button "Keep working on my presentation" at bounding box center [729, 497] width 230 height 32
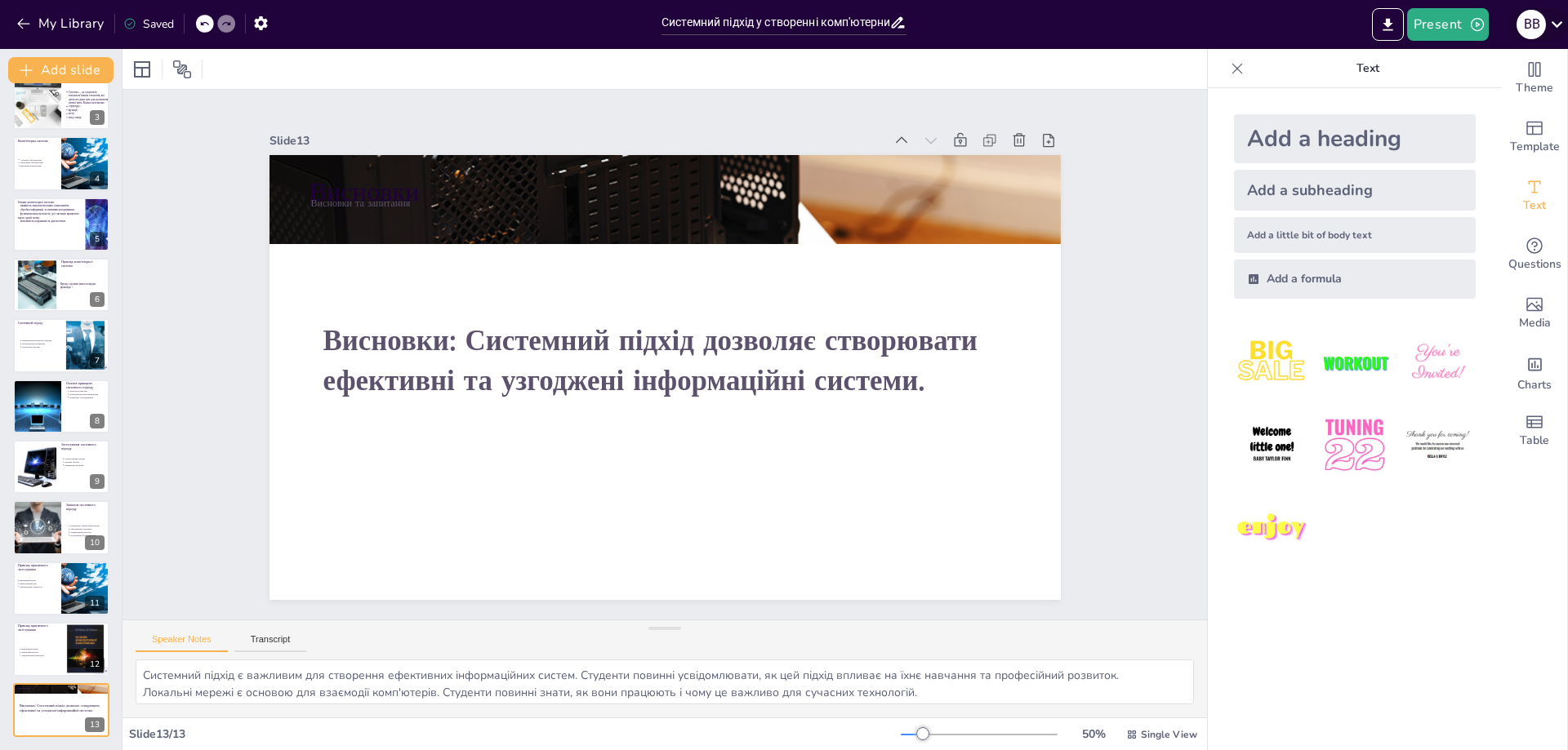
click at [1554, 23] on icon at bounding box center [1557, 25] width 11 height 7
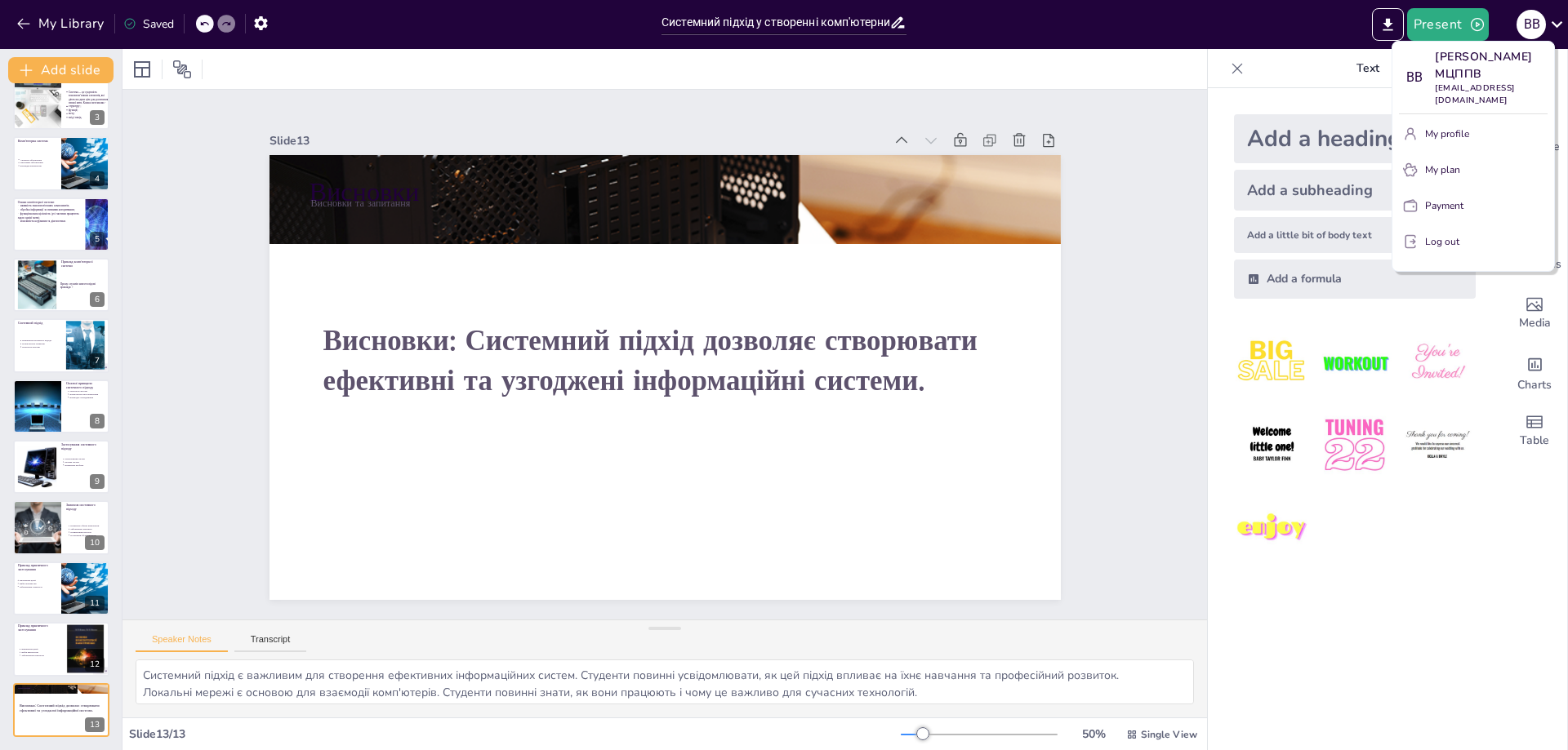
click at [1354, 654] on div at bounding box center [784, 375] width 1568 height 750
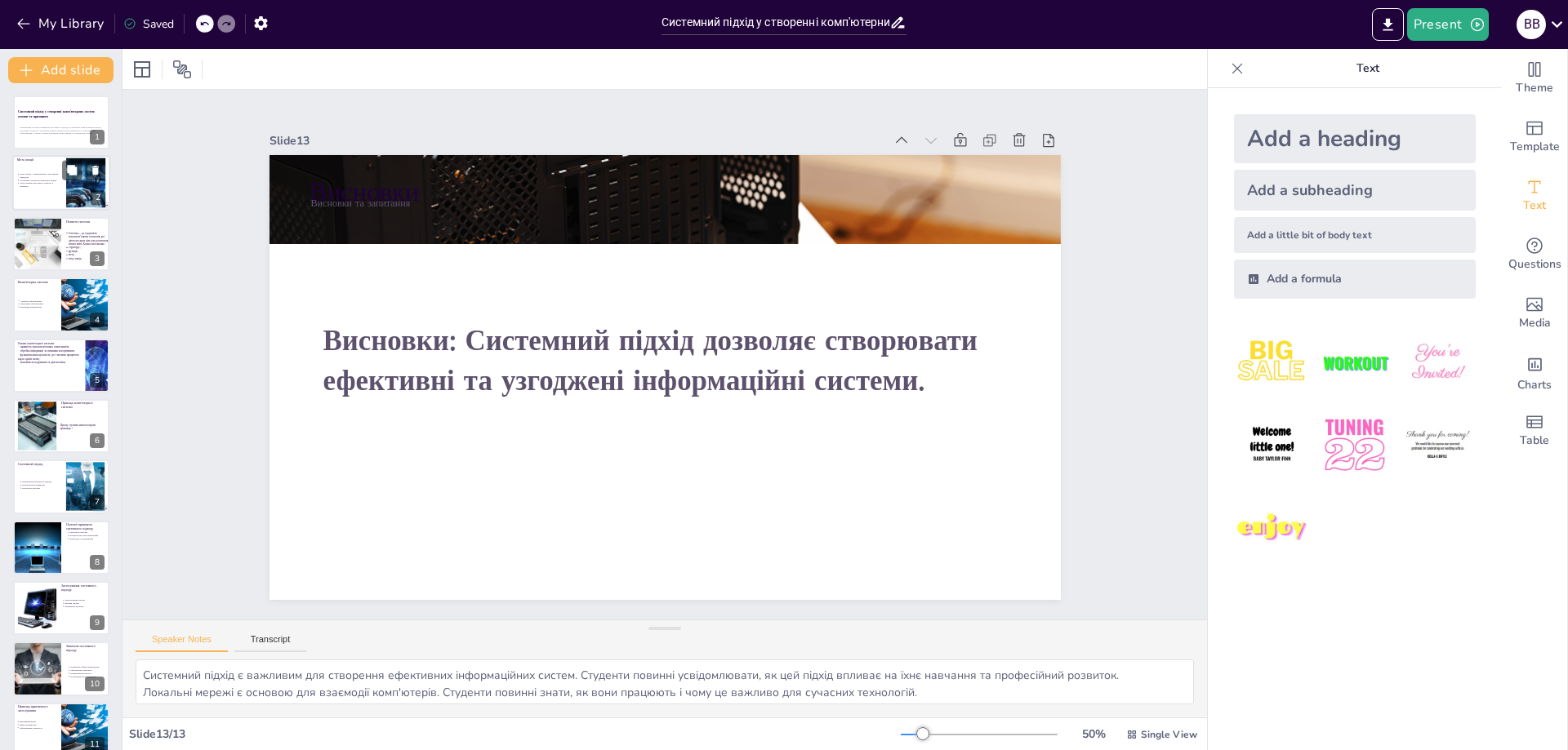
scroll to position [0, 0]
click at [54, 96] on div "Системний підхід у створенні комп'ютерних систем: основи та принципи Презентаці…" at bounding box center [61, 96] width 98 height 0
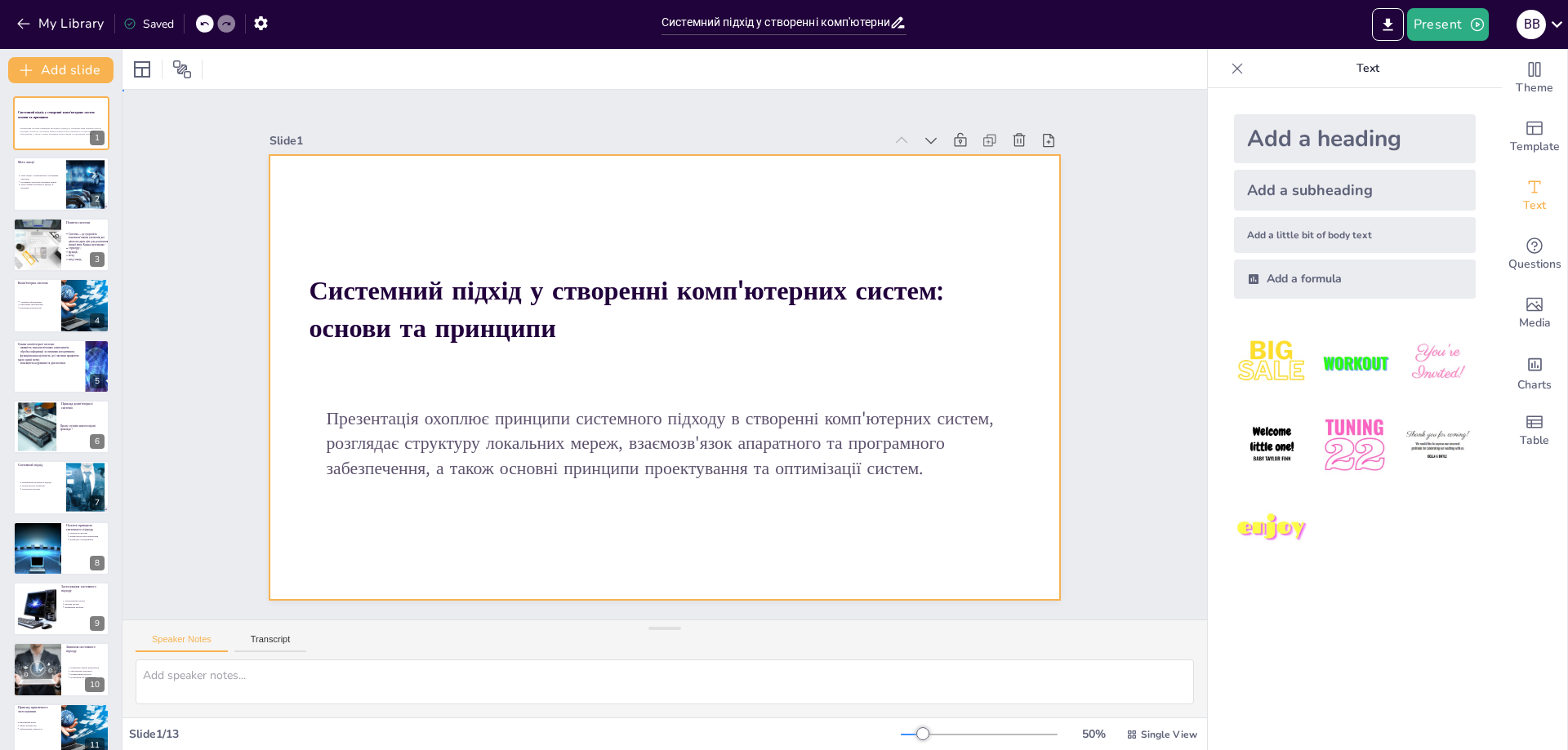
click at [279, 169] on div at bounding box center [648, 370] width 861 height 886
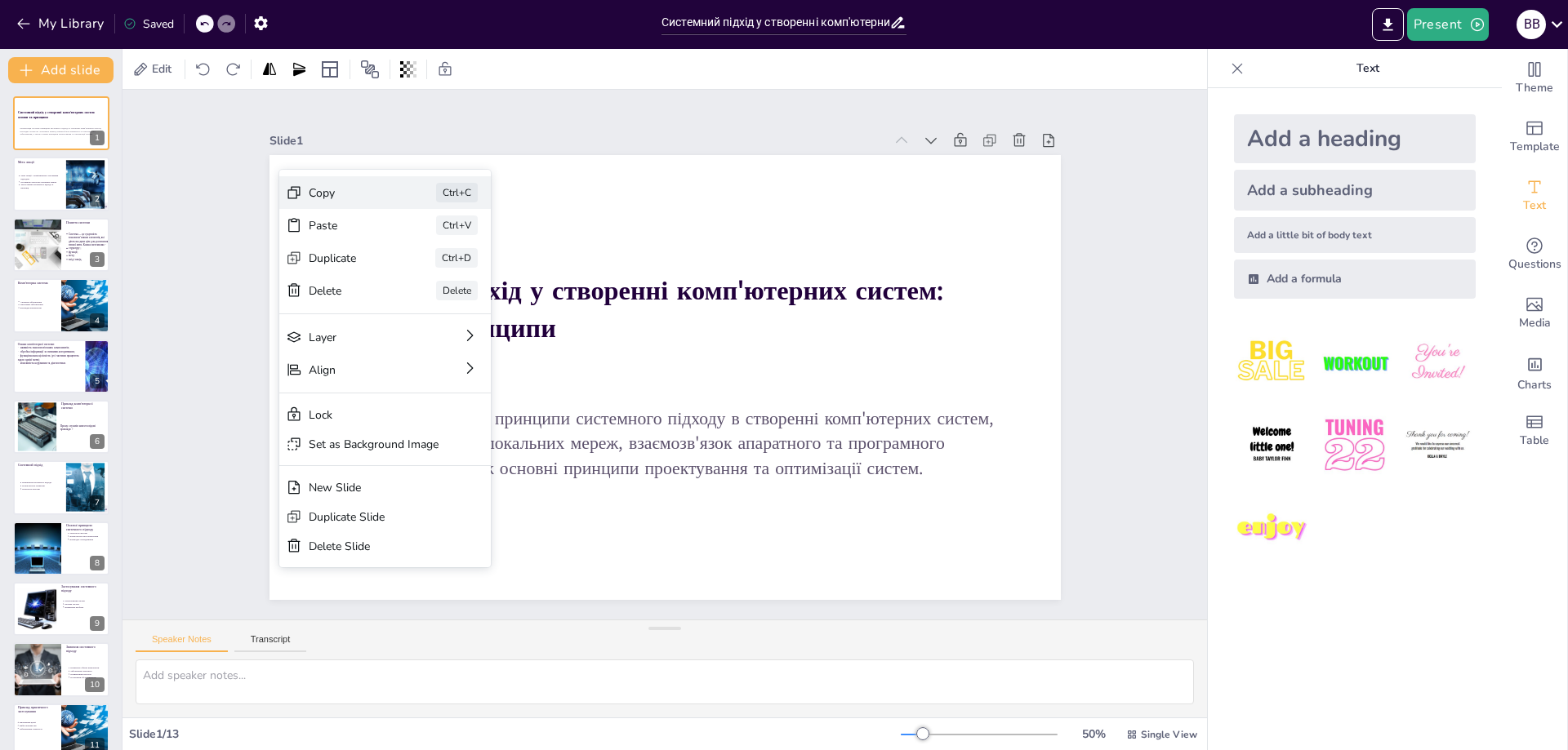
click at [450, 228] on div "Copy" at bounding box center [492, 243] width 84 height 32
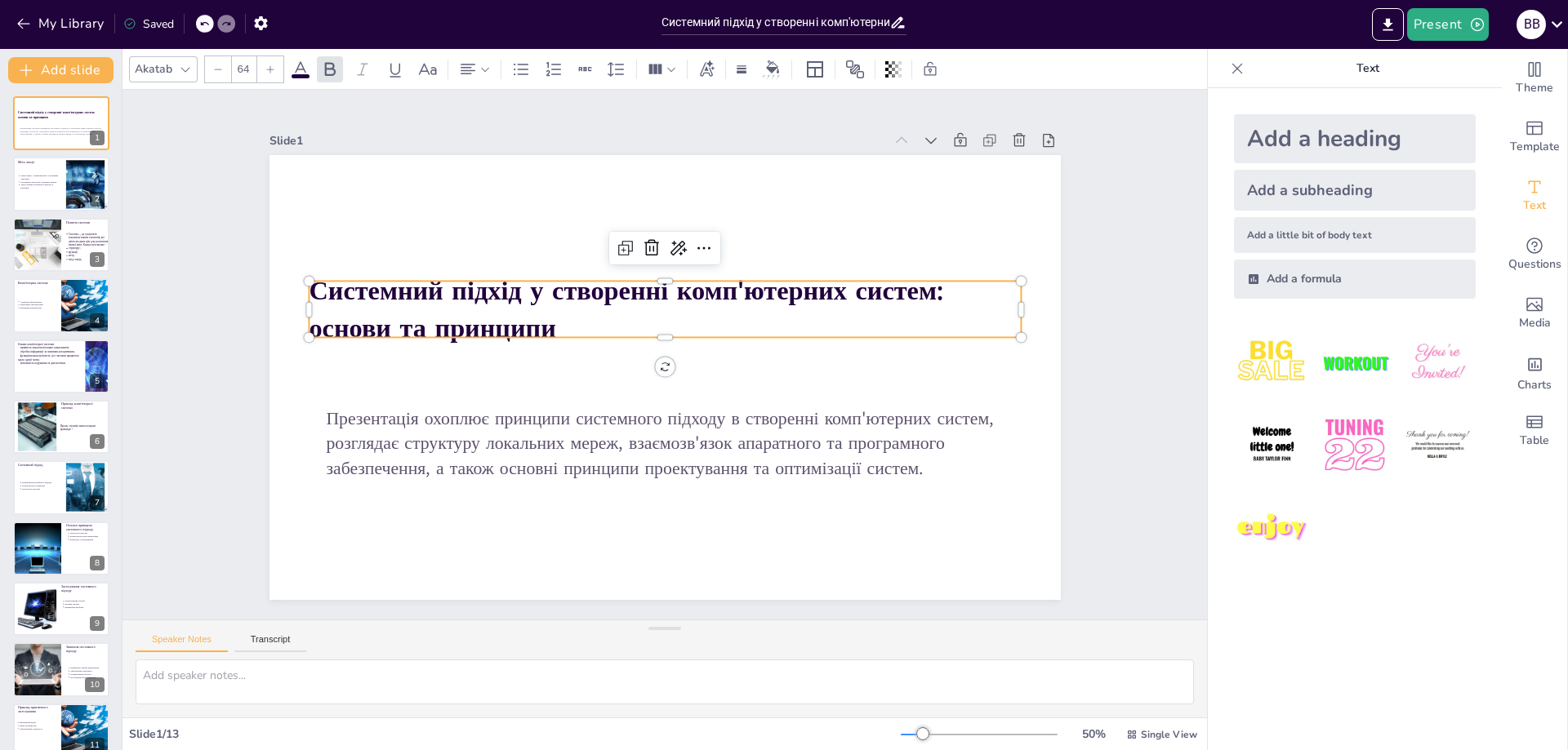
click at [564, 313] on p "Системний підхід у створенні комп'ютерних систем: основи та принципи" at bounding box center [683, 313] width 680 height 357
click at [564, 313] on p "Системний підхід у створенні комп'ютерних систем: основи та принципи" at bounding box center [708, 340] width 291 height 700
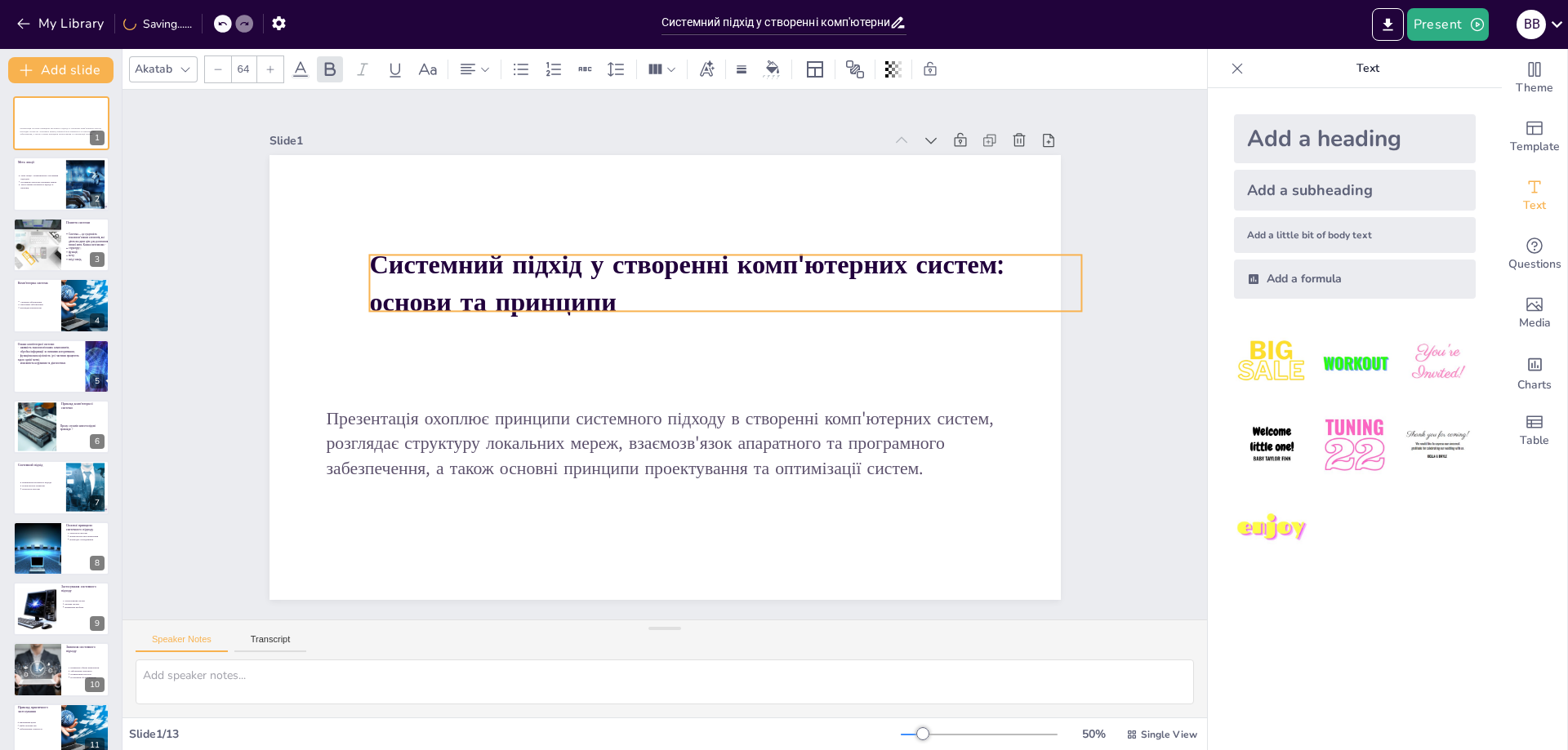
drag, startPoint x: 402, startPoint y: 301, endPoint x: 609, endPoint y: 298, distance: 207.0
click at [609, 298] on p "Системний підхід у створенні комп'ютерних систем: основи та принципи" at bounding box center [744, 305] width 700 height 291
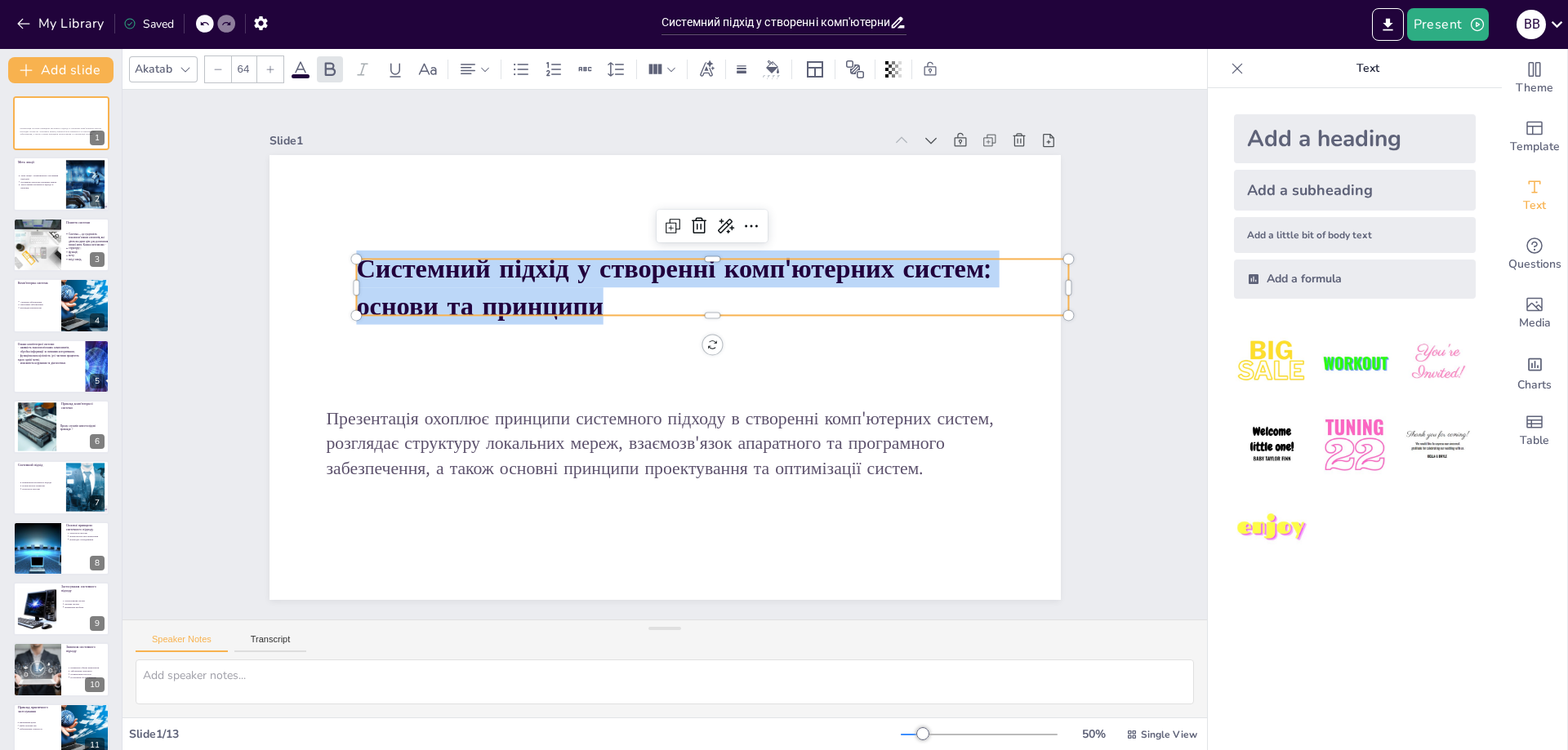
copy strong "Системний підхід у створенні комп'ютерних систем: основи та принципи"
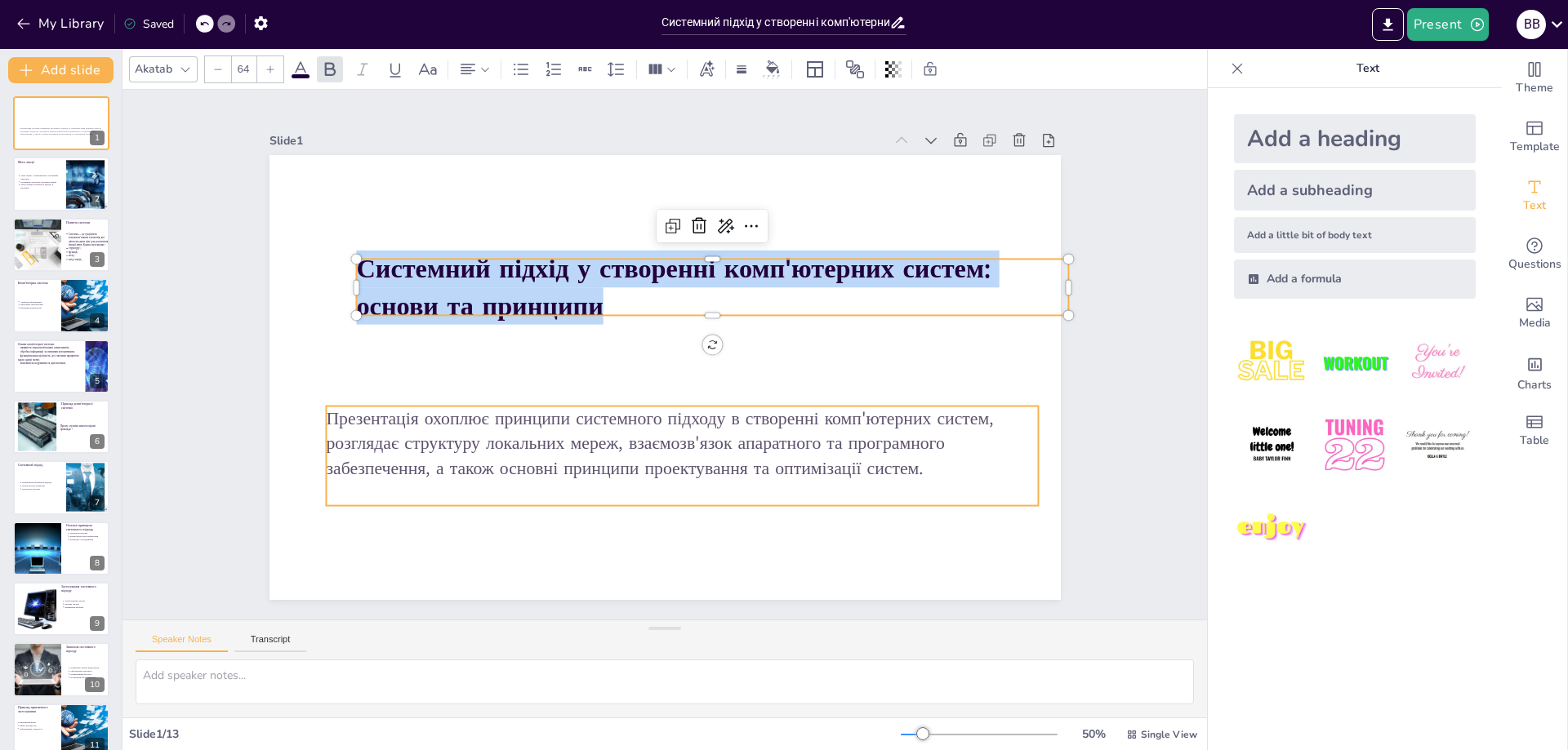
type input "43"
click at [807, 455] on p "Презентація охоплює принципи системного підходу в створенні комп'ютерних систем…" at bounding box center [597, 414] width 421 height 654
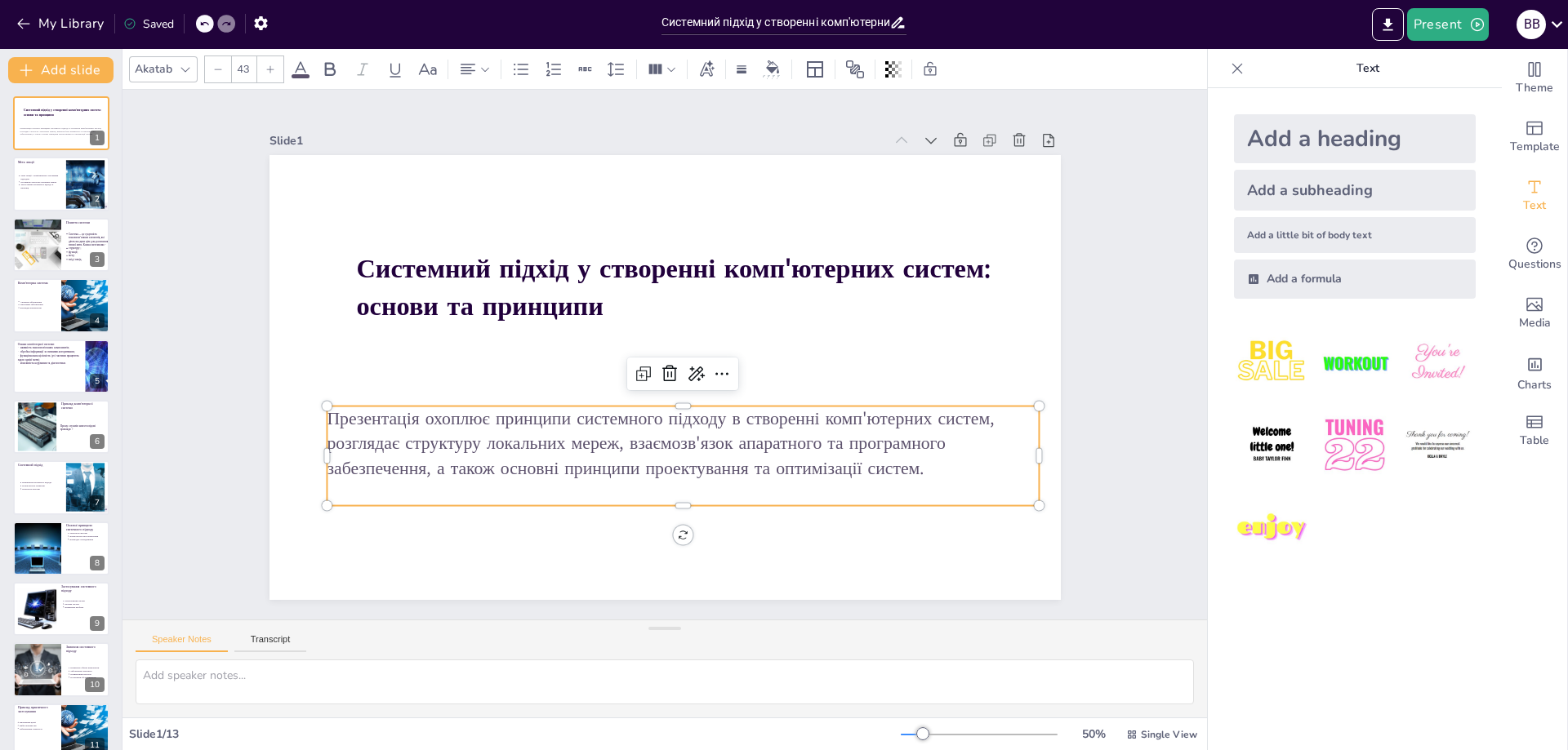
click at [930, 464] on p "Презентація охоплює принципи системного підходу в створенні комп'ютерних систем…" at bounding box center [655, 445] width 700 height 291
click at [929, 464] on p "Презентація охоплює принципи системного підходу в створенні комп'ютерних систем…" at bounding box center [627, 437] width 620 height 479
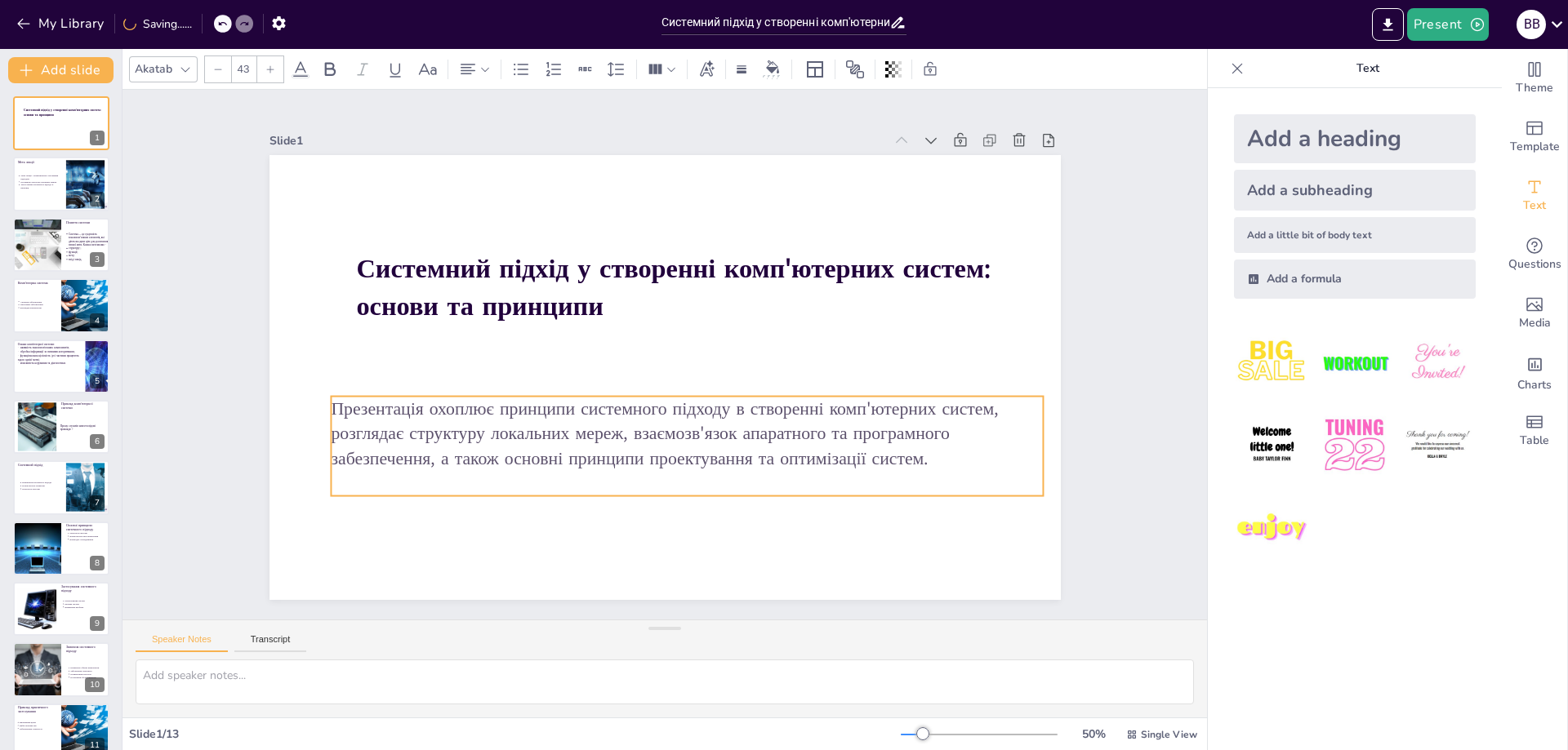
drag, startPoint x: 926, startPoint y: 463, endPoint x: 936, endPoint y: 454, distance: 13.5
click at [930, 453] on p "Презентація охоплює принципи системного підходу в створенні комп'ютерних систем…" at bounding box center [669, 436] width 712 height 220
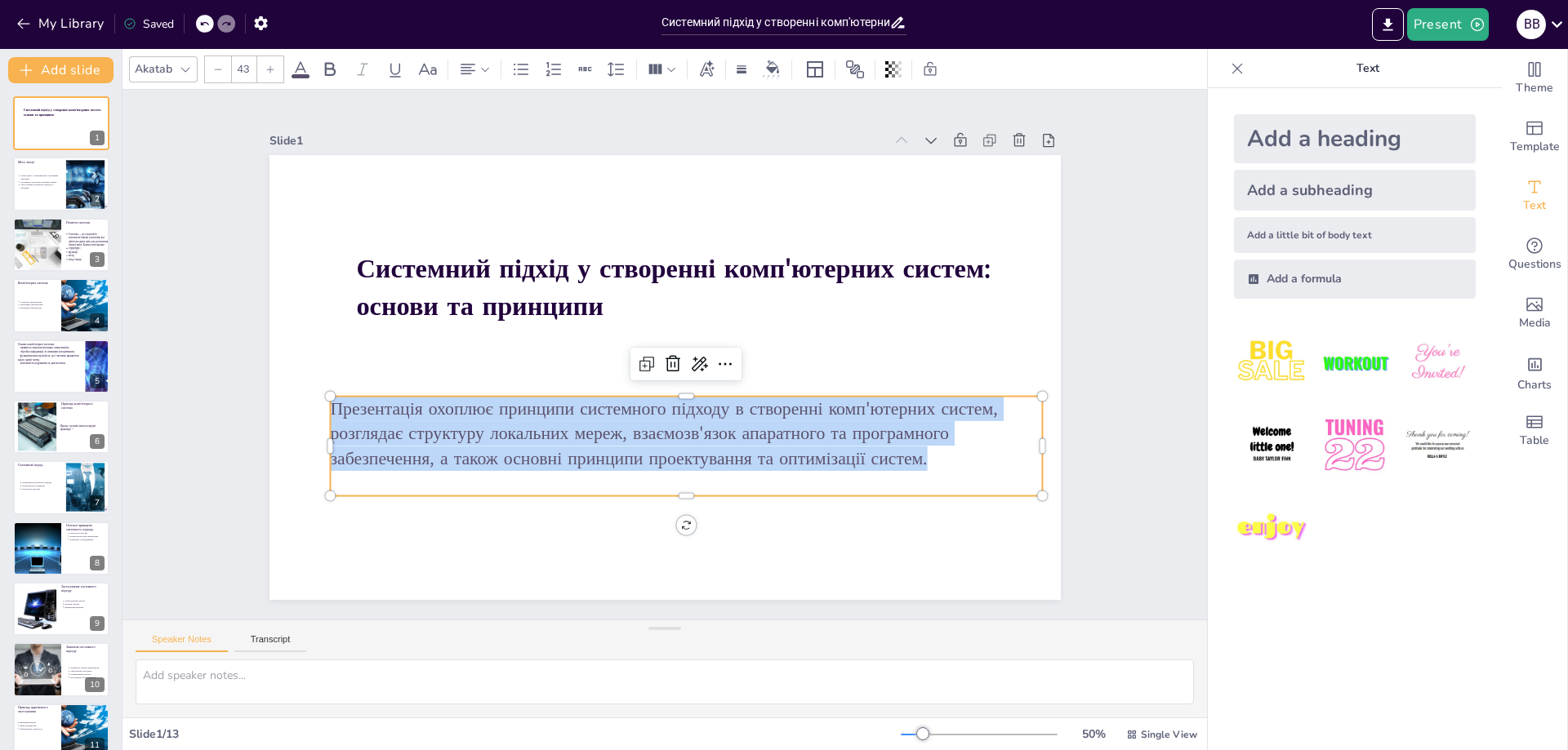
copy p "Презентація охоплює принципи системного підходу в створенні комп'ютерних систем…"
click at [24, 191] on div "Мета лекції - ознайомлення з системним підходом Розуміння структури локальних м…" at bounding box center [38, 182] width 44 height 20
type textarea "Lore ipsum dolors ametcon a elit, sed doeiusmodt incididun u laboreet doloremag…"
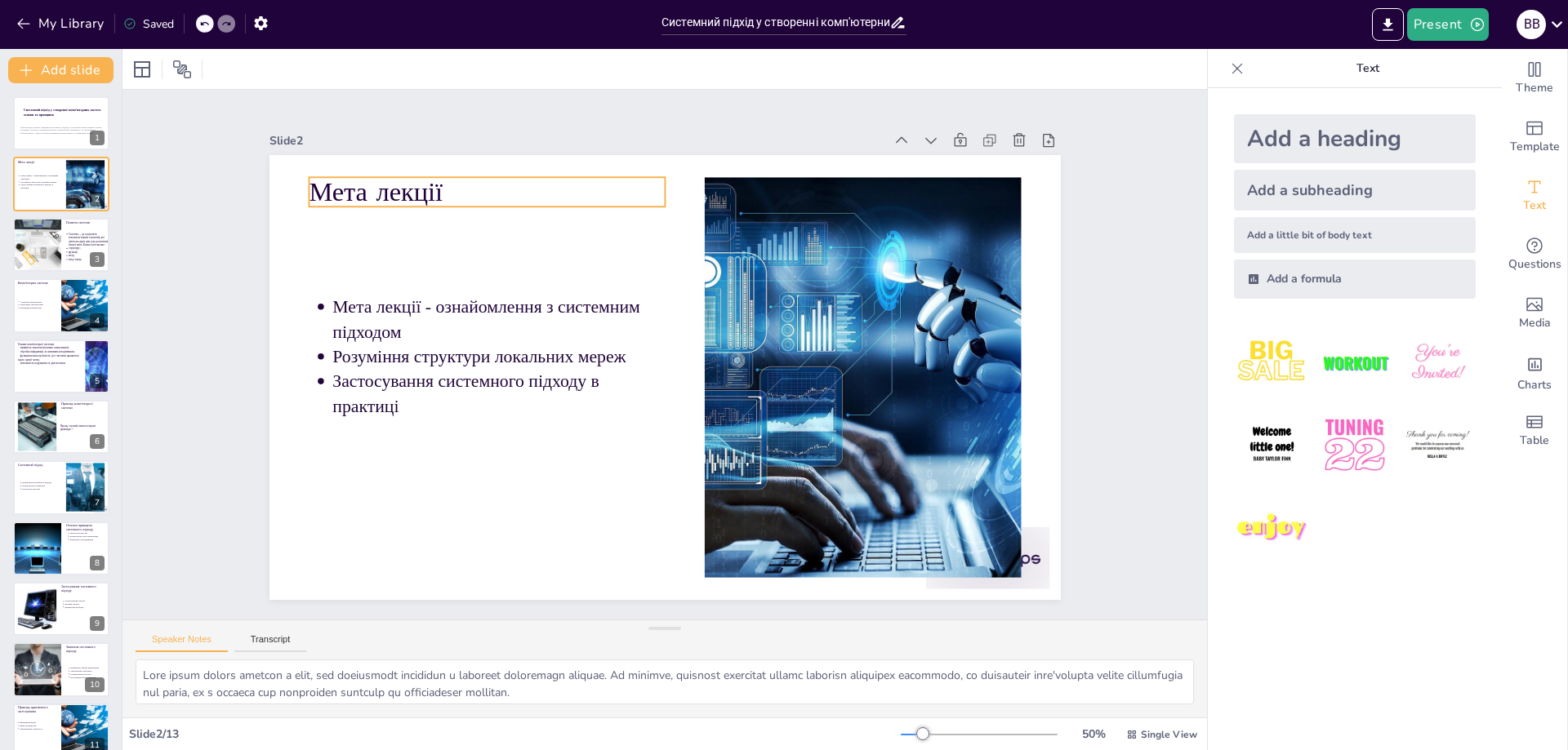
click at [370, 188] on p "Мета лекції" at bounding box center [545, 145] width 351 height 145
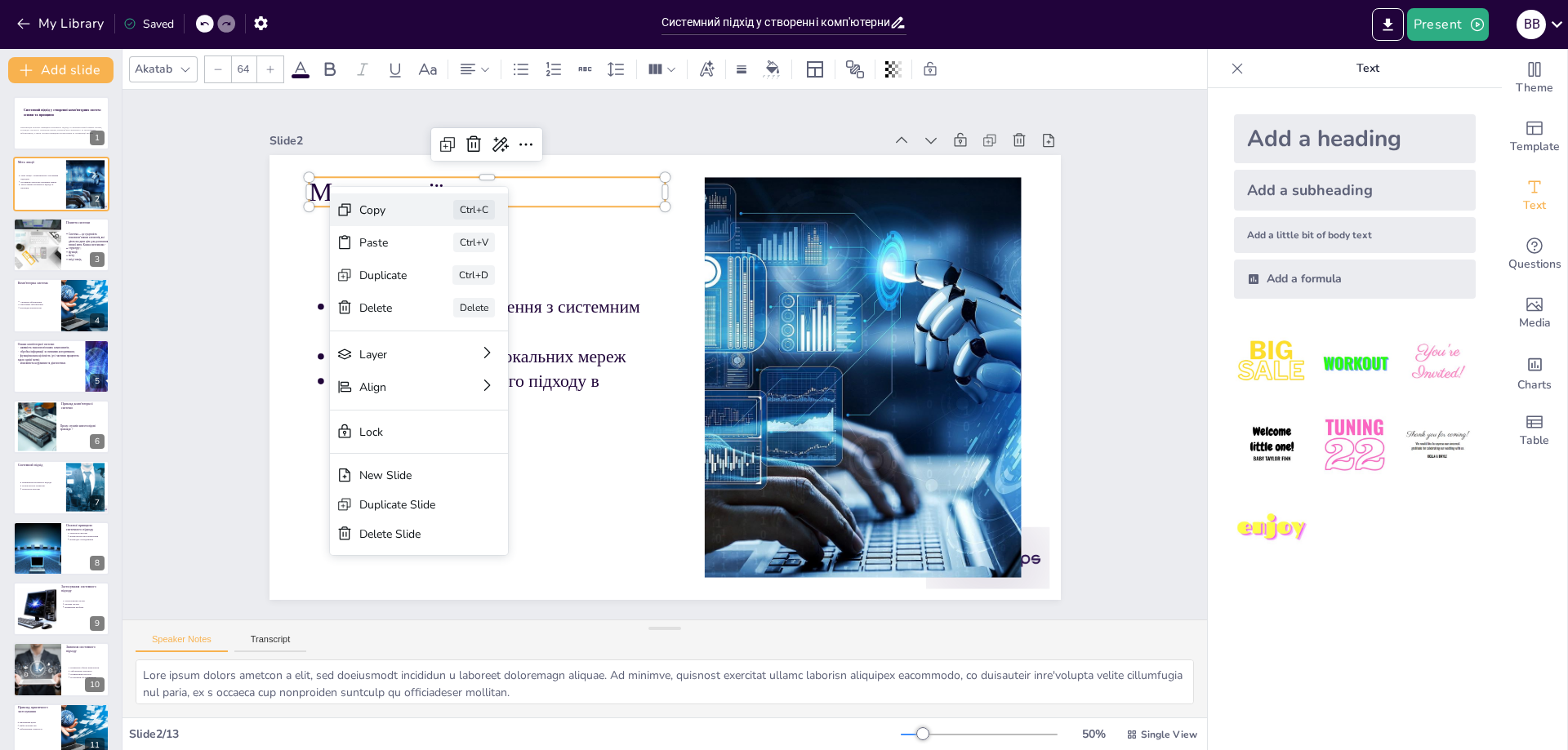
click at [496, 256] on div "Copy" at bounding box center [521, 269] width 50 height 26
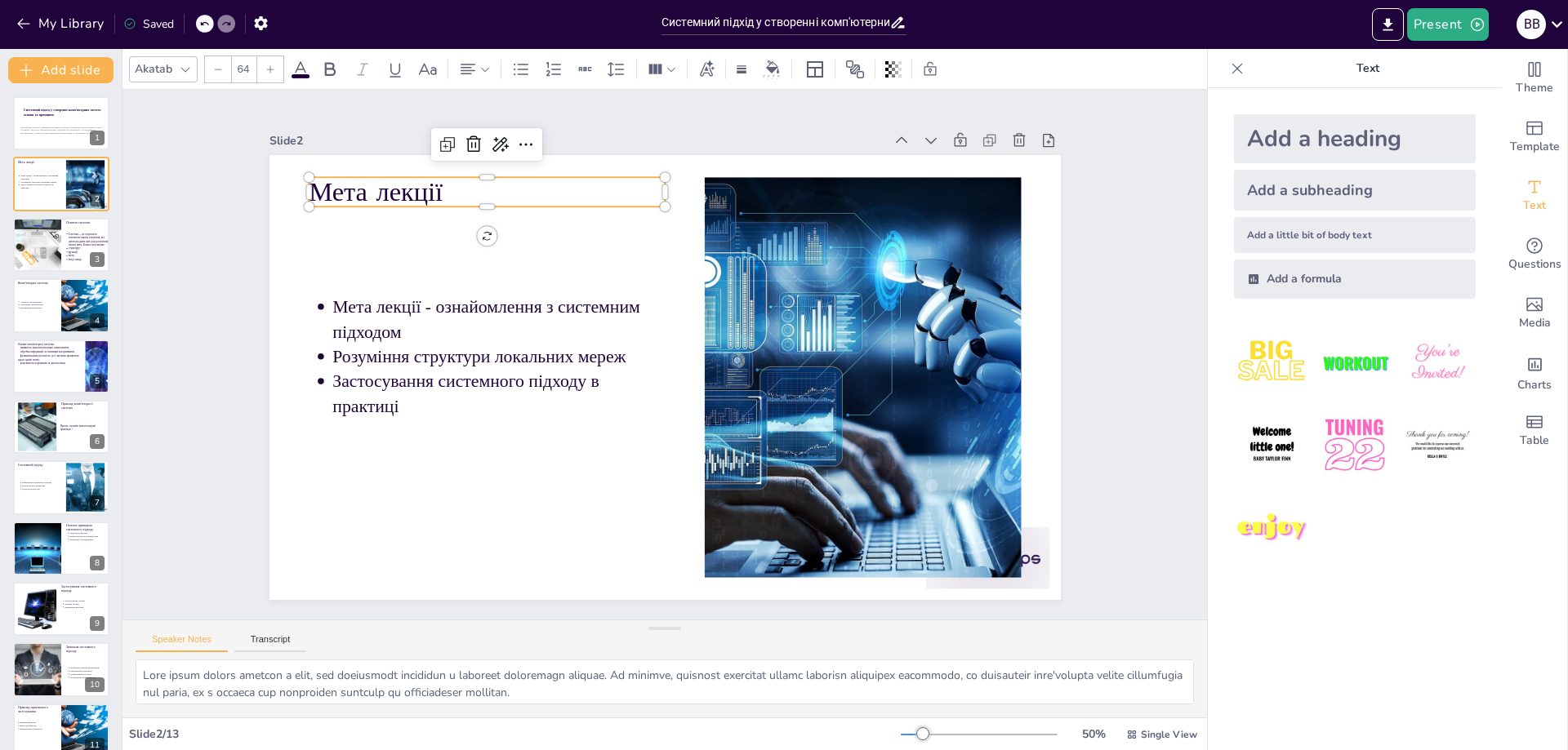
click at [441, 177] on p "Мета лекції" at bounding box center [545, 145] width 351 height 145
click at [463, 190] on p "Мета лекції" at bounding box center [568, 135] width 341 height 179
click at [533, 190] on p "Мета лекції" at bounding box center [666, 113] width 265 height 289
copy p "Мета лекції"
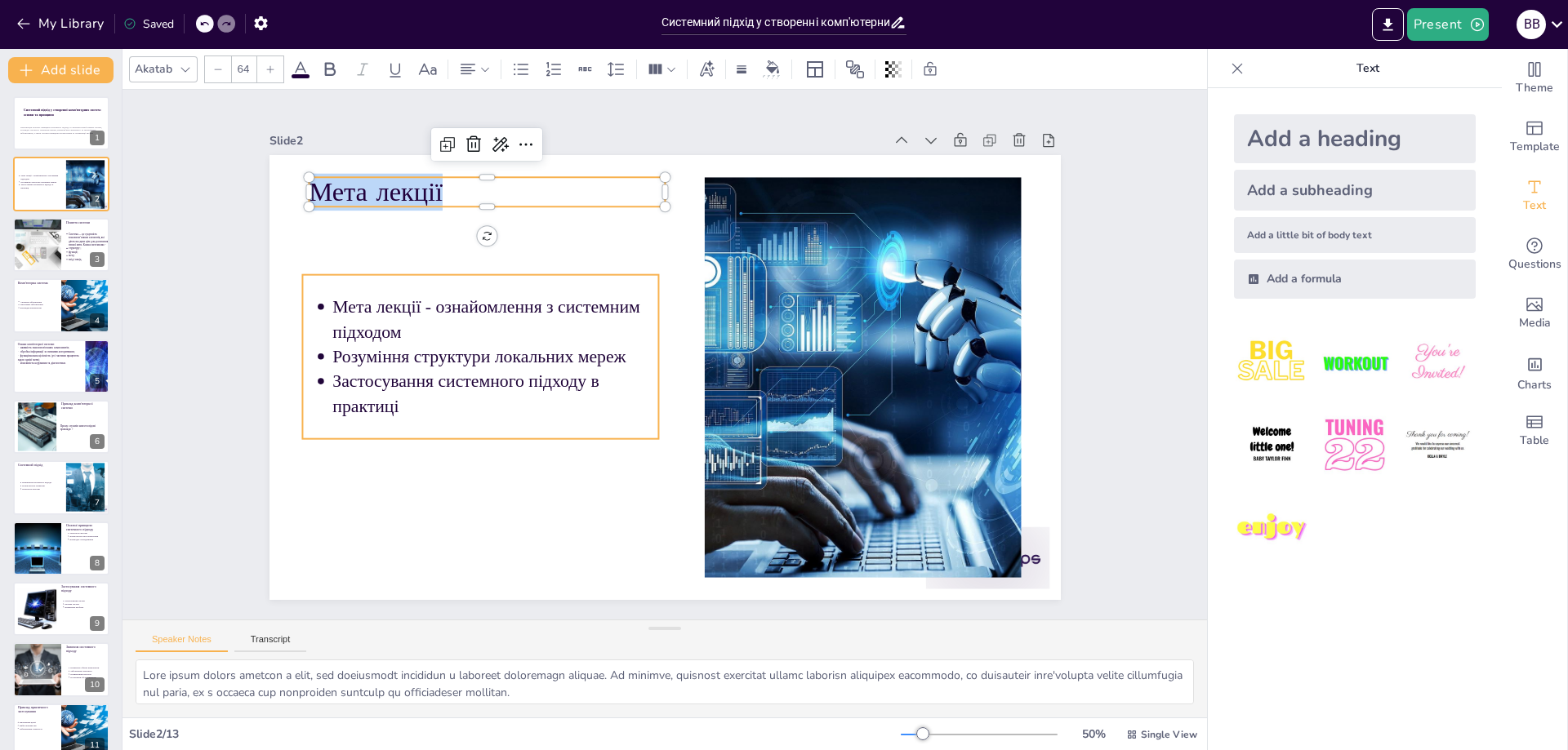
type input "43"
click at [352, 300] on p "Мета лекції - ознайомлення з системним підходом" at bounding box center [514, 269] width 325 height 148
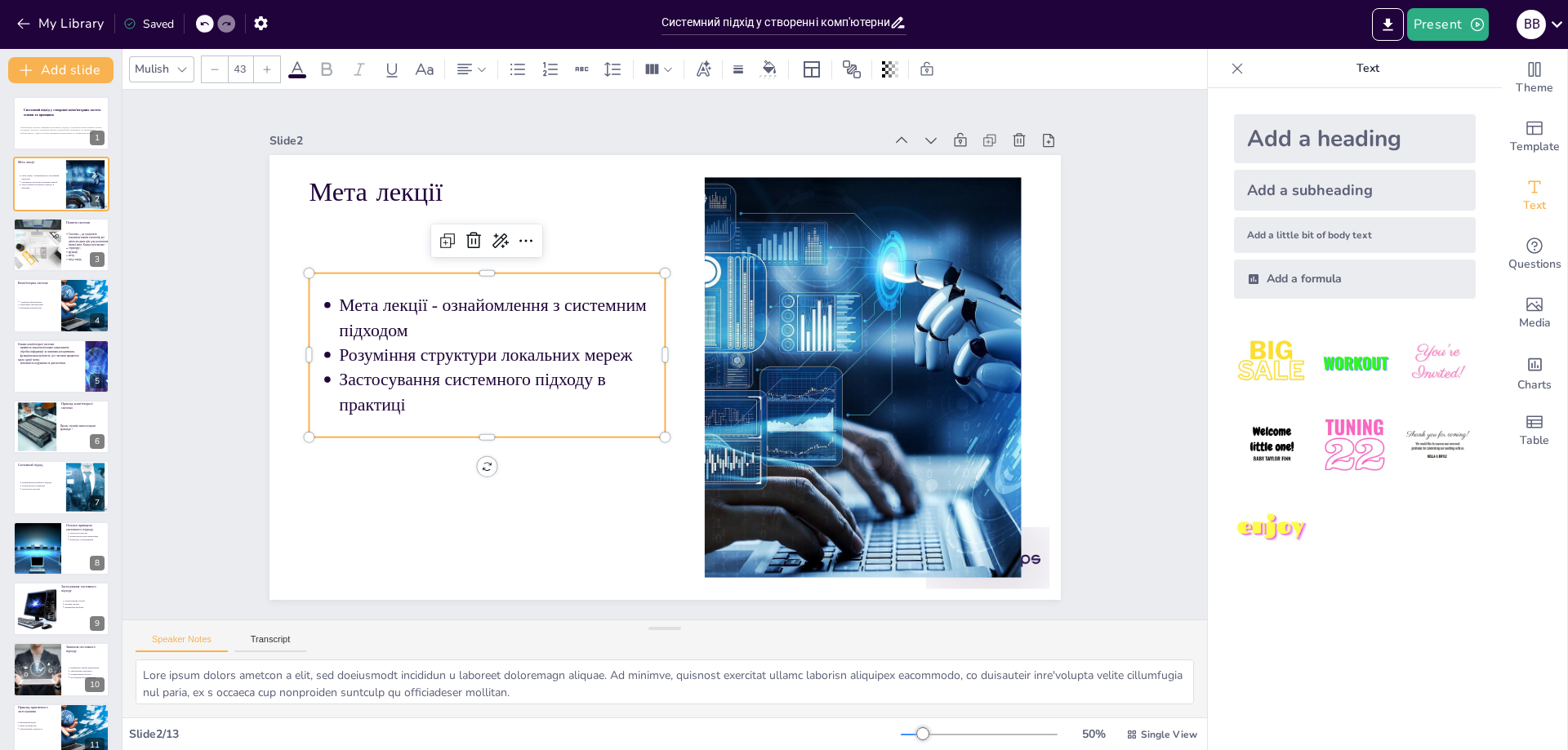
click at [420, 403] on p "Застосування системного підходу в практиці" at bounding box center [500, 323] width 318 height 178
click at [420, 402] on p "Застосування системного підходу в практиці" at bounding box center [498, 340] width 325 height 148
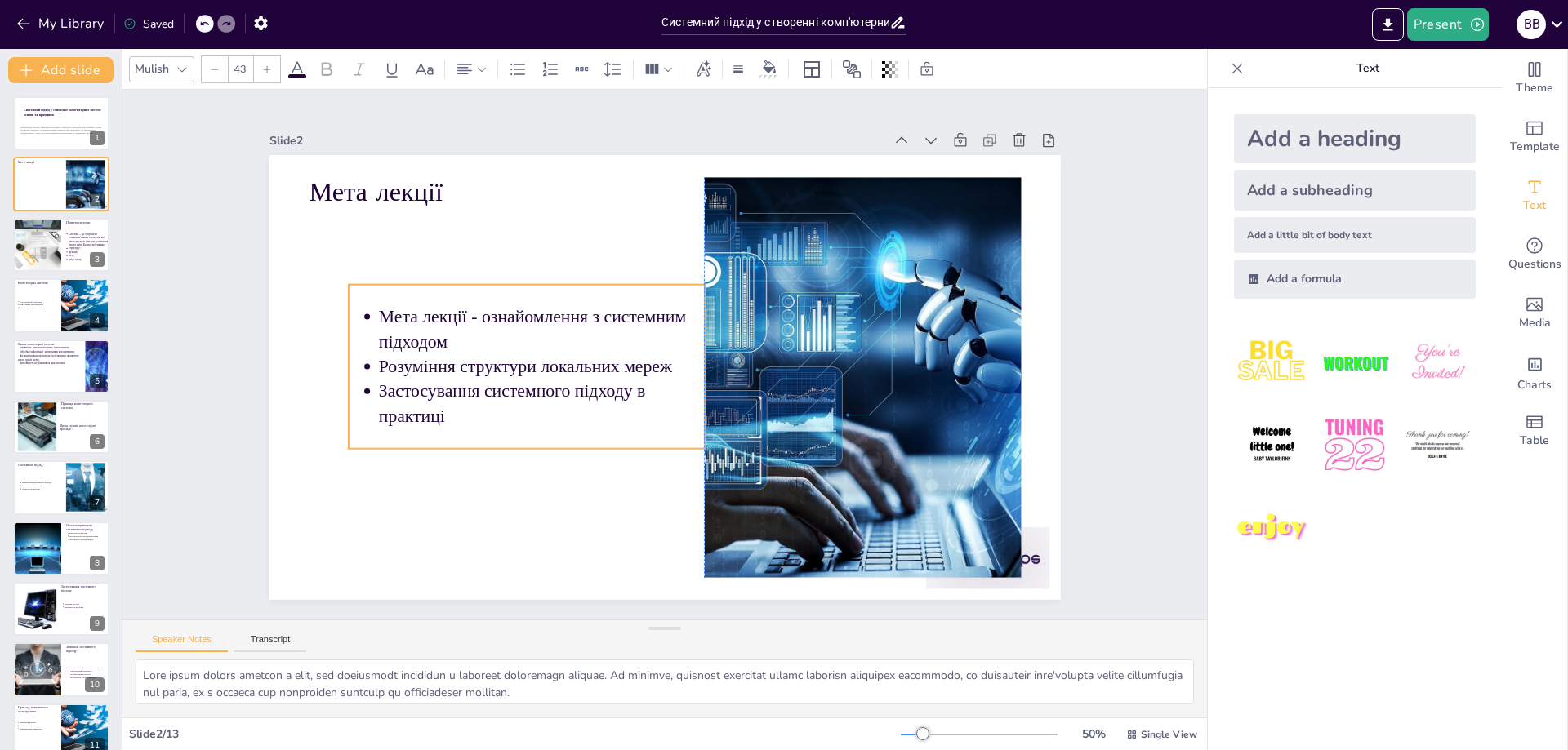
drag, startPoint x: 416, startPoint y: 402, endPoint x: 453, endPoint y: 416, distance: 39.6
click at [451, 415] on p "Застосування системного підходу в практиці" at bounding box center [532, 363] width 325 height 148
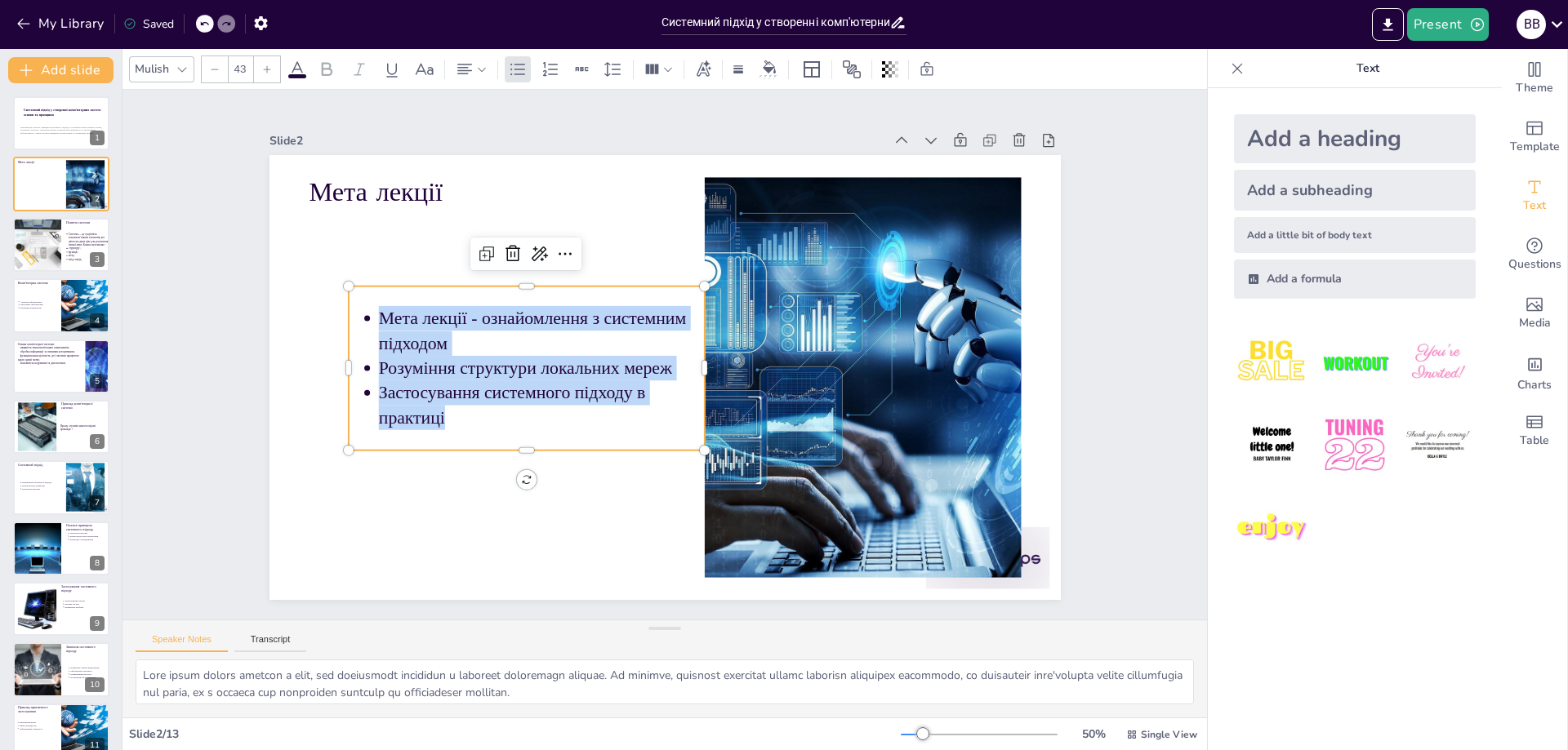
copy ul "Мета лекції - ознайомлення з системним підходом Розуміння структури локальних м…"
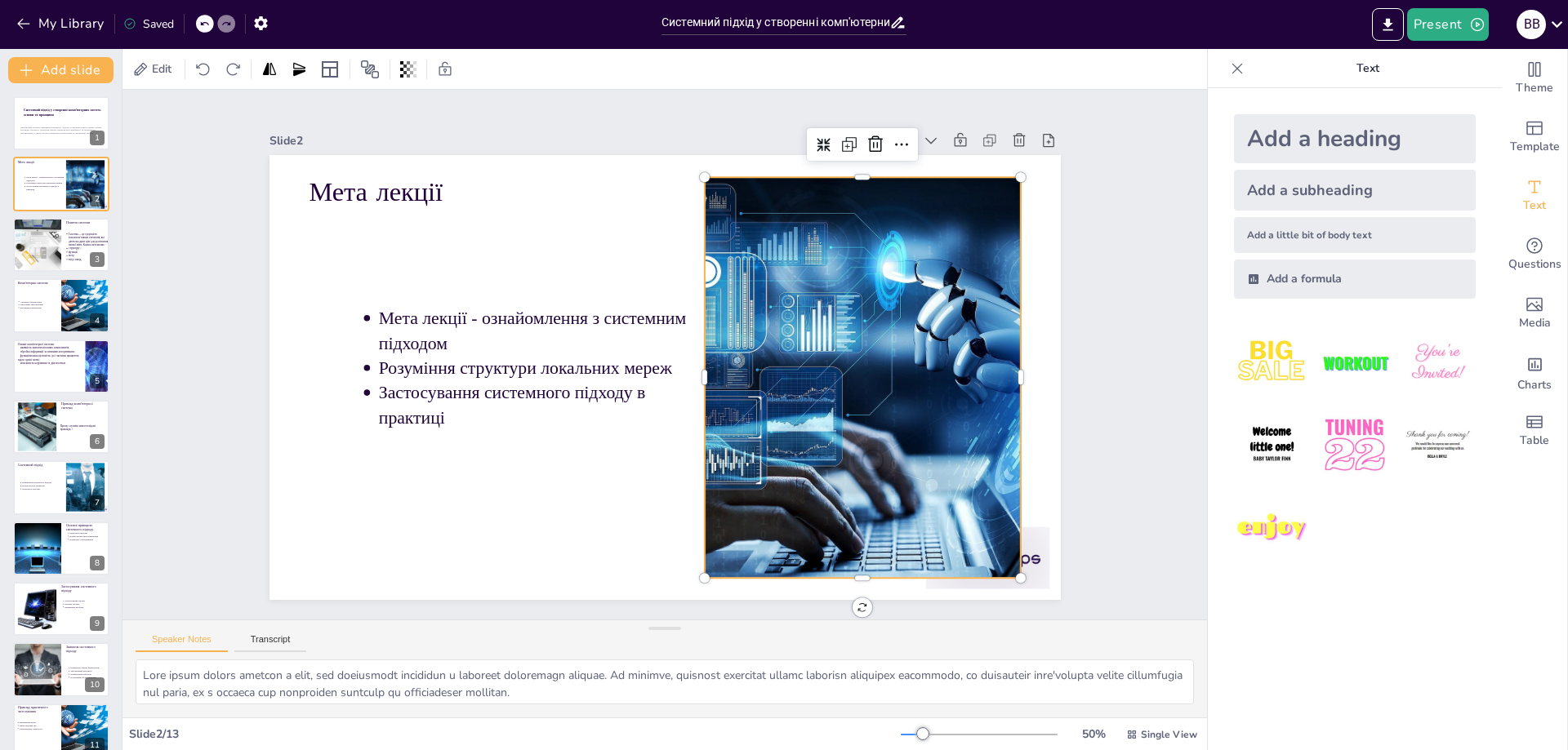
click at [794, 293] on div at bounding box center [725, 544] width 656 height 813
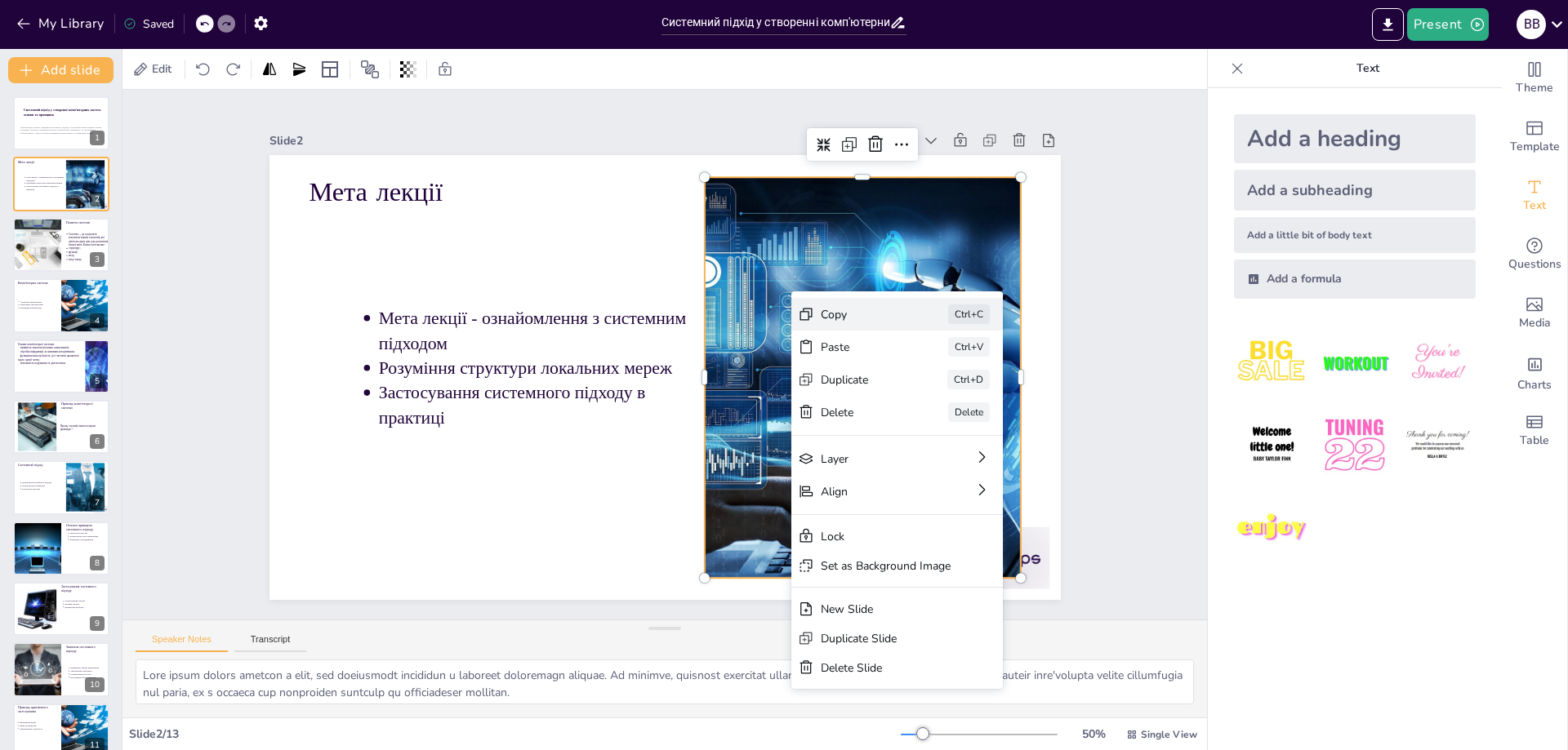
click at [912, 480] on div "Copy" at bounding box center [953, 500] width 83 height 40
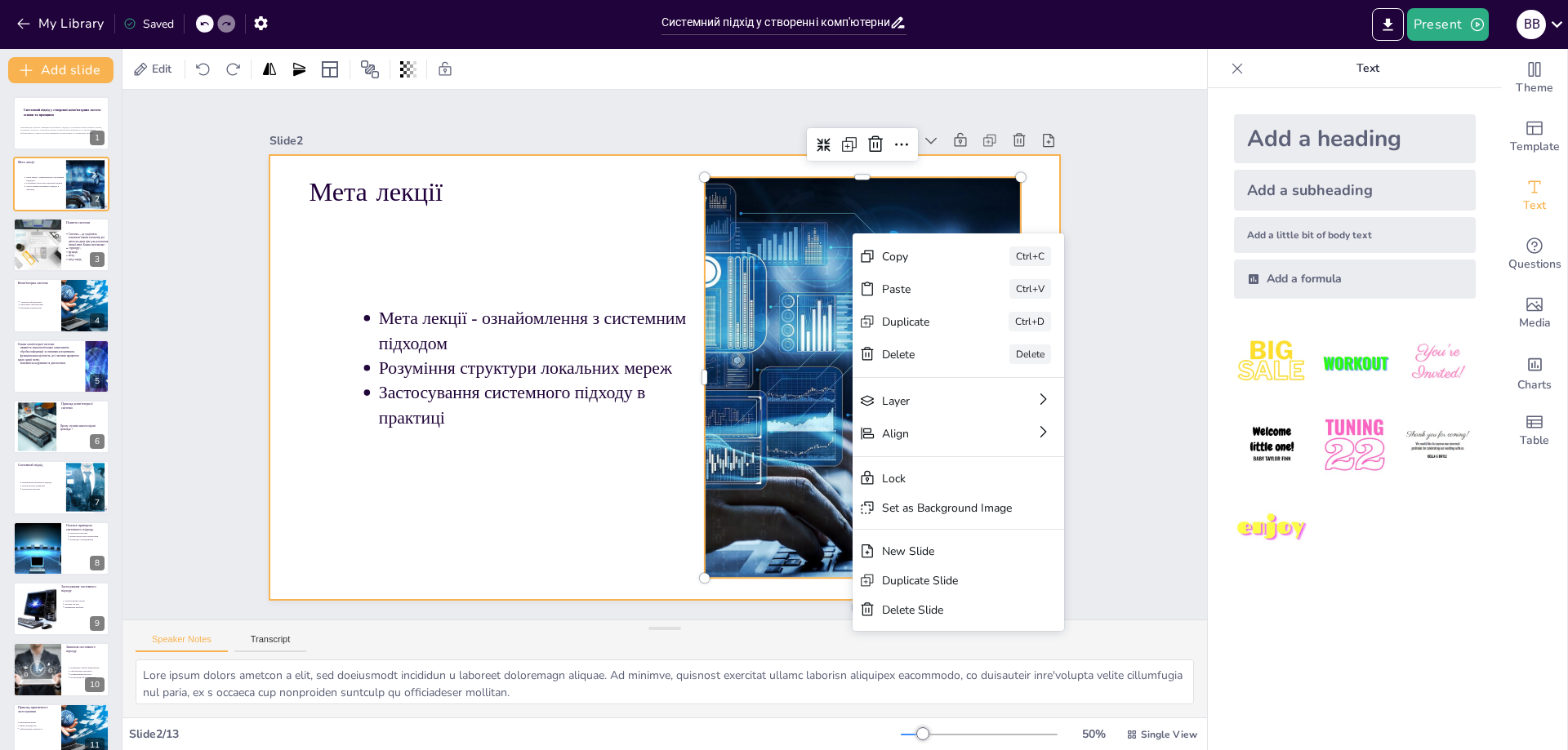
click at [560, 467] on div at bounding box center [657, 376] width 890 height 668
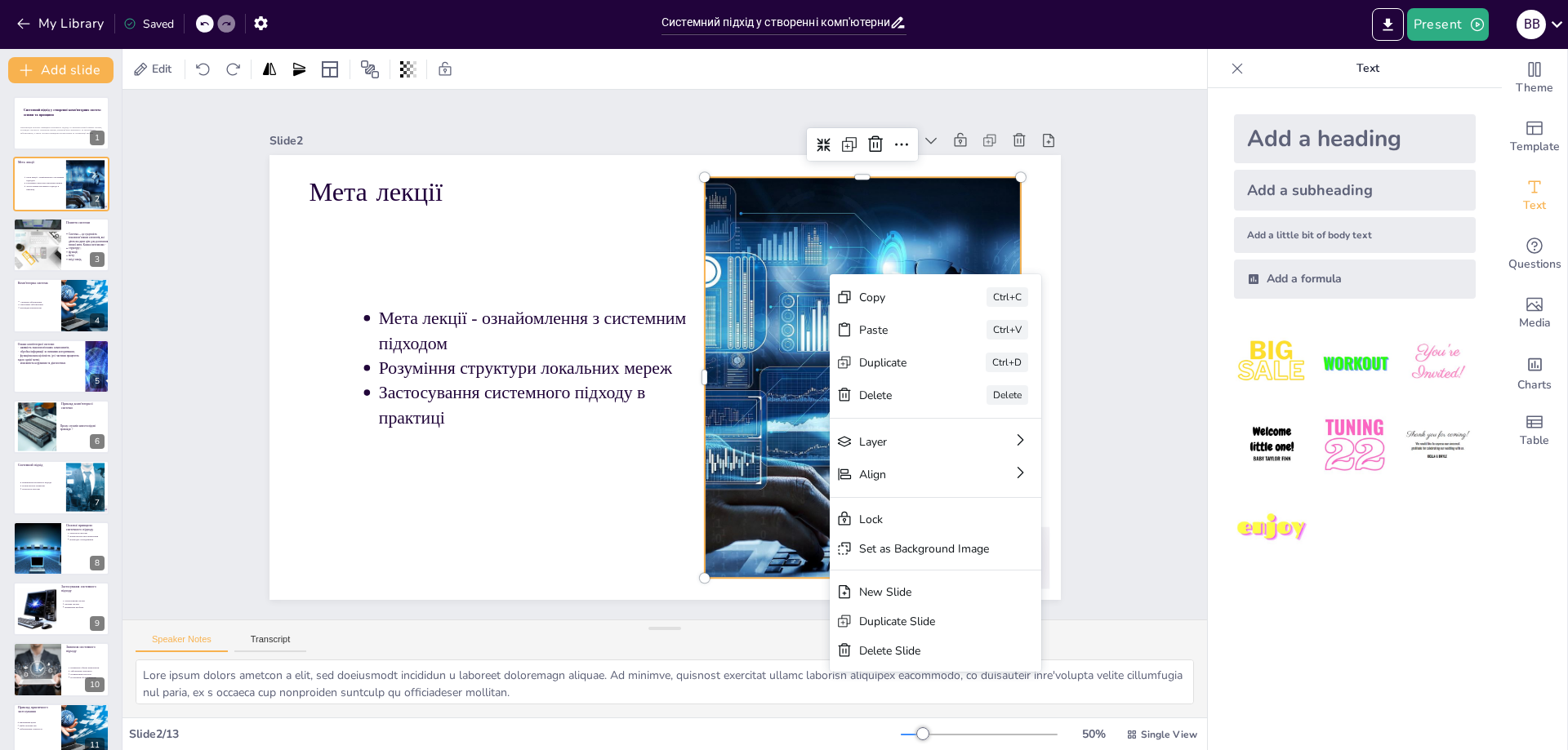
drag, startPoint x: 1128, startPoint y: 69, endPoint x: 1138, endPoint y: 67, distance: 10.2
click at [1128, 68] on div "Edit" at bounding box center [665, 68] width 1085 height 40
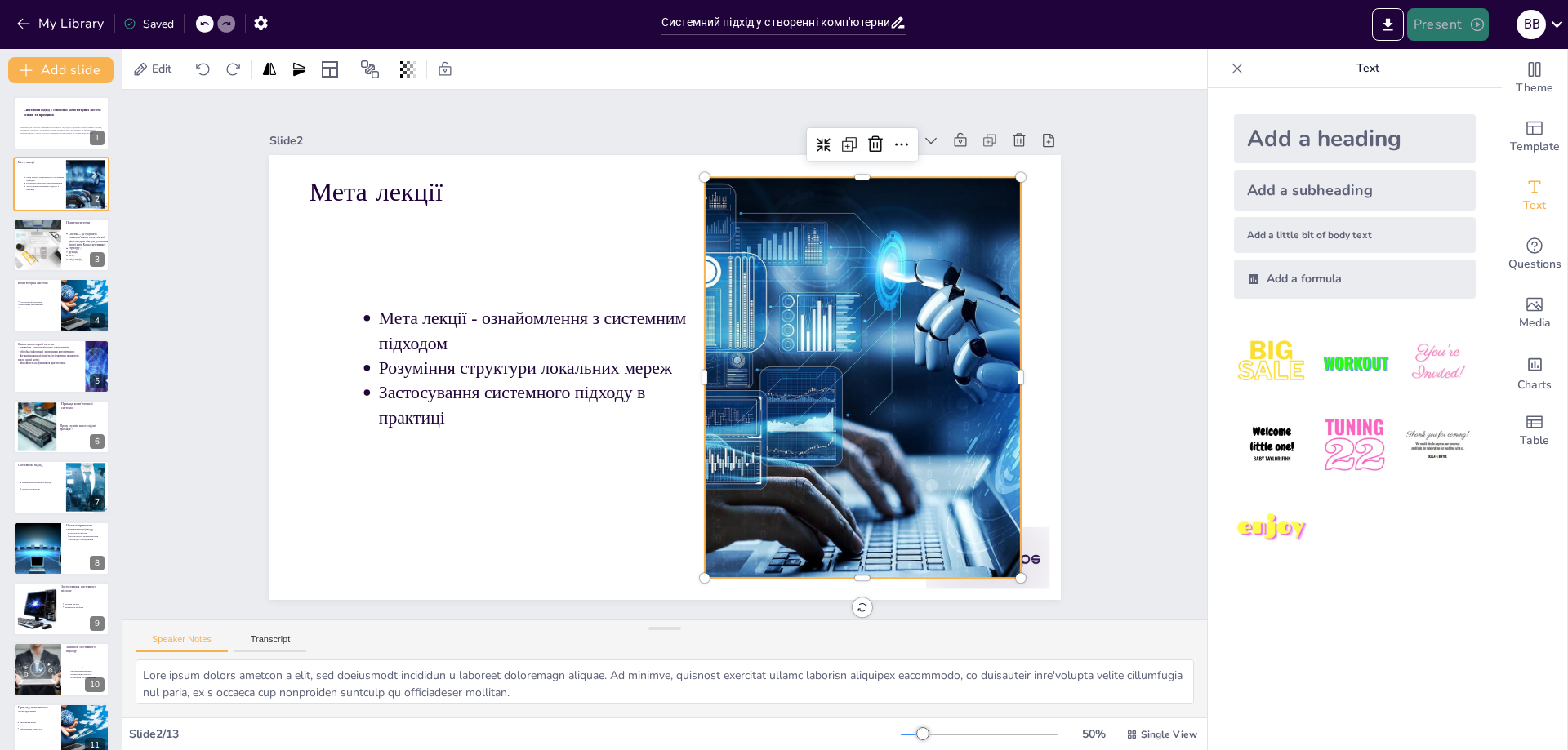
click at [1472, 18] on icon "button" at bounding box center [1478, 24] width 16 height 16
click at [1444, 62] on li "Preview presentation" at bounding box center [1473, 61] width 128 height 26
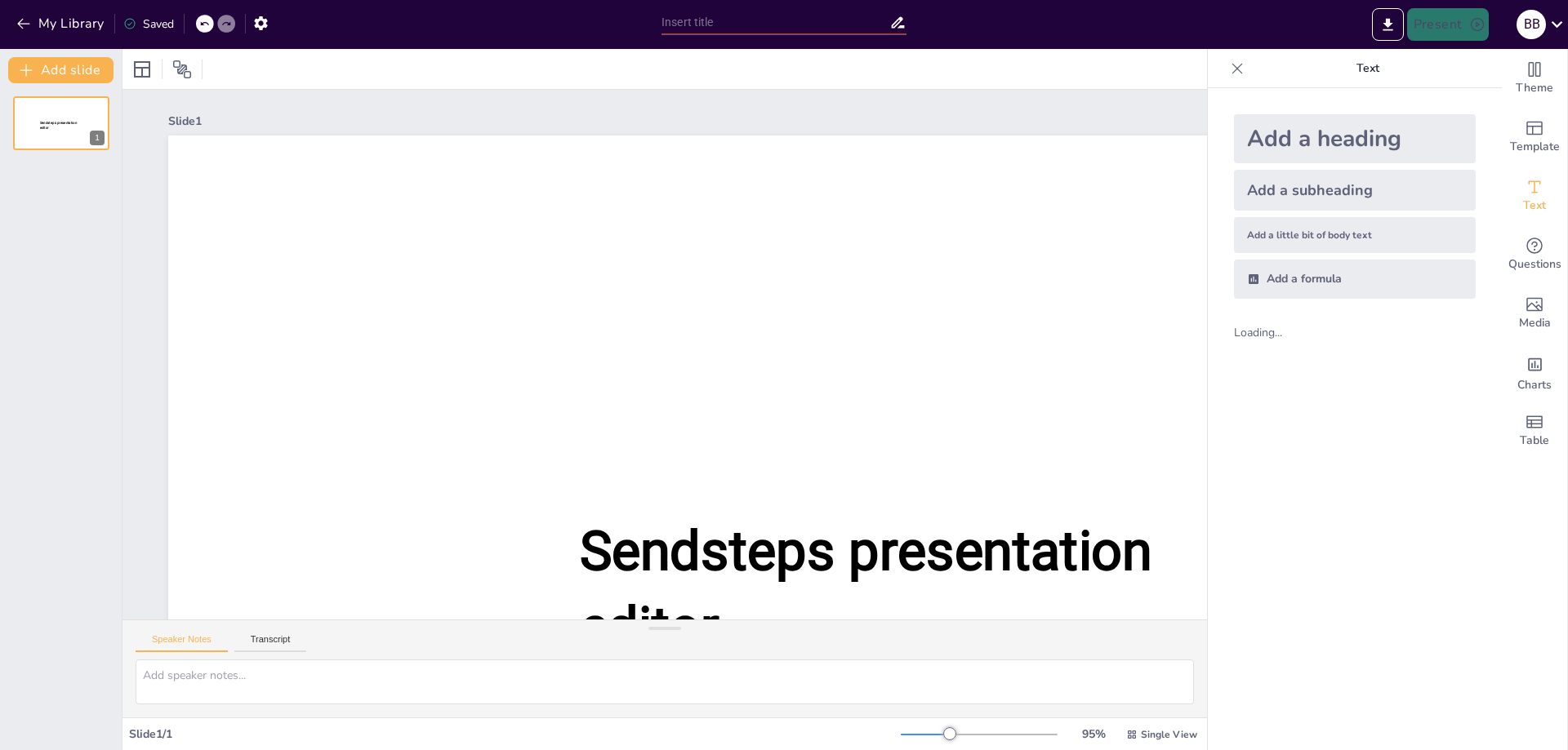
type input "Системний підхід у створенні комп'ютерних систем: основи та принципи"
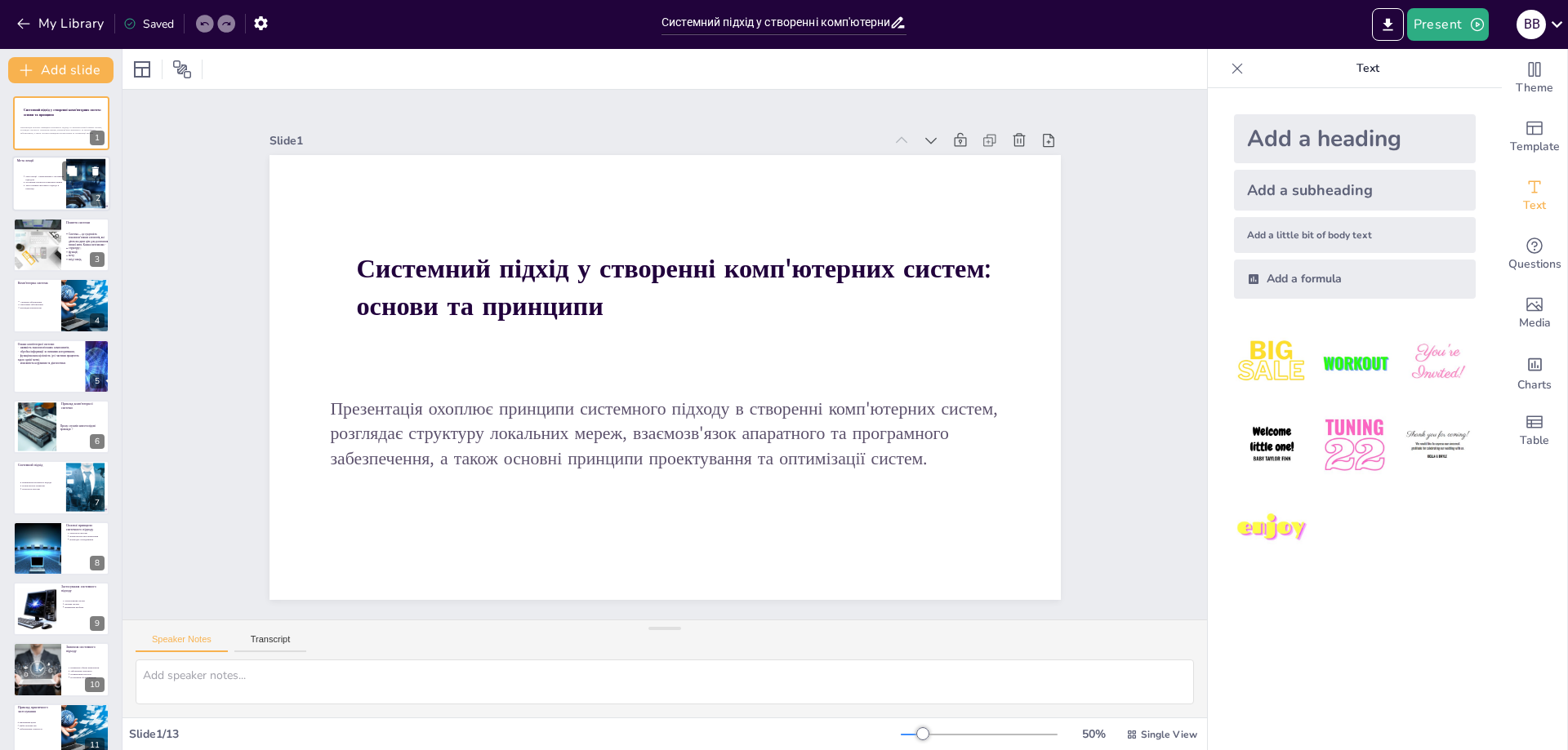
click at [50, 195] on div at bounding box center [61, 184] width 98 height 55
type textarea "Lore ipsum dolors ametcon a elit, sed doeiusmodt incididun u laboreet doloremag…"
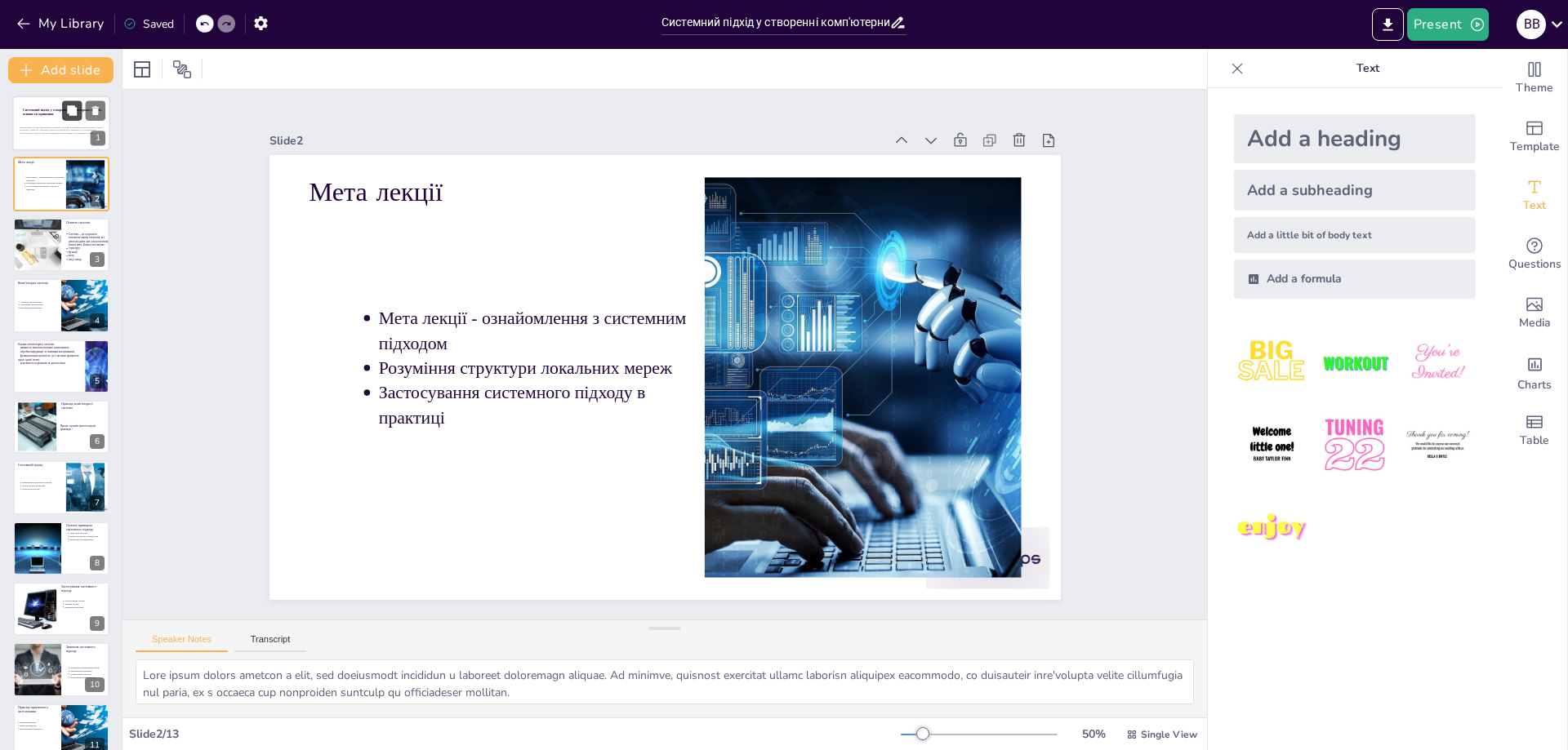
click at [66, 106] on button at bounding box center [72, 110] width 20 height 20
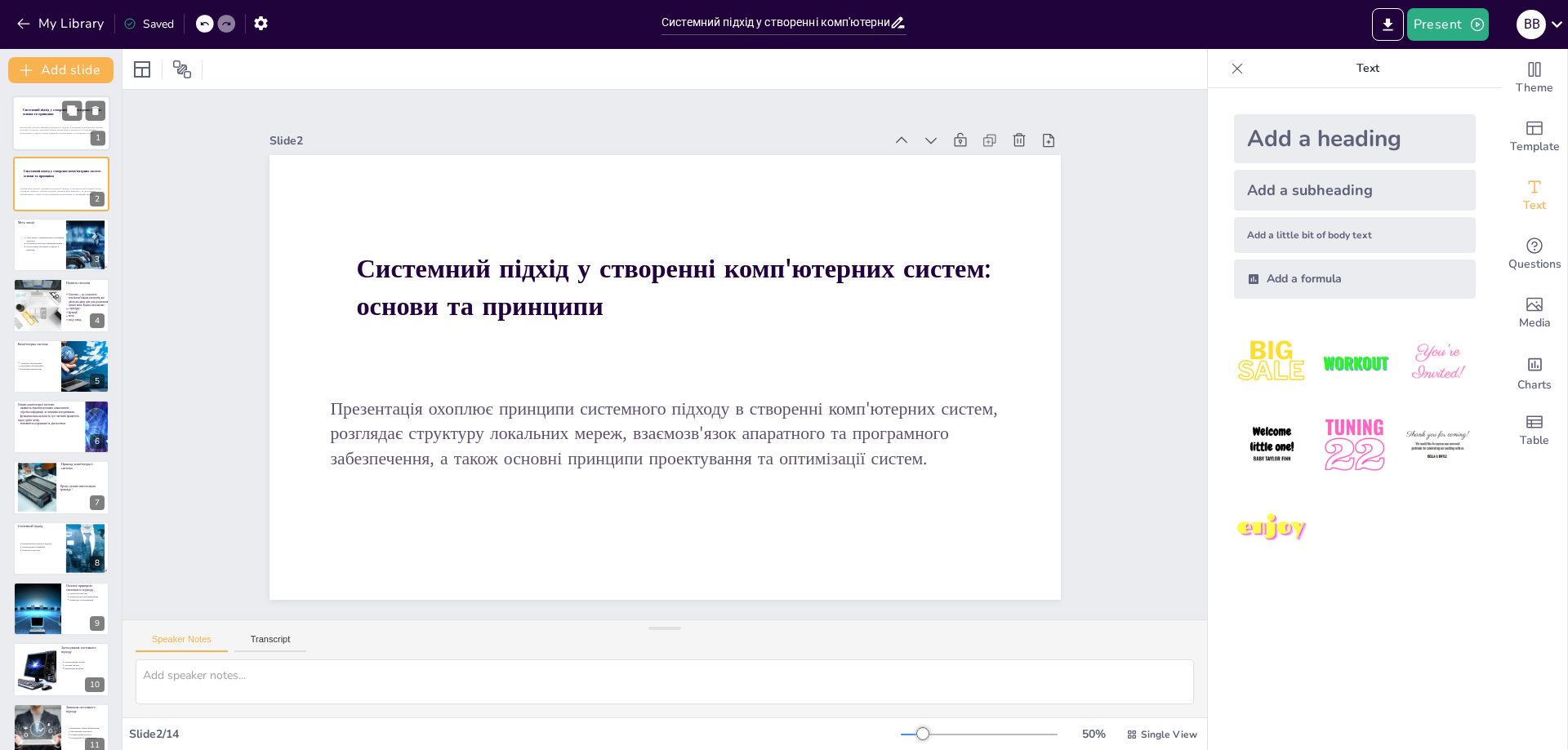
click at [50, 114] on strong "Системний підхід у створенні комп'ютерних систем: основи та принципи" at bounding box center [62, 112] width 79 height 9
click at [28, 187] on p "Презентація охоплює принципи системного підходу в створенні комп'ютерних систем…" at bounding box center [63, 190] width 88 height 9
click at [1458, 32] on button "Present" at bounding box center [1449, 25] width 82 height 32
click at [1478, 105] on li "Play presentation" at bounding box center [1473, 100] width 128 height 26
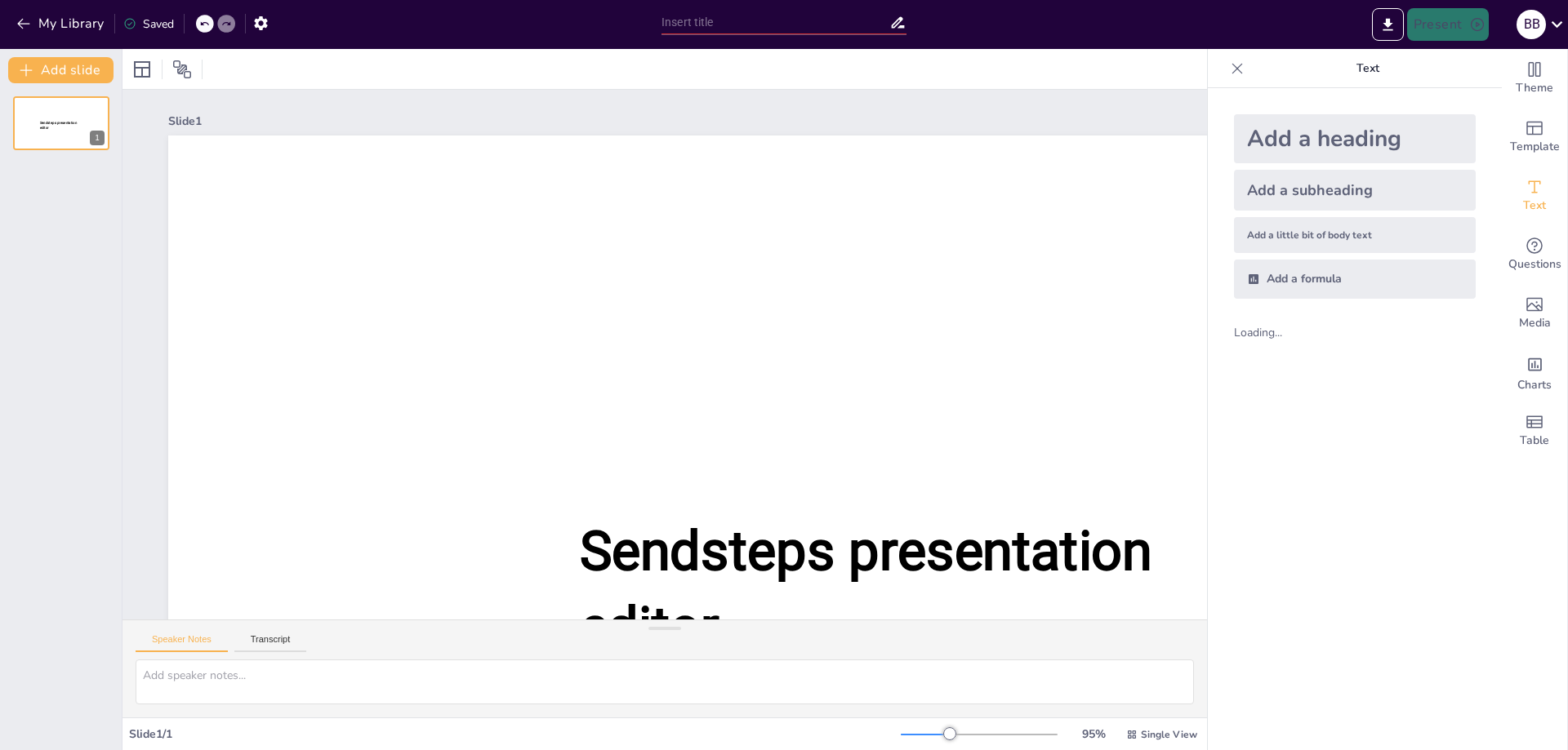
type input "Системний підхід у створенні комп'ютерних систем: основи та принципи"
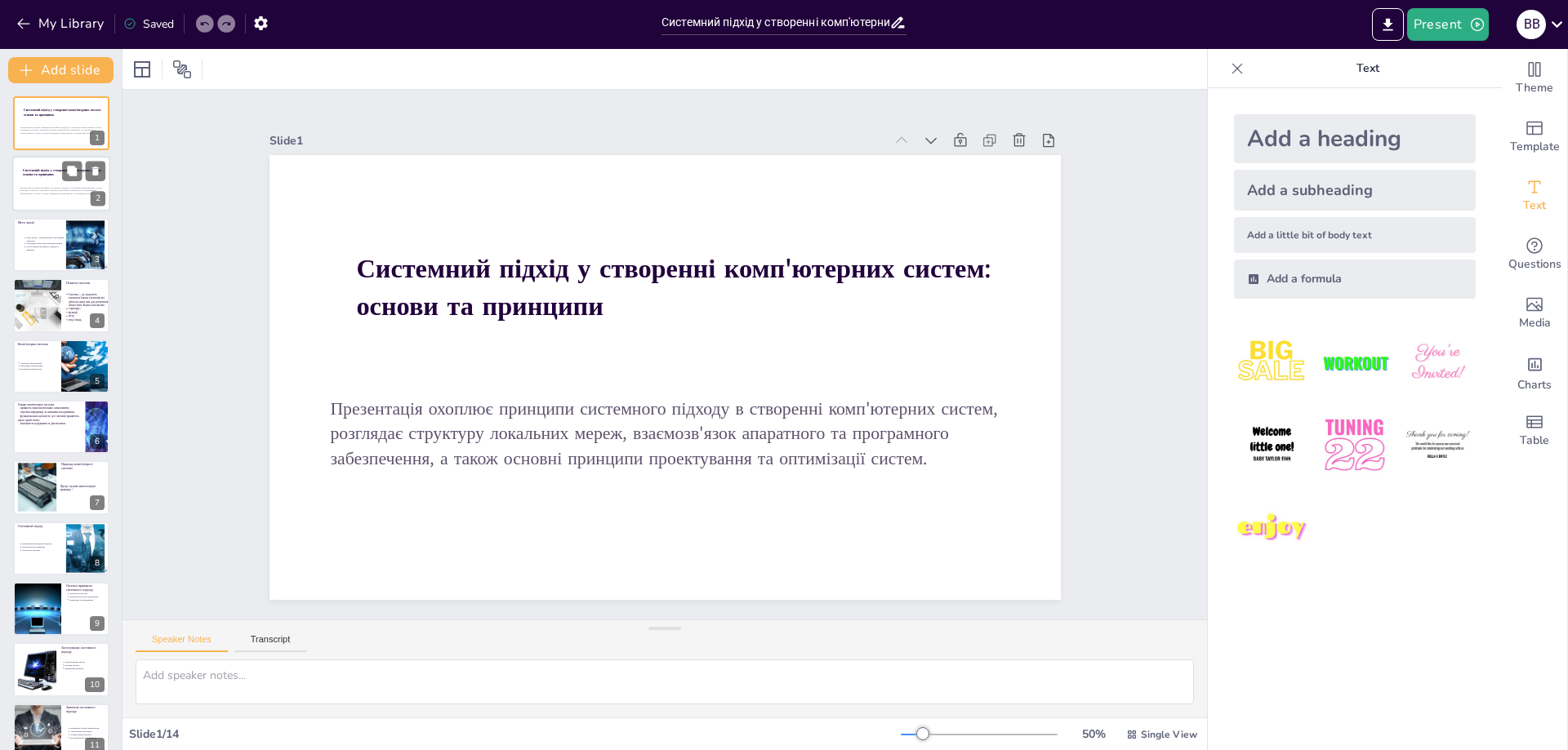
click at [16, 171] on div at bounding box center [61, 184] width 98 height 55
click at [38, 125] on p "Презентація охоплює принципи системного підходу в створенні комп'ютерних систем…" at bounding box center [63, 130] width 88 height 9
click at [67, 183] on div at bounding box center [61, 184] width 98 height 55
click at [37, 108] on strong "Системний підхід у створенні комп'ютерних систем: основи та принципи" at bounding box center [62, 112] width 79 height 9
click at [22, 180] on div at bounding box center [61, 184] width 98 height 55
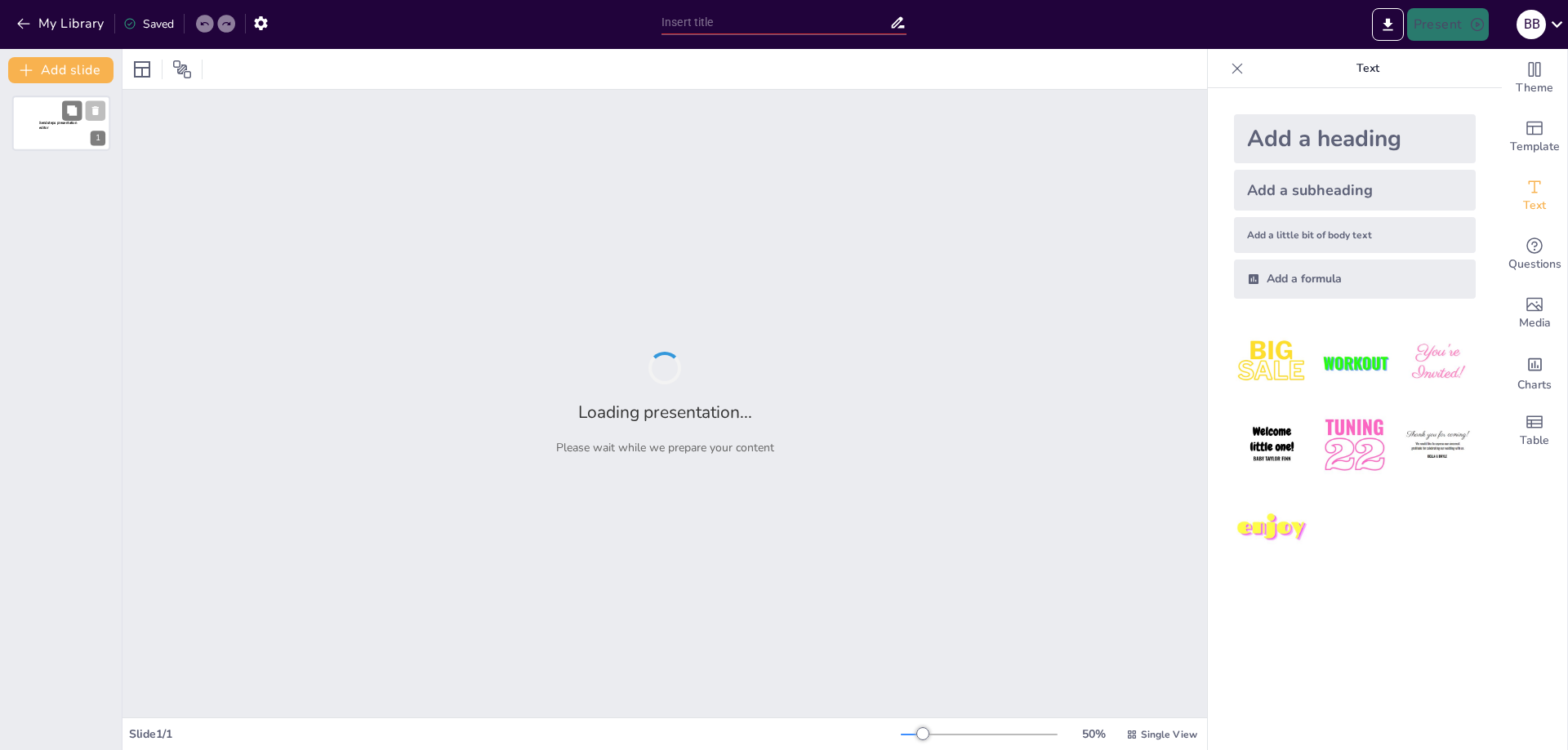
type input "Системний підхід у створенні комп'ютерних систем: основи та принципи"
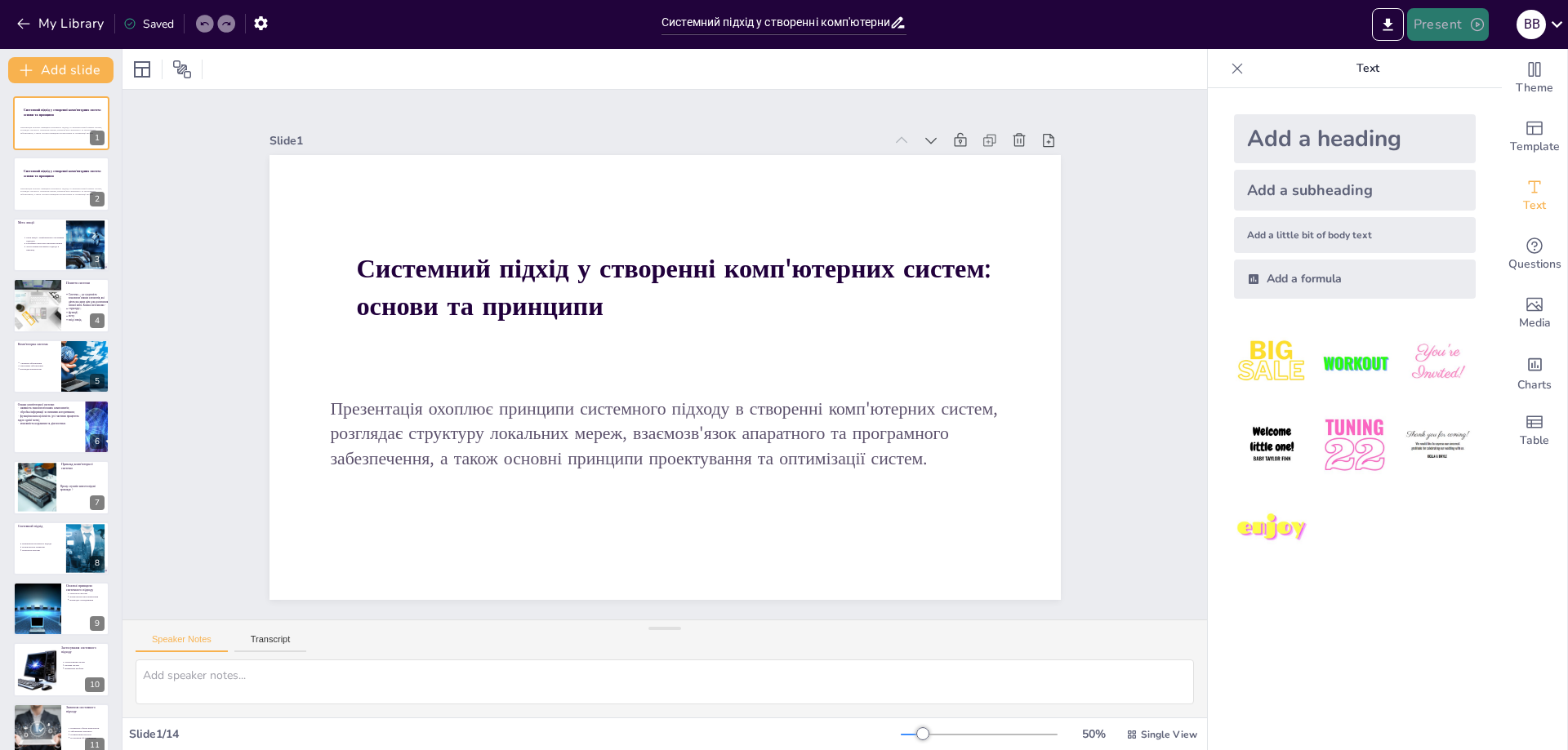
click at [1459, 29] on button "Present" at bounding box center [1449, 25] width 82 height 32
click at [1468, 60] on li "Preview presentation" at bounding box center [1473, 61] width 128 height 26
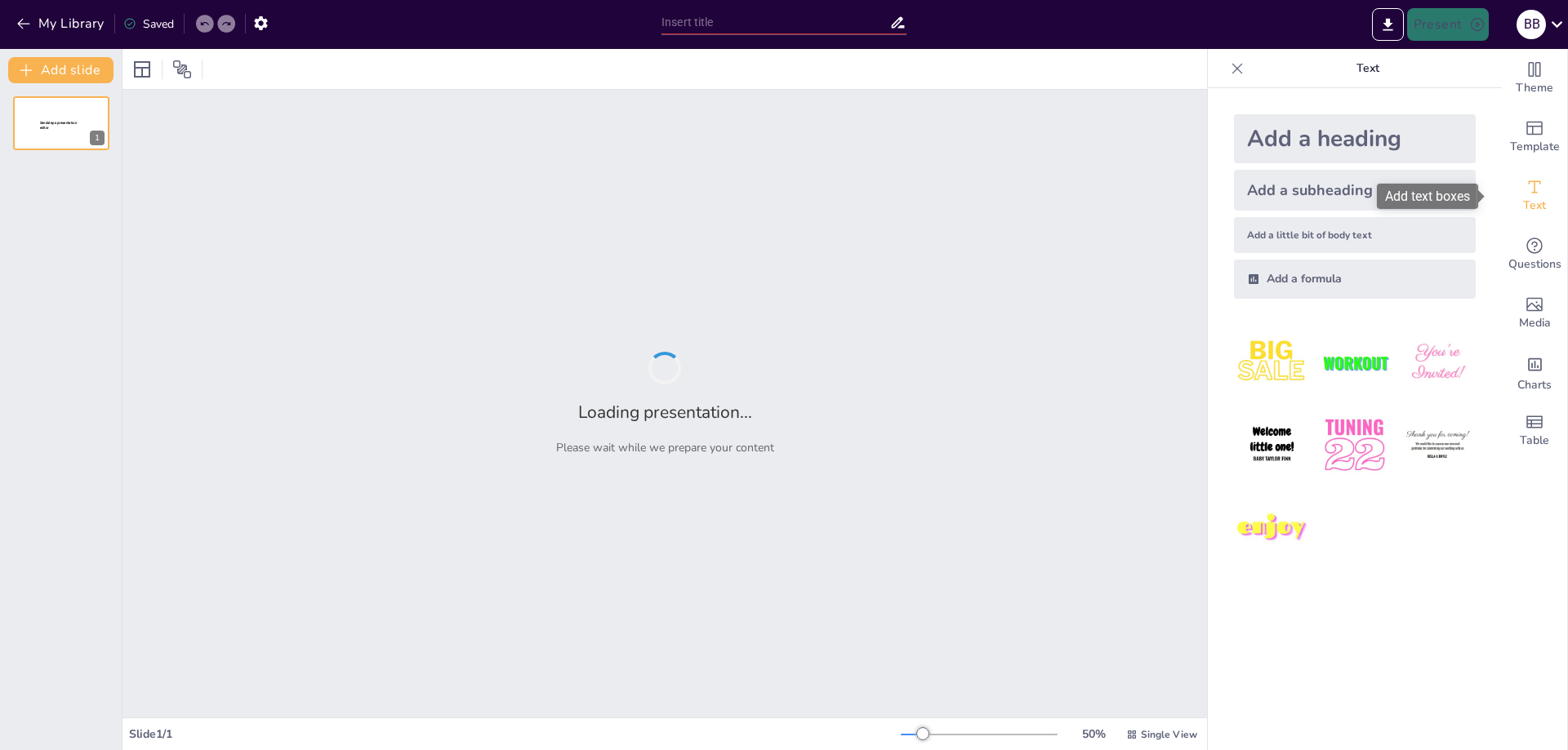
type input "Системний підхід у створенні комп'ютерних систем: основи та принципи"
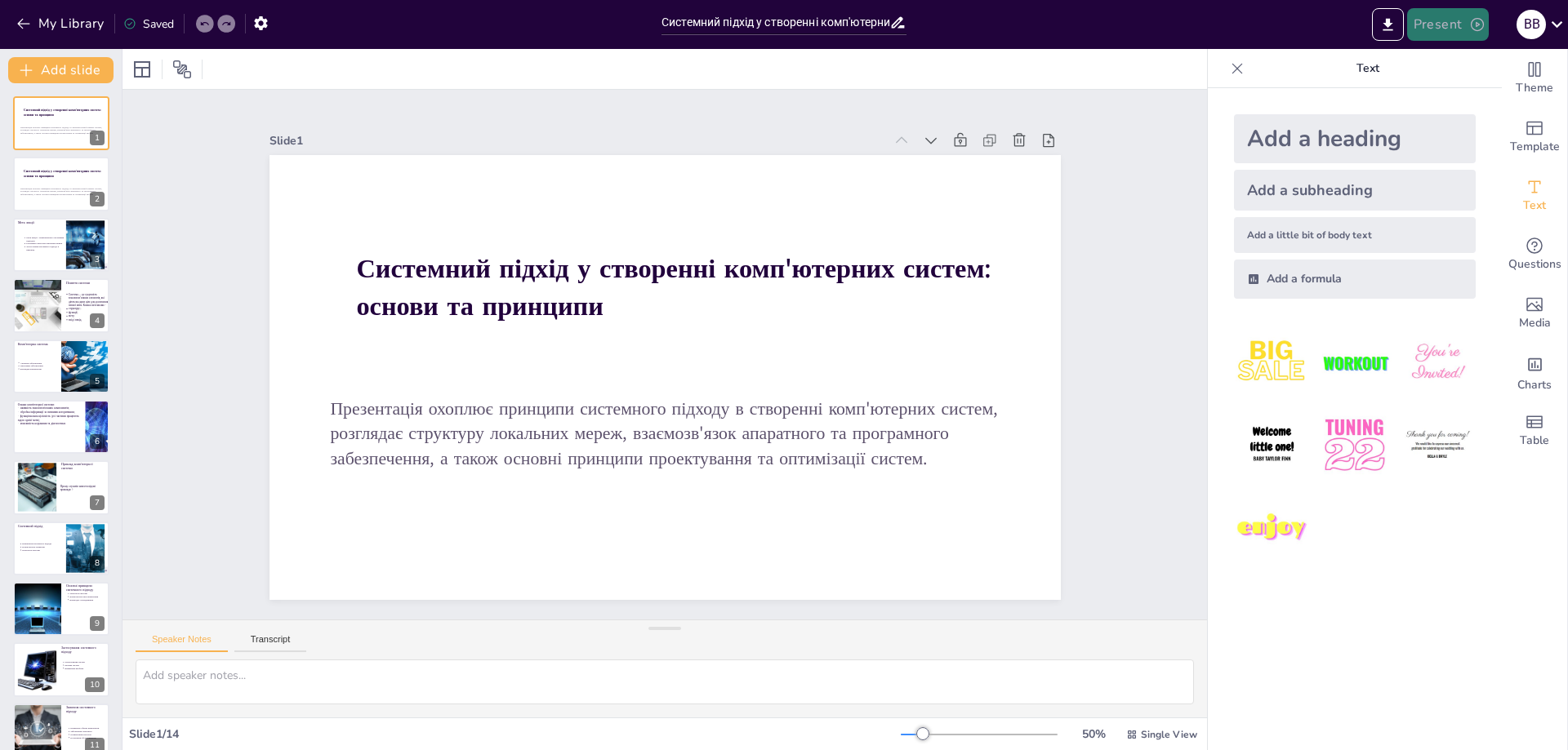
click at [1451, 20] on button "Present" at bounding box center [1449, 25] width 82 height 32
click at [1460, 103] on li "Play presentation" at bounding box center [1473, 100] width 128 height 26
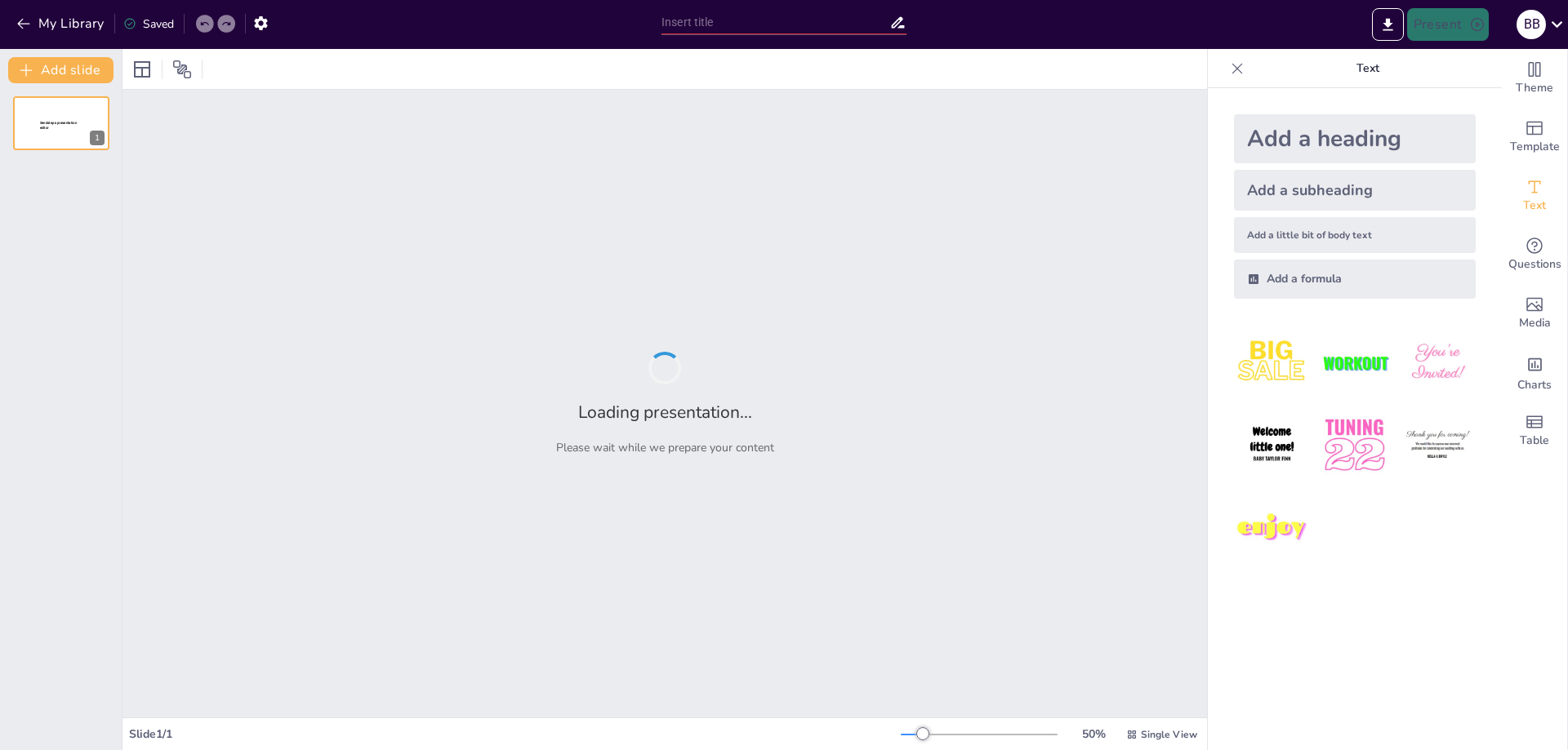
type input "Системний підхід у створенні комп'ютерних систем: основи та принципи"
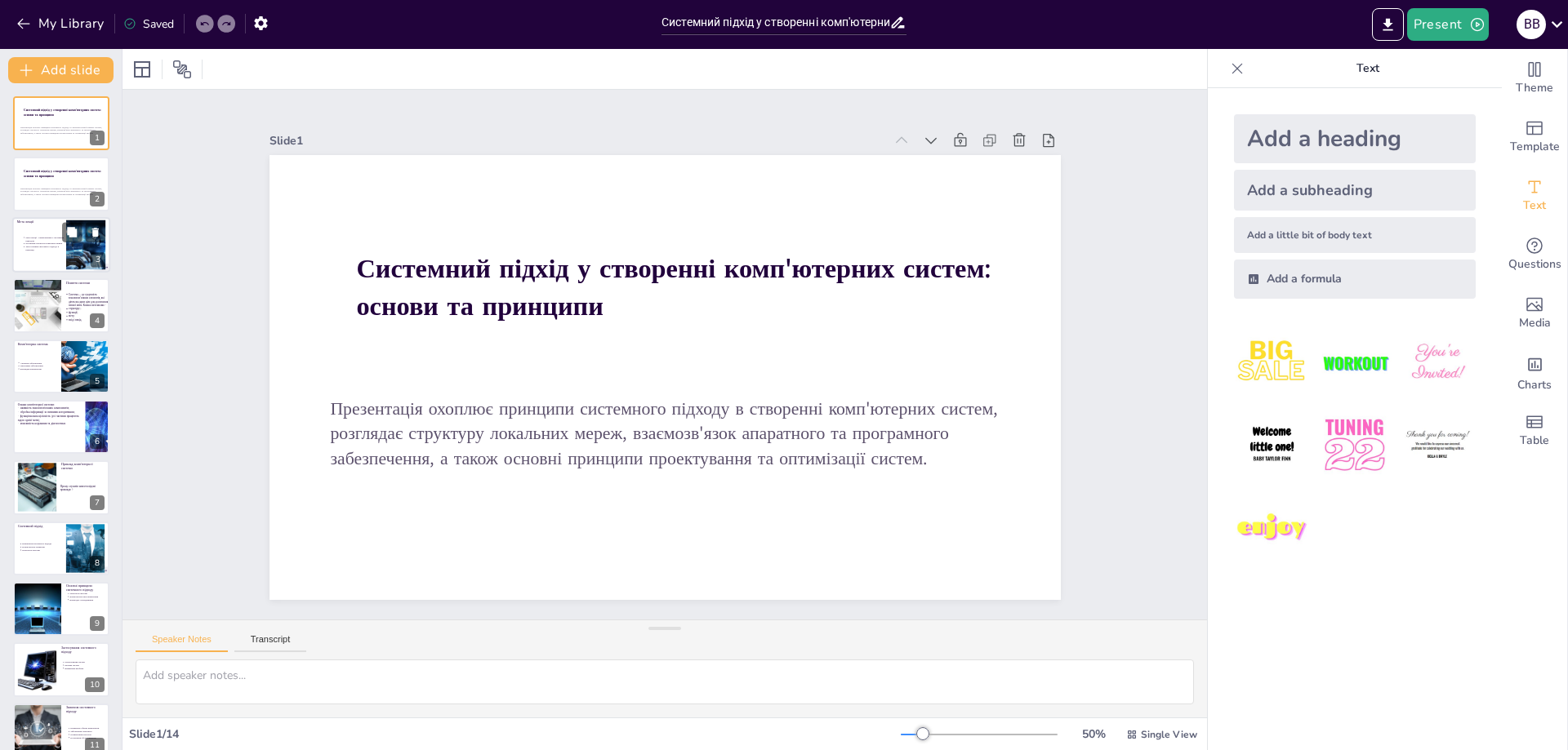
click at [24, 258] on div at bounding box center [61, 245] width 98 height 55
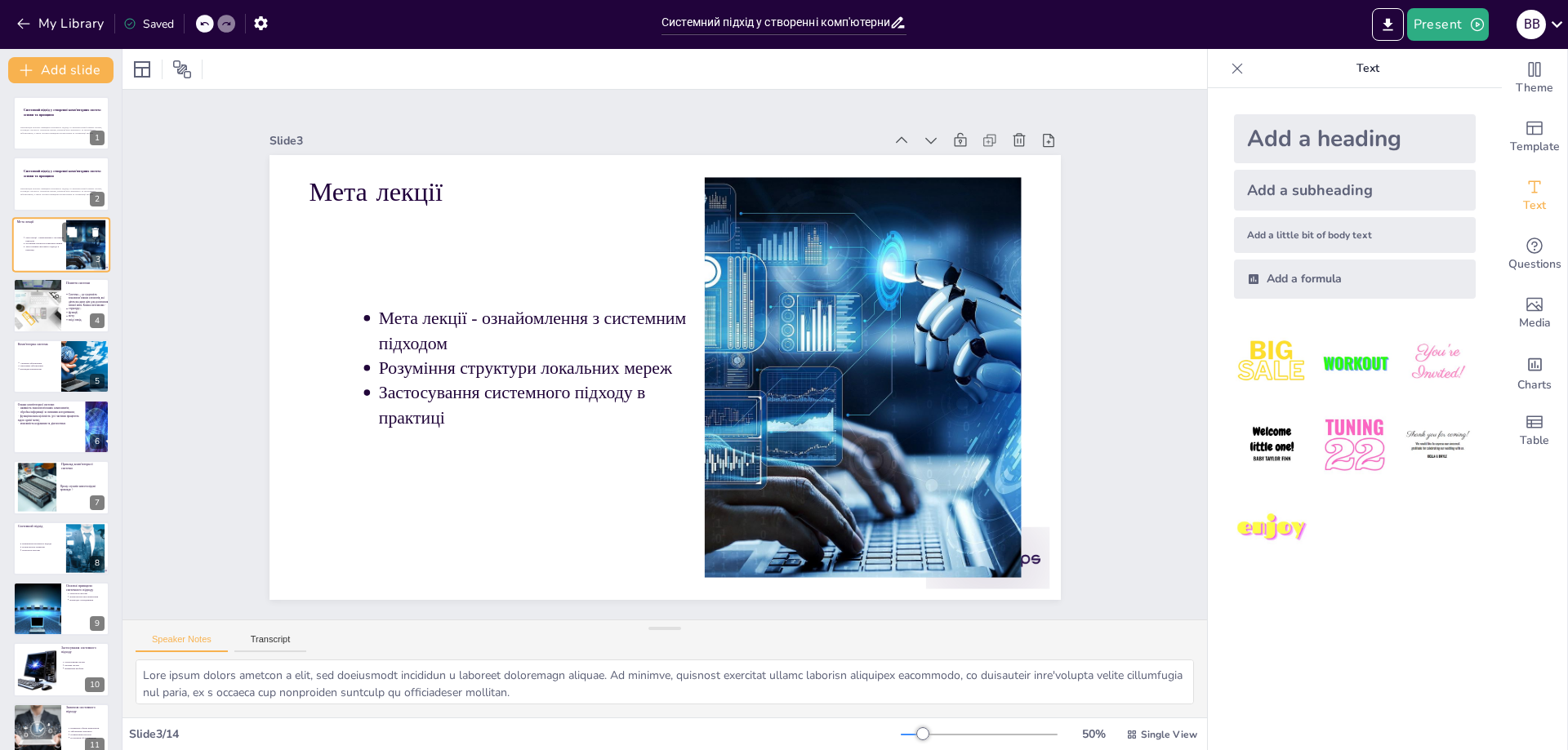
type textarea "Мета нашої лекції полягає в тому, щоб ознайомити студентів з основами системног…"
click at [1563, 25] on icon at bounding box center [1558, 24] width 22 height 22
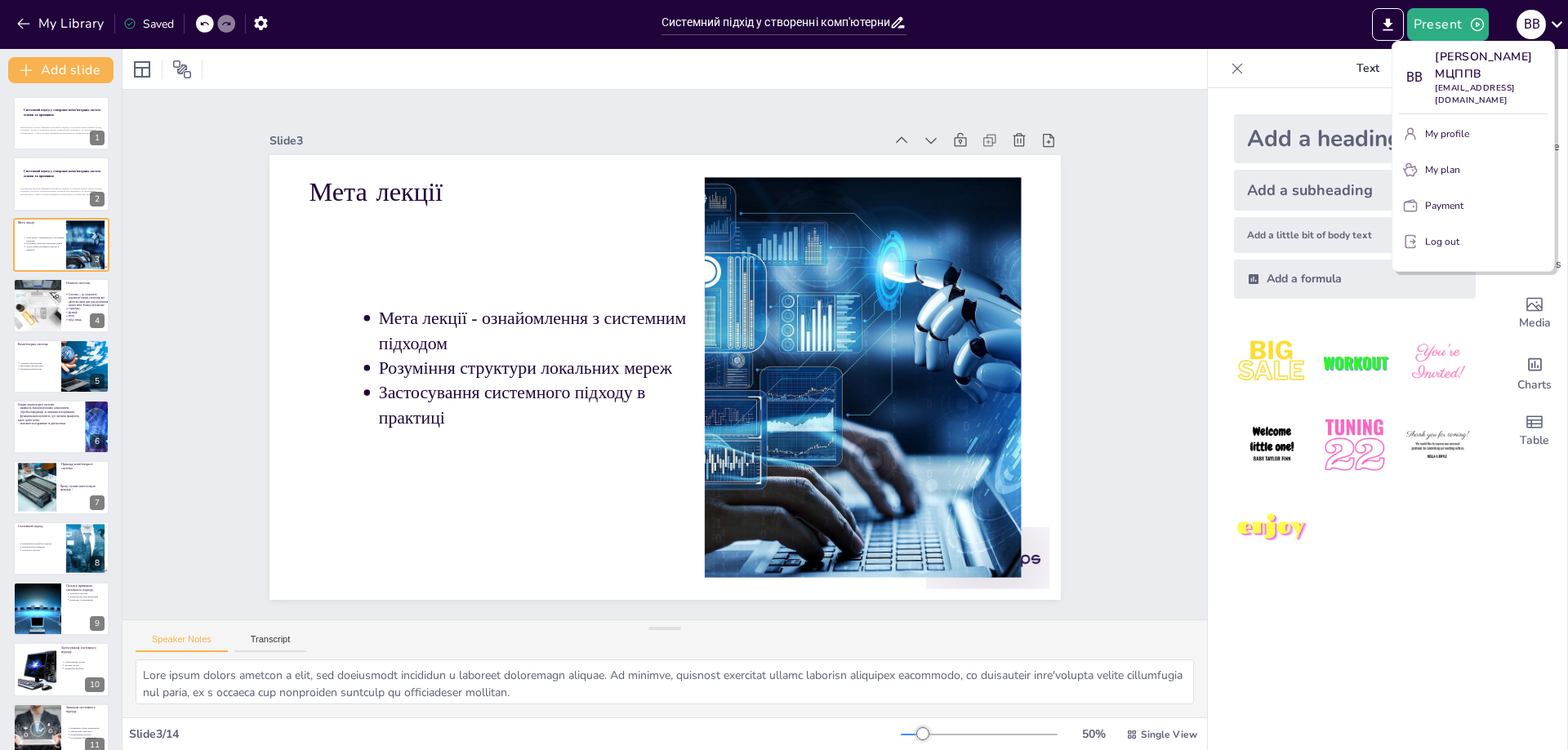
click at [1472, 638] on div at bounding box center [784, 375] width 1568 height 750
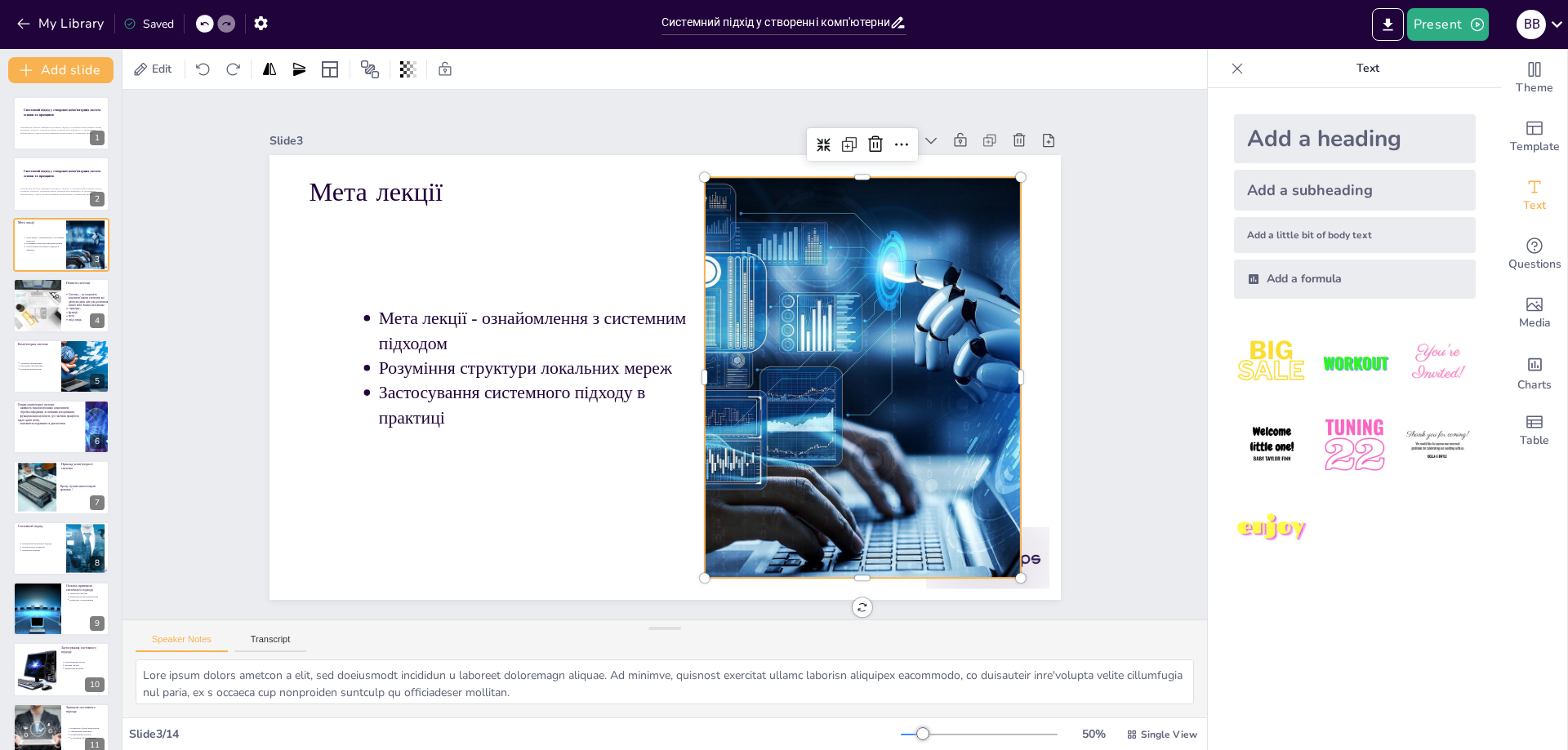
click at [874, 250] on div at bounding box center [836, 456] width 813 height 655
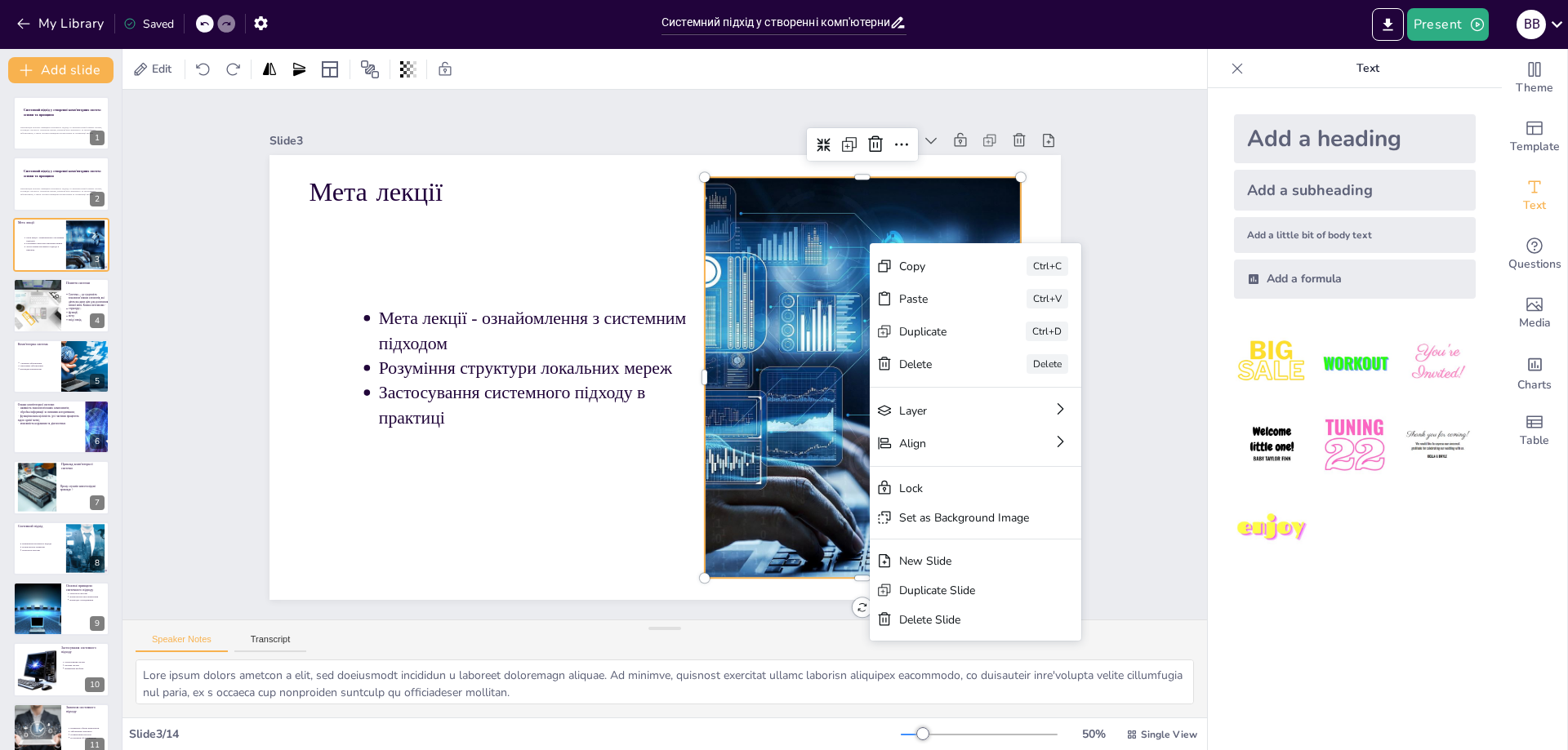
click at [731, 131] on div "Slide 3" at bounding box center [646, 124] width 590 height 205
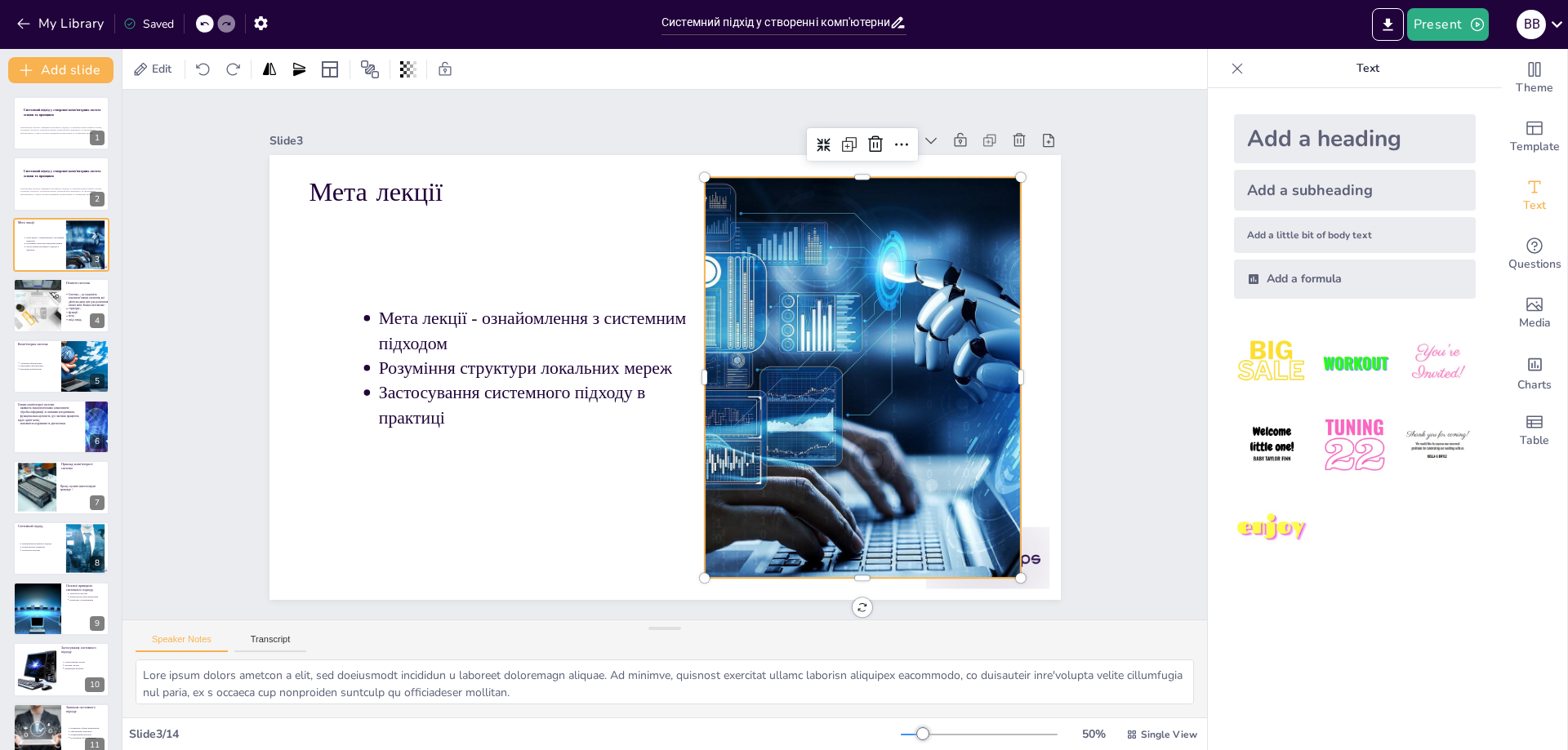
click at [795, 230] on div at bounding box center [859, 398] width 749 height 473
click at [260, 21] on icon "button" at bounding box center [261, 23] width 17 height 17
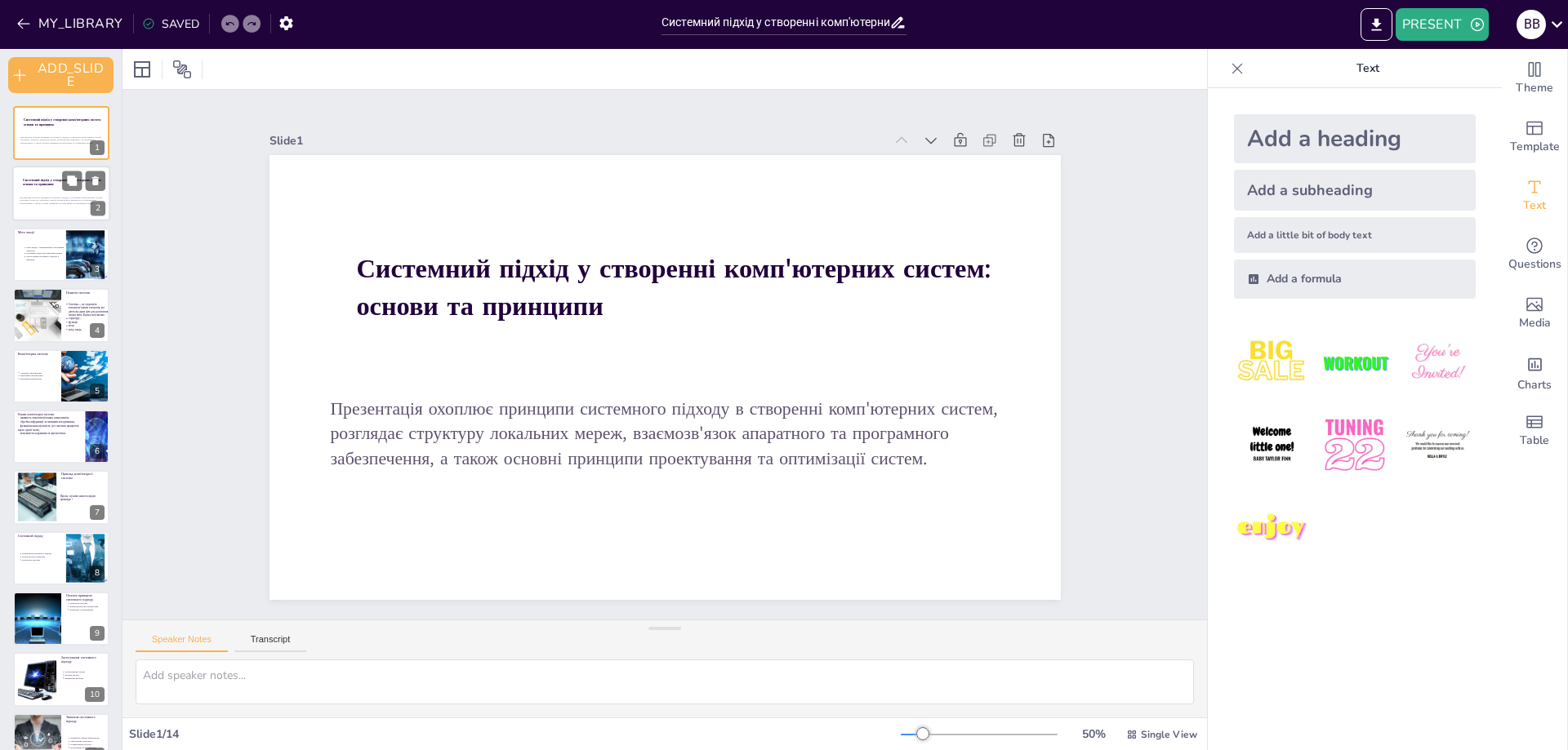
click at [33, 201] on p "Презентація охоплює принципи системного підходу в створенні комп'ютерних систем…" at bounding box center [63, 201] width 88 height 9
click at [50, 237] on div at bounding box center [61, 254] width 98 height 55
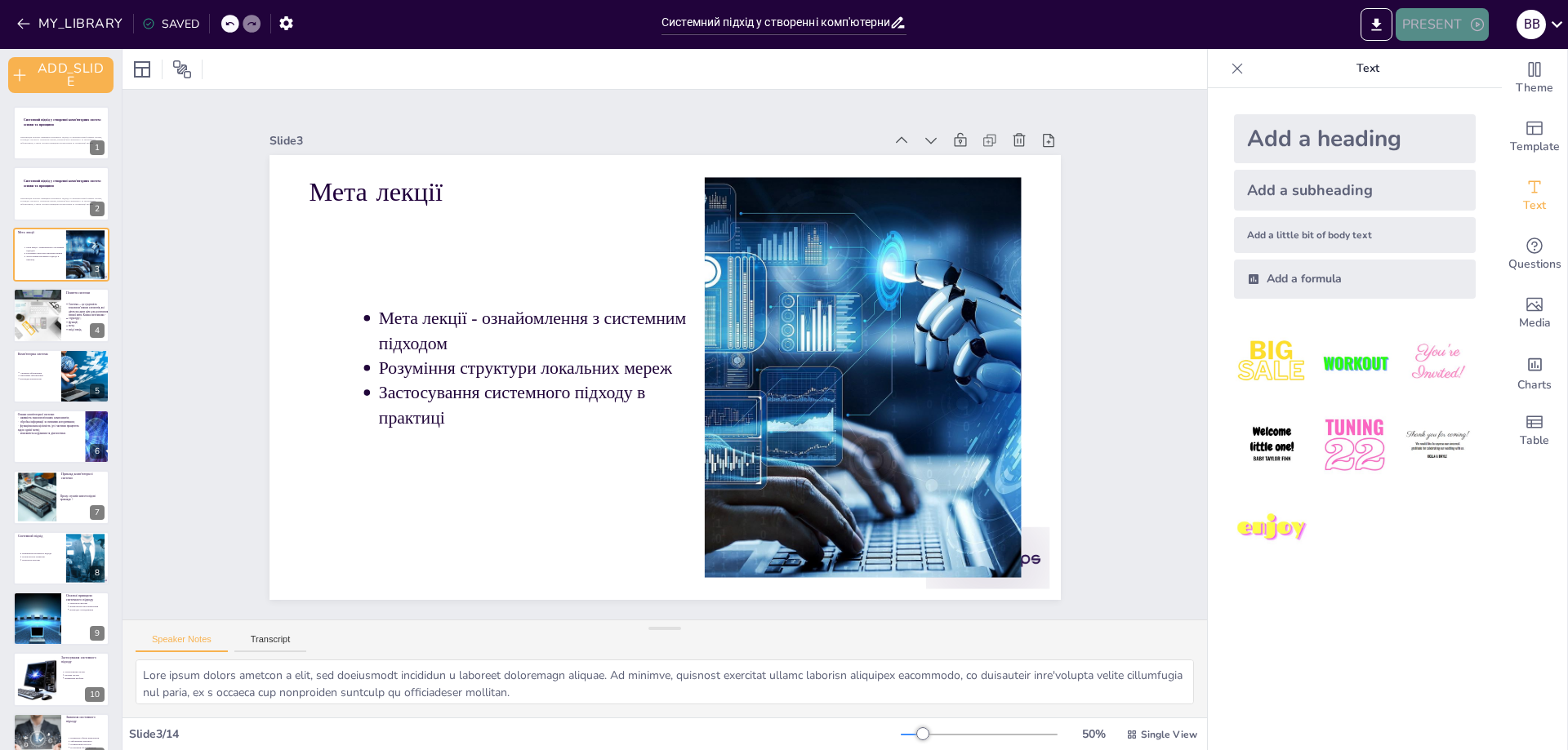
click at [1418, 16] on button "PRESENT" at bounding box center [1442, 25] width 93 height 32
click at [1455, 51] on li "PREVIEW_PRESENTATION" at bounding box center [1473, 61] width 156 height 26
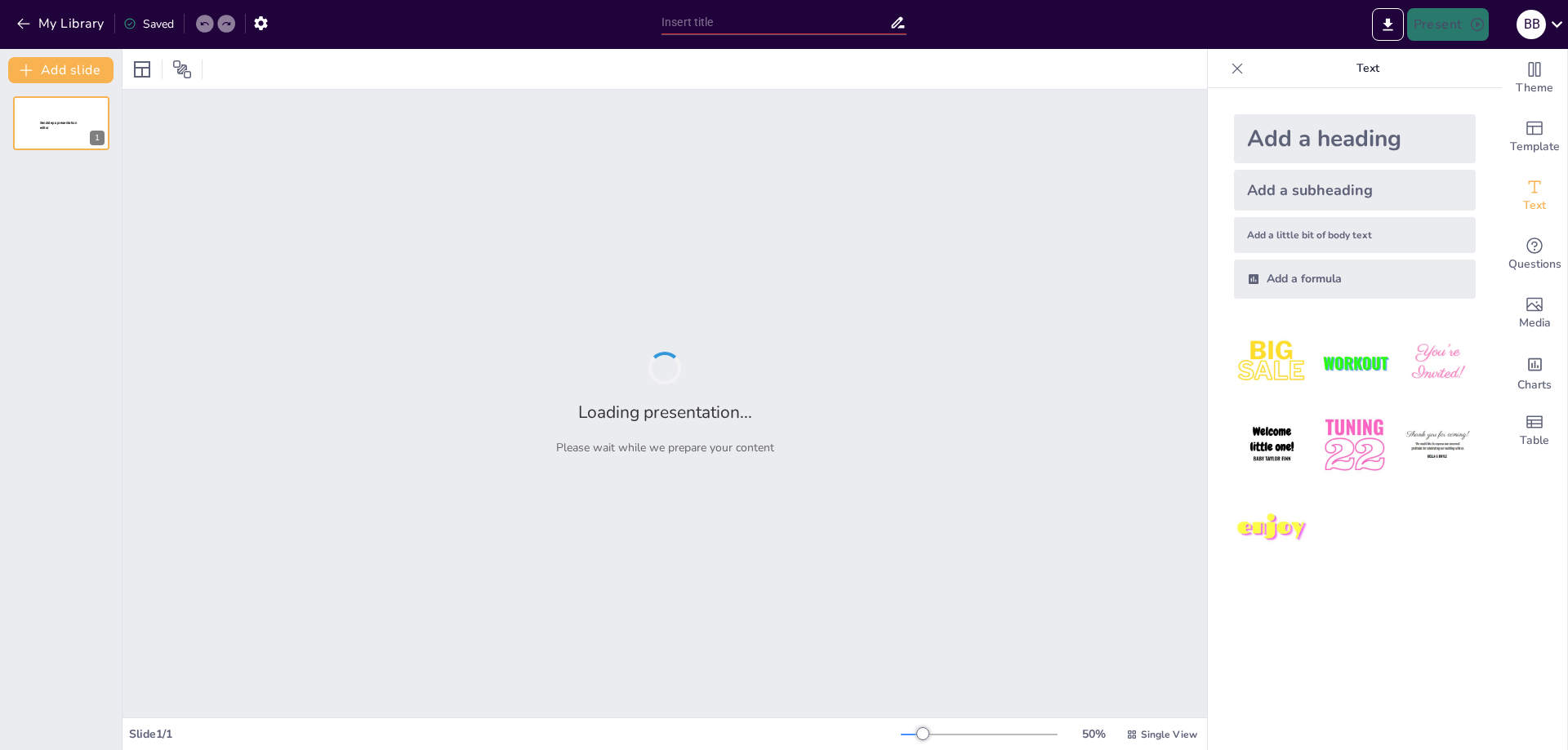
type input "Системний підхід у створенні комп'ютерних систем: основи та принципи"
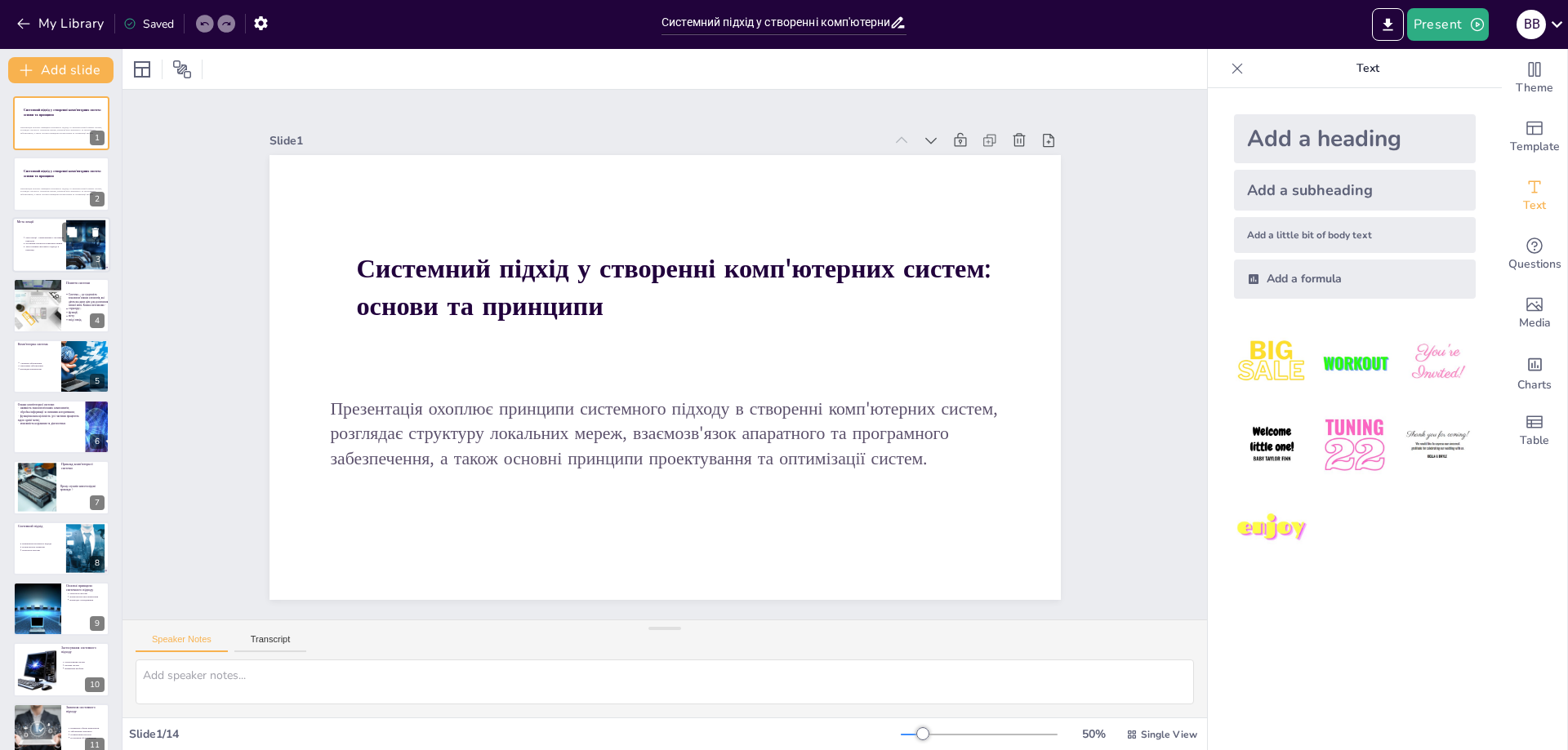
click at [33, 250] on p "Застосування системного підходу в практиці" at bounding box center [46, 248] width 41 height 7
type textarea "Lore ipsum dolors ametcon a elit, sed doeiusmodt incididun u laboreet doloremag…"
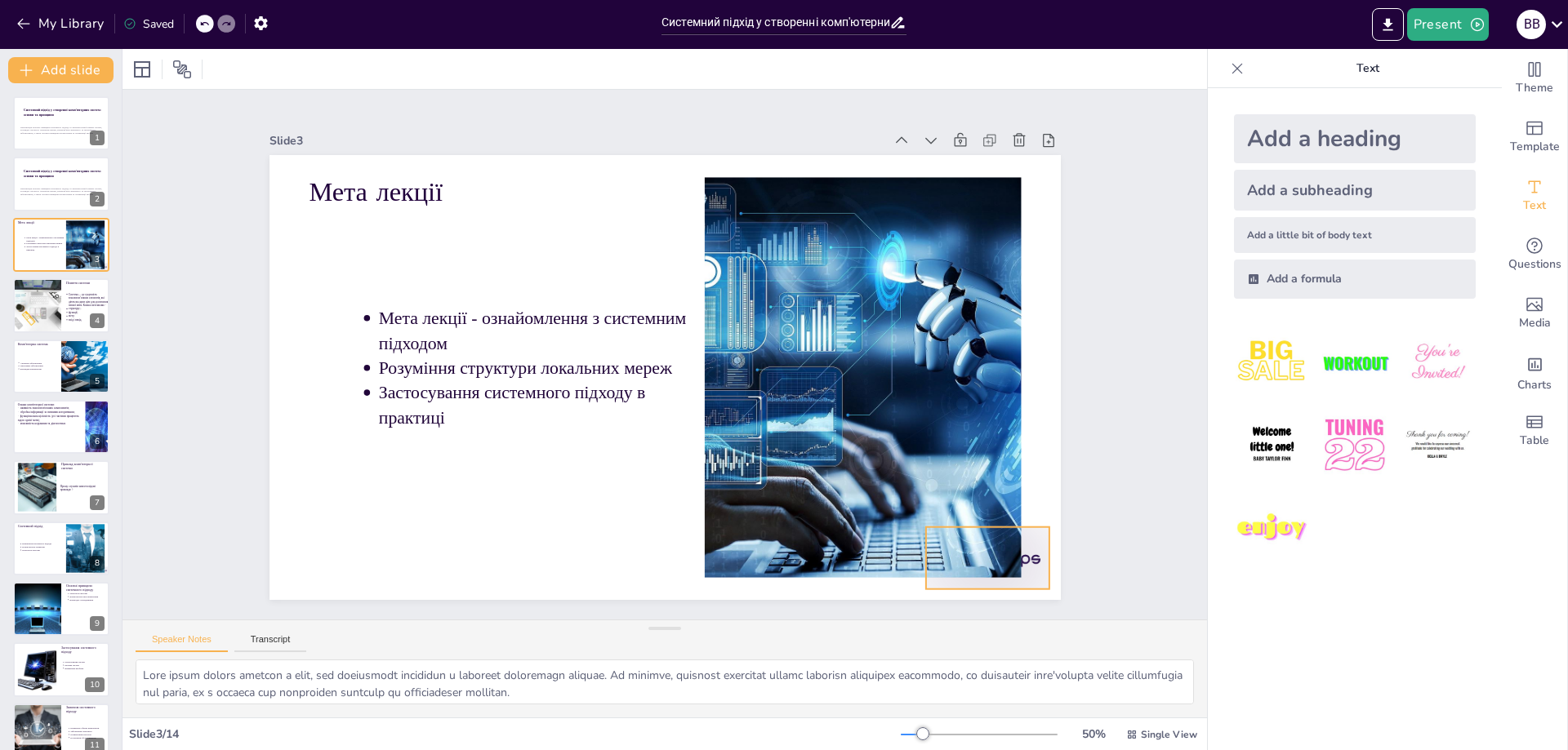
click at [977, 599] on div at bounding box center [909, 648] width 137 height 97
click at [22, 179] on div at bounding box center [61, 184] width 98 height 55
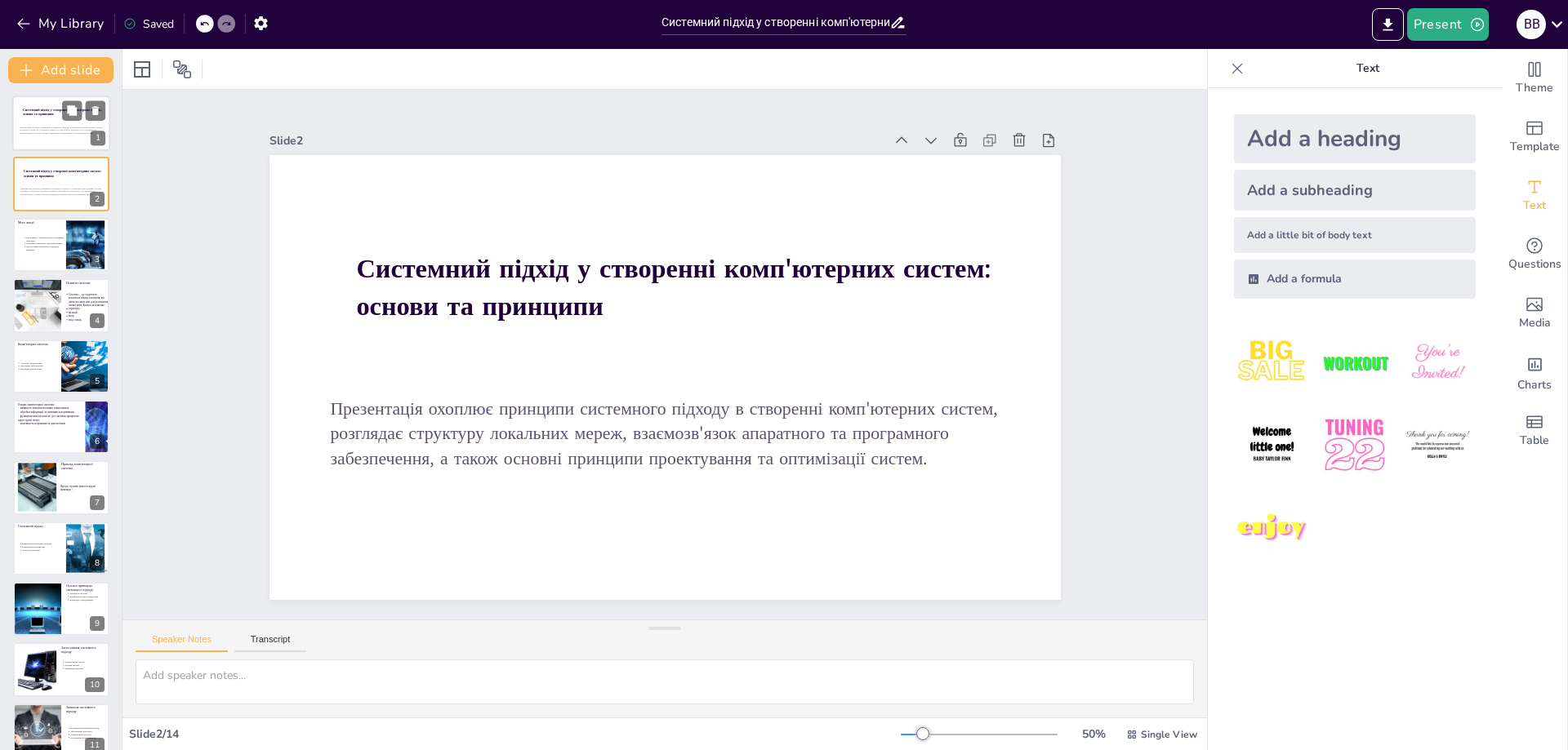
click at [32, 125] on p "Презентація охоплює принципи системного підходу в створенні комп'ютерних систем…" at bounding box center [63, 130] width 88 height 9
click at [42, 181] on div at bounding box center [61, 184] width 98 height 55
click at [36, 131] on p "Презентація охоплює принципи системного підходу в створенні комп'ютерних систем…" at bounding box center [63, 130] width 88 height 9
click at [101, 213] on div "Delete Slide" at bounding box center [103, 215] width 76 height 15
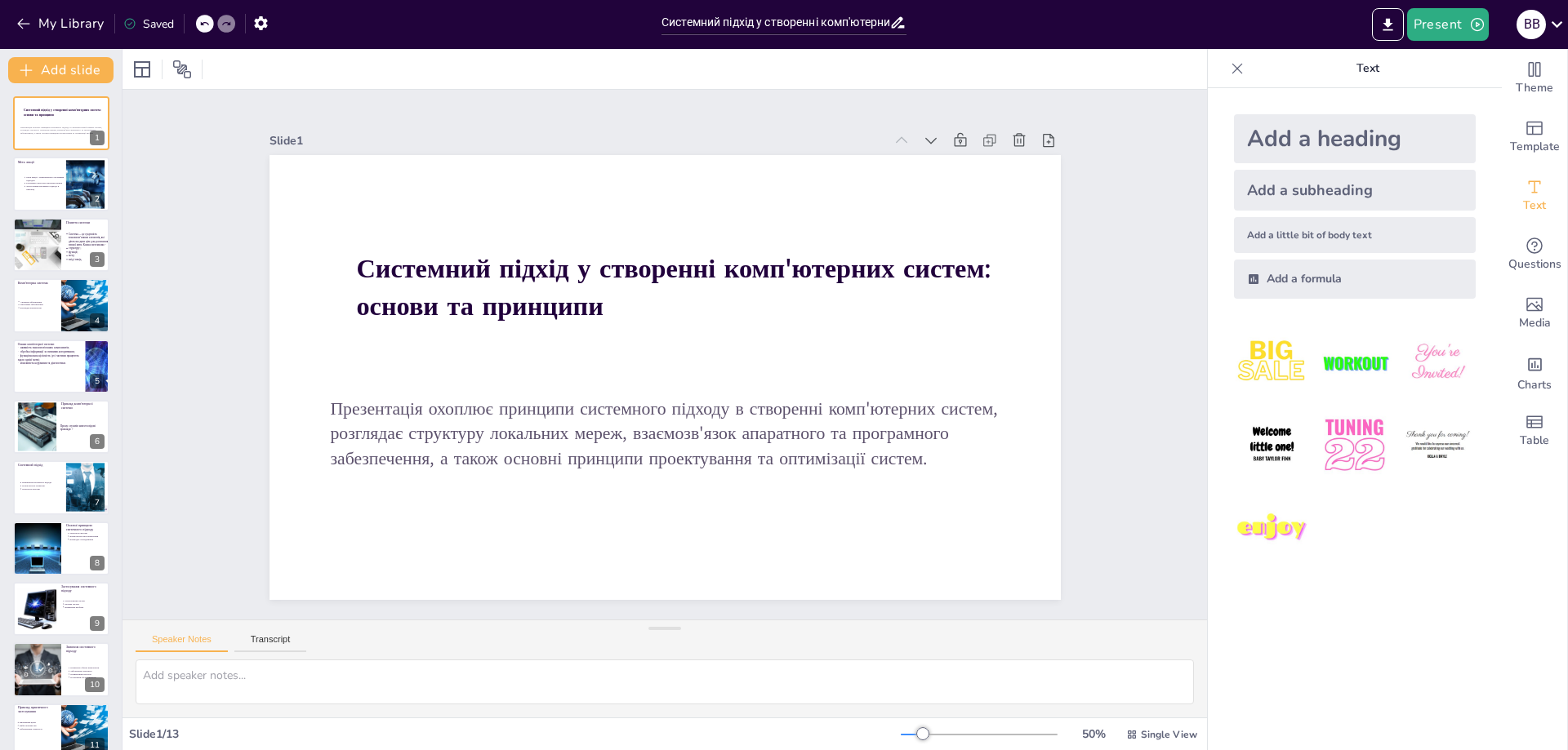
click at [146, 27] on div "Saved" at bounding box center [148, 24] width 50 height 15
click at [52, 29] on button "My Library" at bounding box center [61, 23] width 99 height 26
click at [36, 189] on p "Застосування системного підходу в практиці" at bounding box center [46, 188] width 41 height 7
type textarea "Lore ipsum dolors ametcon a elit, sed doeiusmodt incididun u laboreet doloremag…"
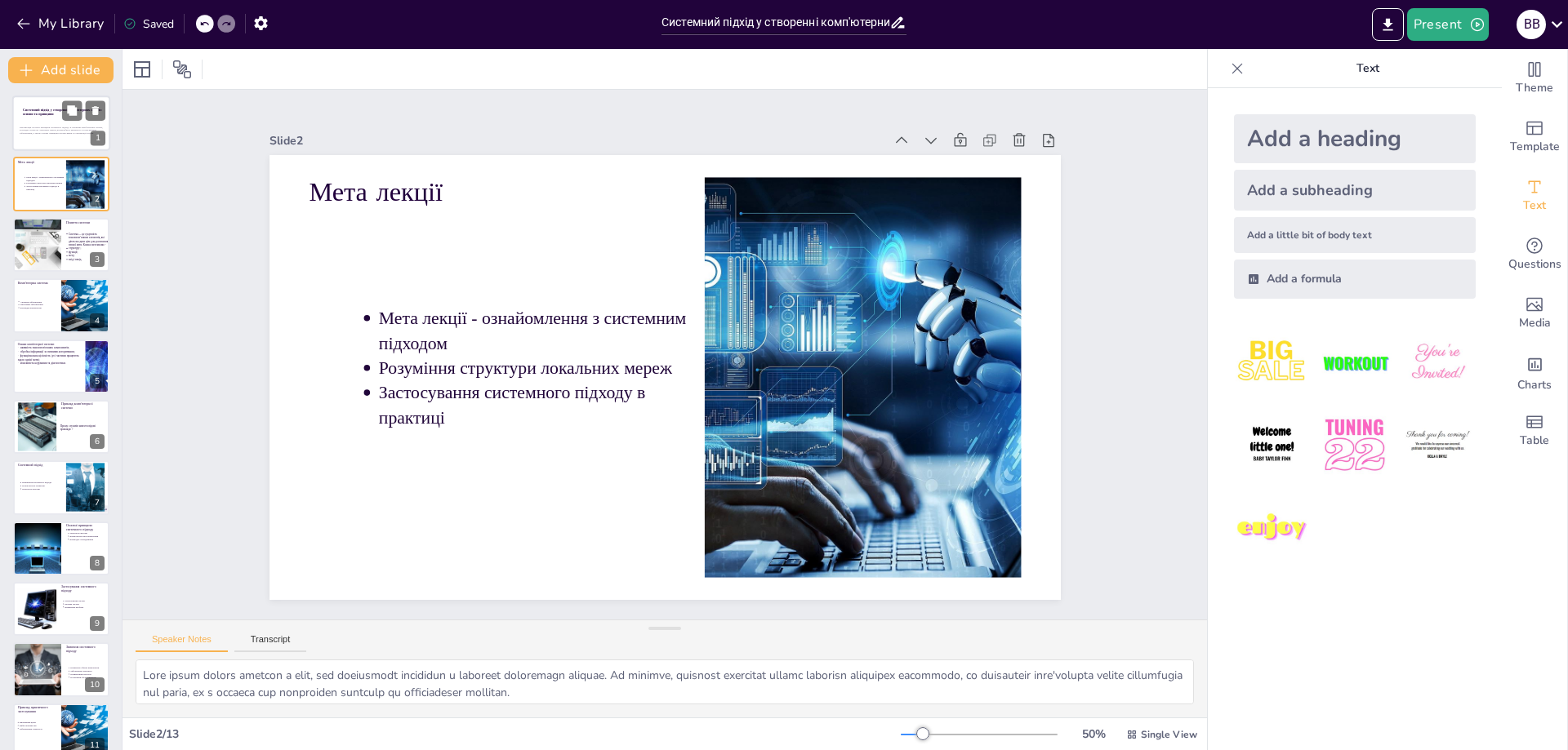
click at [53, 116] on strong "Системний підхід у створенні комп'ютерних систем: основи та принципи" at bounding box center [62, 112] width 79 height 9
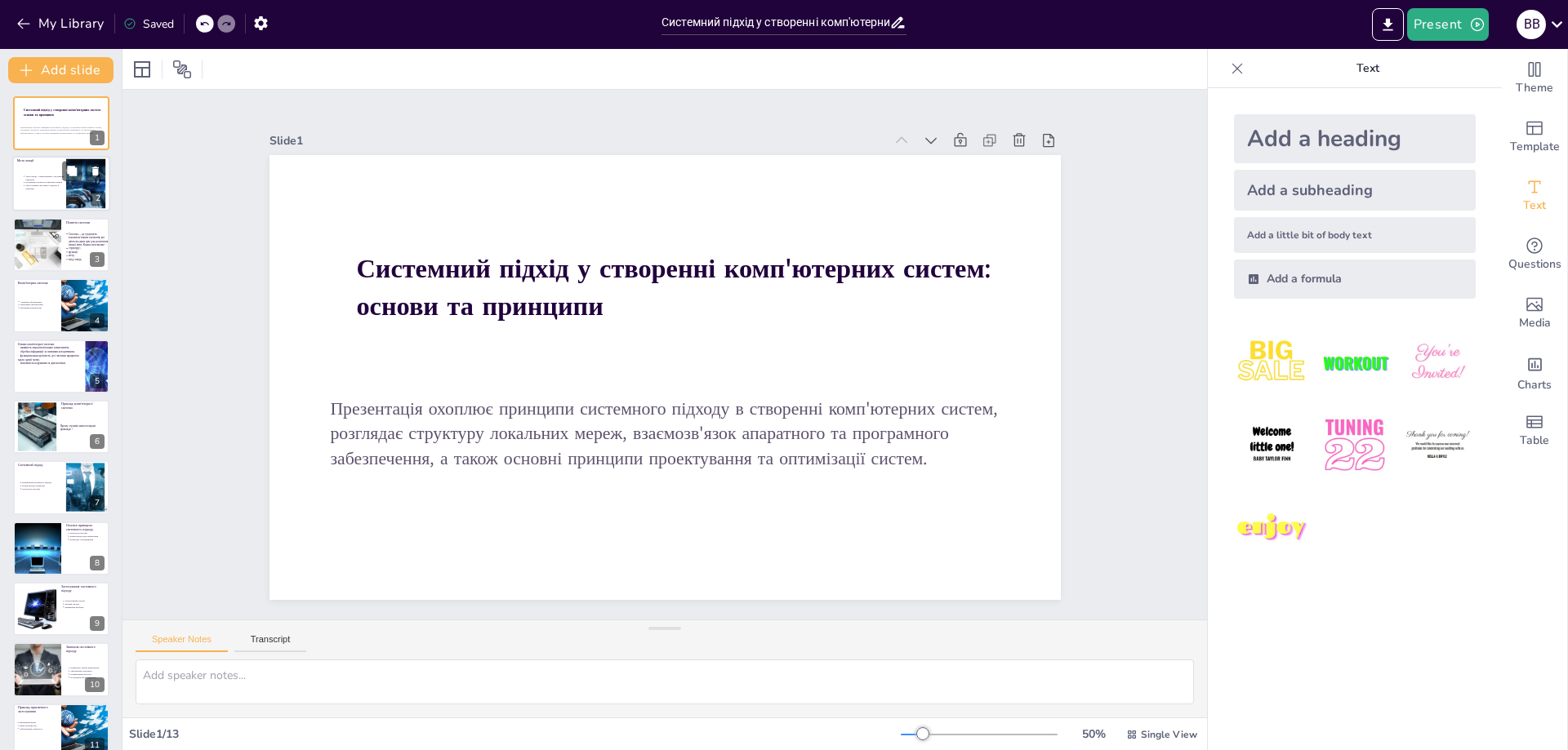
click at [39, 181] on p "Розуміння структури локальних мереж" at bounding box center [46, 183] width 41 height 3
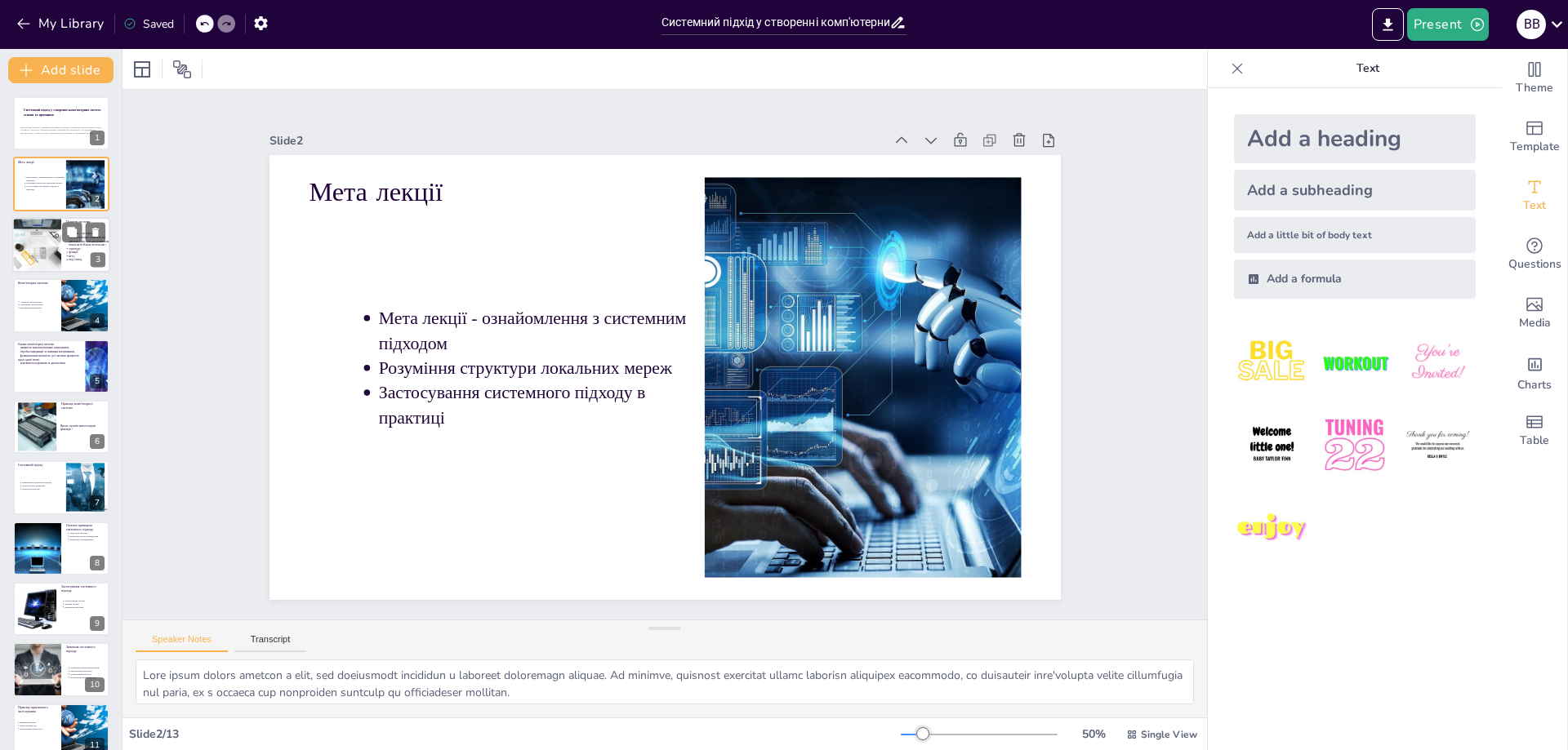
click at [41, 247] on div at bounding box center [37, 245] width 84 height 55
type textarea "Loremipsum dolorsi a consecteturadi elitsedd eiu temporinc utla, et dolorema al…"
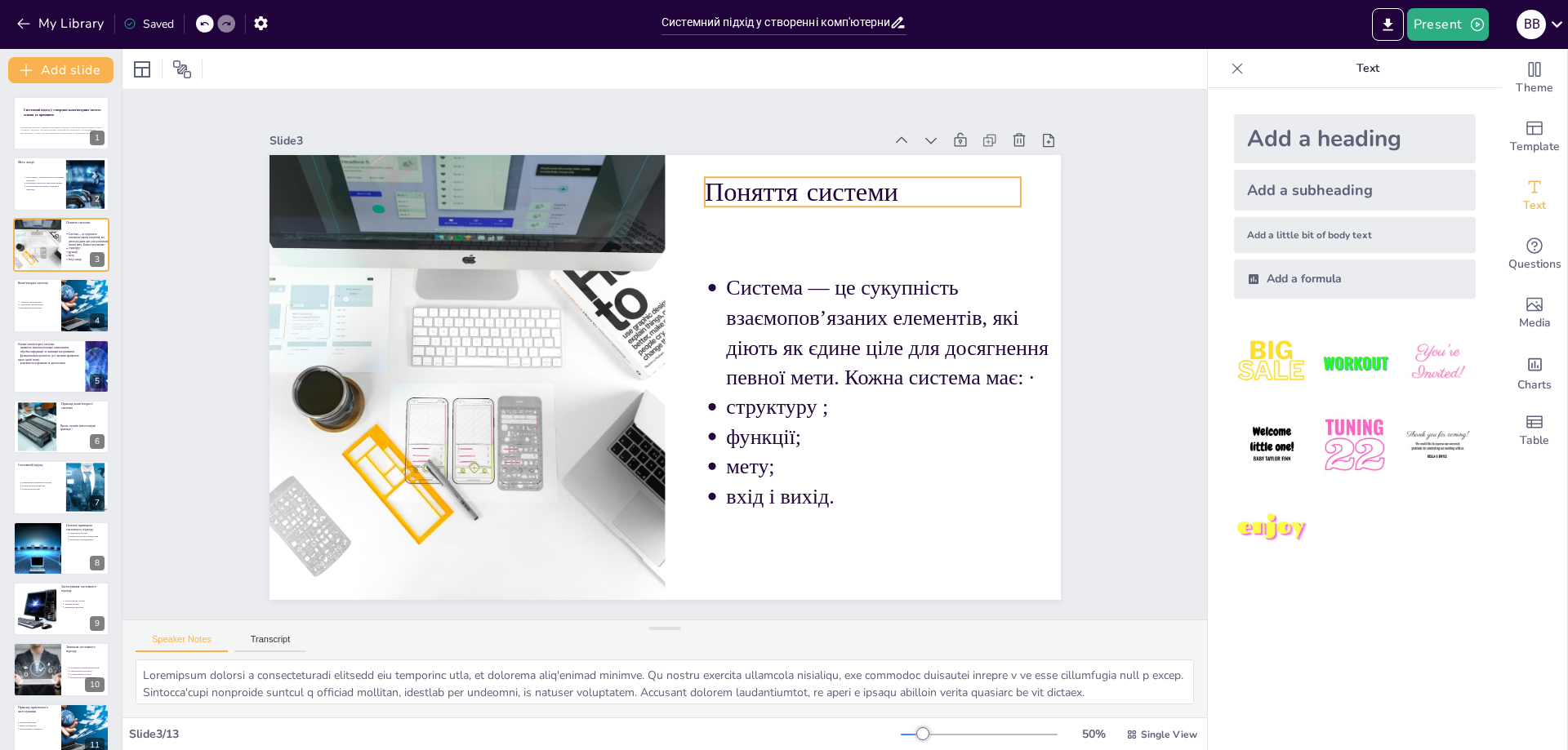
click at [913, 185] on p "Поняття системи" at bounding box center [862, 192] width 317 height 37
click at [914, 185] on p "Поняття системи" at bounding box center [862, 191] width 317 height 37
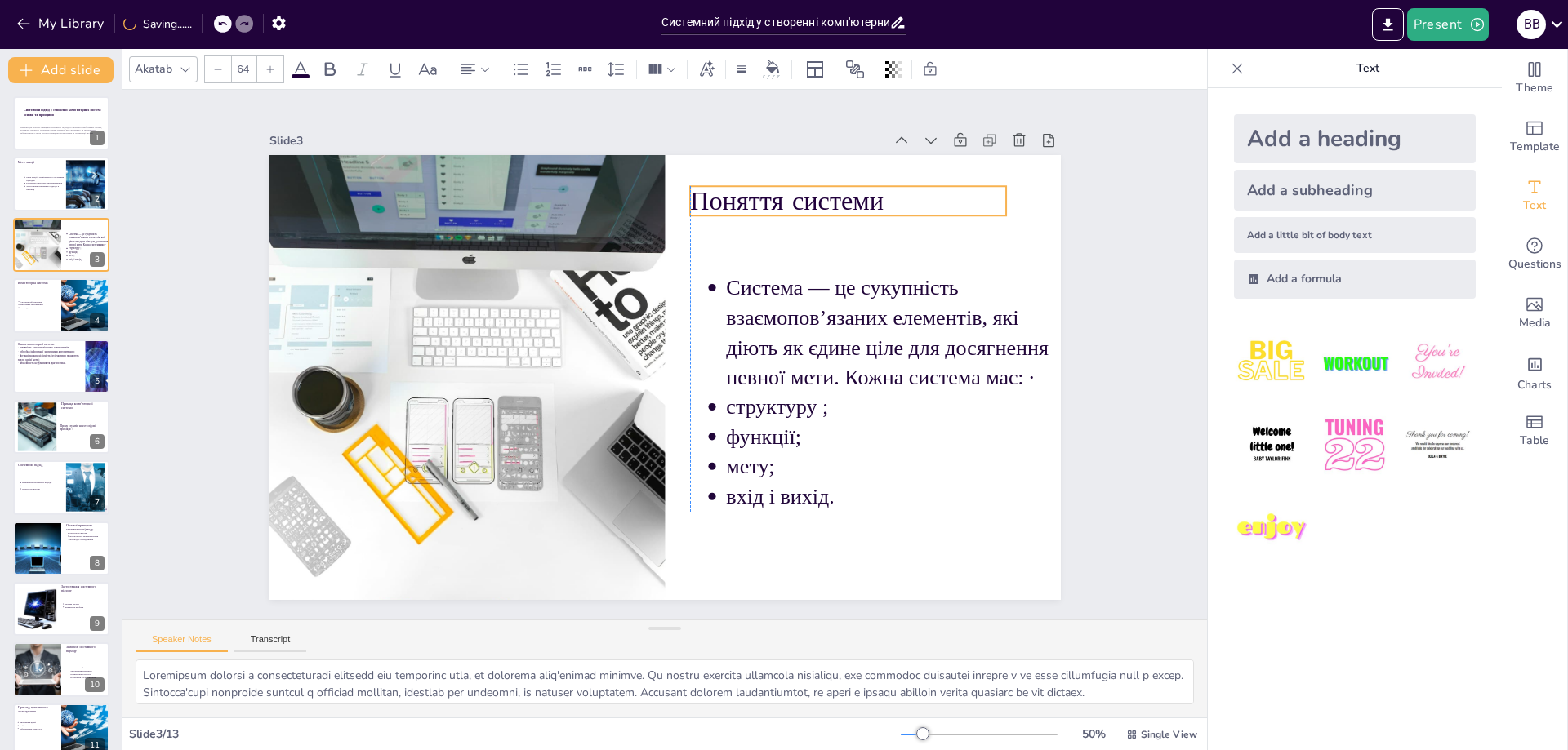
drag, startPoint x: 903, startPoint y: 186, endPoint x: 920, endPoint y: 195, distance: 19.2
click at [920, 195] on p "Поняття системи" at bounding box center [848, 201] width 317 height 37
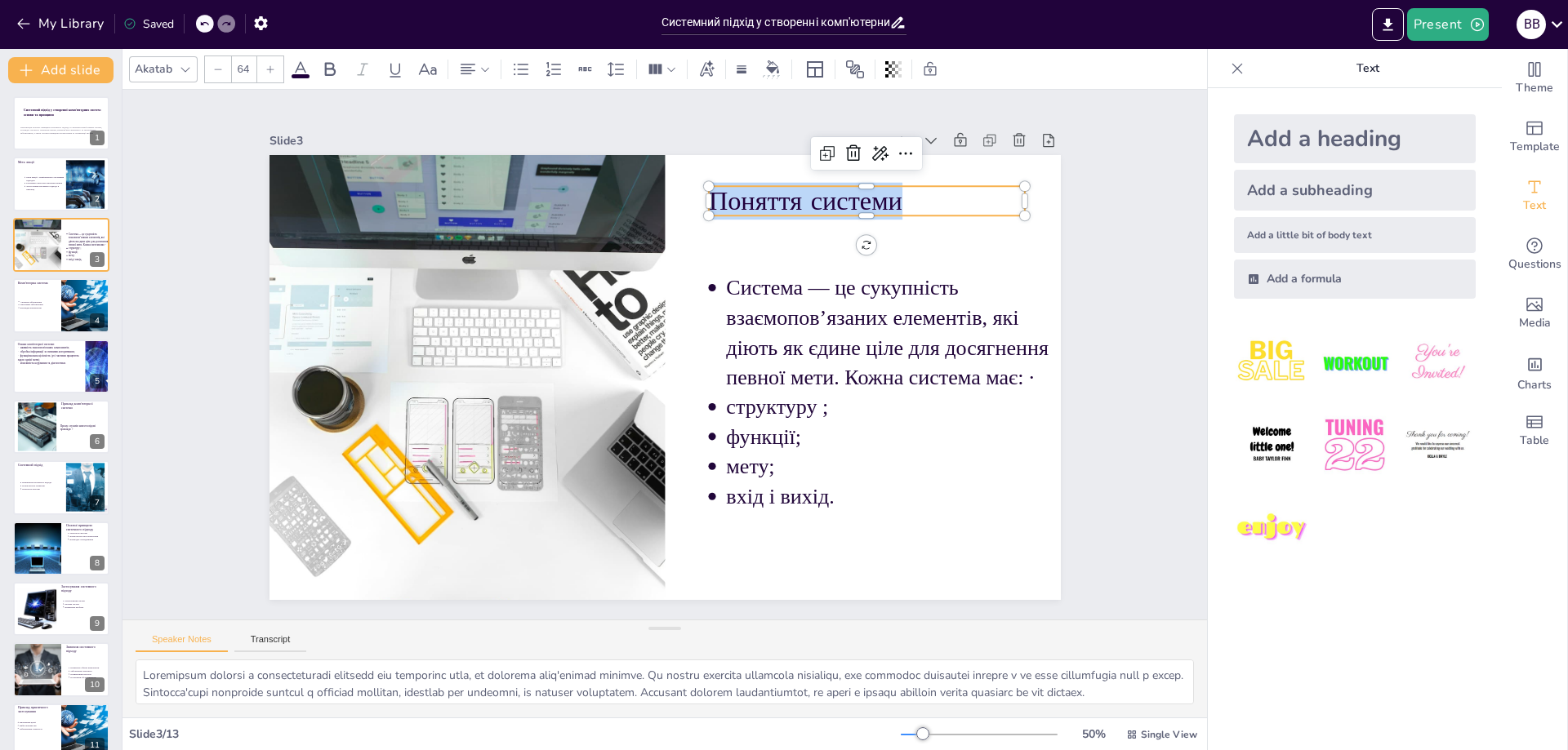
copy p "Поняття системи"
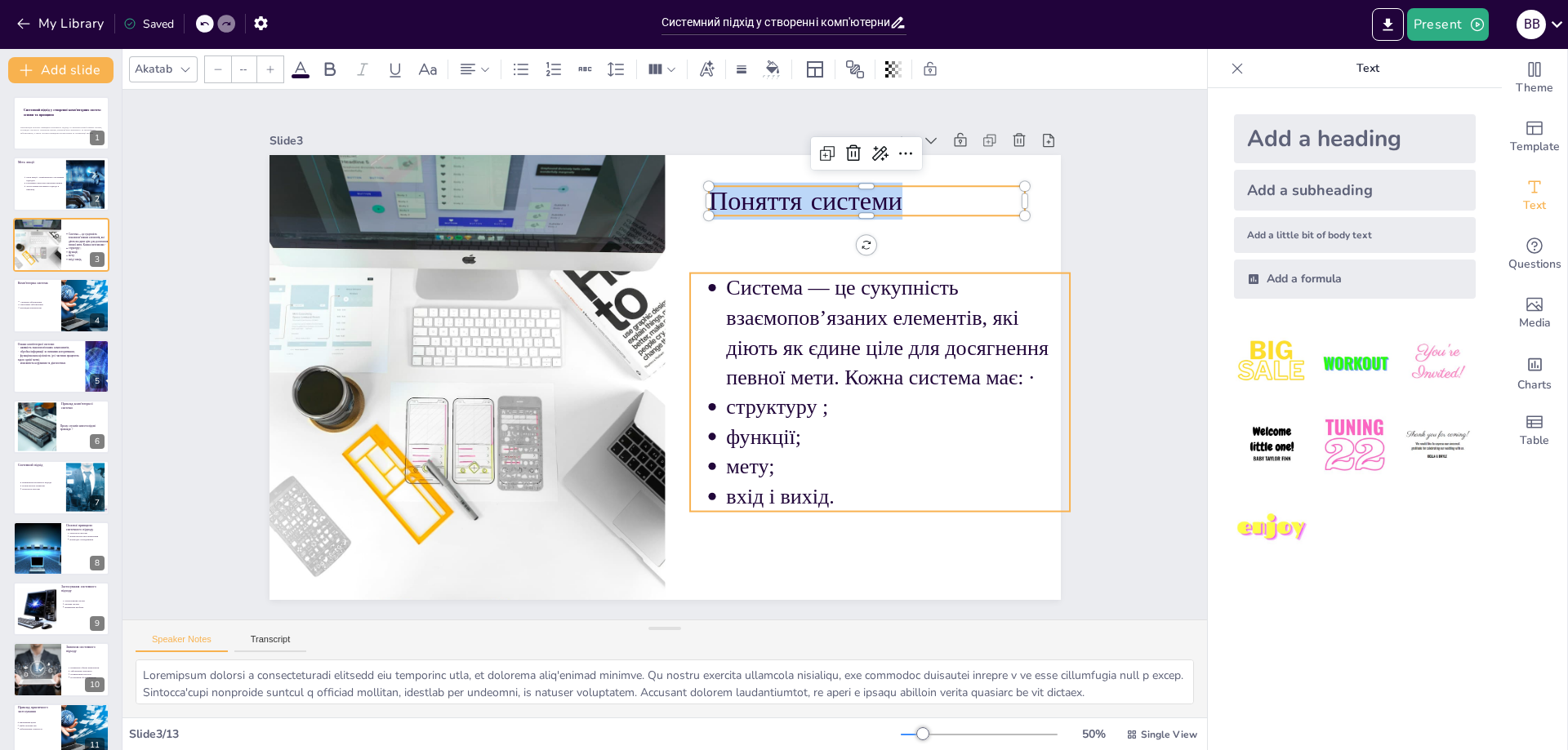
type input "51.6"
click at [835, 488] on p "вхід і вихід." at bounding box center [898, 497] width 344 height 29
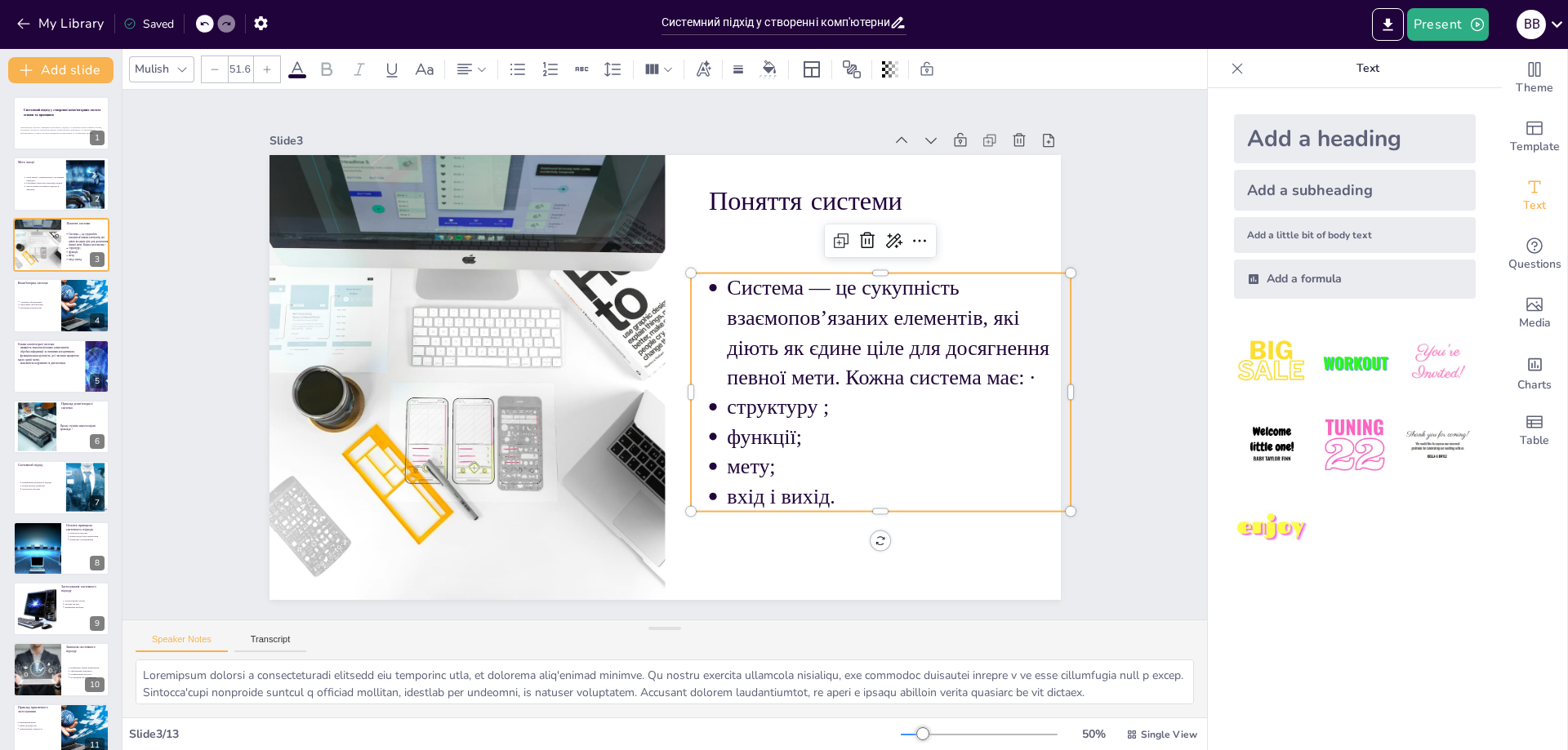
click at [837, 488] on p "вхід і вихід." at bounding box center [899, 497] width 344 height 29
click at [838, 488] on p "вхід і вихід." at bounding box center [899, 497] width 344 height 29
click at [839, 488] on p "вхід і вихід." at bounding box center [899, 497] width 344 height 29
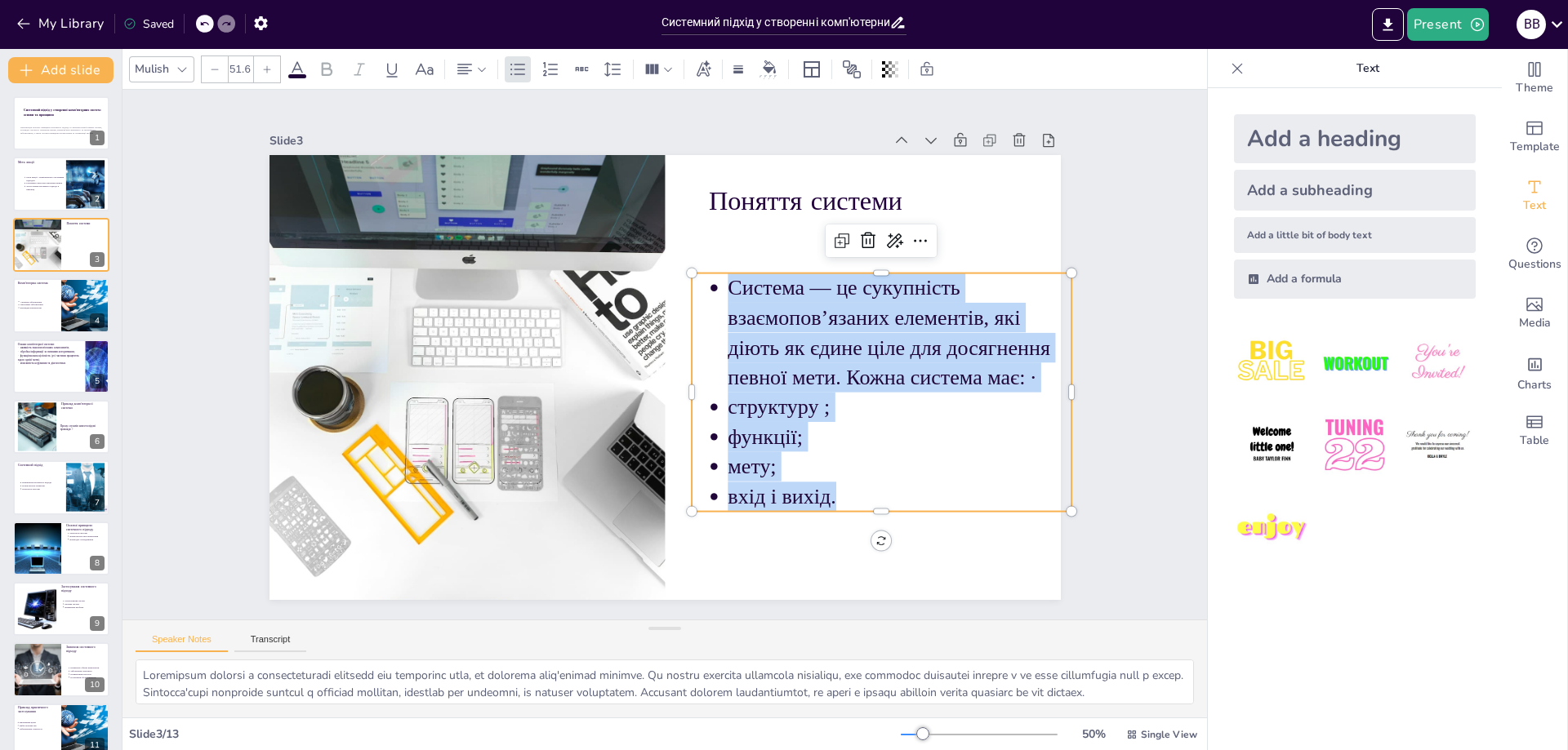
copy ul "Система — це сукупність взаємопов’язаних елементів, які діють як єдине ціле для…"
click at [40, 304] on p "Програмне забезпечення" at bounding box center [38, 305] width 36 height 3
type textarea "Розуміння апаратного забезпечення є основою для розуміння комп'ютерних систем. …"
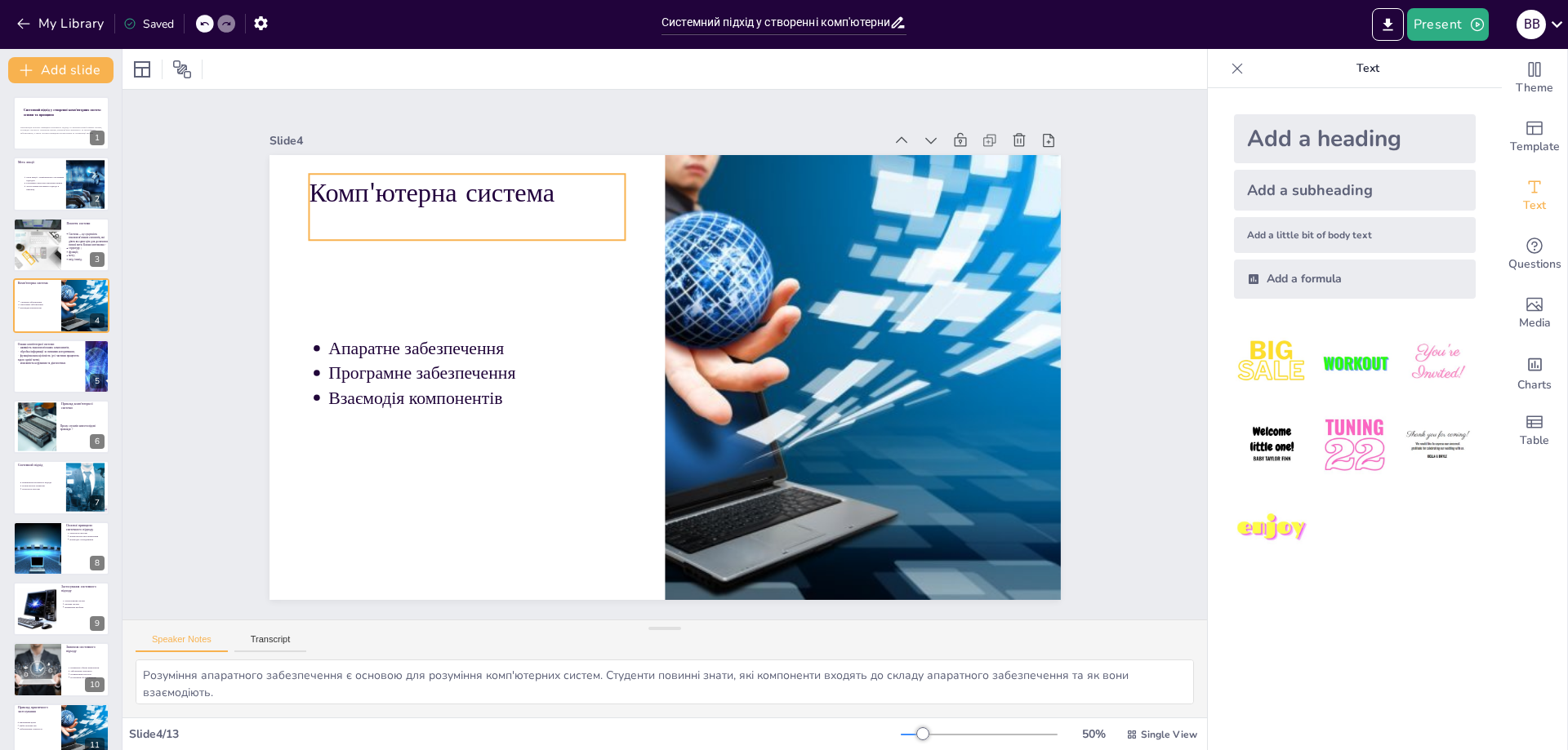
click at [372, 194] on p "Комп'ютерна система" at bounding box center [467, 192] width 317 height 37
click at [568, 182] on p "Комп'ютерна система" at bounding box center [467, 192] width 317 height 37
click at [560, 189] on p "Комп'ютерна система" at bounding box center [467, 192] width 317 height 37
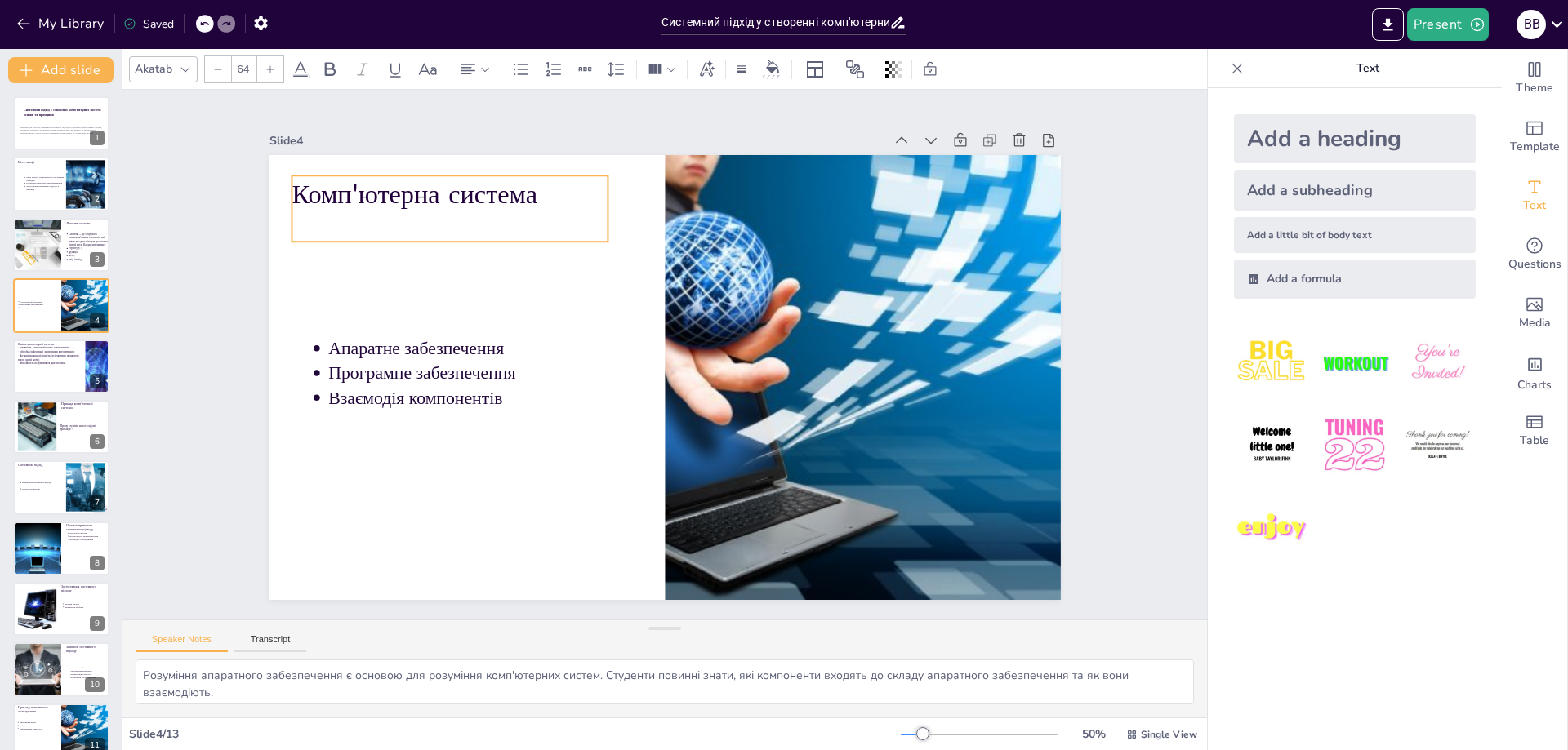
drag, startPoint x: 560, startPoint y: 189, endPoint x: 531, endPoint y: 193, distance: 29.3
click at [531, 193] on p "Комп'ютерна система" at bounding box center [450, 194] width 317 height 37
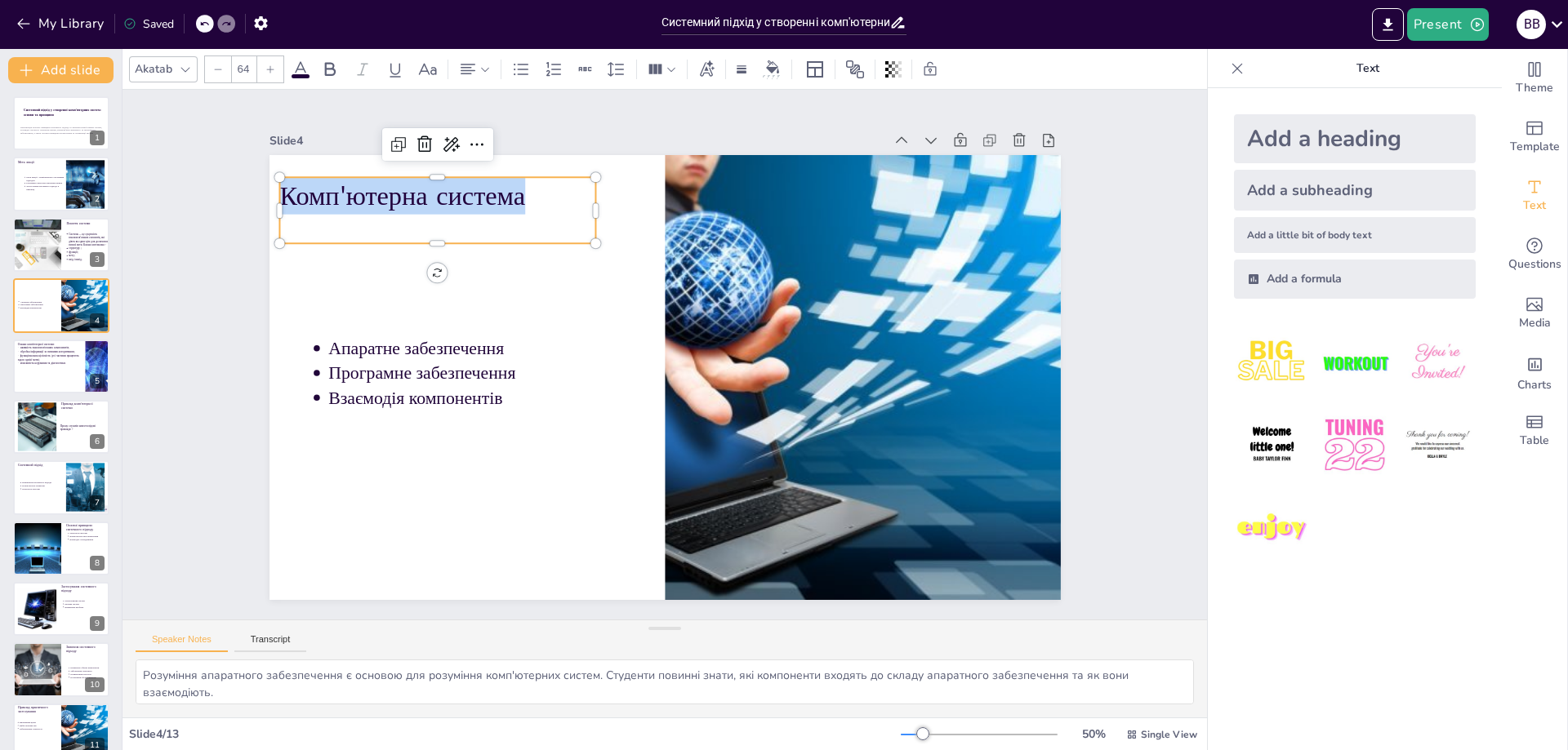
copy p "Комп'ютерна система"
type input "43"
click at [505, 395] on p "Взаємодія компонентів" at bounding box center [472, 398] width 287 height 25
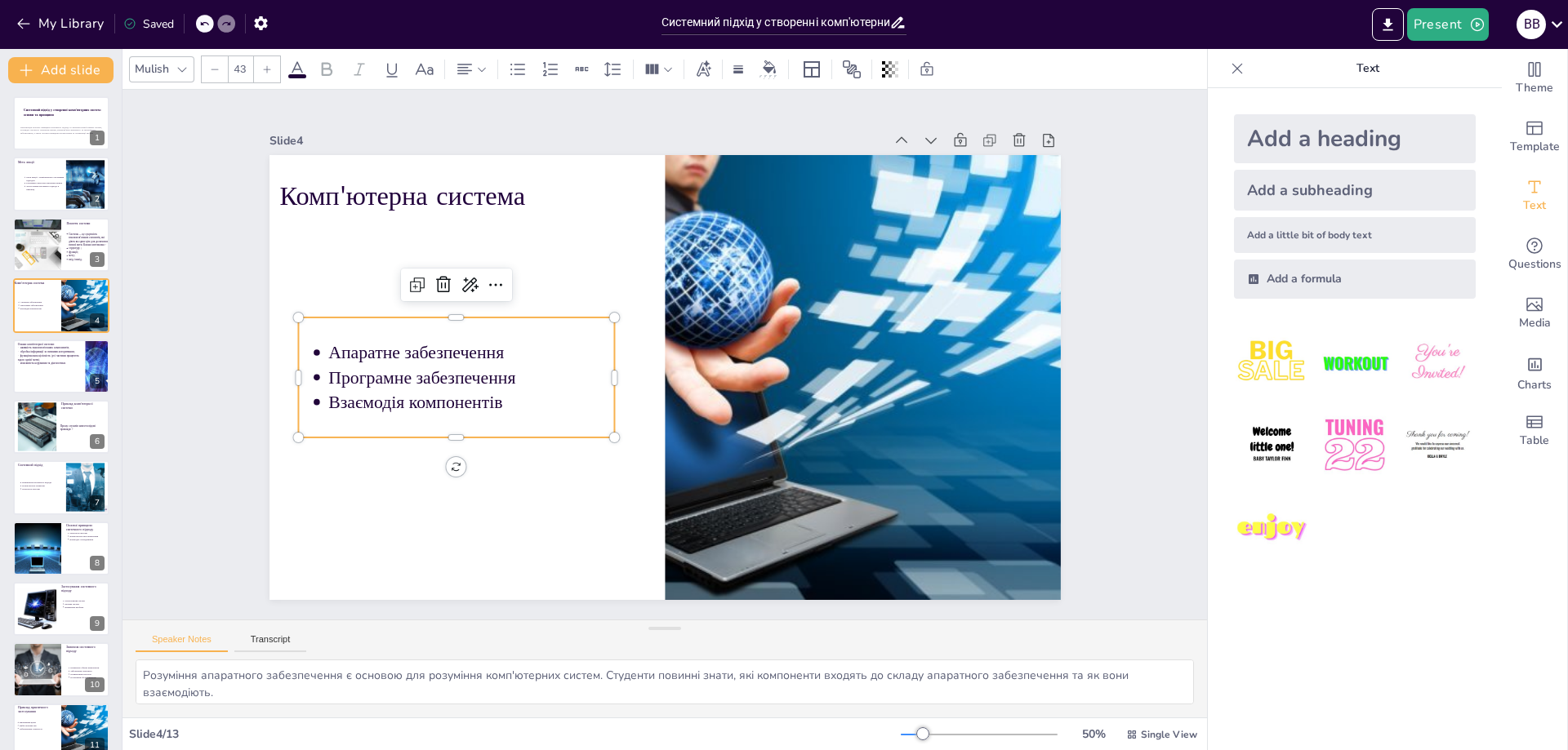
click at [505, 398] on p "Взаємодія компонентів" at bounding box center [472, 402] width 287 height 25
click at [506, 400] on p "Взаємодія компонентів" at bounding box center [472, 402] width 287 height 25
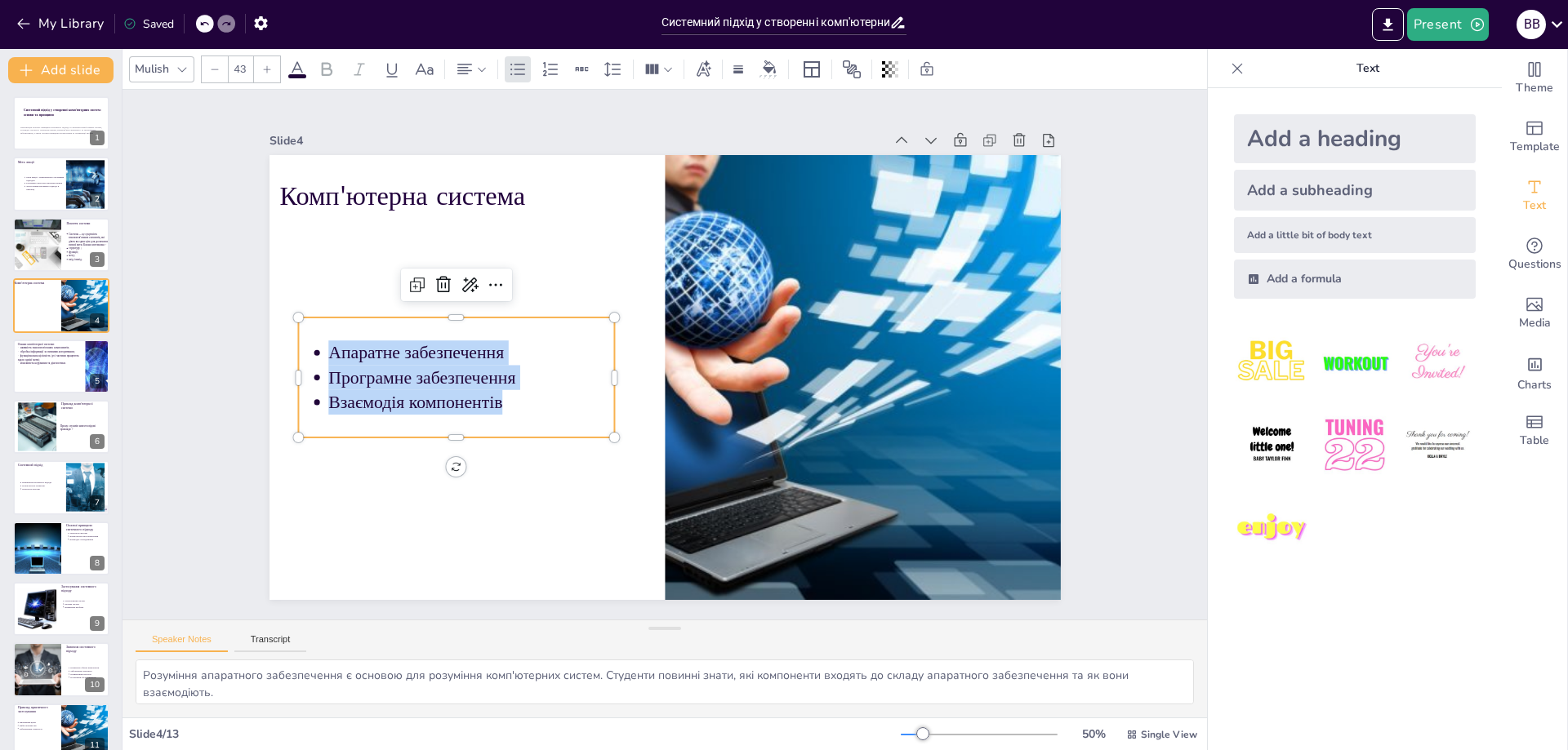
copy ul "Апаратне забезпечення Програмне забезпечення Взаємодія компонентів"
click at [18, 366] on div at bounding box center [61, 366] width 98 height 55
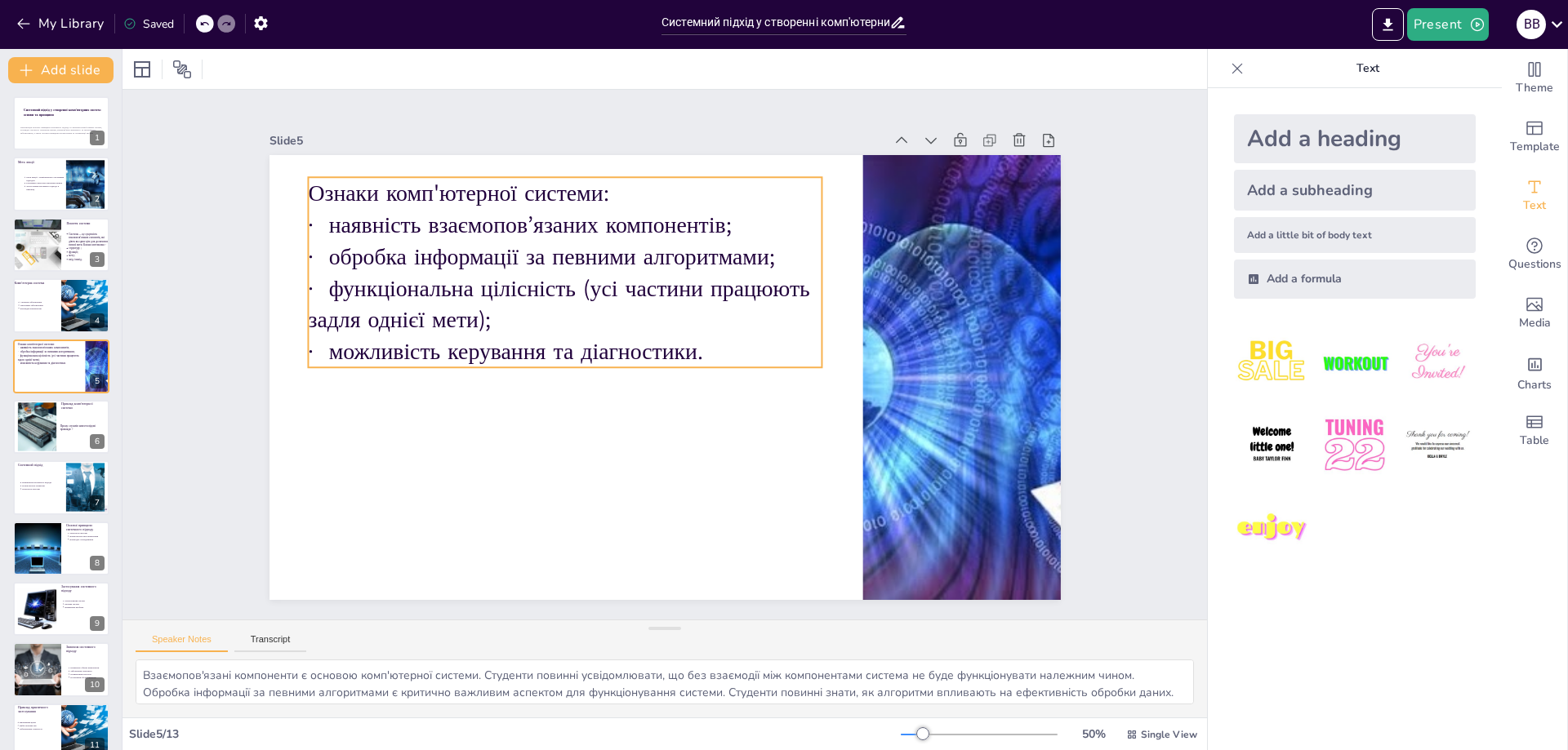
click at [730, 336] on p "· можливість керування та діагностики." at bounding box center [565, 352] width 515 height 32
click at [453, 208] on p "· наявність взаємопов’язаних компонентів;" at bounding box center [565, 224] width 515 height 32
click at [707, 349] on p "· можливість керування та діагностики." at bounding box center [565, 351] width 515 height 32
click at [707, 349] on p "· можливість керування та діагностики." at bounding box center [565, 350] width 515 height 32
click at [707, 350] on p "· можливість керування та діагностики." at bounding box center [565, 350] width 515 height 32
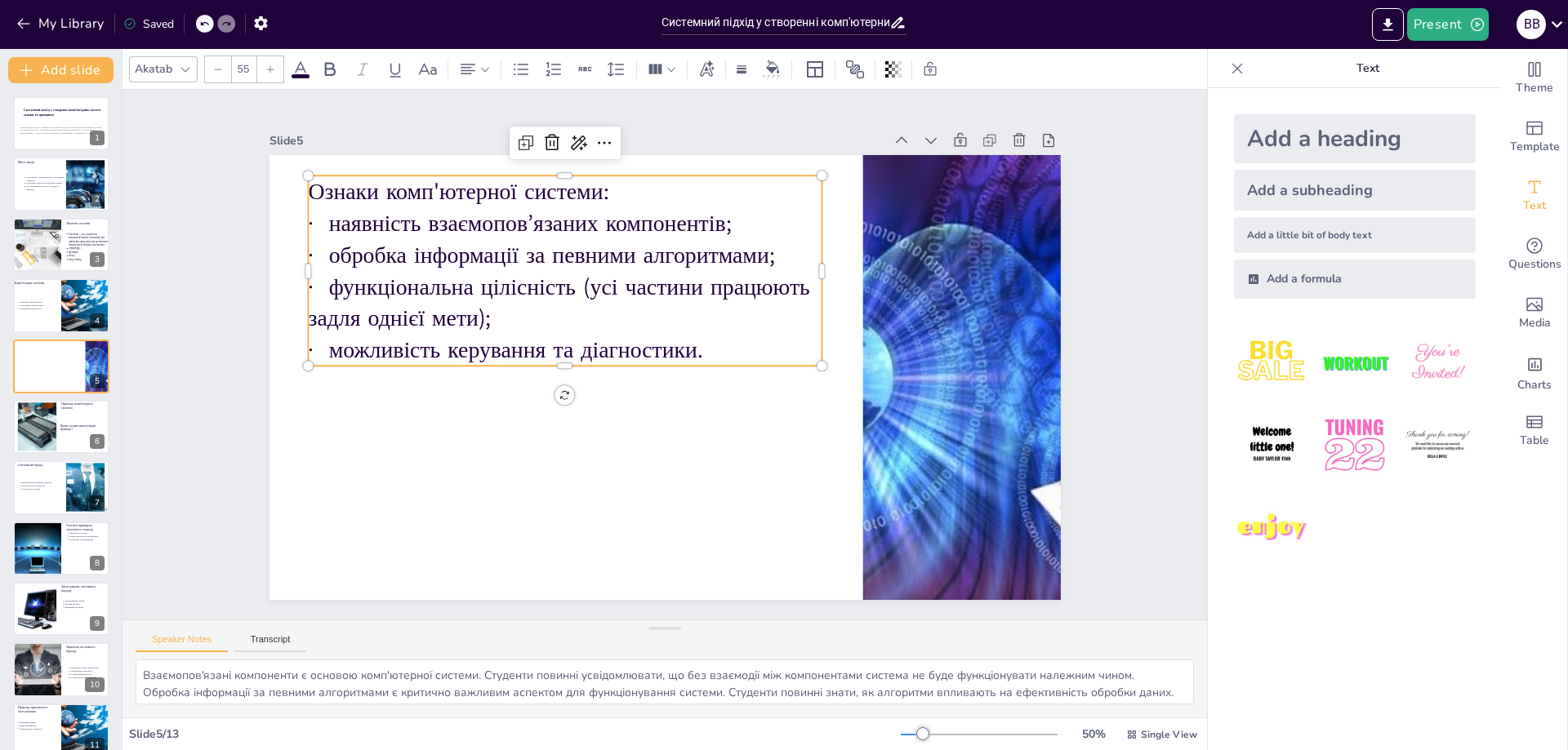
copy div "Ознаки комп'ютерної системи: · наявність взаємопов’язаних компонентів; · обробк…"
click at [46, 427] on div at bounding box center [36, 427] width 88 height 49
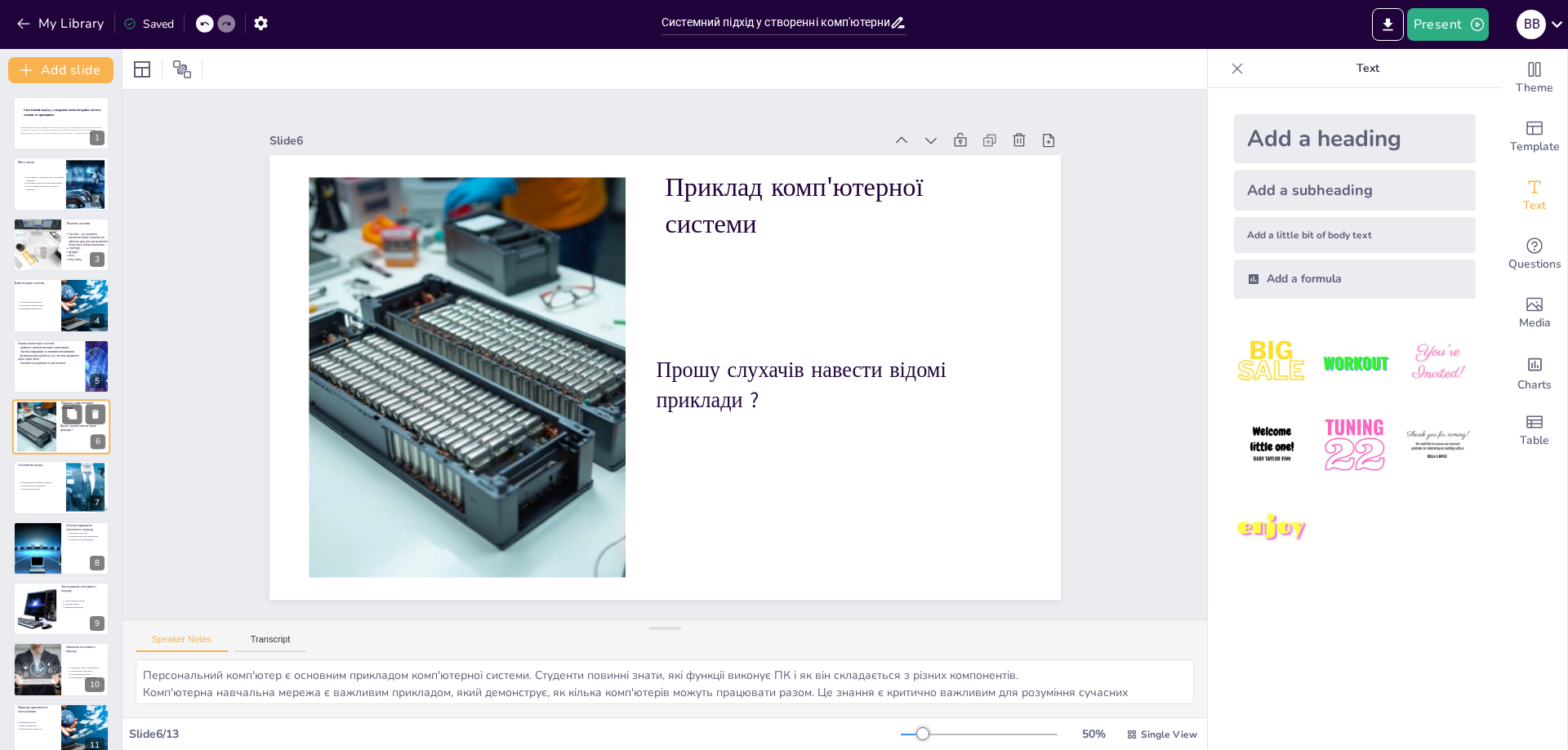
scroll to position [10, 0]
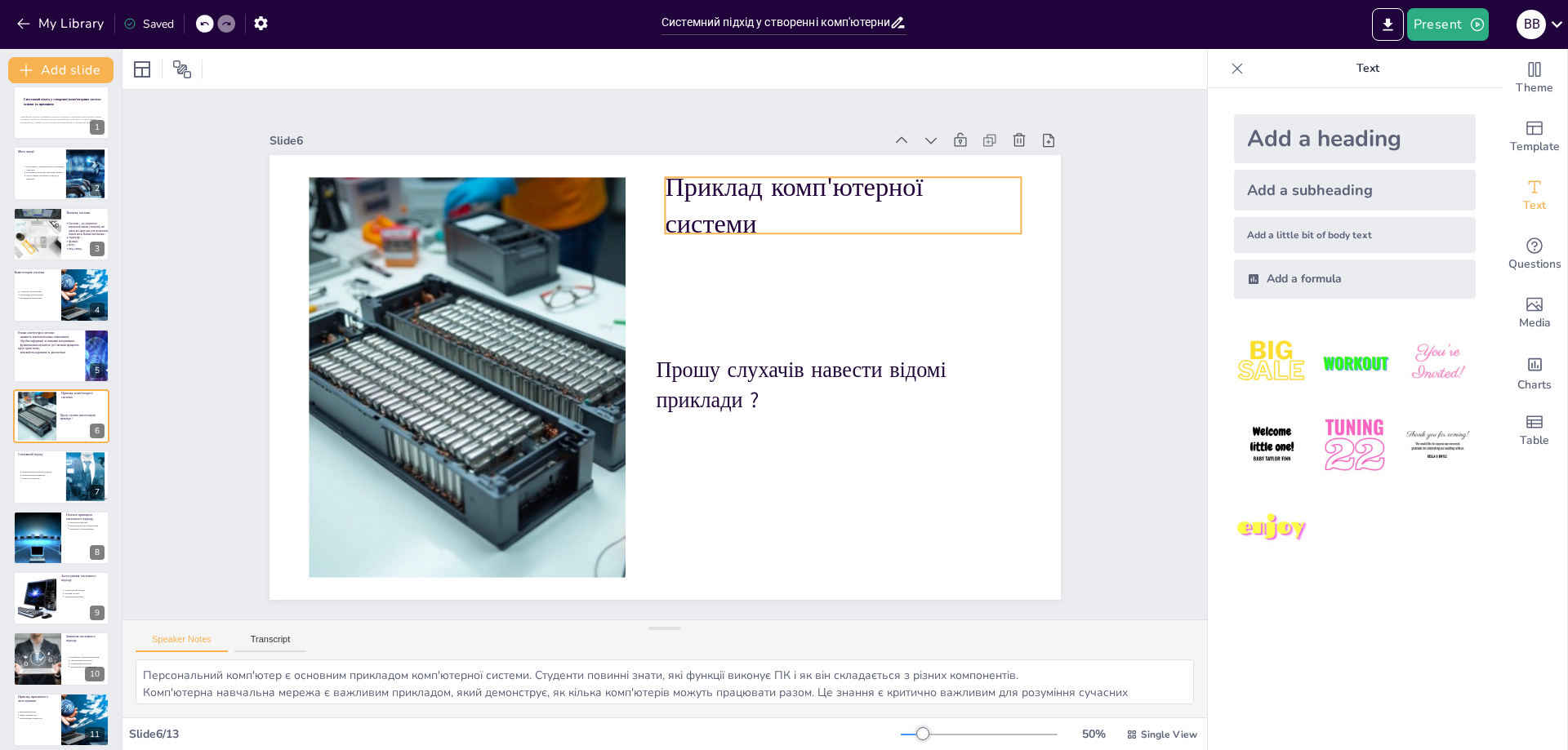
click at [790, 204] on p "Приклад комп'ютерної системи" at bounding box center [842, 206] width 356 height 73
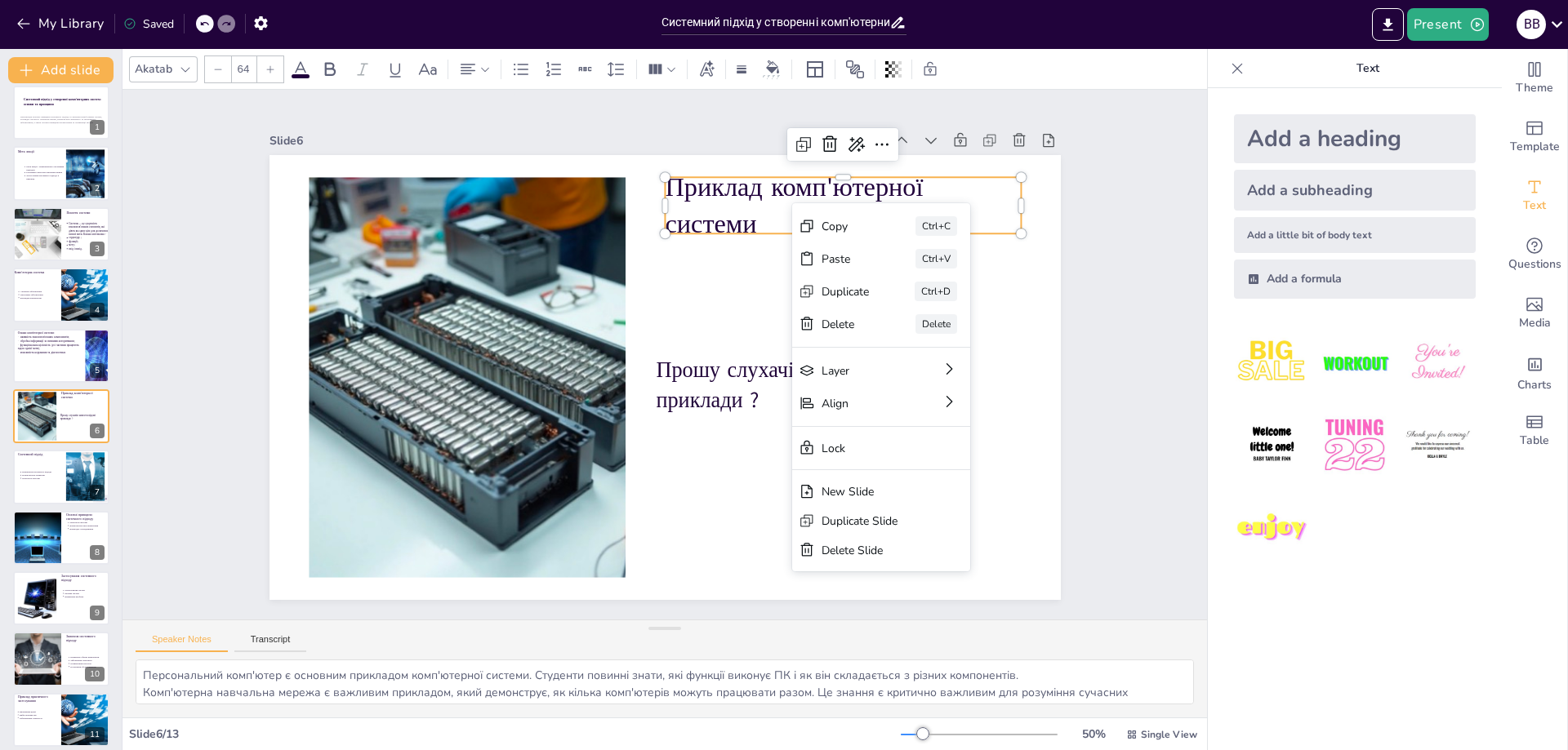
drag, startPoint x: 683, startPoint y: 190, endPoint x: 677, endPoint y: 201, distance: 12.5
click at [681, 192] on p "Приклад комп'ютерної системи" at bounding box center [842, 206] width 356 height 73
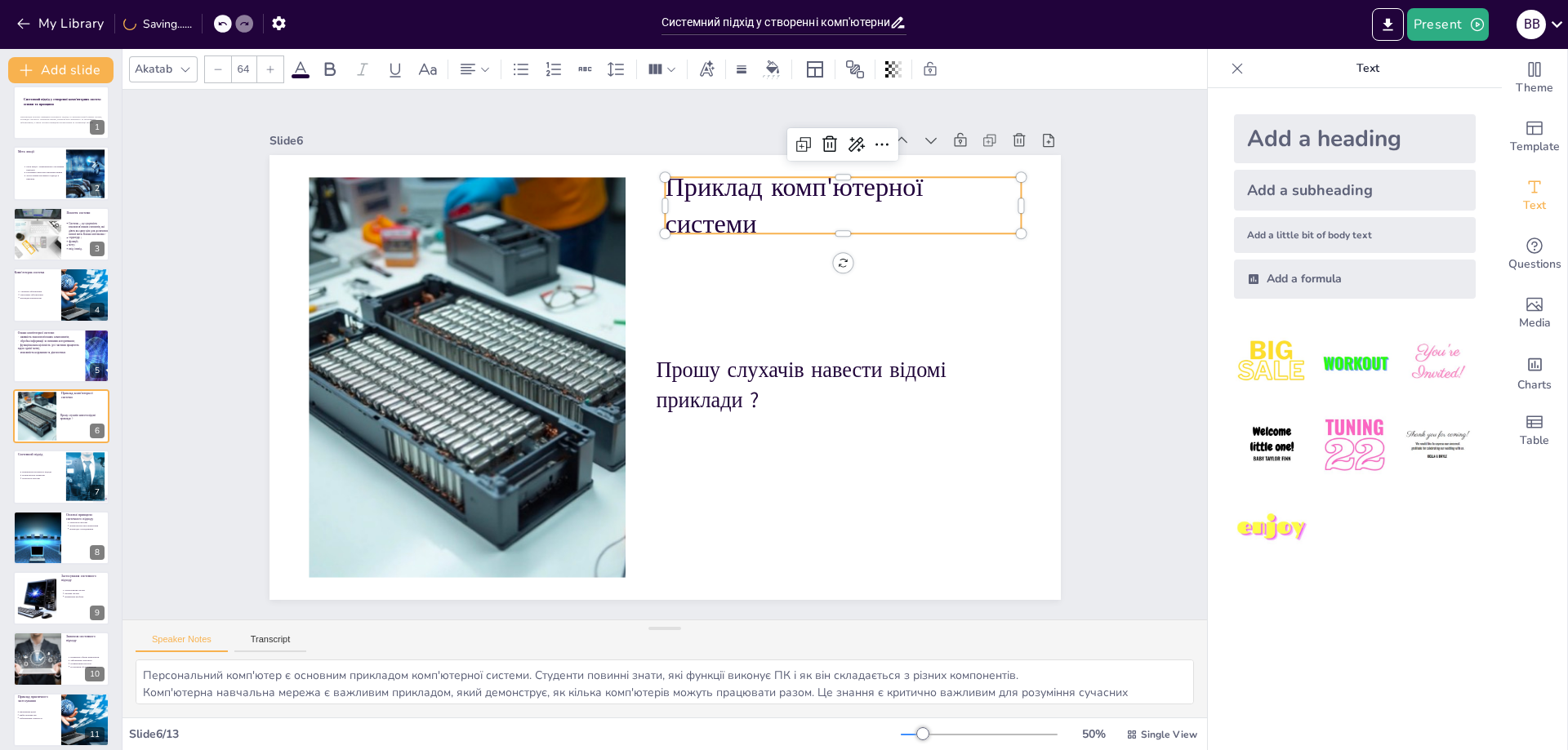
click at [768, 217] on p "Приклад комп'ютерної системи" at bounding box center [842, 206] width 356 height 73
click at [768, 213] on p "Приклад комп'ютерної системи" at bounding box center [842, 206] width 356 height 73
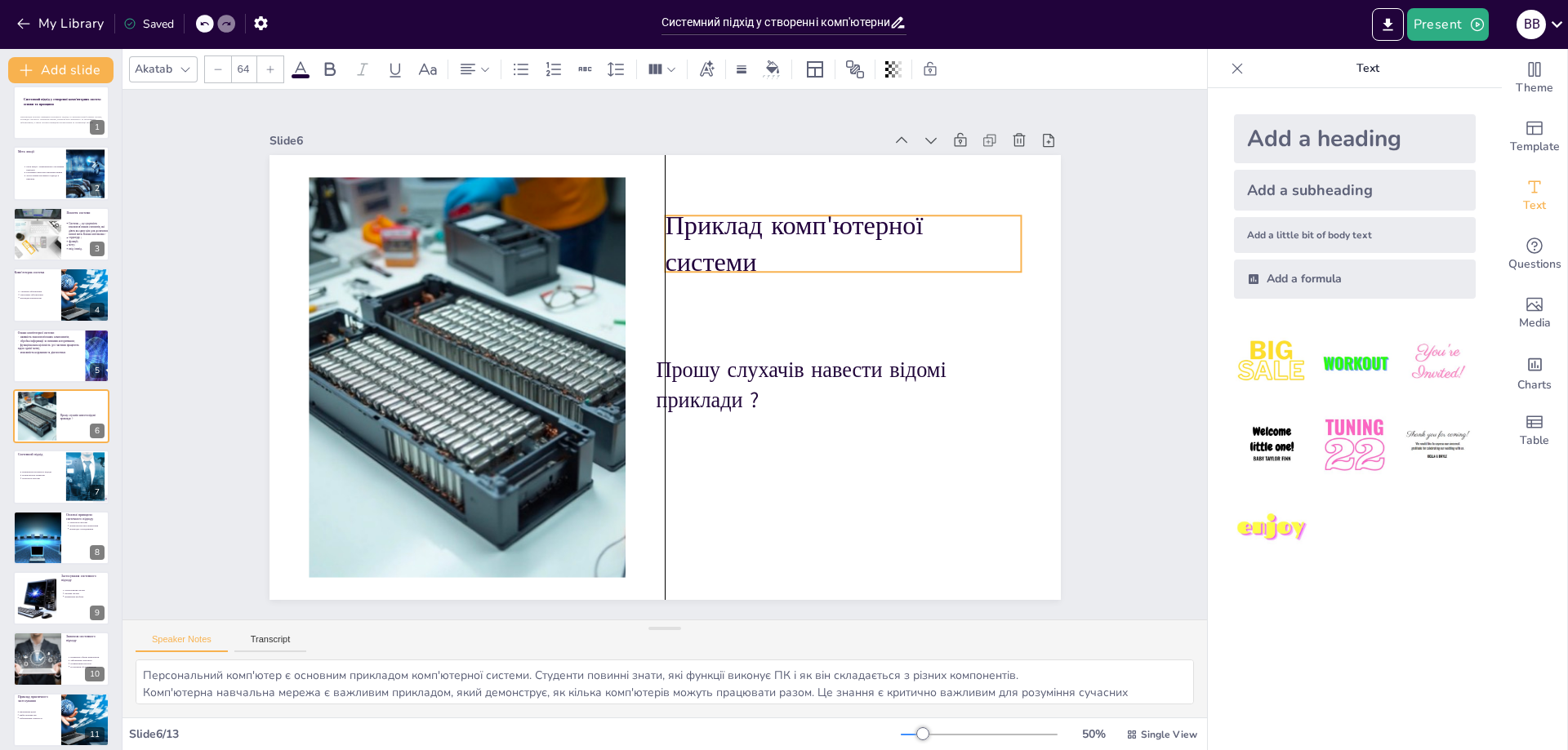
drag, startPoint x: 767, startPoint y: 215, endPoint x: 791, endPoint y: 261, distance: 51.9
click at [786, 262] on p "Приклад комп'ютерної системи" at bounding box center [842, 244] width 356 height 73
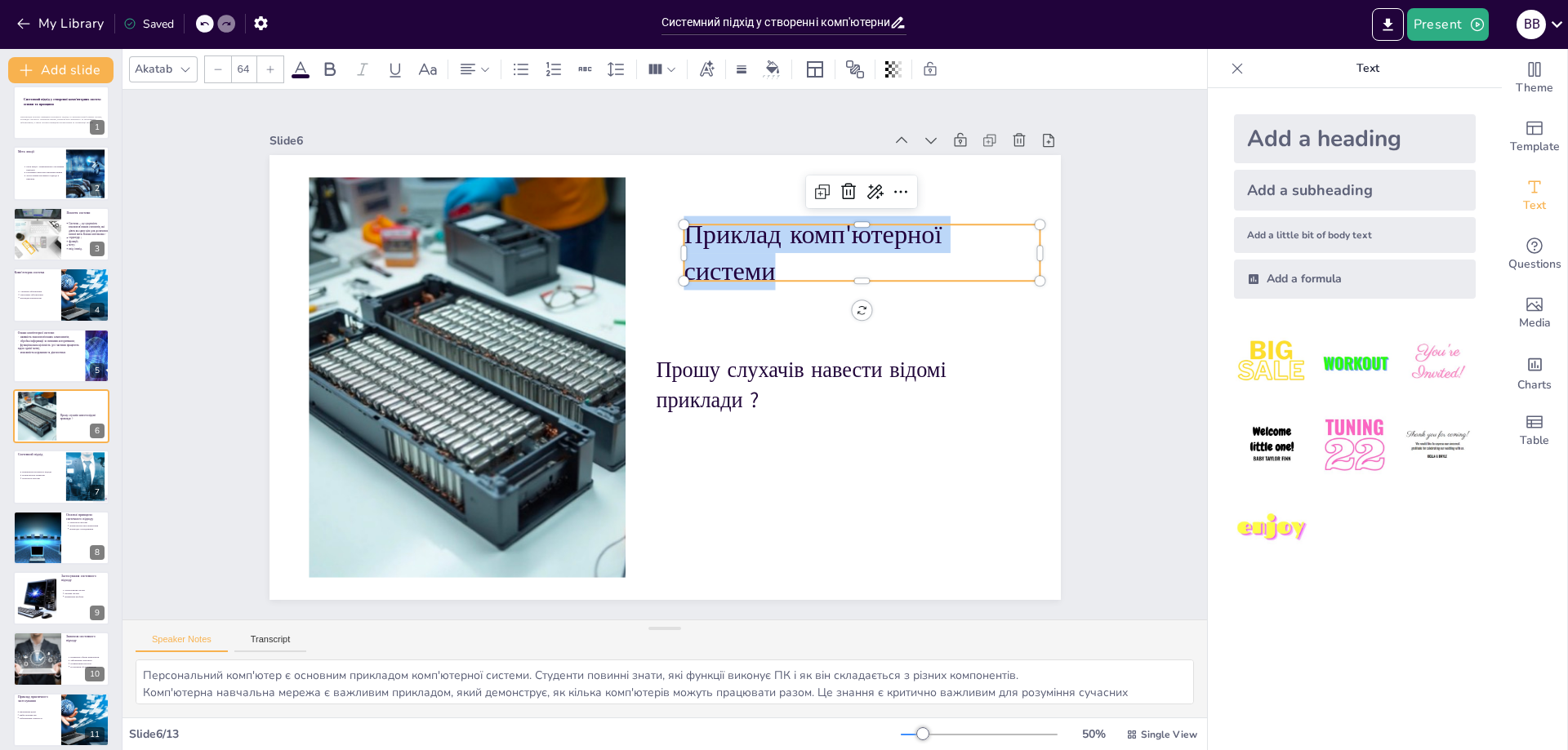
copy p "Приклад комп'ютерної системи"
click at [53, 482] on div at bounding box center [61, 476] width 96 height 54
type textarea "Визначення системного підходу є важливим для розуміння його значення в комп'юте…"
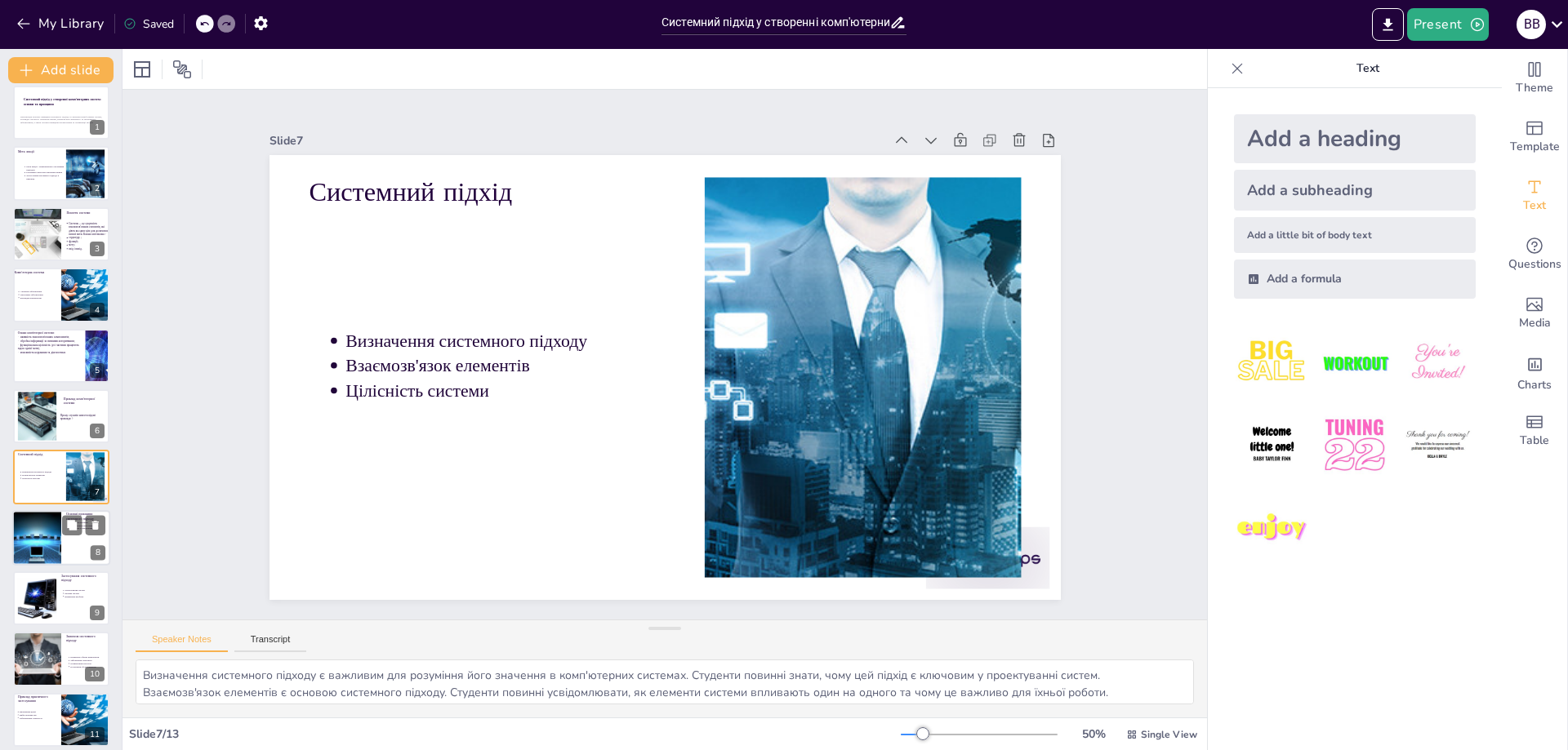
scroll to position [71, 0]
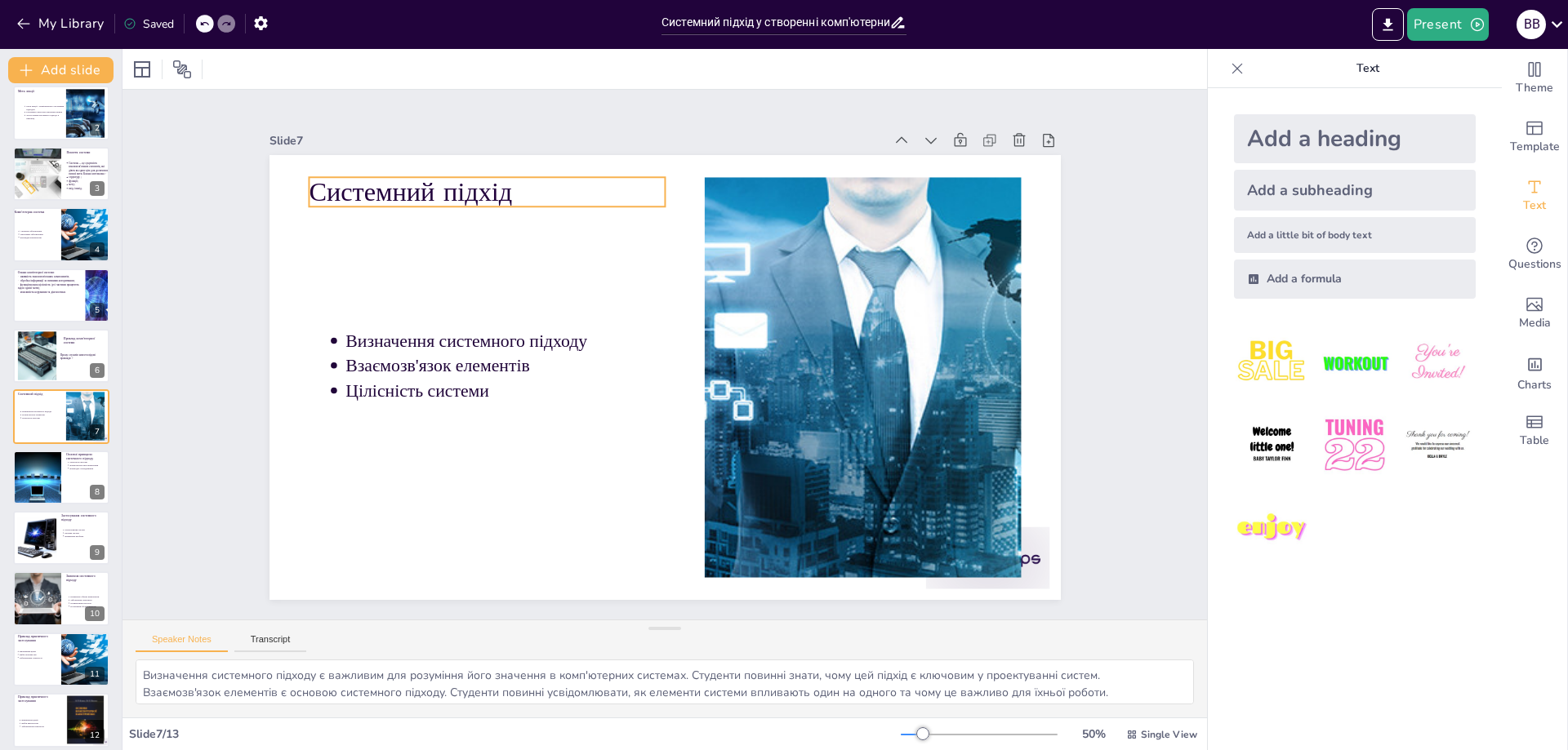
click at [353, 196] on p "Системний підхід" at bounding box center [487, 192] width 356 height 37
click at [534, 190] on p "Системний підхід" at bounding box center [487, 192] width 356 height 37
click at [534, 191] on p "Системний підхід" at bounding box center [487, 192] width 356 height 37
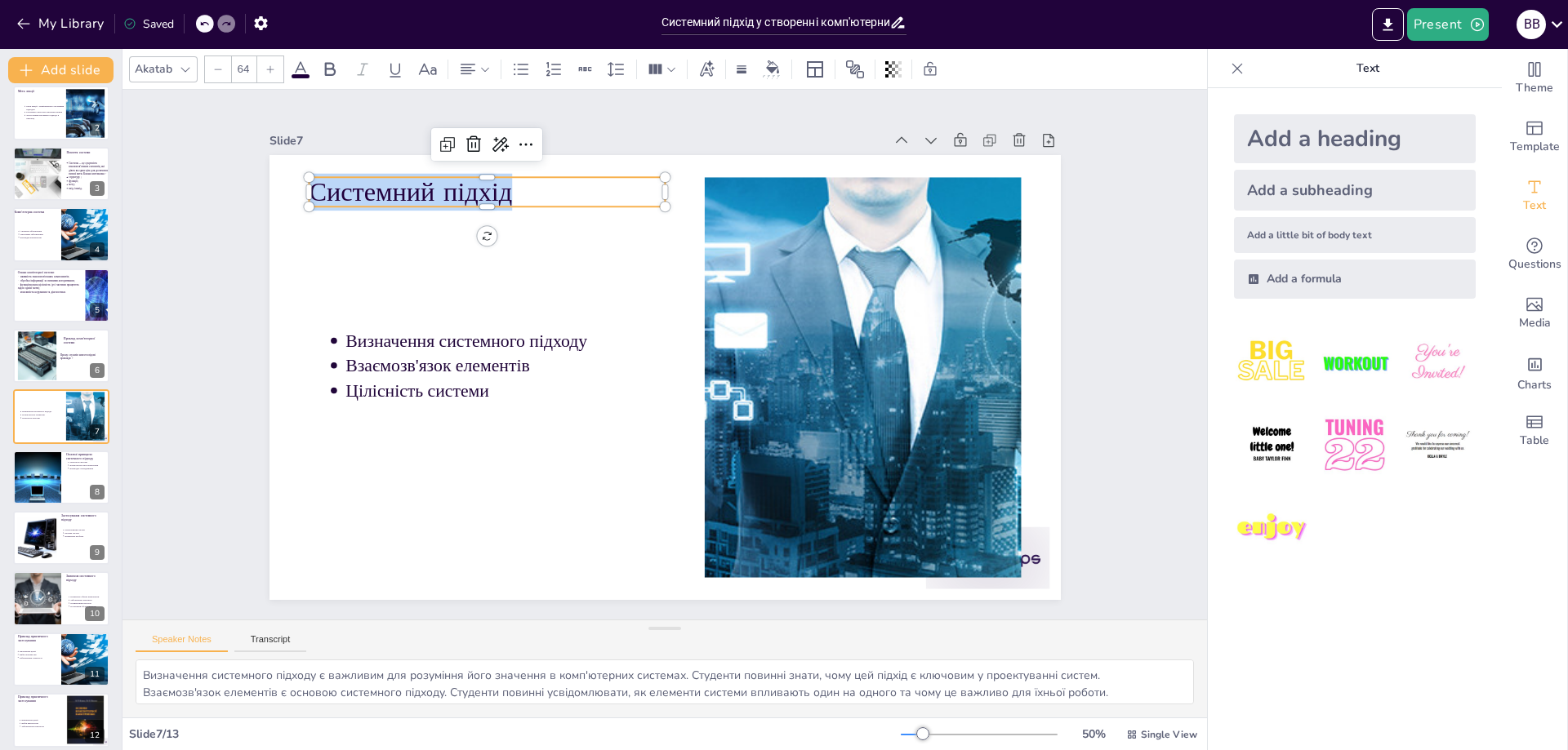
copy p "Системний підхід"
type input "43"
click at [569, 337] on p "Визначення системного підходу" at bounding box center [509, 341] width 326 height 25
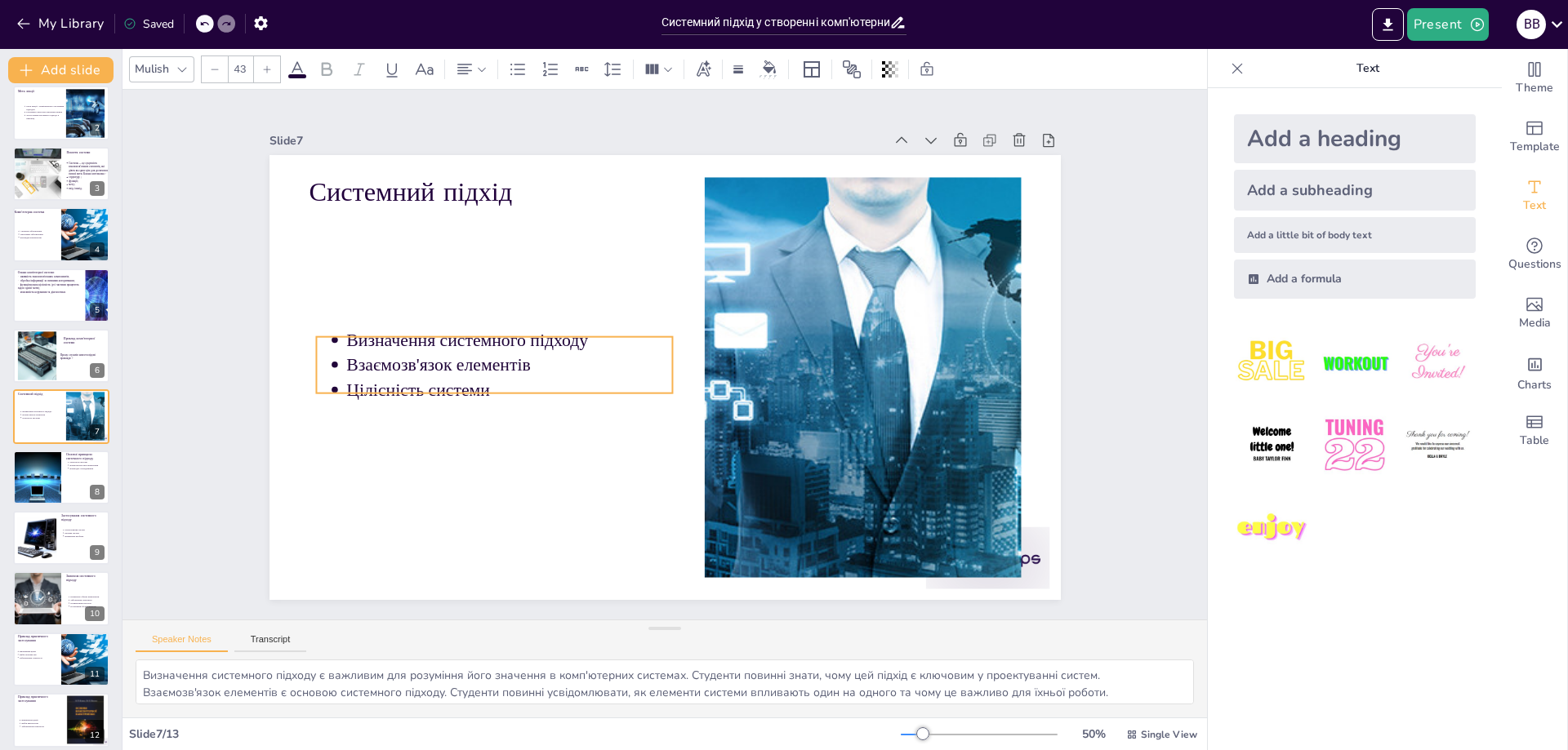
click at [569, 336] on p "Визначення системного підходу" at bounding box center [510, 340] width 326 height 25
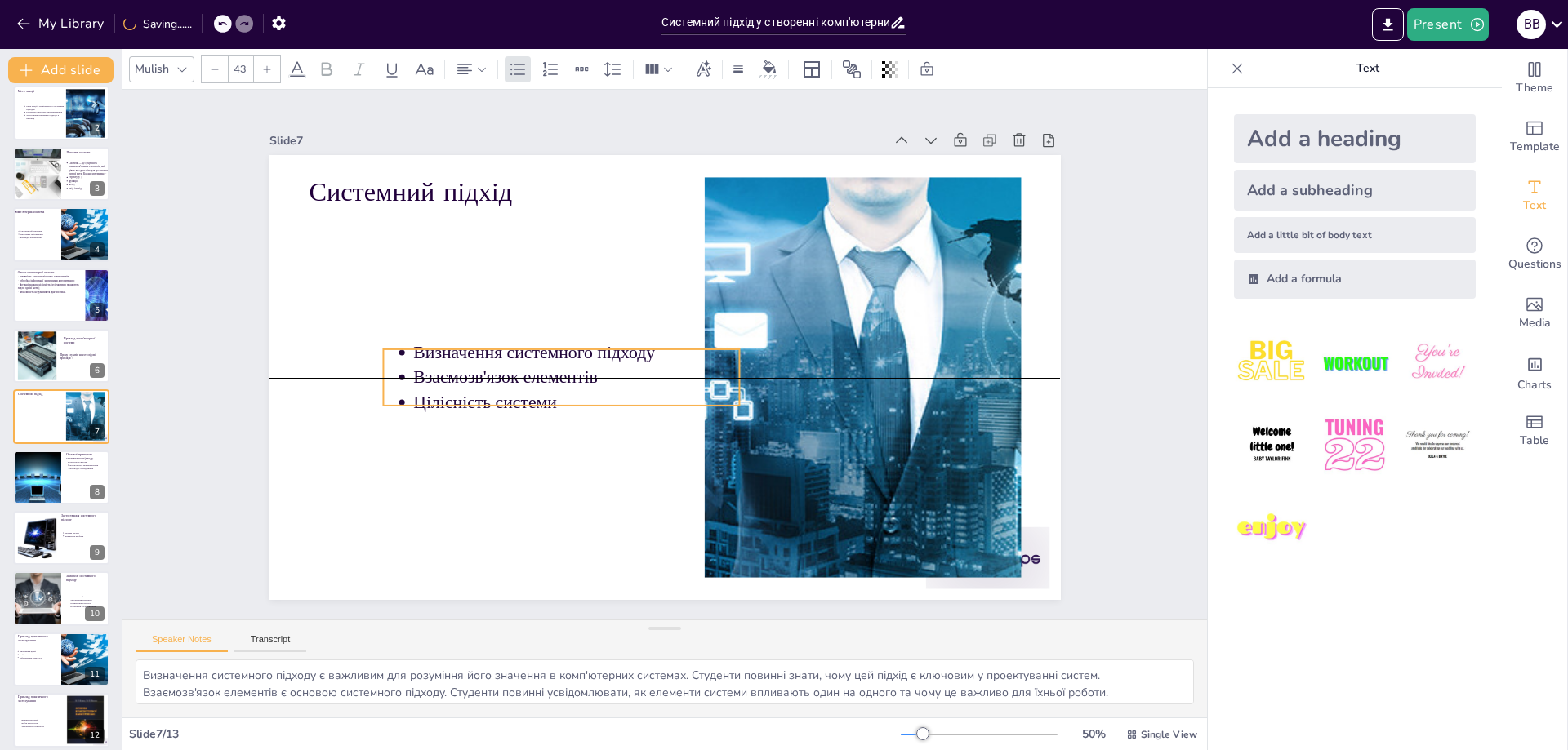
drag, startPoint x: 582, startPoint y: 335, endPoint x: 653, endPoint y: 353, distance: 73.2
click at [653, 352] on p "Визначення системного підходу" at bounding box center [576, 352] width 326 height 25
drag, startPoint x: 411, startPoint y: 349, endPoint x: 364, endPoint y: 346, distance: 47.1
click at [370, 346] on p "Визначення системного підходу" at bounding box center [533, 352] width 326 height 25
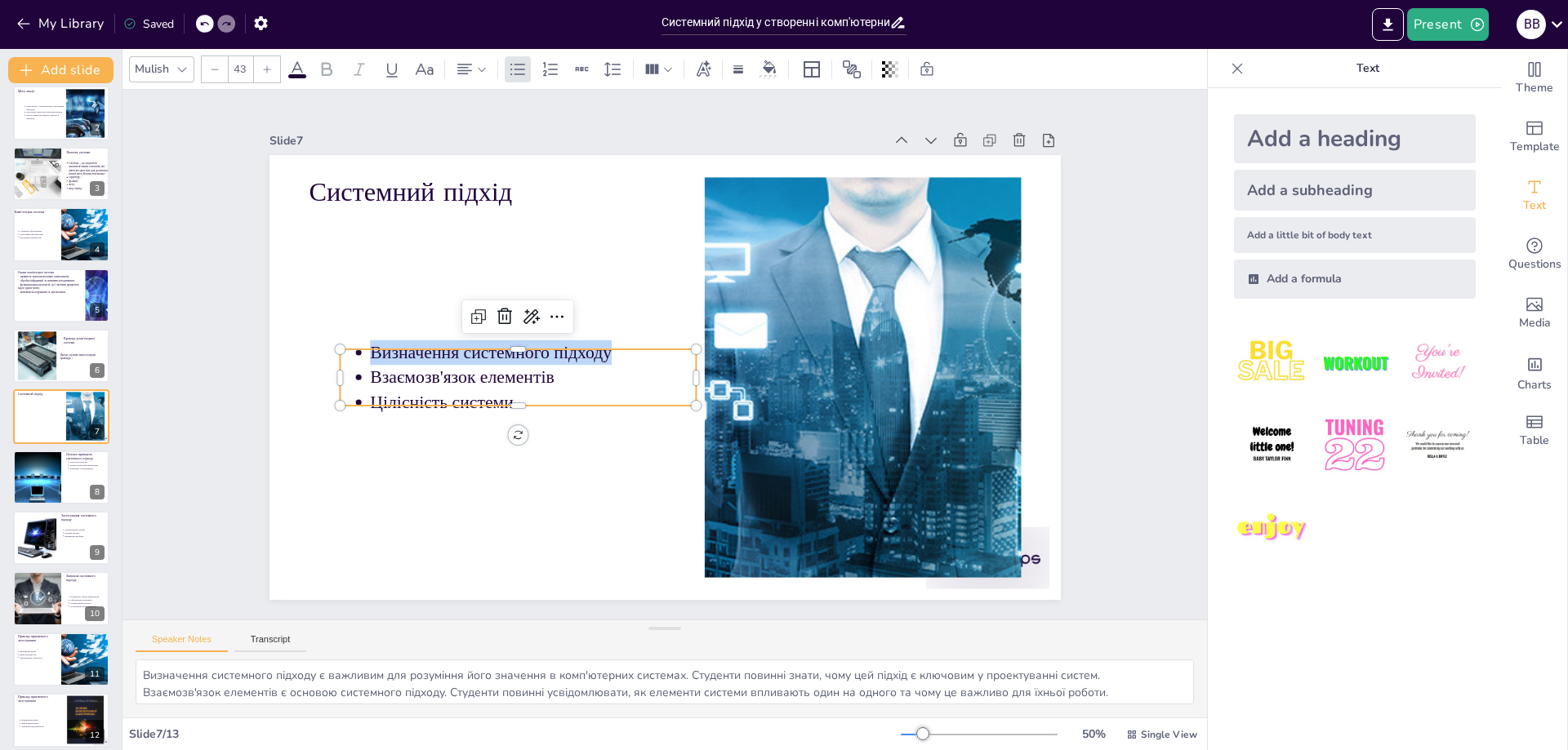
copy p "Визначення системного підходу"
click at [87, 476] on div at bounding box center [61, 477] width 96 height 54
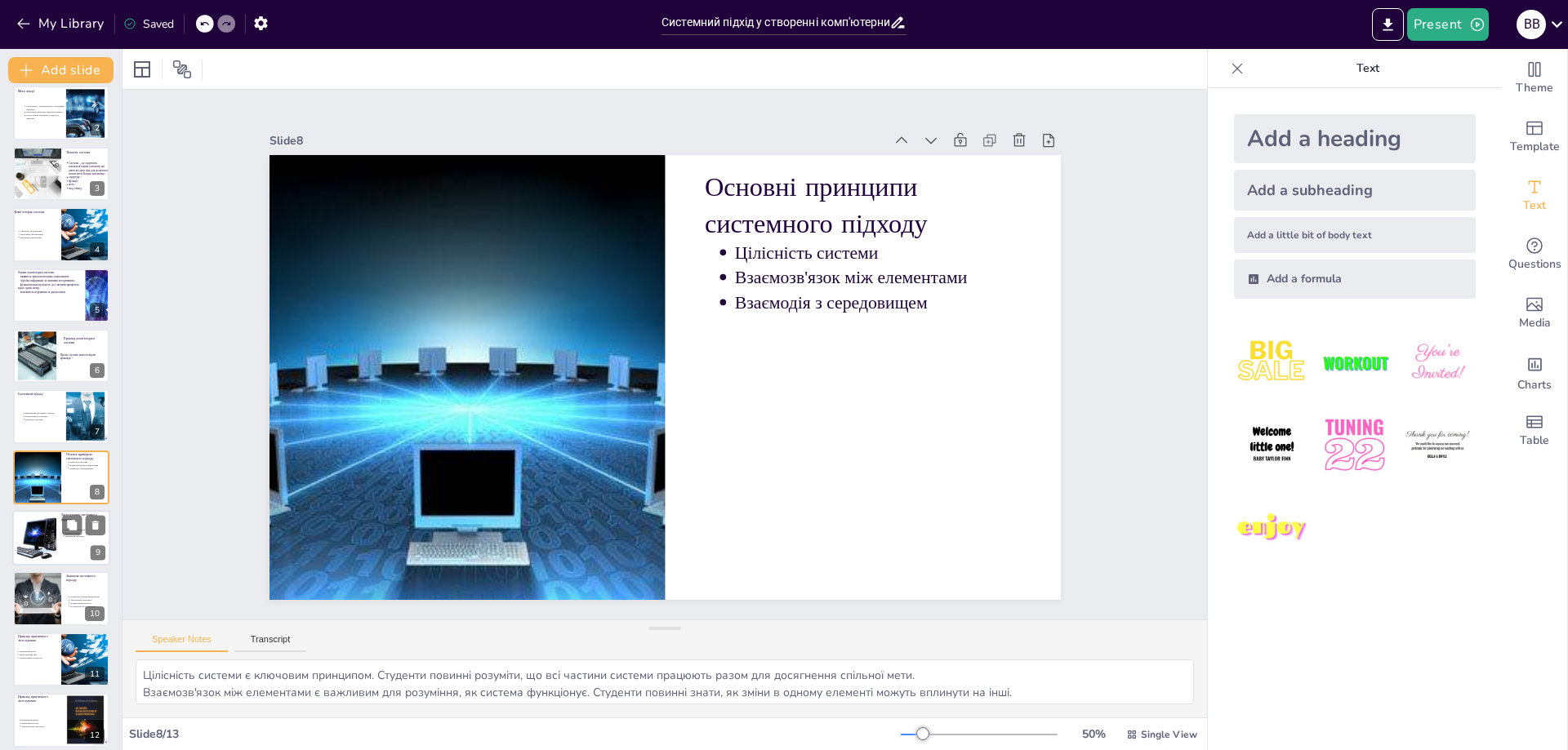
scroll to position [131, 0]
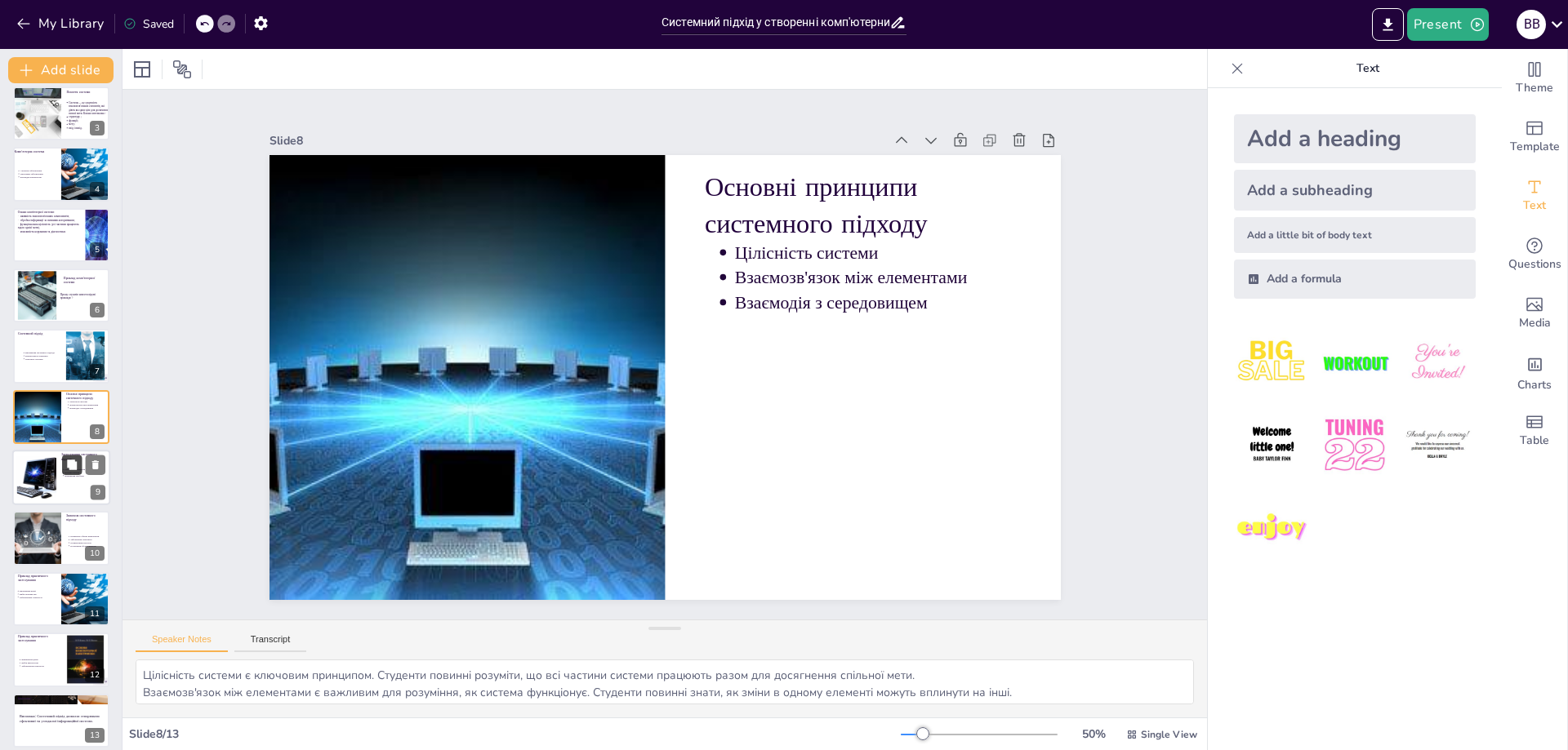
click at [69, 462] on icon at bounding box center [71, 464] width 9 height 9
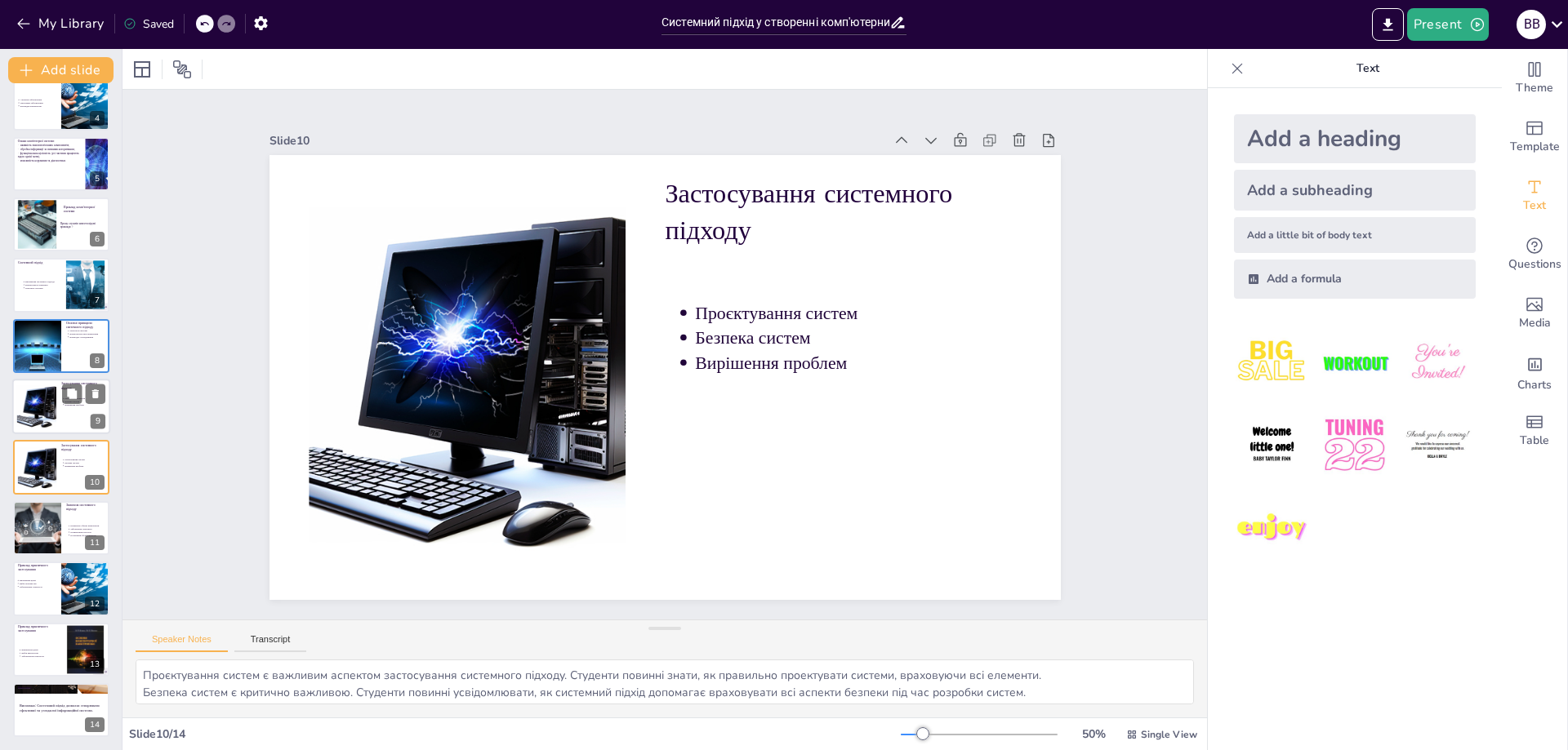
click at [73, 413] on div at bounding box center [61, 406] width 98 height 55
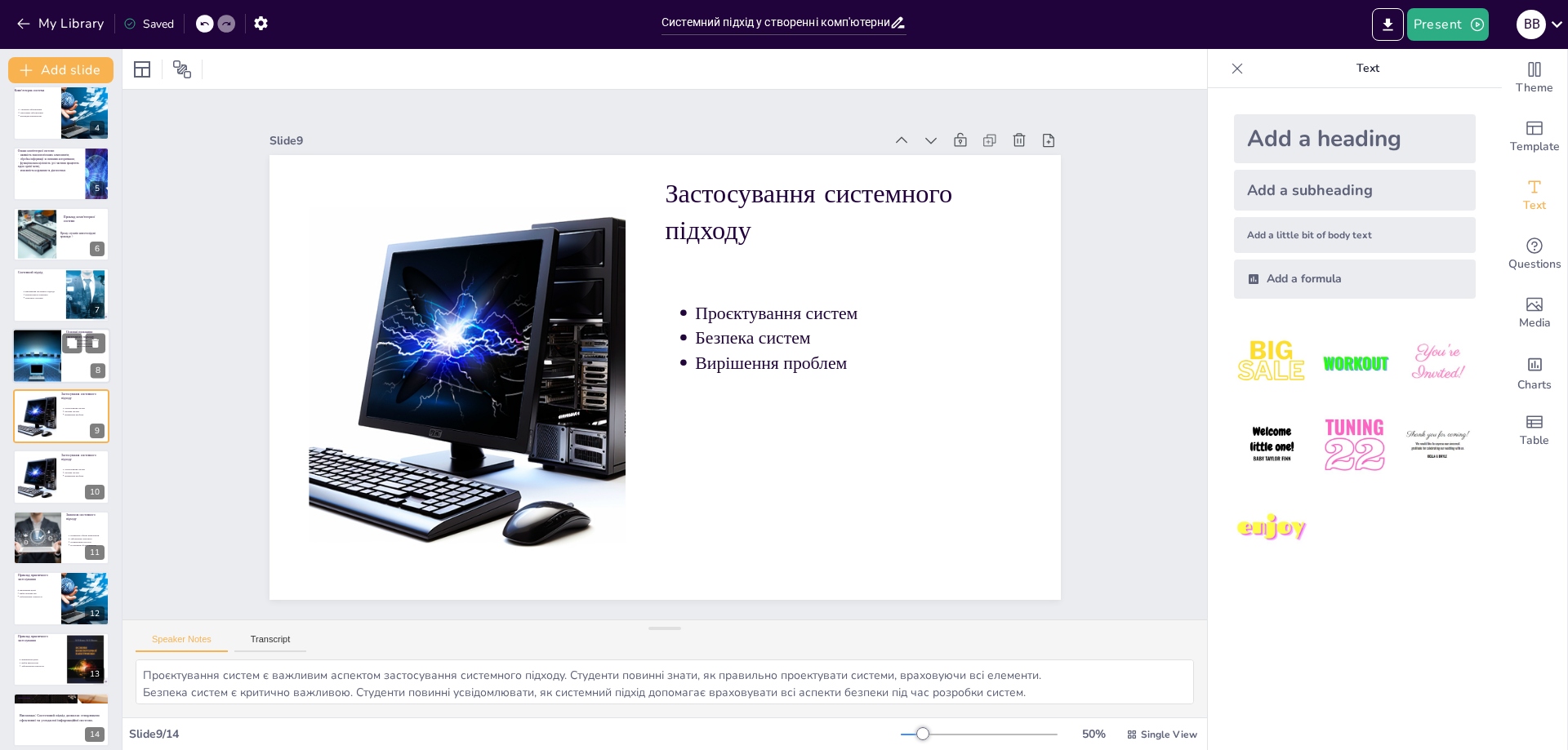
click at [50, 351] on div at bounding box center [37, 356] width 84 height 55
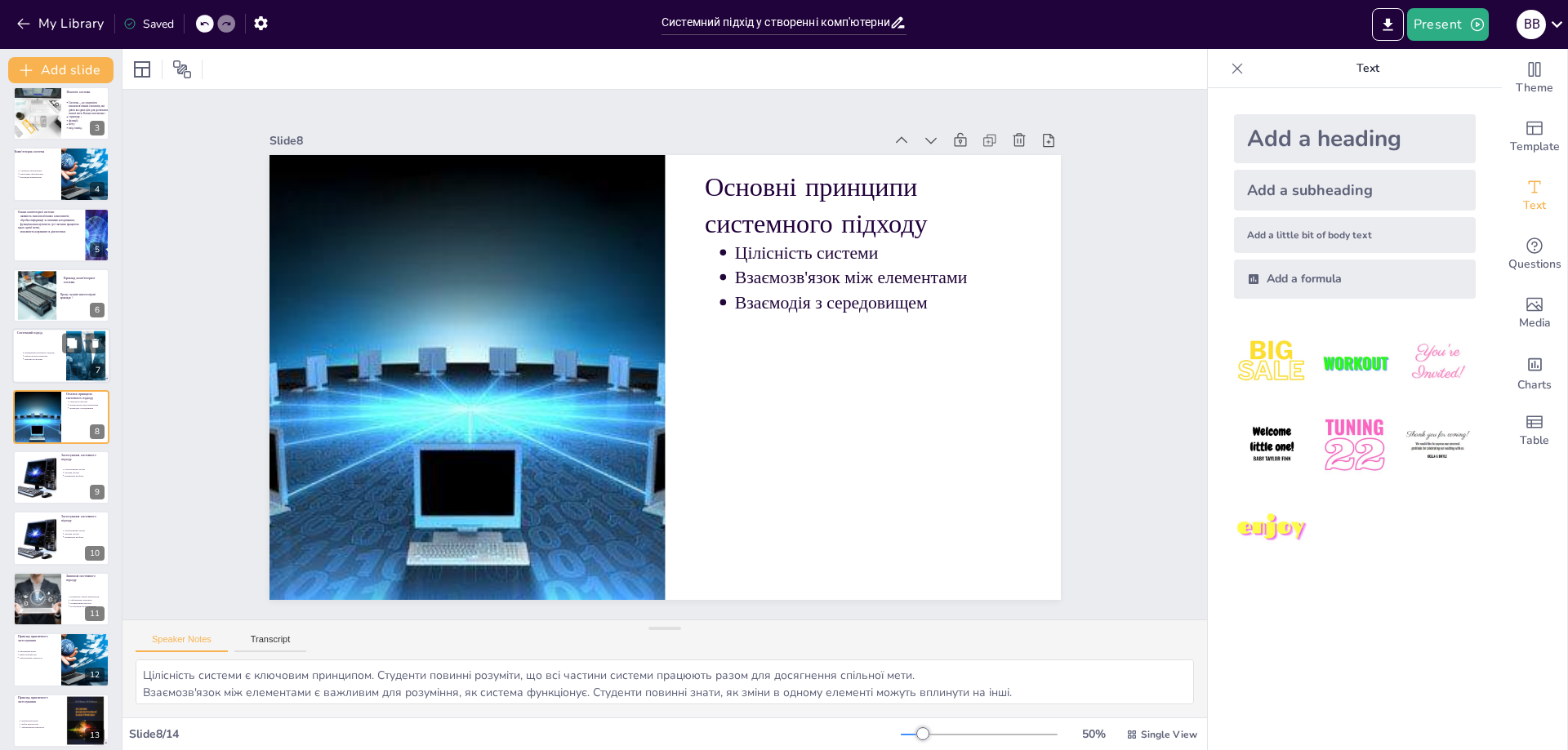
click at [38, 360] on p "Цілісність системи" at bounding box center [45, 359] width 41 height 3
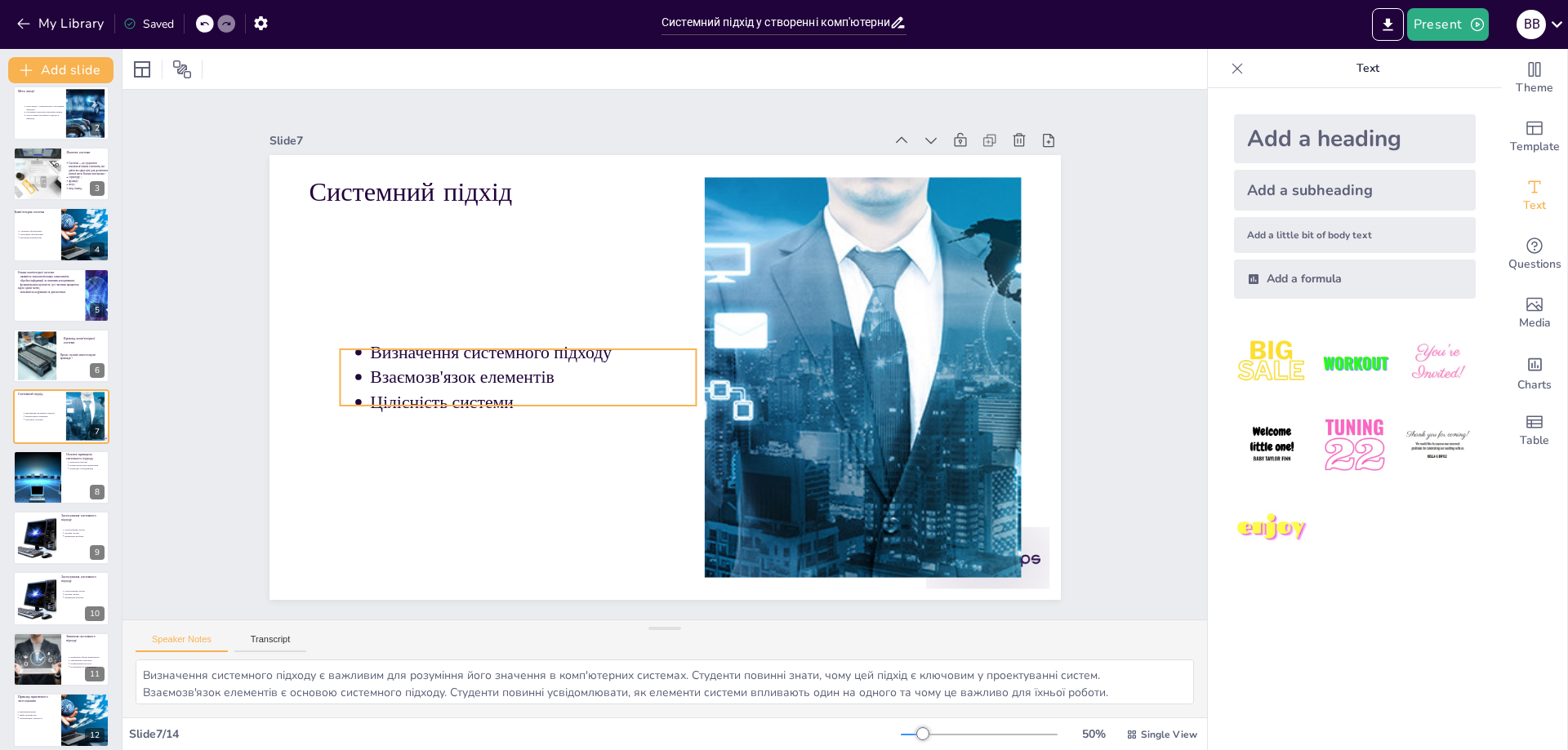
click at [530, 392] on p "Цілісність системи" at bounding box center [533, 402] width 326 height 25
click at [530, 391] on p "Цілісність системи" at bounding box center [533, 402] width 326 height 25
click at [533, 394] on p "Цілісність системи" at bounding box center [533, 402] width 326 height 25
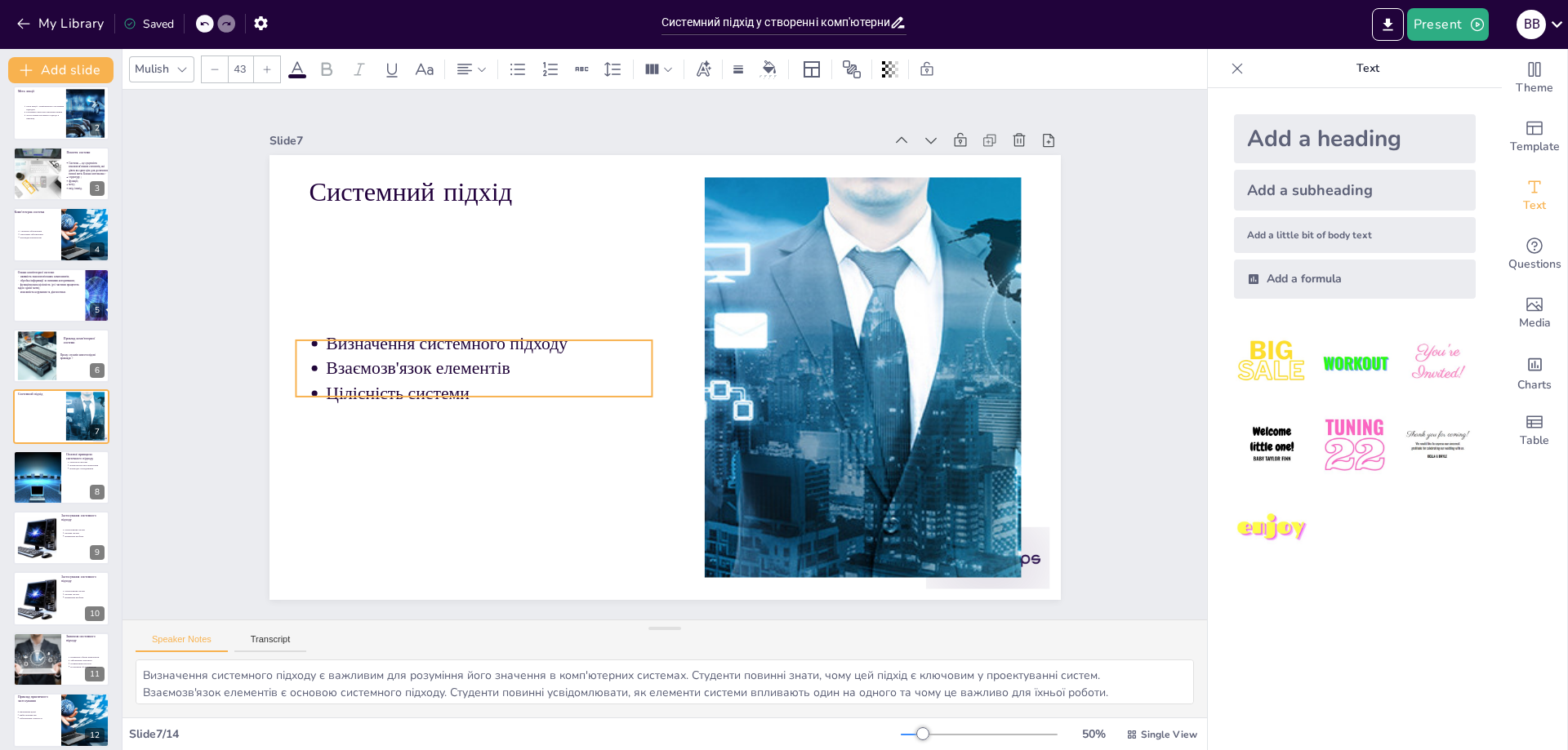
drag, startPoint x: 530, startPoint y: 393, endPoint x: 515, endPoint y: 389, distance: 15.5
click at [493, 387] on p "Цілісність системи" at bounding box center [489, 393] width 326 height 25
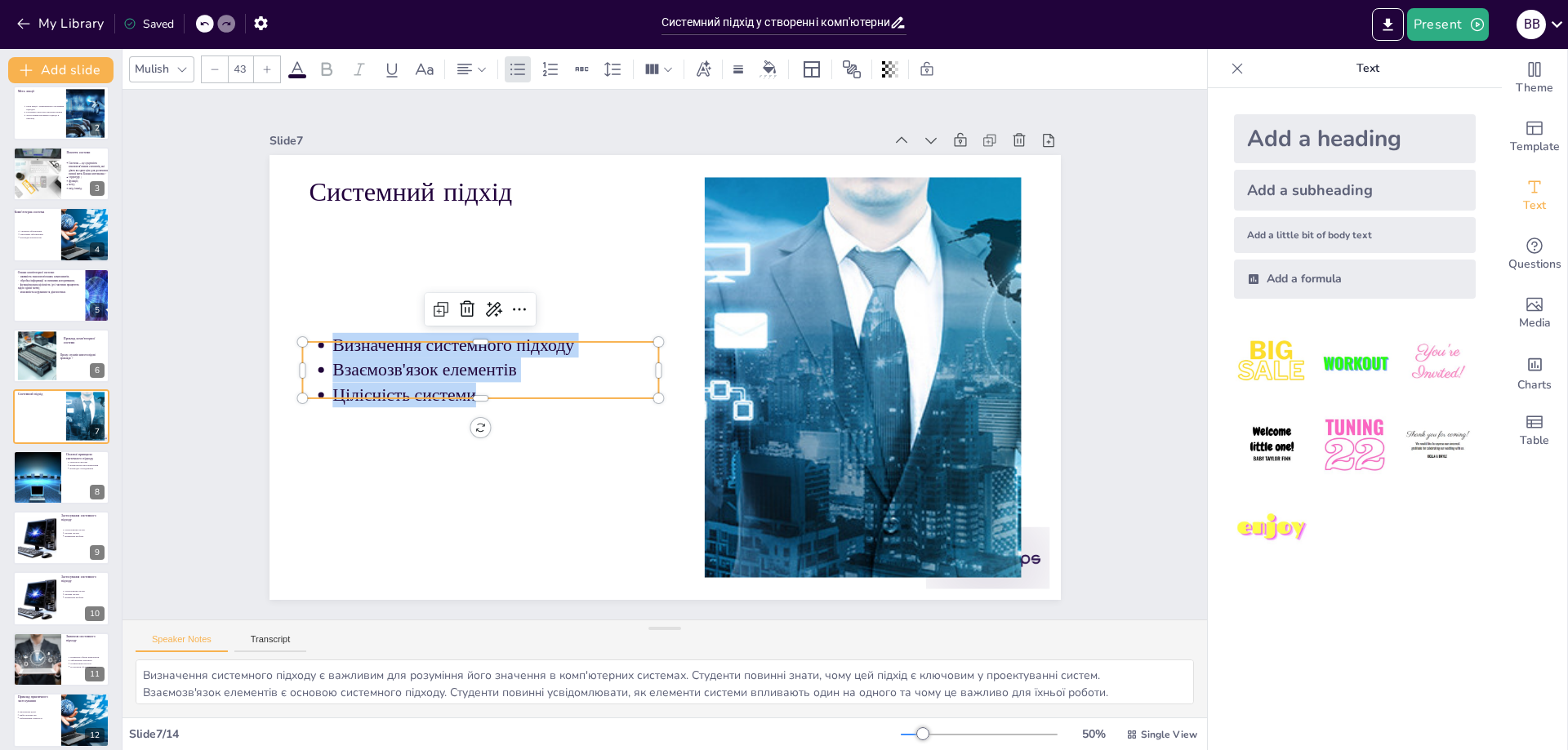
copy ul "Визначення системного підходу Взаємозв'язок елементів Цілісність системи"
click at [44, 471] on div at bounding box center [38, 477] width 82 height 54
type textarea "Цілісність системи є ключовим принципом. Студенти повинні розуміти, що всі част…"
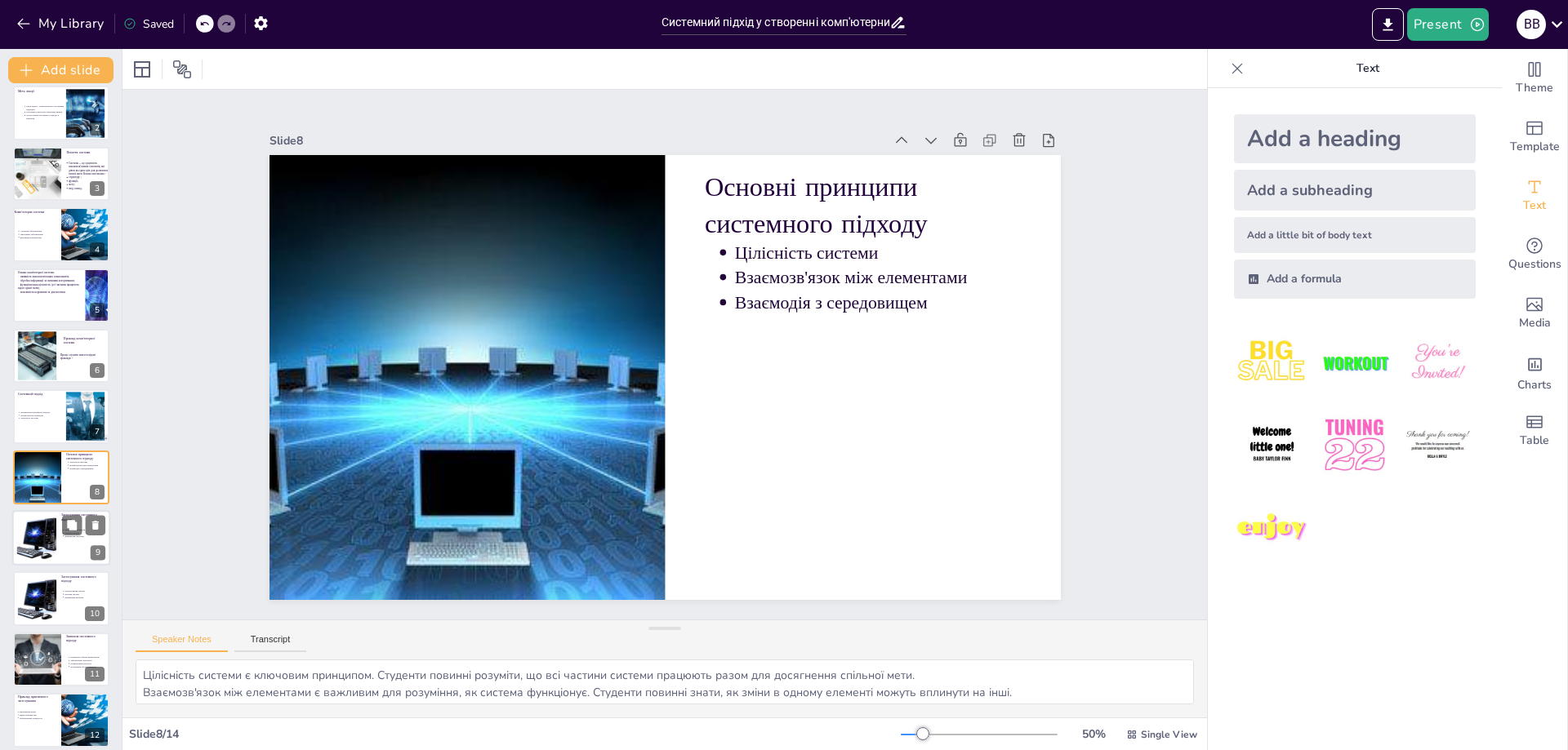
scroll to position [131, 0]
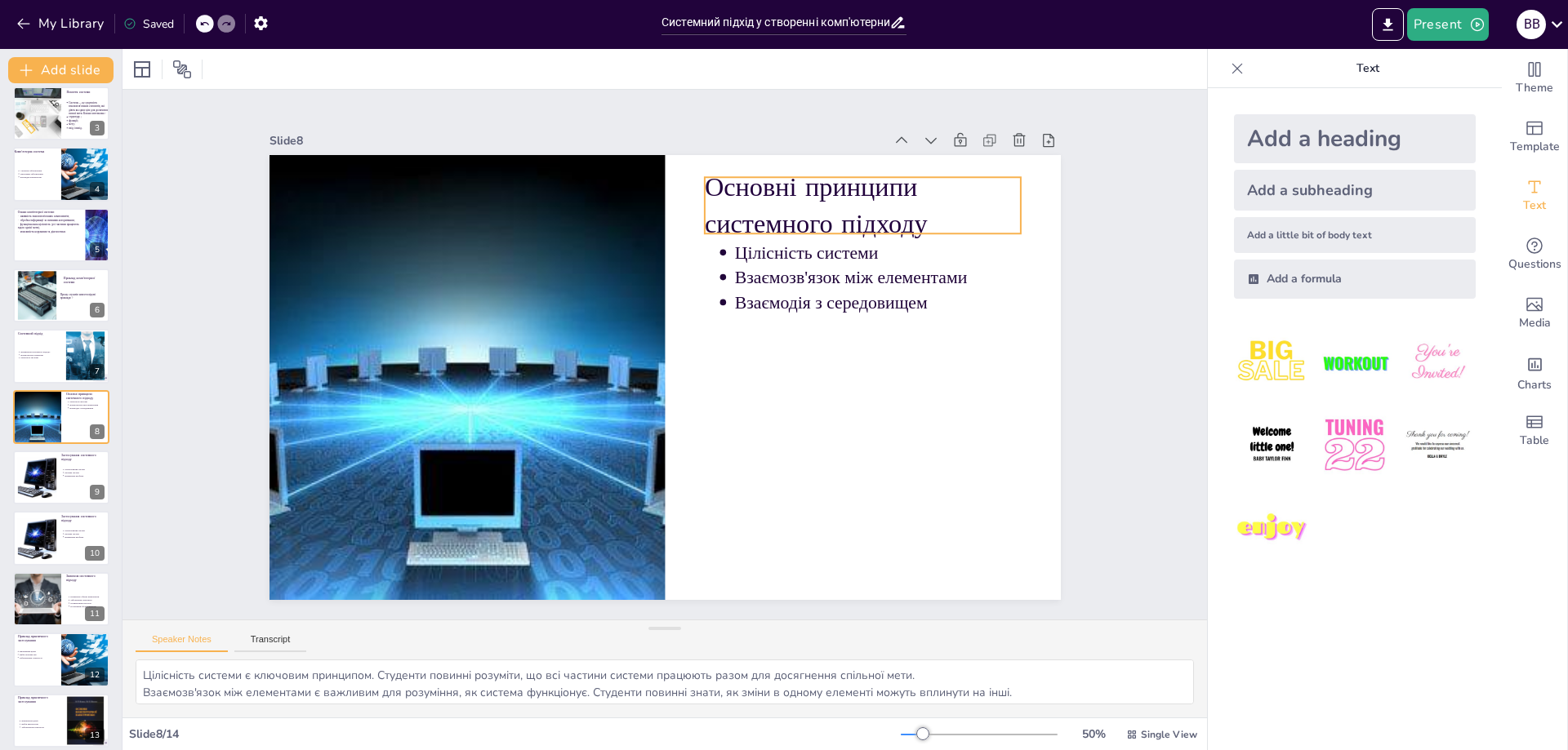
click at [945, 219] on p "Основні принципи системного підходу" at bounding box center [862, 206] width 317 height 73
click at [928, 215] on p "Основні принципи системного підходу" at bounding box center [862, 206] width 317 height 73
click at [932, 204] on p "Основні принципи системного підходу" at bounding box center [862, 206] width 317 height 73
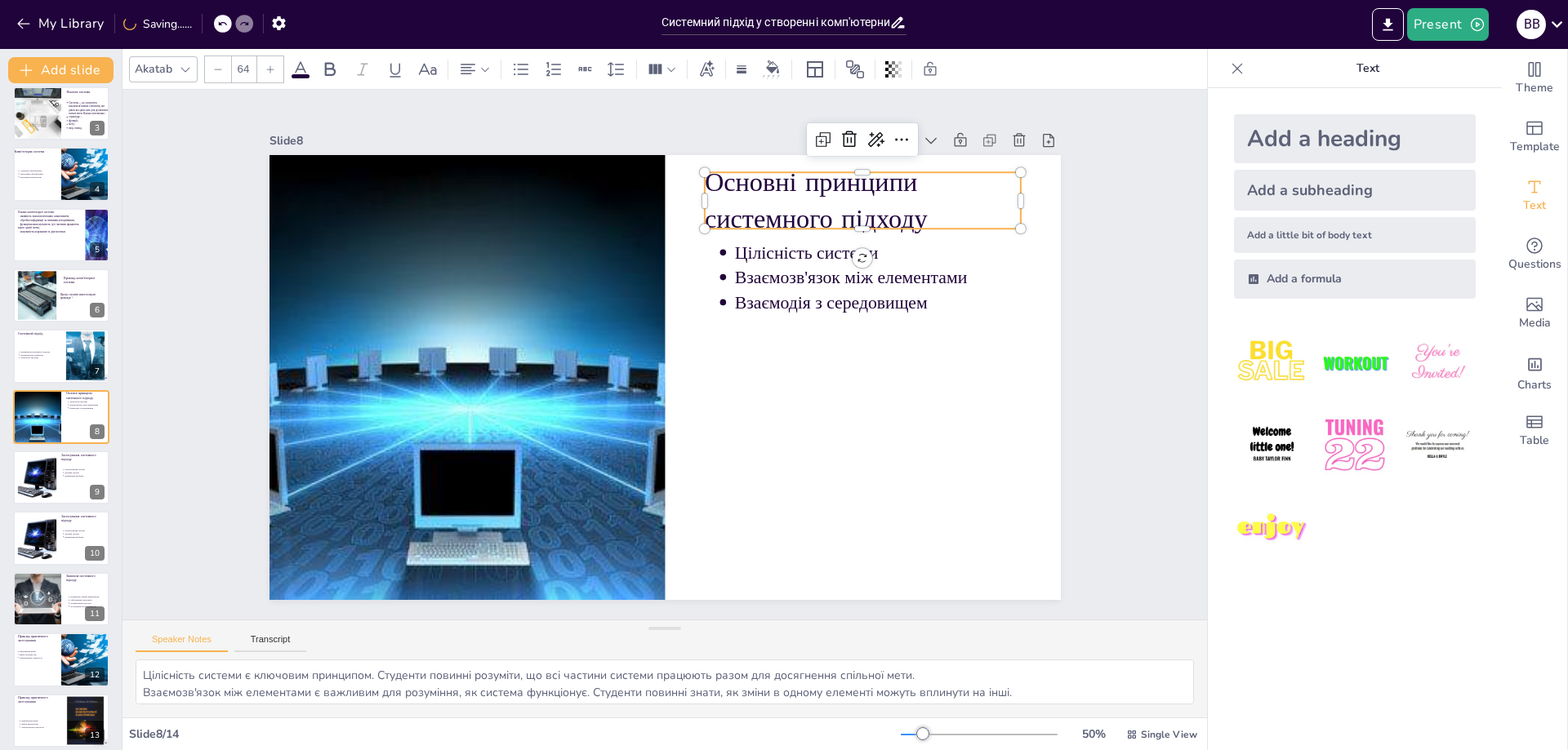
click at [930, 207] on p "Основні принципи системного підходу" at bounding box center [862, 201] width 317 height 73
click at [931, 208] on p "Основні принципи системного підходу" at bounding box center [862, 201] width 317 height 73
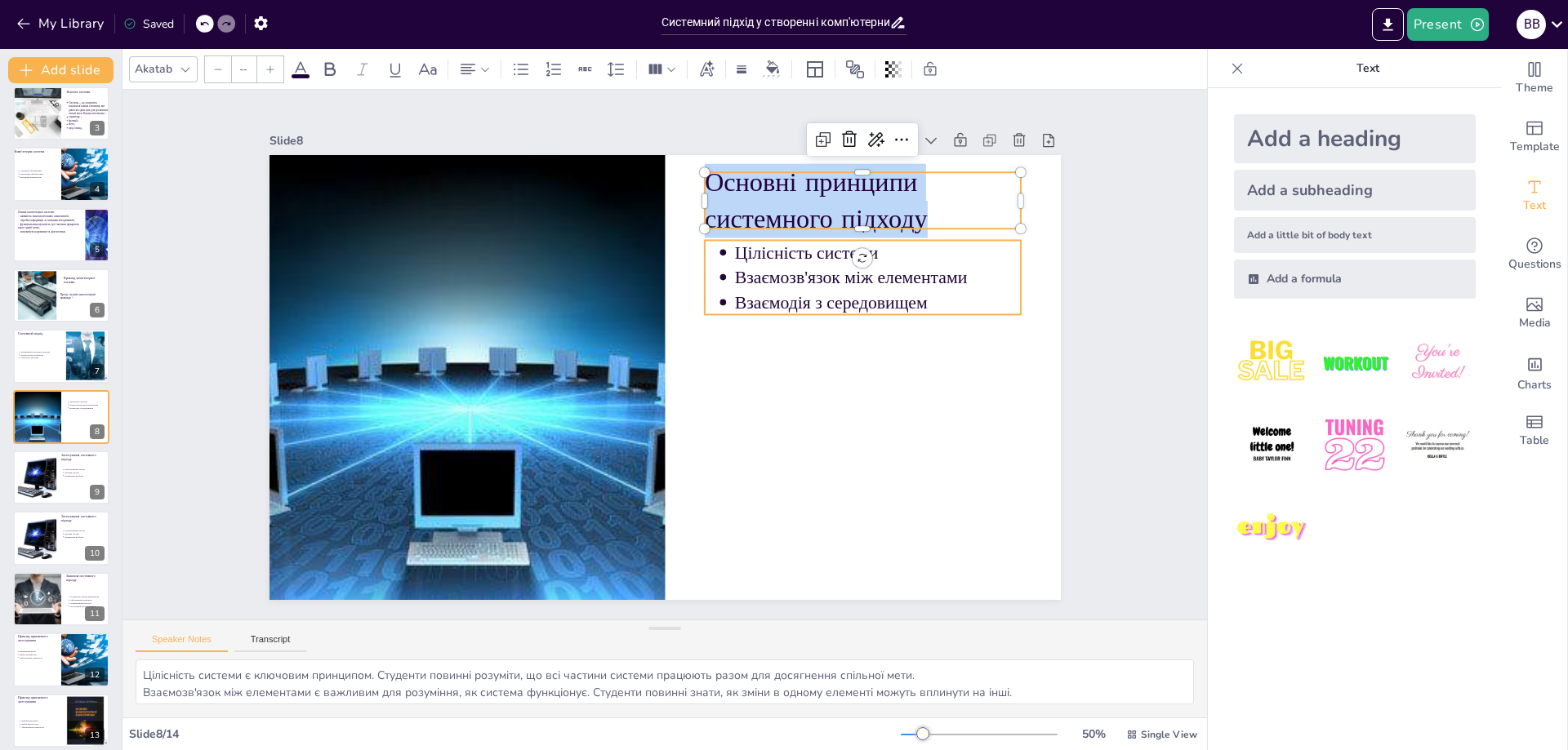
type input "43"
click at [906, 253] on p "Цілісність системи" at bounding box center [877, 253] width 287 height 25
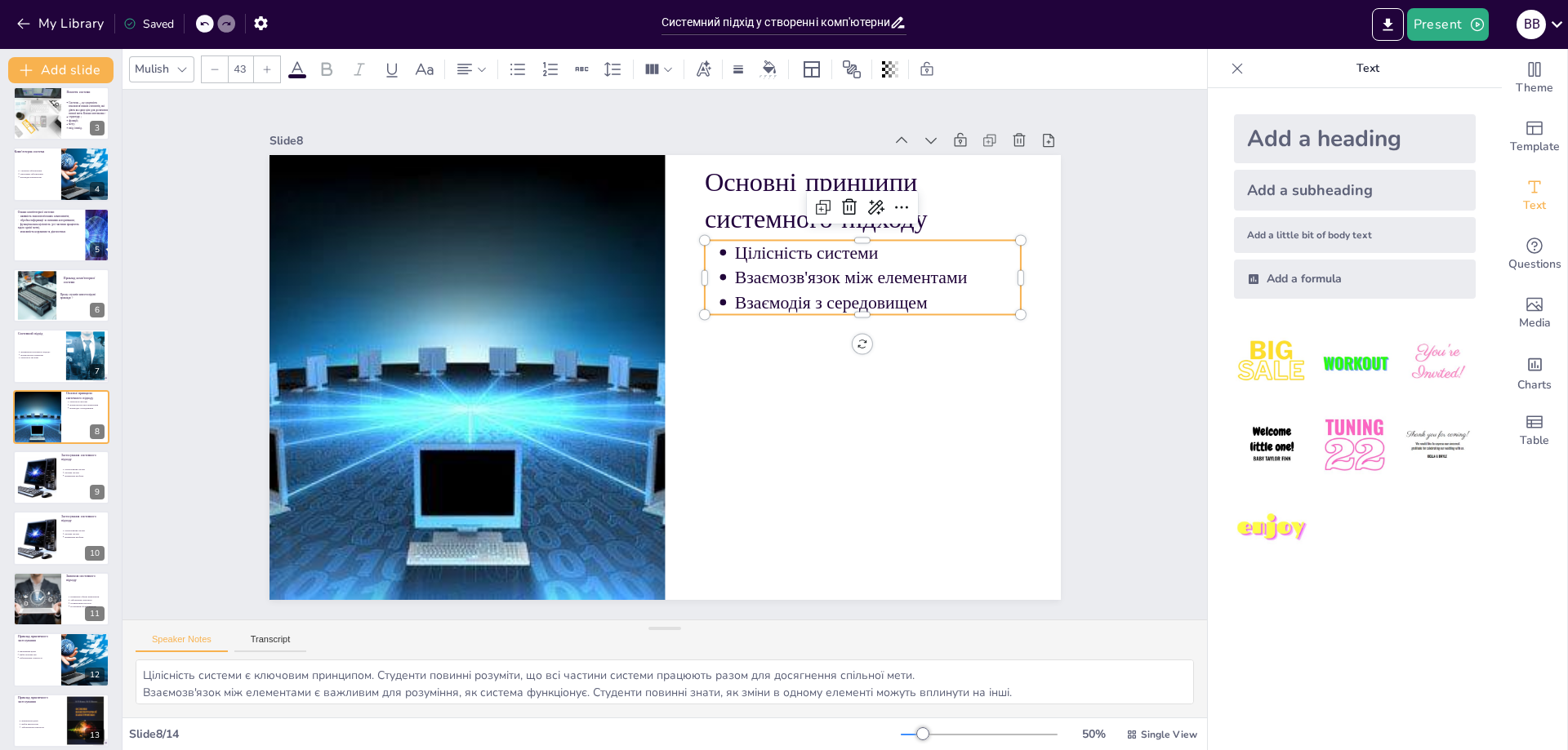
click at [936, 294] on p "Взаємодія з середовищем" at bounding box center [877, 302] width 287 height 25
click at [936, 294] on p "Взаємодія з середовищем" at bounding box center [877, 302] width 287 height 25
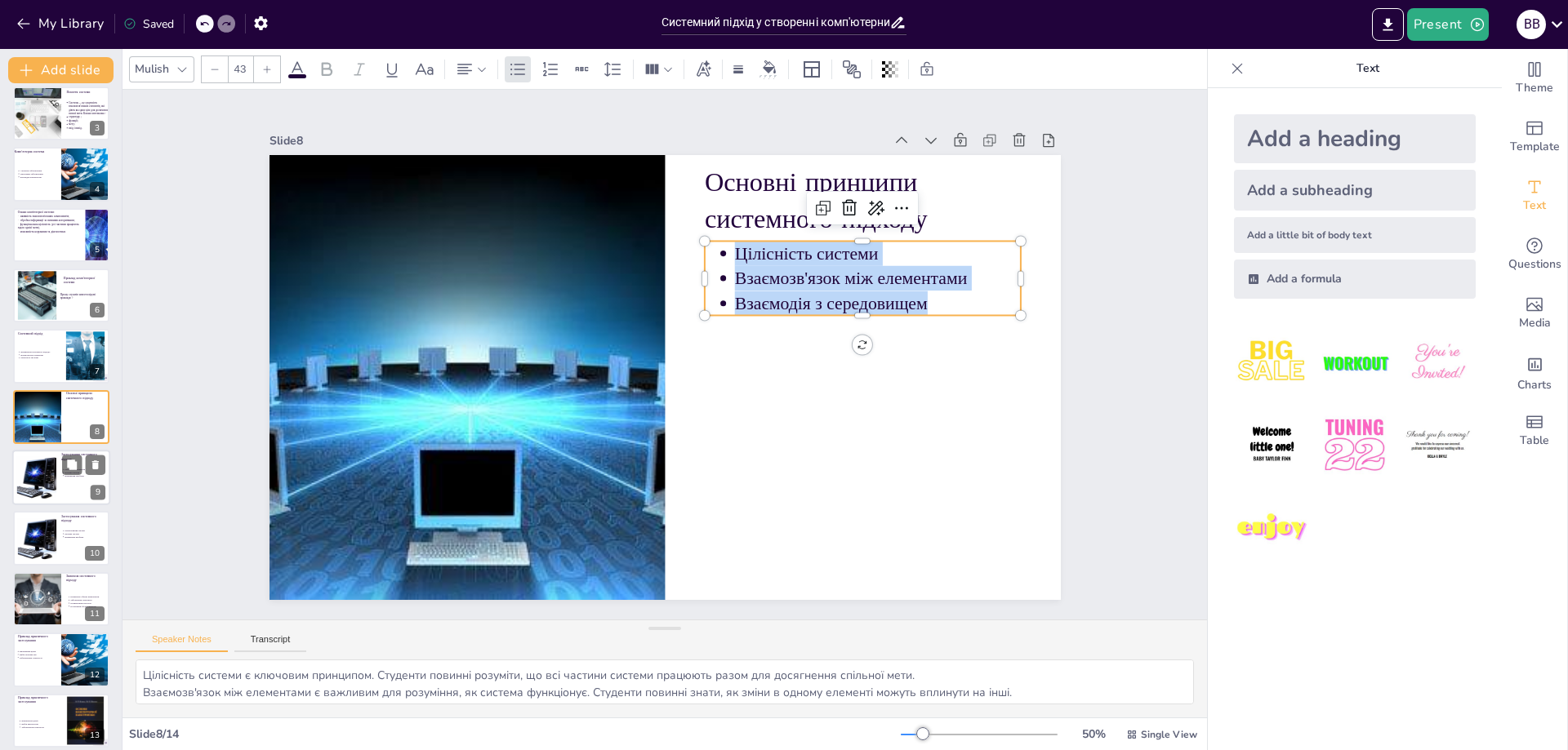
click at [54, 481] on div at bounding box center [37, 478] width 67 height 49
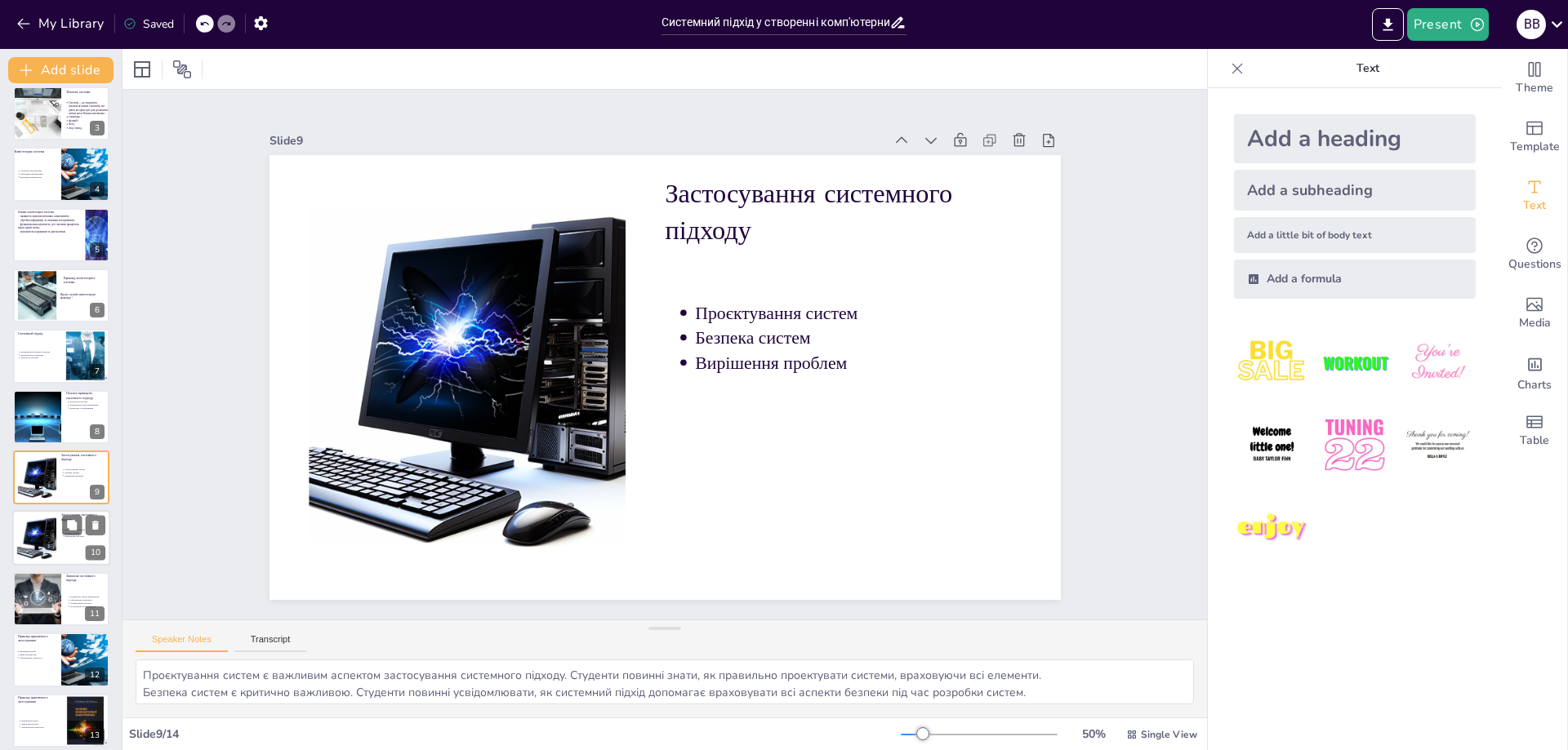
scroll to position [193, 0]
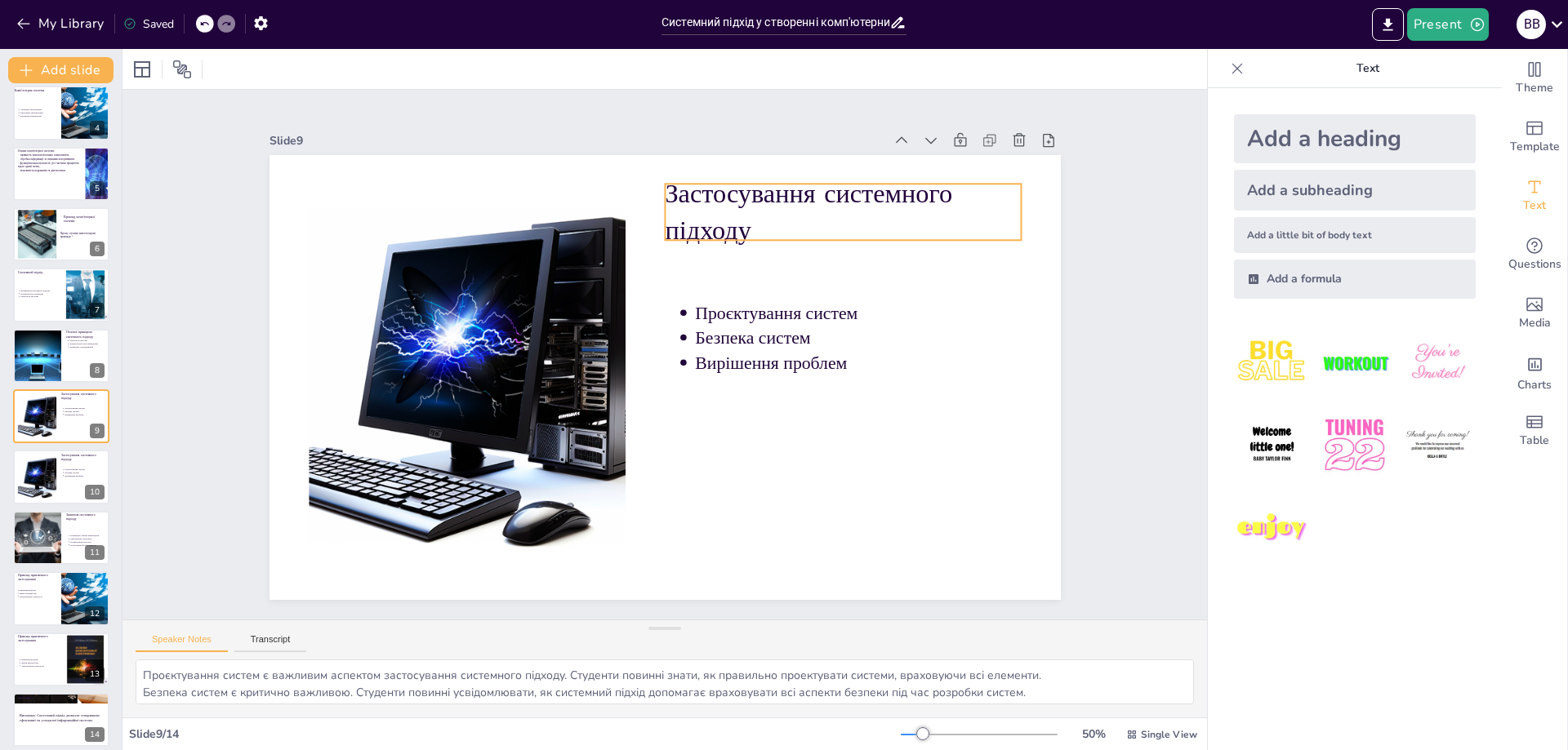
click at [786, 219] on p "Застосування системного підходу" at bounding box center [842, 212] width 356 height 73
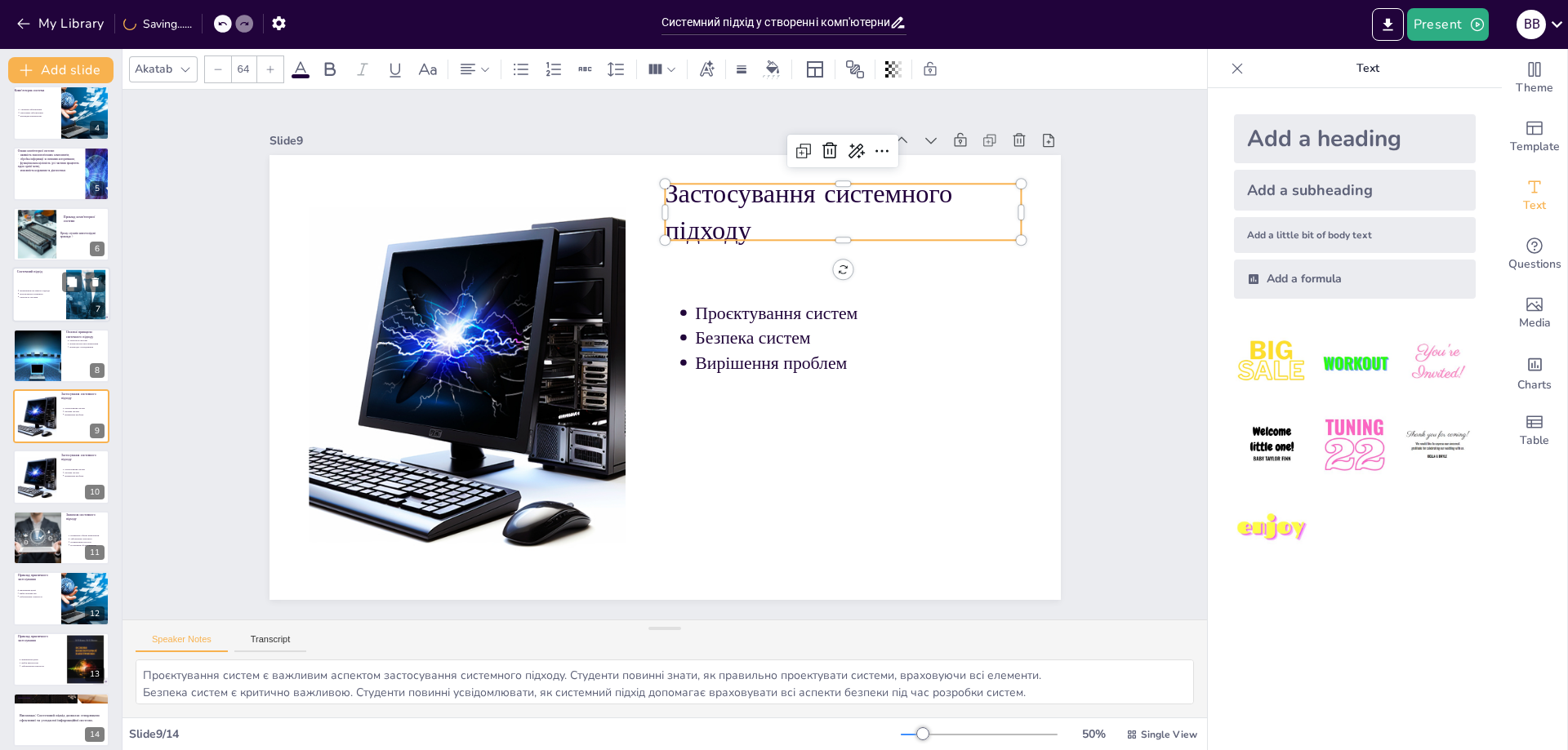
click at [51, 352] on div at bounding box center [38, 356] width 82 height 54
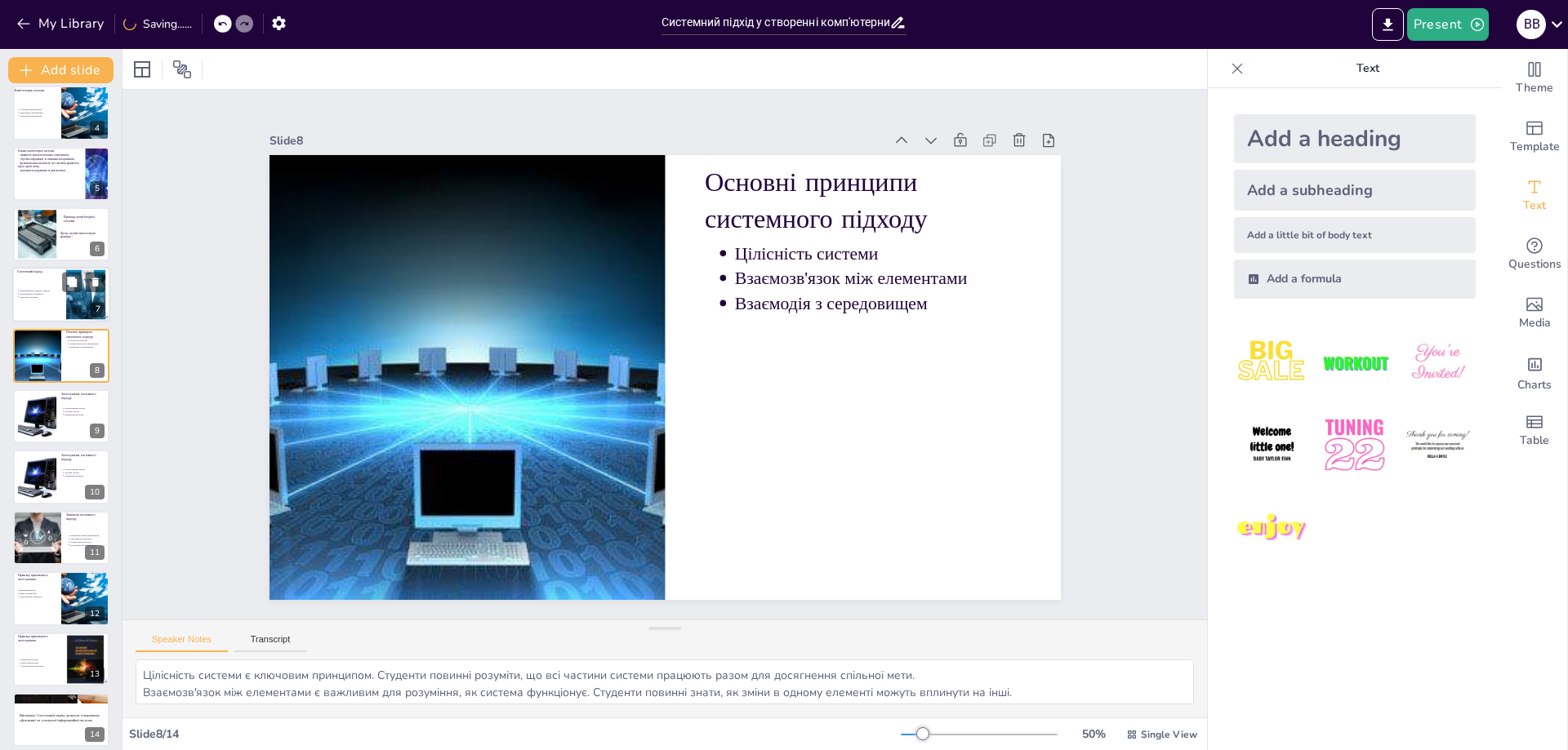
scroll to position [131, 0]
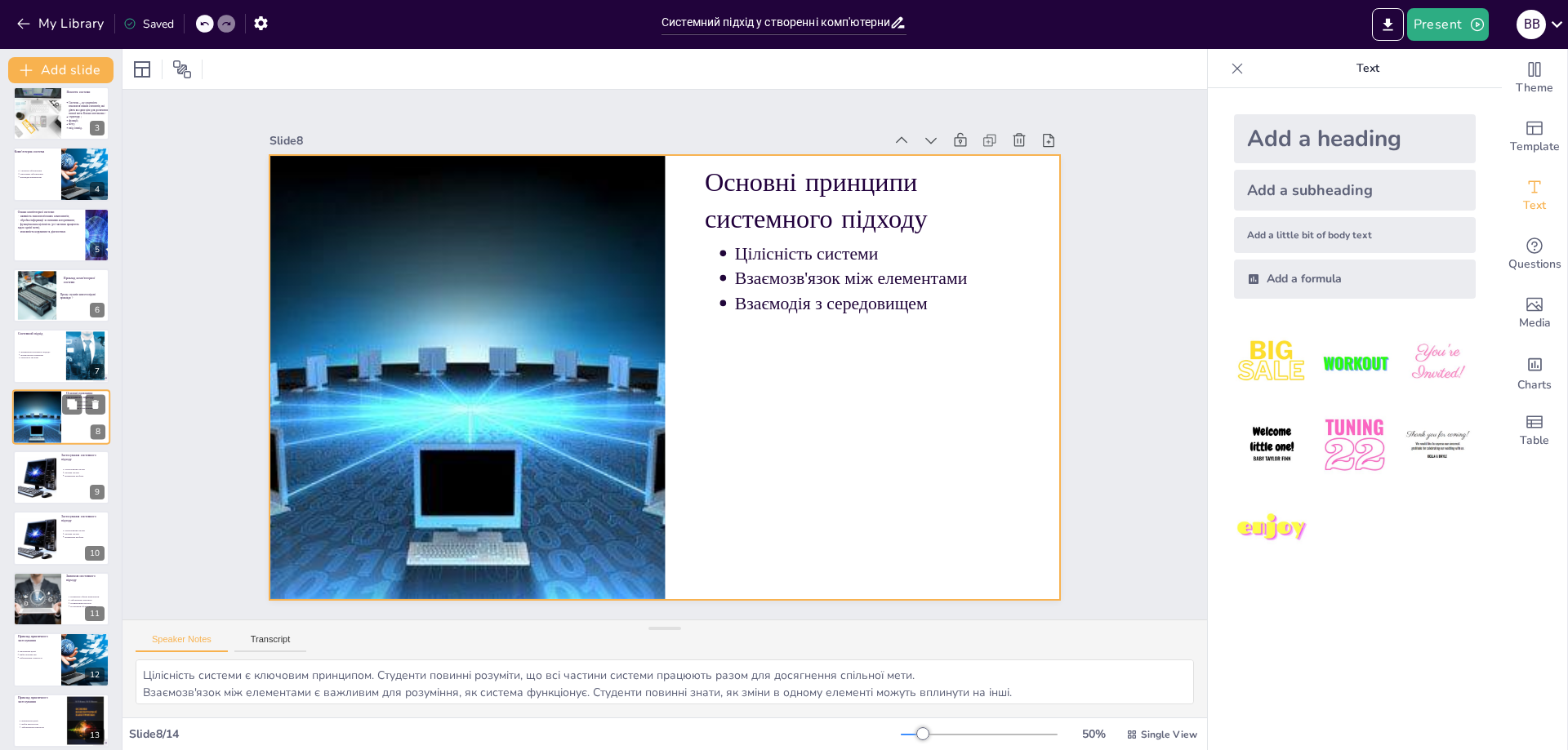
click at [66, 422] on div at bounding box center [61, 416] width 98 height 55
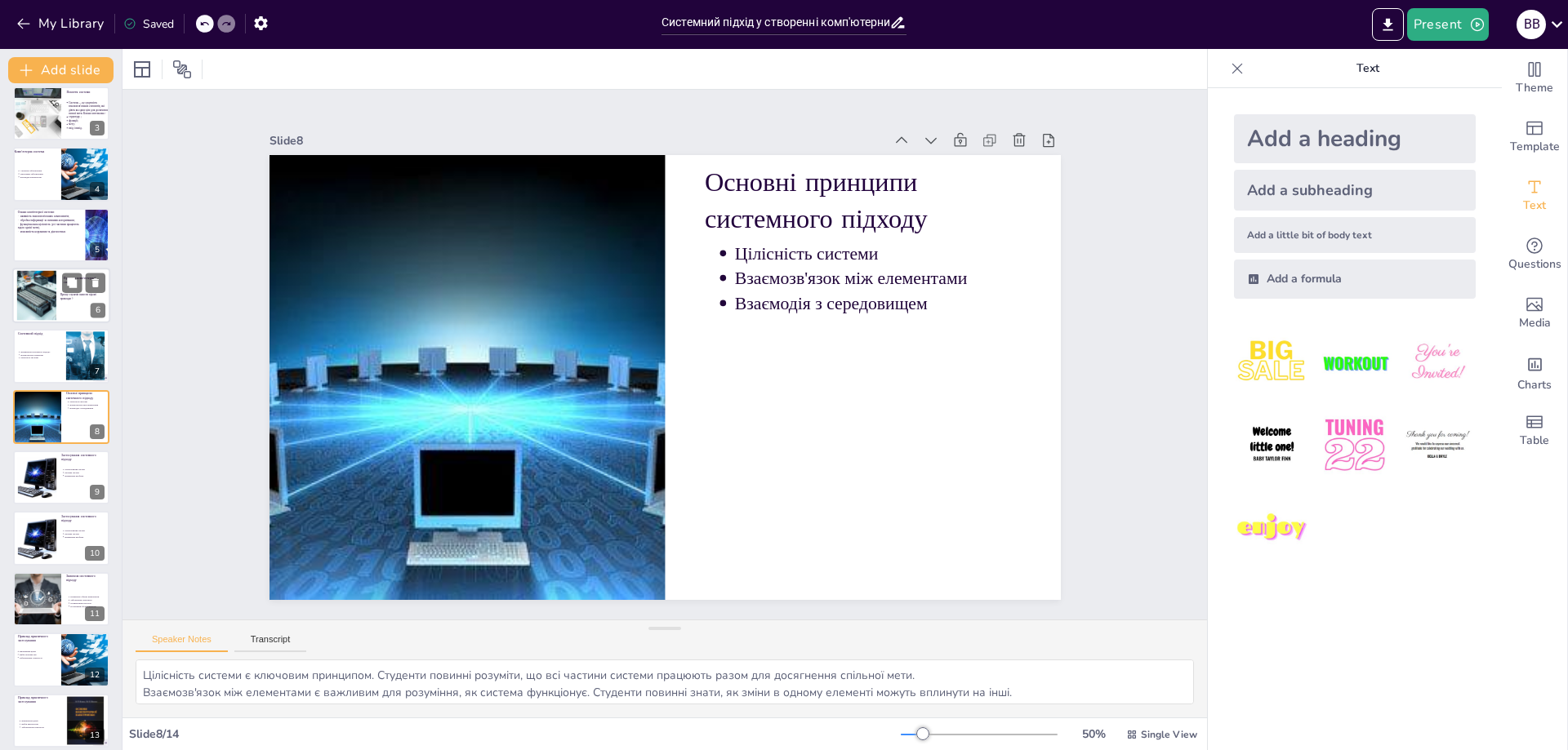
click at [44, 356] on ul "Визначення системного підходу Взаємозв'язок елементів Цілісність системи" at bounding box center [38, 355] width 44 height 9
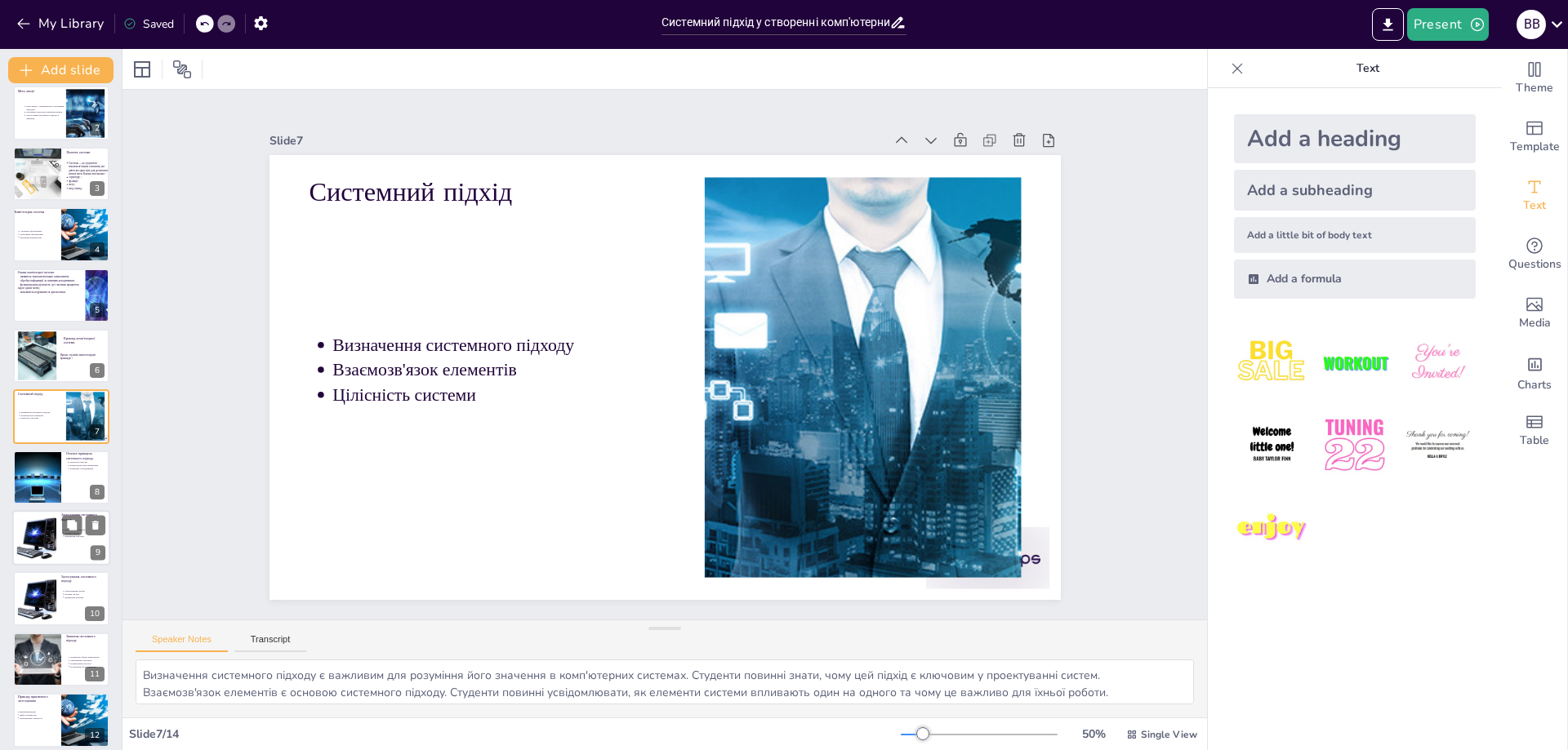
click at [20, 465] on div at bounding box center [38, 477] width 82 height 54
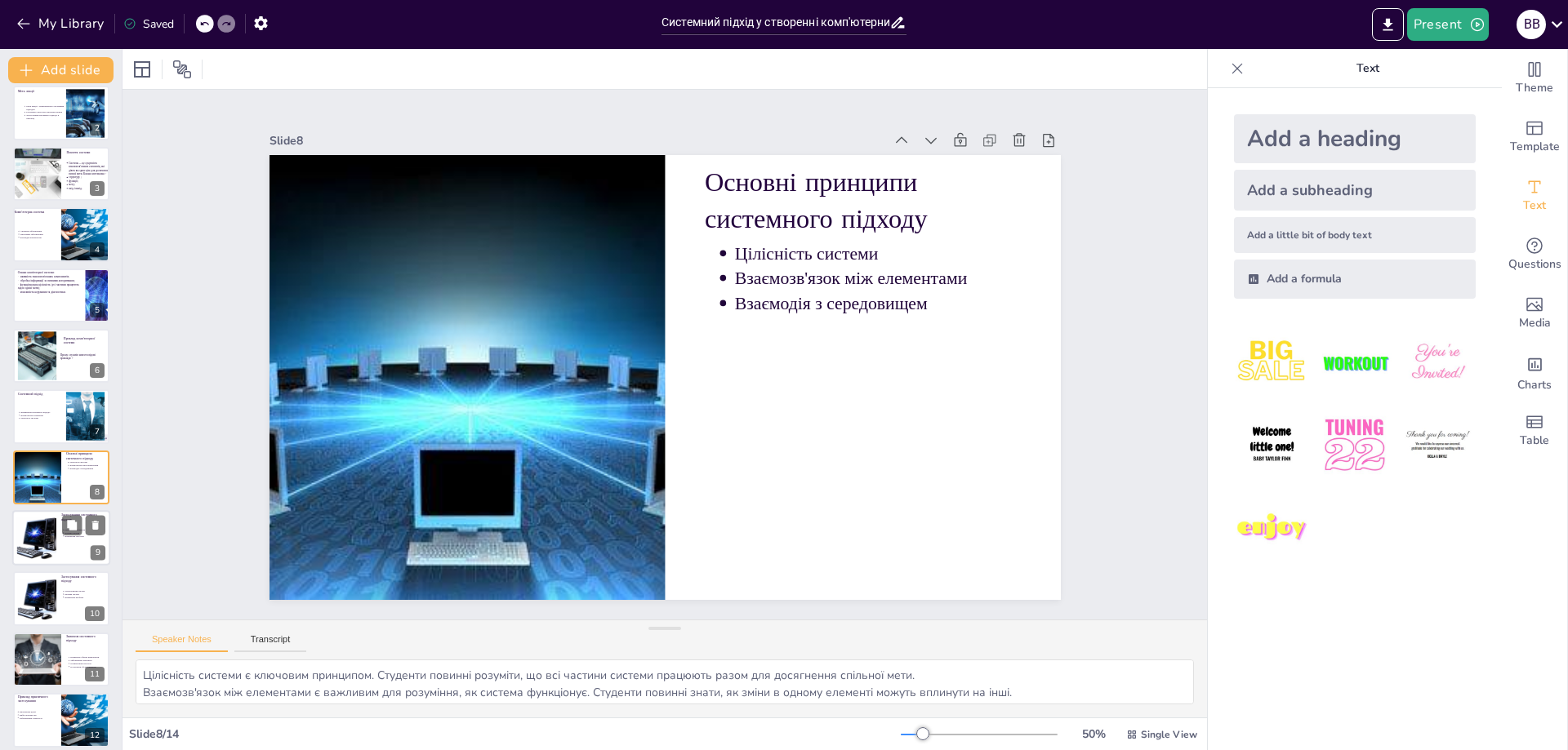
scroll to position [131, 0]
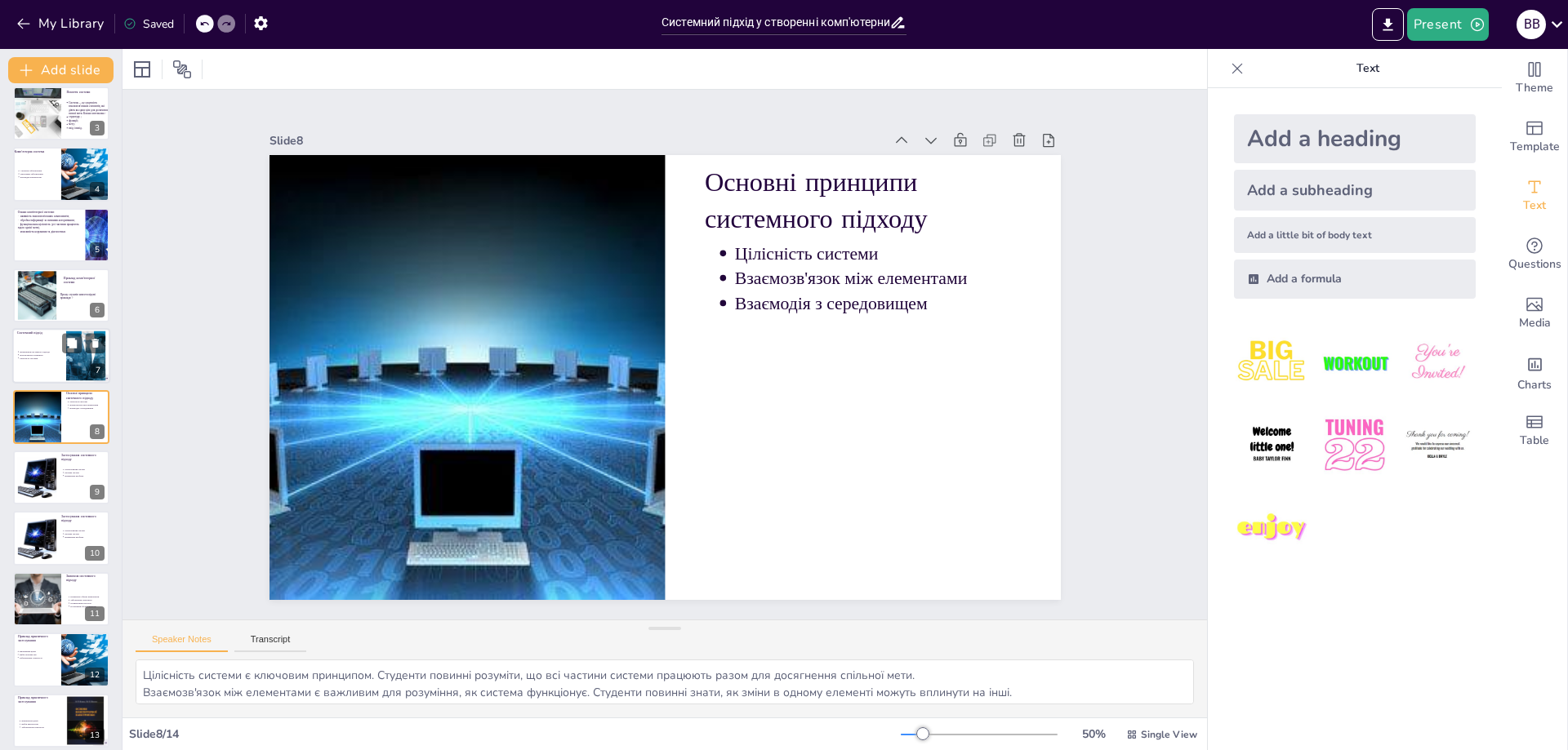
click at [25, 353] on p "Взаємозв'язок елементів" at bounding box center [40, 355] width 41 height 3
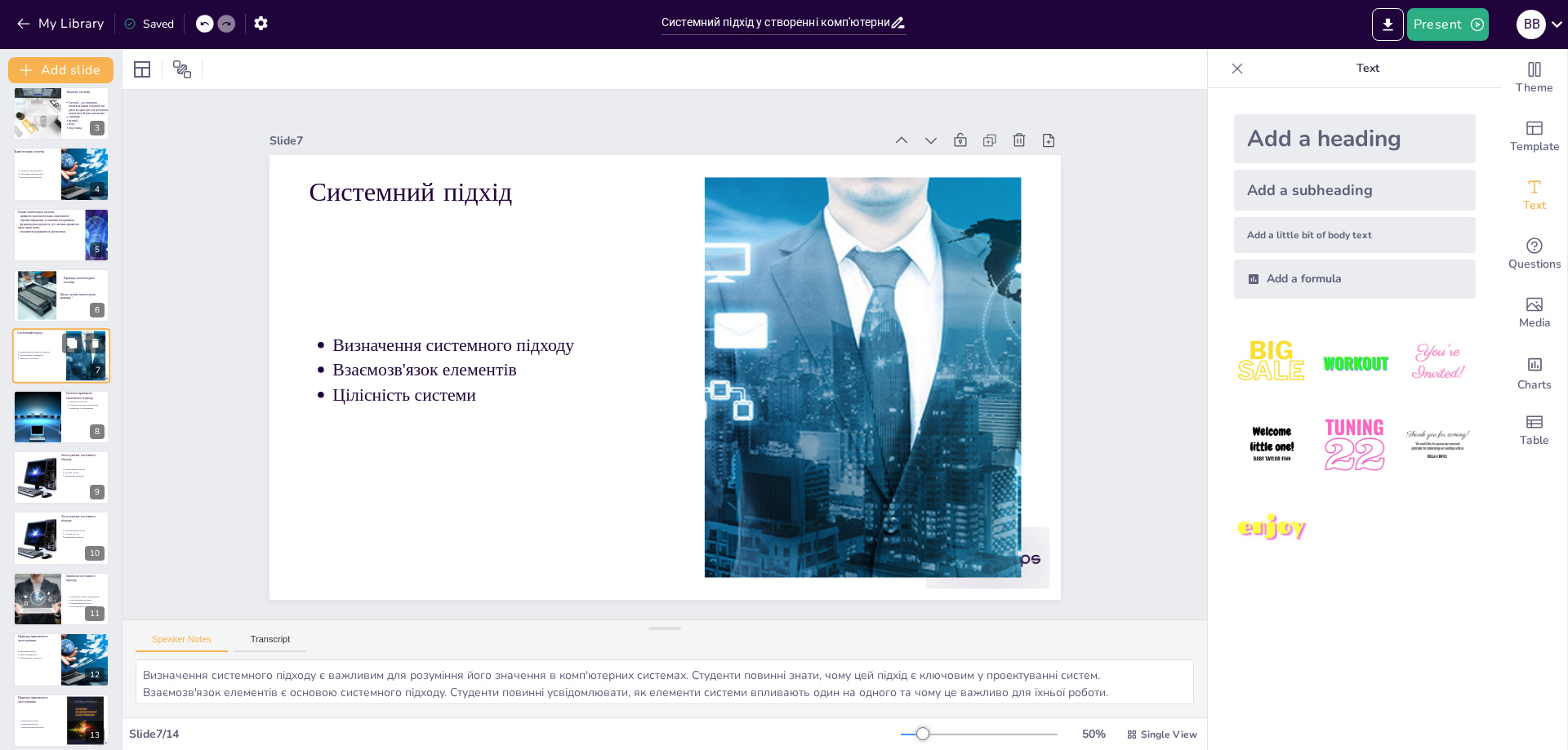
scroll to position [71, 0]
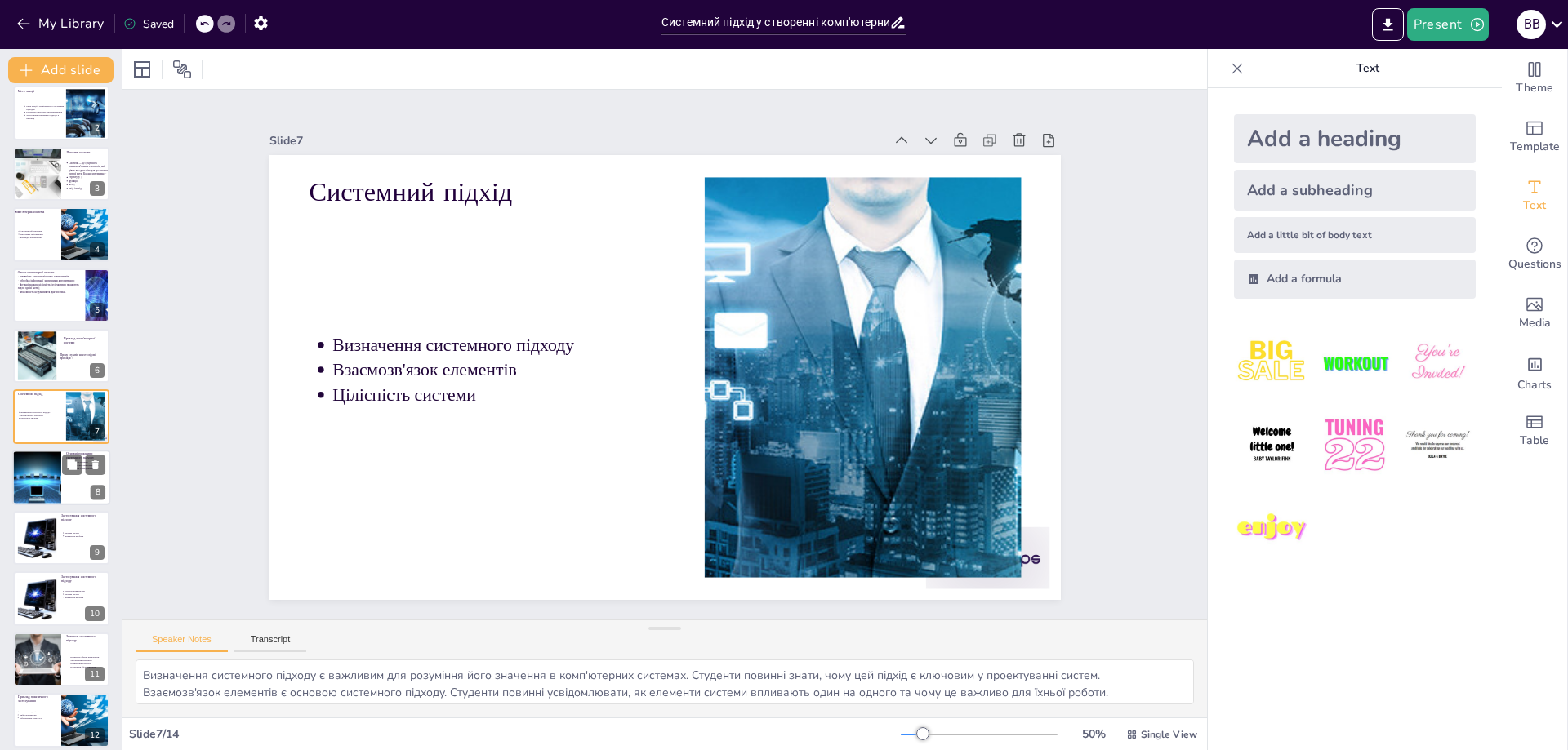
click at [31, 480] on div at bounding box center [37, 477] width 84 height 55
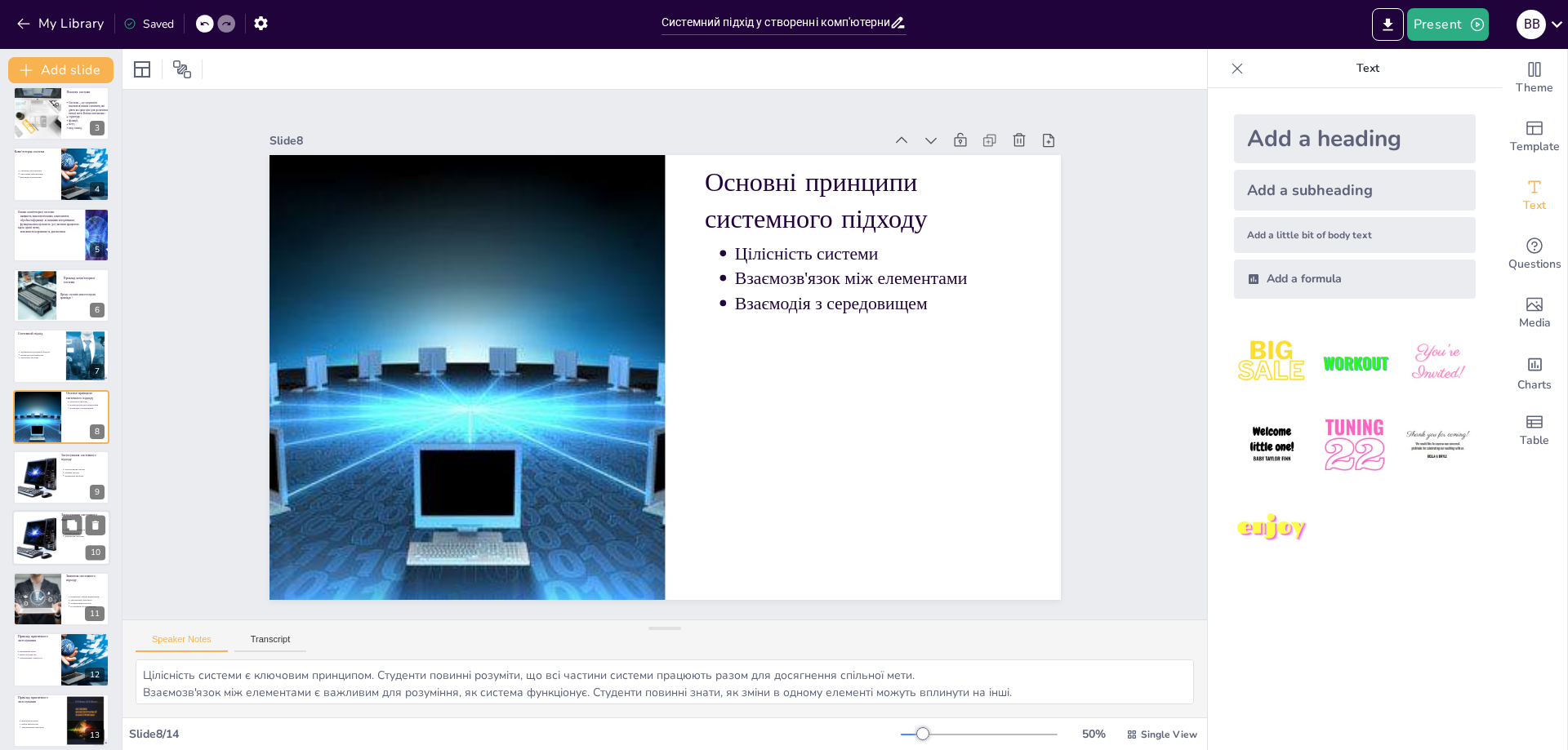
drag, startPoint x: 24, startPoint y: 471, endPoint x: 45, endPoint y: 476, distance: 21.6
click at [26, 474] on div at bounding box center [38, 477] width 66 height 49
type textarea "Проєктування систем є важливим аспектом застосування системного підходу. Студен…"
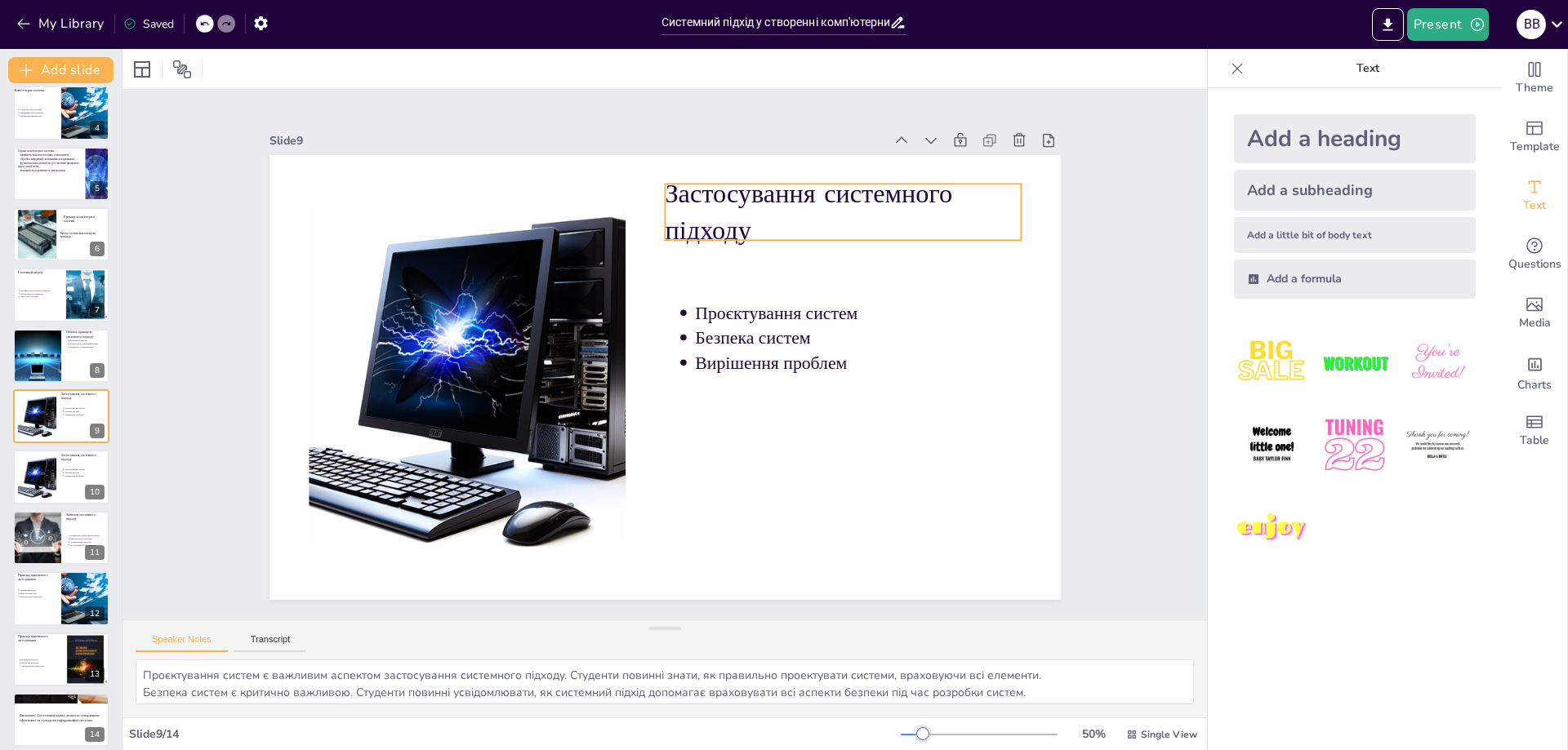
click at [784, 219] on p "Застосування системного підходу" at bounding box center [842, 212] width 356 height 73
click at [774, 216] on p "Застосування системного підходу" at bounding box center [842, 212] width 356 height 73
click at [776, 216] on p "Застосування системного підходу" at bounding box center [842, 212] width 356 height 73
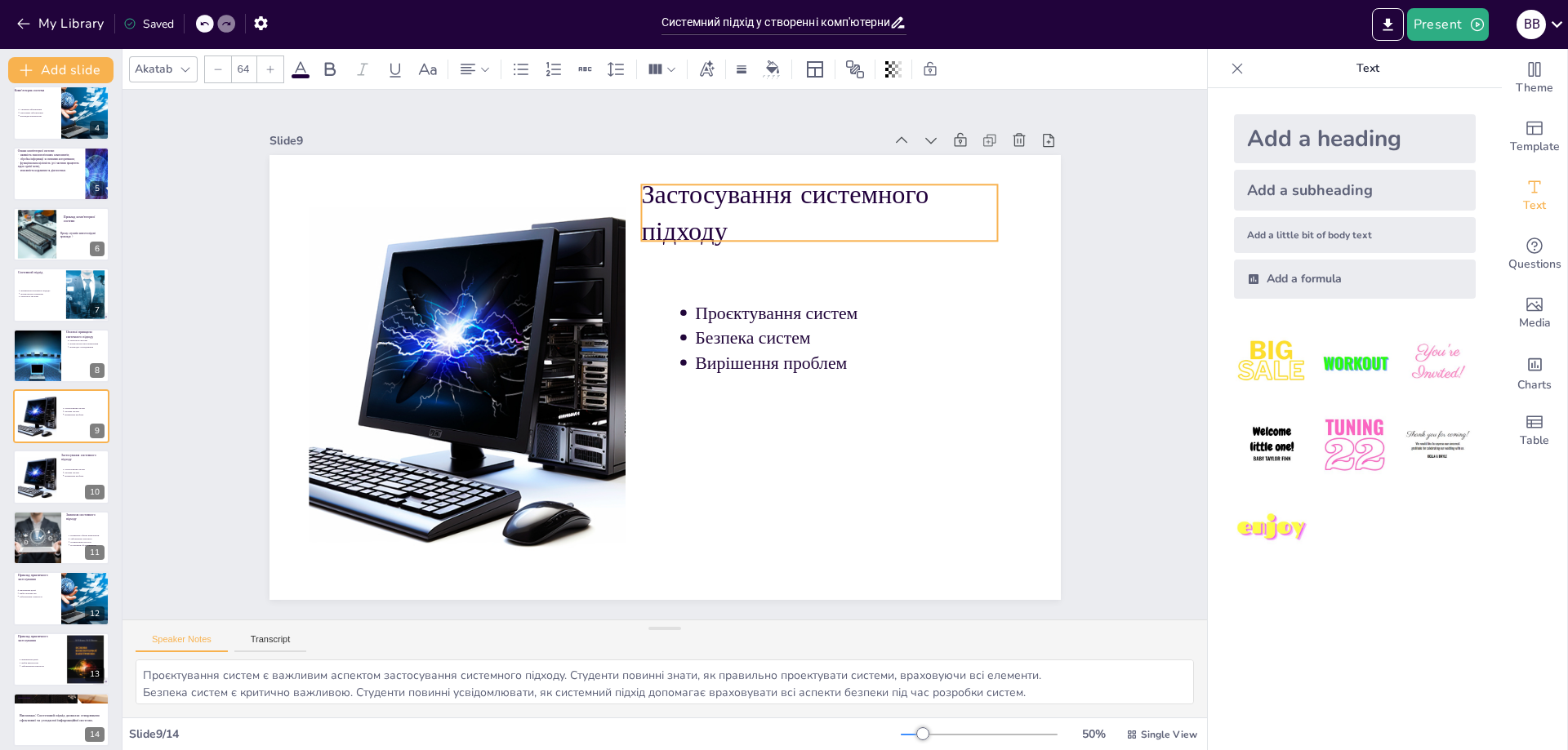
drag, startPoint x: 712, startPoint y: 214, endPoint x: 748, endPoint y: 222, distance: 36.9
click at [748, 221] on p "Застосування системного підходу" at bounding box center [819, 213] width 356 height 73
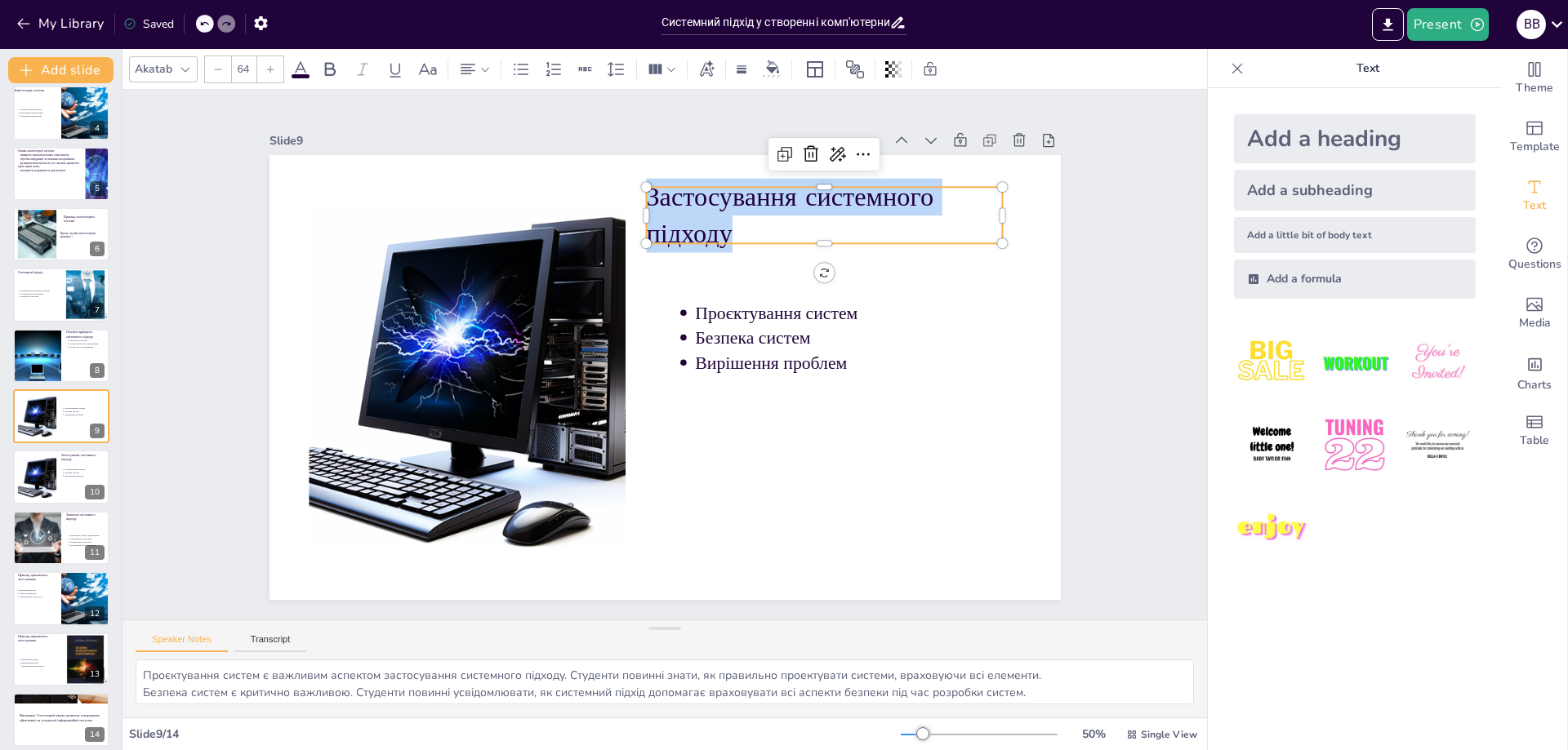
copy p "Застосування системного підходу"
